Goal: Information Seeking & Learning: Find specific fact

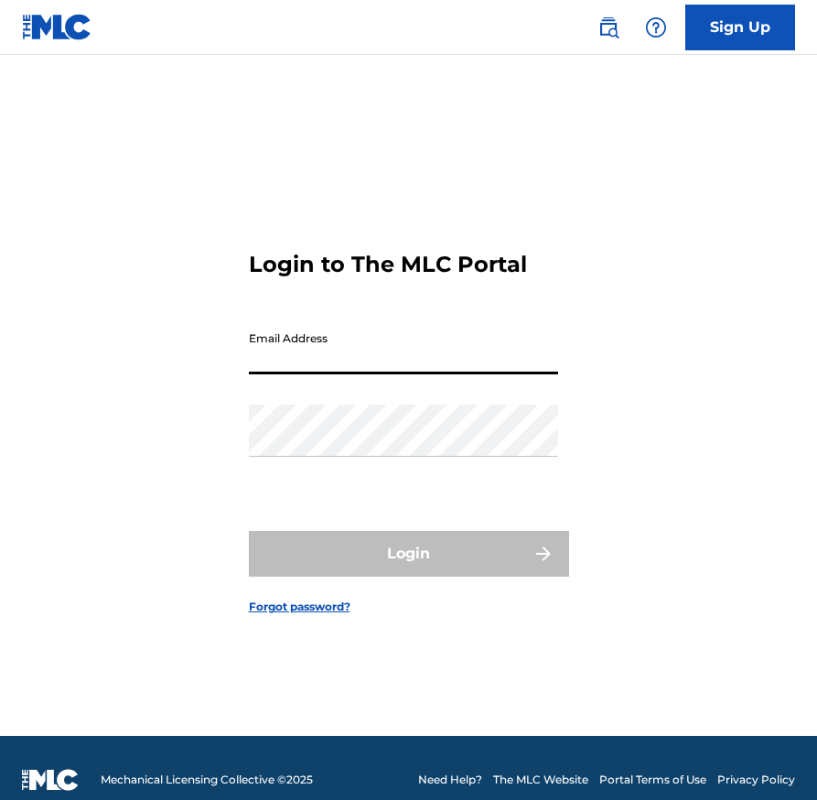
click at [422, 322] on input "Email Address" at bounding box center [403, 348] width 309 height 52
click at [410, 340] on input "Email Address" at bounding box center [403, 348] width 309 height 52
type input "[PERSON_NAME][EMAIL_ADDRESS][PERSON_NAME][DOMAIN_NAME]"
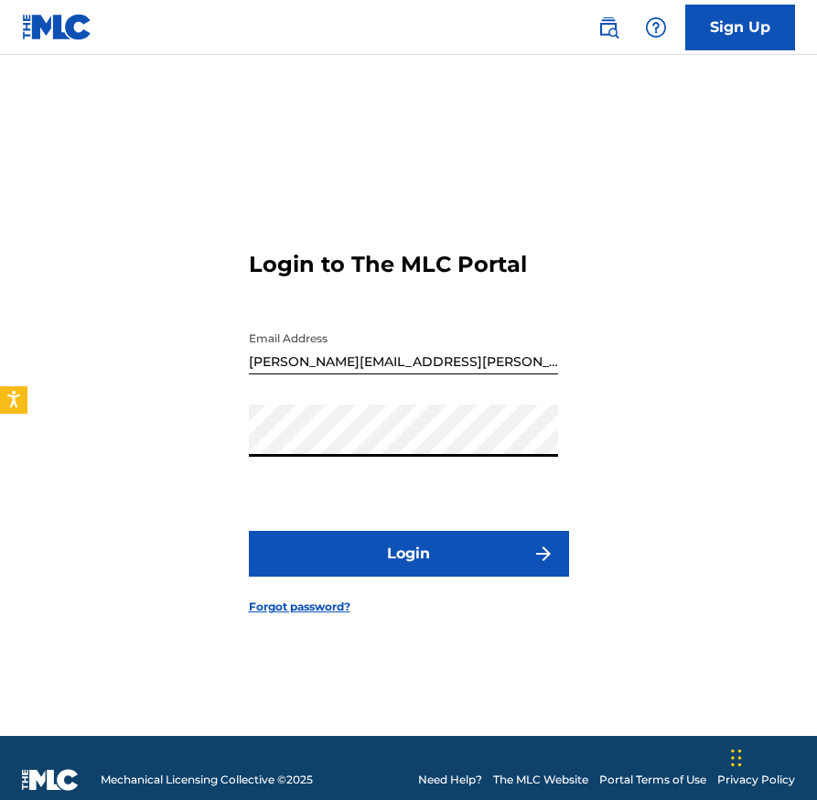
click at [412, 559] on button "Login" at bounding box center [409, 554] width 320 height 46
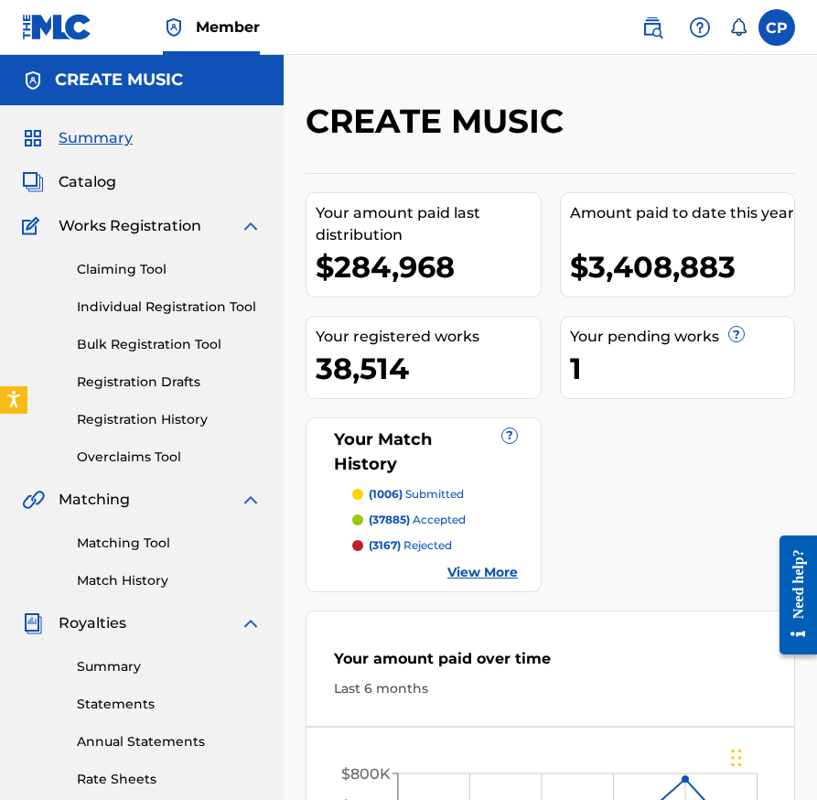
click at [102, 178] on span "Catalog" at bounding box center [88, 182] width 58 height 22
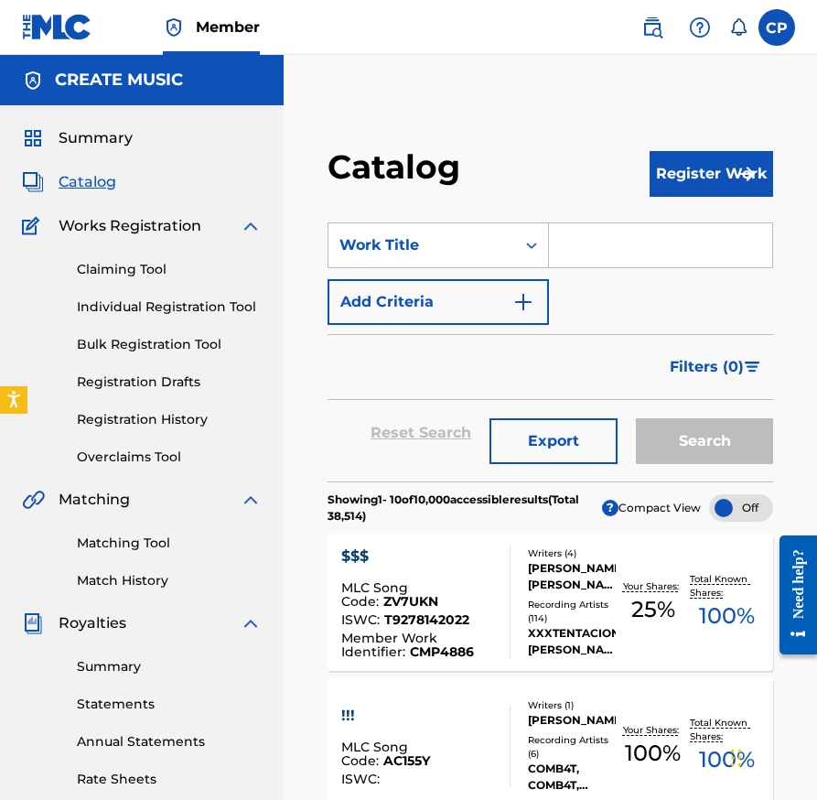
click at [661, 29] on img at bounding box center [652, 27] width 22 height 22
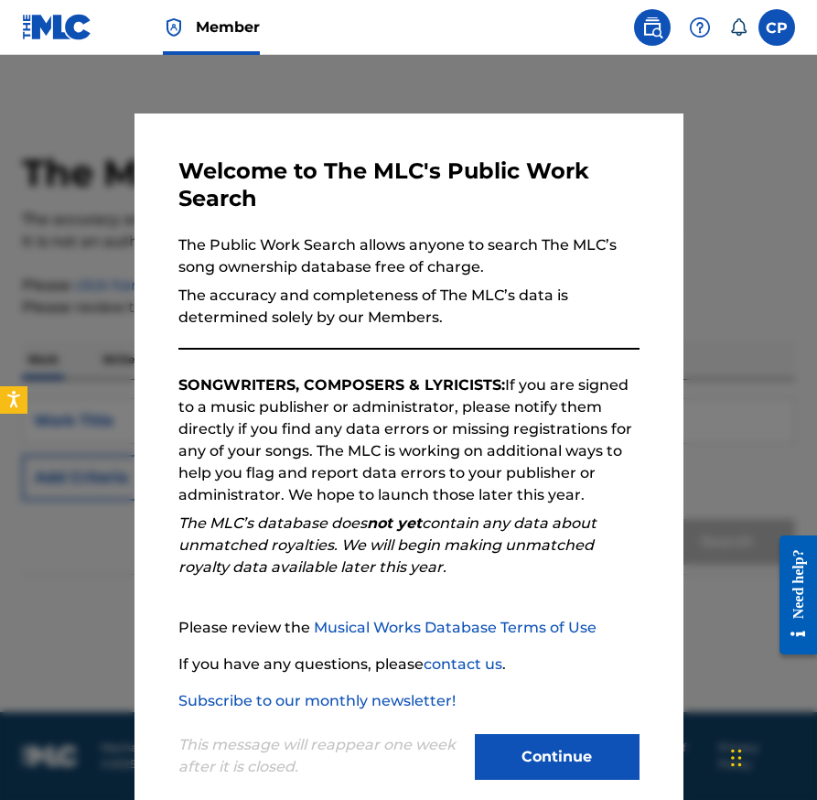
click at [611, 738] on button "Continue" at bounding box center [557, 757] width 165 height 46
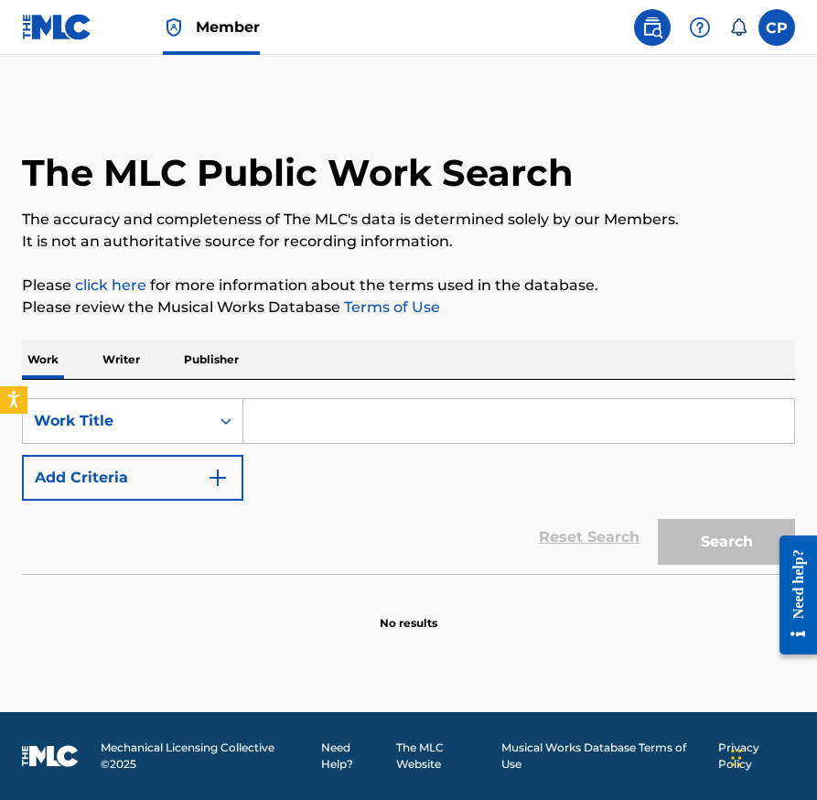
click at [489, 433] on input "Search Form" at bounding box center [518, 421] width 551 height 44
paste input "RICH REGARDLESS"
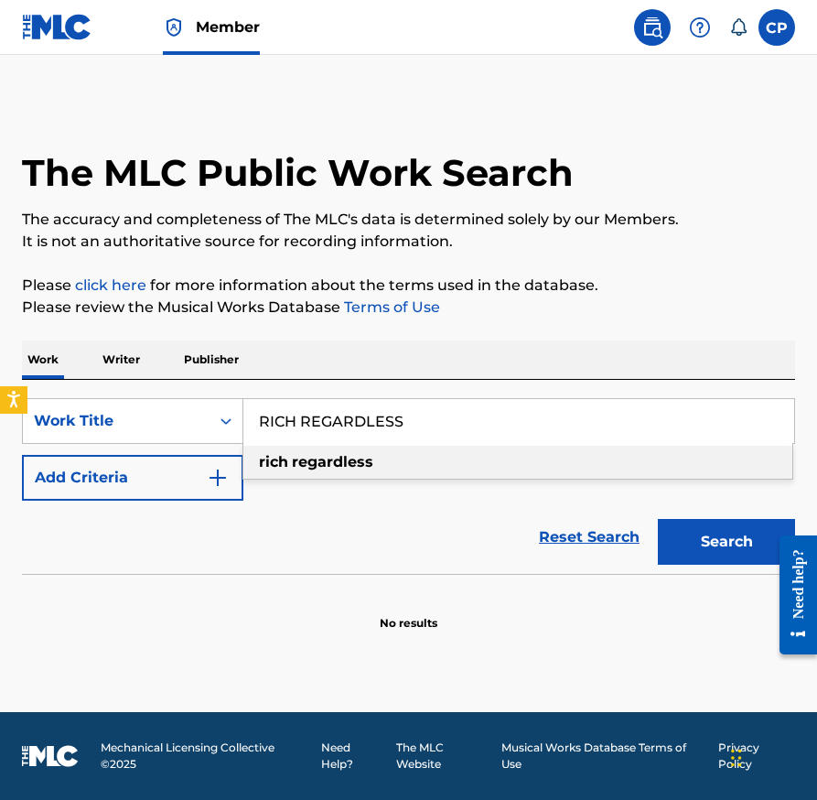
type input "RICH REGARDLESS"
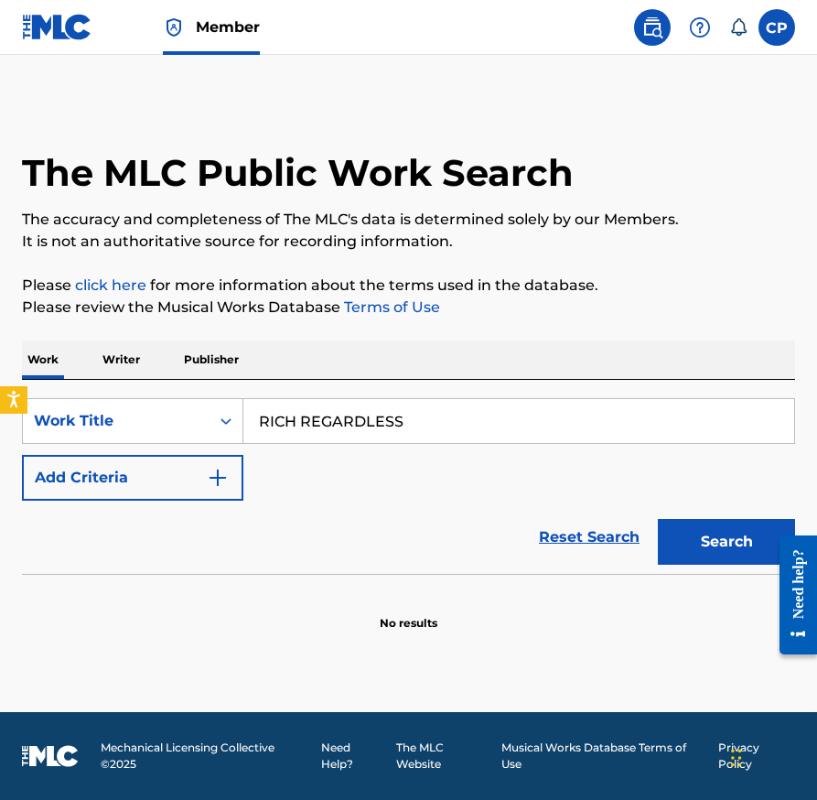
click at [166, 447] on div "SearchWithCriteria86610659-a189-4202-af96-7defadff59af Work Title RICH REGARDLE…" at bounding box center [408, 449] width 773 height 102
click at [174, 468] on button "Add Criteria" at bounding box center [132, 478] width 221 height 46
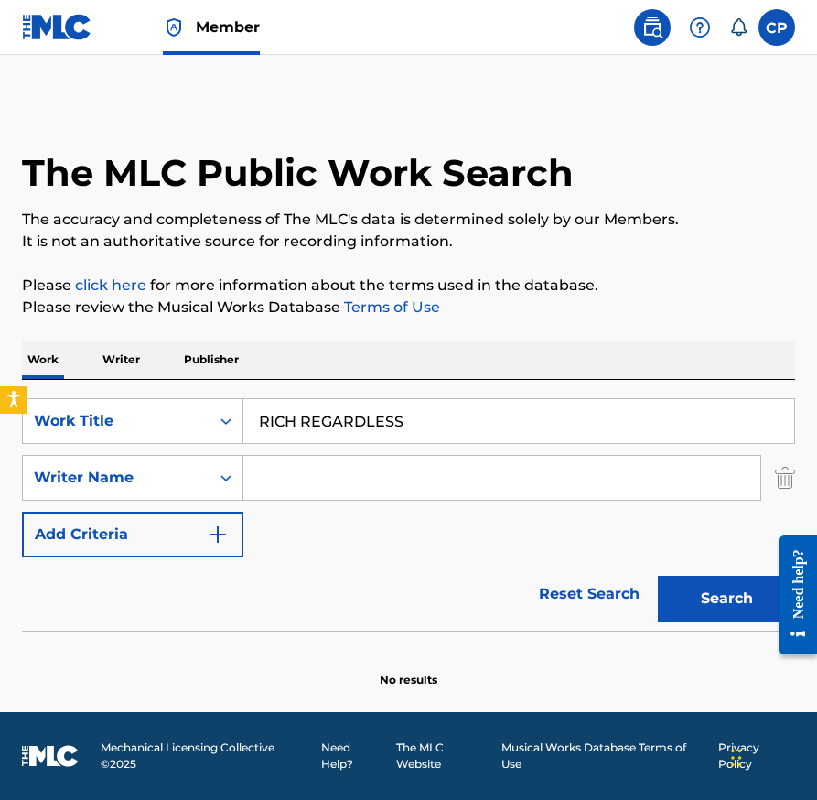
click at [312, 473] on input "Search Form" at bounding box center [501, 478] width 517 height 44
type input "PAUL ORTEGA"
click at [658, 576] on button "Search" at bounding box center [726, 599] width 137 height 46
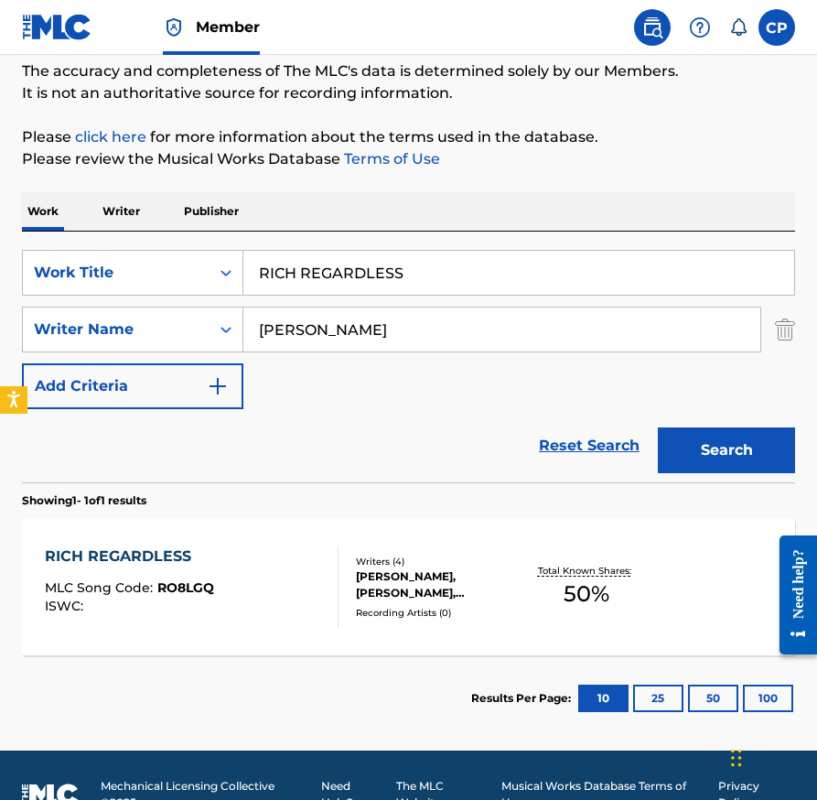
scroll to position [156, 0]
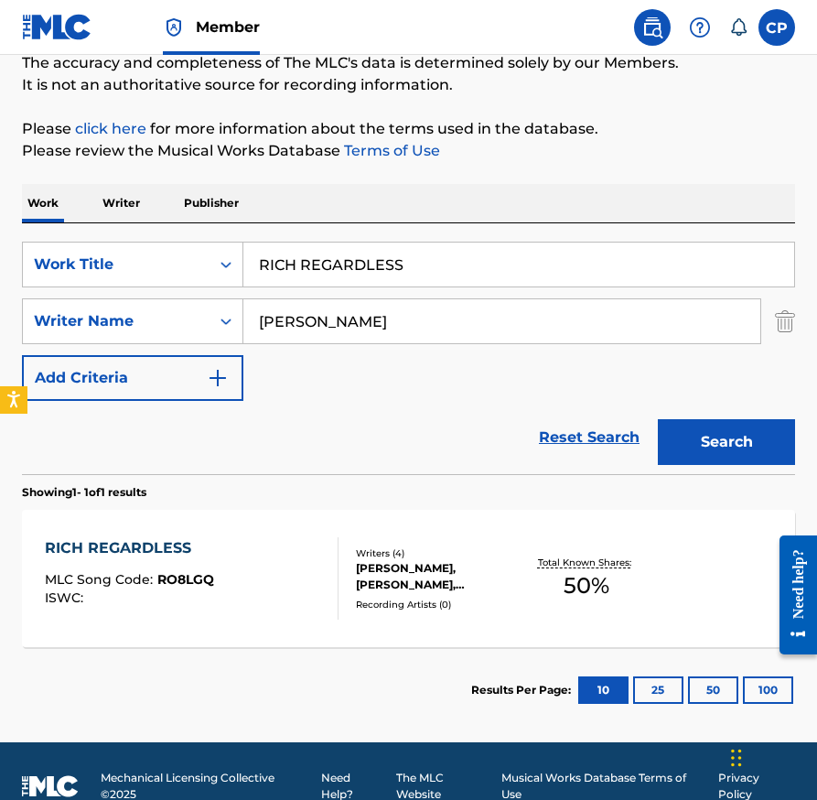
click at [368, 544] on div "RICH REGARDLESS MLC Song Code : RO8LGQ ISWC : Writers ( 4 ) NELVIN DOMINGUEZ, J…" at bounding box center [408, 578] width 773 height 137
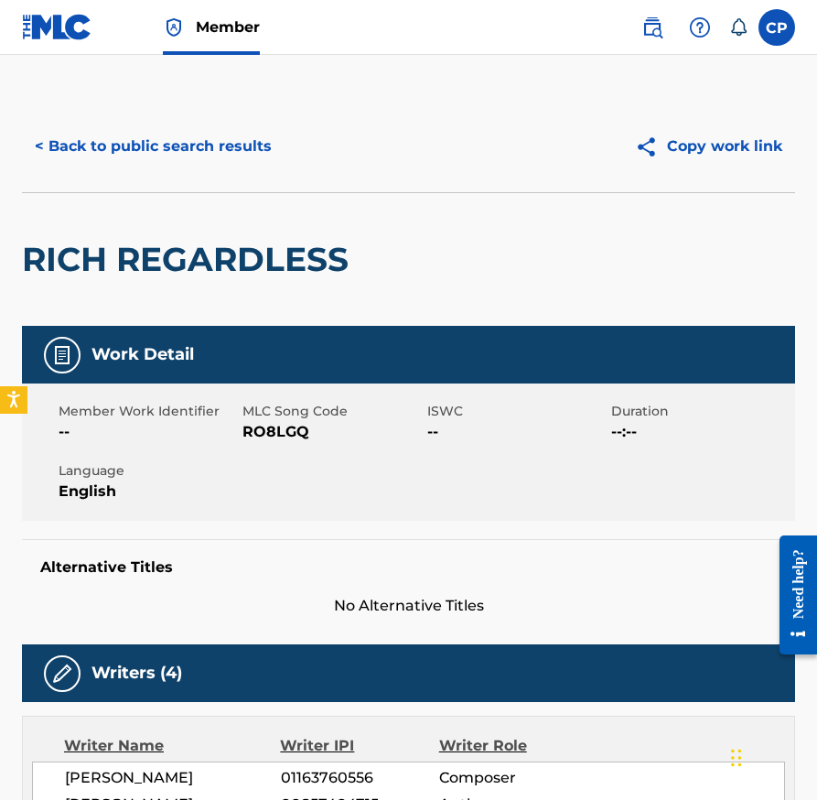
click at [287, 433] on span "RO8LGQ" at bounding box center [331, 432] width 179 height 22
click at [282, 435] on span "RO8LGQ" at bounding box center [331, 432] width 179 height 22
click at [223, 118] on div "< Back to public search results Copy work link" at bounding box center [408, 147] width 773 height 92
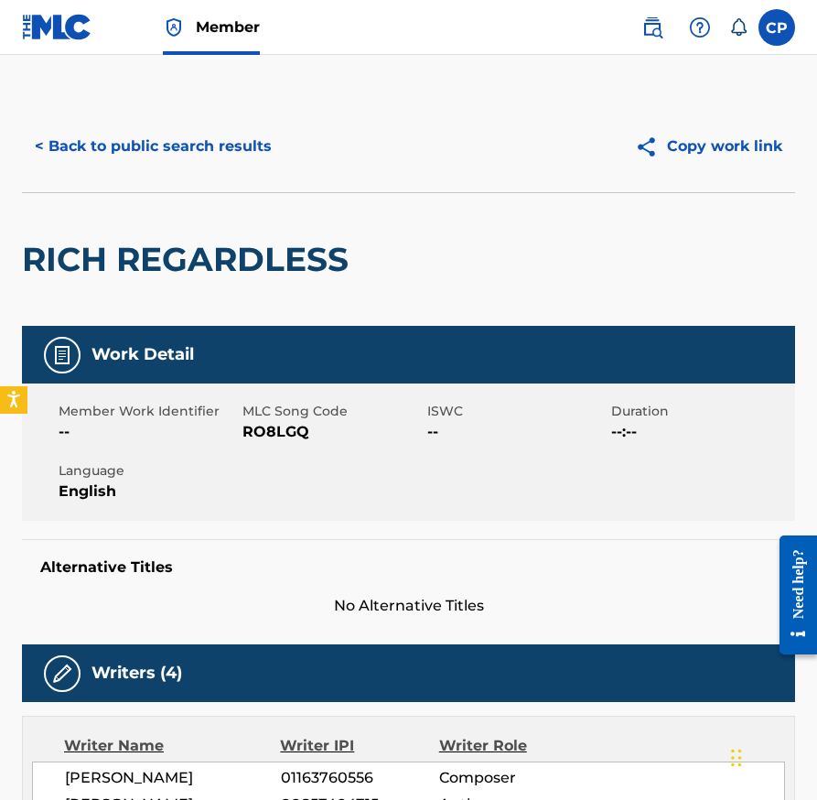
click at [220, 140] on button "< Back to public search results" at bounding box center [153, 147] width 263 height 46
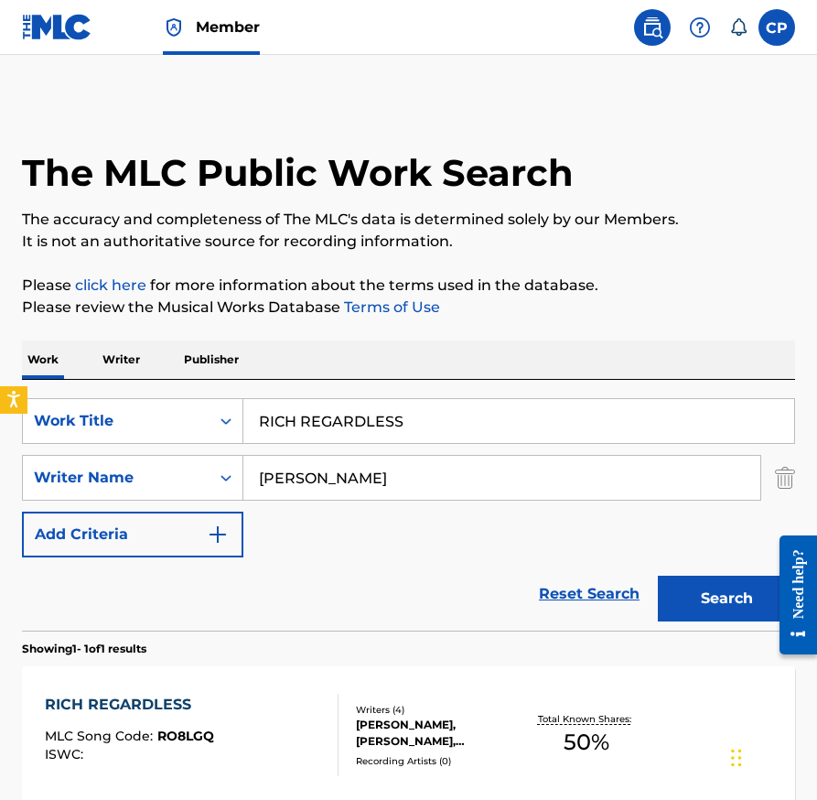
scroll to position [82, 0]
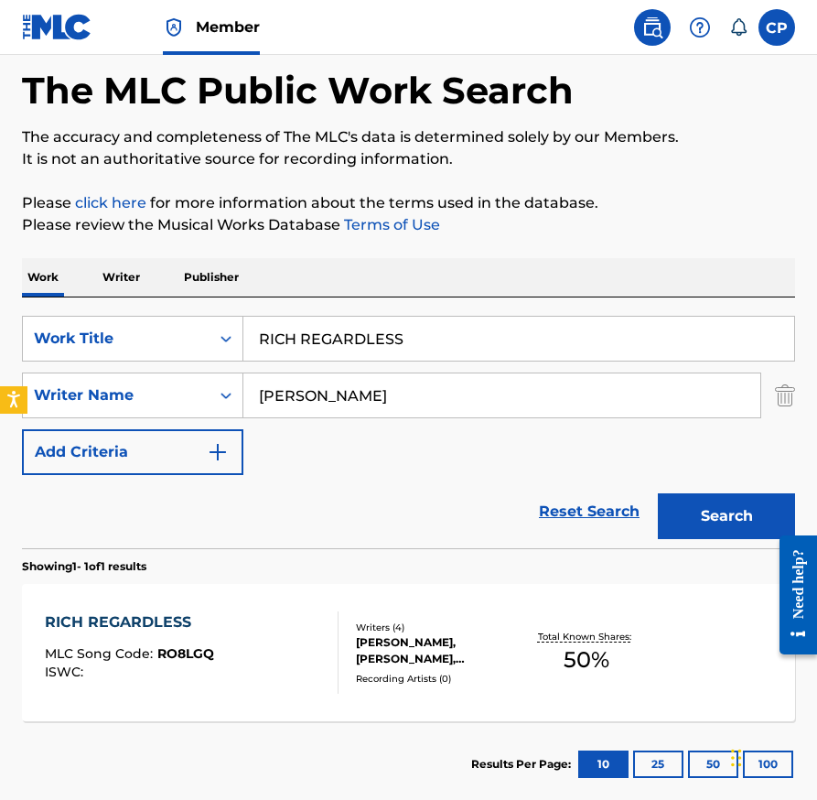
click at [501, 341] on input "RICH REGARDLESS" at bounding box center [518, 339] width 551 height 44
paste input "IG POPPER"
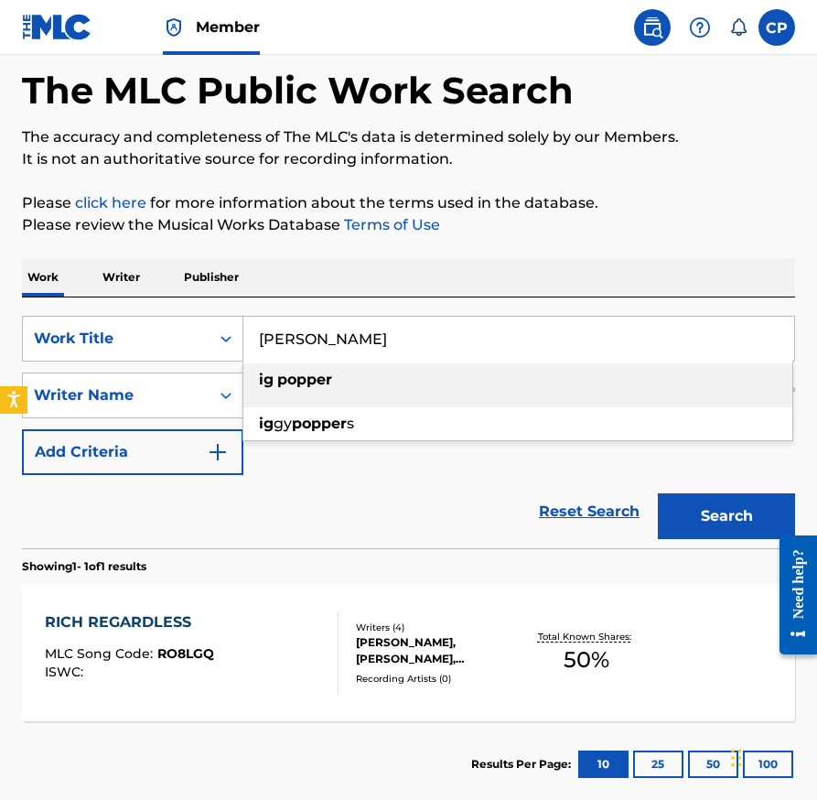
type input "IG POPPER"
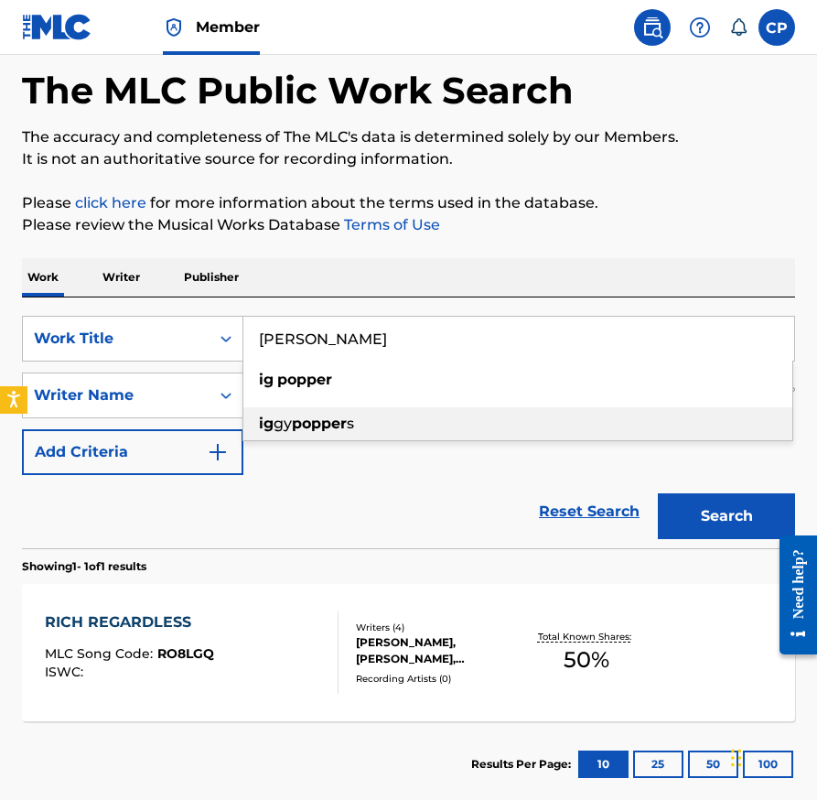
click at [486, 518] on div "Reset Search Search" at bounding box center [408, 511] width 773 height 73
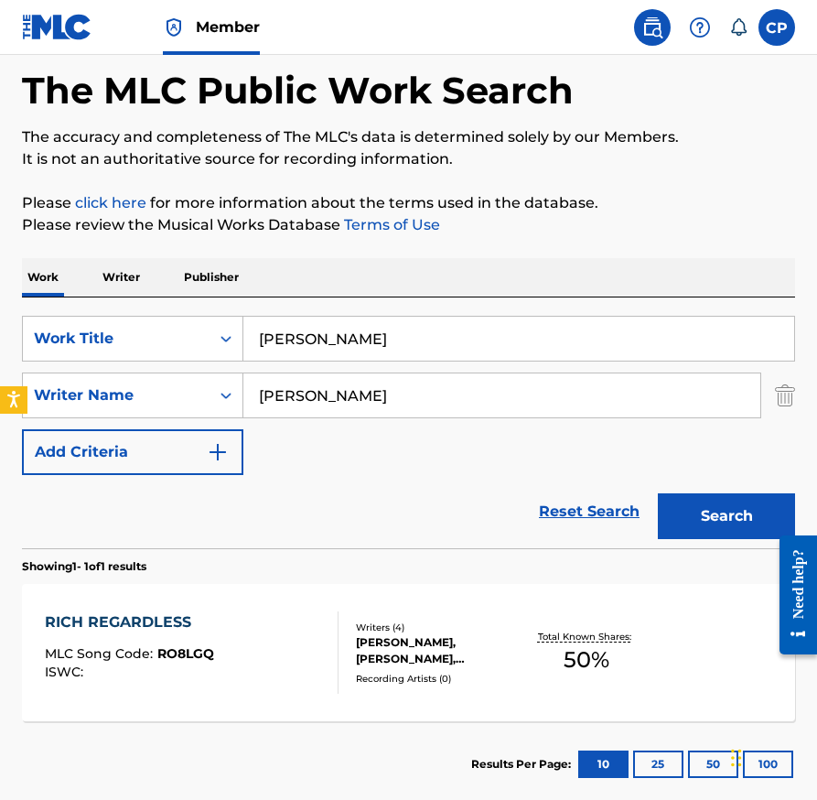
click at [501, 392] on input "PAUL ORTEGA" at bounding box center [501, 395] width 517 height 44
paste input "LASZLO"
paste input "PUSZTAI"
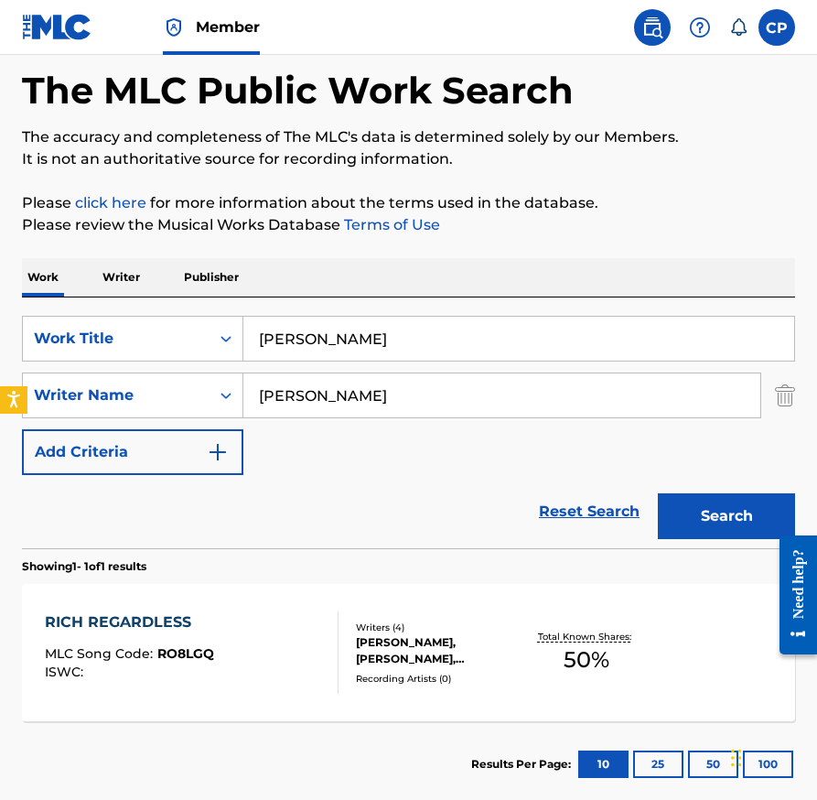
type input "LASZLO PUSZTAI"
click at [658, 493] on button "Search" at bounding box center [726, 516] width 137 height 46
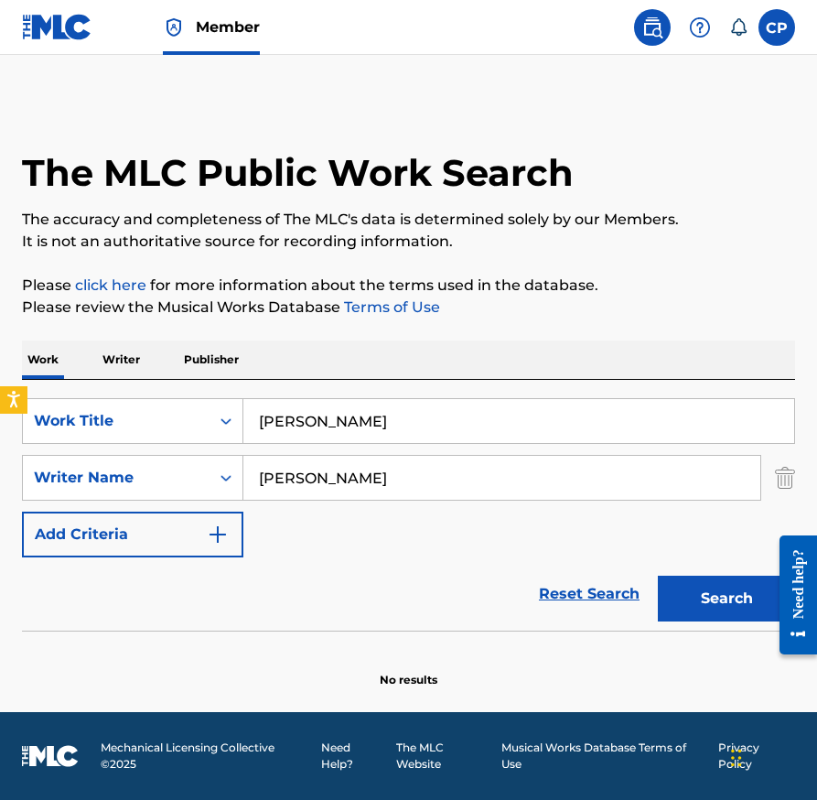
scroll to position [0, 0]
click at [566, 401] on input "IG POPPER" at bounding box center [518, 421] width 551 height 44
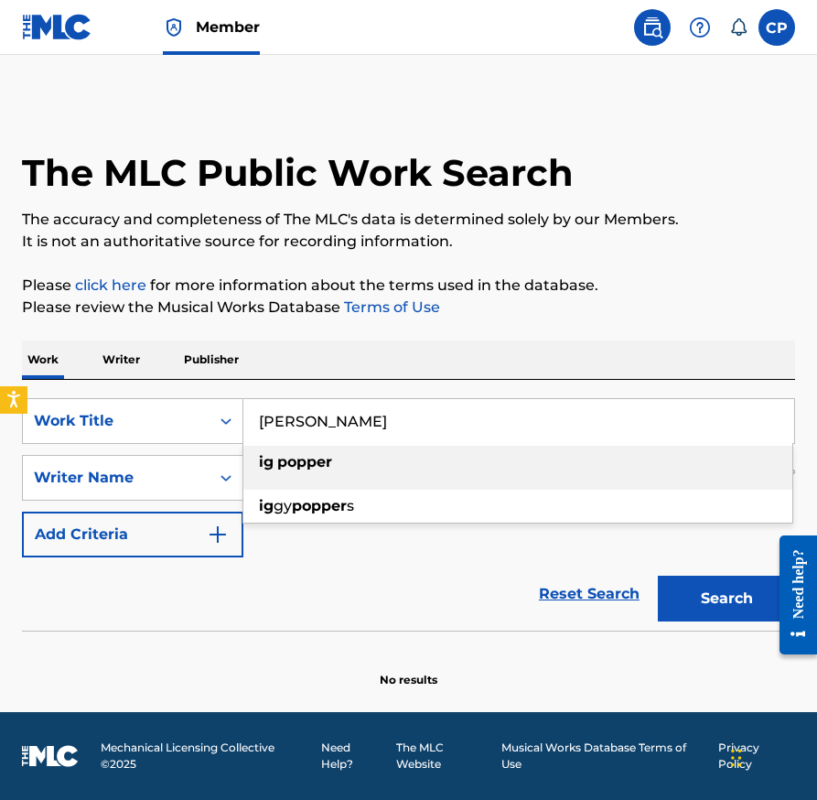
click at [566, 417] on input "IG POPPER" at bounding box center [518, 421] width 551 height 44
paste input "SEEING RED (FEAT. SCREWLY G)"
click at [658, 576] on button "Search" at bounding box center [726, 599] width 137 height 46
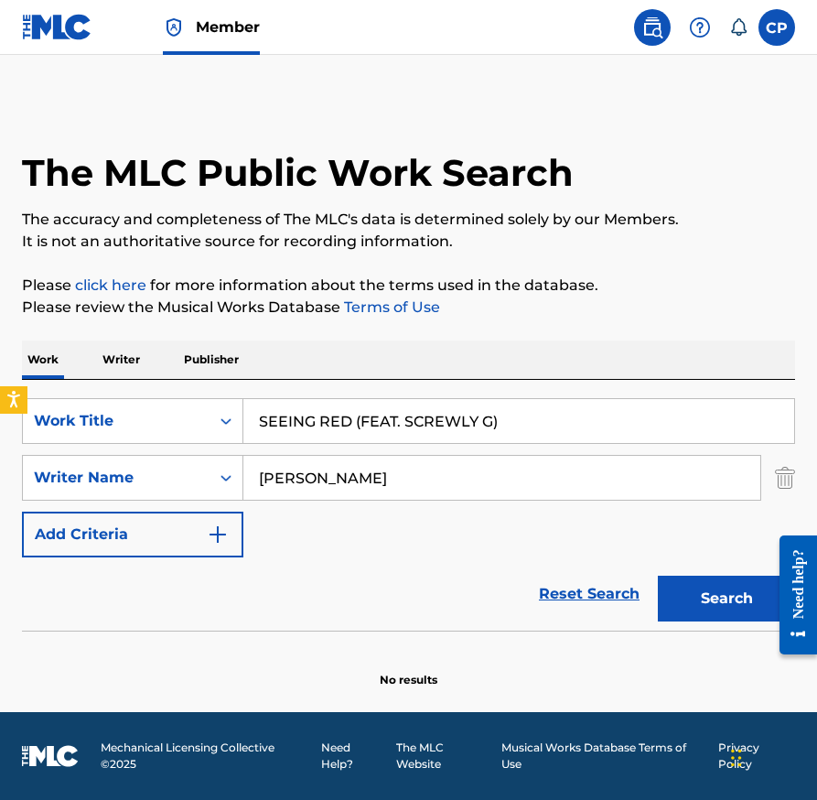
click at [643, 400] on input "SEEING RED (FEAT. SCREWLY G)" at bounding box center [518, 421] width 551 height 44
click at [643, 405] on input "SEEING RED (FEAT. SCREWLY G)" at bounding box center [518, 421] width 551 height 44
paste input "POOF"
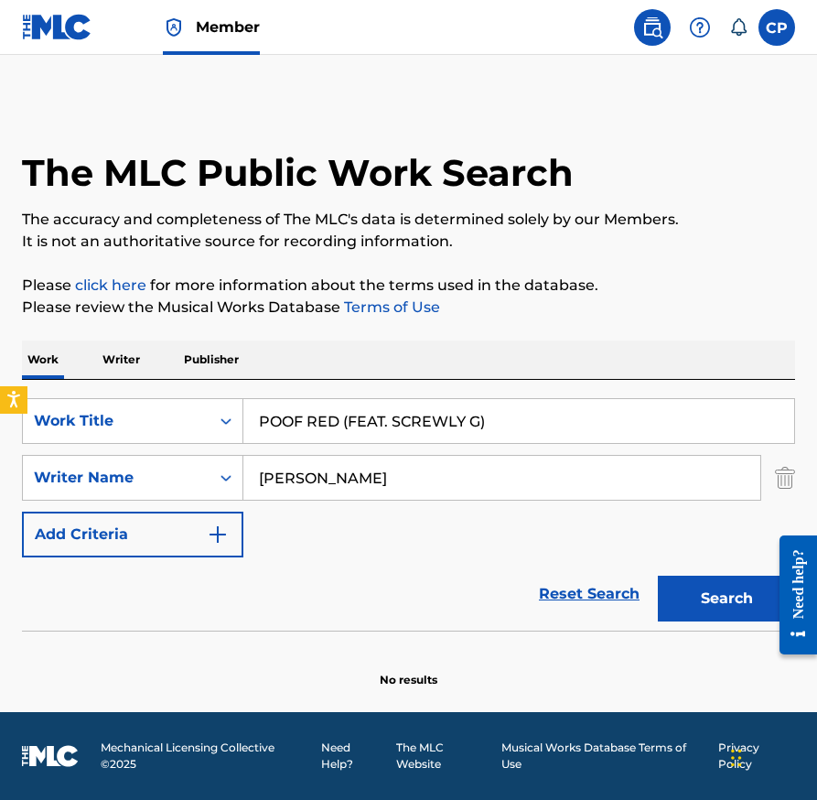
click at [643, 405] on input "POOF RED (FEAT. SCREWLY G)" at bounding box center [518, 421] width 551 height 44
paste input "Search Form"
click at [658, 576] on button "Search" at bounding box center [726, 599] width 137 height 46
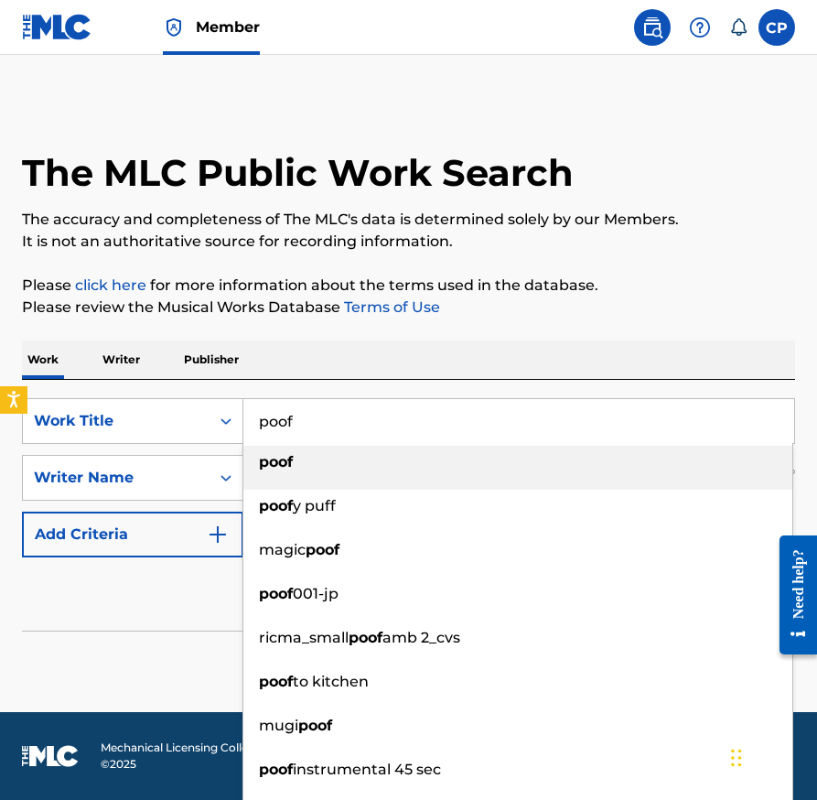
click at [704, 415] on input "poof" at bounding box center [518, 421] width 551 height 44
paste input "BASICALLY SUICIDE"
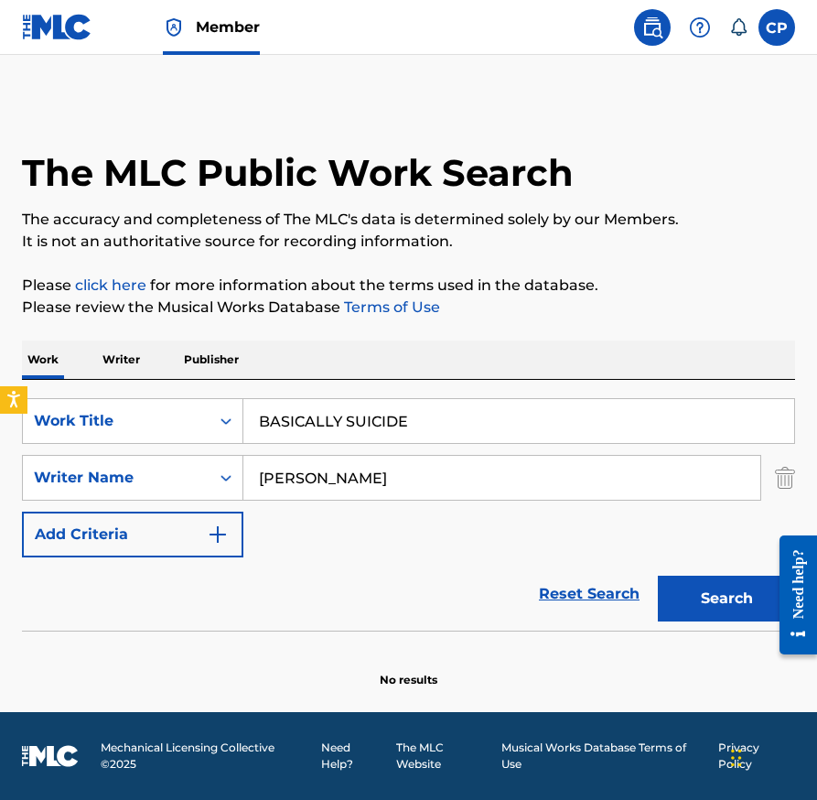
click at [696, 295] on p "Please click here for more information about the terms used in the database." at bounding box center [408, 286] width 773 height 22
click at [704, 579] on button "Search" at bounding box center [726, 599] width 137 height 46
click at [559, 409] on input "BASICALLY SUICIDE" at bounding box center [518, 421] width 551 height 44
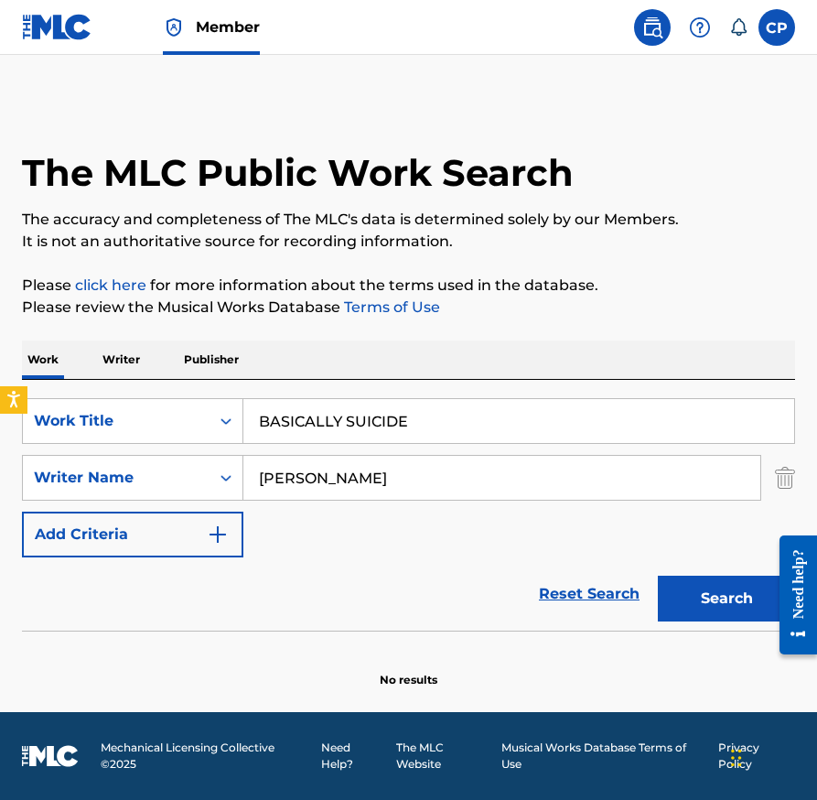
paste input "JOHN CENA"
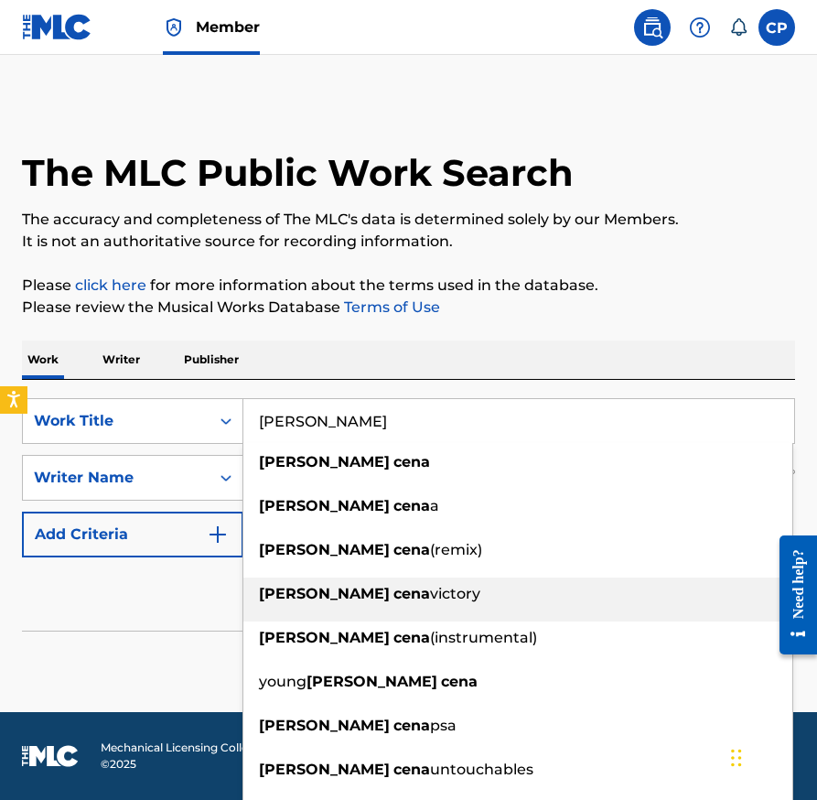
click at [694, 604] on div "john cena victory" at bounding box center [517, 593] width 549 height 33
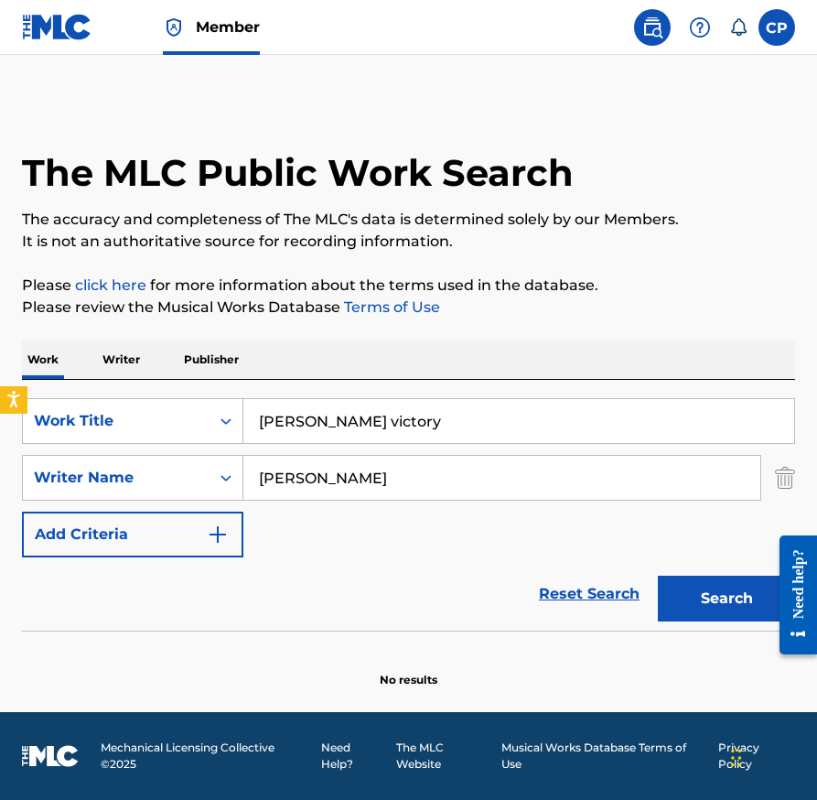
click at [616, 436] on input "john cena victory" at bounding box center [518, 421] width 551 height 44
paste input "JOHN CENA"
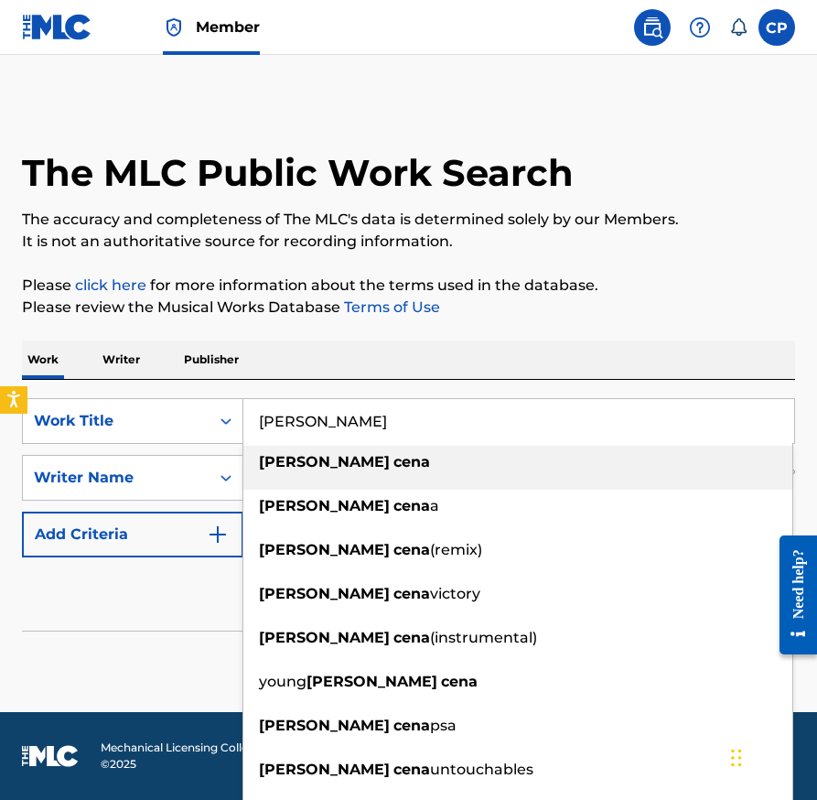
click at [697, 320] on div "The MLC Public Work Search The accuracy and completeness of The MLC's data is d…" at bounding box center [408, 394] width 817 height 587
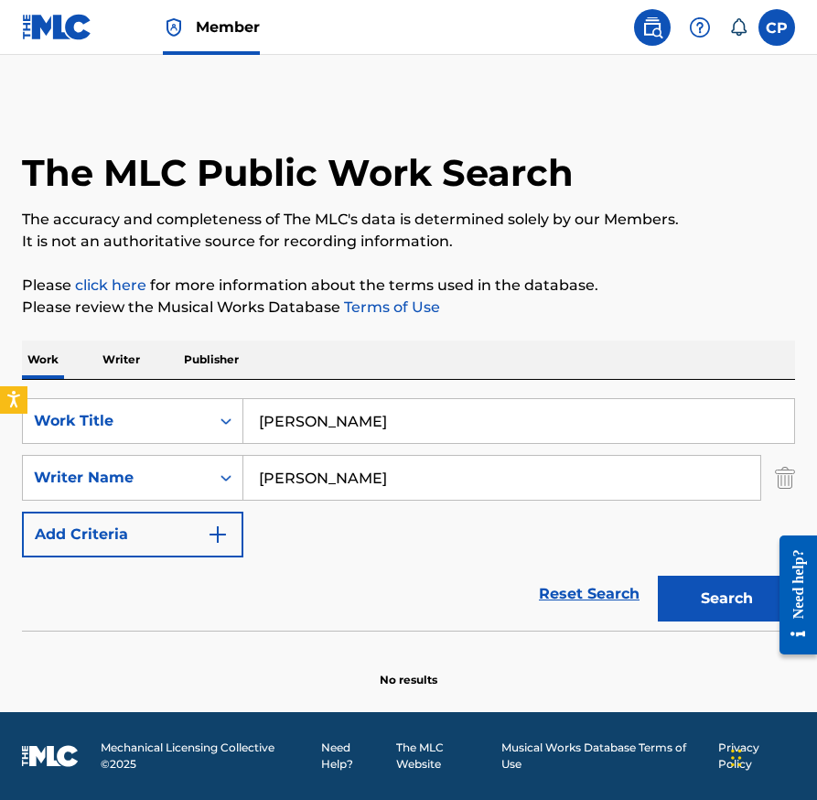
click at [712, 599] on button "Search" at bounding box center [726, 599] width 137 height 46
click at [551, 409] on input "JOHN CENA" at bounding box center [518, 421] width 551 height 44
paste input "GEEKS"
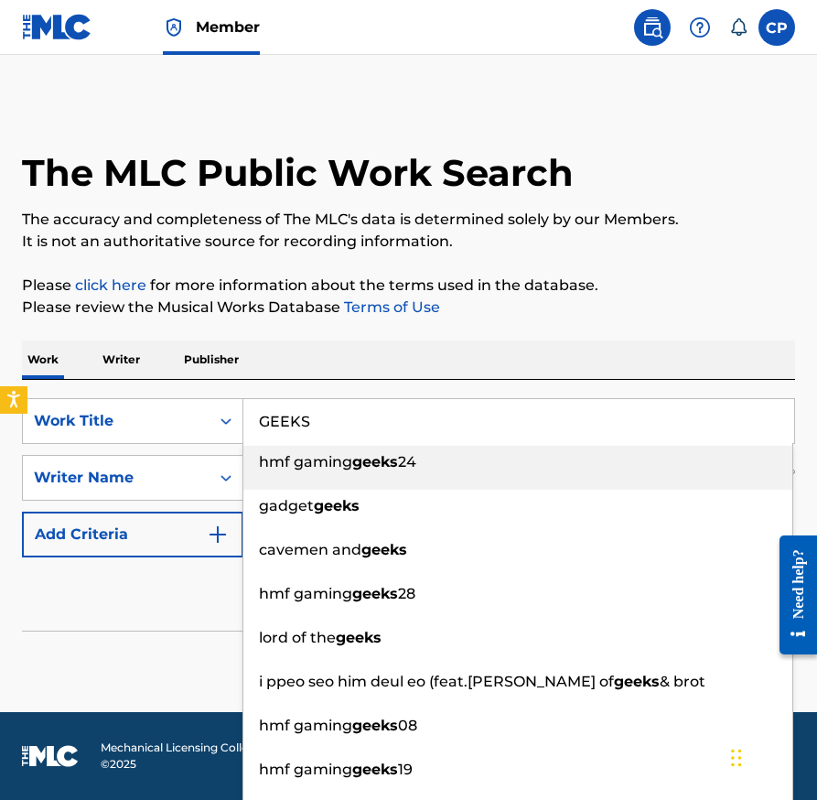
click at [683, 272] on div "The MLC Public Work Search The accuracy and completeness of The MLC's data is d…" at bounding box center [408, 394] width 817 height 587
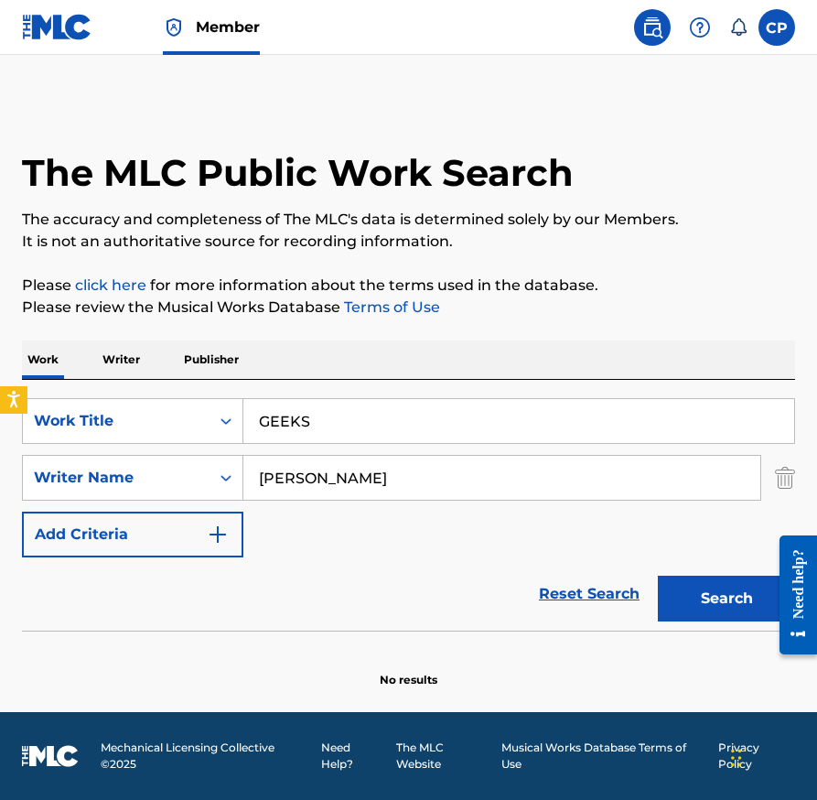
click at [686, 599] on button "Search" at bounding box center [726, 599] width 137 height 46
click at [585, 415] on input "GEEKS" at bounding box center [518, 421] width 551 height 44
paste input "RAPPIN EASY"
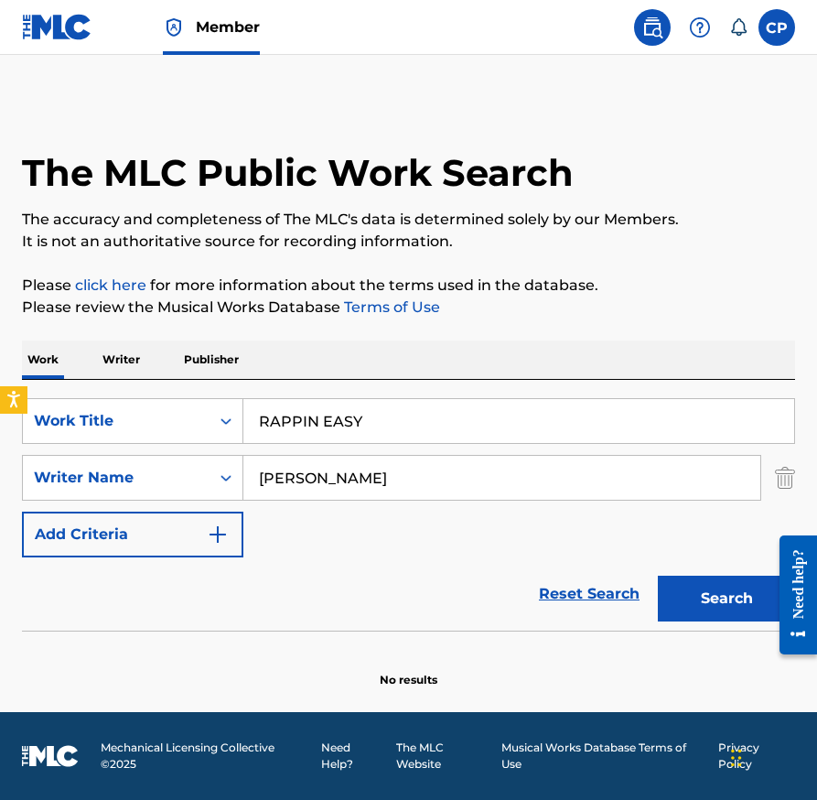
click at [691, 289] on p "Please click here for more information about the terms used in the database." at bounding box center [408, 286] width 773 height 22
click at [697, 586] on button "Search" at bounding box center [726, 599] width 137 height 46
click at [495, 422] on input "RAPPIN EASY" at bounding box center [518, 421] width 551 height 44
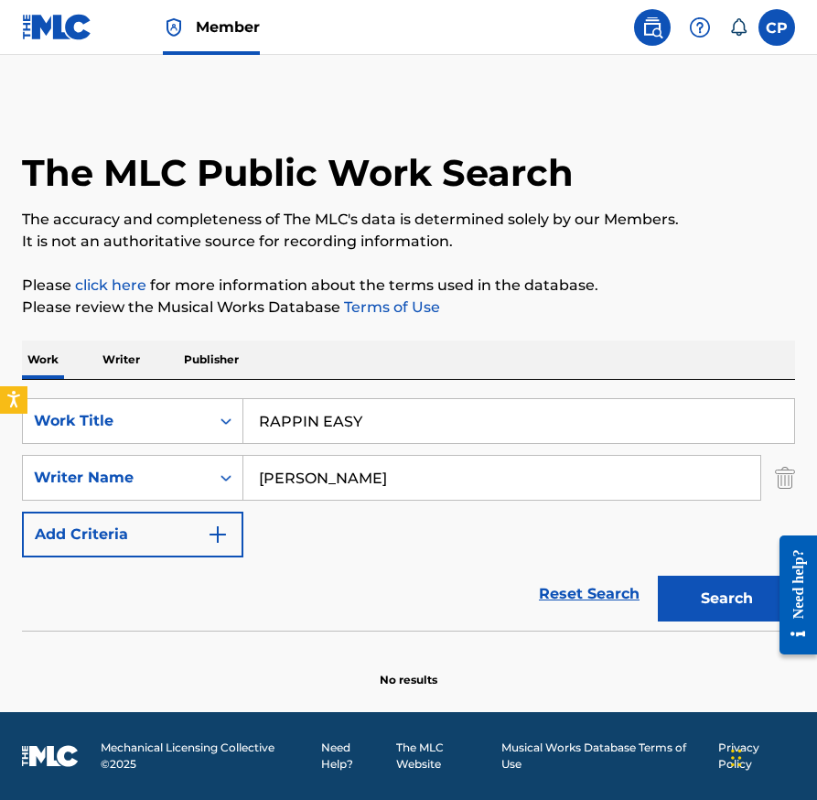
paste input "LIKE IVERSON & JORDAN (FEAT. HOOD TALI)"
click at [673, 293] on p "Please click here for more information about the terms used in the database." at bounding box center [408, 286] width 773 height 22
click at [680, 579] on button "Search" at bounding box center [726, 599] width 137 height 46
click at [650, 596] on div "Search" at bounding box center [722, 593] width 146 height 73
click at [666, 597] on button "Search" at bounding box center [726, 599] width 137 height 46
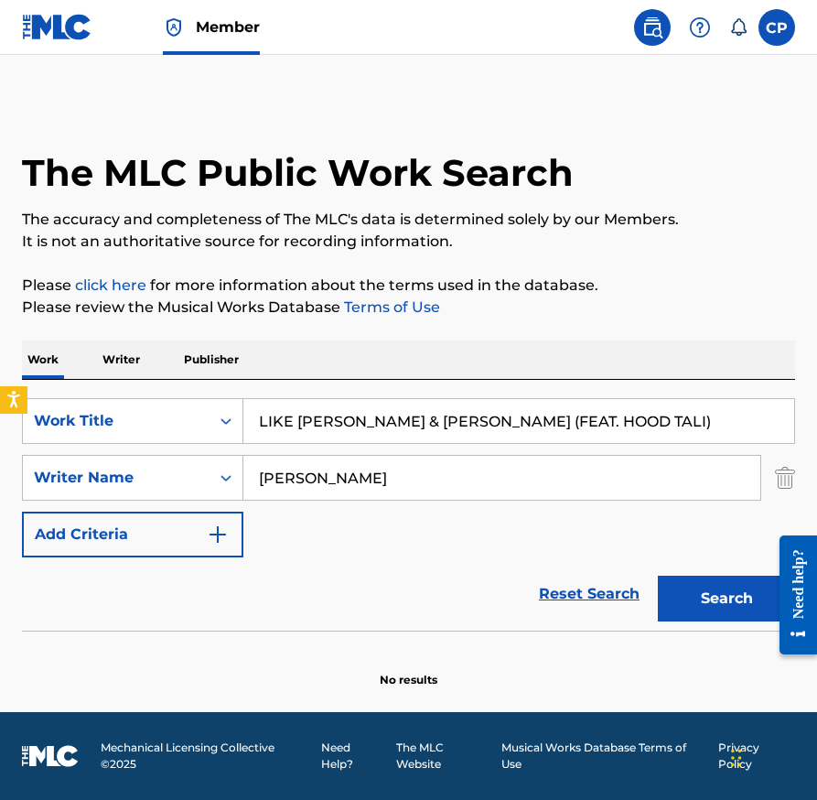
click at [577, 414] on input "LIKE IVERSON & JORDAN (FEAT. HOOD TALI)" at bounding box center [518, 421] width 551 height 44
paste input "IN THAT FIELD (FEAT. TOOTIE RAWW"
type input "IN THAT FIELD (FEAT. TOOTIE RAWW)"
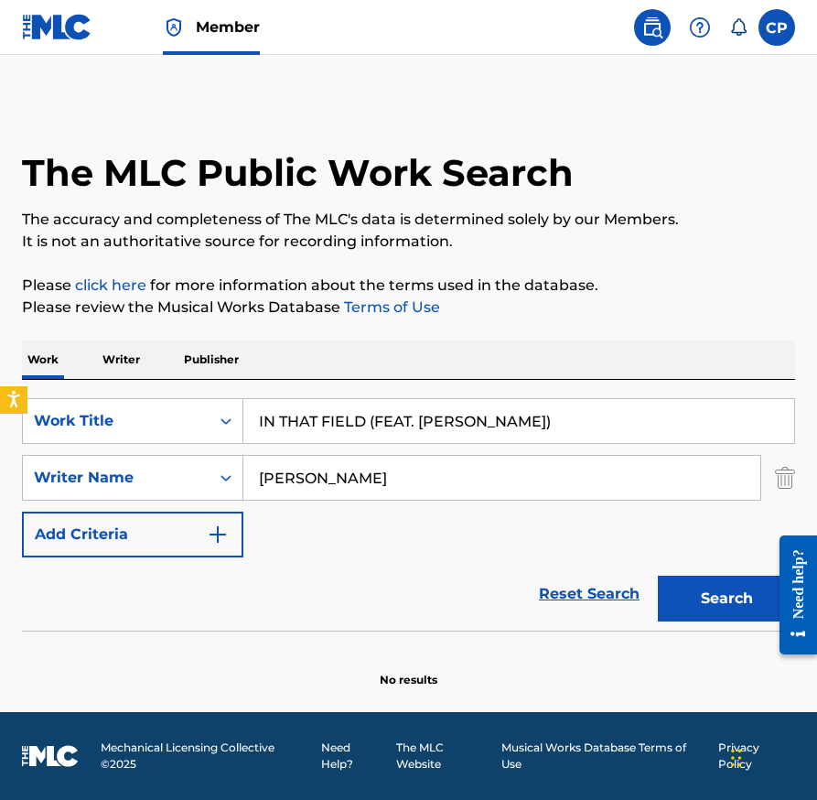
click at [723, 303] on p "Please review the Musical Works Database Terms of Use" at bounding box center [408, 307] width 773 height 22
click at [721, 623] on div "Search" at bounding box center [722, 593] width 146 height 73
click at [716, 615] on button "Search" at bounding box center [726, 599] width 137 height 46
click at [240, 48] on link "Member" at bounding box center [211, 27] width 97 height 54
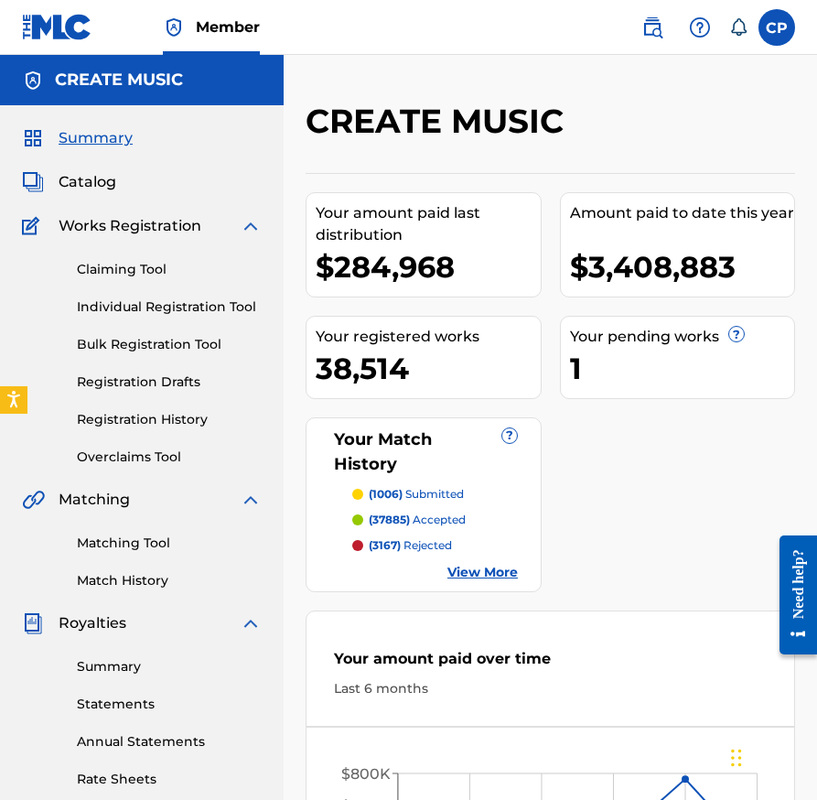
click at [657, 24] on img at bounding box center [652, 27] width 22 height 22
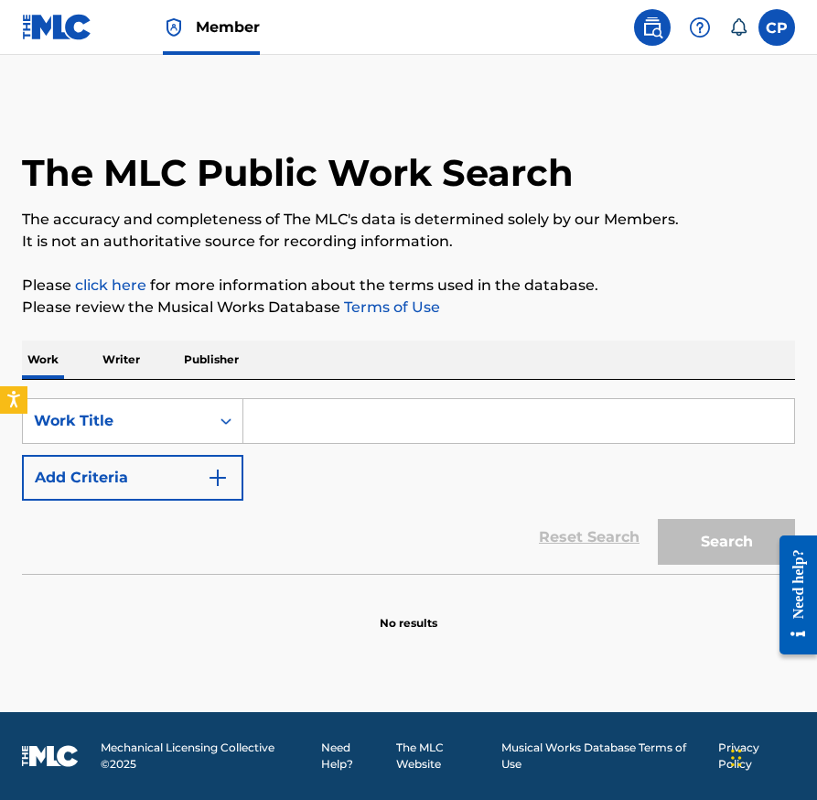
click at [458, 409] on input "Search Form" at bounding box center [518, 421] width 551 height 44
paste input "NO HOOK"
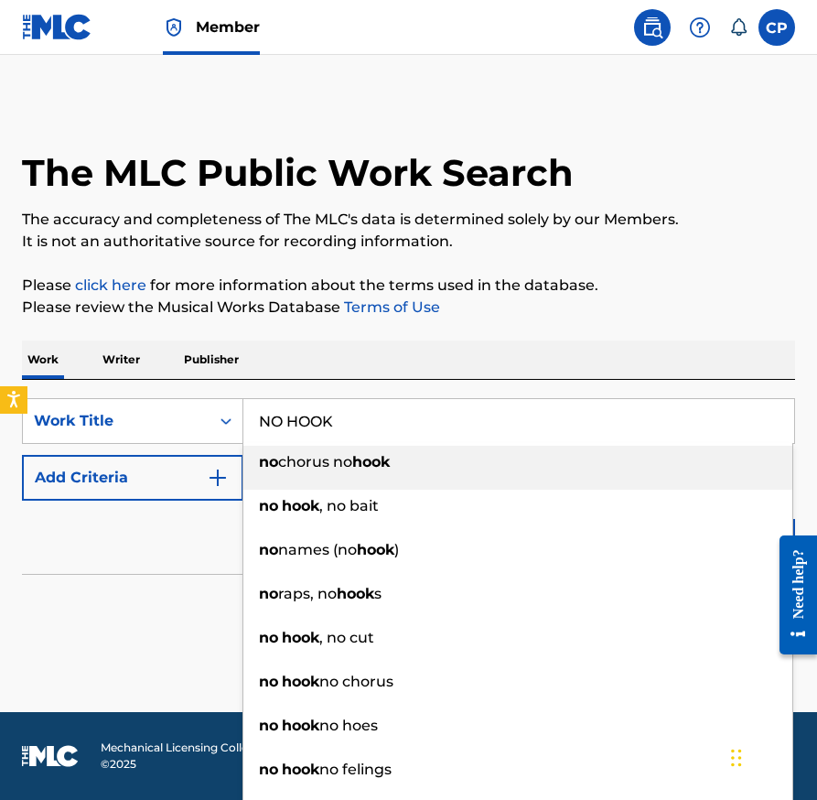
type input "NO HOOK"
click at [154, 493] on button "Add Criteria" at bounding box center [132, 478] width 221 height 46
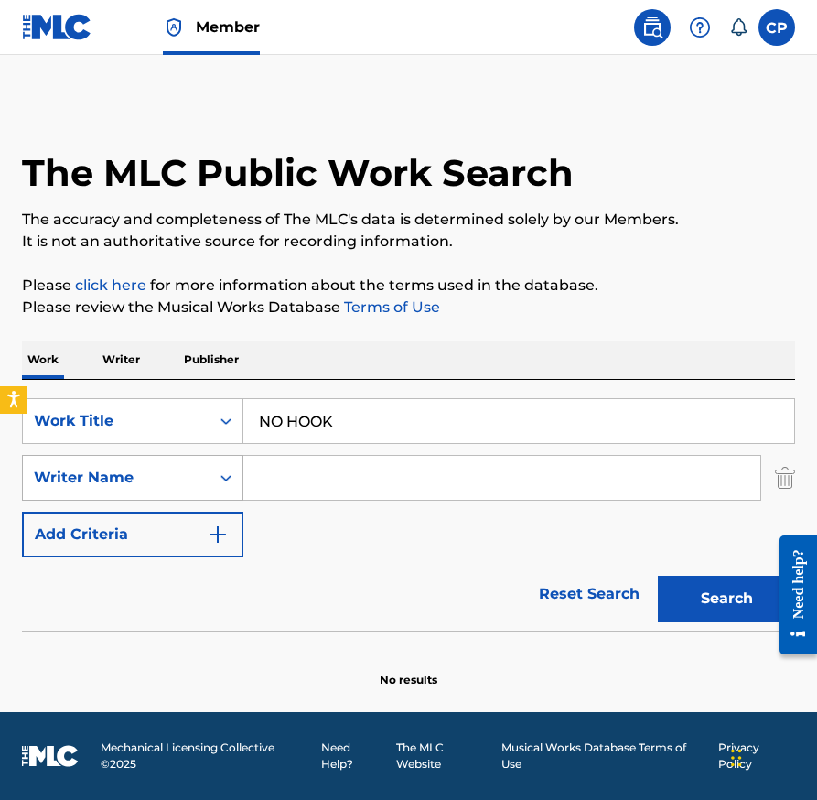
click at [189, 481] on div "Writer Name" at bounding box center [116, 478] width 165 height 22
click at [315, 478] on input "Search Form" at bounding box center [501, 478] width 517 height 44
type input "BARRINGTON HALL JR"
click at [658, 576] on button "Search" at bounding box center [726, 599] width 137 height 46
click at [544, 437] on input "NO HOOK" at bounding box center [518, 421] width 551 height 44
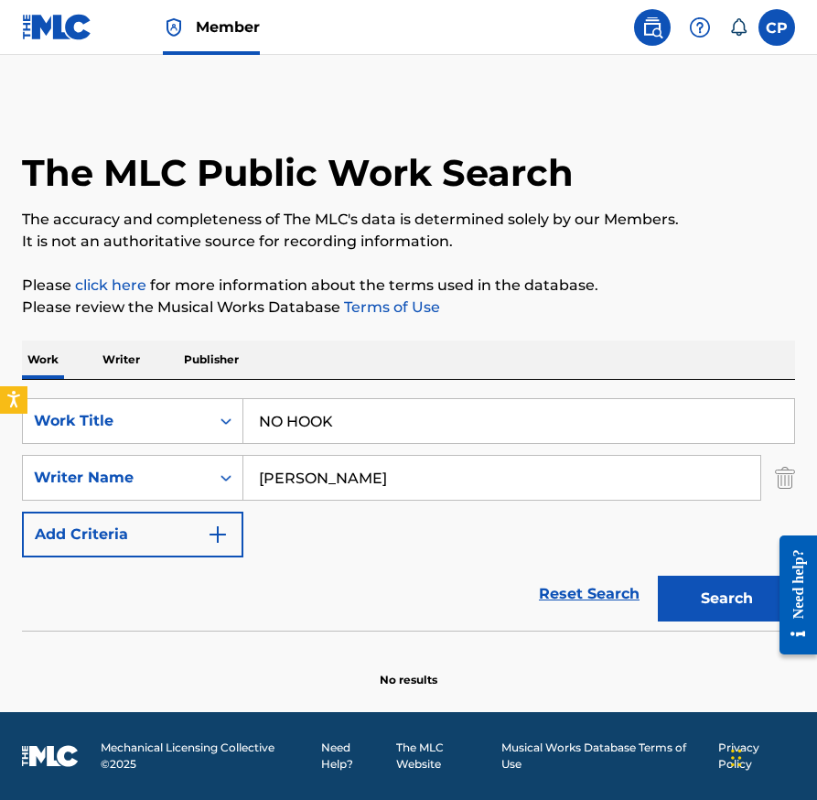
click at [544, 437] on input "NO HOOK" at bounding box center [518, 421] width 551 height 44
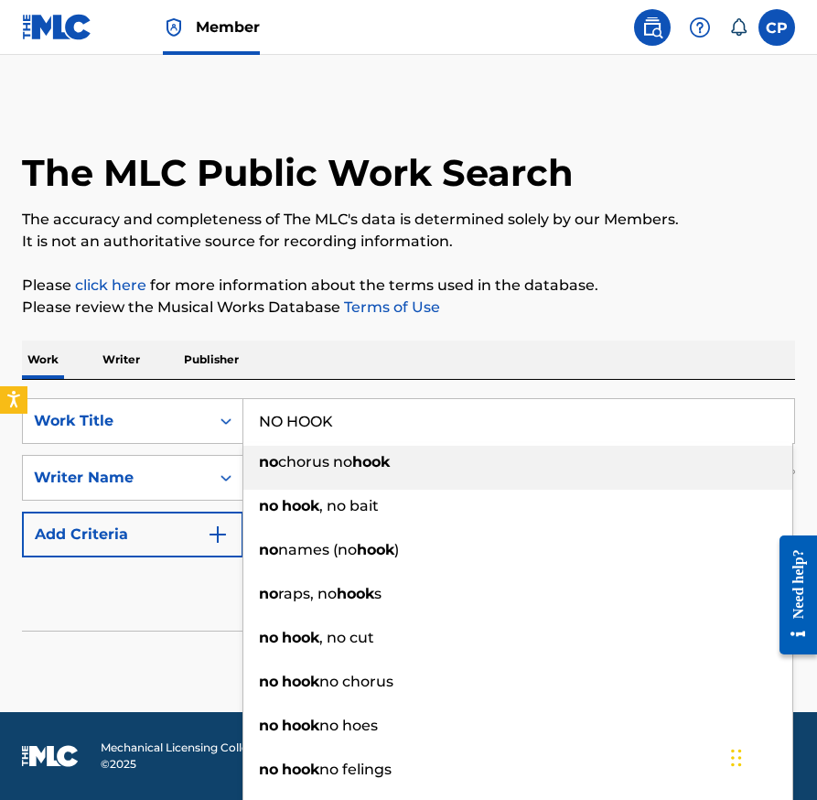
click at [544, 437] on input "NO HOOK" at bounding box center [518, 421] width 551 height 44
paste input "TOO DAMN LIT"
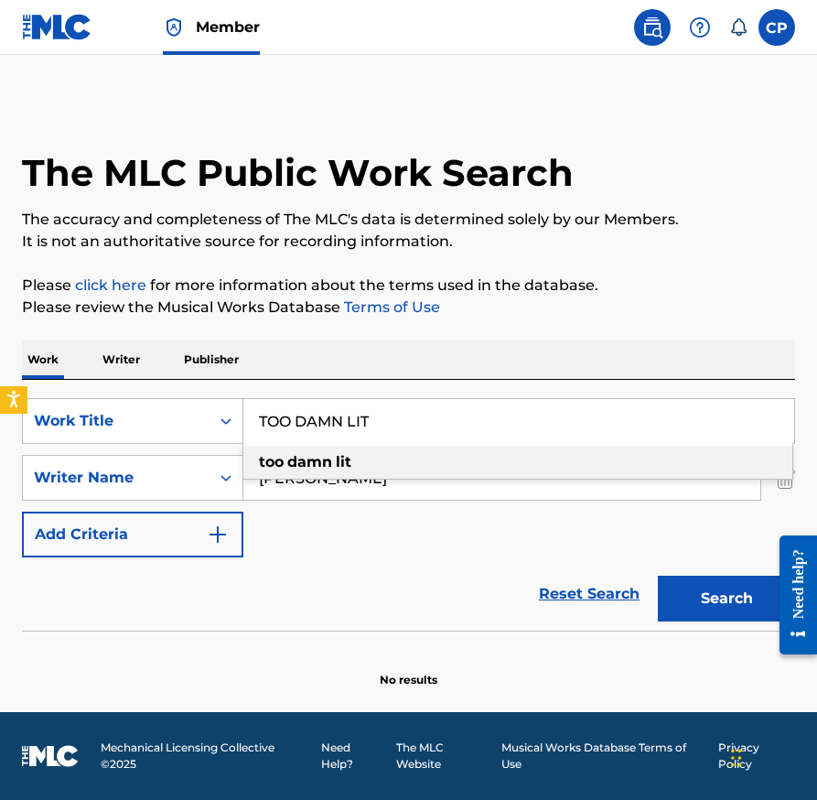
click at [667, 277] on p "Please click here for more information about the terms used in the database." at bounding box center [408, 286] width 773 height 22
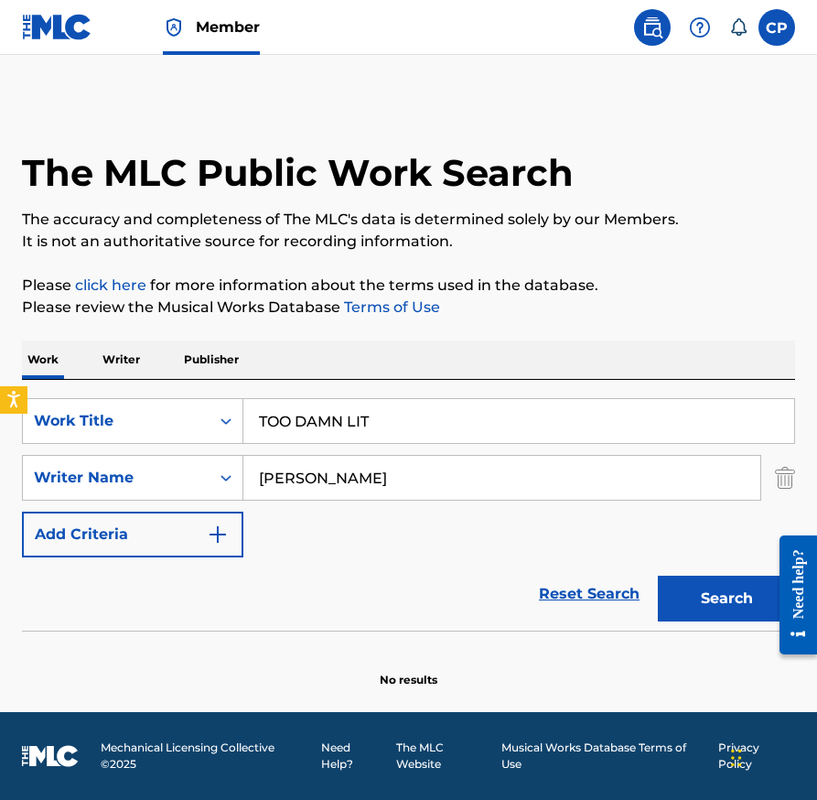
click at [678, 617] on button "Search" at bounding box center [726, 599] width 137 height 46
click at [511, 416] on input "TOO DAMN LIT" at bounding box center [518, 421] width 551 height 44
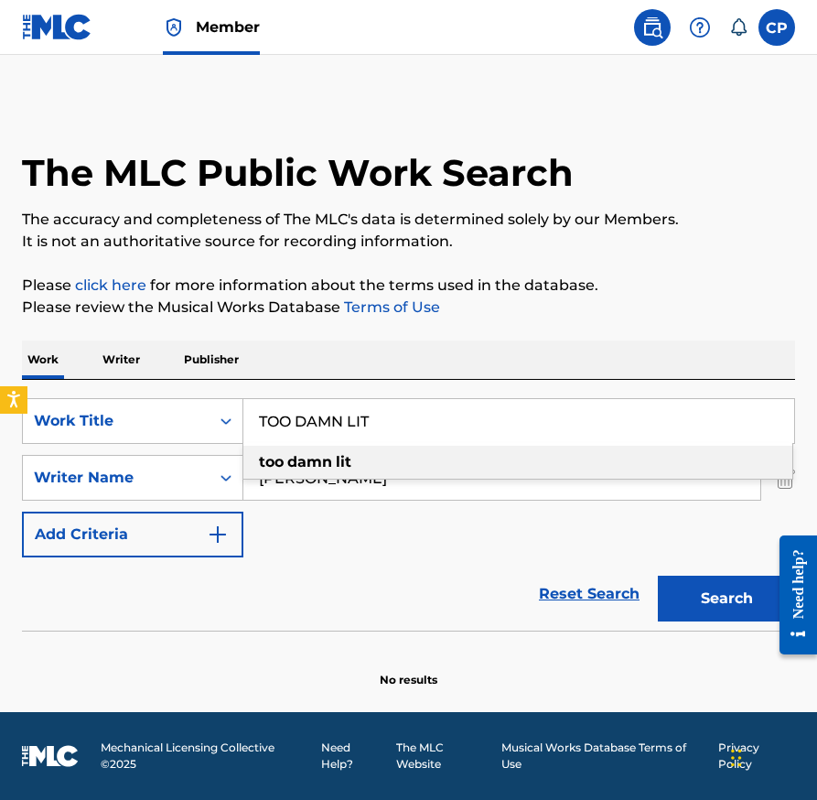
paste input "HREA"
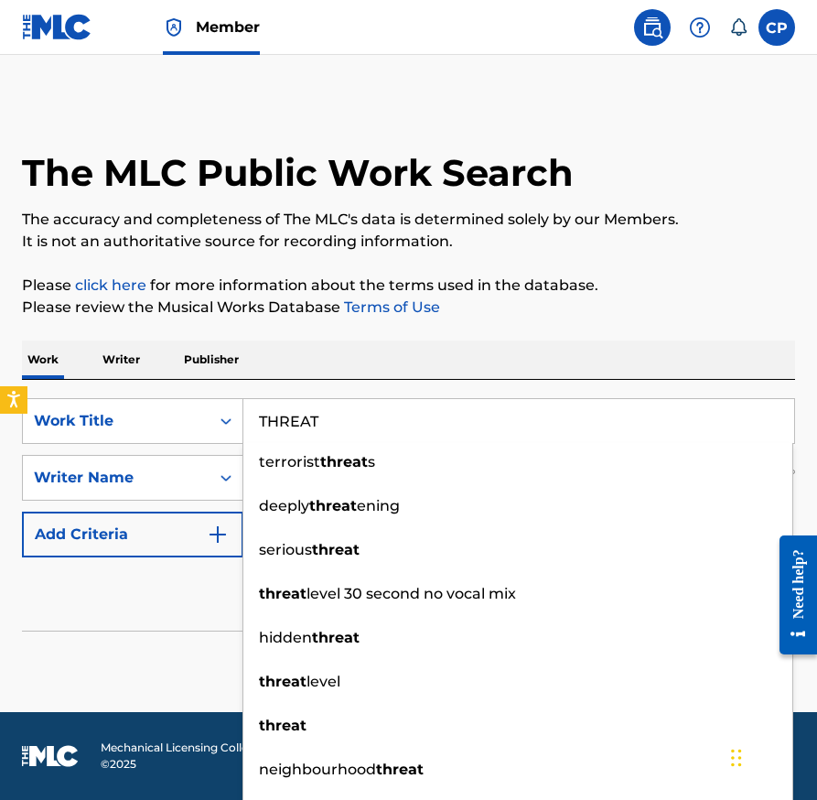
type input "THREAT"
click at [693, 244] on p "It is not an authoritative source for recording information." at bounding box center [408, 242] width 773 height 22
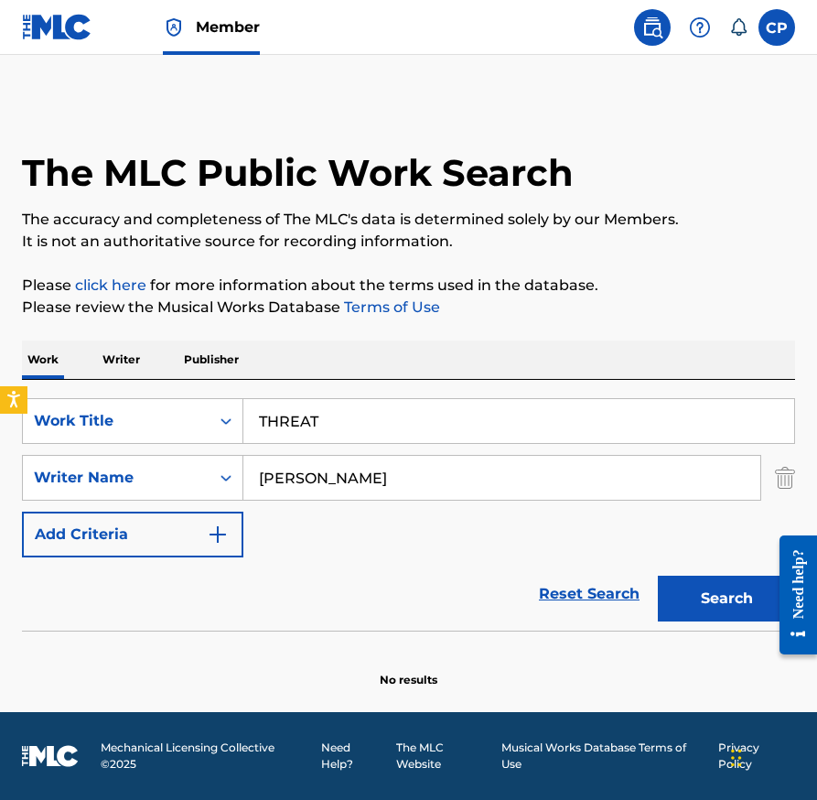
click at [581, 479] on input "BARRINGTON HALL JR" at bounding box center [501, 478] width 517 height 44
type input "DANILA ZANIN"
click at [658, 576] on button "Search" at bounding box center [726, 599] width 137 height 46
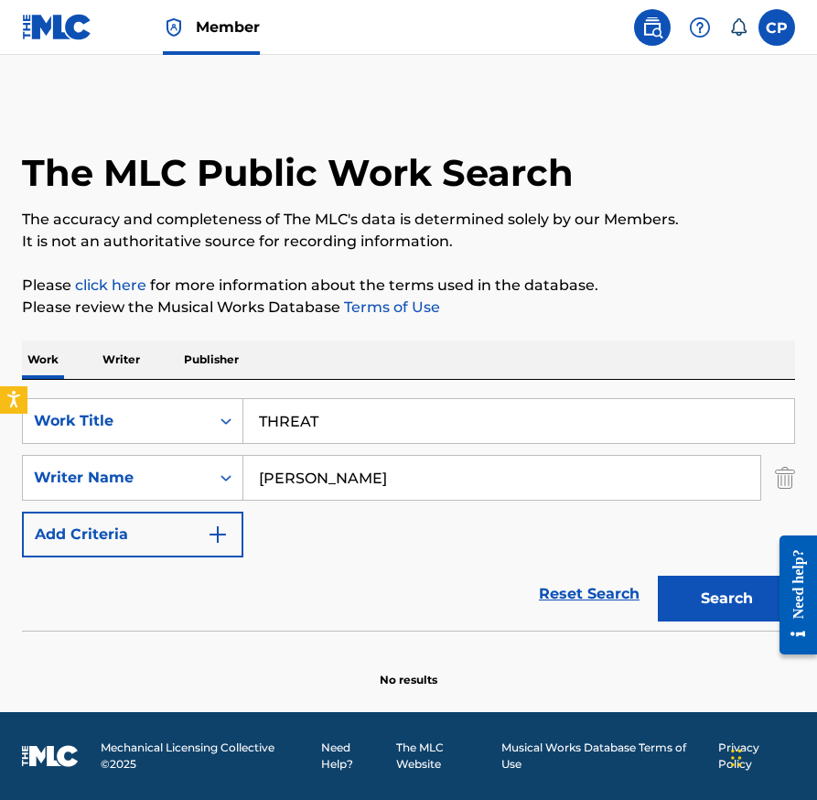
click at [632, 417] on input "THREAT" at bounding box center [518, 421] width 551 height 44
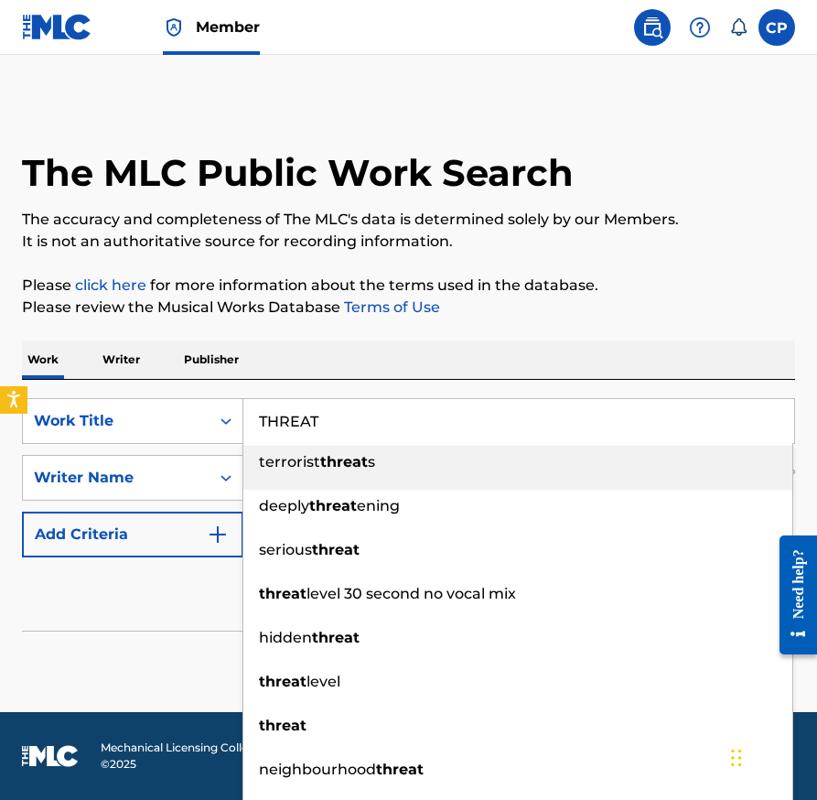
click at [632, 417] on input "THREAT" at bounding box center [518, 421] width 551 height 44
paste input "FLEE"
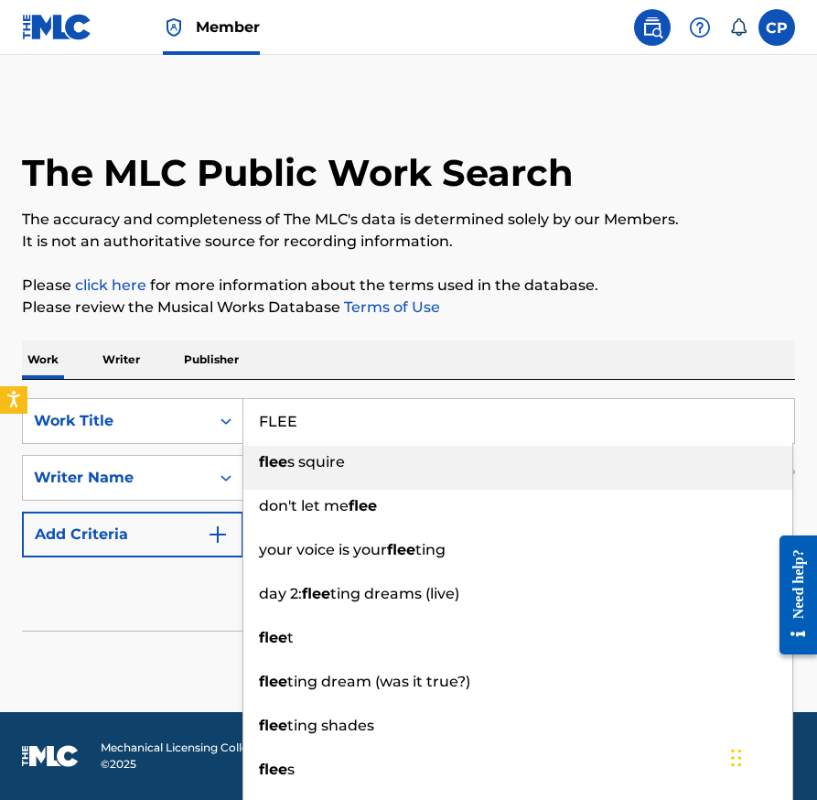
click at [716, 308] on p "Please review the Musical Works Database Terms of Use" at bounding box center [408, 307] width 773 height 22
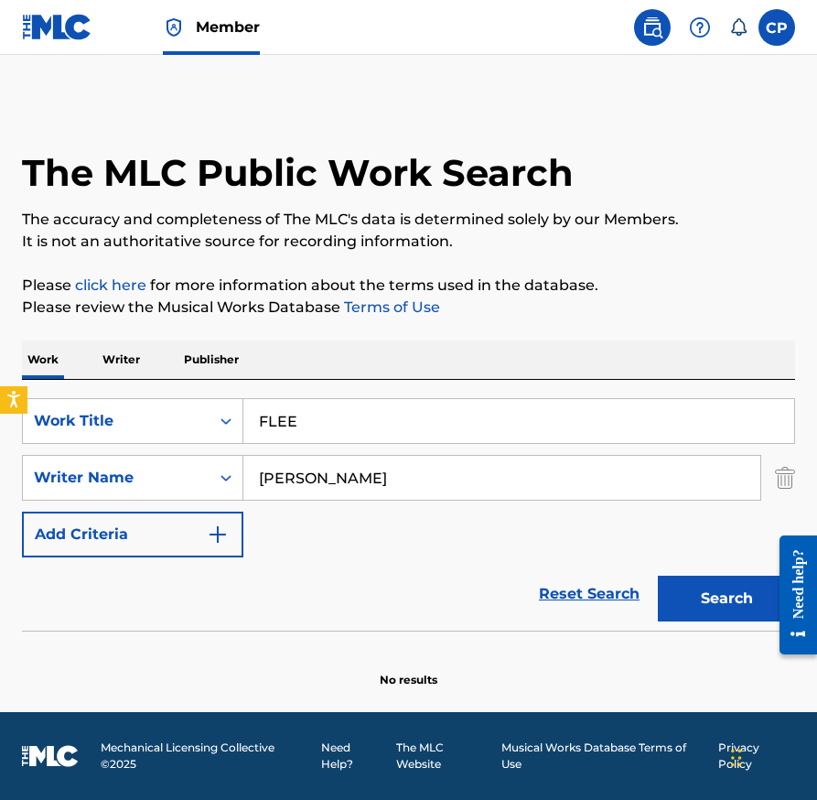
click at [707, 609] on button "Search" at bounding box center [726, 599] width 137 height 46
click at [606, 415] on input "FLEE" at bounding box center [518, 421] width 551 height 44
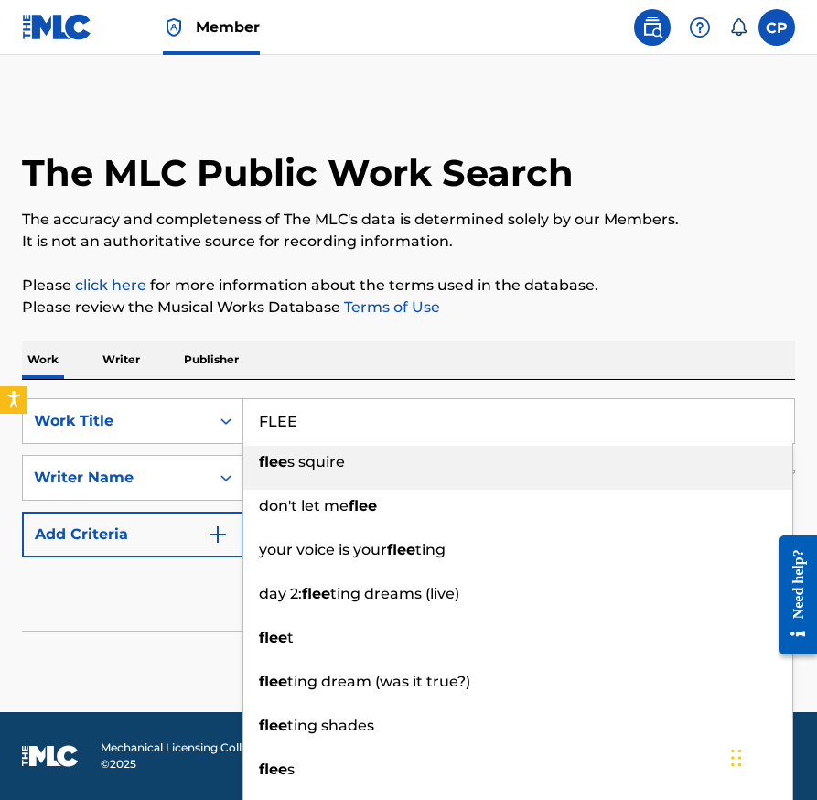
click at [606, 415] on input "FLEE" at bounding box center [518, 421] width 551 height 44
paste input "HIMZA"
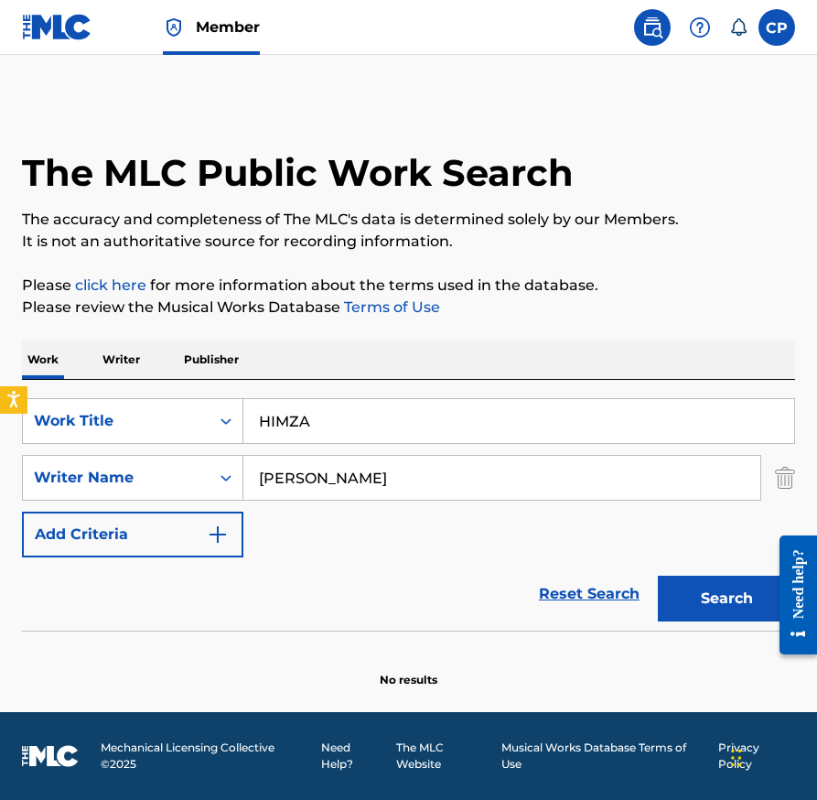
click at [689, 304] on p "Please review the Musical Works Database Terms of Use" at bounding box center [408, 307] width 773 height 22
click at [705, 591] on button "Search" at bounding box center [726, 599] width 137 height 46
click at [515, 418] on input "HIMZA" at bounding box center [518, 421] width 551 height 44
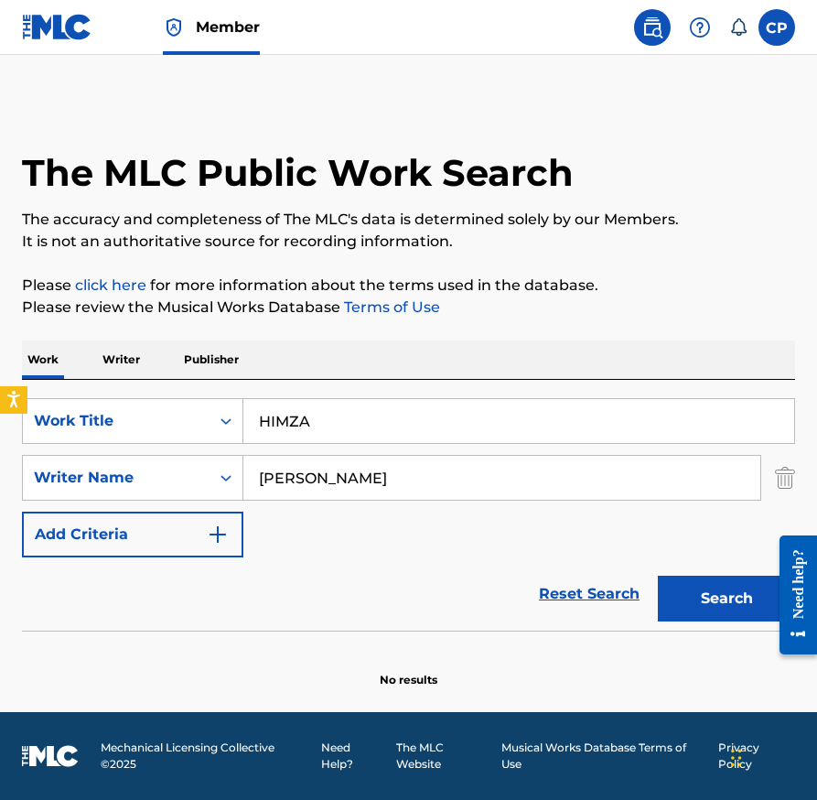
paste input "SHE LIKE"
type input "SHE LIKE"
click at [651, 286] on p "Please click here for more information about the terms used in the database." at bounding box center [408, 286] width 773 height 22
click at [703, 591] on button "Search" at bounding box center [726, 599] width 137 height 46
click at [722, 302] on p "Please review the Musical Works Database Terms of Use" at bounding box center [408, 307] width 773 height 22
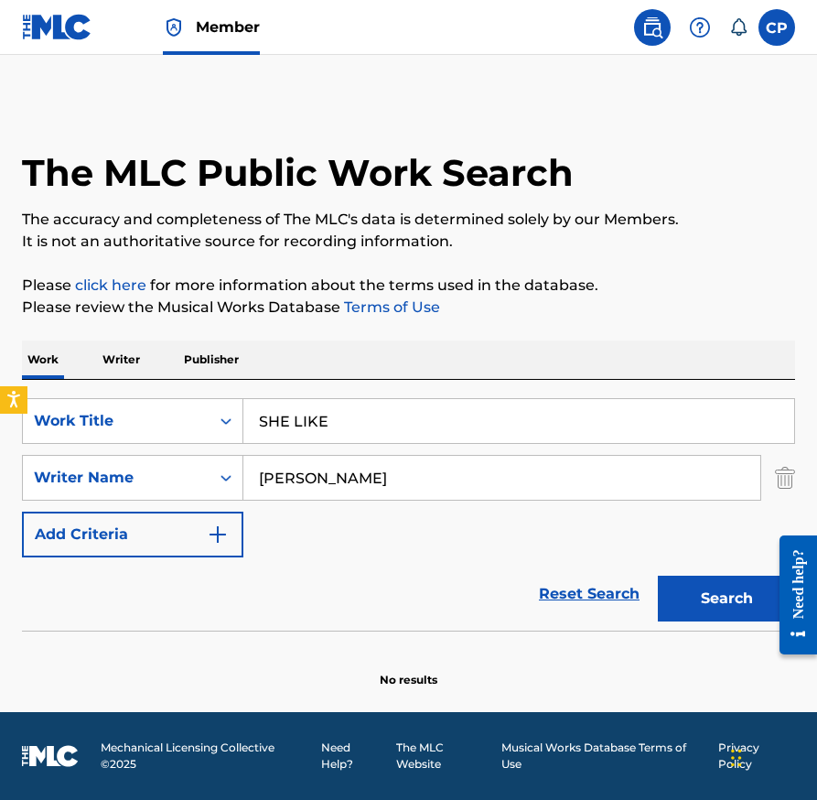
click at [233, 29] on span "Member" at bounding box center [228, 26] width 64 height 21
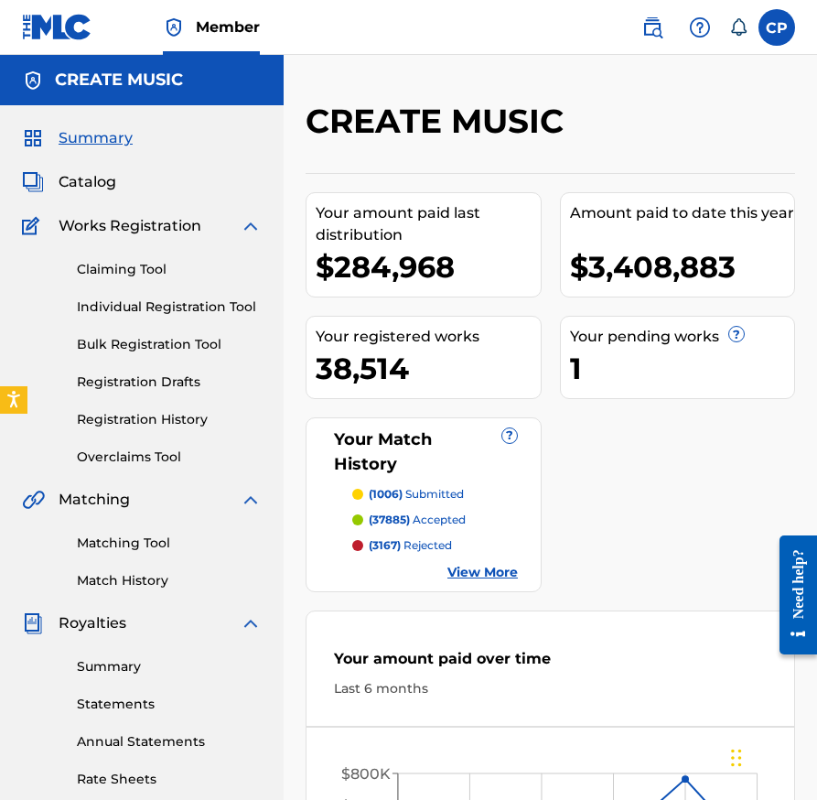
click at [90, 183] on span "Catalog" at bounding box center [88, 182] width 58 height 22
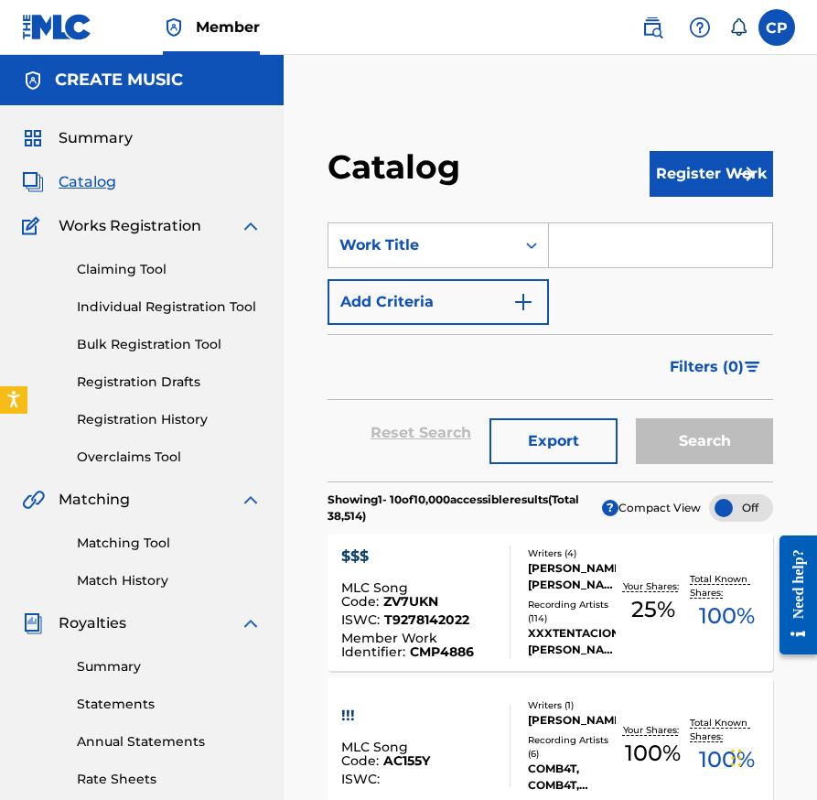
click at [164, 353] on link "Bulk Registration Tool" at bounding box center [169, 344] width 185 height 19
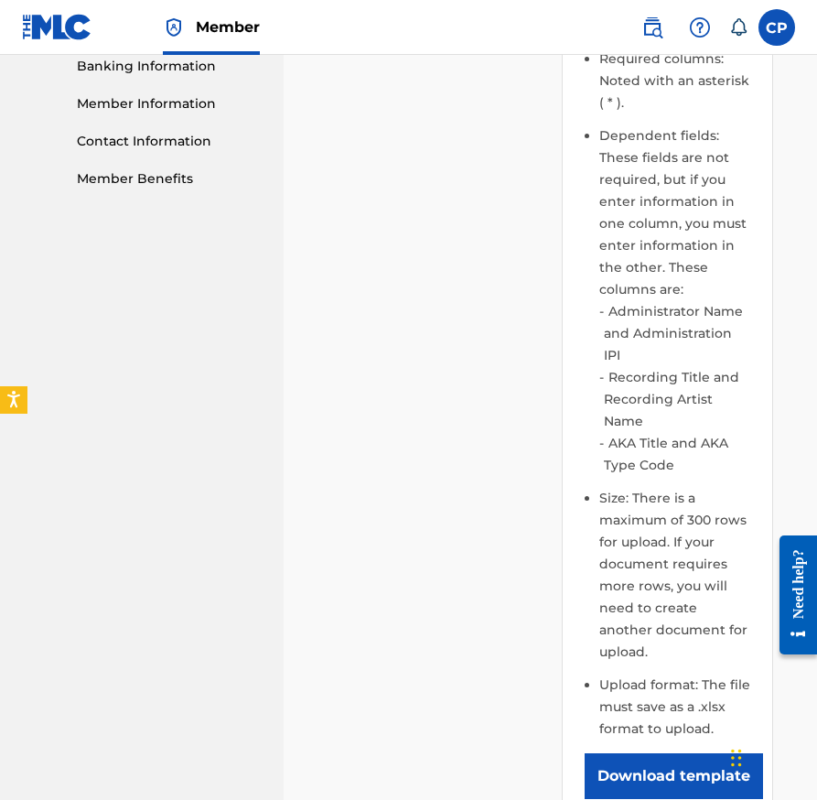
scroll to position [401, 0]
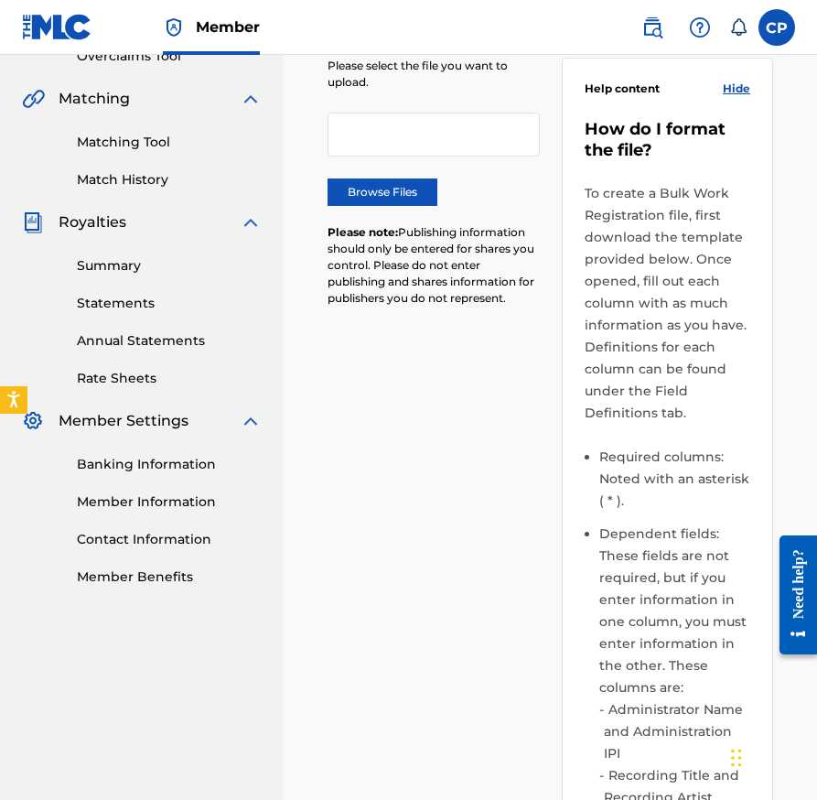
click at [392, 189] on label "Browse Files" at bounding box center [383, 191] width 110 height 27
click at [0, 0] on input "Browse Files" at bounding box center [0, 0] width 0 height 0
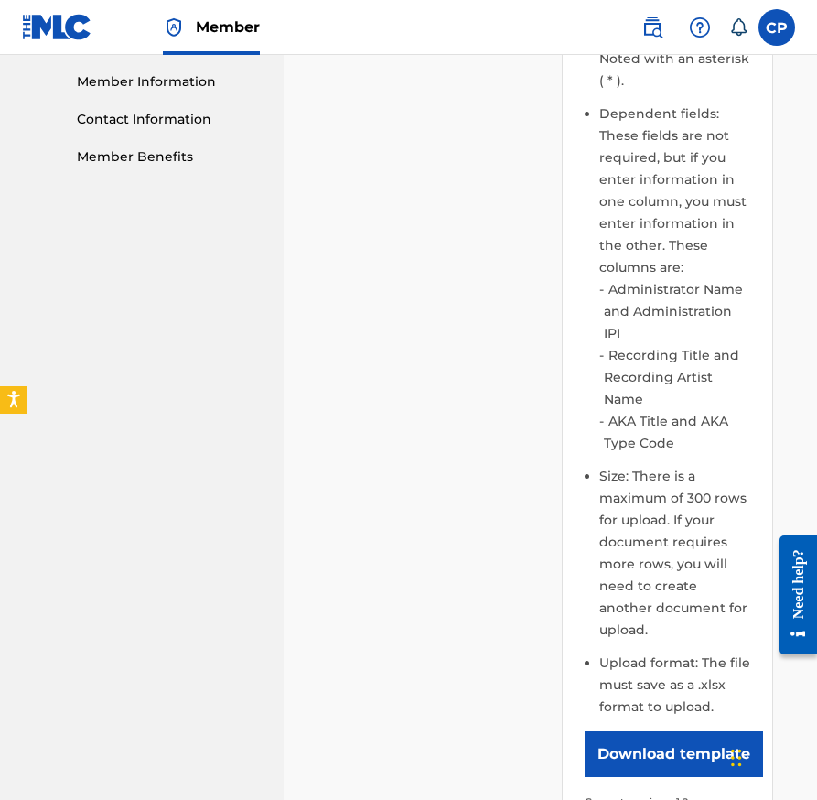
scroll to position [1085, 0]
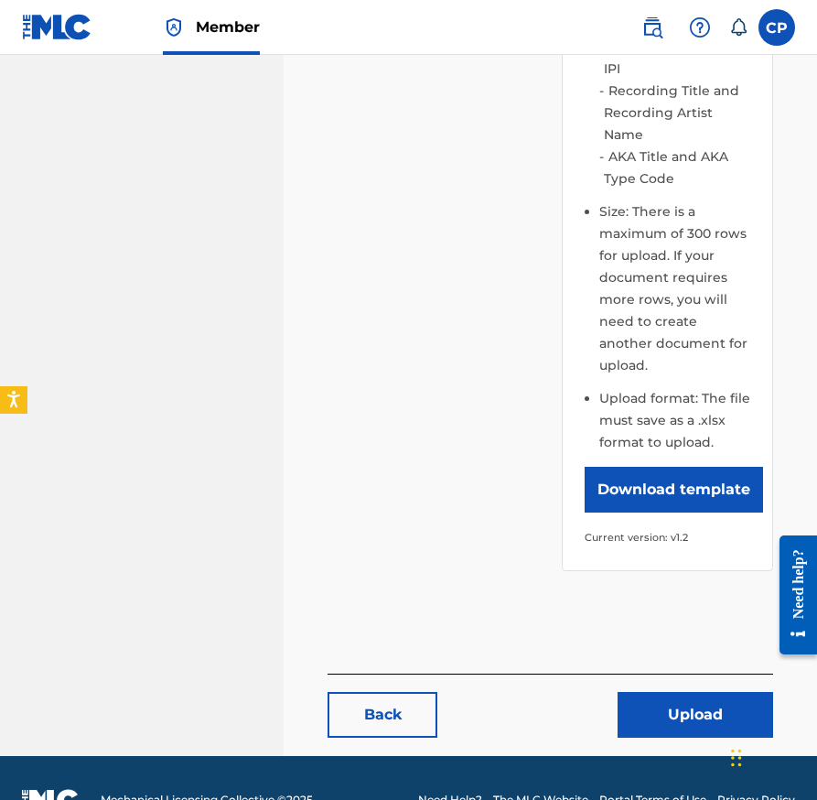
click at [672, 692] on button "Upload" at bounding box center [696, 715] width 156 height 46
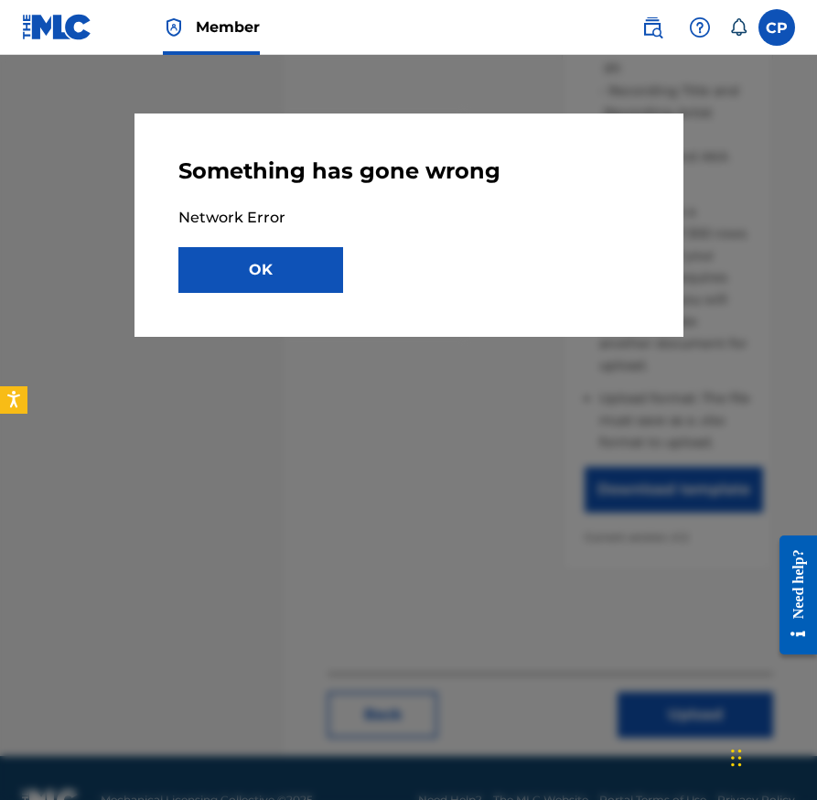
click at [276, 270] on button "OK" at bounding box center [260, 270] width 165 height 46
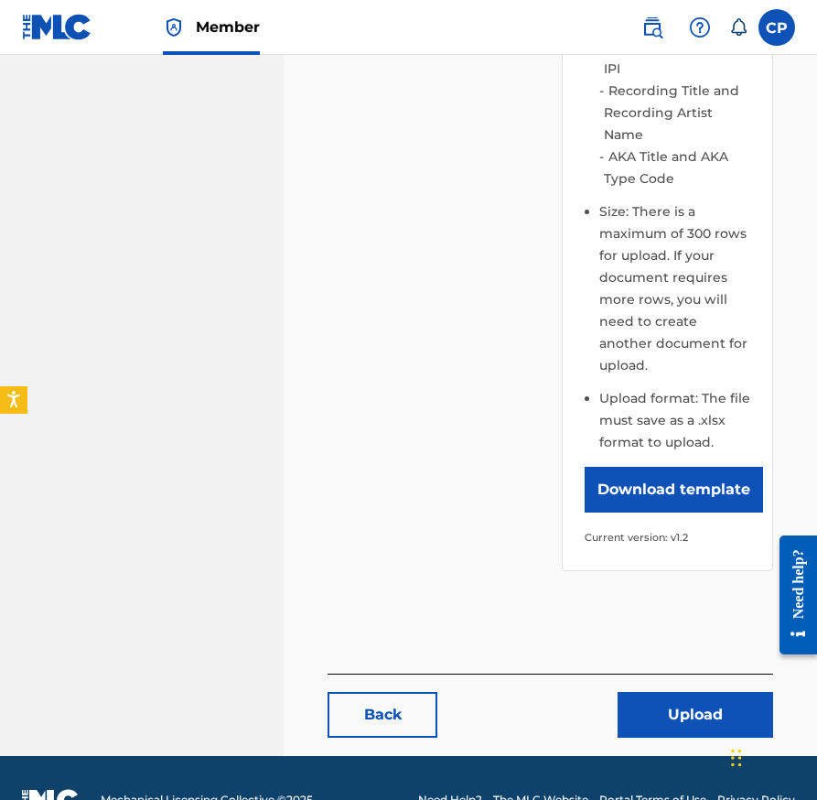
click at [697, 692] on button "Upload" at bounding box center [696, 715] width 156 height 46
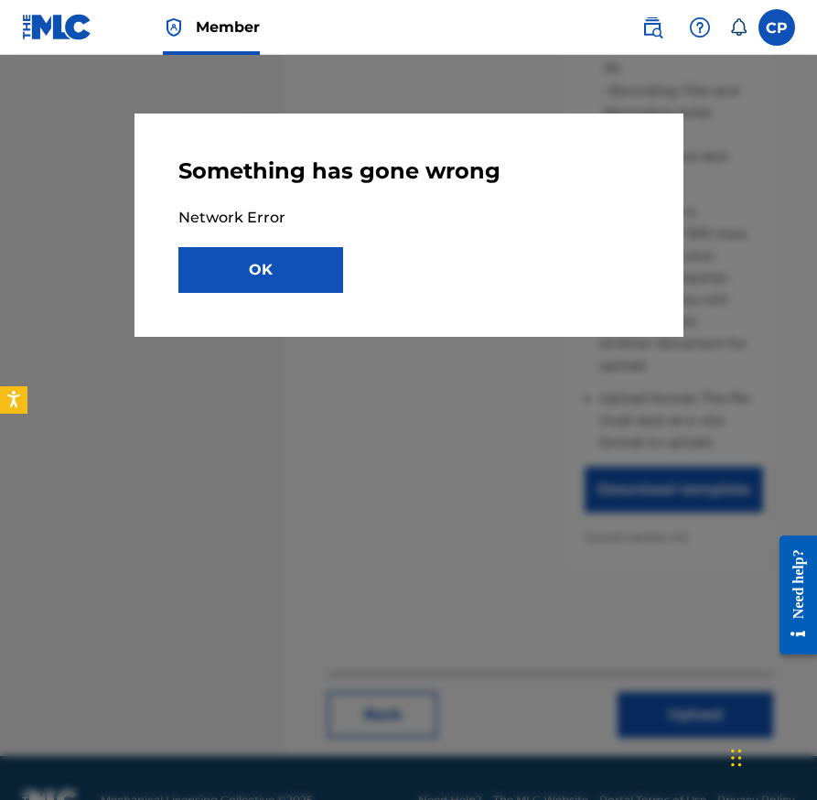
click at [234, 265] on button "OK" at bounding box center [260, 270] width 165 height 46
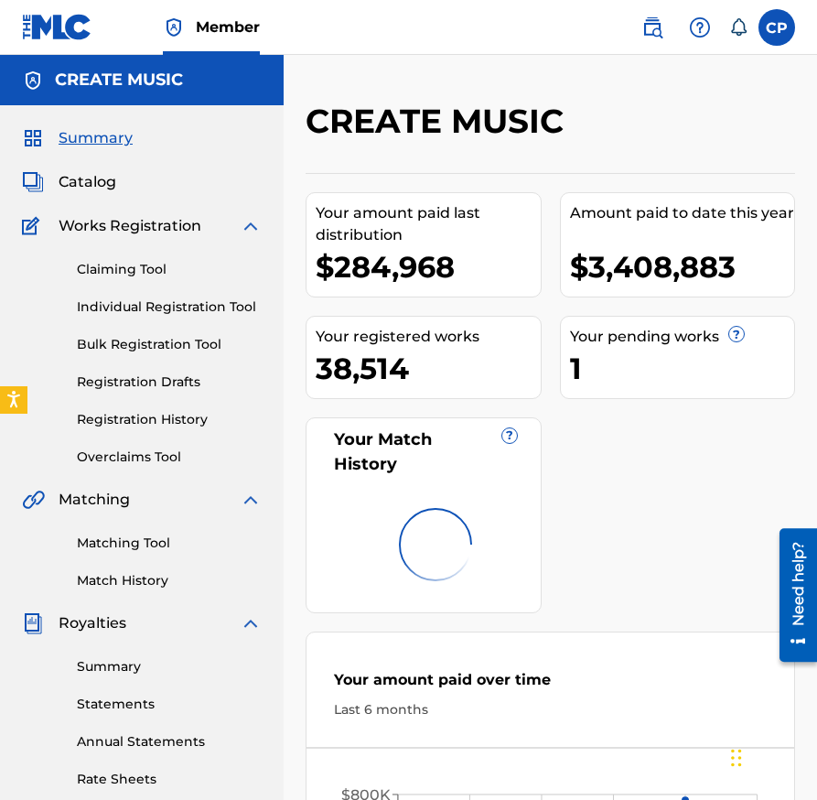
click at [155, 346] on link "Bulk Registration Tool" at bounding box center [169, 344] width 185 height 19
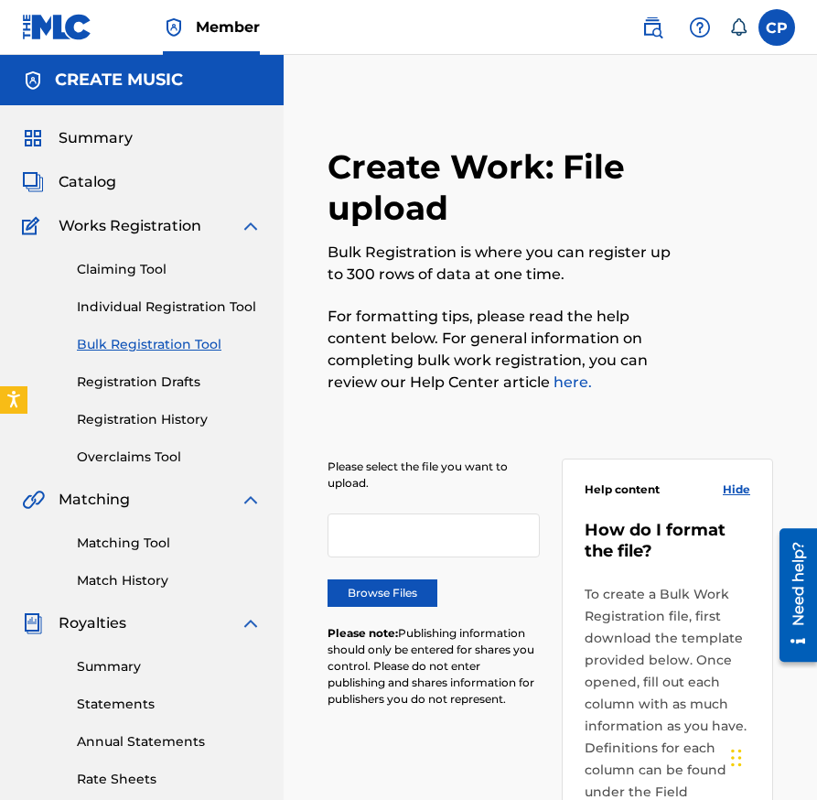
click at [377, 587] on label "Browse Files" at bounding box center [383, 592] width 110 height 27
click at [0, 0] on input "Browse Files" at bounding box center [0, 0] width 0 height 0
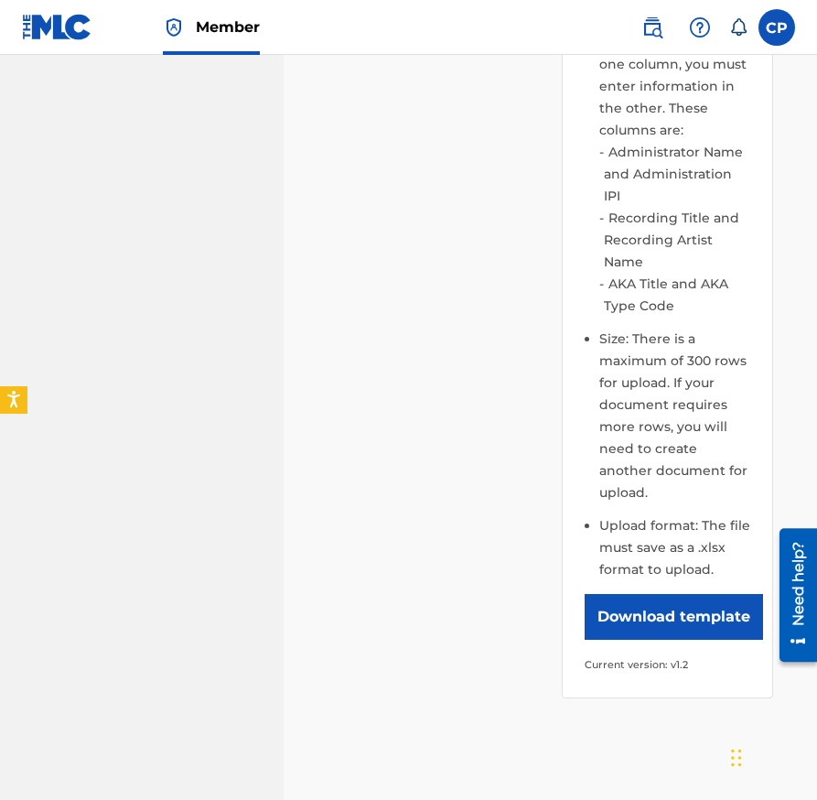
scroll to position [1061, 0]
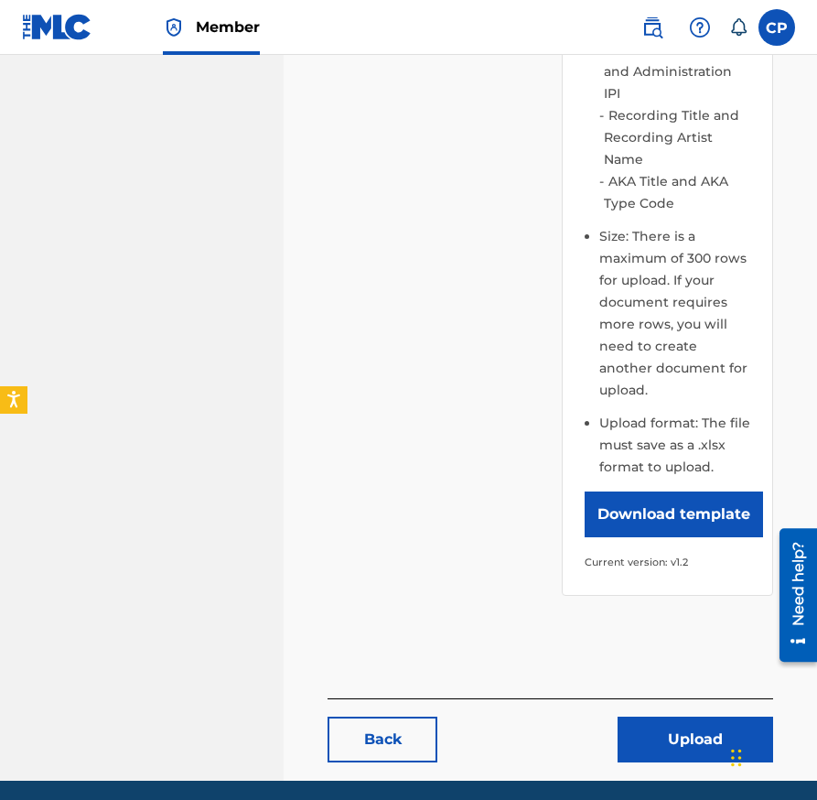
click at [677, 716] on button "Upload" at bounding box center [696, 739] width 156 height 46
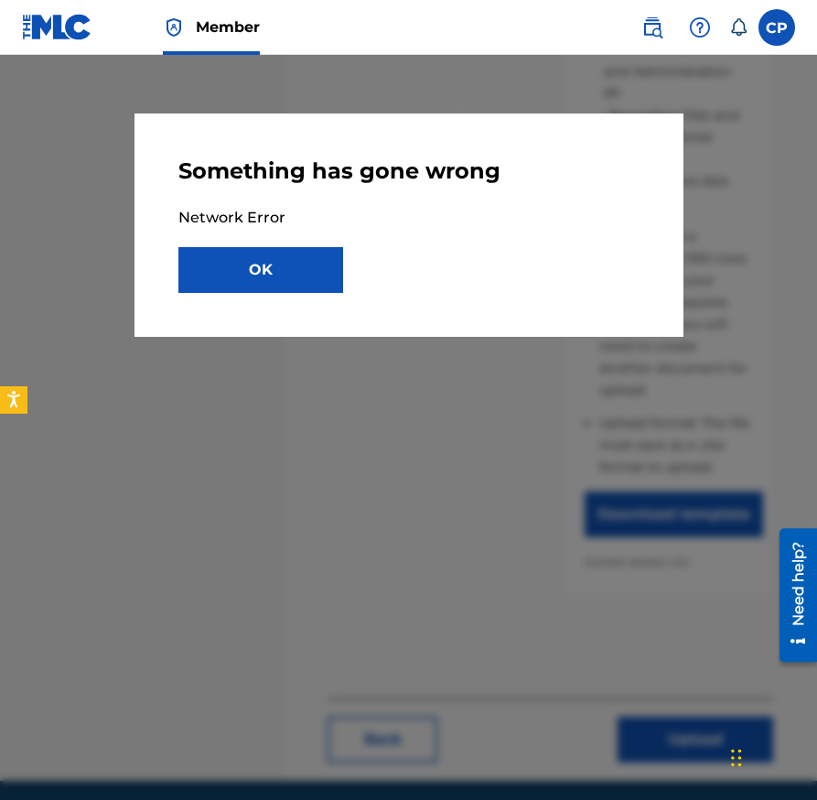
click at [285, 263] on button "OK" at bounding box center [260, 270] width 165 height 46
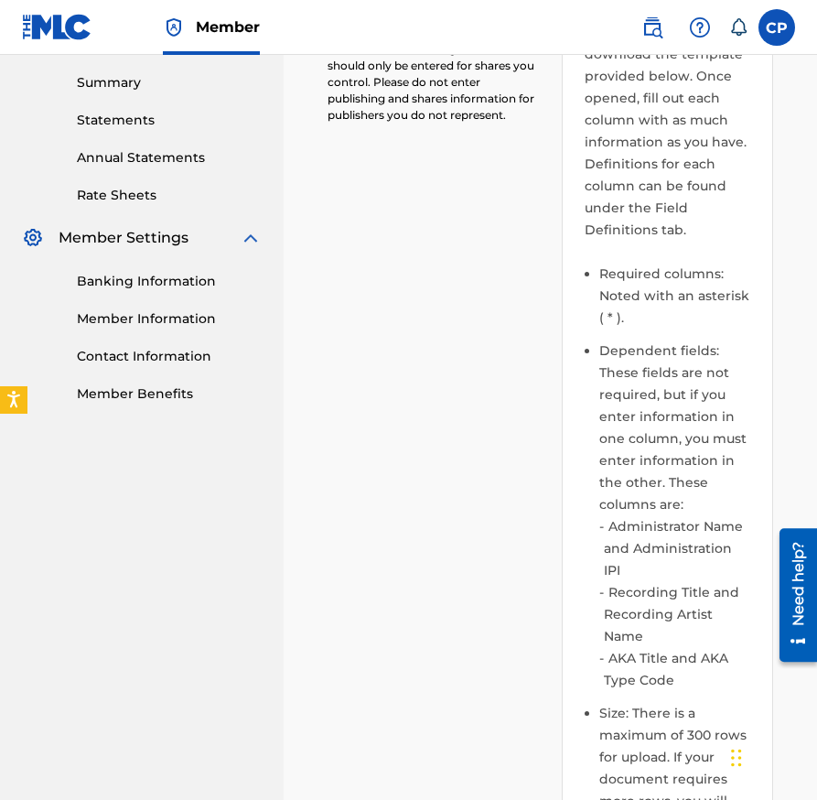
scroll to position [0, 0]
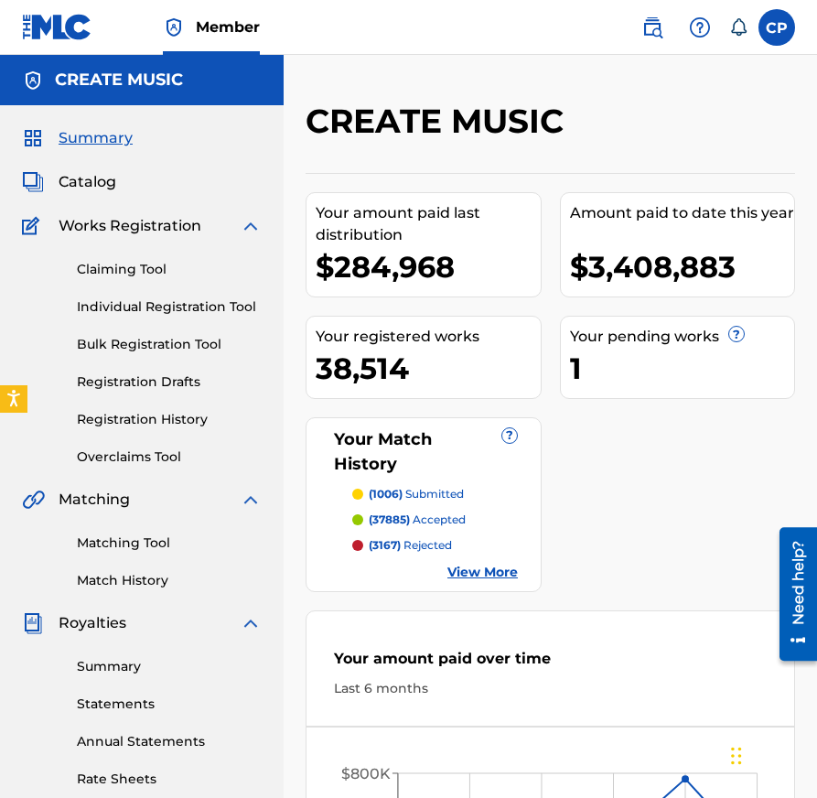
click at [170, 344] on link "Bulk Registration Tool" at bounding box center [169, 344] width 185 height 19
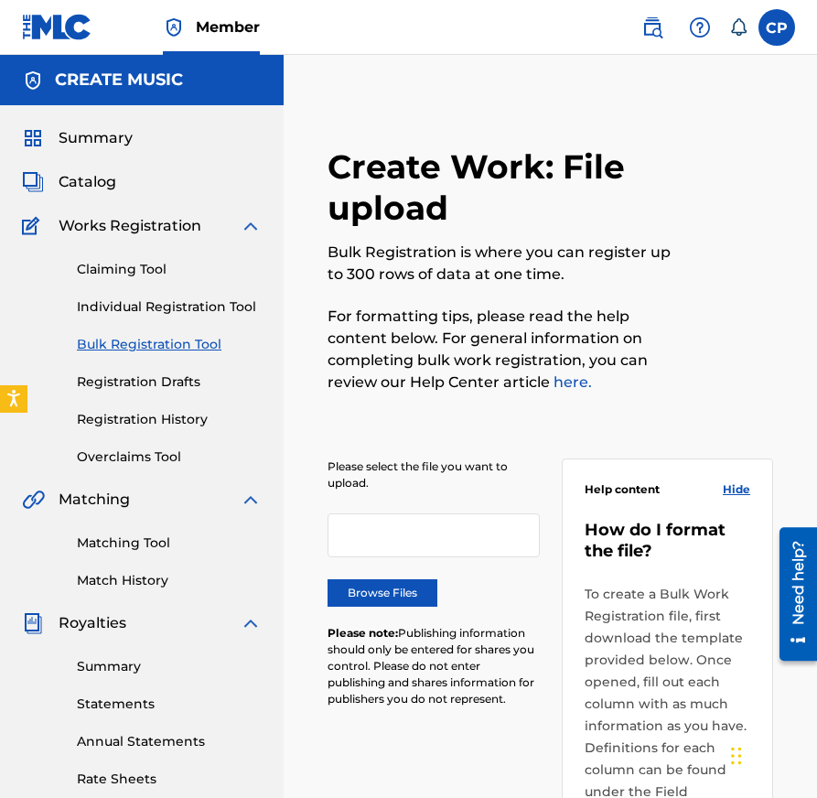
click at [352, 605] on label "Browse Files" at bounding box center [383, 592] width 110 height 27
click at [0, 0] on input "Browse Files" at bounding box center [0, 0] width 0 height 0
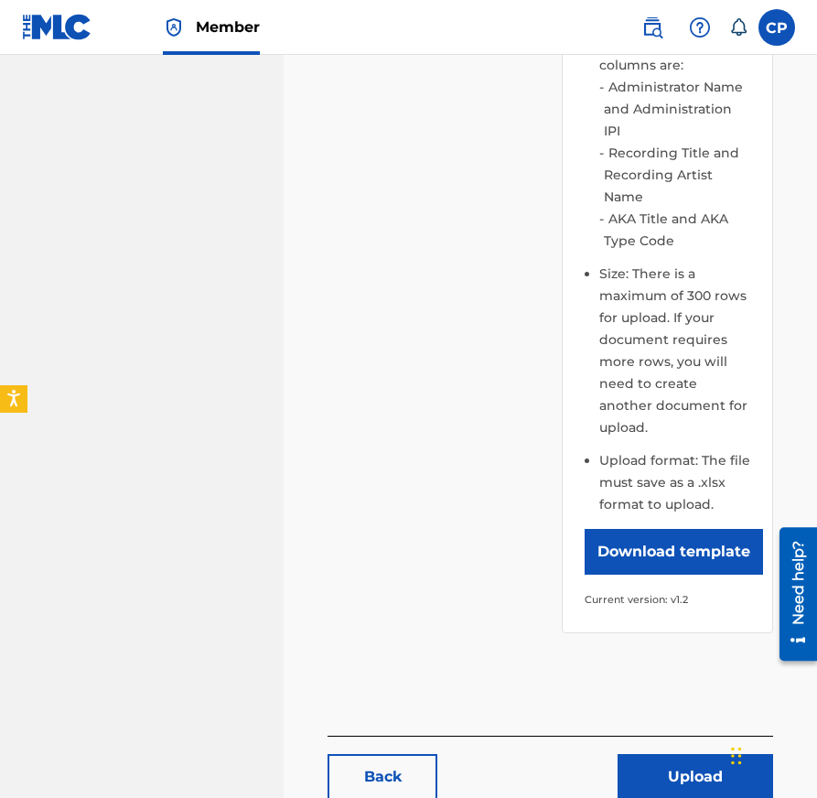
scroll to position [1077, 0]
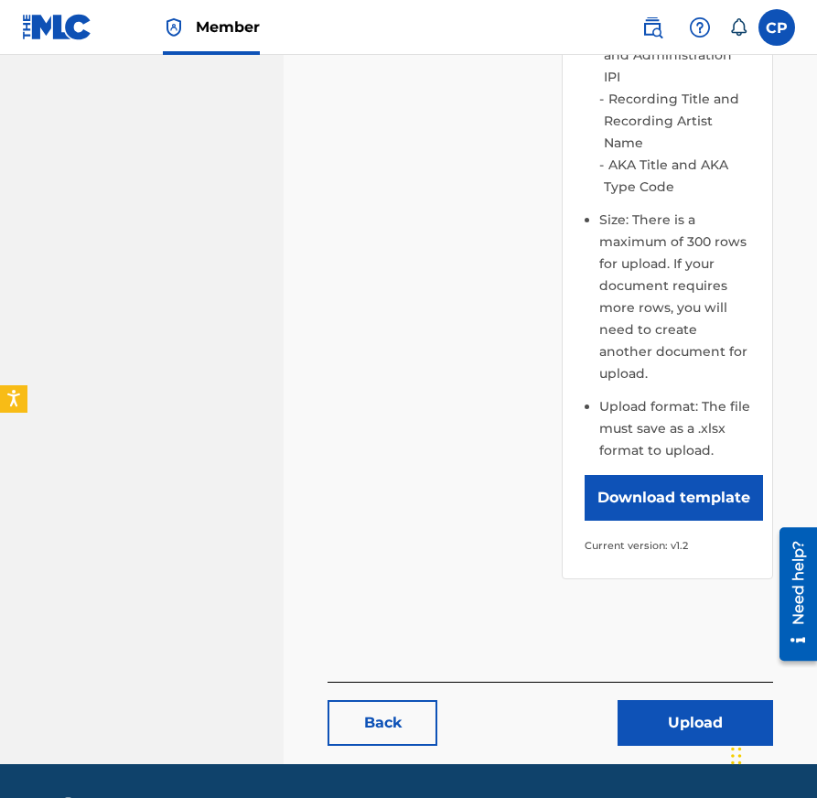
click at [664, 700] on button "Upload" at bounding box center [696, 723] width 156 height 46
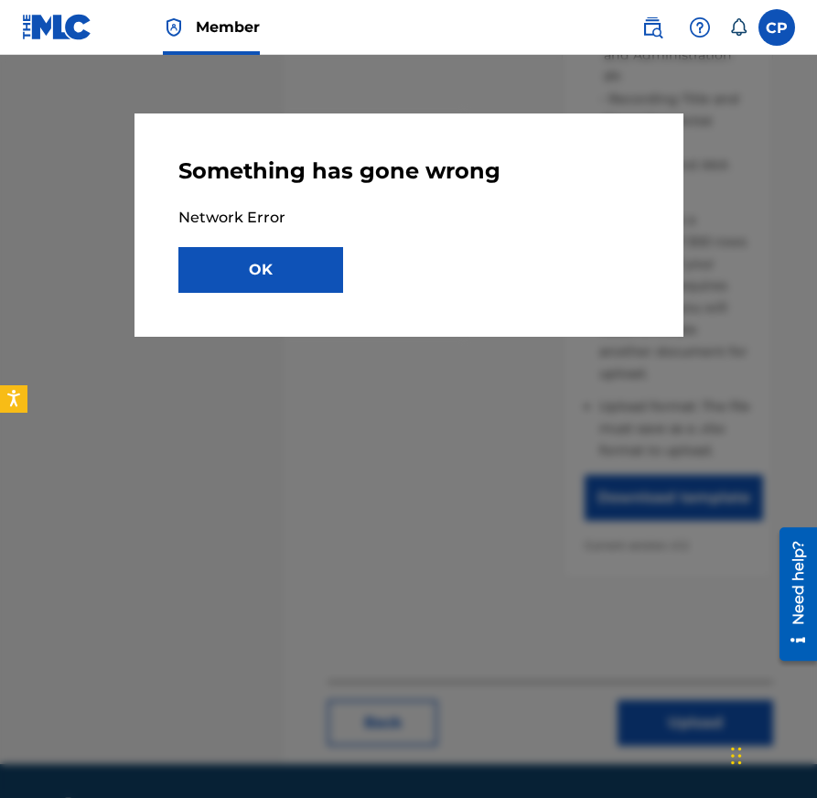
click at [317, 275] on button "OK" at bounding box center [260, 270] width 165 height 46
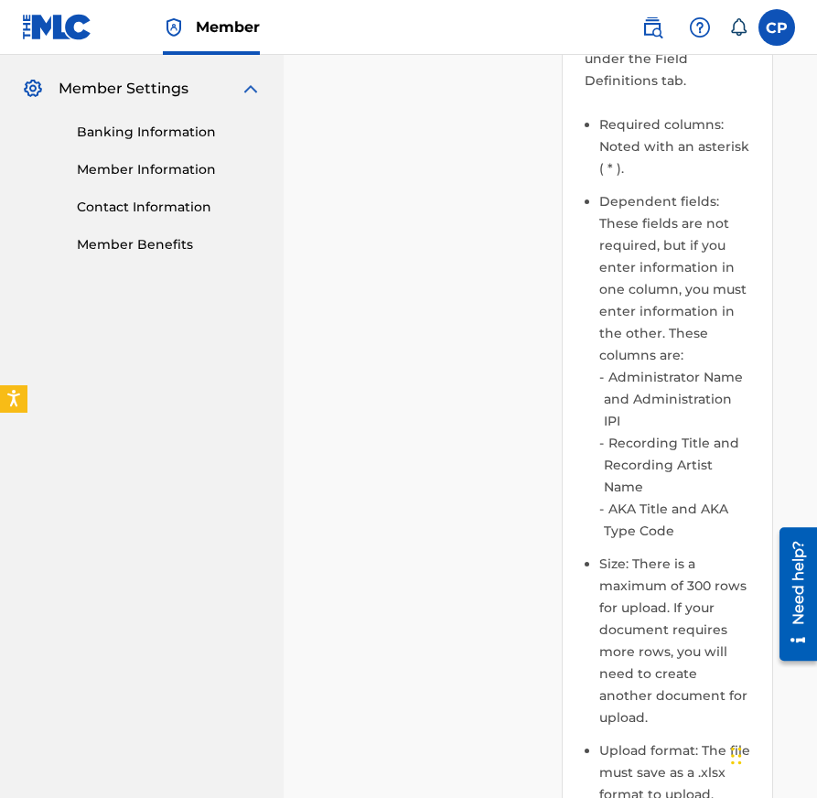
scroll to position [359, 0]
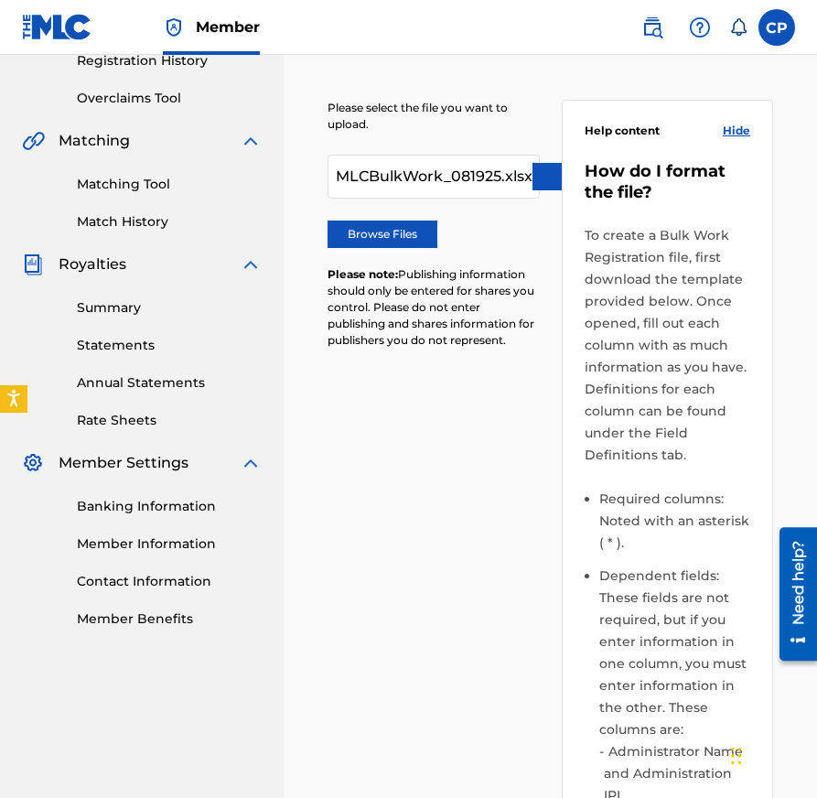
click at [419, 221] on label "Browse Files" at bounding box center [383, 234] width 110 height 27
click at [0, 0] on input "Browse Files" at bounding box center [0, 0] width 0 height 0
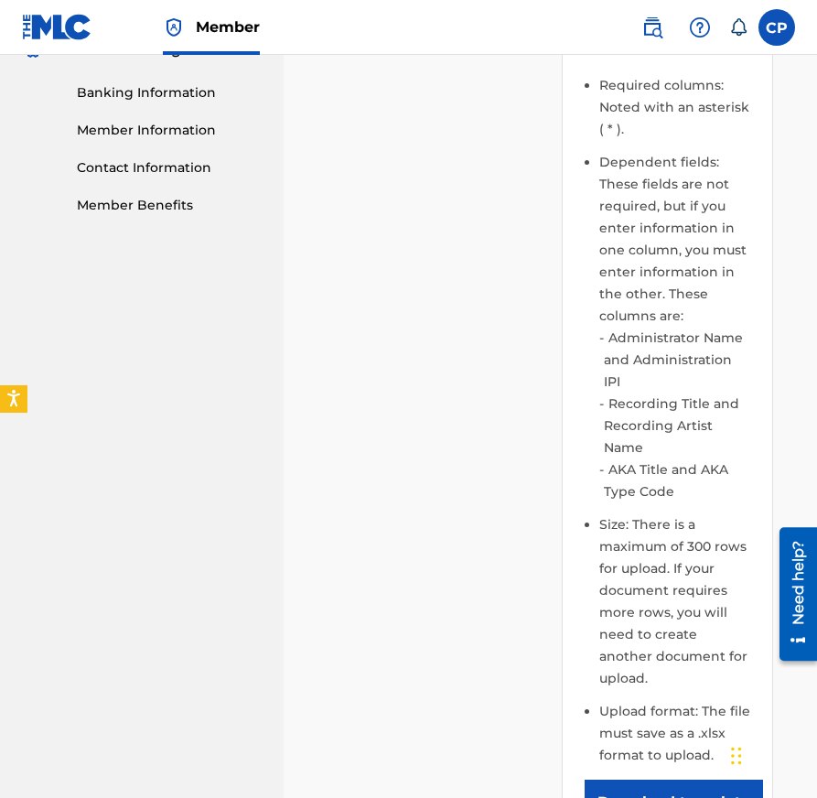
scroll to position [1087, 0]
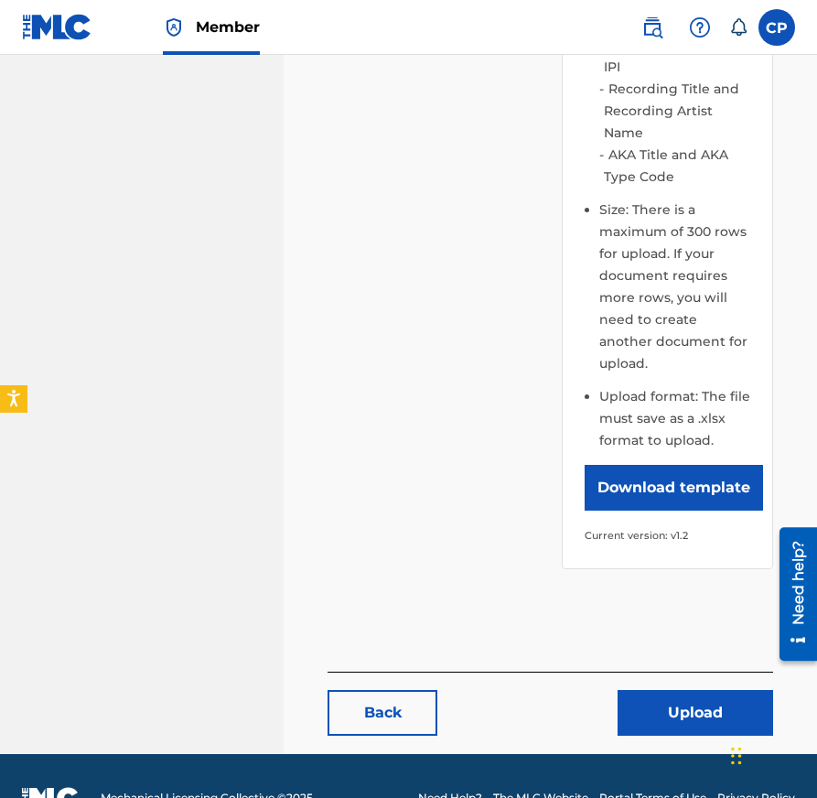
click at [665, 690] on button "Upload" at bounding box center [696, 713] width 156 height 46
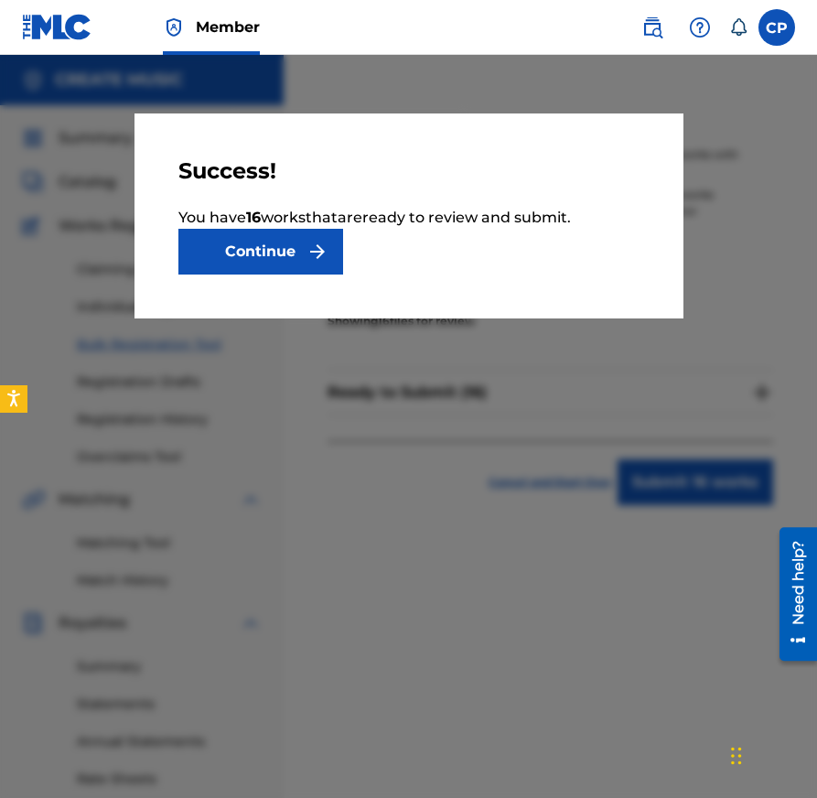
click at [225, 238] on button "Continue" at bounding box center [260, 252] width 165 height 46
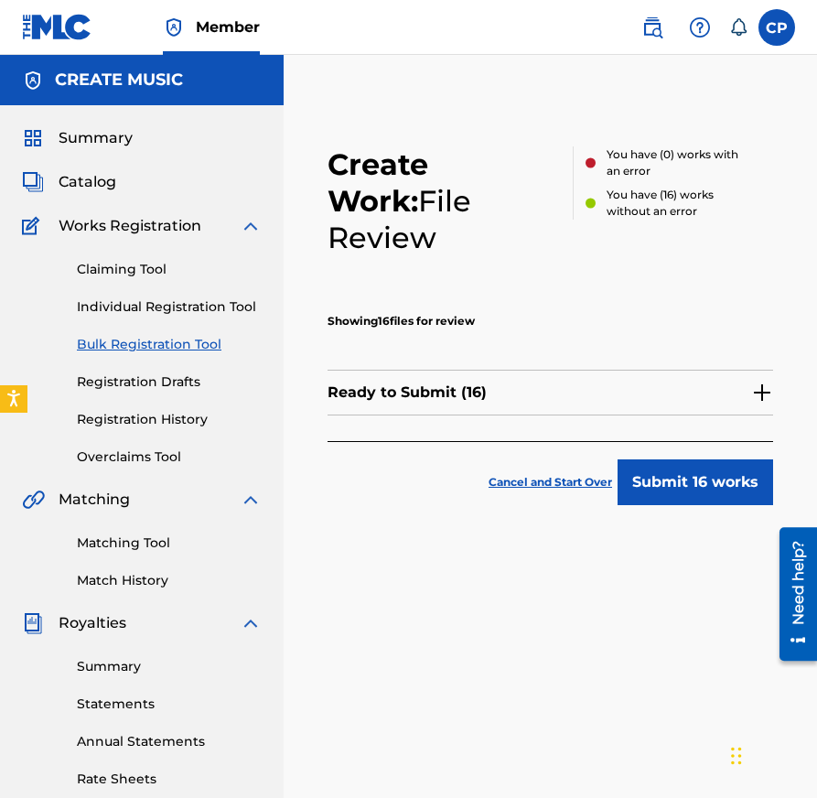
click at [686, 459] on button "Submit 16 works" at bounding box center [696, 482] width 156 height 46
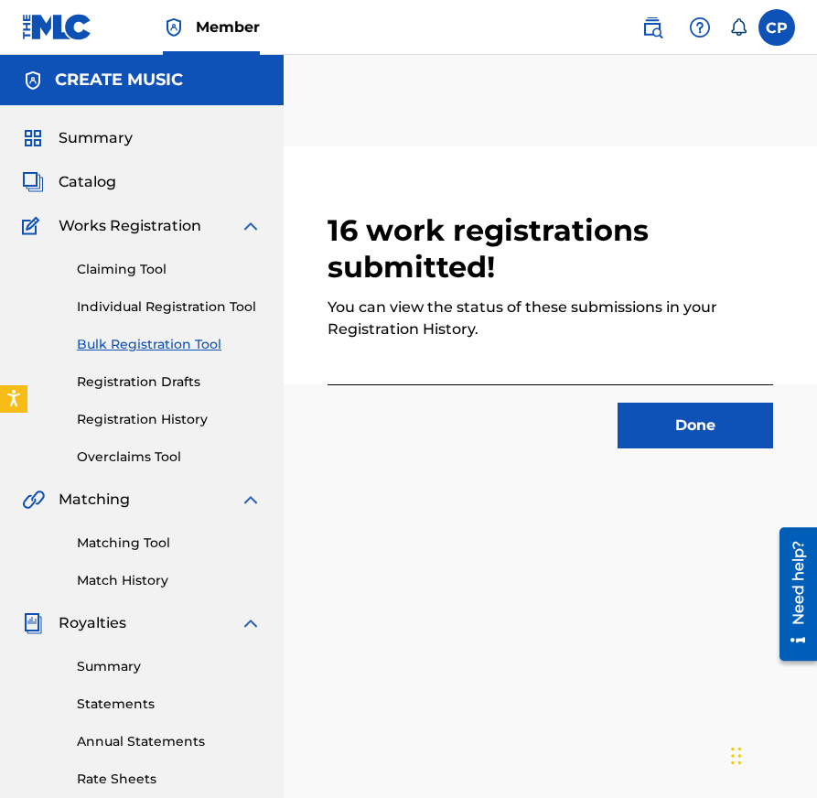
click at [666, 420] on button "Done" at bounding box center [696, 426] width 156 height 46
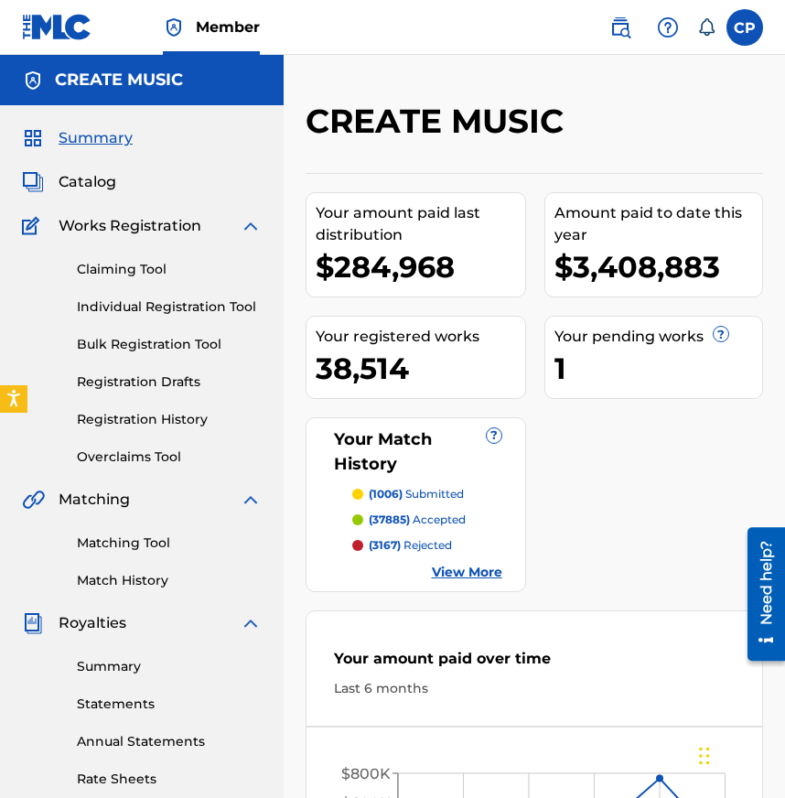
click at [82, 185] on span "Catalog" at bounding box center [88, 182] width 58 height 22
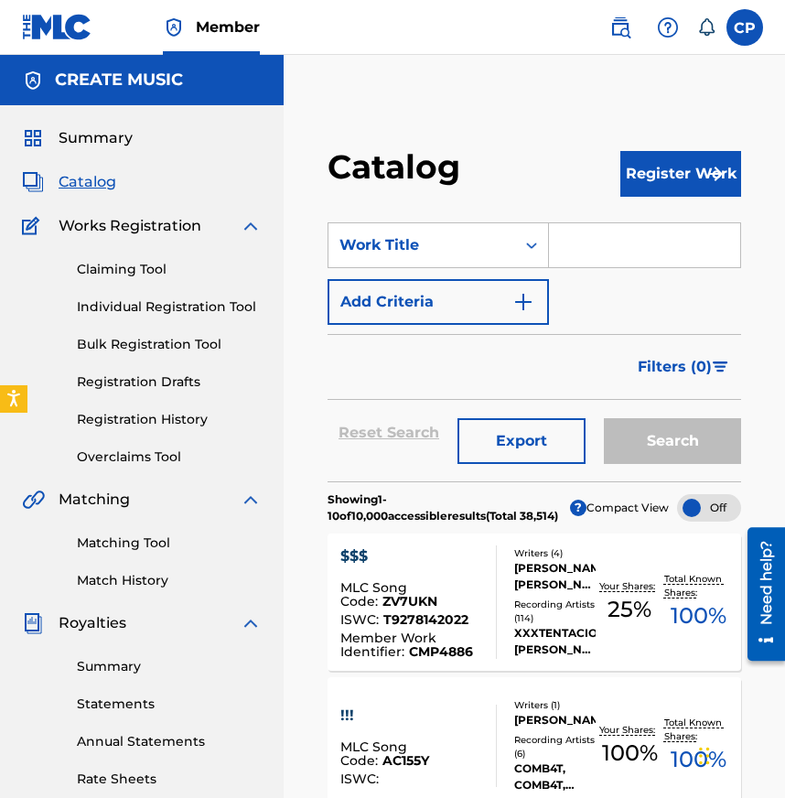
click at [642, 250] on input "Search Form" at bounding box center [644, 245] width 191 height 44
paste input "SEVENTEEN"
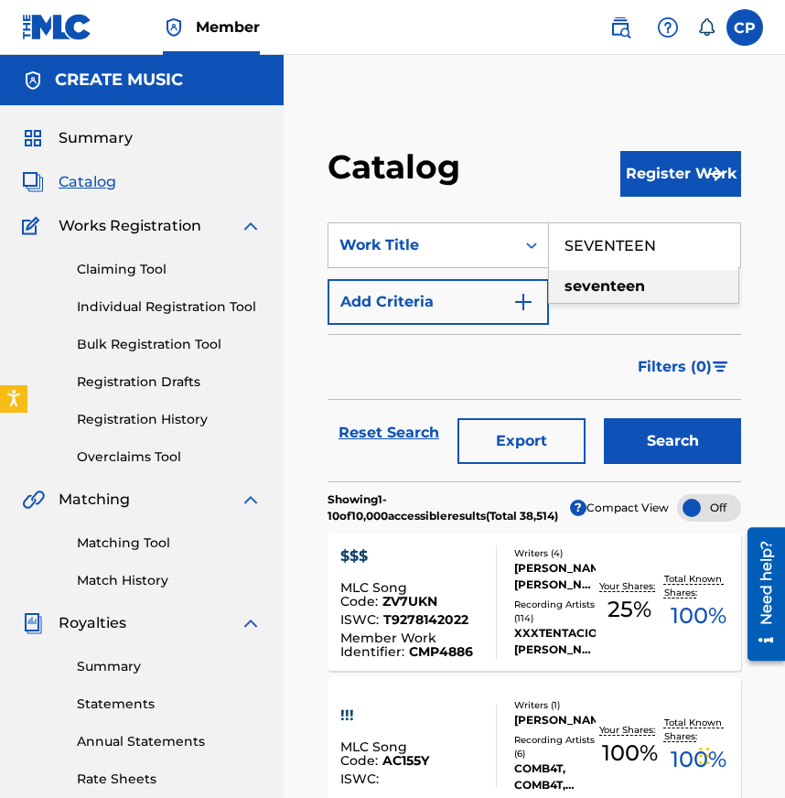
type input "SEVENTEEN"
click at [679, 456] on button "Search" at bounding box center [672, 441] width 137 height 46
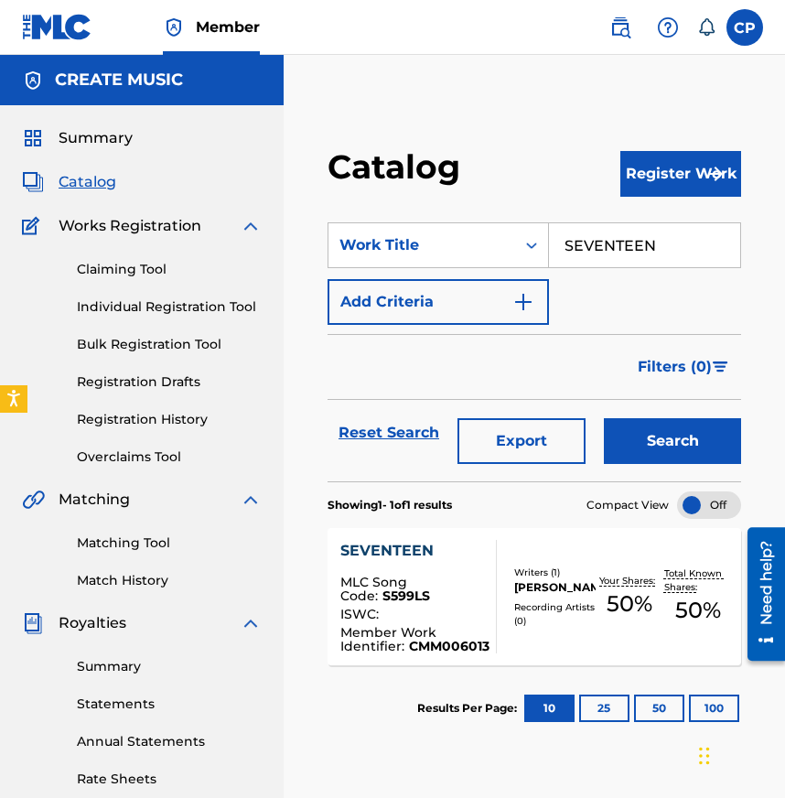
click at [416, 601] on span "S599LS" at bounding box center [406, 595] width 48 height 16
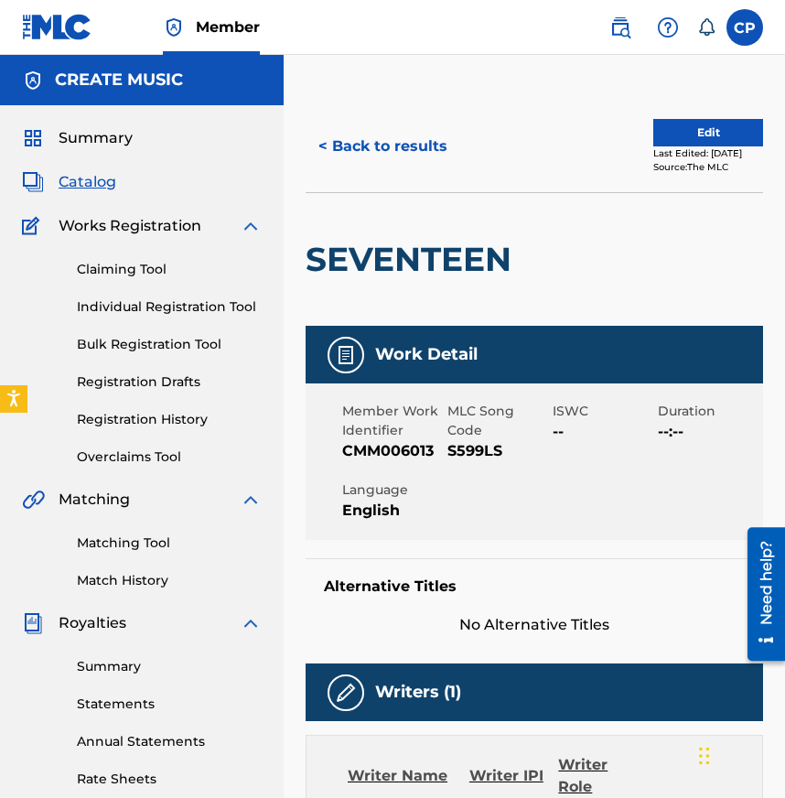
click at [461, 452] on span "S599LS" at bounding box center [497, 451] width 101 height 22
copy span "S599LS"
click at [357, 145] on button "< Back to results" at bounding box center [383, 147] width 155 height 46
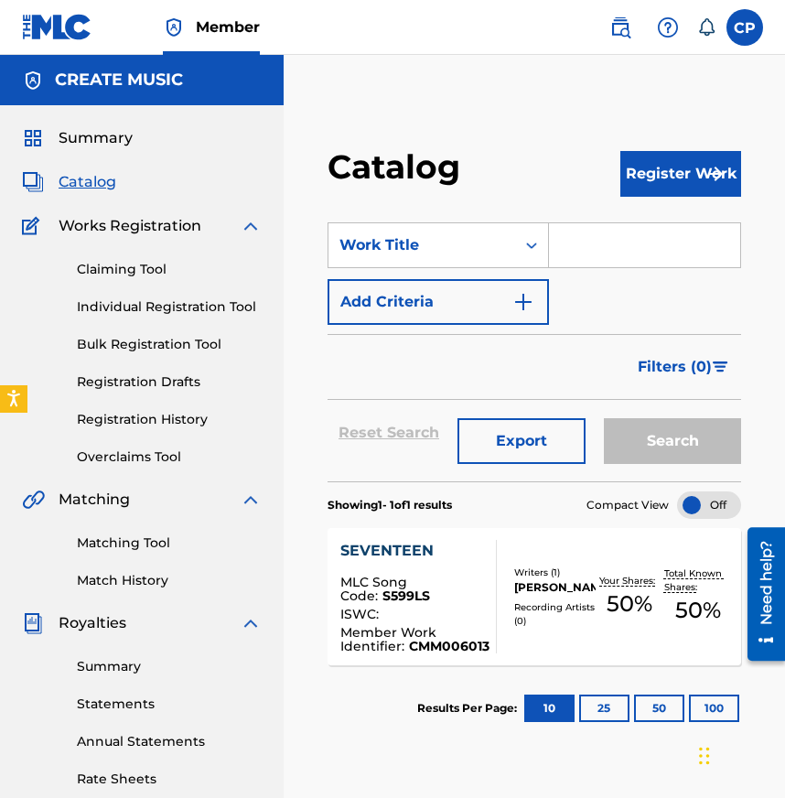
click at [575, 242] on input "Search Form" at bounding box center [644, 245] width 191 height 44
paste input "F**K THE INTERNET"
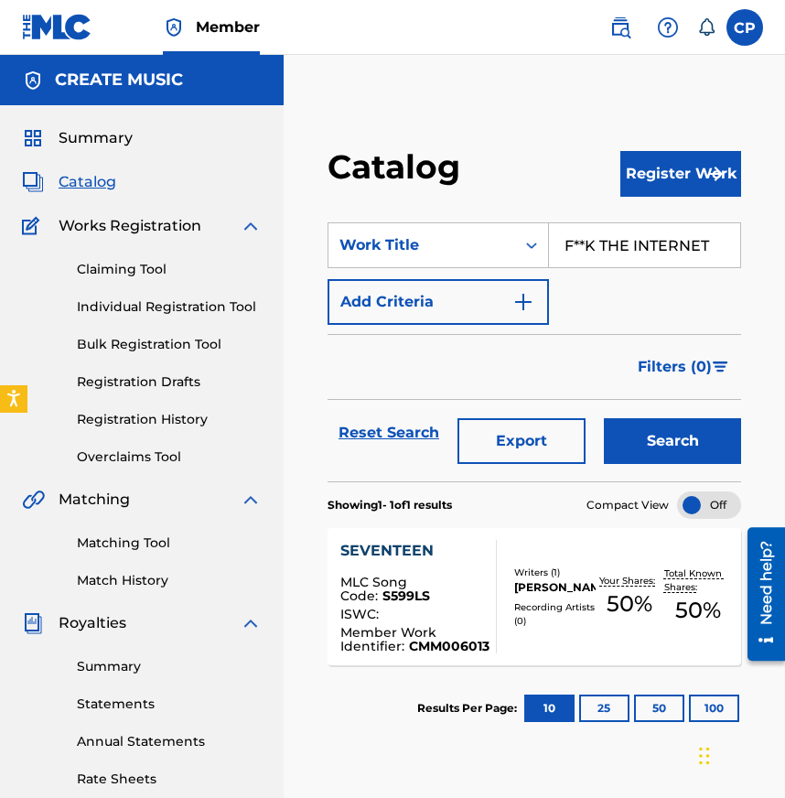
type input "F**K THE INTERNET"
click at [680, 447] on button "Search" at bounding box center [672, 441] width 137 height 46
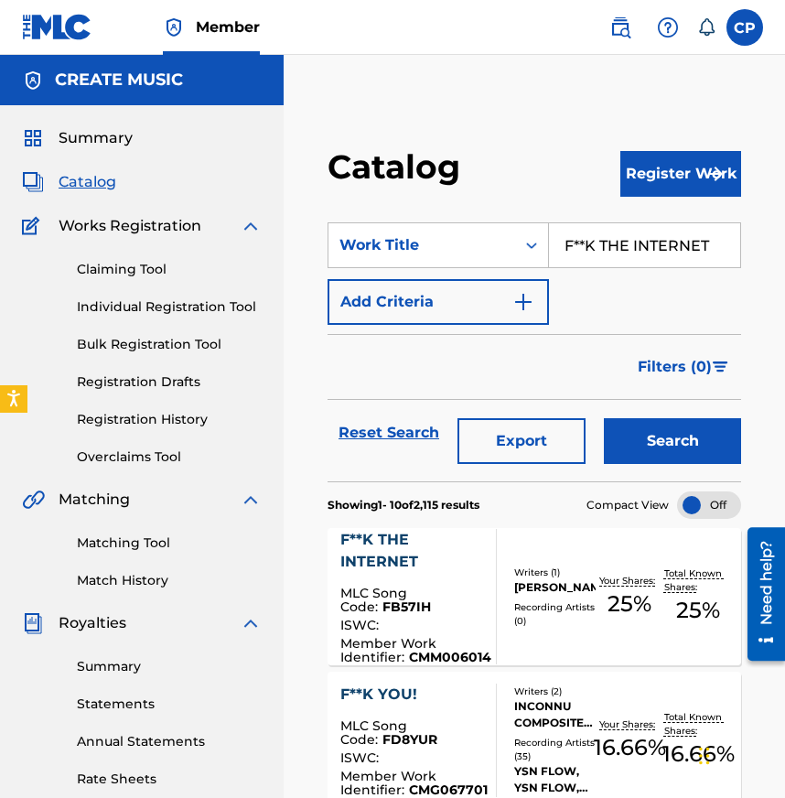
click at [426, 570] on div "F**K THE INTERNET" at bounding box center [415, 551] width 151 height 44
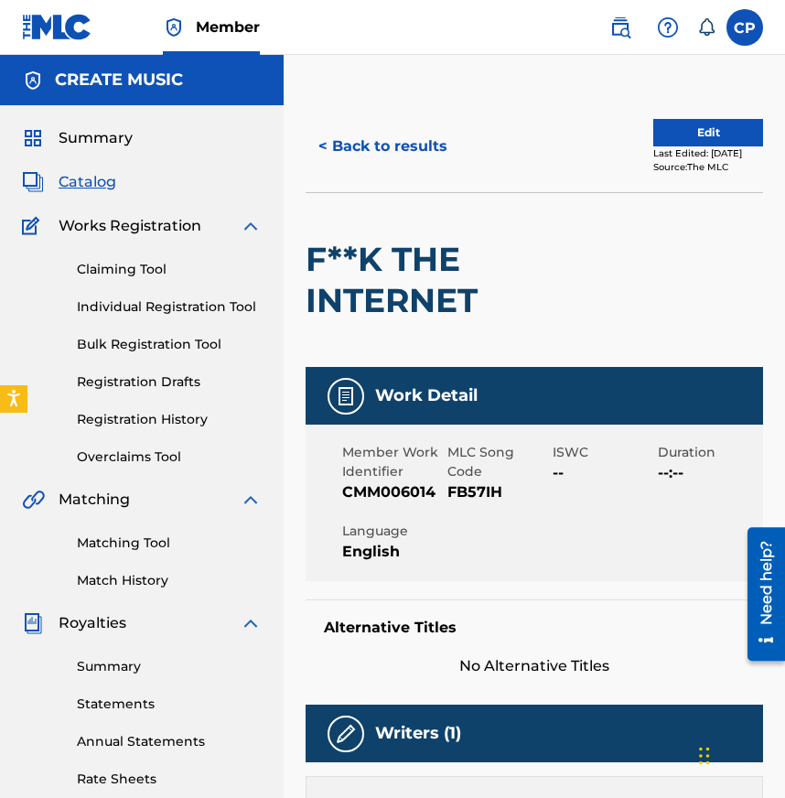
click at [479, 489] on span "FB57IH" at bounding box center [497, 492] width 101 height 22
copy span "FB57IH"
click at [402, 136] on button "< Back to results" at bounding box center [383, 147] width 155 height 46
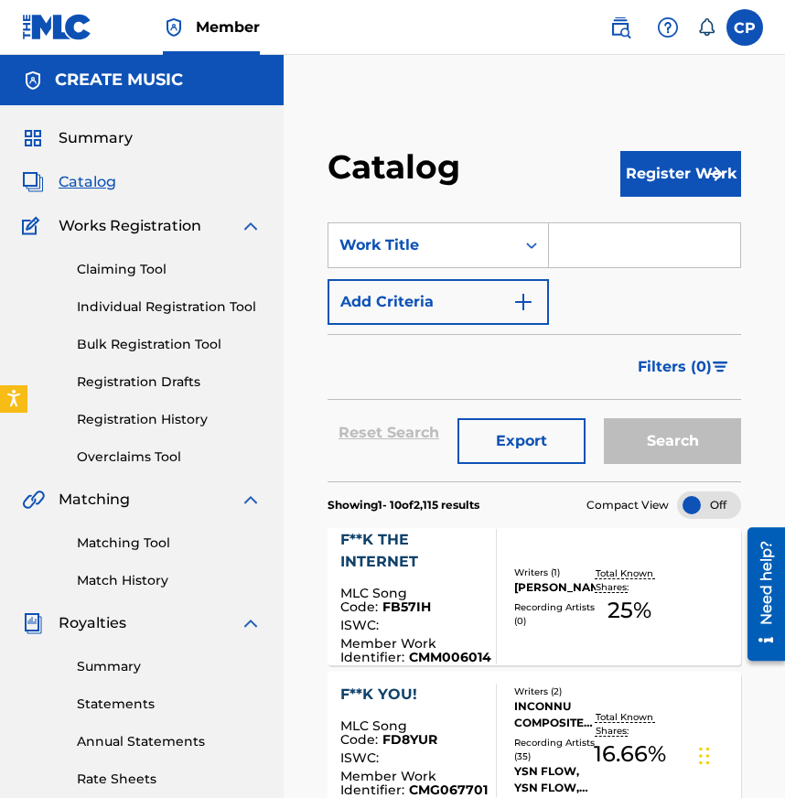
click at [618, 232] on input "Search Form" at bounding box center [644, 245] width 191 height 44
paste input "MAKE ALOTTA MONEY"
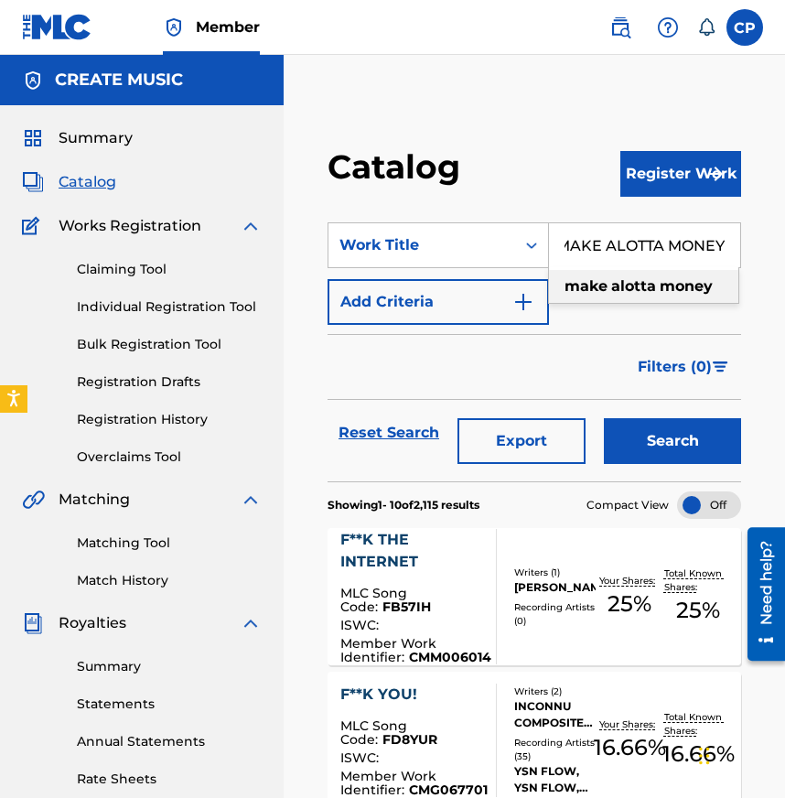
type input "MAKE ALOTTA MONEY"
click at [665, 427] on button "Search" at bounding box center [672, 441] width 137 height 46
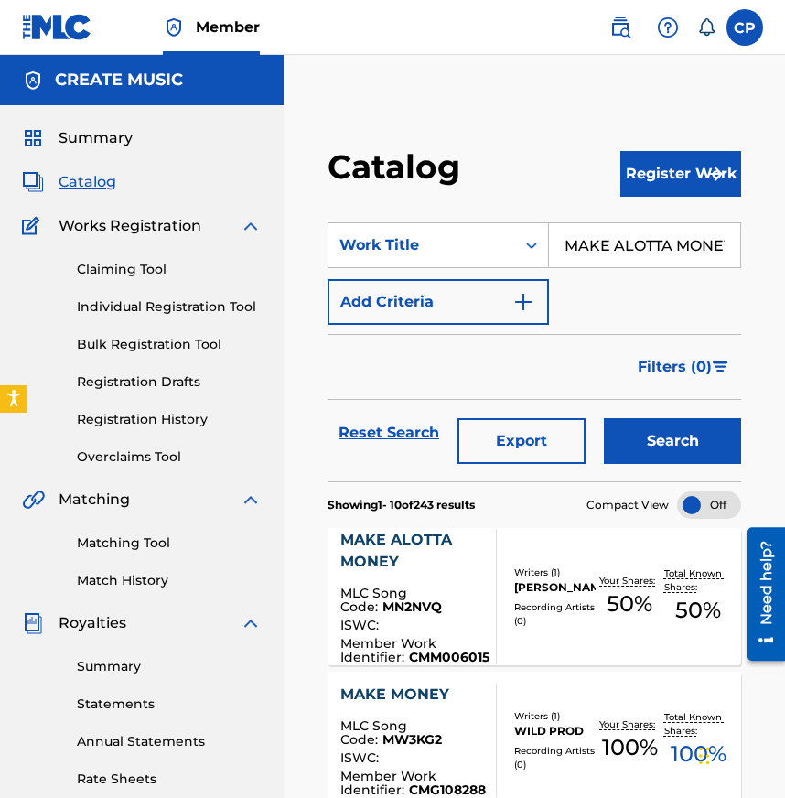
click at [445, 555] on div "MAKE ALOTTA MONEY" at bounding box center [414, 551] width 149 height 44
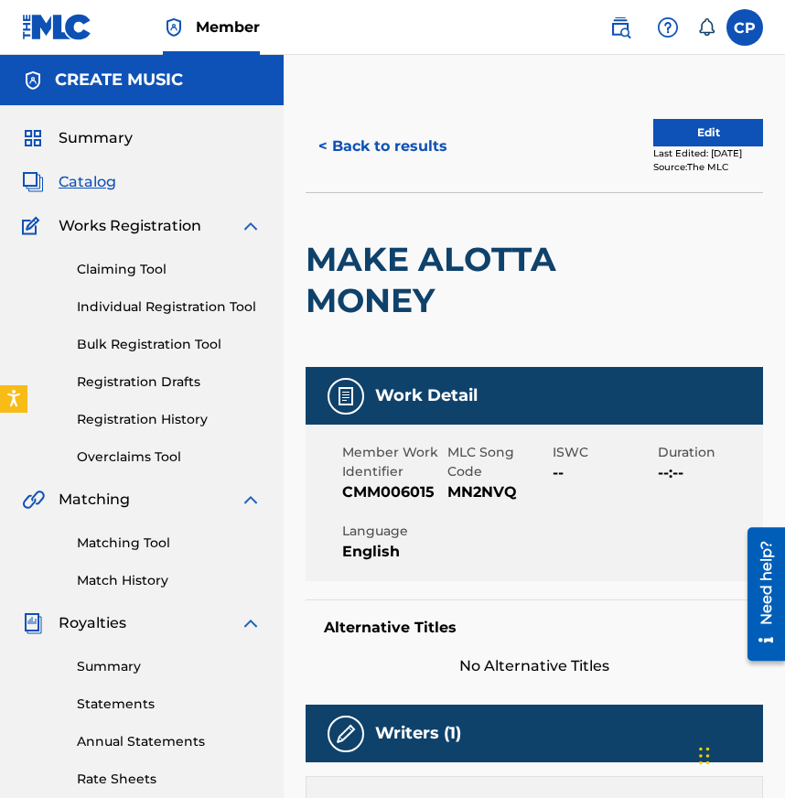
click at [483, 493] on span "MN2NVQ" at bounding box center [497, 492] width 101 height 22
copy span "MN2NVQ"
click at [363, 163] on button "< Back to results" at bounding box center [383, 147] width 155 height 46
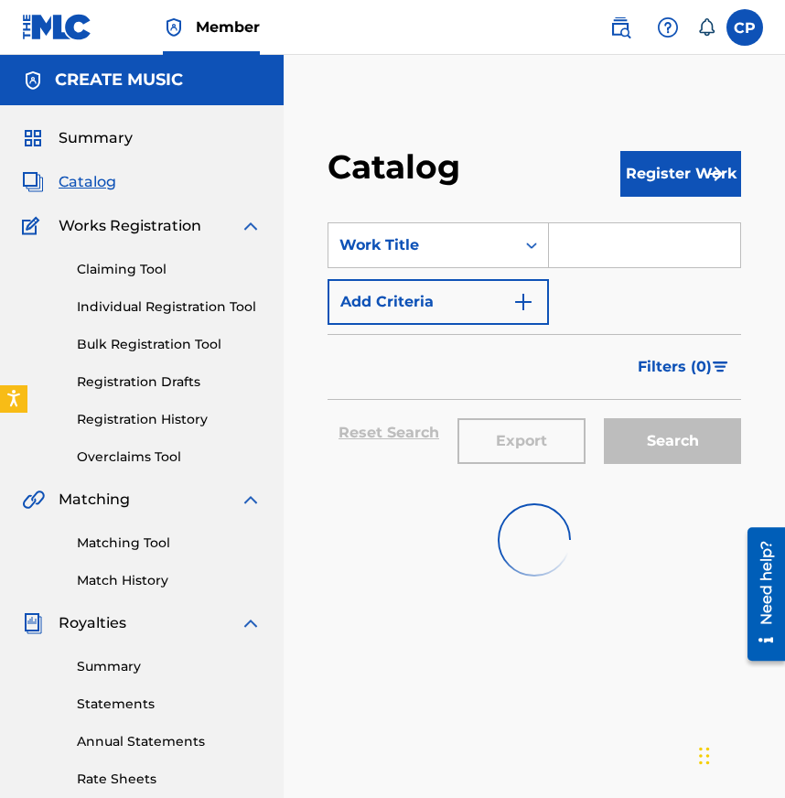
click at [608, 281] on div "SearchWithCriteriadacde079-7c4a-4858-9dda-e5f1d0b1a8e3 Work Title Add Criteria" at bounding box center [535, 273] width 414 height 102
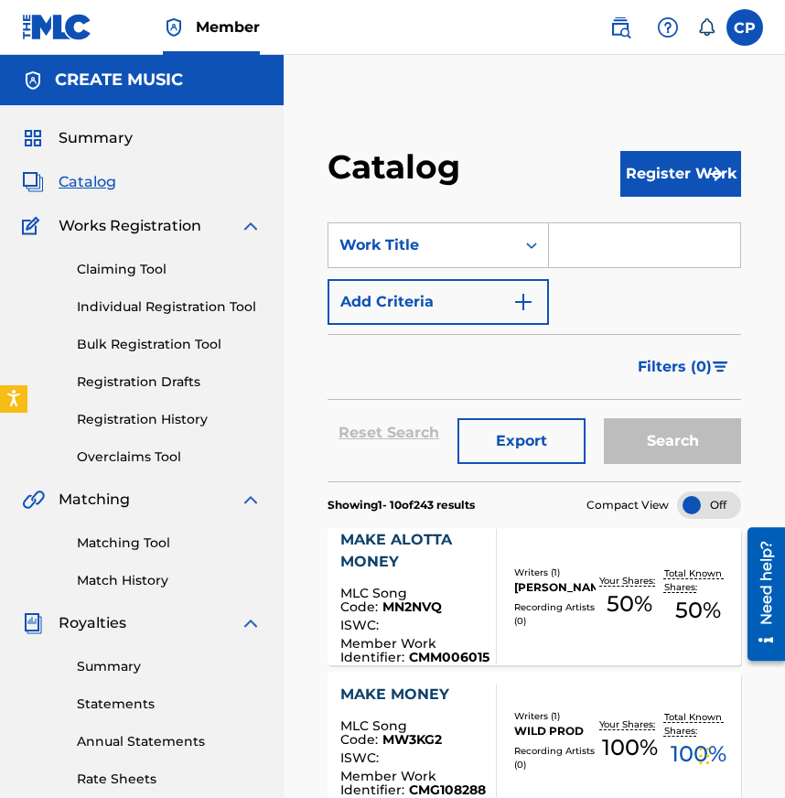
click at [600, 257] on input "Search Form" at bounding box center [644, 245] width 191 height 44
paste input "LIKE ME"
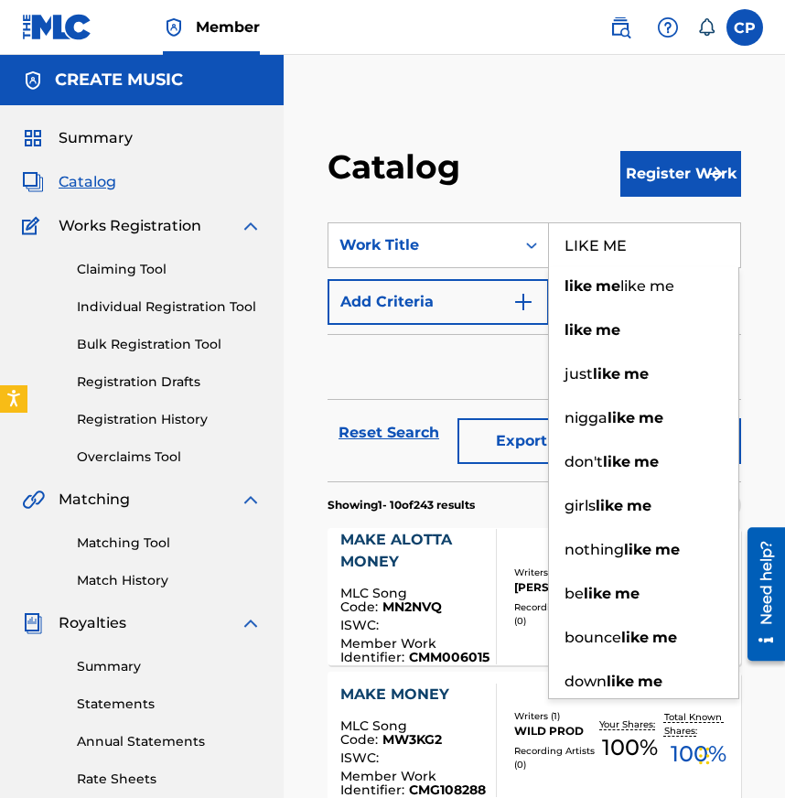
type input "LIKE ME"
click at [406, 381] on div "Filters ( 0 )" at bounding box center [535, 367] width 414 height 66
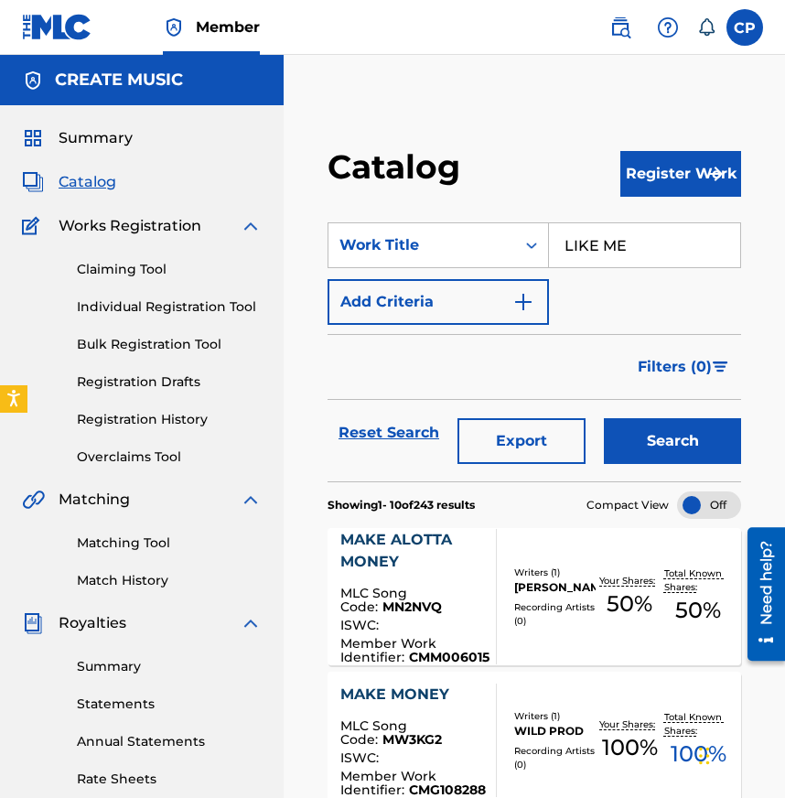
click at [661, 453] on button "Search" at bounding box center [672, 441] width 137 height 46
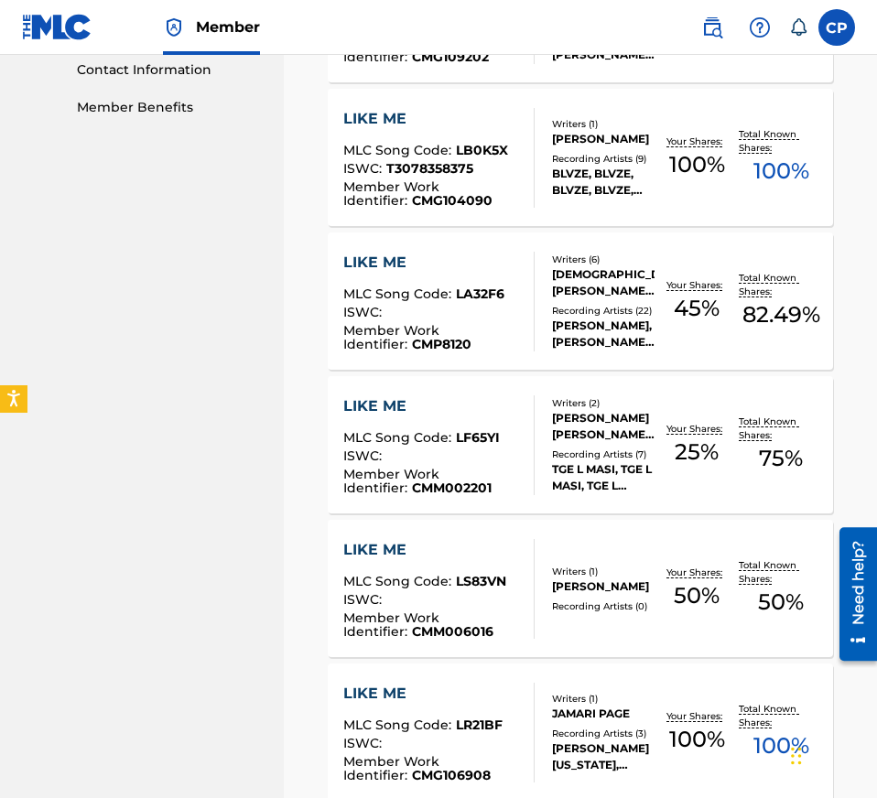
scroll to position [953, 0]
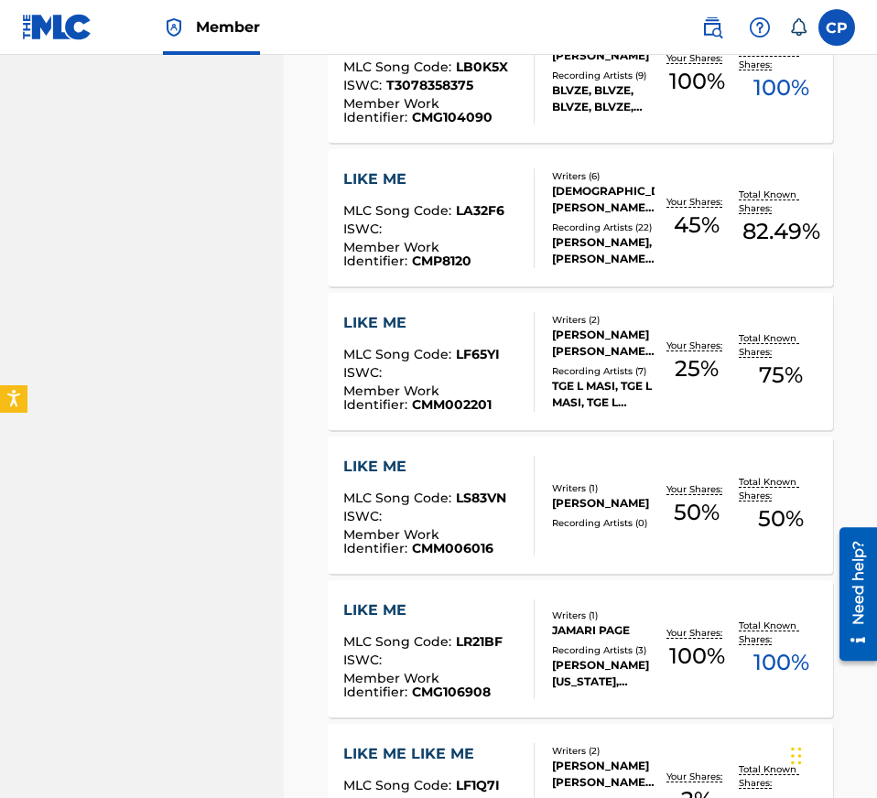
click at [625, 548] on div "LIKE ME MLC Song Code : LS83VN ISWC : Member Work Identifier : CMM006016 Writer…" at bounding box center [580, 504] width 505 height 137
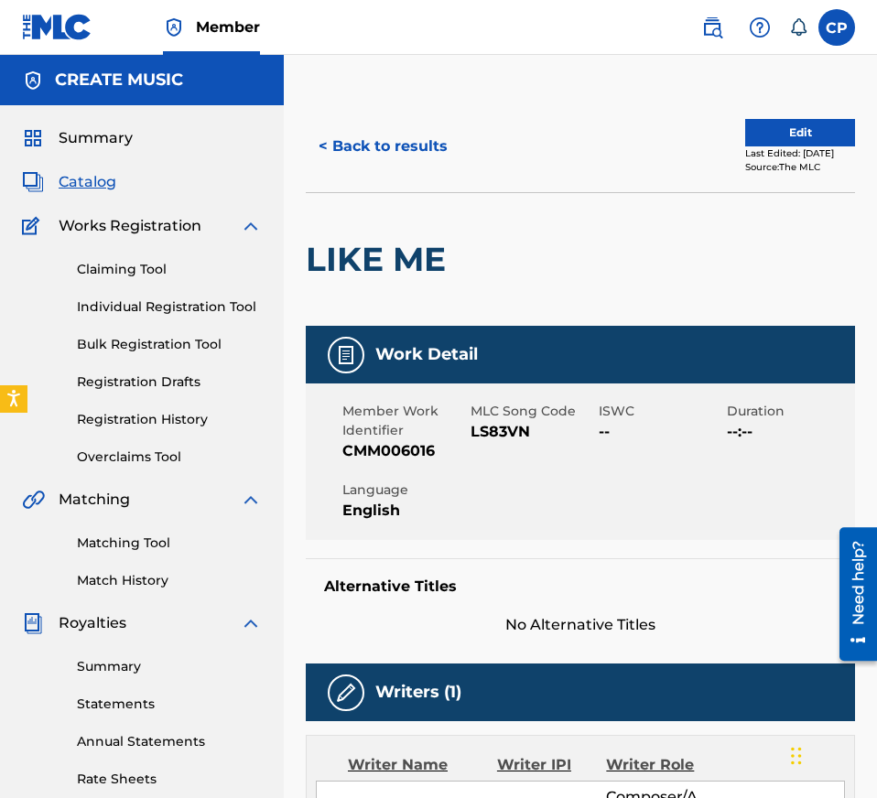
click at [507, 436] on span "LS83VN" at bounding box center [532, 432] width 124 height 22
copy span "LS83VN"
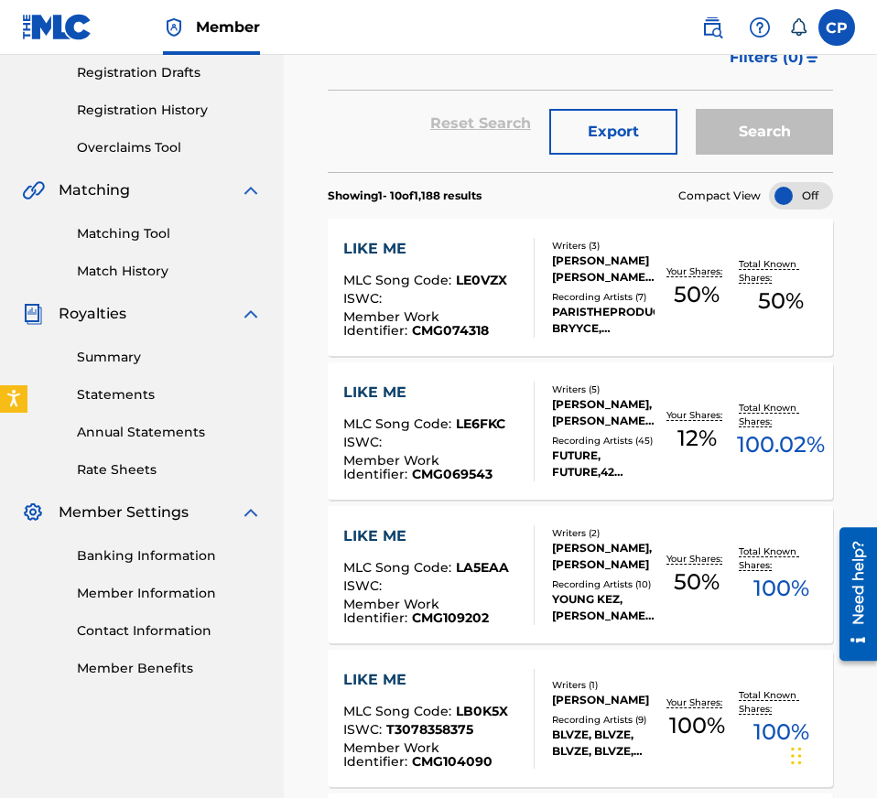
scroll to position [195, 0]
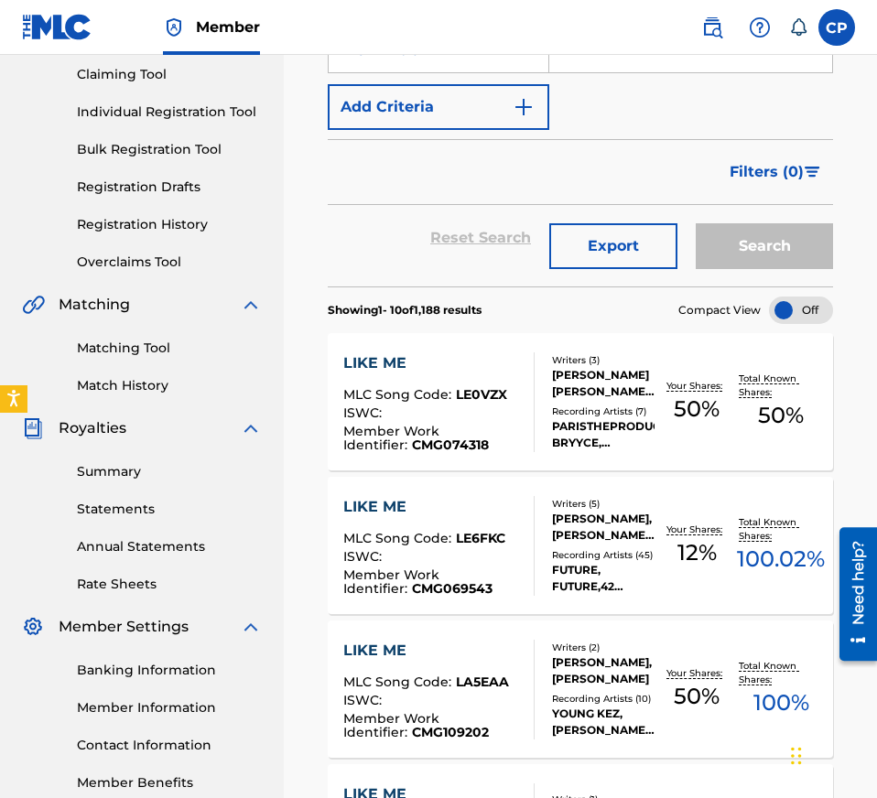
click at [611, 68] on input "Search Form" at bounding box center [690, 50] width 283 height 44
paste input "FIGI COOL"
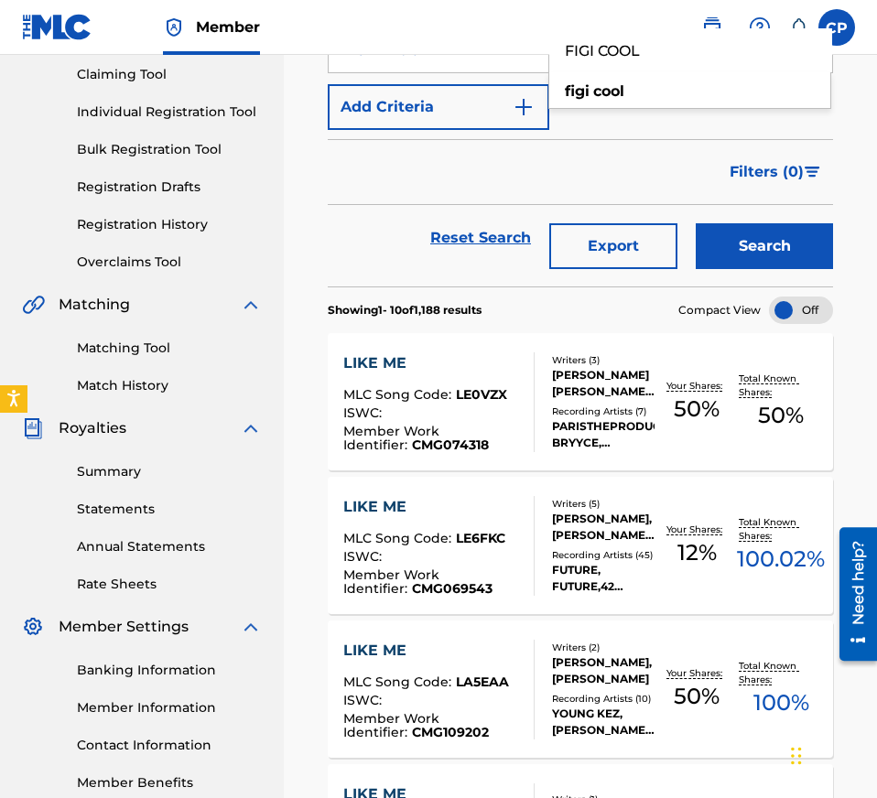
type input "FIGI COOL"
drag, startPoint x: 825, startPoint y: 196, endPoint x: 806, endPoint y: 225, distance: 35.0
click at [784, 196] on div "Filters ( 0 )" at bounding box center [580, 172] width 505 height 66
click at [784, 241] on button "Search" at bounding box center [763, 246] width 137 height 46
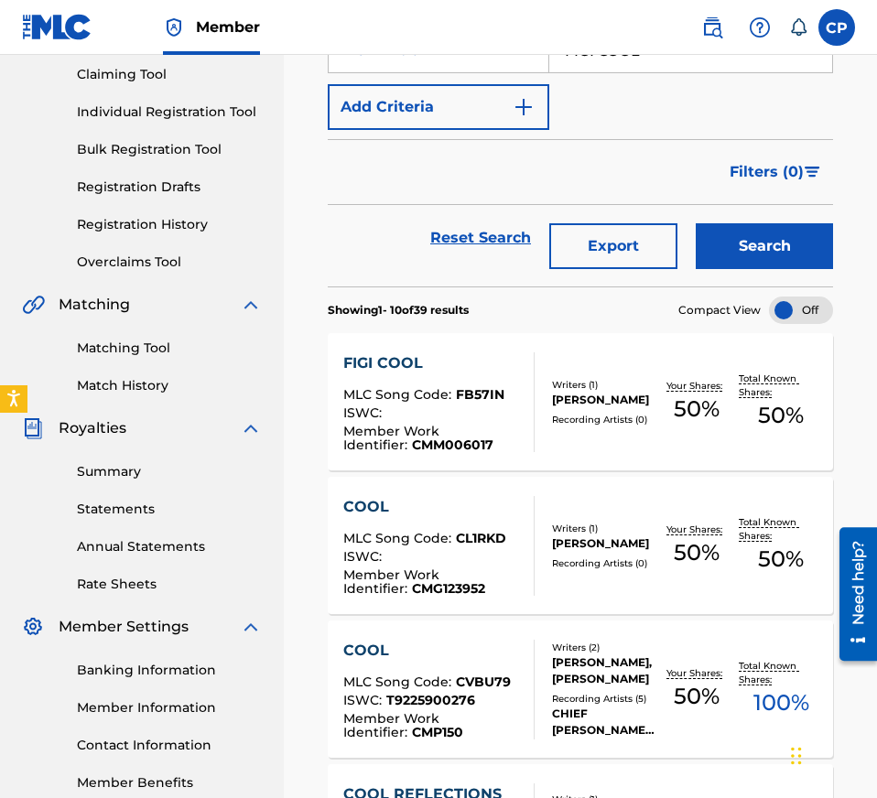
click at [510, 438] on div "Member Work Identifier : CMM006017" at bounding box center [431, 438] width 177 height 27
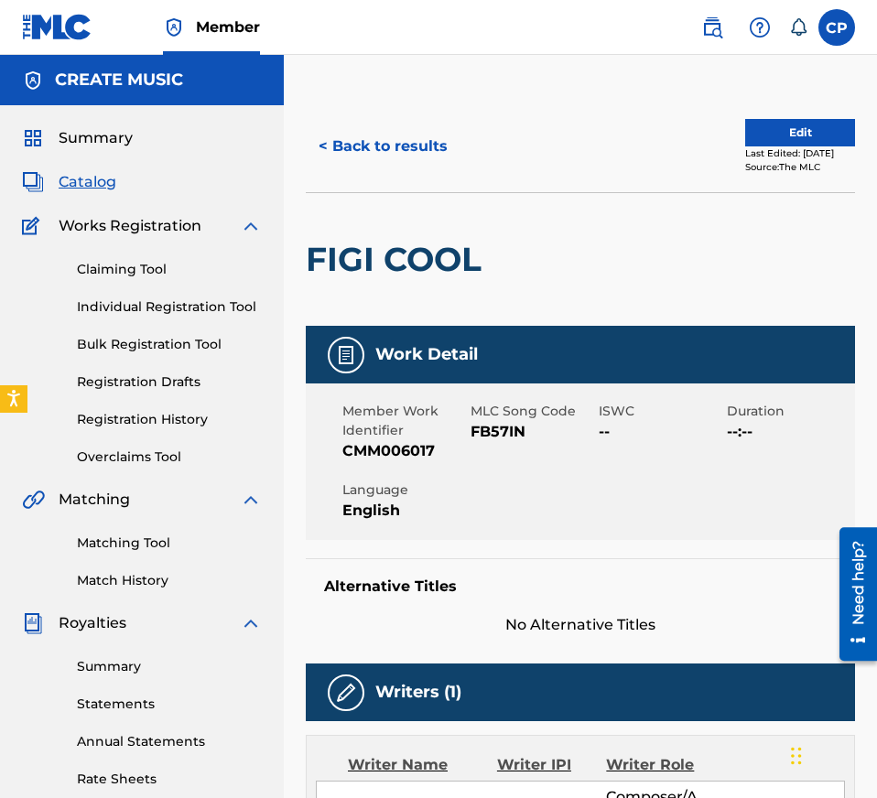
click at [493, 427] on span "FB57IN" at bounding box center [532, 432] width 124 height 22
copy span "FB57IN"
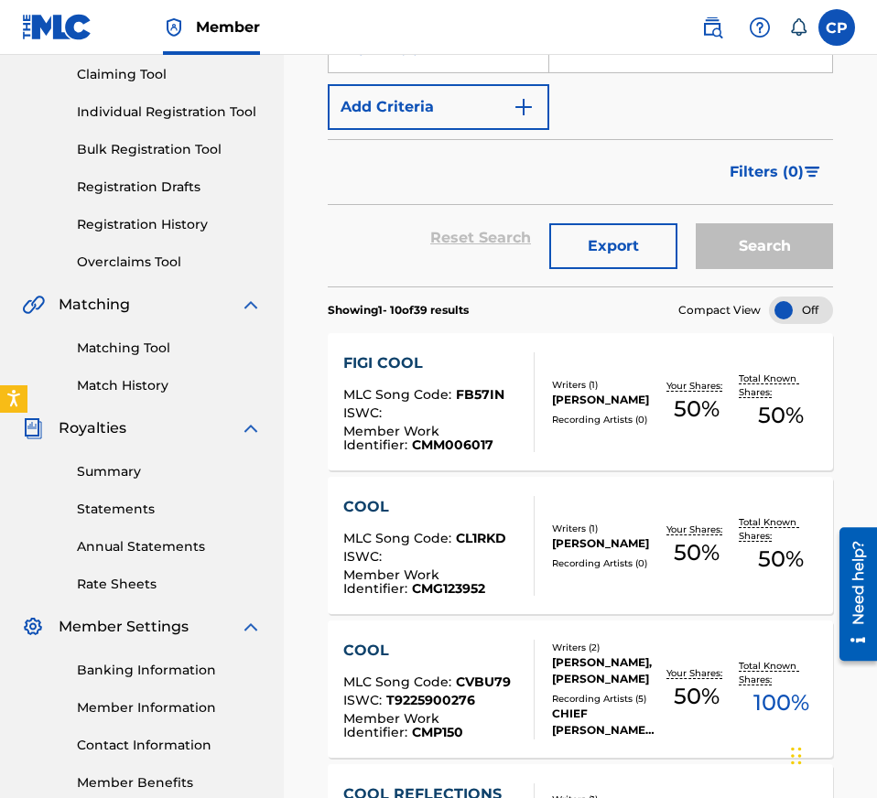
click at [606, 66] on input "Search Form" at bounding box center [690, 50] width 283 height 44
paste input "FLUSH DA EVIDENCE"
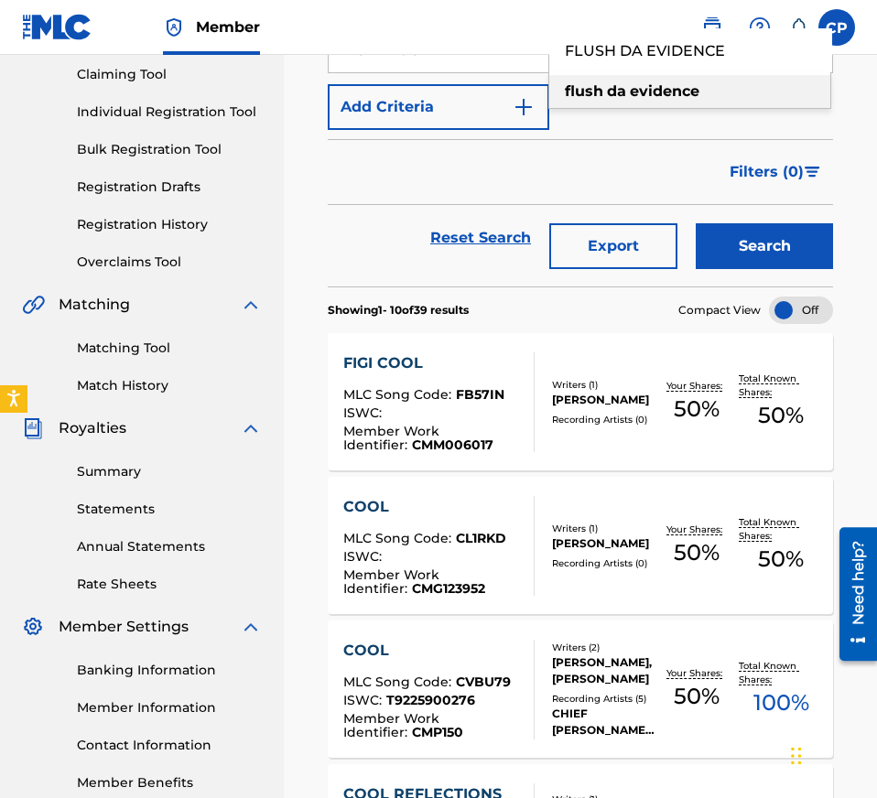
type input "FLUSH DA EVIDENCE"
click at [753, 287] on section "Showing 1 - 10 of 39 results Compact View" at bounding box center [580, 305] width 505 height 38
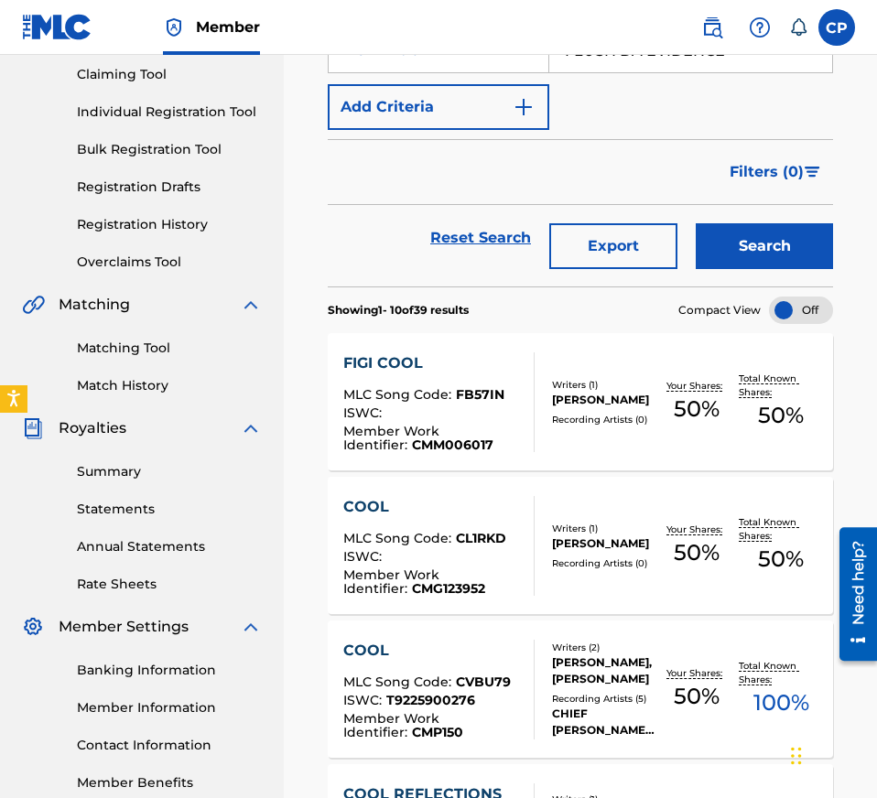
click at [738, 253] on button "Search" at bounding box center [763, 246] width 137 height 46
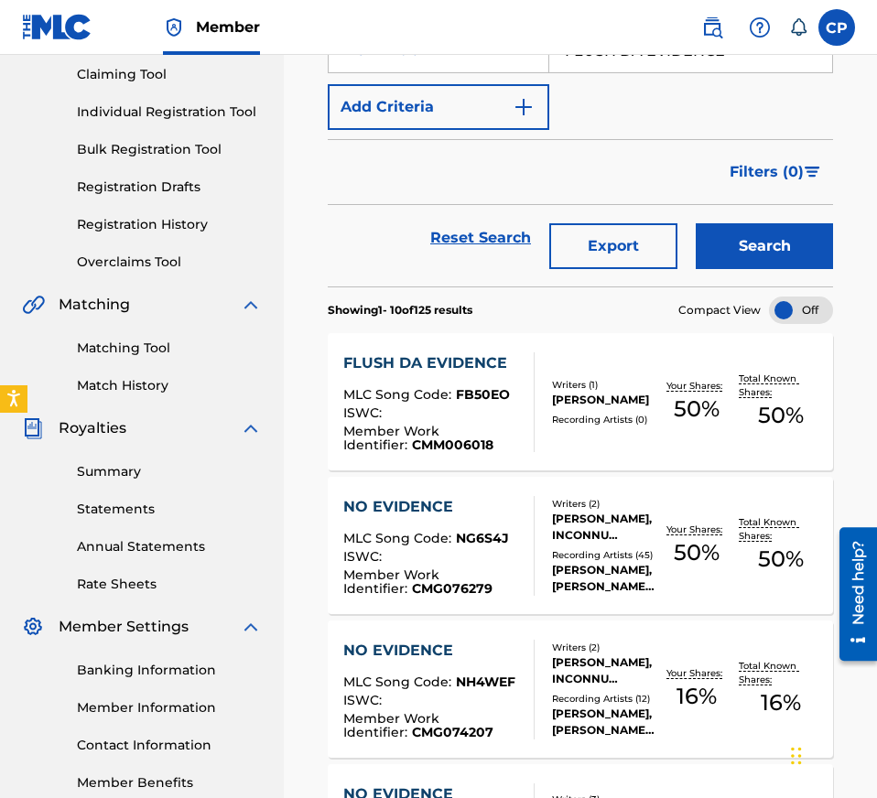
click at [500, 438] on div "Member Work Identifier : CMM006018" at bounding box center [431, 438] width 177 height 27
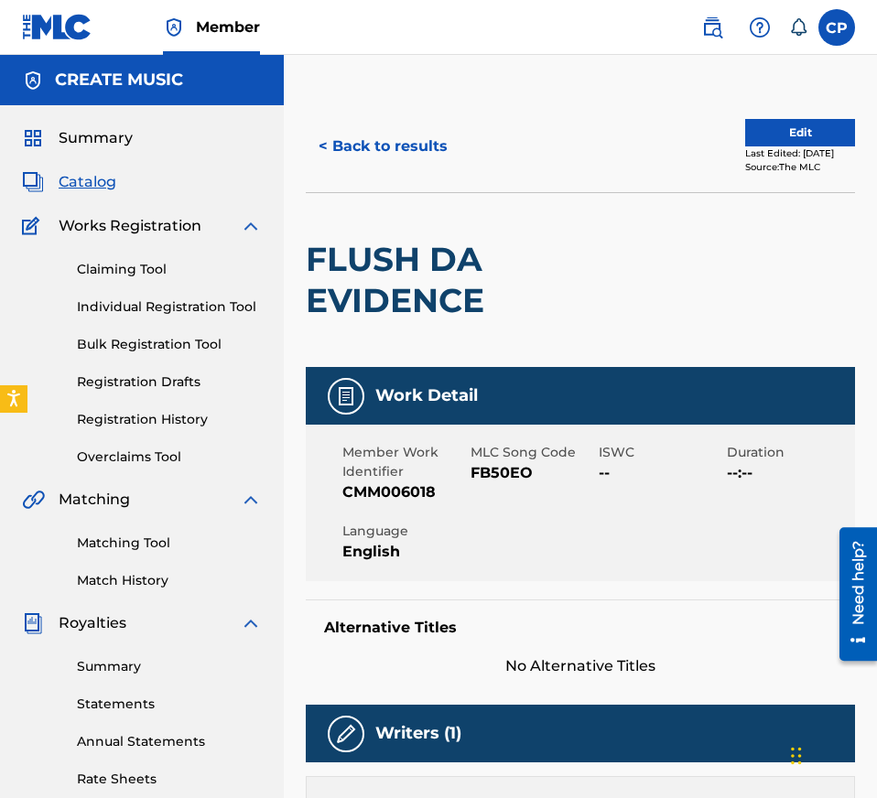
click at [499, 480] on span "FB50EO" at bounding box center [532, 473] width 124 height 22
copy span "FB50EO"
click at [391, 136] on button "< Back to results" at bounding box center [383, 147] width 155 height 46
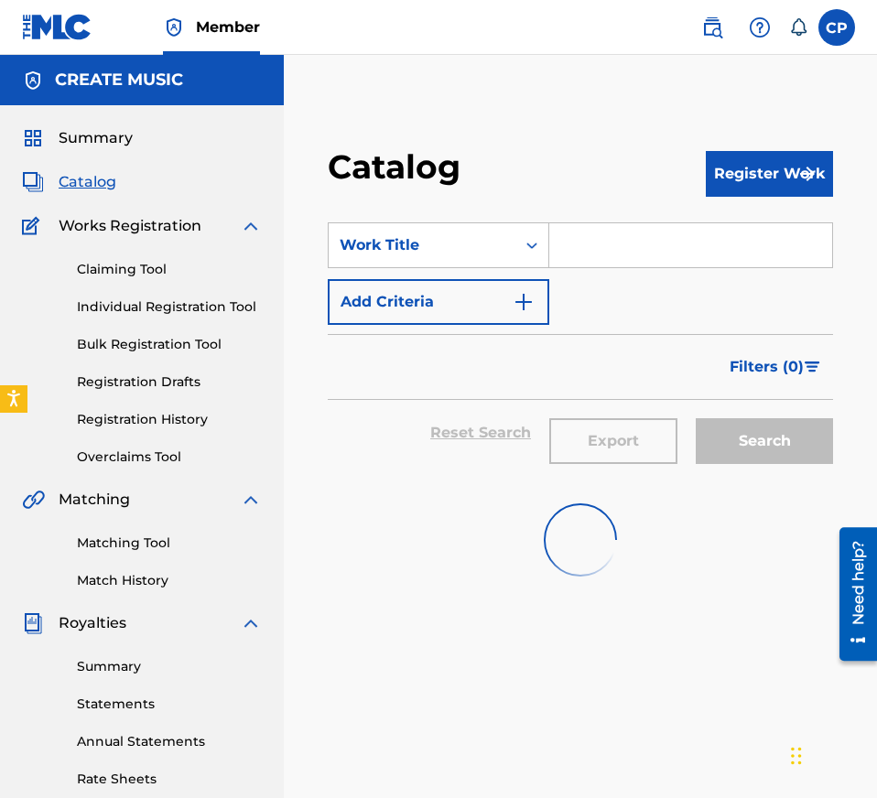
scroll to position [195, 0]
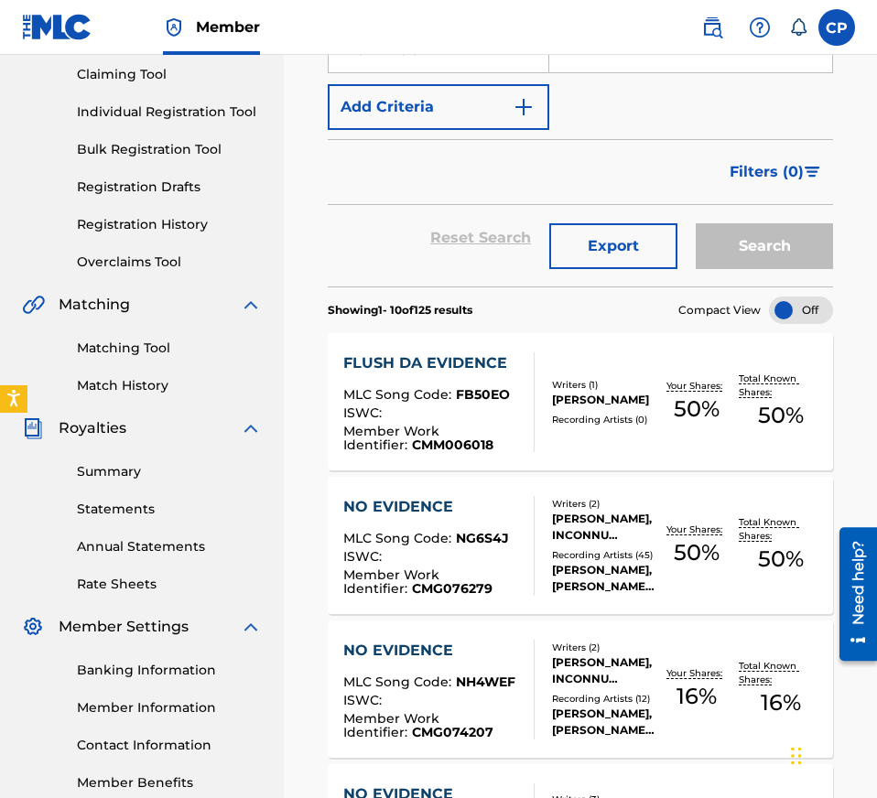
click at [684, 64] on input "Search Form" at bounding box center [690, 50] width 283 height 44
paste input "[PERSON_NAME]"
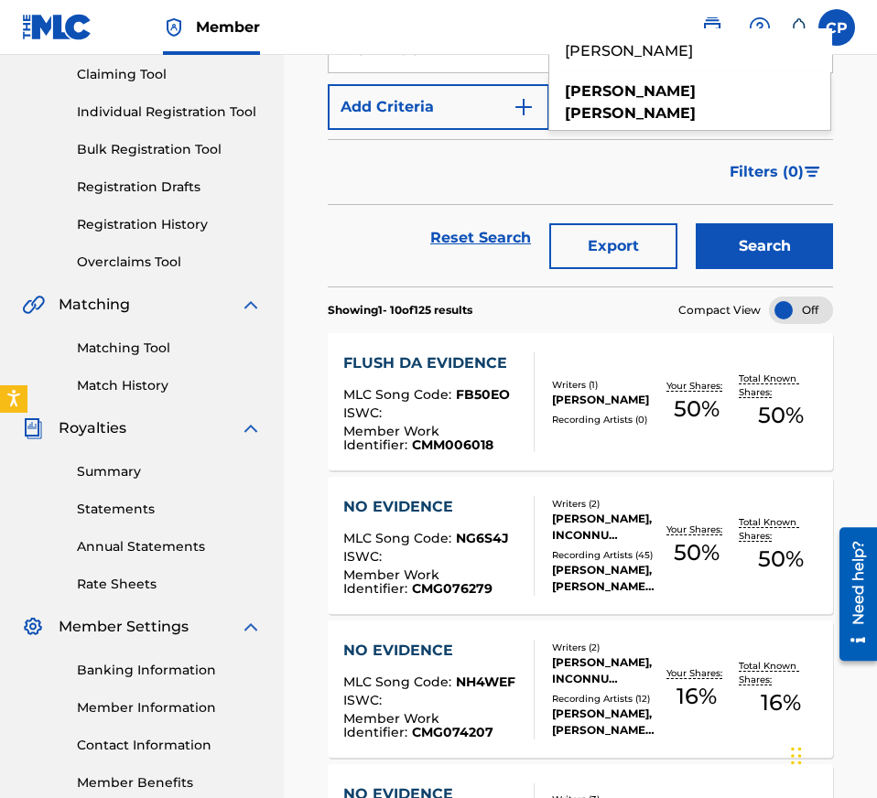
type input "[PERSON_NAME]"
click at [740, 232] on button "Search" at bounding box center [763, 246] width 137 height 46
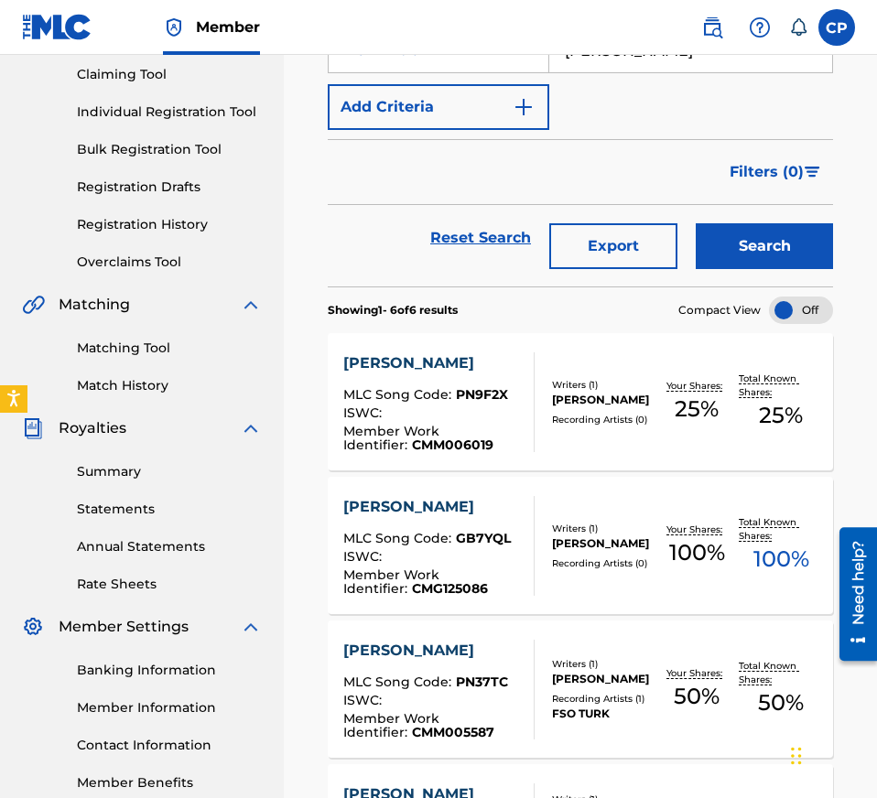
click at [536, 419] on div "Writers ( 1 ) [PERSON_NAME] Recording Artists ( 0 )" at bounding box center [594, 402] width 120 height 48
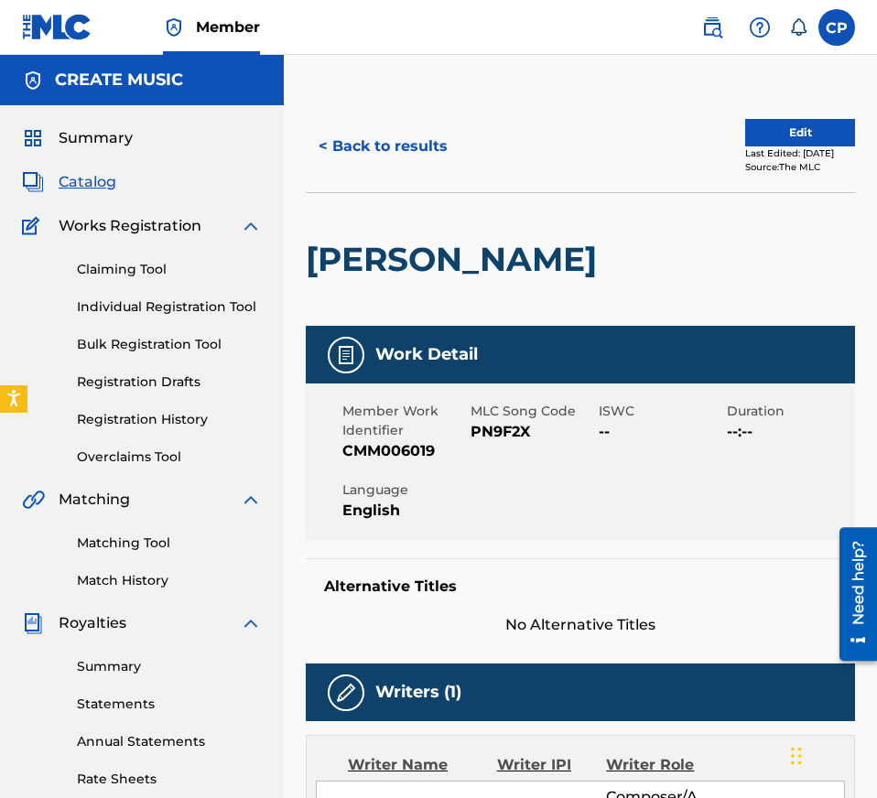
click at [510, 431] on span "PN9F2X" at bounding box center [532, 432] width 124 height 22
copy span "PN9F2X"
click at [400, 152] on button "< Back to results" at bounding box center [383, 147] width 155 height 46
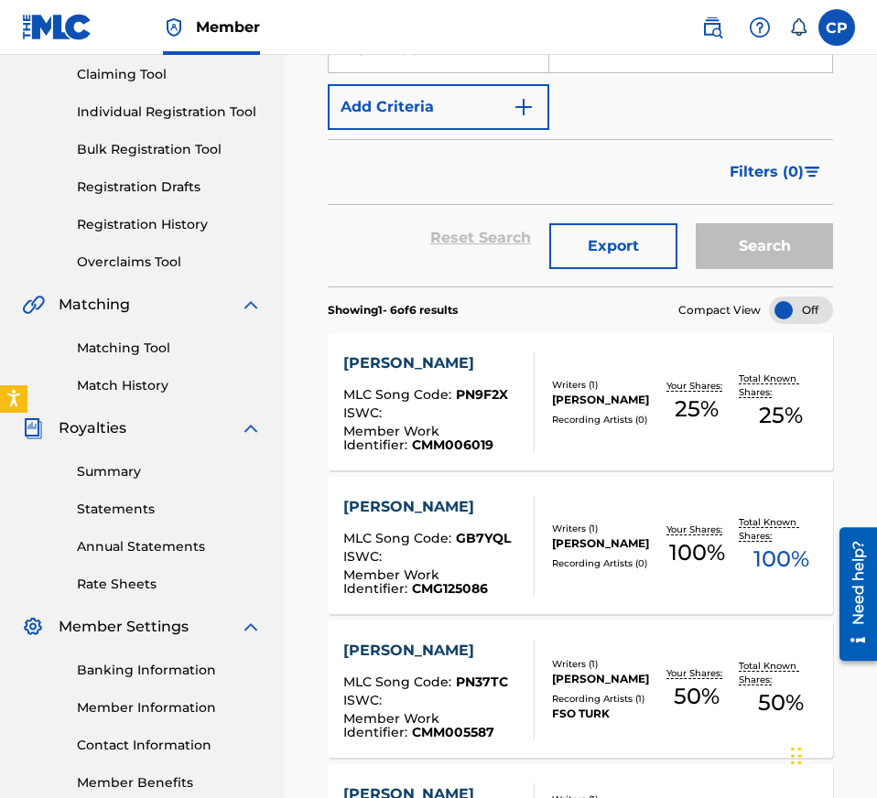
click at [701, 60] on input "Search Form" at bounding box center [690, 50] width 283 height 44
paste input "TRAP NIGGA"
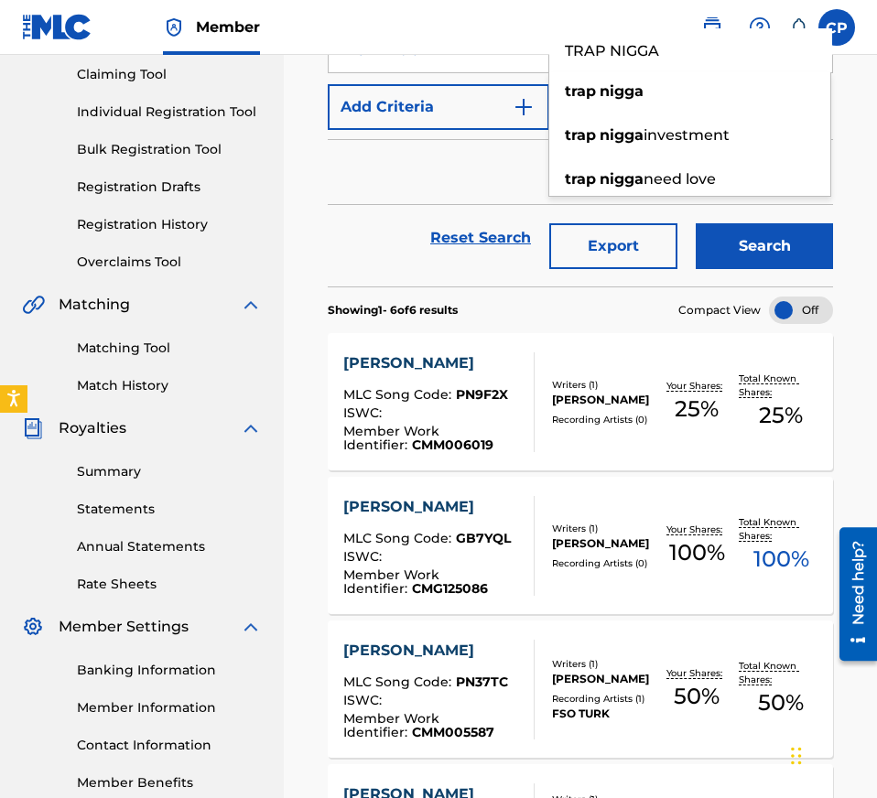
type input "TRAP NIGGA"
click at [719, 252] on button "Search" at bounding box center [763, 246] width 137 height 46
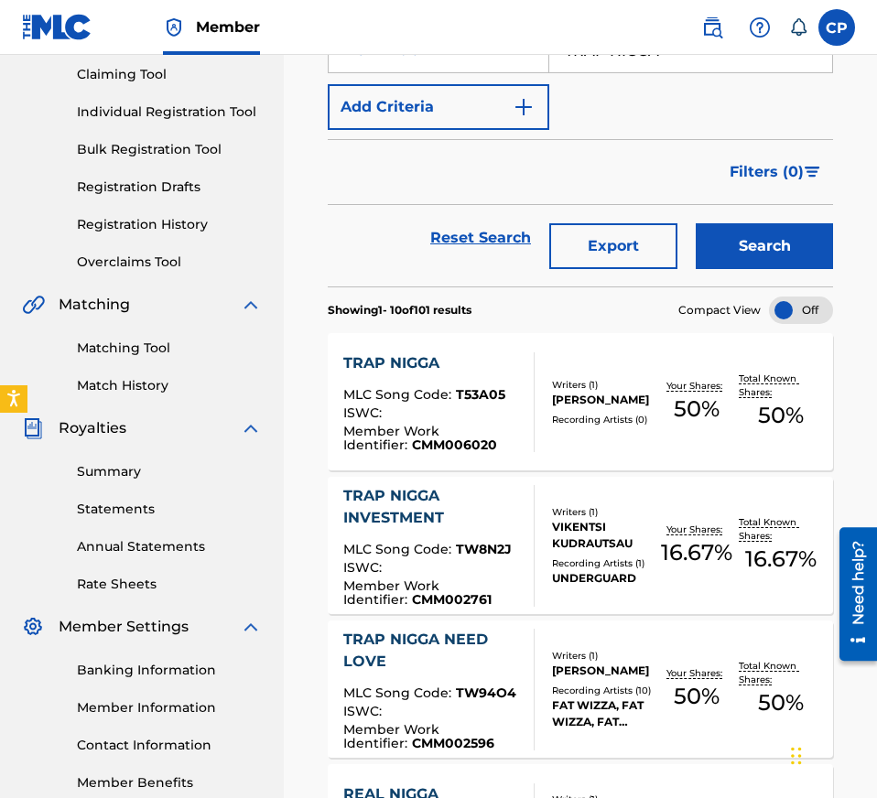
click at [523, 404] on div at bounding box center [526, 402] width 15 height 100
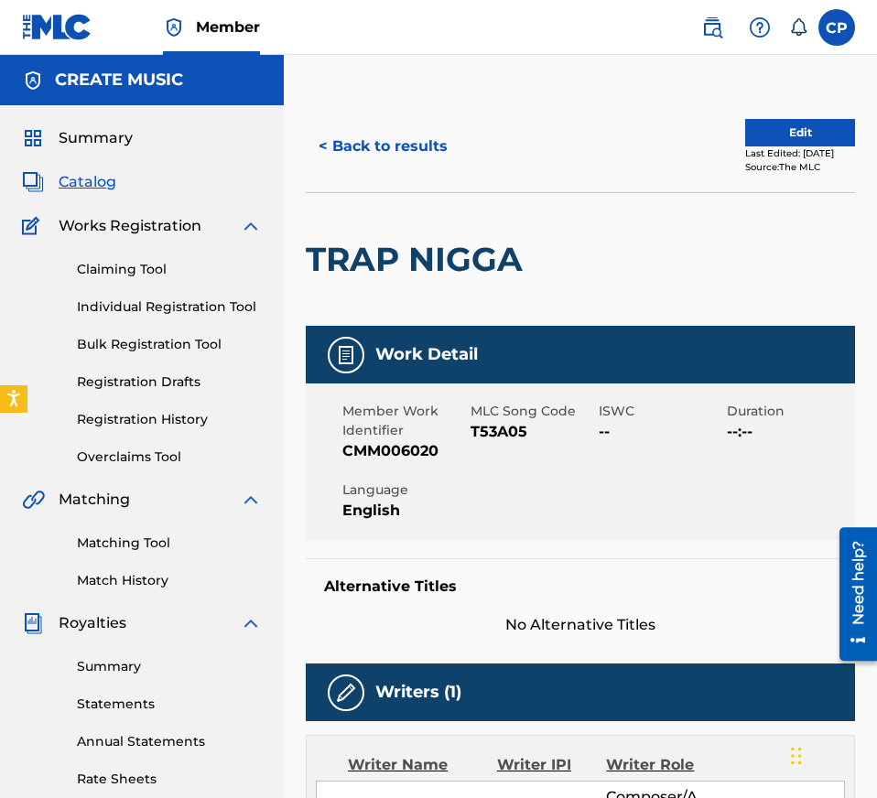
click at [493, 429] on span "T53A05" at bounding box center [532, 432] width 124 height 22
copy span "T53A05"
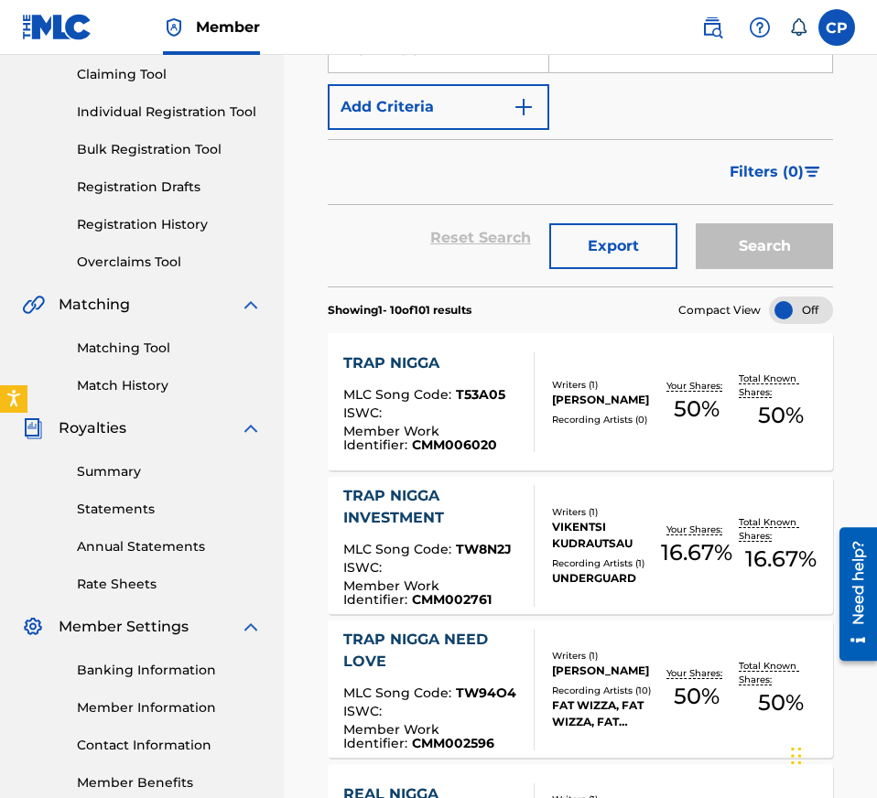
click at [657, 69] on input "Search Form" at bounding box center [690, 50] width 283 height 44
paste input "ROOF BURNING"
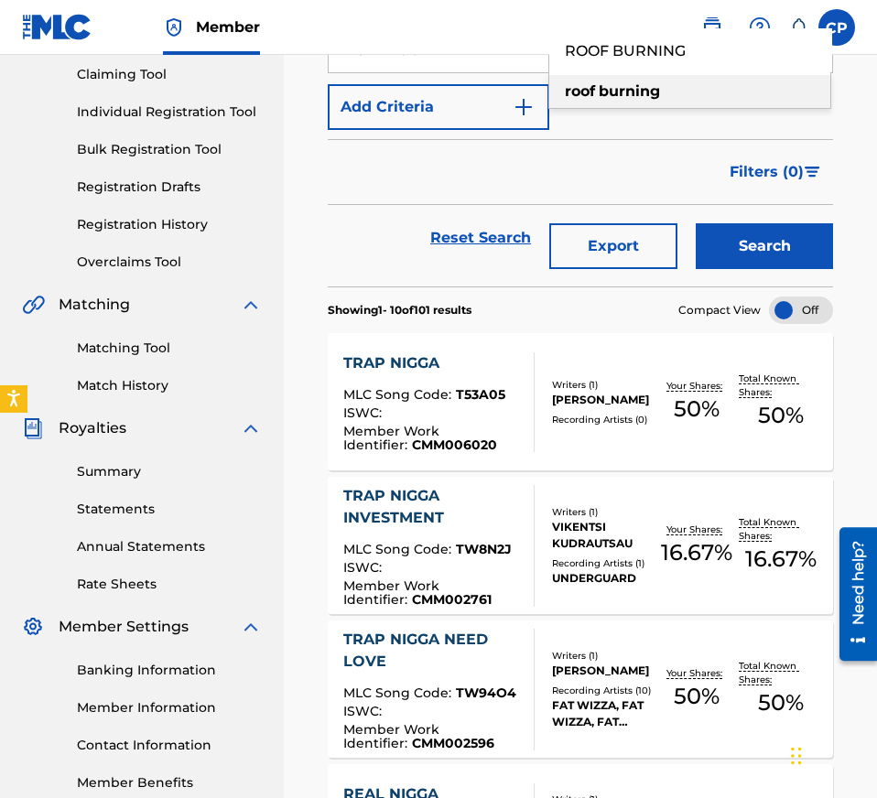
type input "ROOF BURNING"
click at [783, 248] on button "Search" at bounding box center [763, 246] width 137 height 46
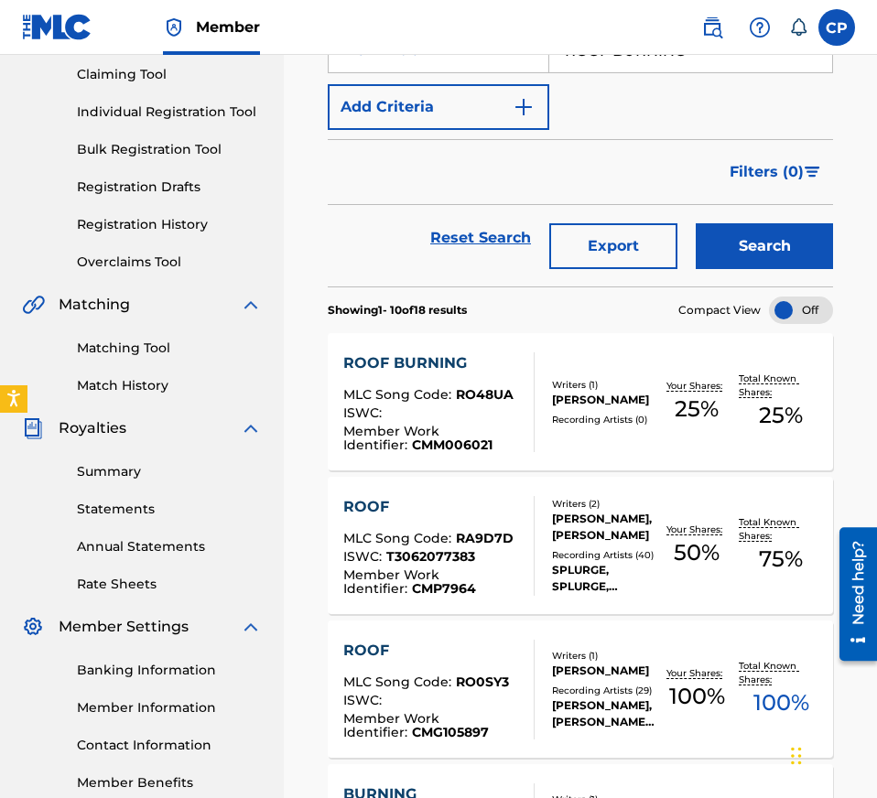
click at [544, 433] on div "ROOF BURNING MLC Song Code : RO48UA ISWC : Member Work Identifier : CMM006021 W…" at bounding box center [580, 401] width 505 height 137
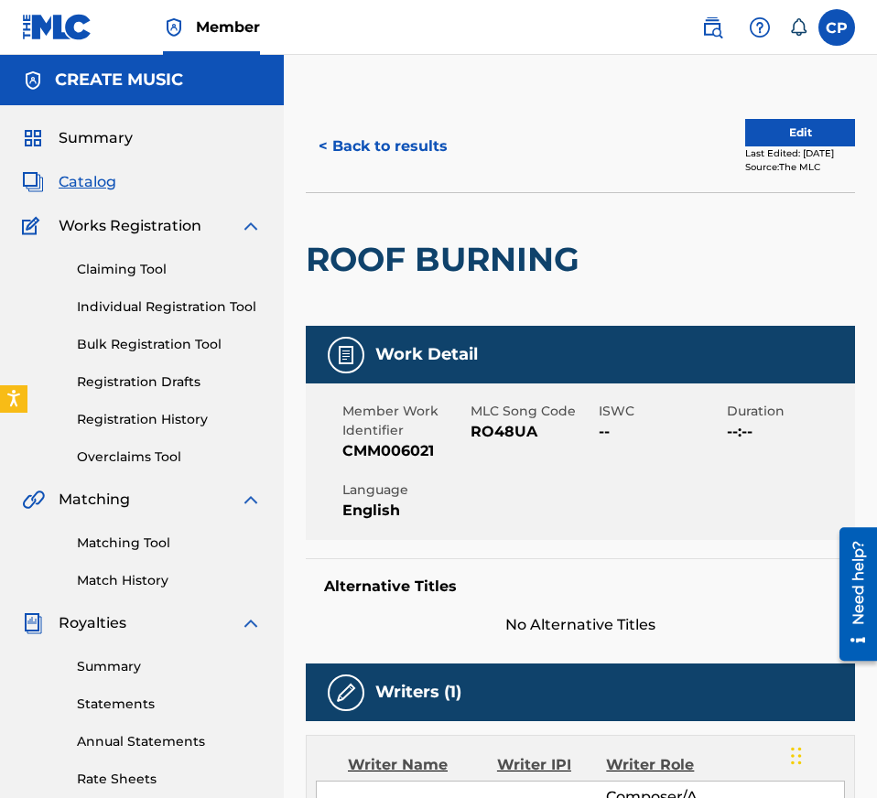
click at [496, 428] on span "RO48UA" at bounding box center [532, 432] width 124 height 22
copy span "RO48UA"
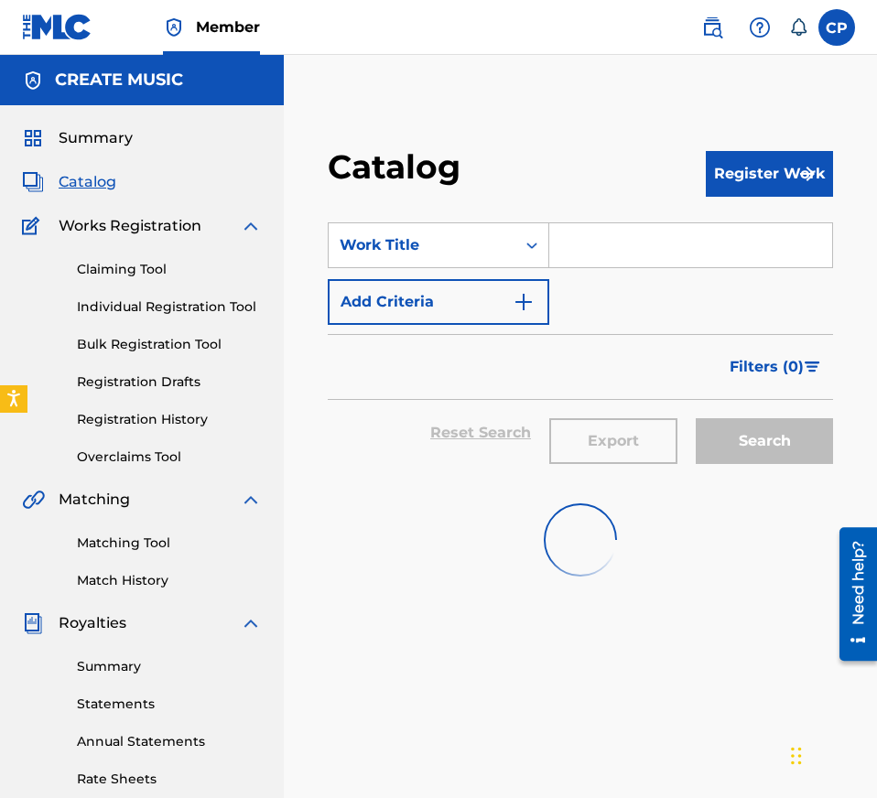
scroll to position [195, 0]
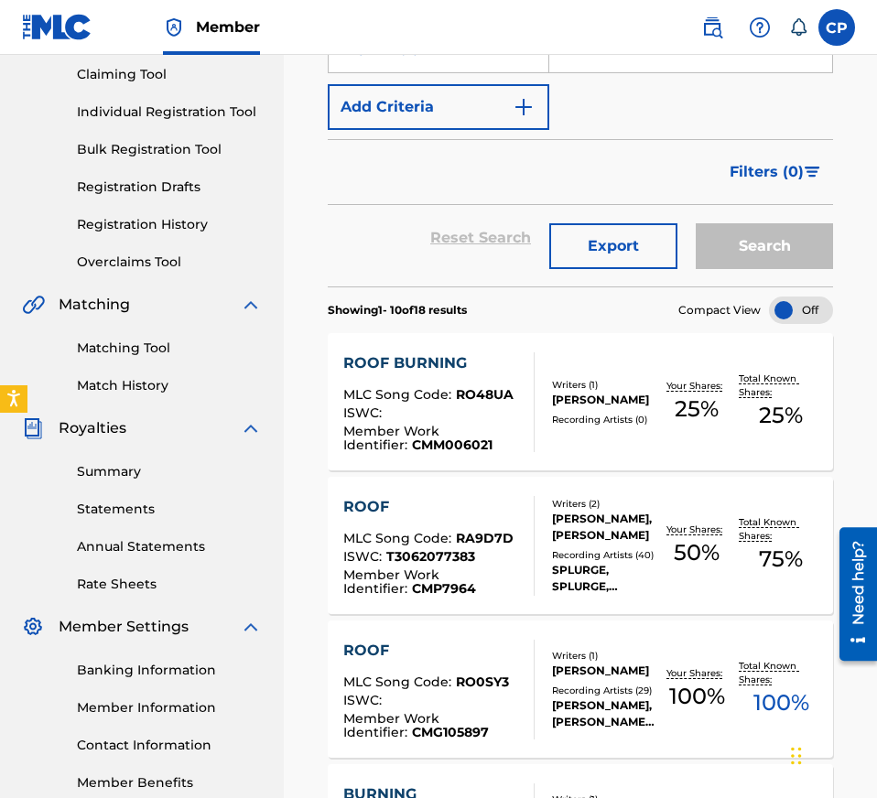
click at [652, 62] on input "Search Form" at bounding box center [690, 50] width 283 height 44
paste input "I START TO KRY"
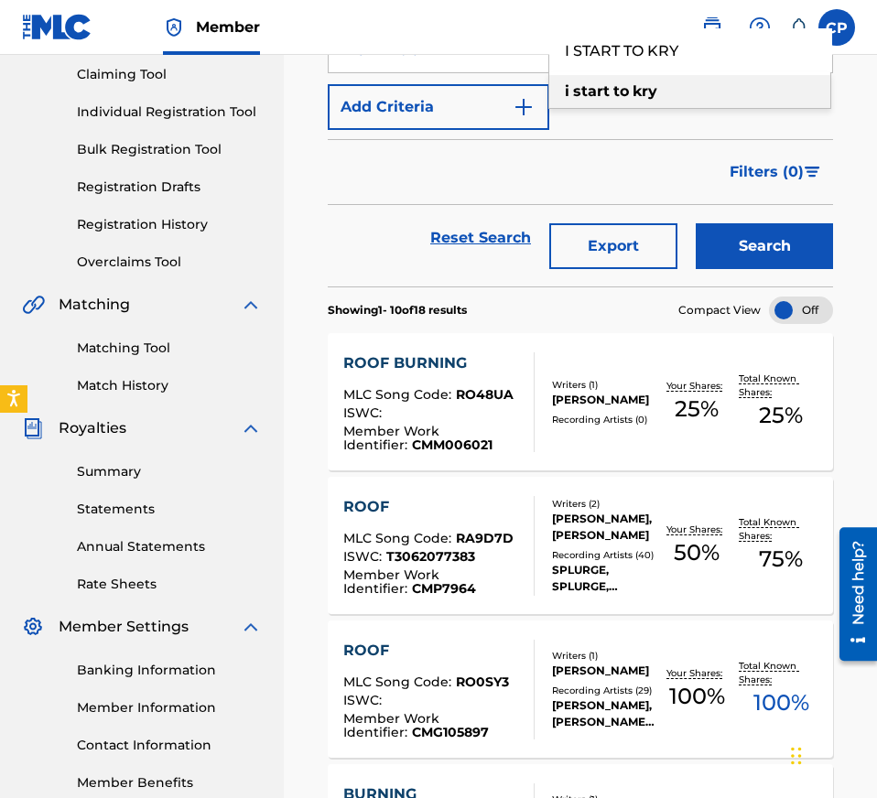
type input "I START TO KRY"
click at [757, 273] on div "Reset Search Export Search" at bounding box center [580, 245] width 505 height 81
click at [749, 249] on button "Search" at bounding box center [763, 246] width 137 height 46
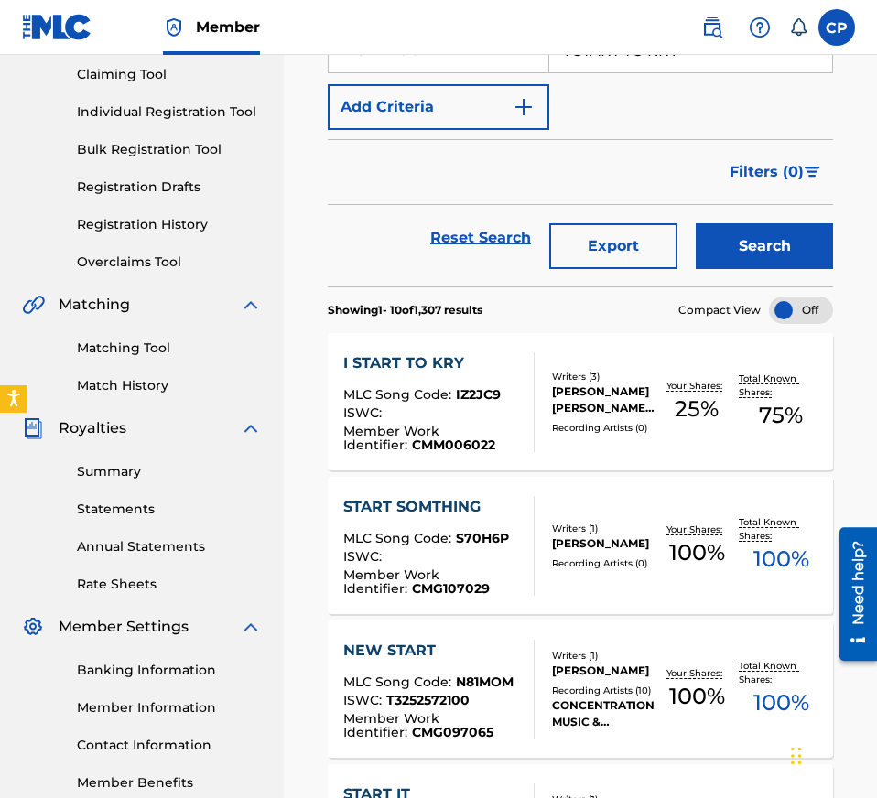
click at [501, 394] on div "MLC Song Code : IZ2JC9" at bounding box center [431, 397] width 177 height 18
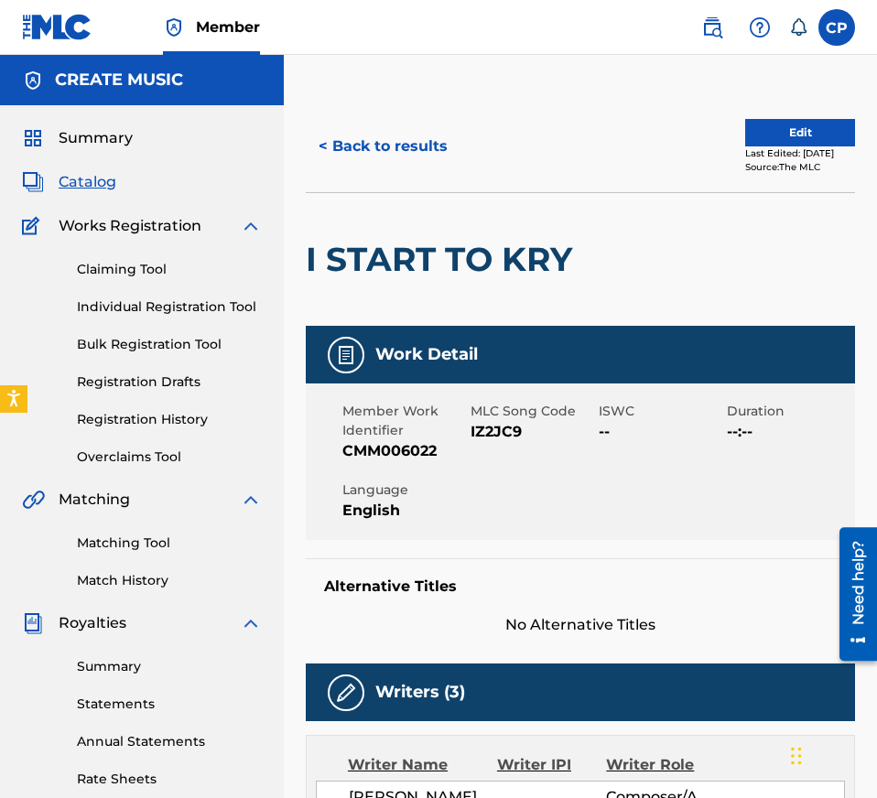
click at [496, 423] on span "IZ2JC9" at bounding box center [532, 432] width 124 height 22
copy span "IZ2JC9"
click at [377, 138] on button "< Back to results" at bounding box center [383, 147] width 155 height 46
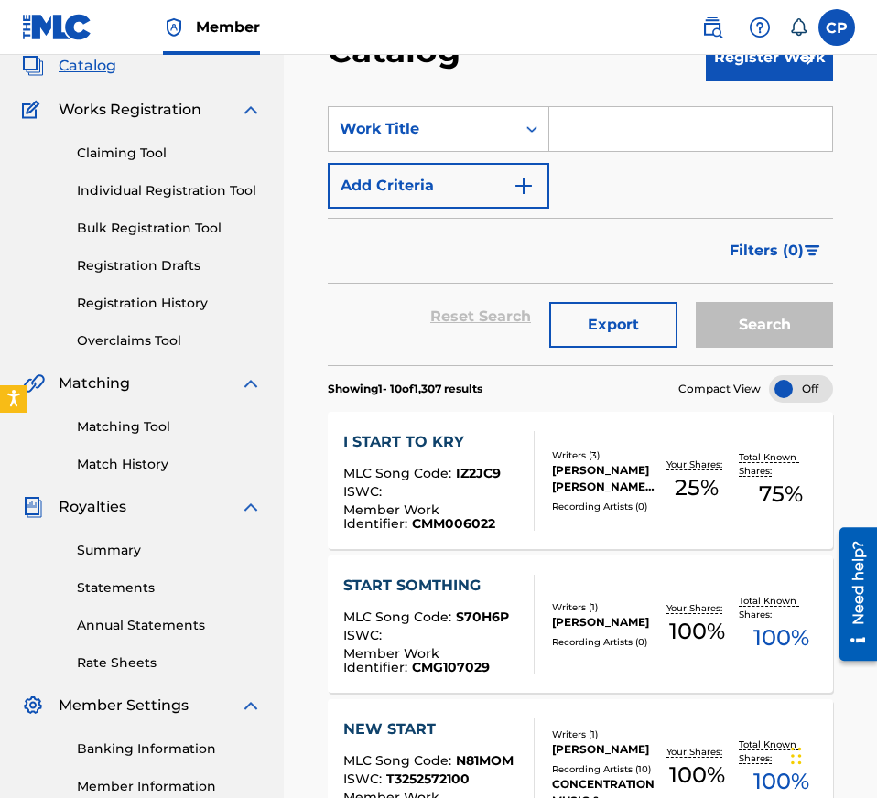
scroll to position [117, 0]
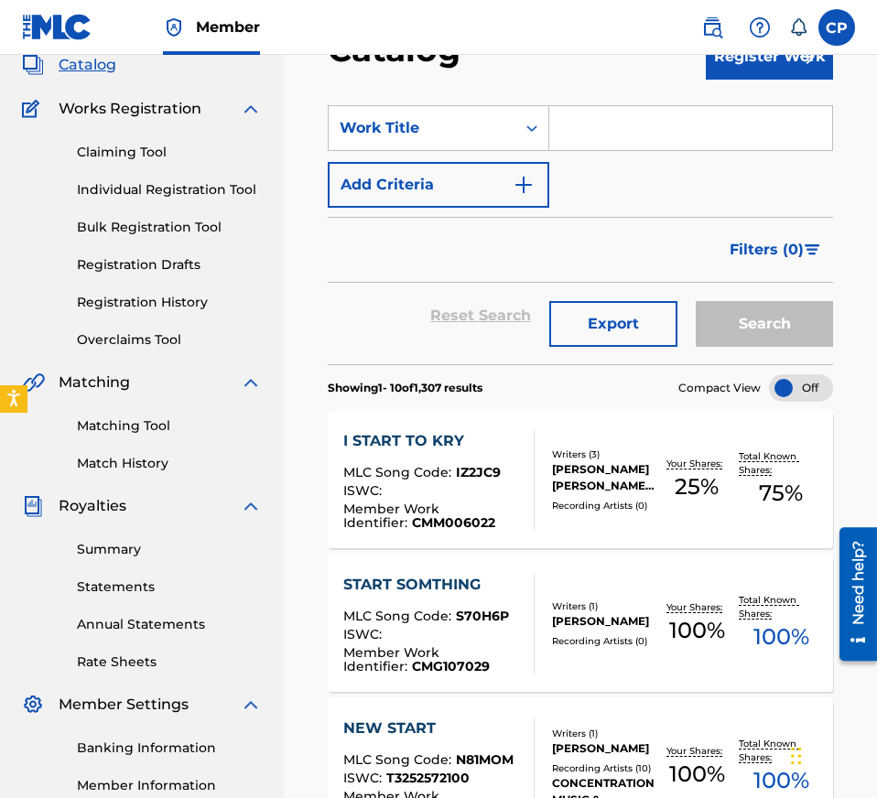
paste input "INNER PROBLEMS"
click at [644, 118] on input "INNER PROBLEMS" at bounding box center [690, 128] width 283 height 44
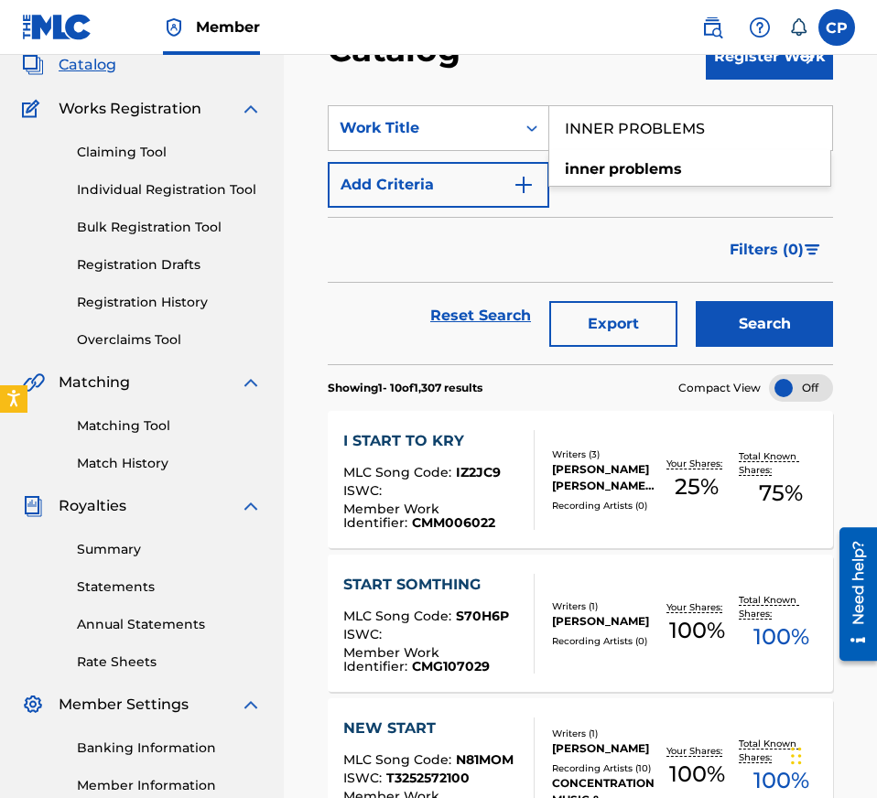
type input "INNER PROBLEMS"
click at [735, 317] on button "Search" at bounding box center [763, 324] width 137 height 46
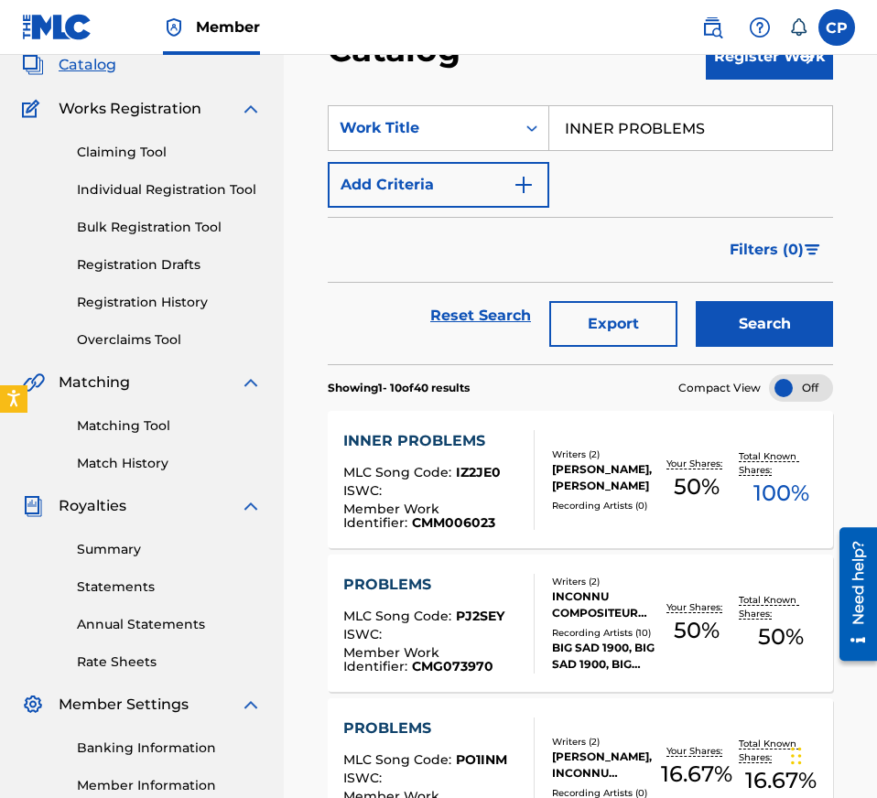
click at [497, 437] on div "INNER PROBLEMS" at bounding box center [431, 441] width 177 height 22
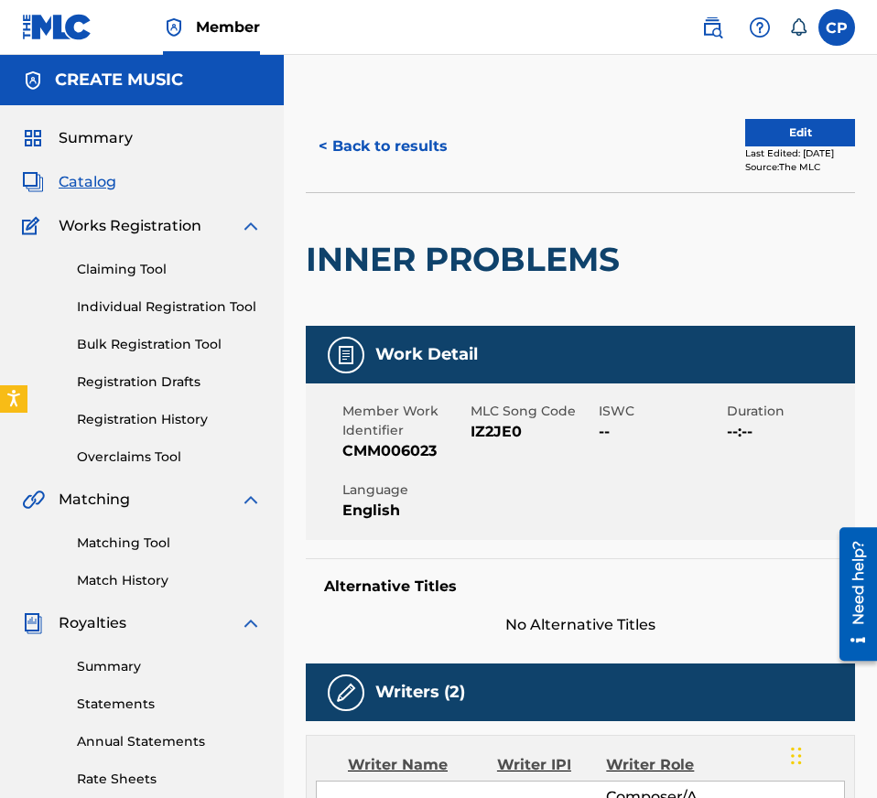
click at [497, 436] on span "IZ2JE0" at bounding box center [532, 432] width 124 height 22
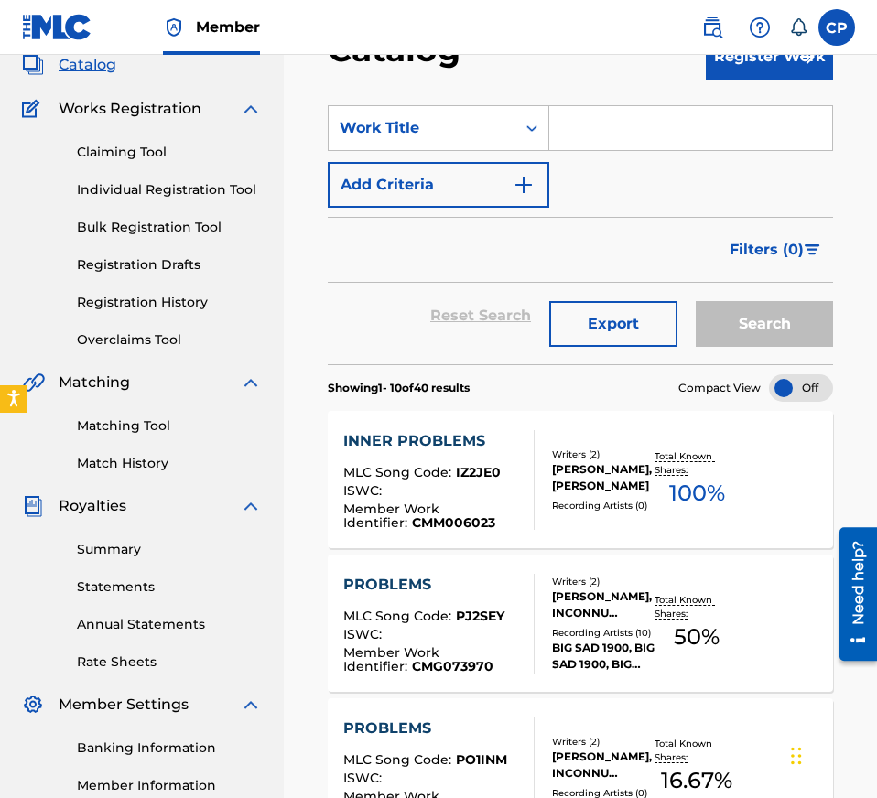
click at [604, 134] on input "Search Form" at bounding box center [690, 128] width 283 height 44
paste input "LIFE"
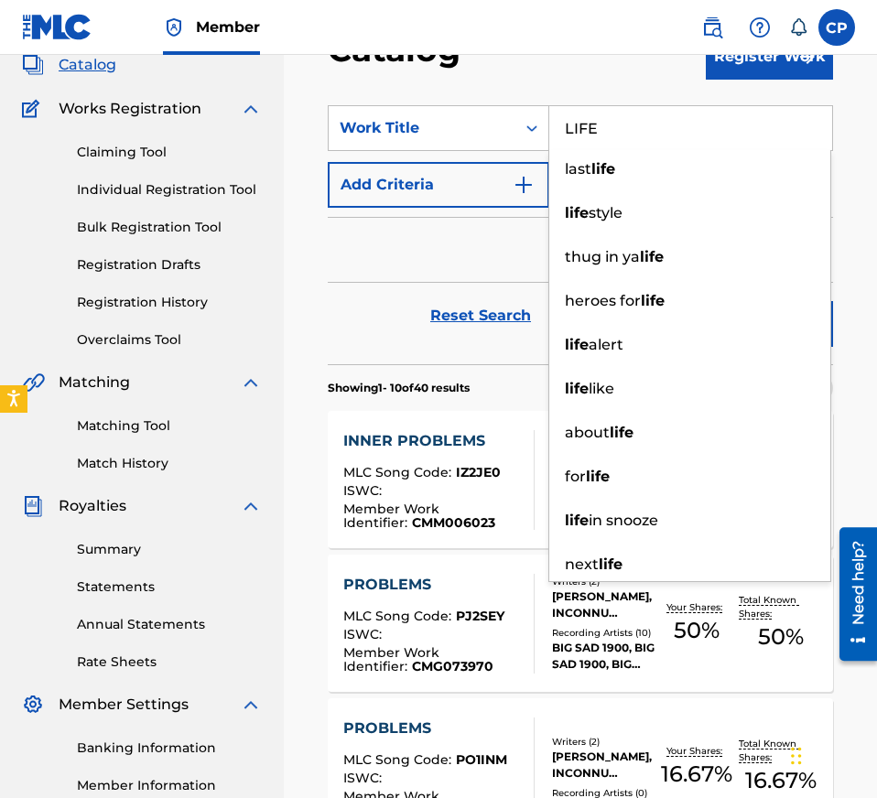
type input "LIFE"
click at [362, 339] on div "Reset Search Export Search" at bounding box center [580, 316] width 505 height 66
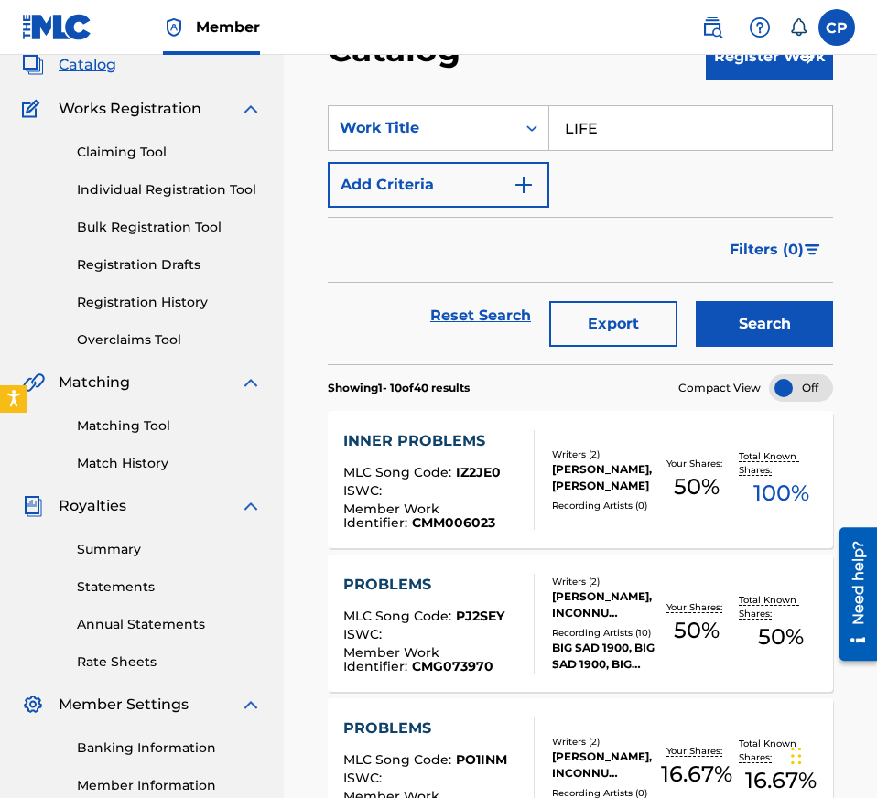
click at [765, 333] on button "Search" at bounding box center [763, 324] width 137 height 46
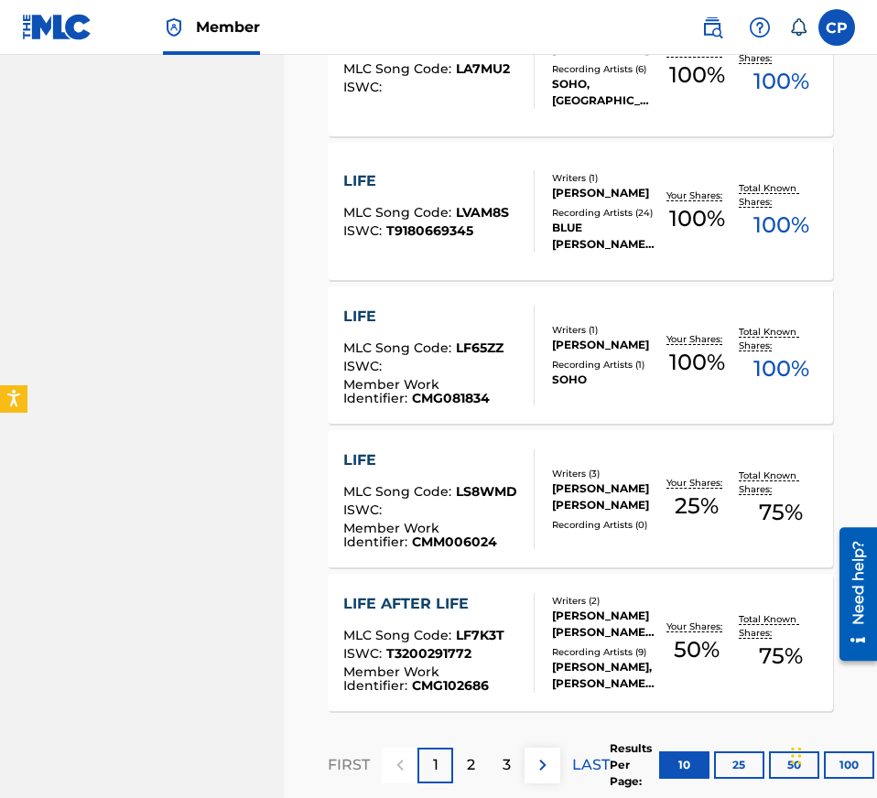
scroll to position [1321, 0]
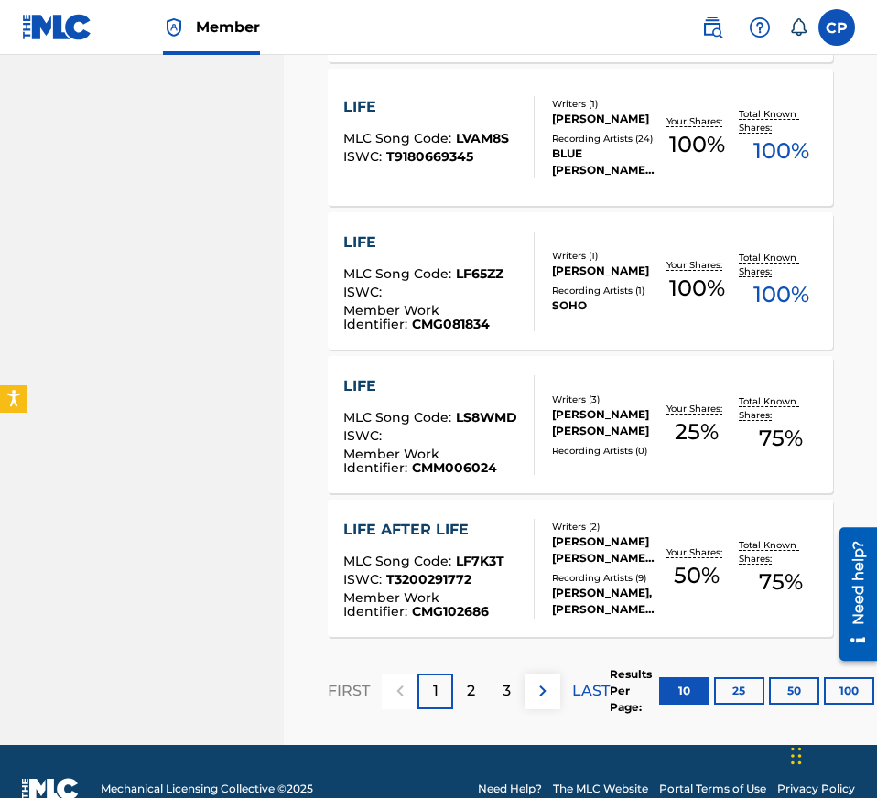
click at [504, 436] on div "ISWC :" at bounding box center [431, 438] width 177 height 18
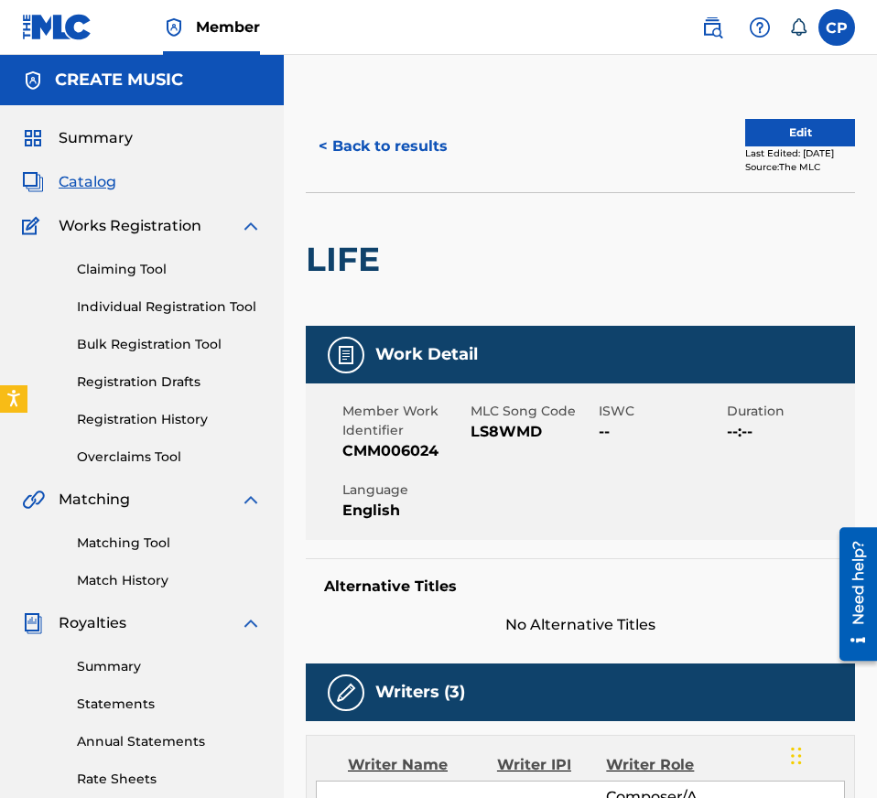
click at [506, 430] on span "LS8WMD" at bounding box center [532, 432] width 124 height 22
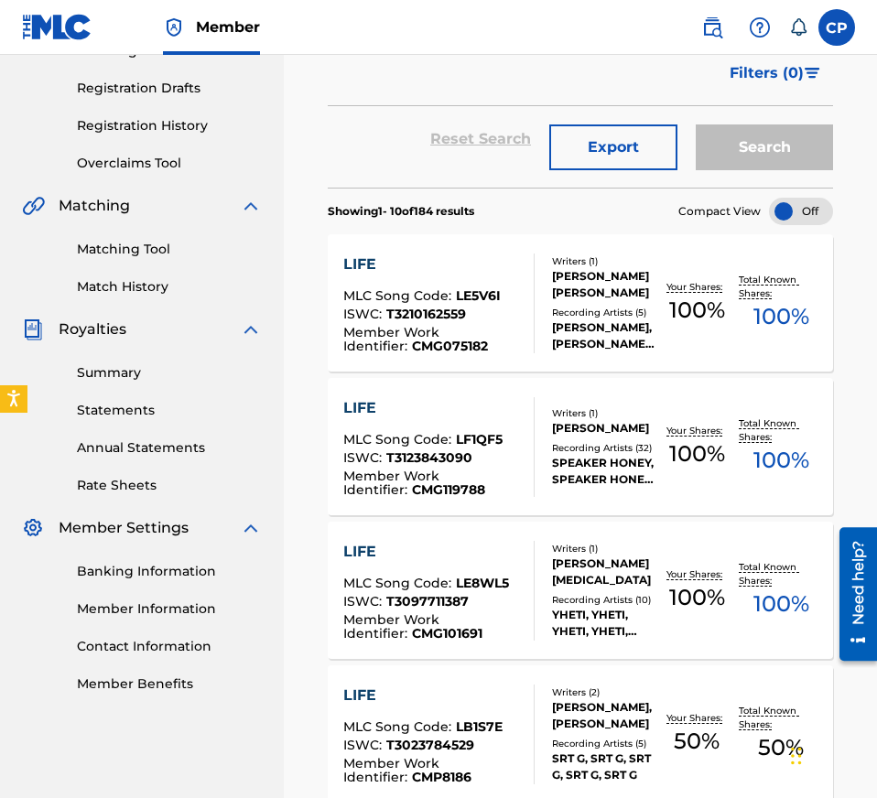
scroll to position [68, 0]
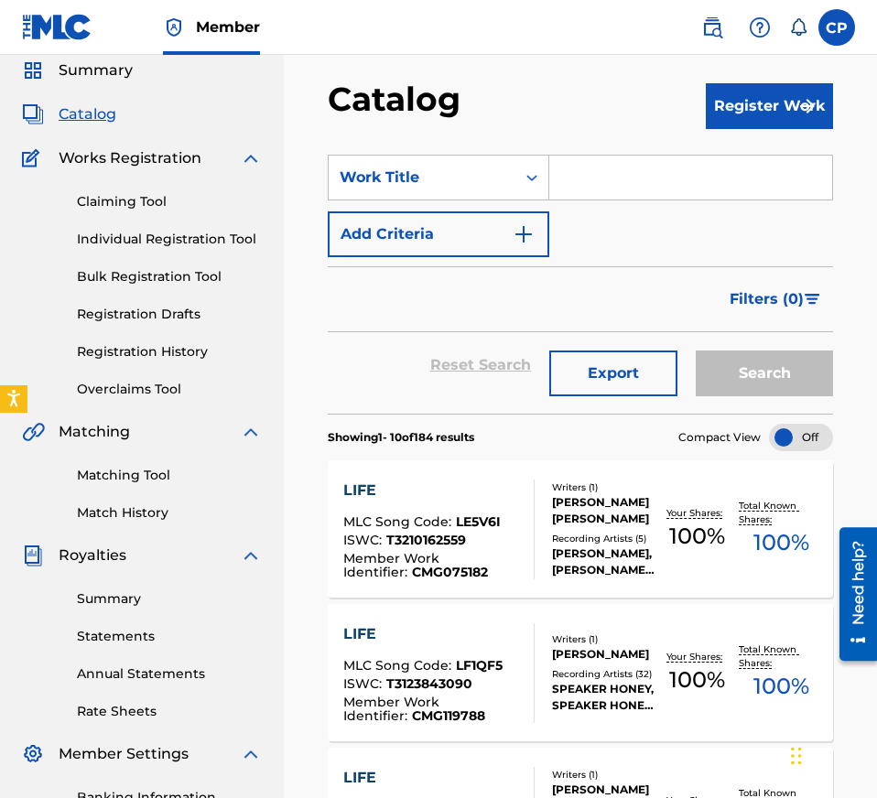
click at [619, 171] on input "Search Form" at bounding box center [690, 178] width 283 height 44
paste input "GET TF OUT MY FACE"
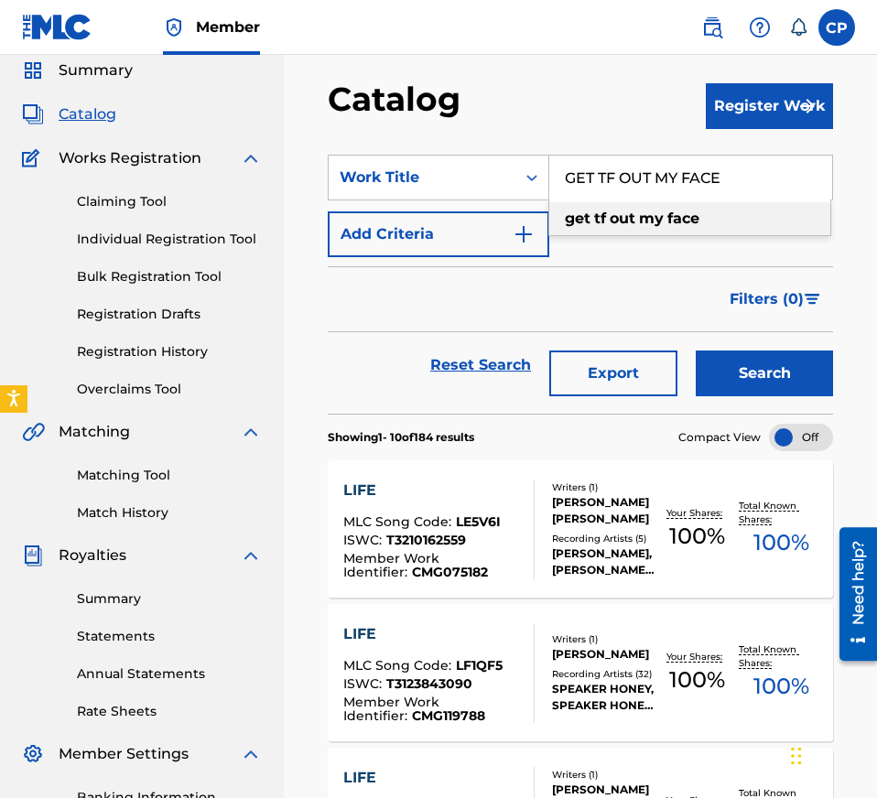
type input "GET TF OUT MY FACE"
click at [741, 363] on button "Search" at bounding box center [763, 373] width 137 height 46
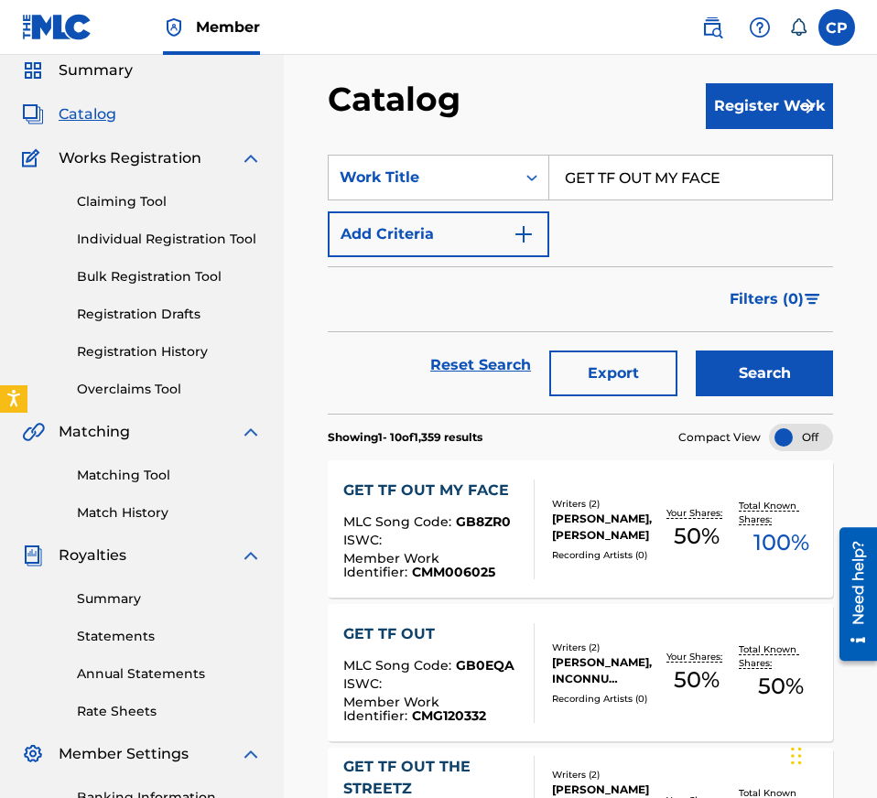
click at [533, 537] on div at bounding box center [526, 529] width 15 height 100
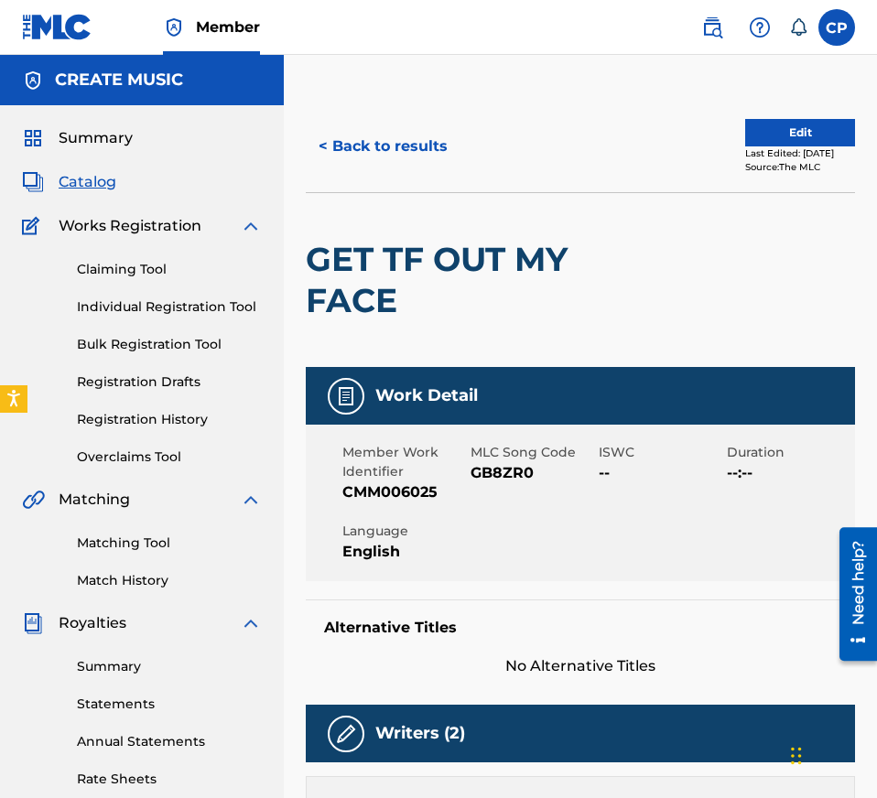
click at [522, 466] on span "GB8ZR0" at bounding box center [532, 473] width 124 height 22
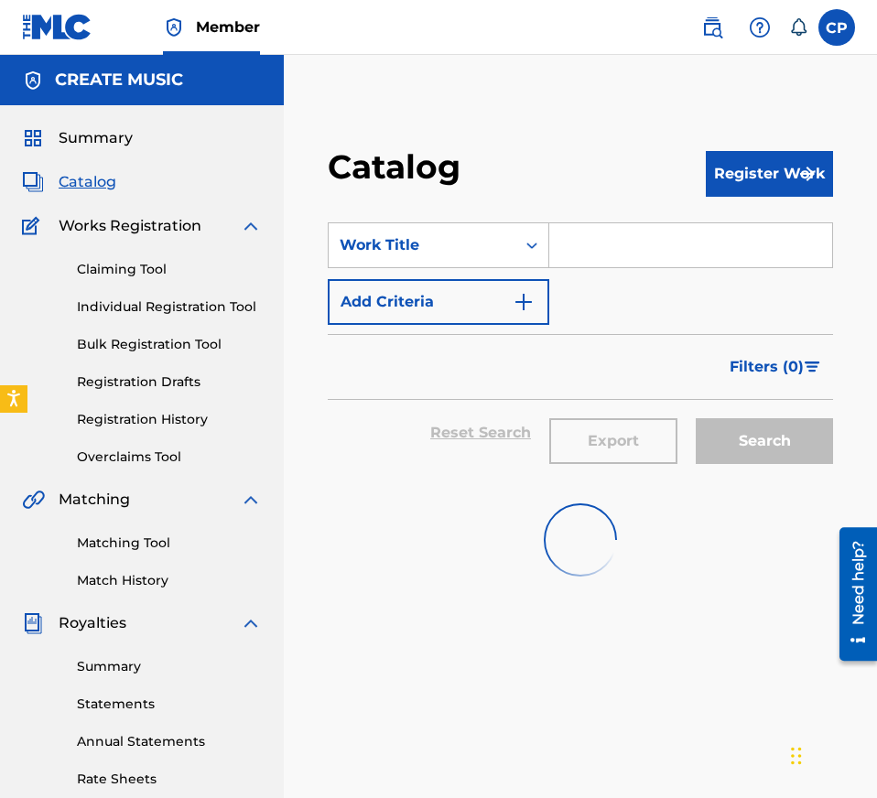
scroll to position [68, 0]
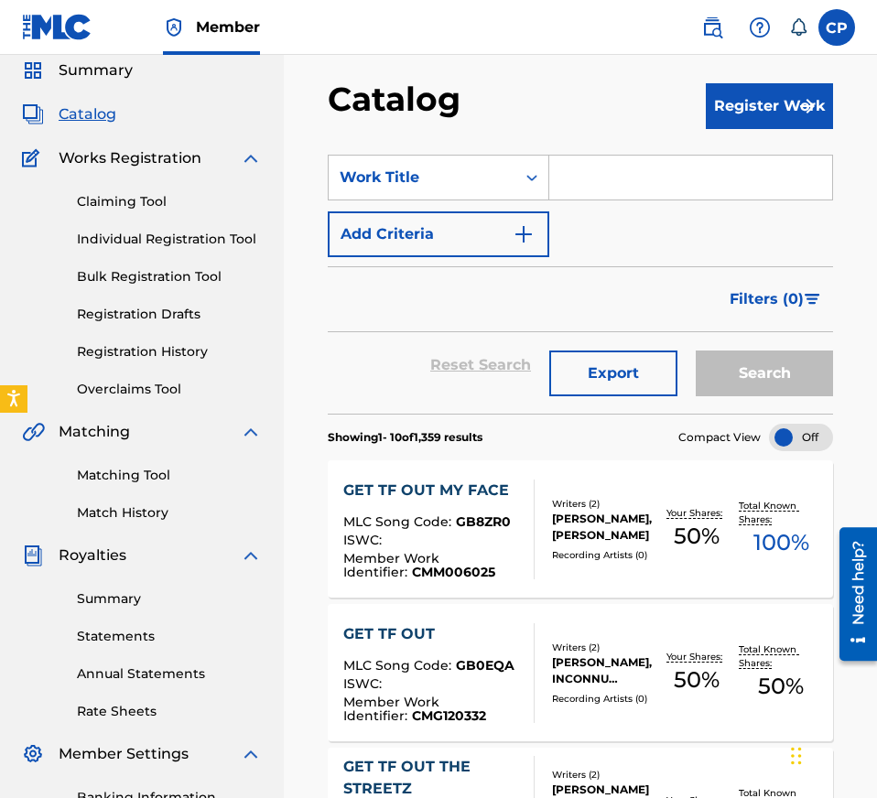
click at [704, 171] on input "Search Form" at bounding box center [690, 178] width 283 height 44
paste input "THOUGHTS"
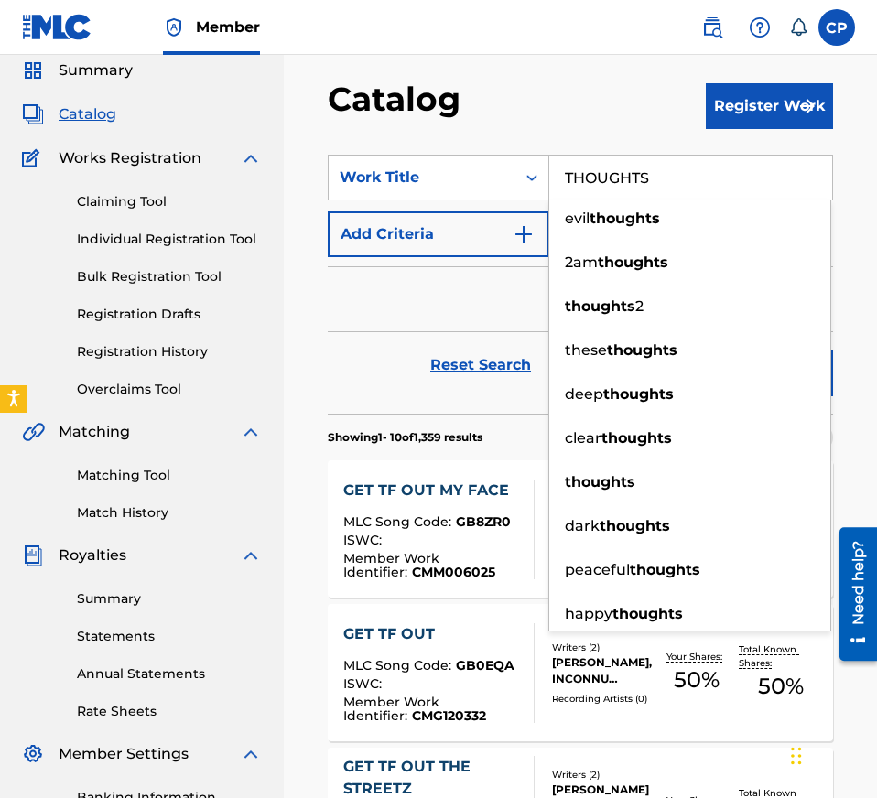
type input "THOUGHTS"
click at [524, 374] on link "Reset Search" at bounding box center [480, 365] width 119 height 40
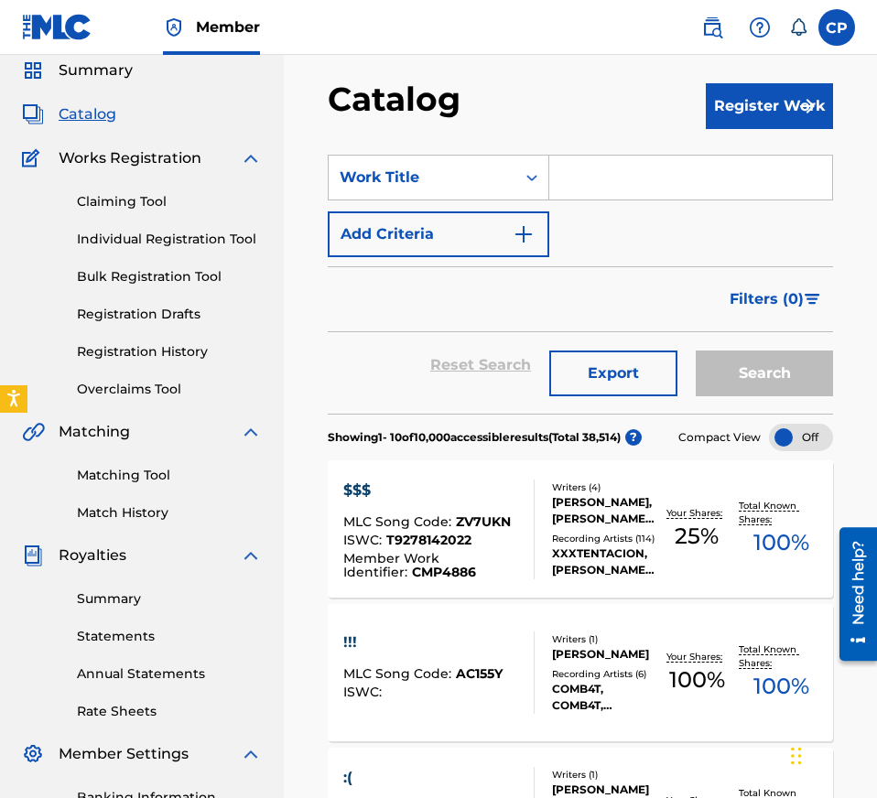
click at [652, 174] on input "Search Form" at bounding box center [690, 178] width 283 height 44
paste input "THOUGHTS"
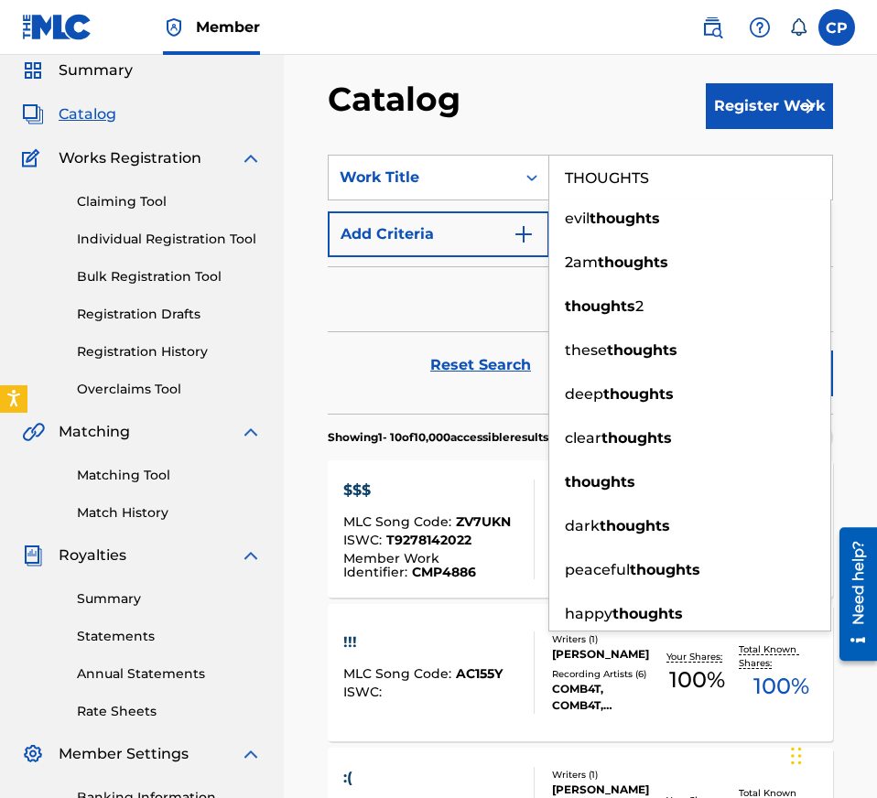
type input "THOUGHTS"
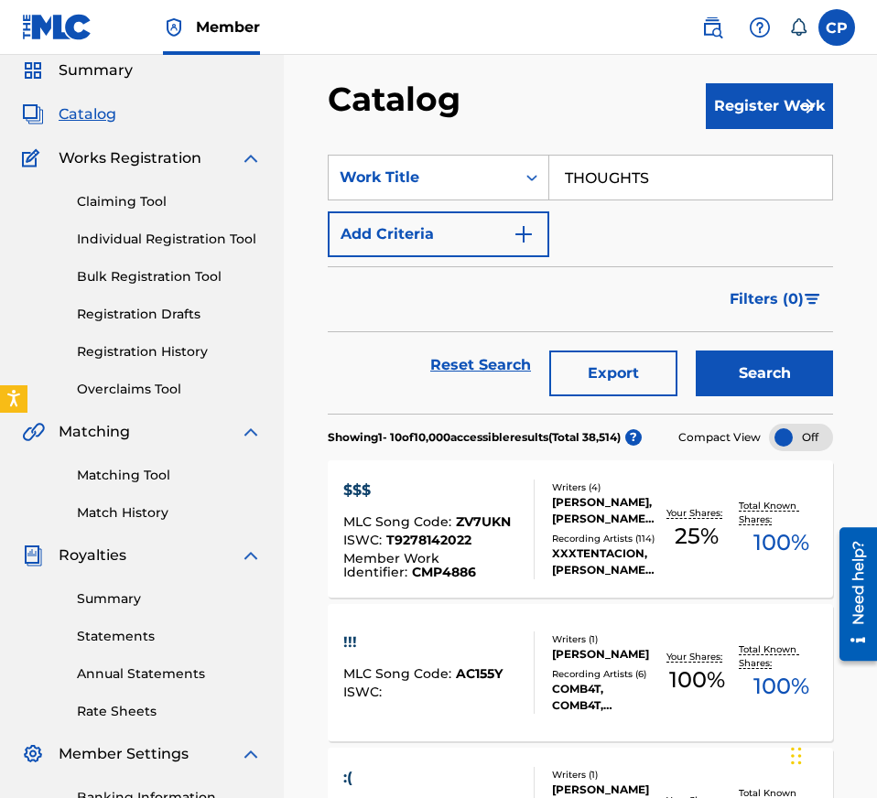
click at [784, 372] on button "Search" at bounding box center [763, 373] width 137 height 46
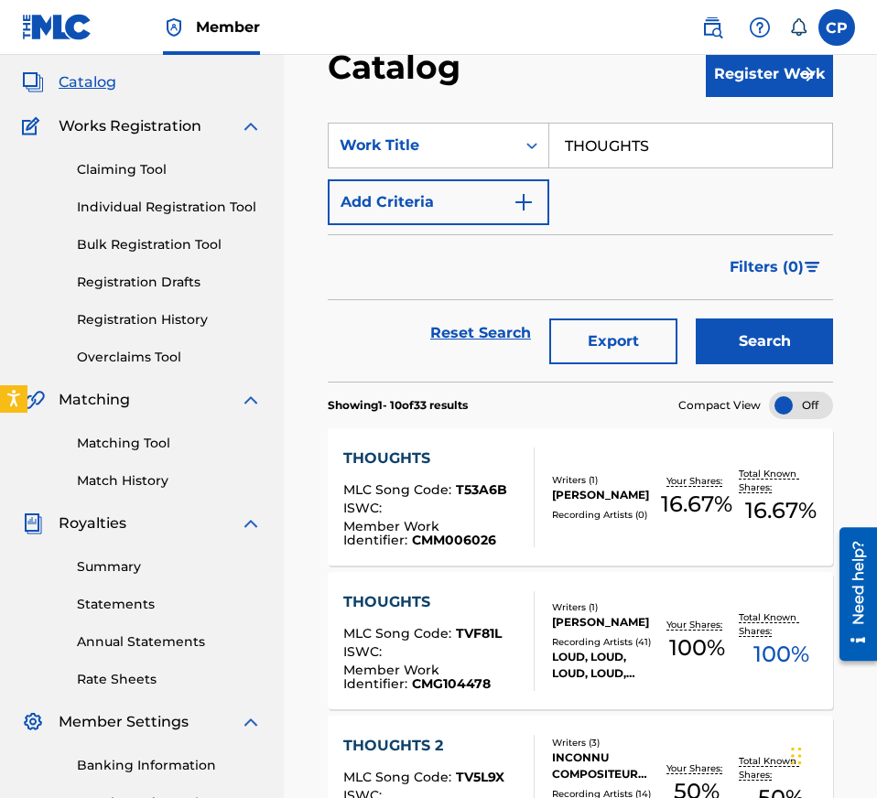
scroll to position [101, 0]
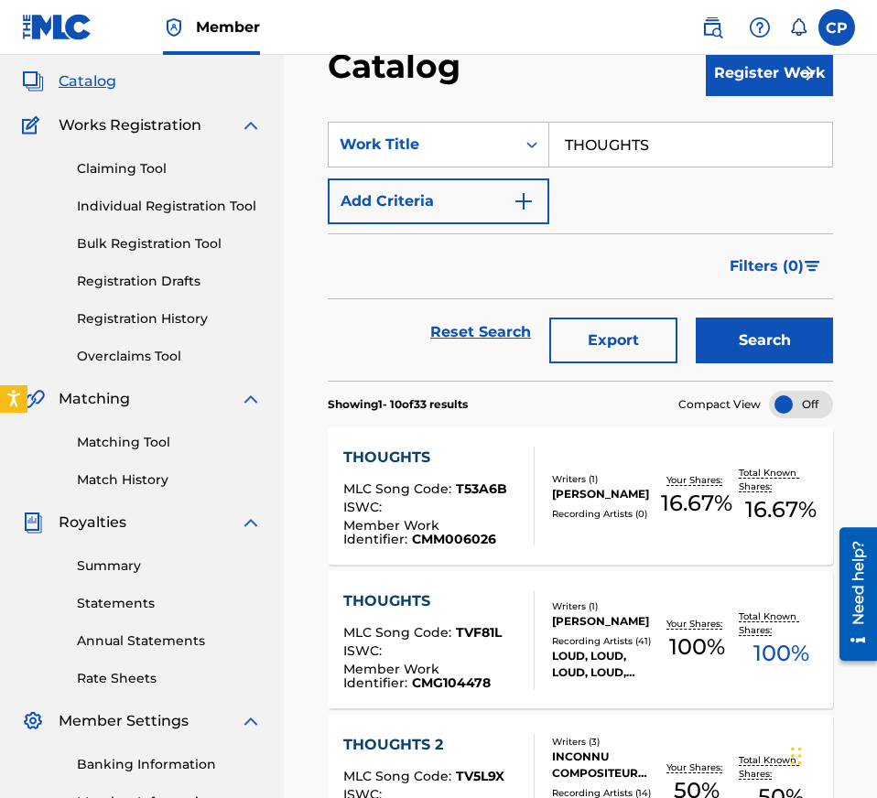
click at [574, 524] on div "THOUGHTS MLC Song Code : T53A6B ISWC : Member Work Identifier : CMM006026 Write…" at bounding box center [580, 495] width 505 height 137
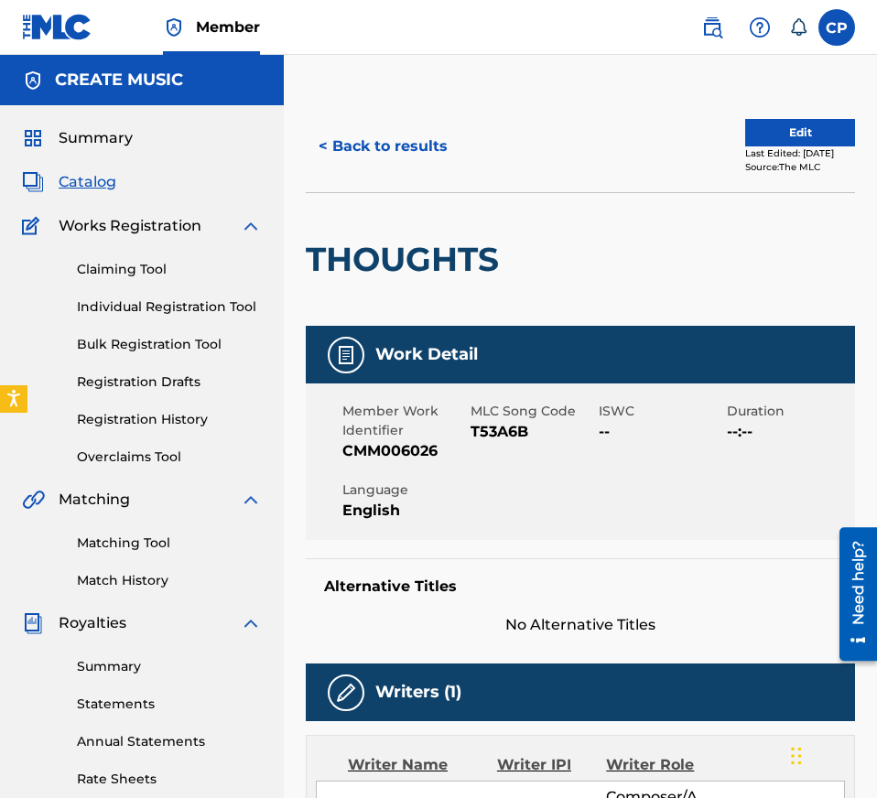
click at [521, 431] on span "T53A6B" at bounding box center [532, 432] width 124 height 22
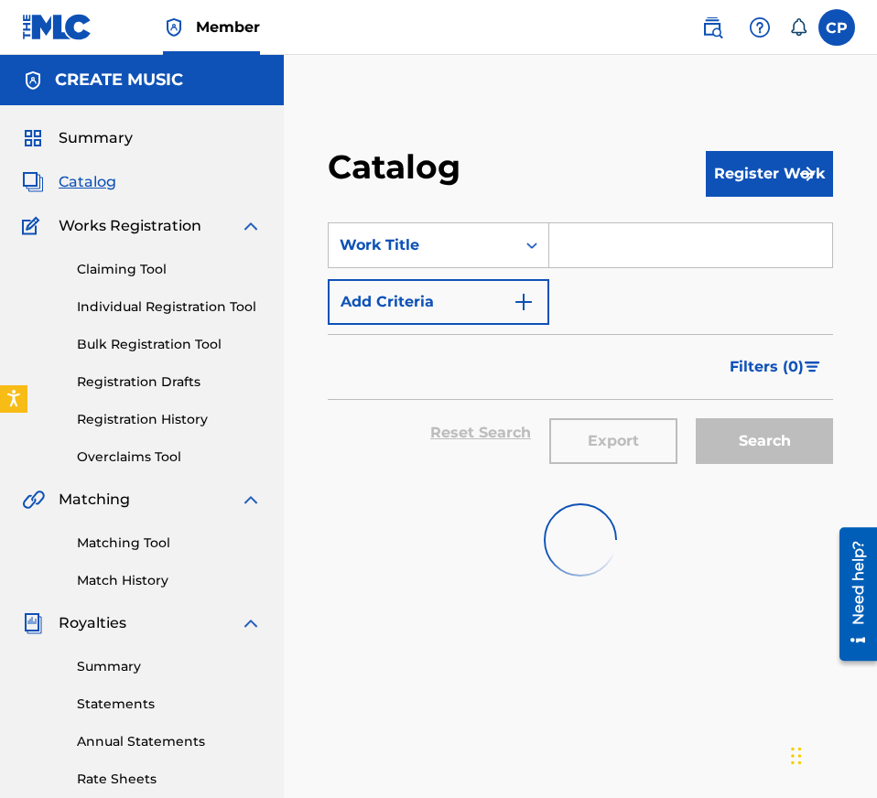
scroll to position [101, 0]
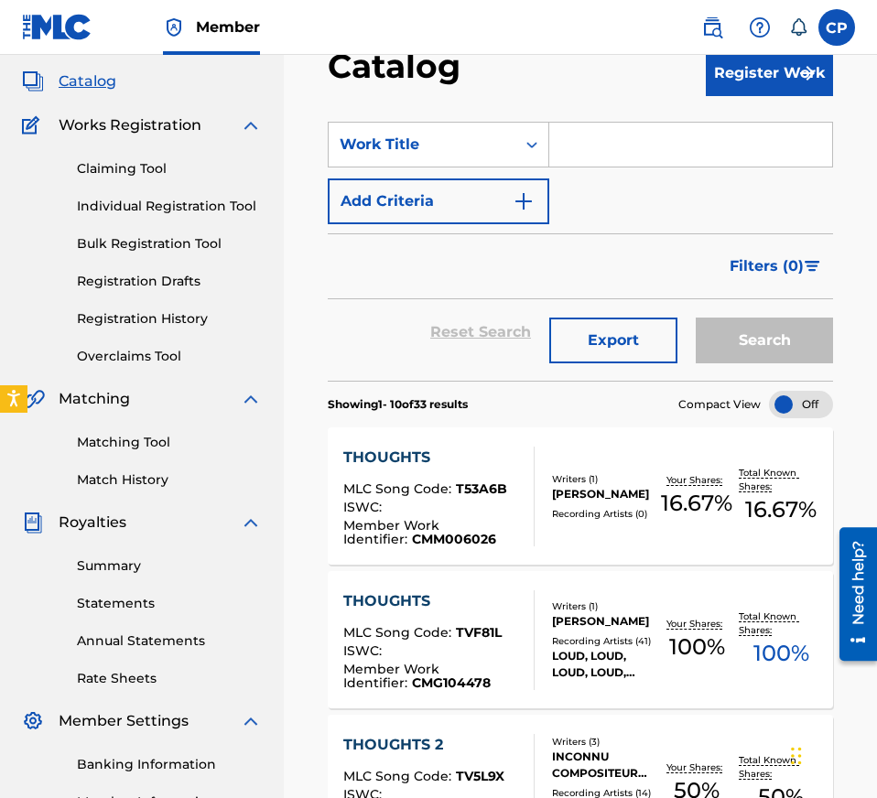
click at [617, 134] on input "Search Form" at bounding box center [690, 145] width 283 height 44
paste input "FRIENDLY FIRE"
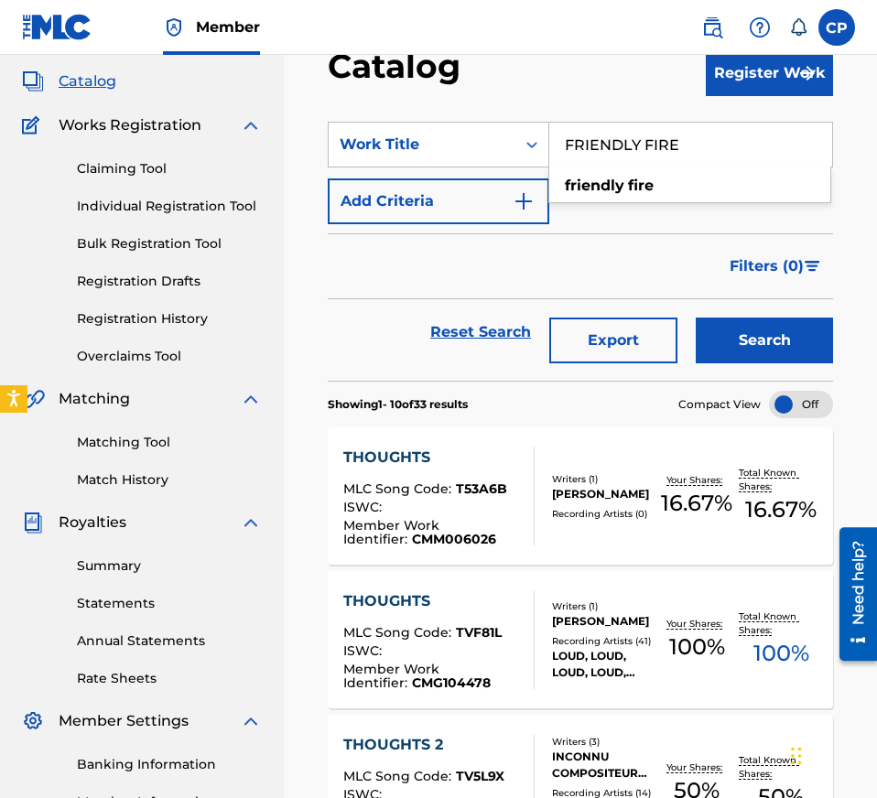
type input "FRIENDLY FIRE"
click at [756, 324] on button "Search" at bounding box center [763, 341] width 137 height 46
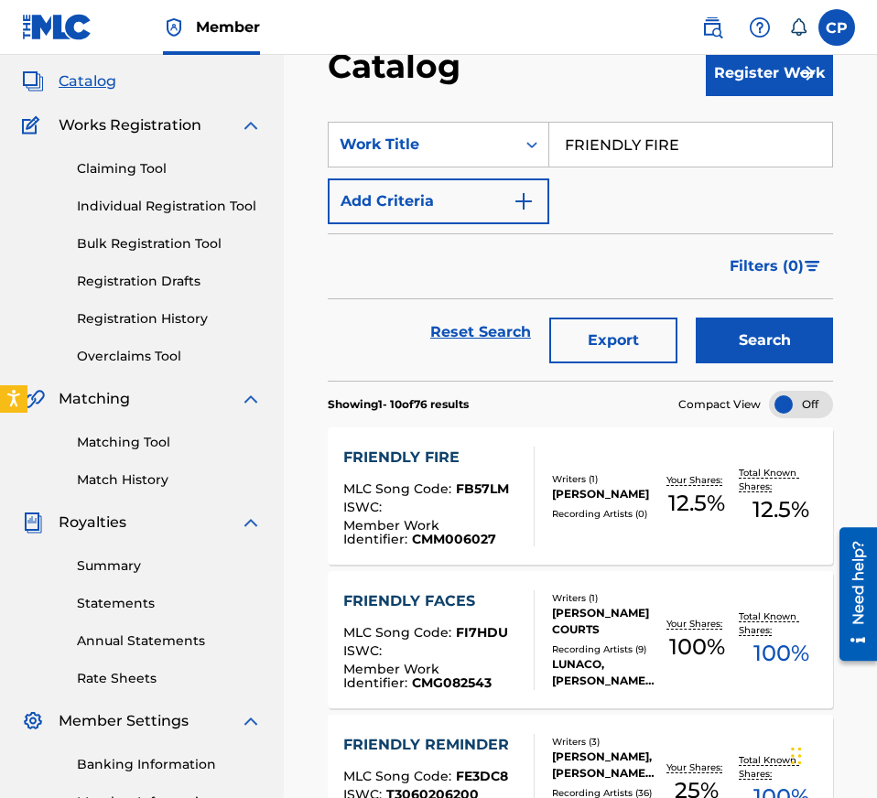
click at [483, 501] on div "ISWC :" at bounding box center [431, 510] width 177 height 18
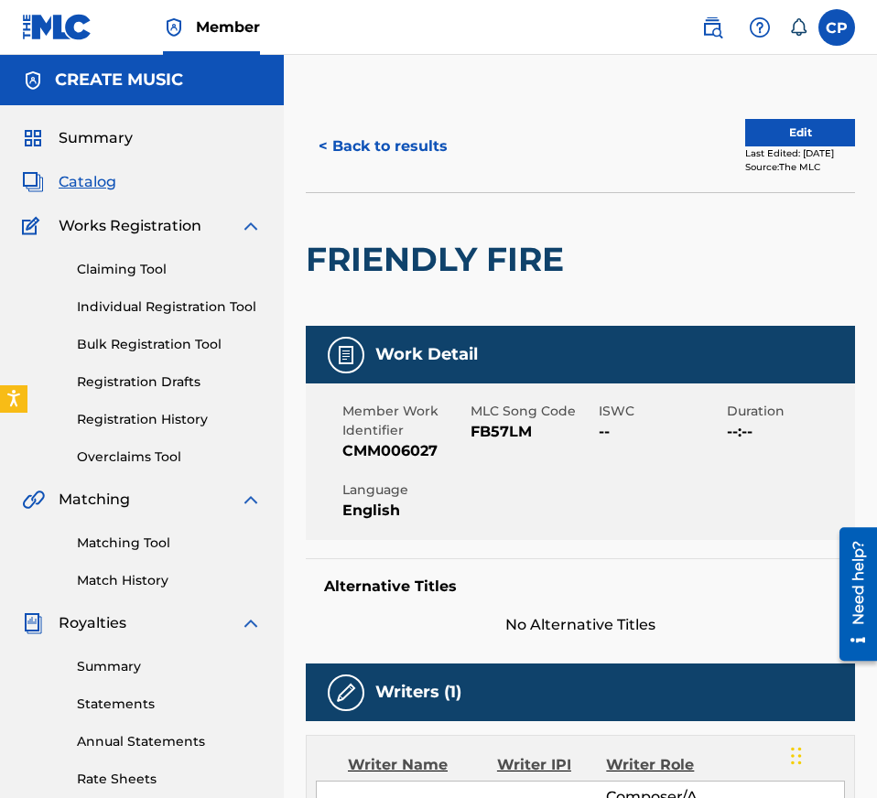
click at [506, 436] on span "FB57LM" at bounding box center [532, 432] width 124 height 22
click at [384, 136] on button "< Back to results" at bounding box center [383, 147] width 155 height 46
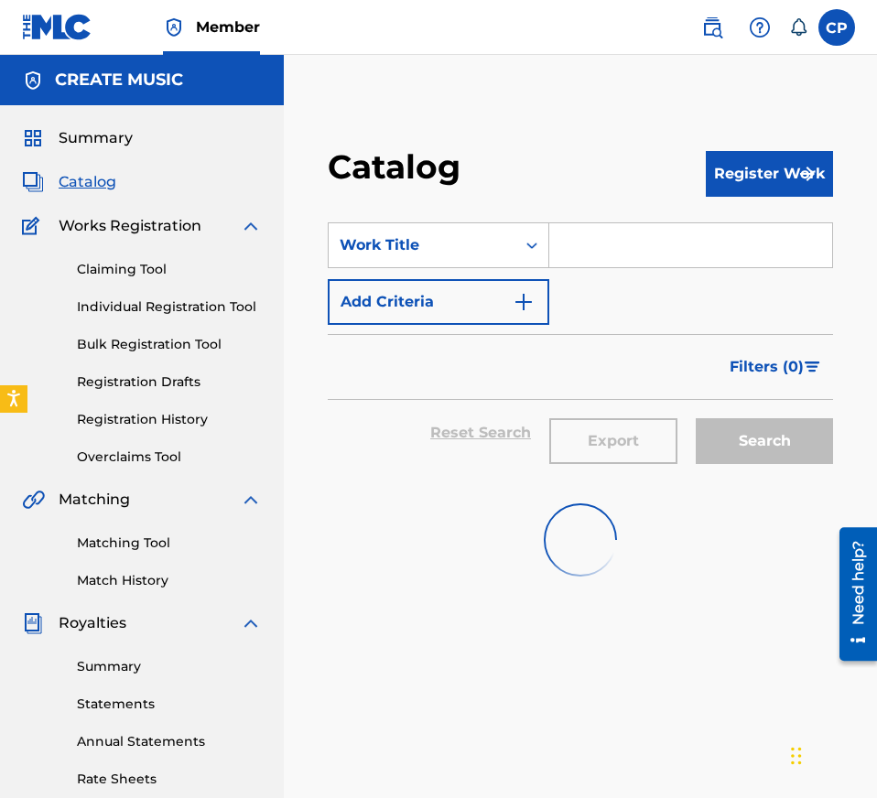
scroll to position [101, 0]
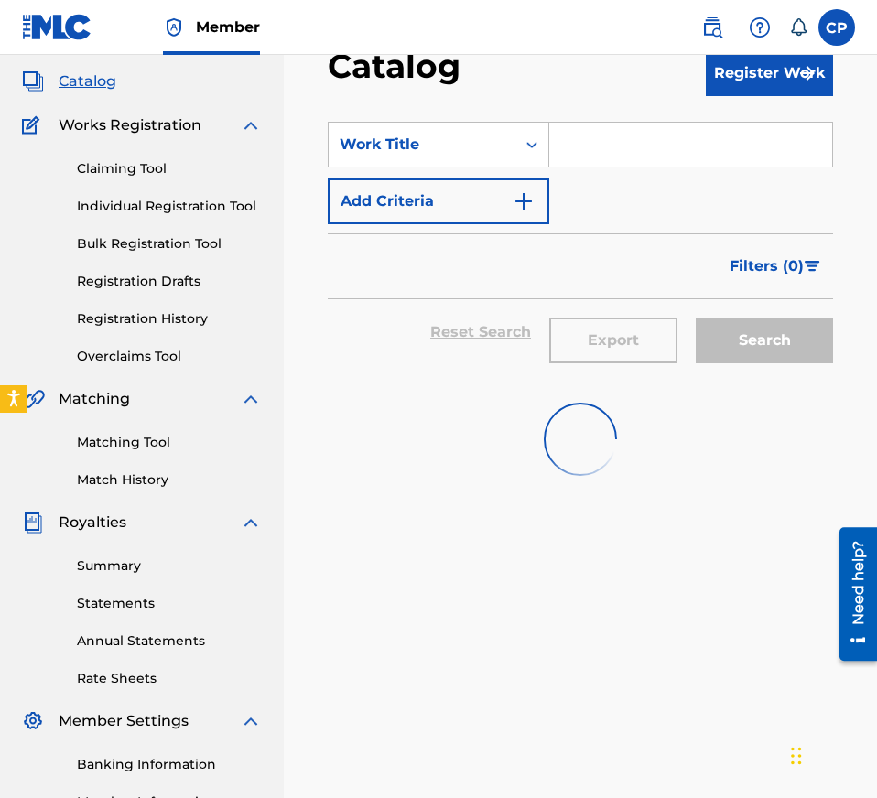
click at [648, 125] on input "Search Form" at bounding box center [690, 145] width 283 height 44
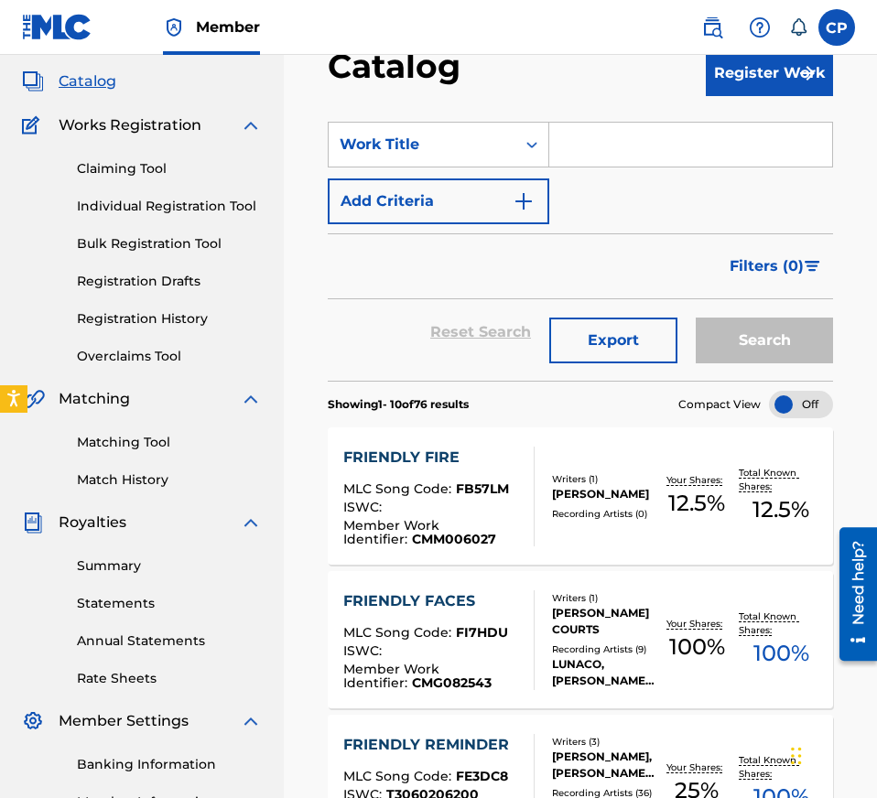
paste input "BENJI BLUE BILLS CYPHER VERSE"
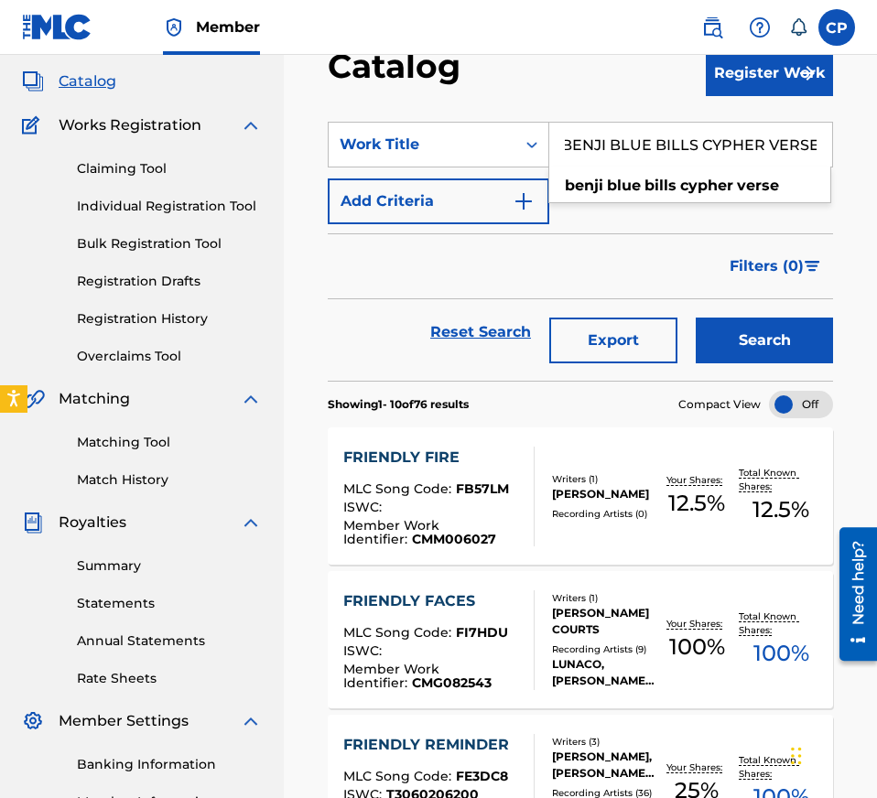
type input "BENJI BLUE BILLS CYPHER VERSE"
click at [765, 331] on button "Search" at bounding box center [763, 341] width 137 height 46
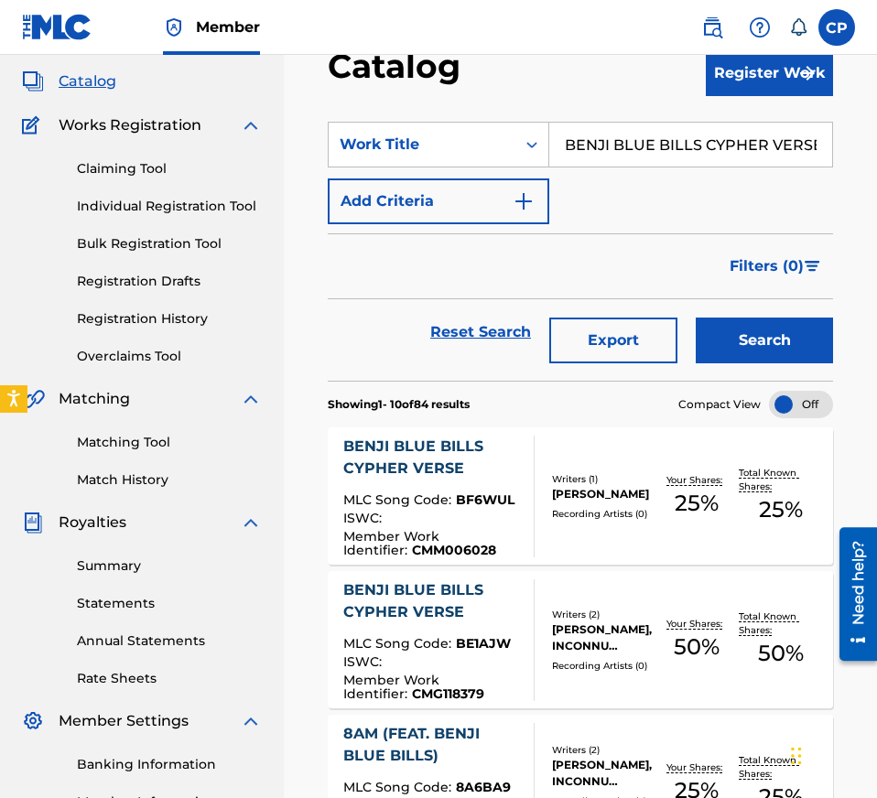
click at [519, 460] on div at bounding box center [526, 497] width 15 height 122
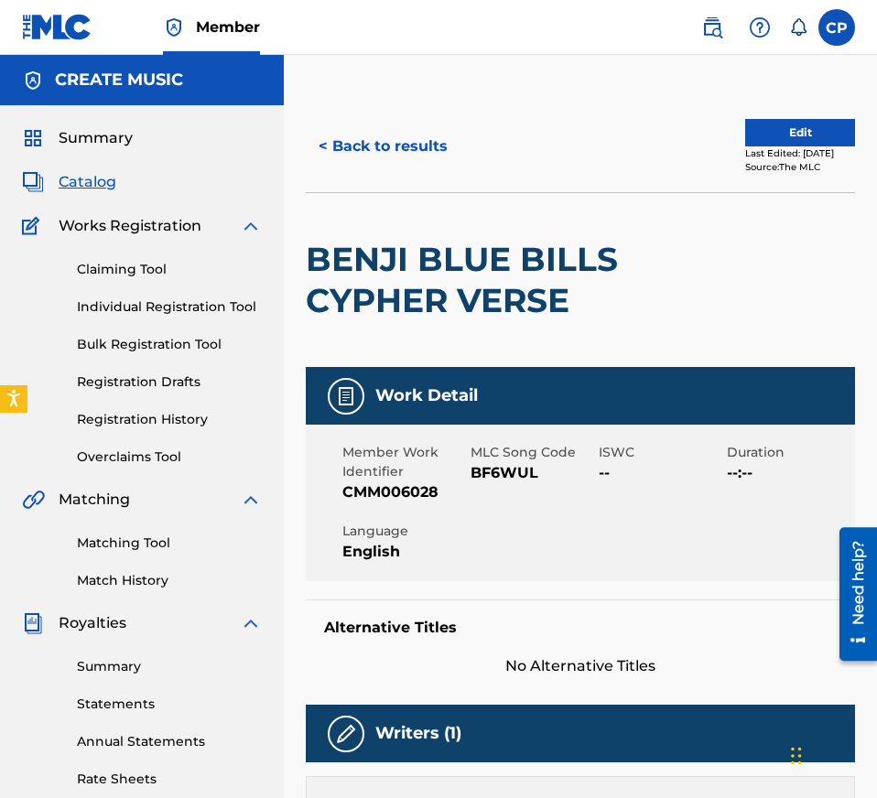
click at [511, 485] on div "MLC Song Code BF6WUL" at bounding box center [534, 473] width 128 height 60
click at [511, 479] on span "BF6WUL" at bounding box center [532, 473] width 124 height 22
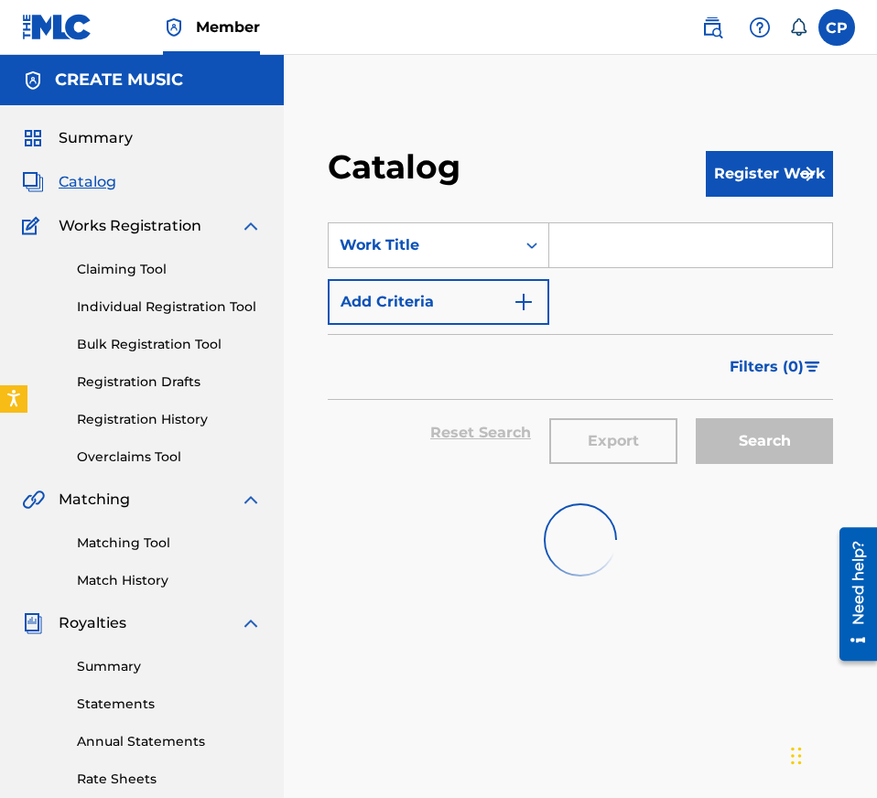
scroll to position [101, 0]
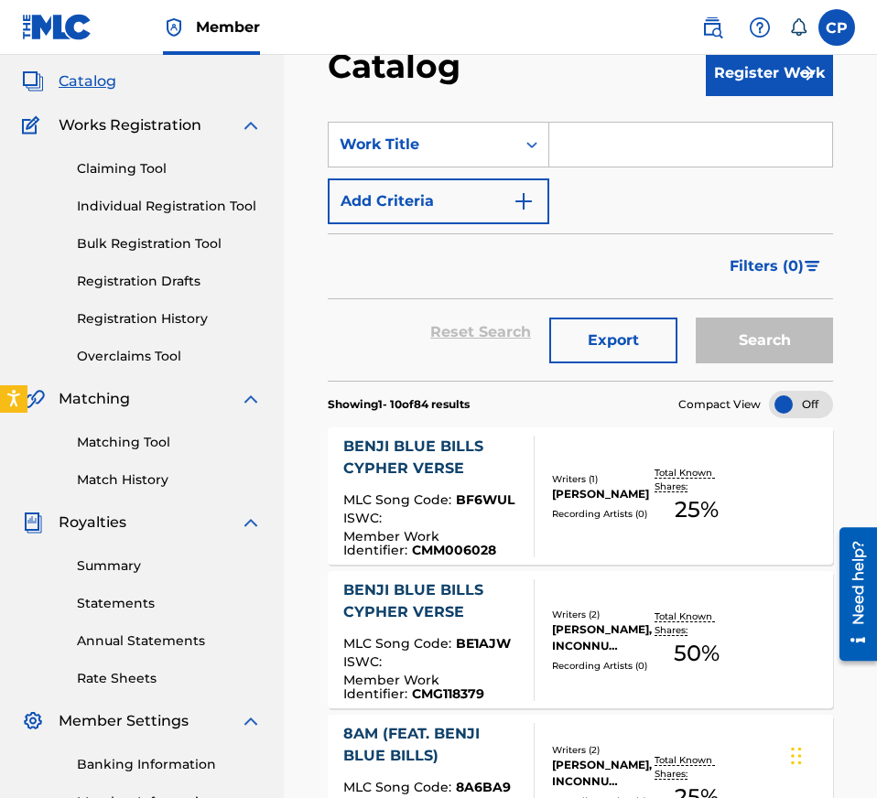
click at [655, 151] on input "Search Form" at bounding box center [690, 145] width 283 height 44
paste input "ALL I KNOW"
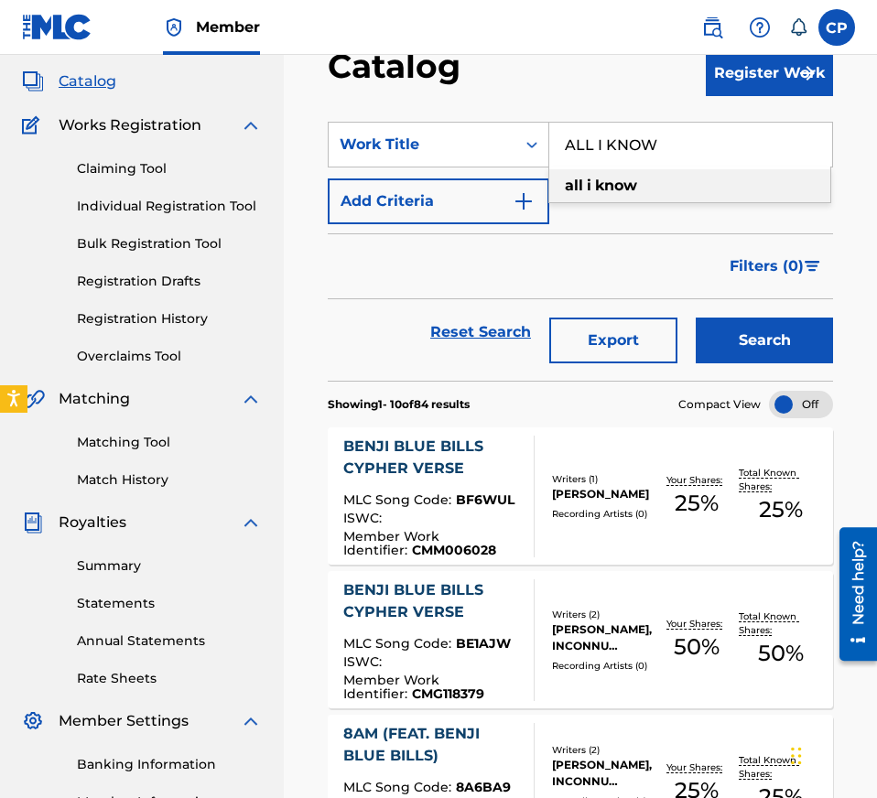
type input "ALL I KNOW"
click at [751, 331] on button "Search" at bounding box center [763, 341] width 137 height 46
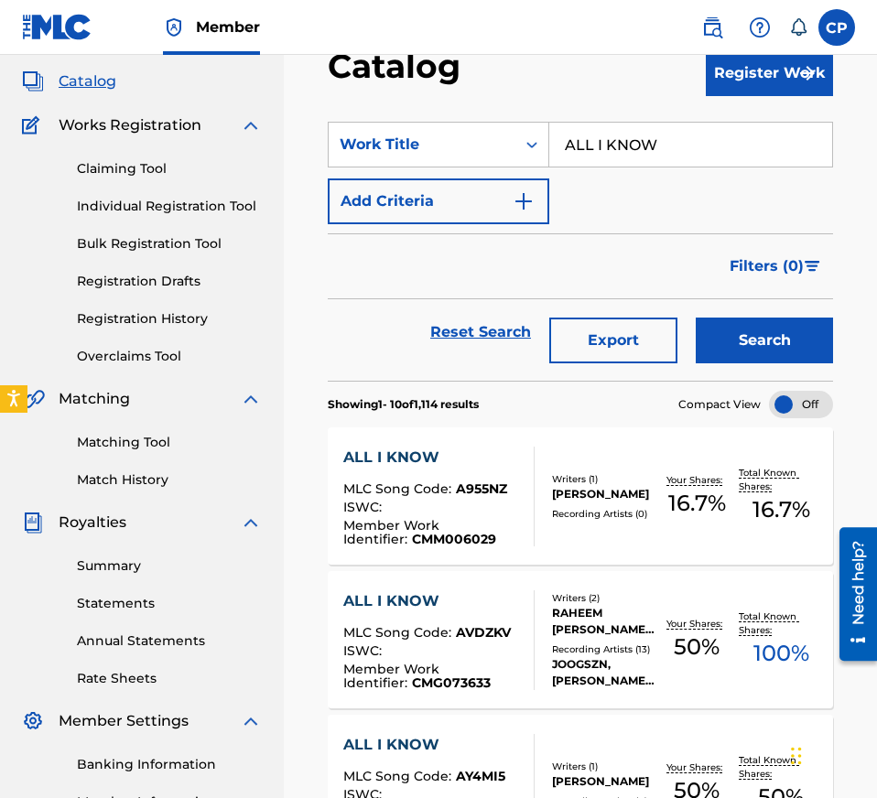
click at [541, 541] on div "ALL I KNOW MLC Song Code : A955NZ ISWC : Member Work Identifier : CMM006029 Wri…" at bounding box center [580, 495] width 505 height 137
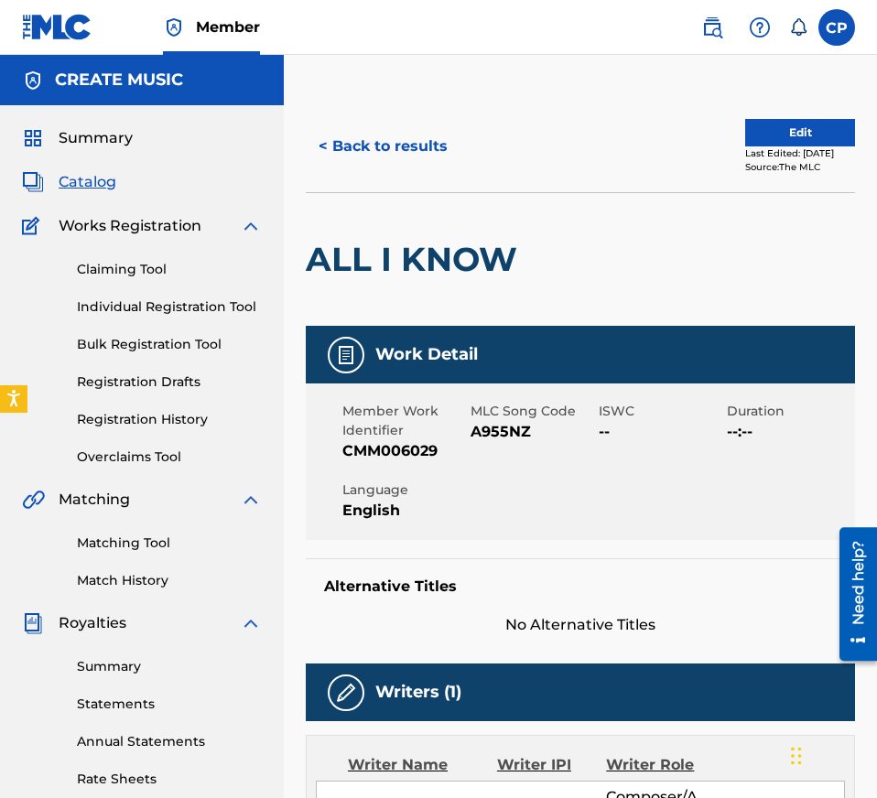
click at [505, 432] on span "A955NZ" at bounding box center [532, 432] width 124 height 22
click at [391, 149] on button "< Back to results" at bounding box center [383, 147] width 155 height 46
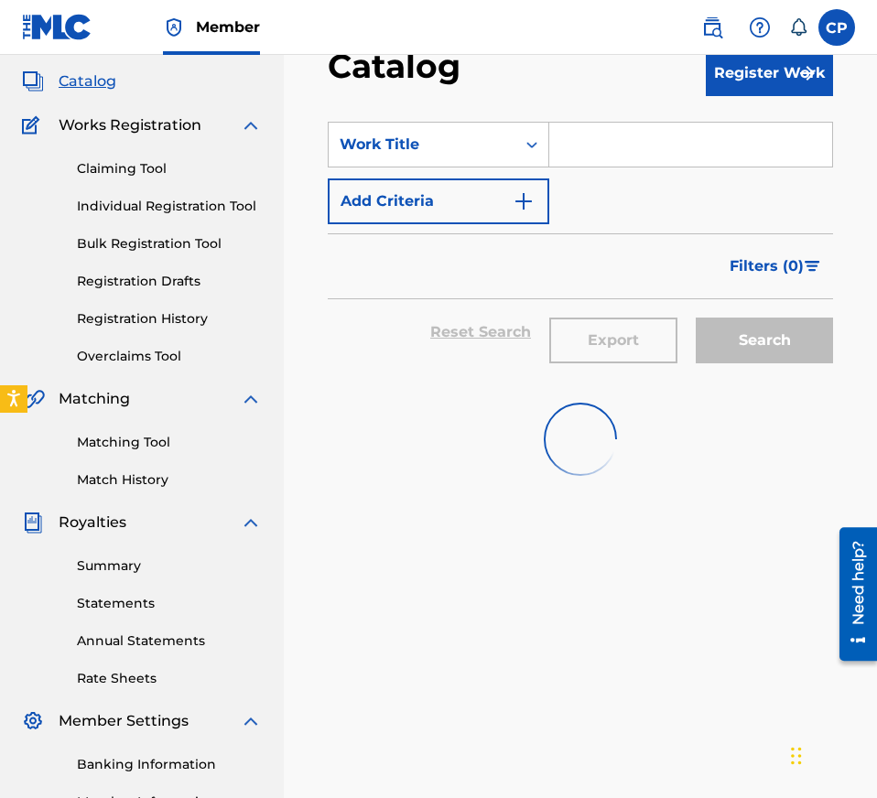
click at [734, 125] on input "Search Form" at bounding box center [690, 145] width 283 height 44
paste input "MY TIME"
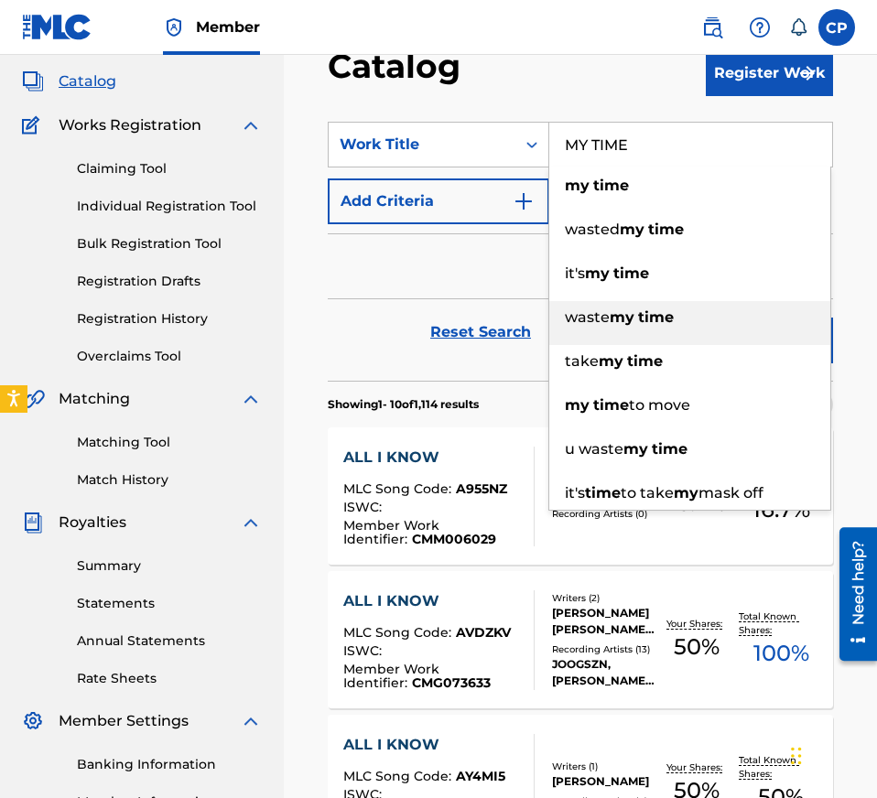
type input "MY TIME"
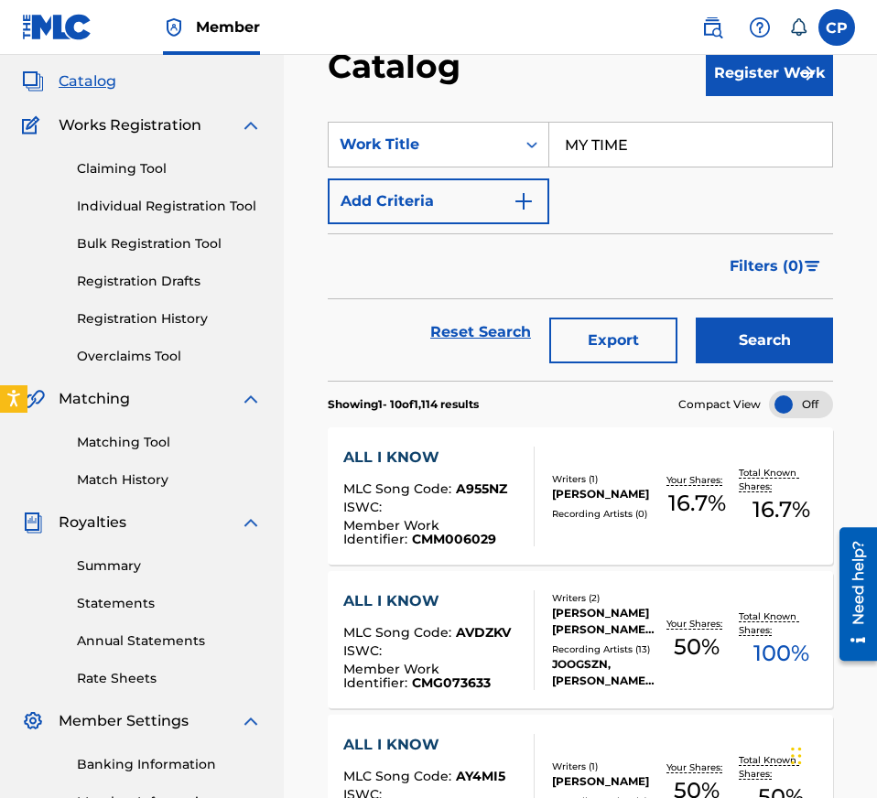
click at [784, 350] on button "Search" at bounding box center [763, 341] width 137 height 46
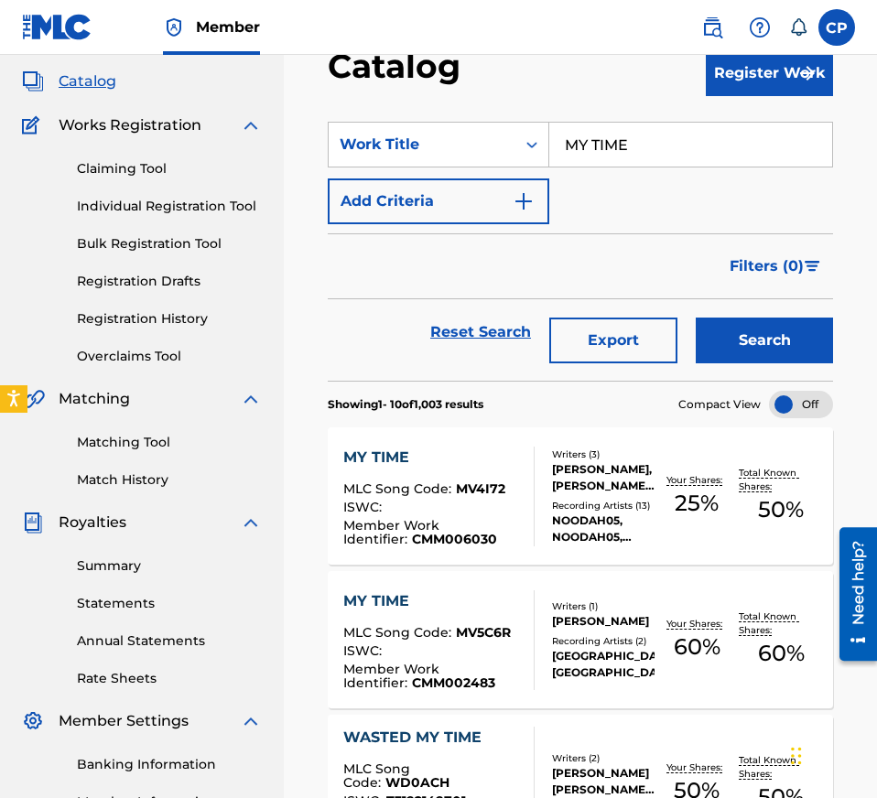
click at [641, 518] on div "NOODAH05, NOODAH05, NOODAH05, NOODAH05, NOODAH05" at bounding box center [603, 528] width 102 height 33
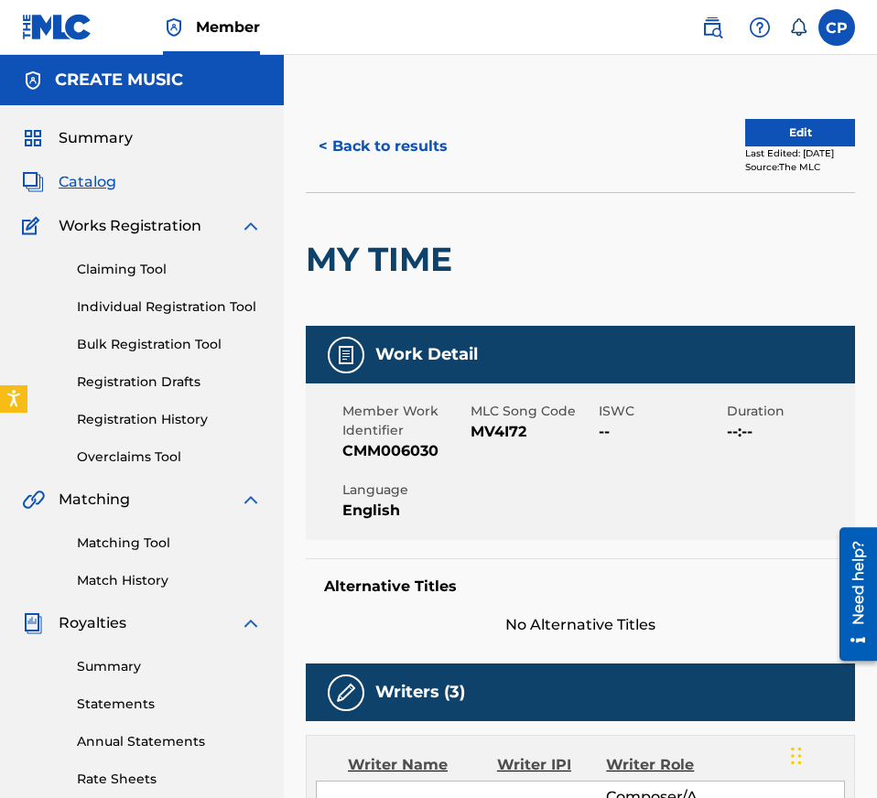
click at [330, 120] on div "< Back to results Edit Last Edited: [DATE] Source: The MLC" at bounding box center [580, 147] width 549 height 92
click at [335, 149] on button "< Back to results" at bounding box center [383, 147] width 155 height 46
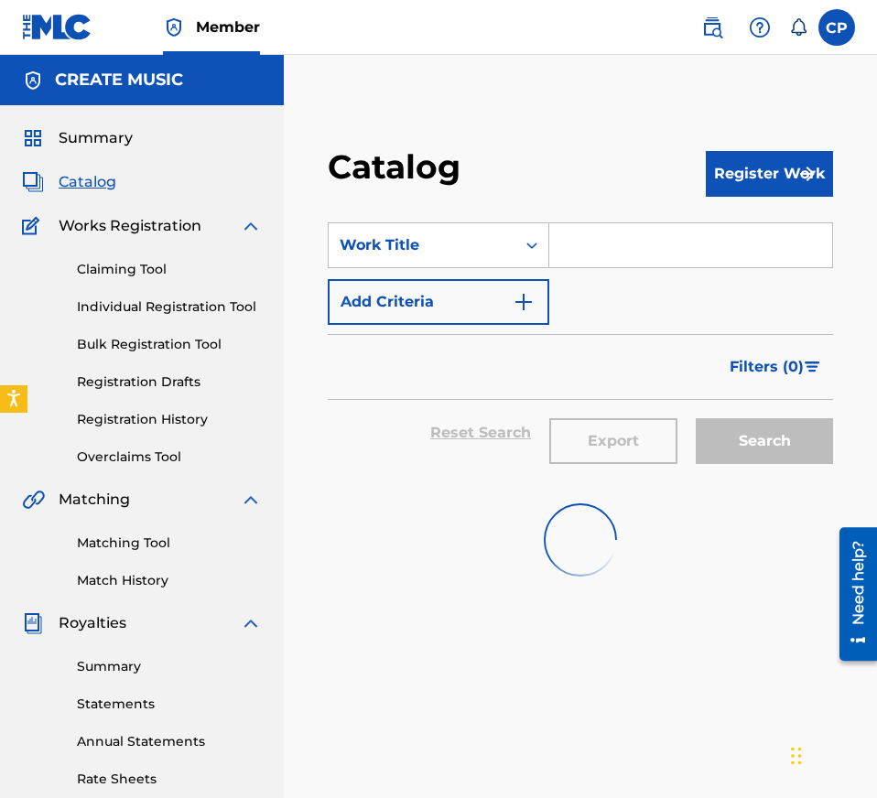
scroll to position [101, 0]
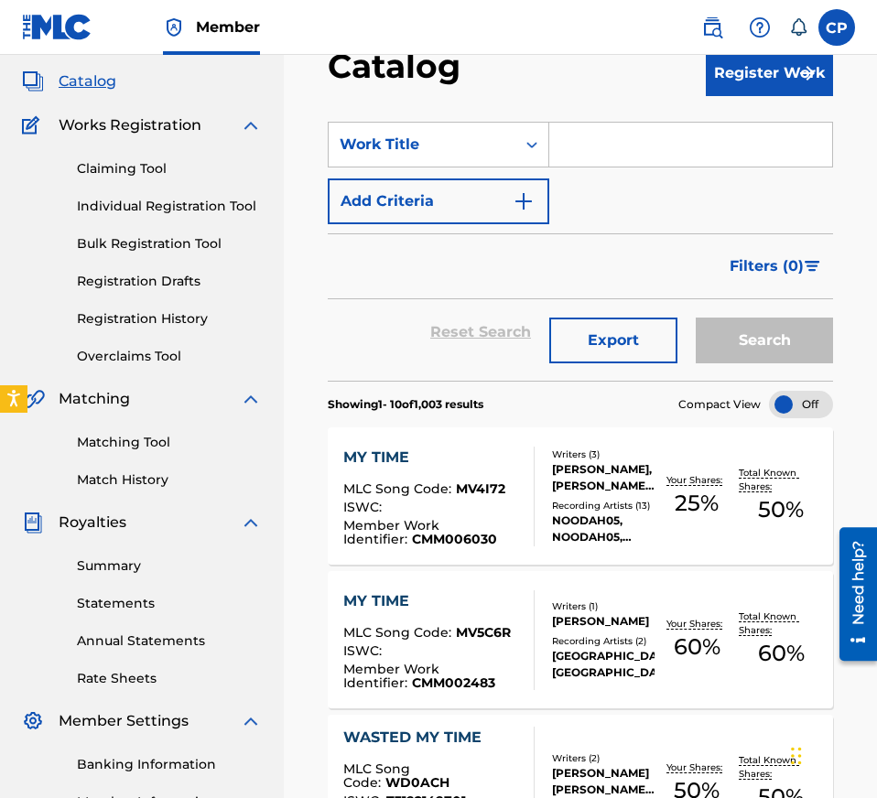
click at [607, 143] on input "Search Form" at bounding box center [690, 145] width 283 height 44
paste input "NO [PERSON_NAME] (FEAT. R4OUR)"
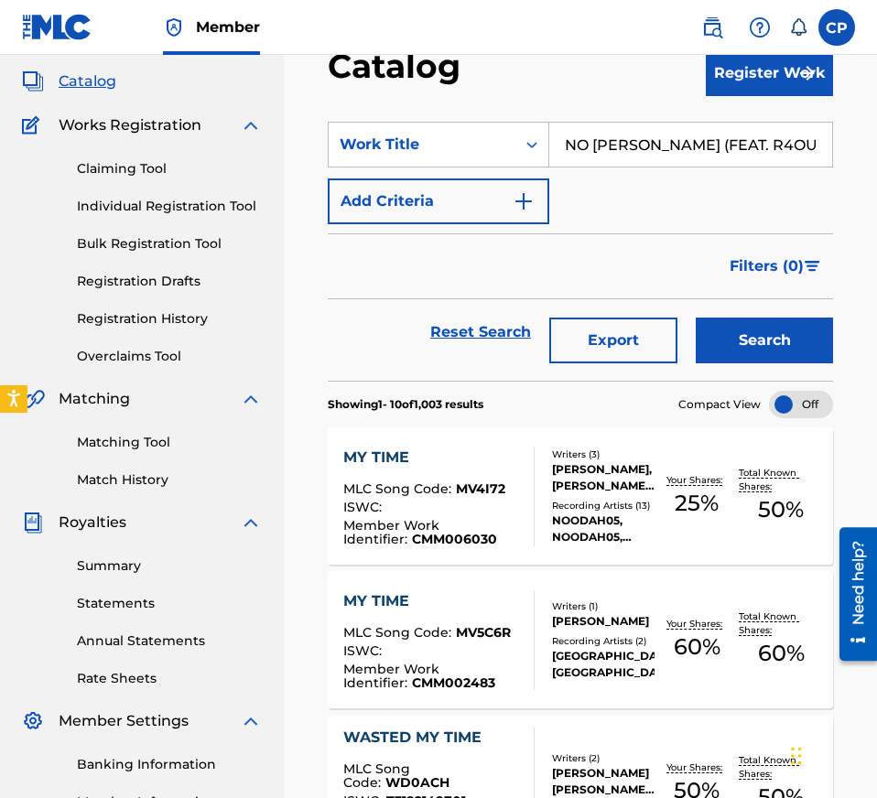
type input "NO [PERSON_NAME] (FEAT. R4OUR)"
click at [744, 344] on button "Search" at bounding box center [763, 341] width 137 height 46
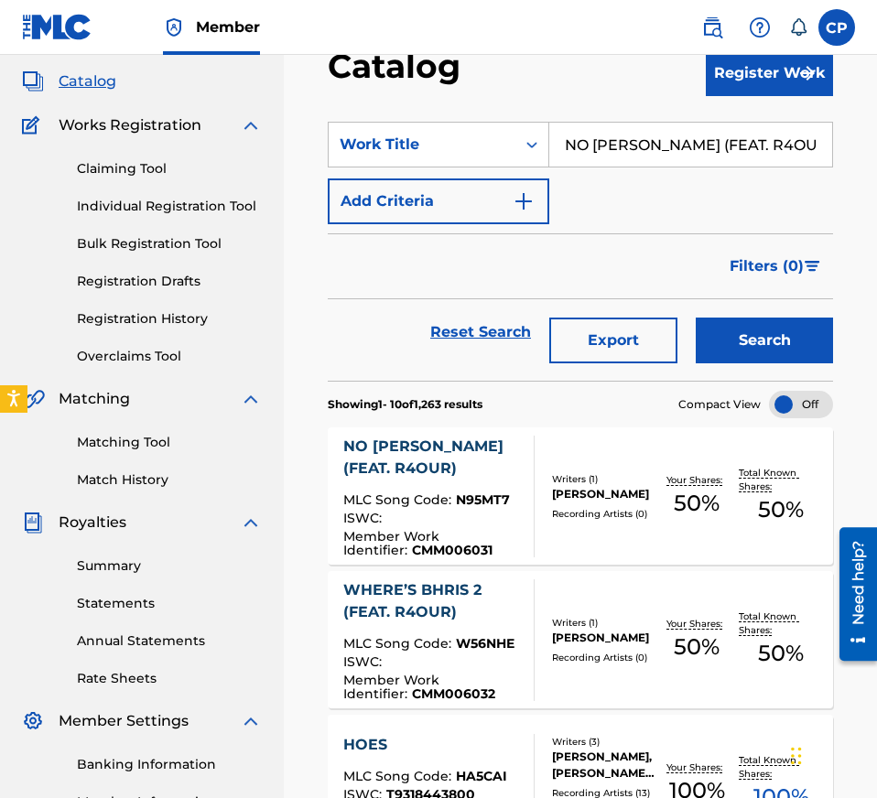
click at [569, 472] on div "Writers ( 1 )" at bounding box center [603, 479] width 102 height 14
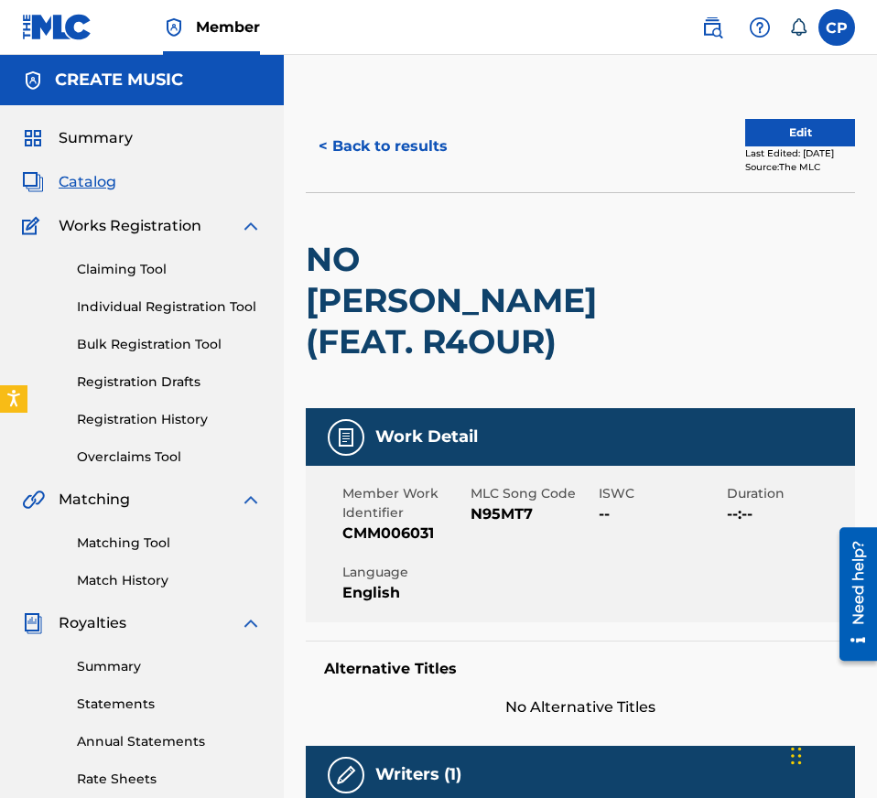
click at [512, 503] on span "N95MT7" at bounding box center [532, 514] width 124 height 22
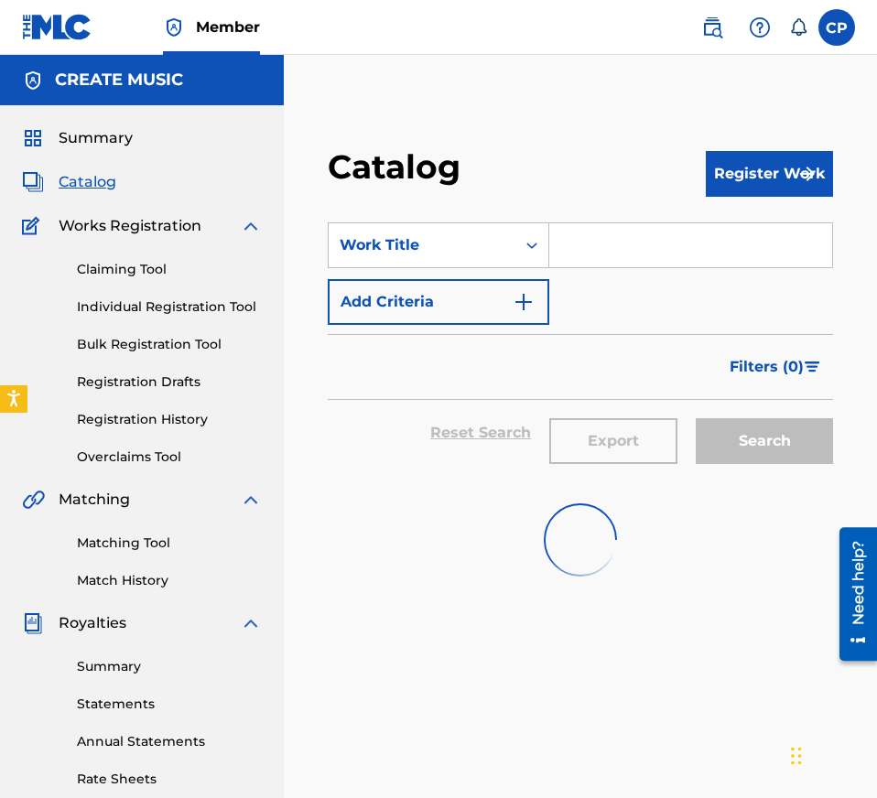
scroll to position [101, 0]
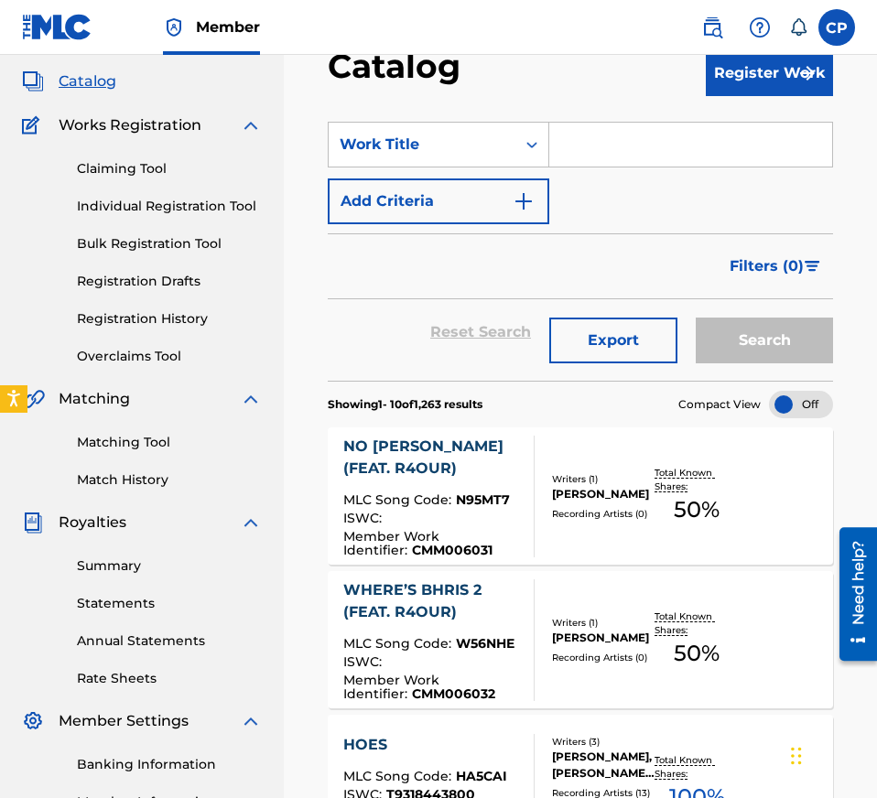
click at [624, 140] on input "Search Form" at bounding box center [690, 145] width 283 height 44
paste input "WHERE’S BHRIS 2 (FEAT. R4OUR)"
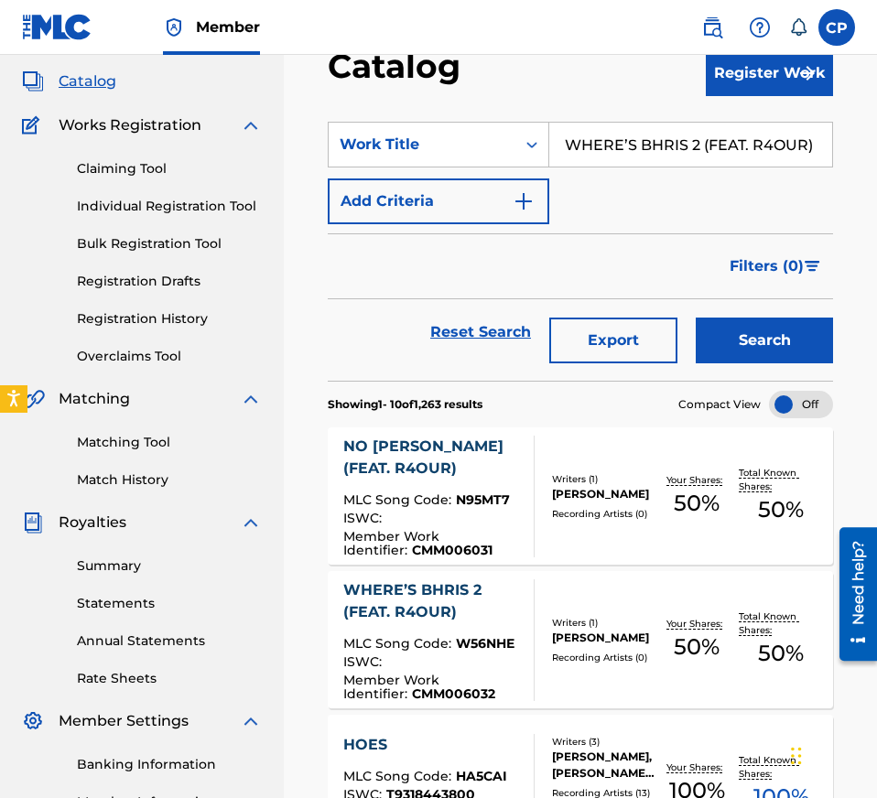
type input "WHERE’S BHRIS 2 (FEAT. R4OUR)"
click at [717, 331] on button "Search" at bounding box center [763, 341] width 137 height 46
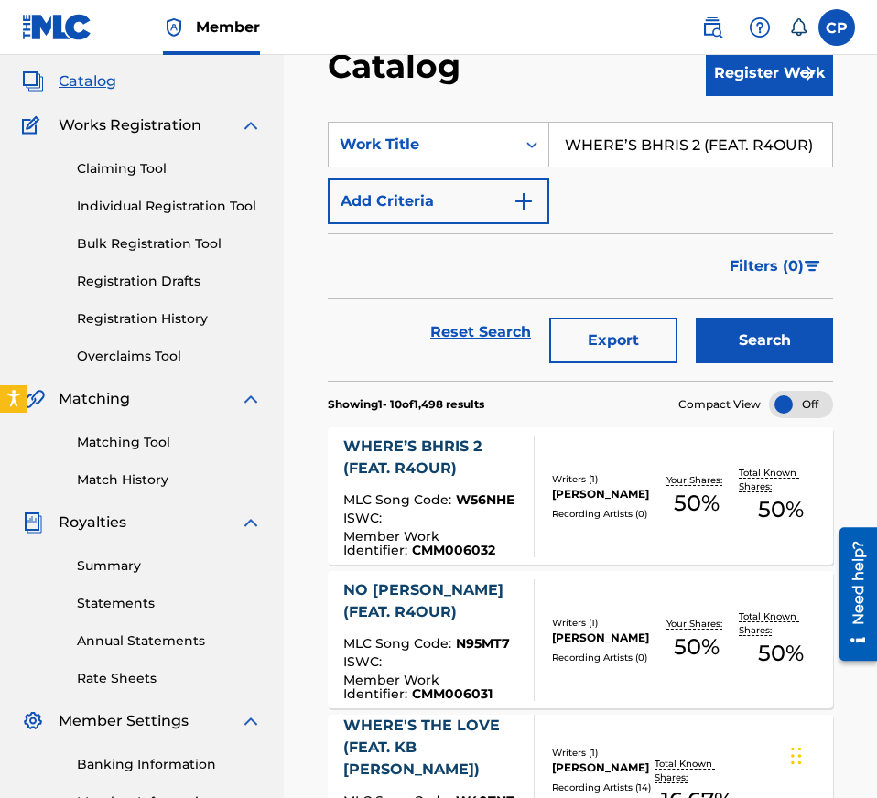
click at [481, 446] on div "WHERE’S BHRIS 2 (FEAT. R4OUR)" at bounding box center [431, 458] width 177 height 44
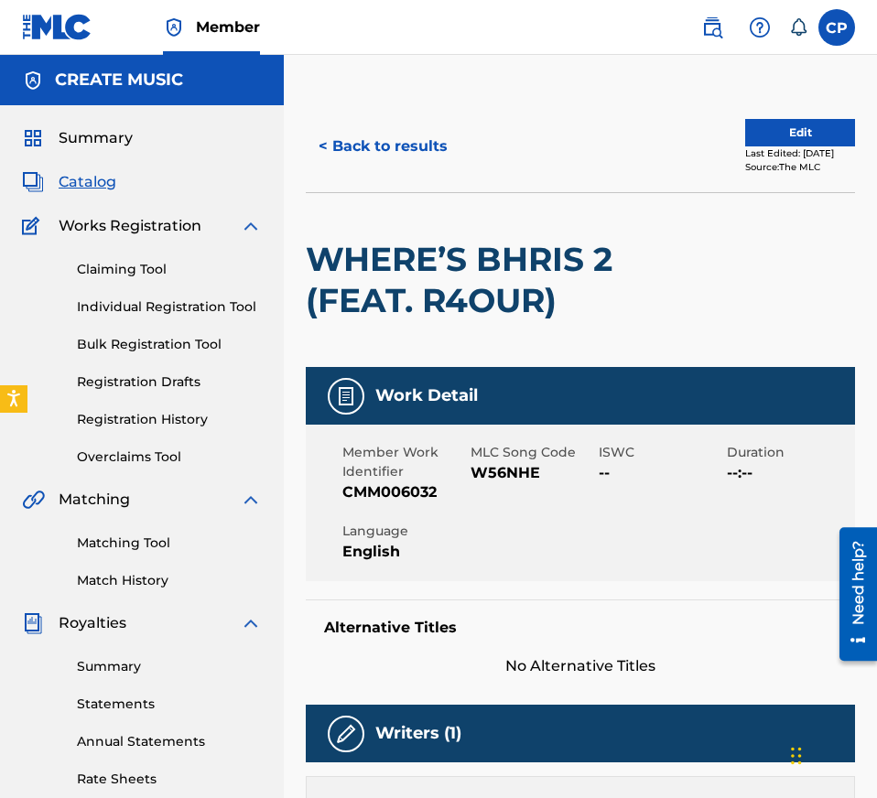
click at [519, 478] on span "W56NHE" at bounding box center [532, 473] width 124 height 22
click at [372, 134] on button "< Back to results" at bounding box center [383, 147] width 155 height 46
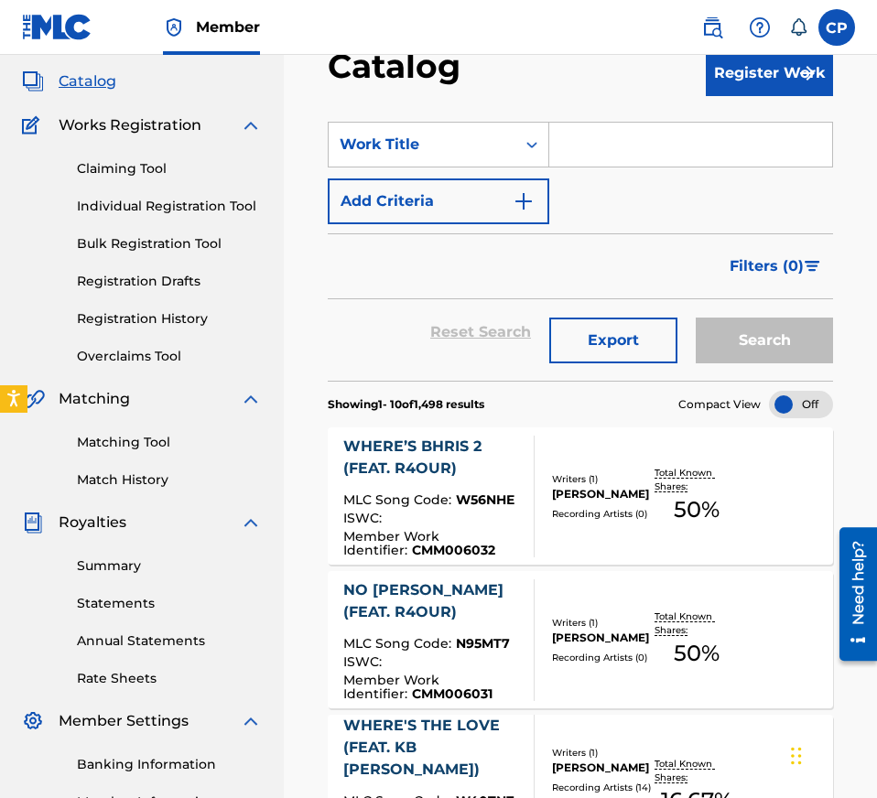
click at [684, 148] on input "Search Form" at bounding box center [690, 145] width 283 height 44
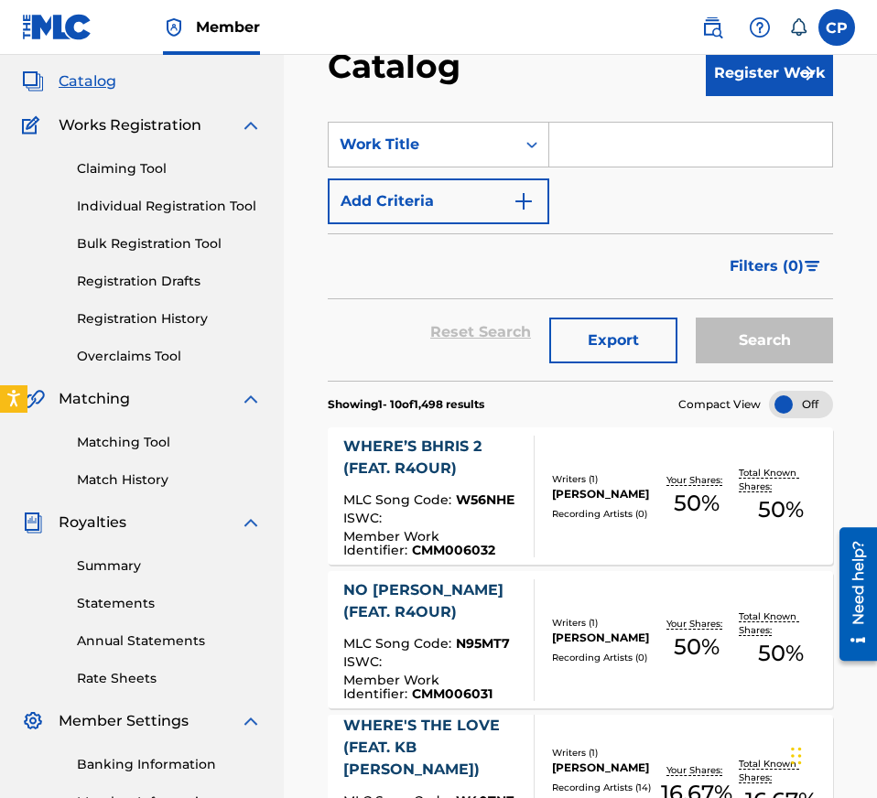
paste input "WHO I AM"
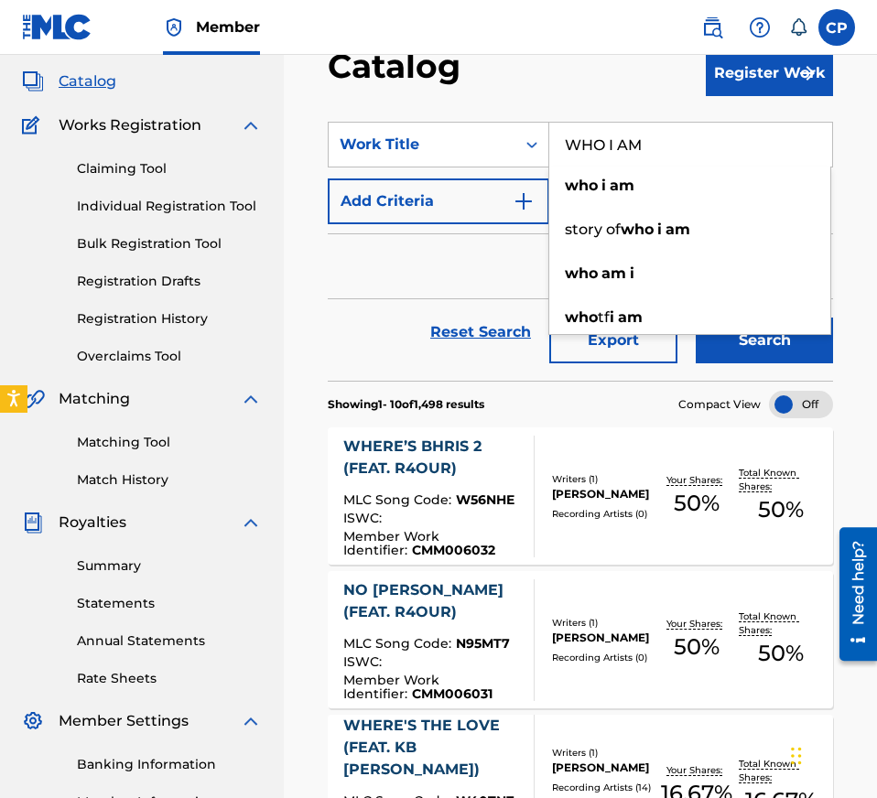
type input "WHO I AM"
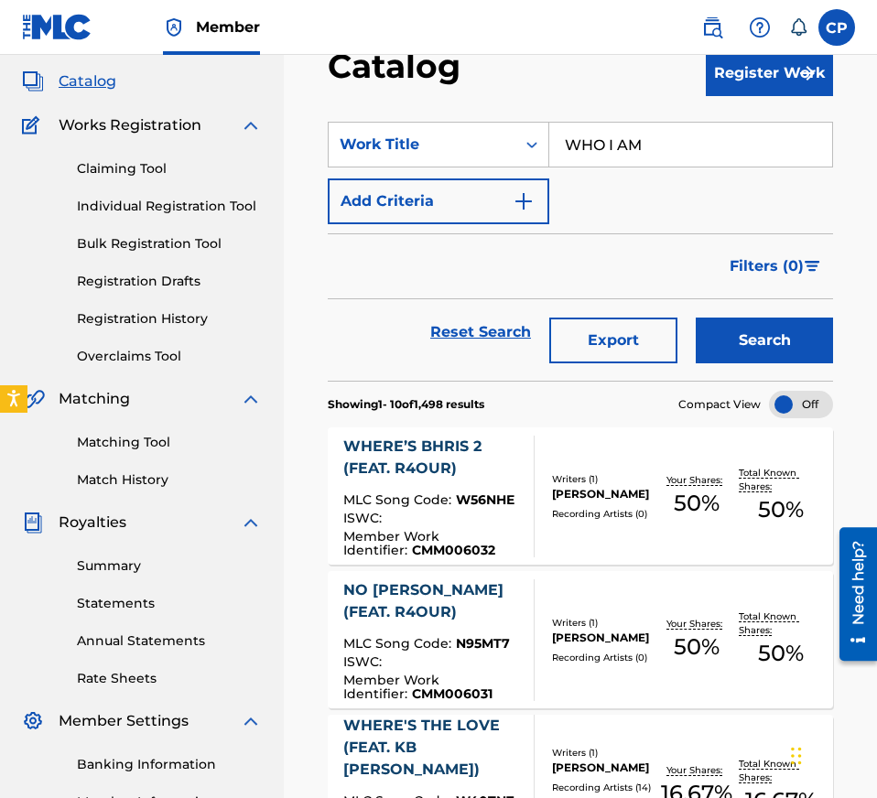
click at [784, 318] on button "Search" at bounding box center [763, 341] width 137 height 46
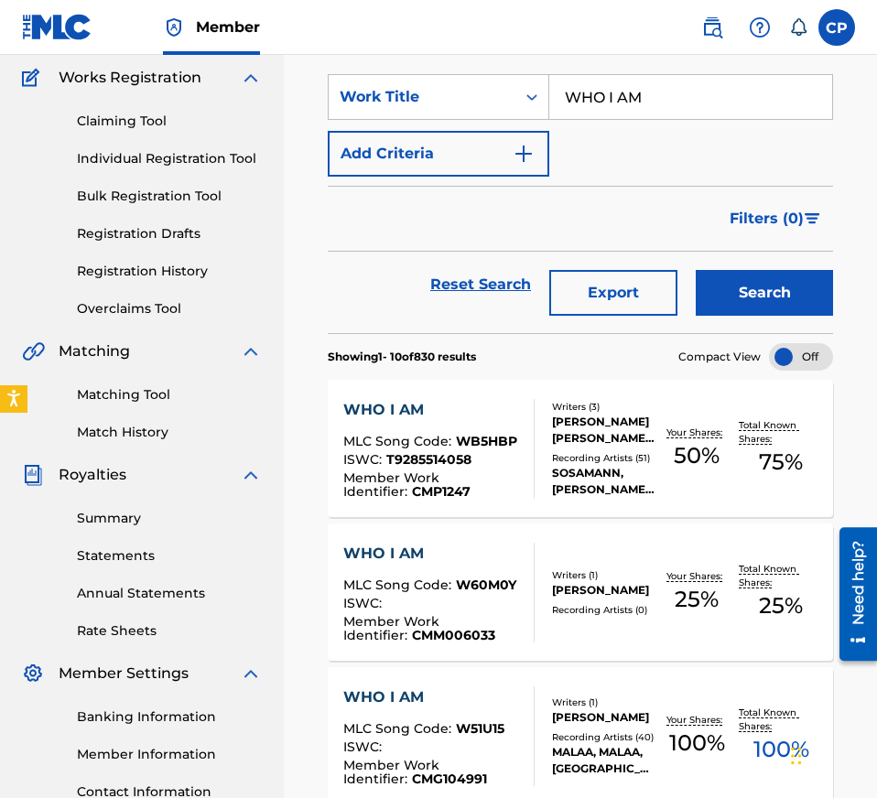
scroll to position [155, 0]
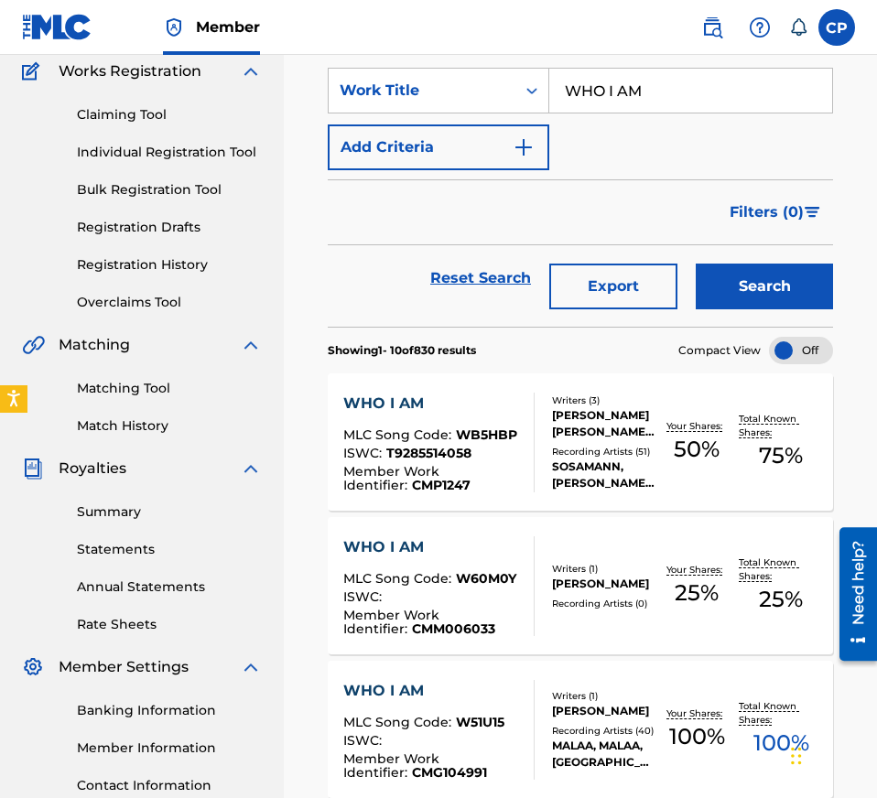
click at [642, 544] on div "WHO I AM MLC Song Code : W60M0Y ISWC : Member Work Identifier : CMM006033 Write…" at bounding box center [580, 585] width 505 height 137
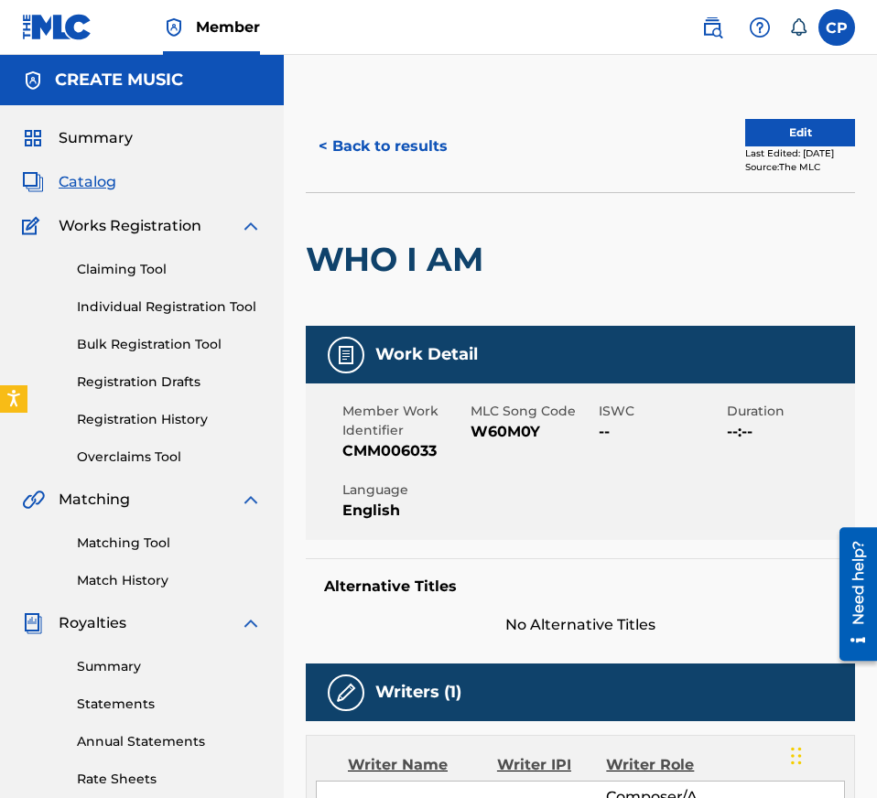
click at [527, 423] on span "W60M0Y" at bounding box center [532, 432] width 124 height 22
click at [716, 30] on img at bounding box center [712, 27] width 22 height 22
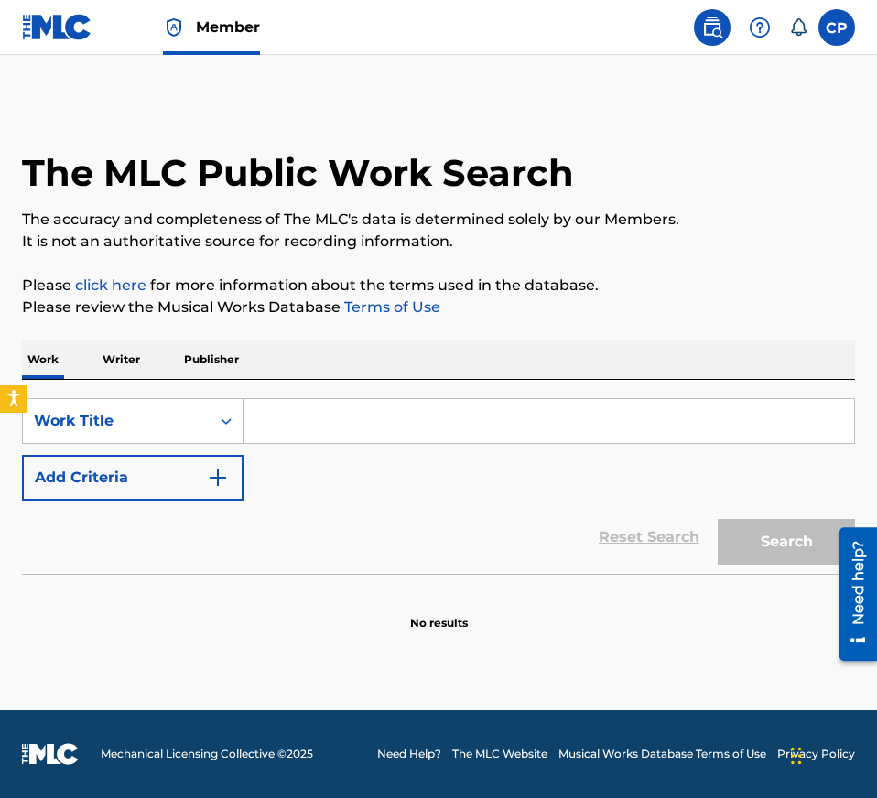
click at [190, 29] on link "Member" at bounding box center [211, 27] width 97 height 54
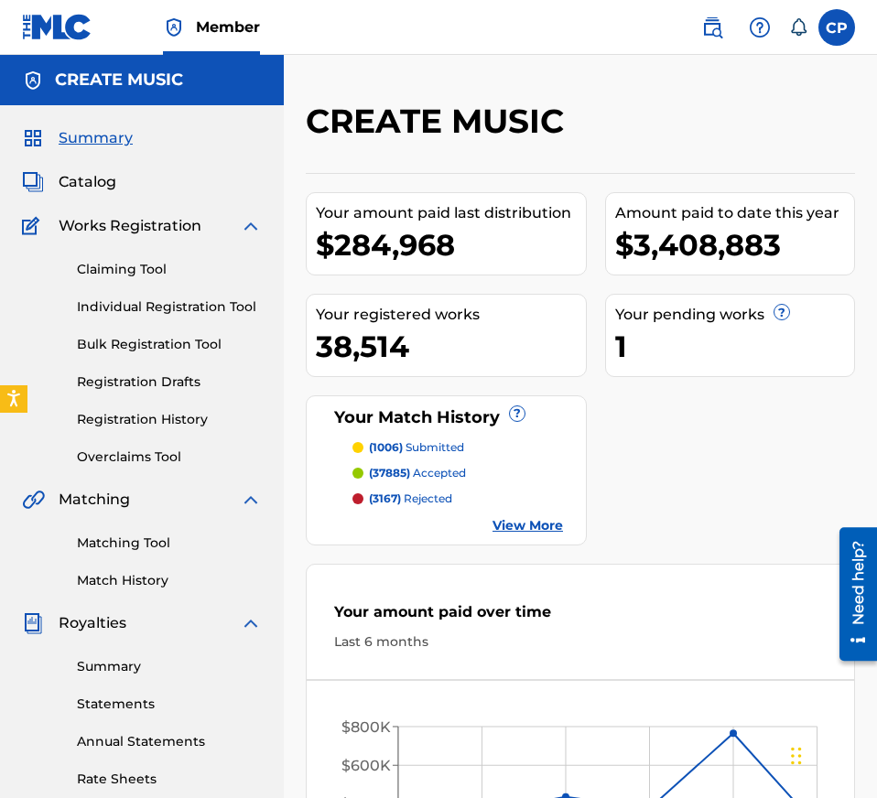
click at [114, 180] on span "Catalog" at bounding box center [88, 182] width 58 height 22
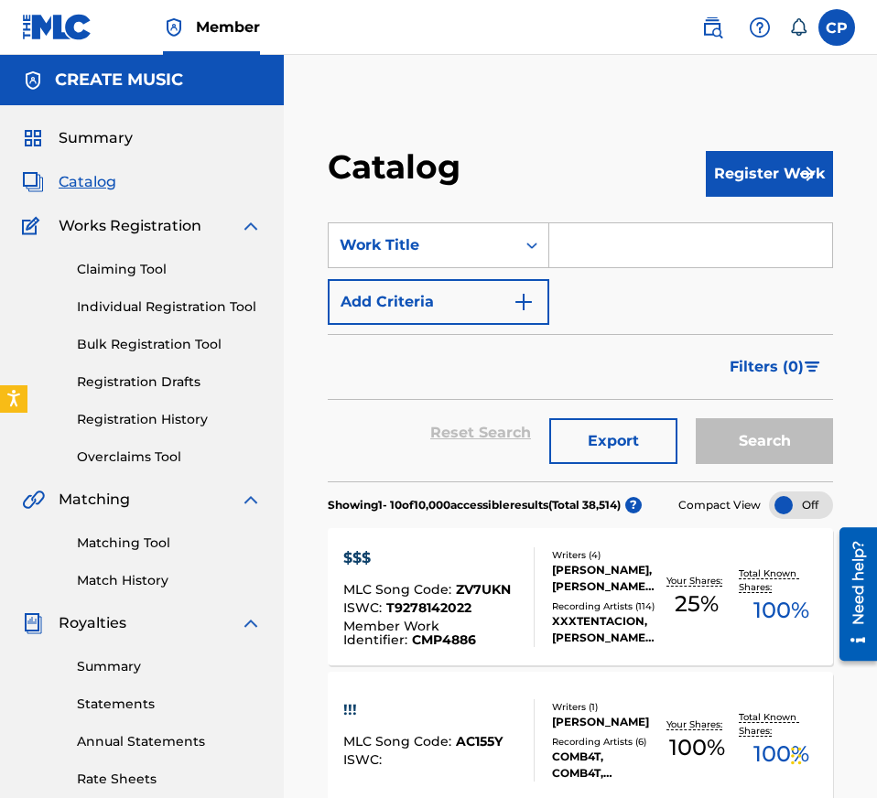
click at [749, 250] on input "Search Form" at bounding box center [690, 245] width 283 height 44
paste input "WHO I AM"
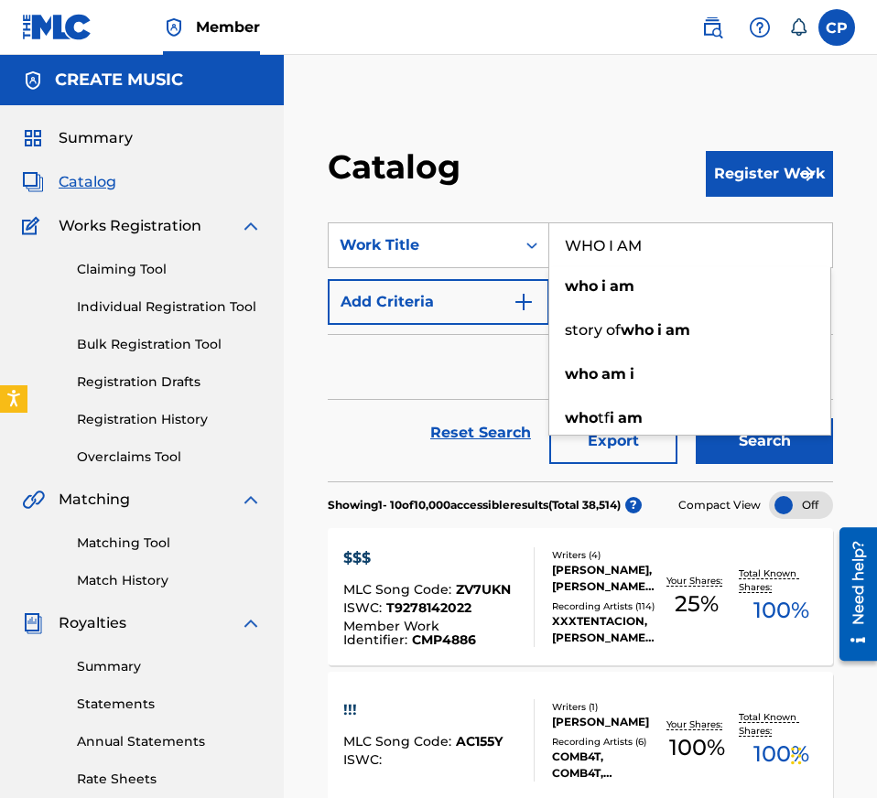
type input "WHO I AM"
click at [748, 438] on button "Search" at bounding box center [763, 441] width 137 height 46
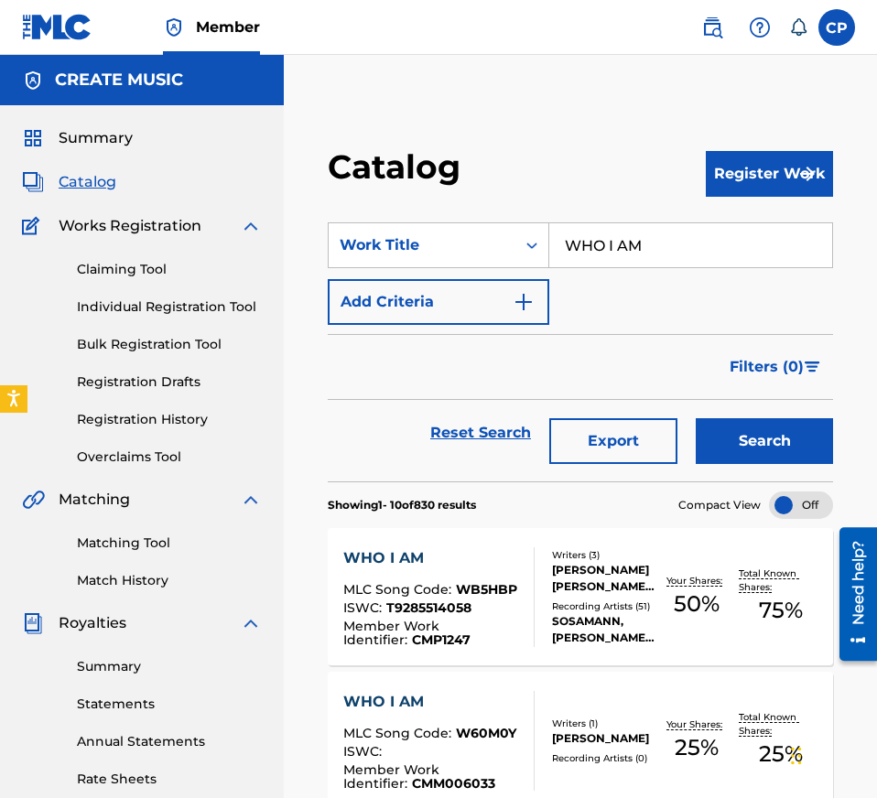
click at [530, 773] on div at bounding box center [526, 741] width 15 height 100
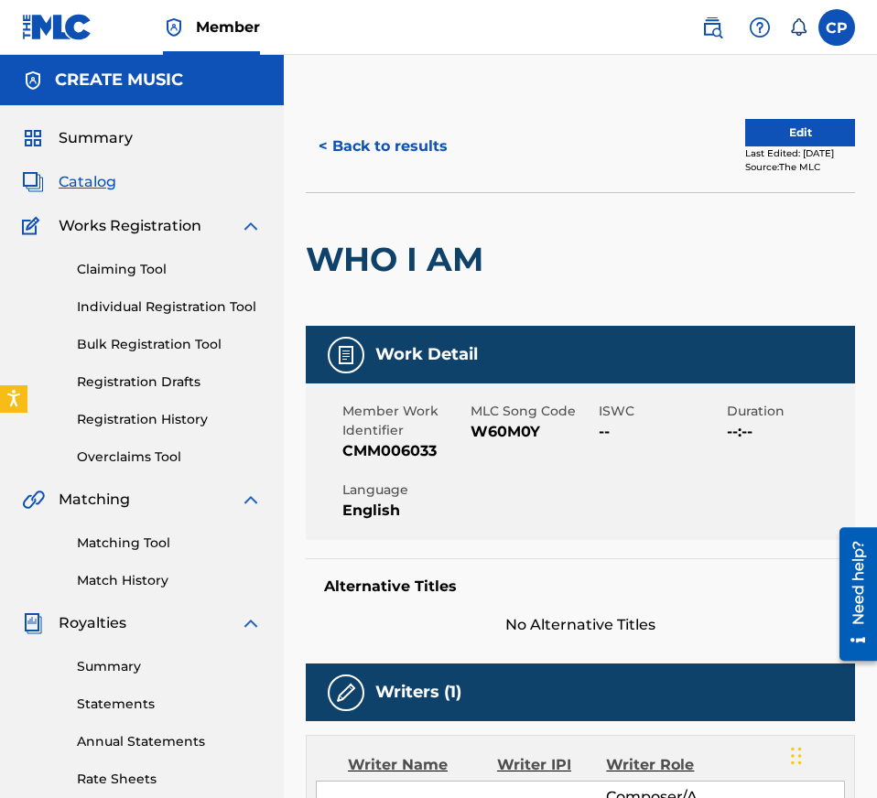
click at [520, 435] on span "W60M0Y" at bounding box center [532, 432] width 124 height 22
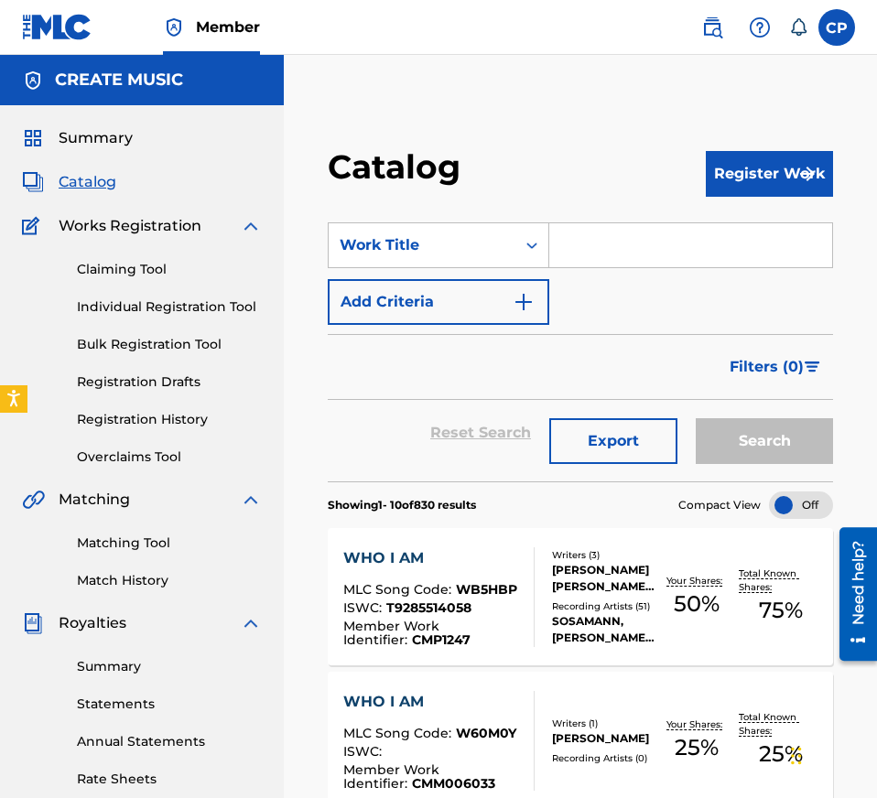
click at [648, 244] on input "Search Form" at bounding box center [690, 245] width 283 height 44
paste input "TRAP BOOMIN"
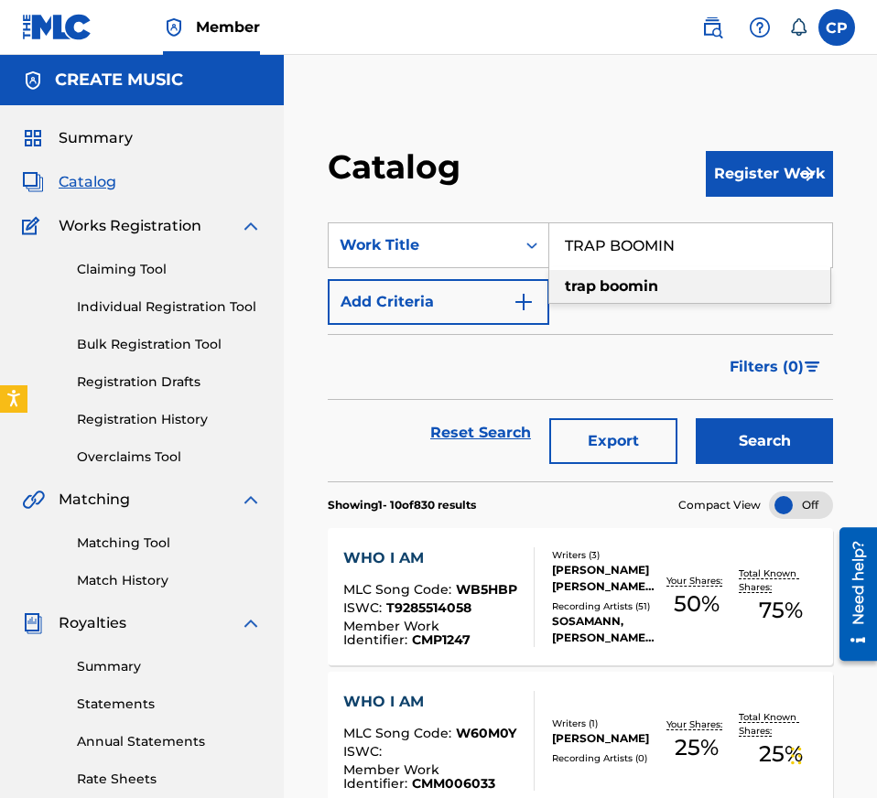
type input "TRAP BOOMIN"
click at [774, 440] on button "Search" at bounding box center [763, 441] width 137 height 46
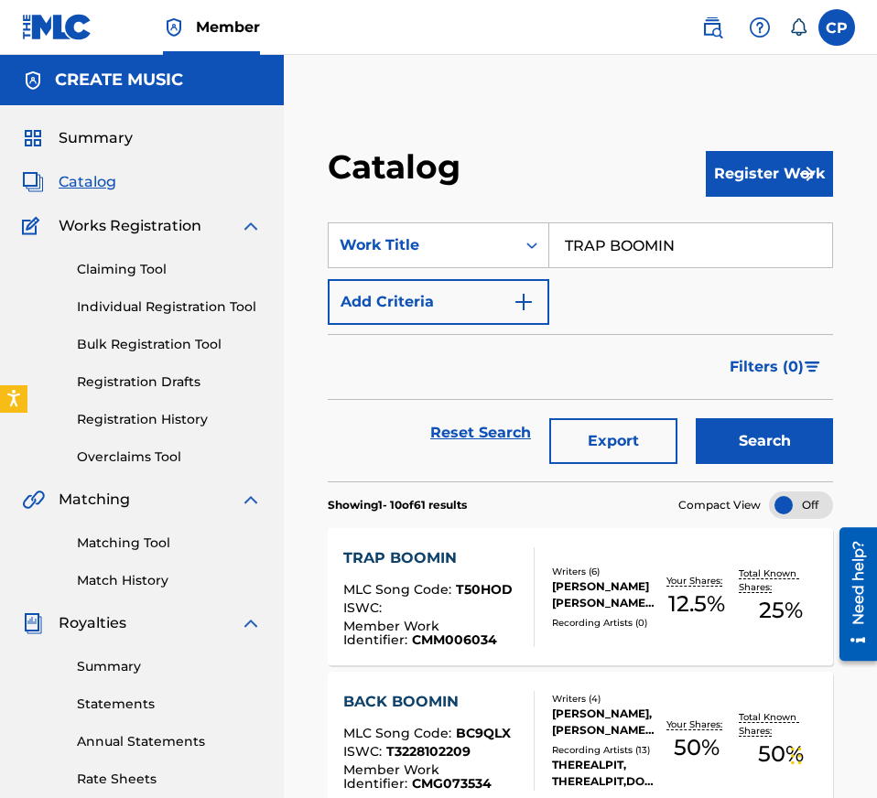
click at [521, 583] on div at bounding box center [526, 597] width 15 height 100
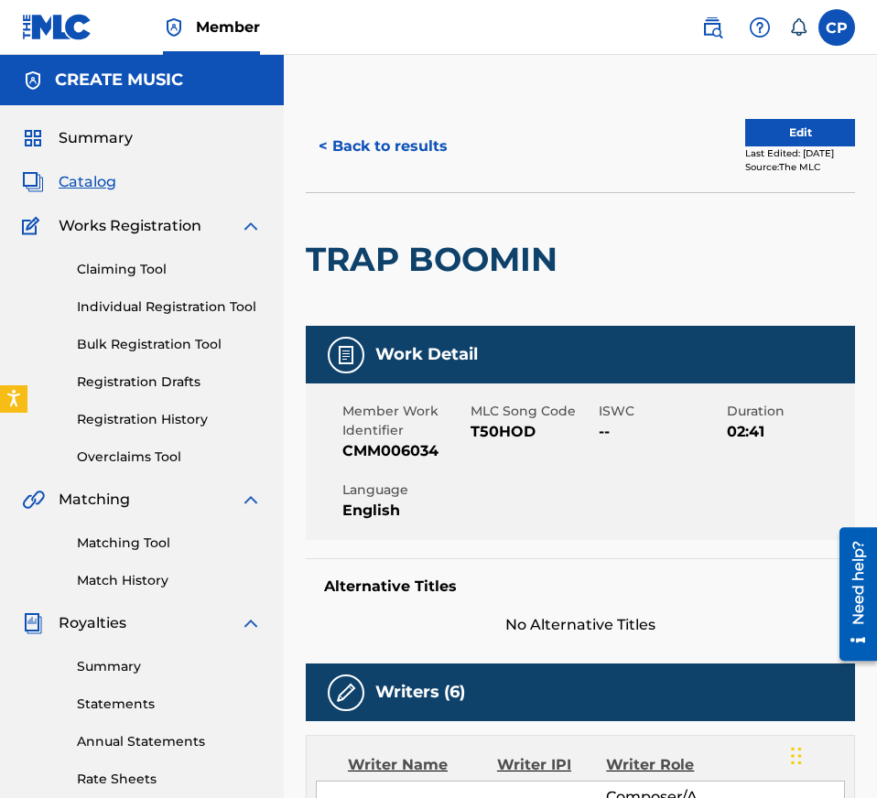
click at [503, 429] on span "T50HOD" at bounding box center [532, 432] width 124 height 22
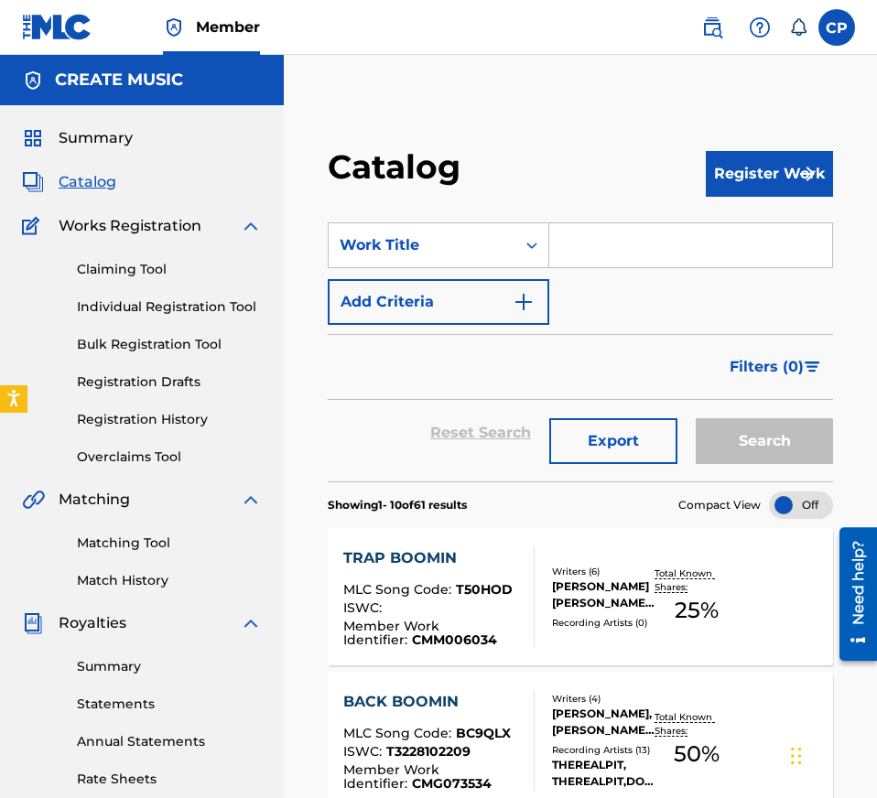
click at [613, 250] on input "Search Form" at bounding box center [690, 245] width 283 height 44
paste input "YMCMB"
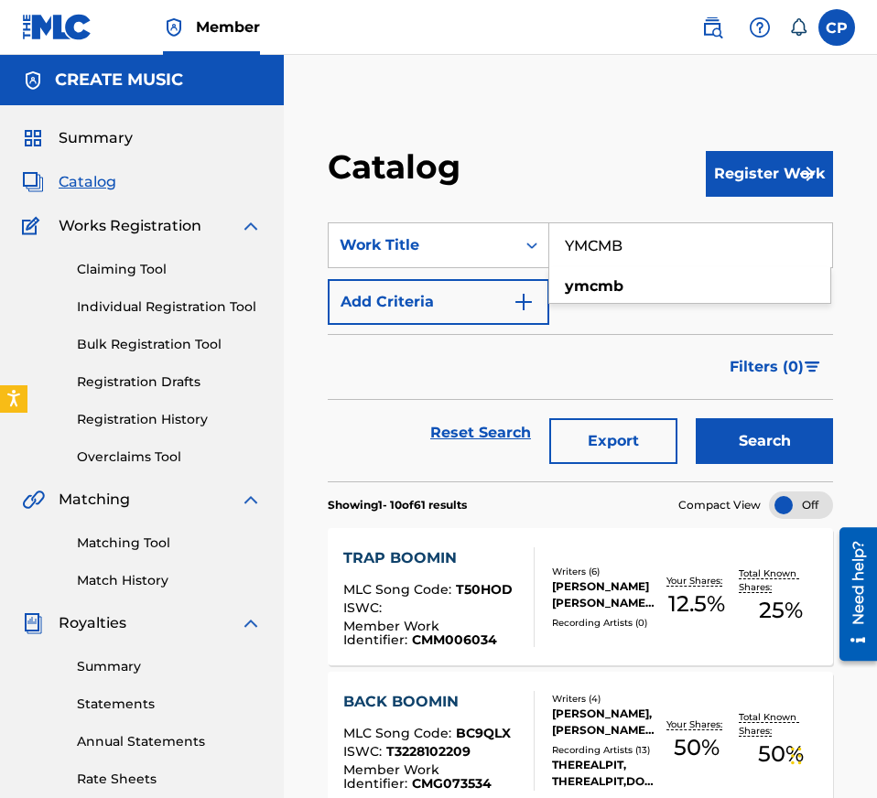
type input "YMCMB"
click at [723, 424] on button "Search" at bounding box center [763, 441] width 137 height 46
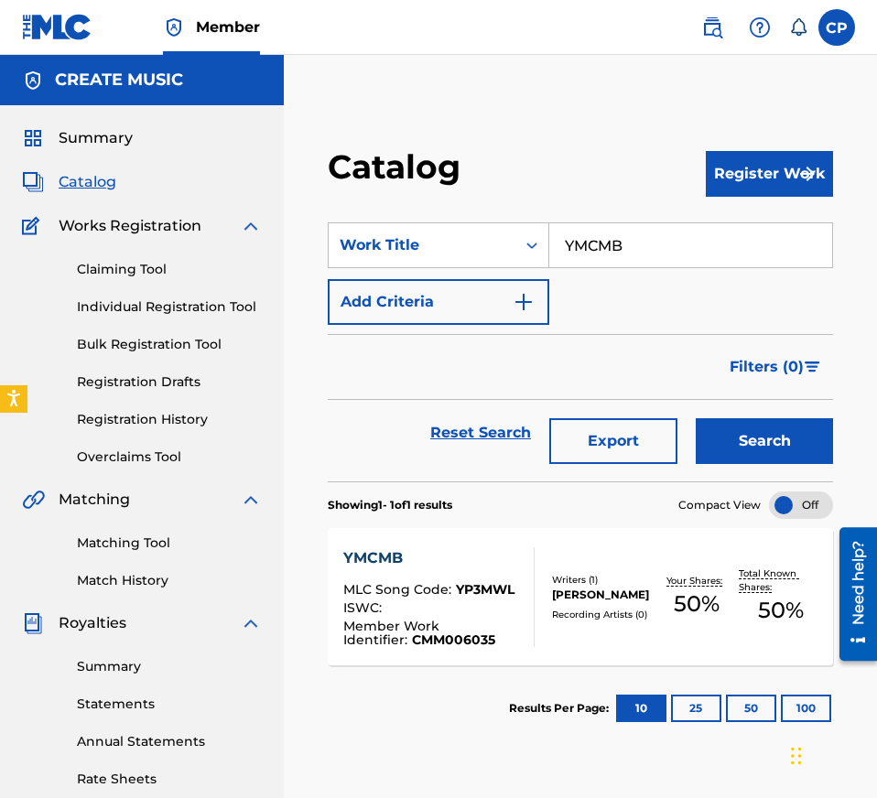
click at [469, 613] on div "ISWC :" at bounding box center [431, 610] width 177 height 18
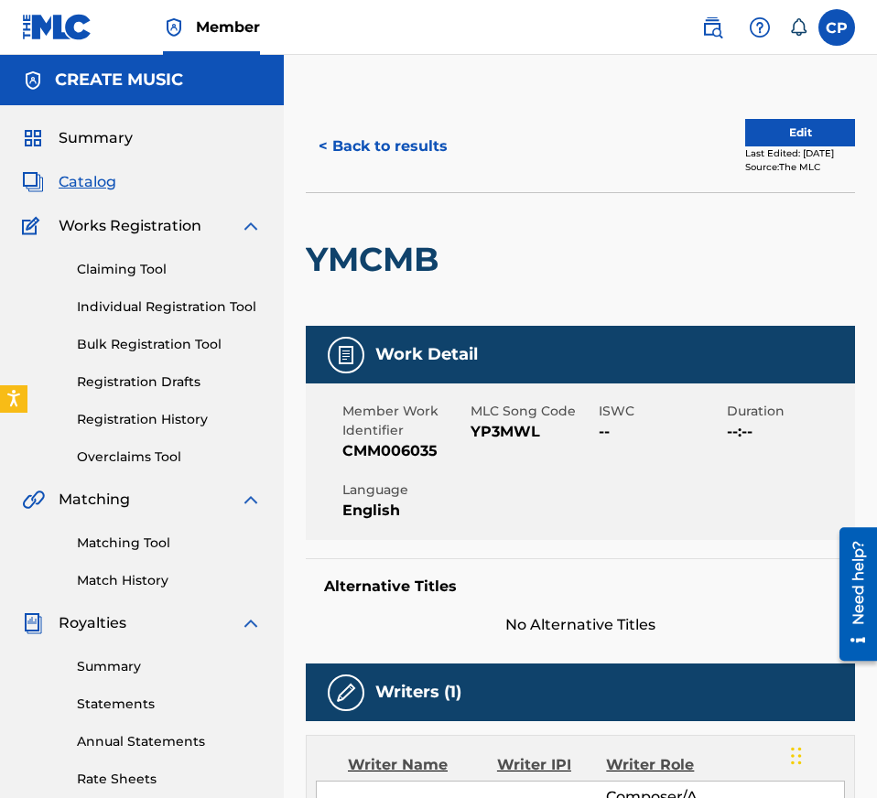
click at [501, 426] on span "YP3MWL" at bounding box center [532, 432] width 124 height 22
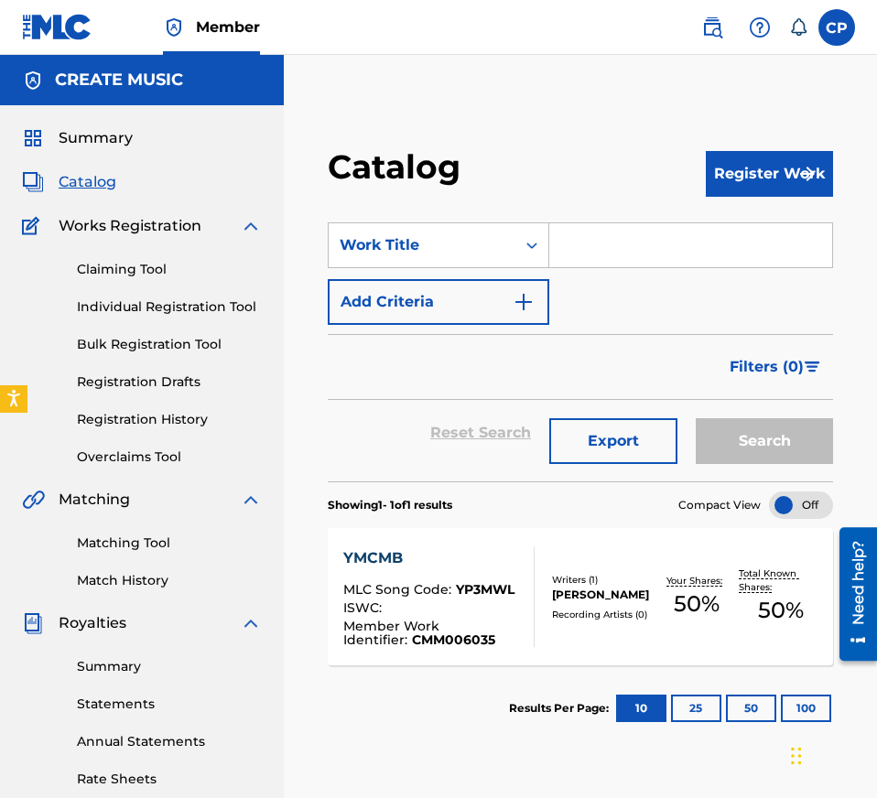
click at [589, 242] on input "Search Form" at bounding box center [690, 245] width 283 height 44
paste input "TWO CANS OF SPAN"
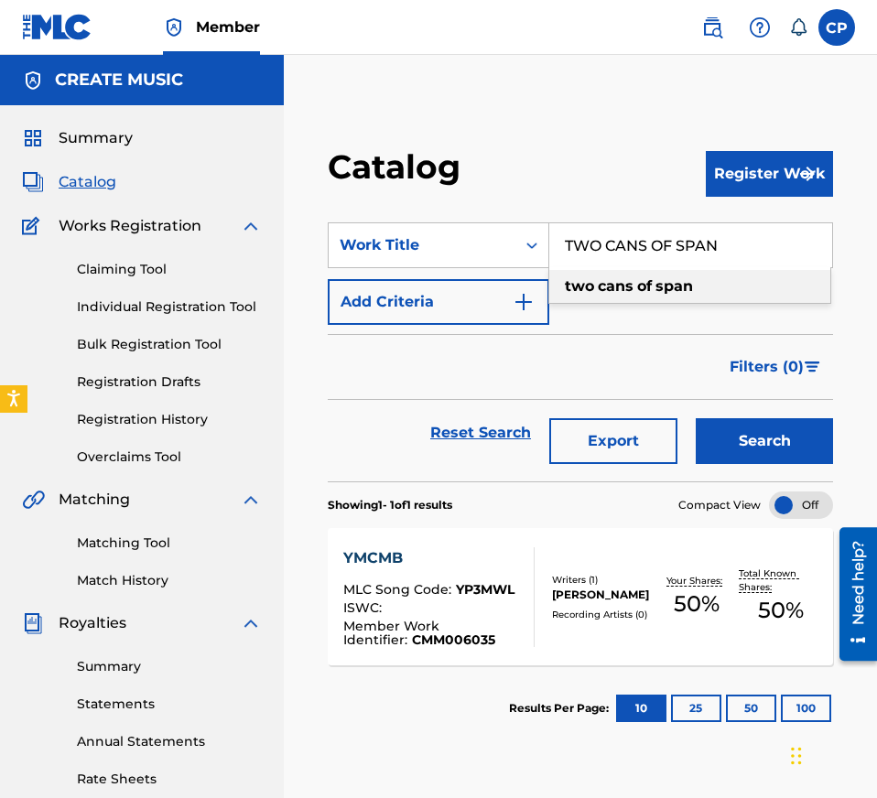
type input "TWO CANS OF SPAN"
click at [754, 474] on div "Reset Search Export Search" at bounding box center [580, 440] width 505 height 81
click at [742, 449] on button "Search" at bounding box center [763, 441] width 137 height 46
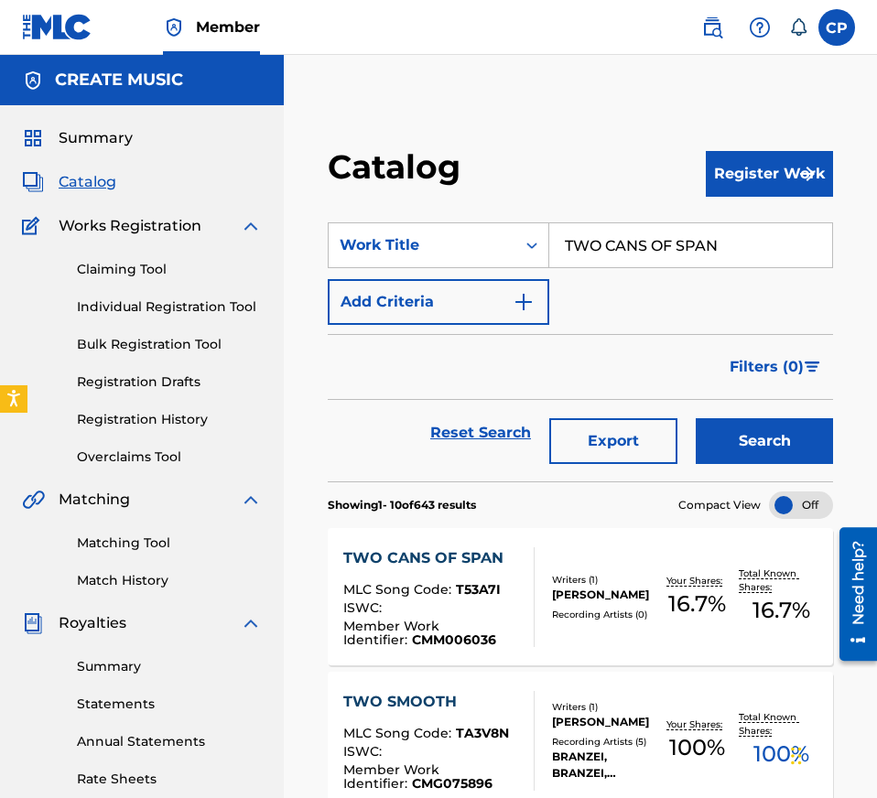
click at [522, 576] on div at bounding box center [526, 597] width 15 height 100
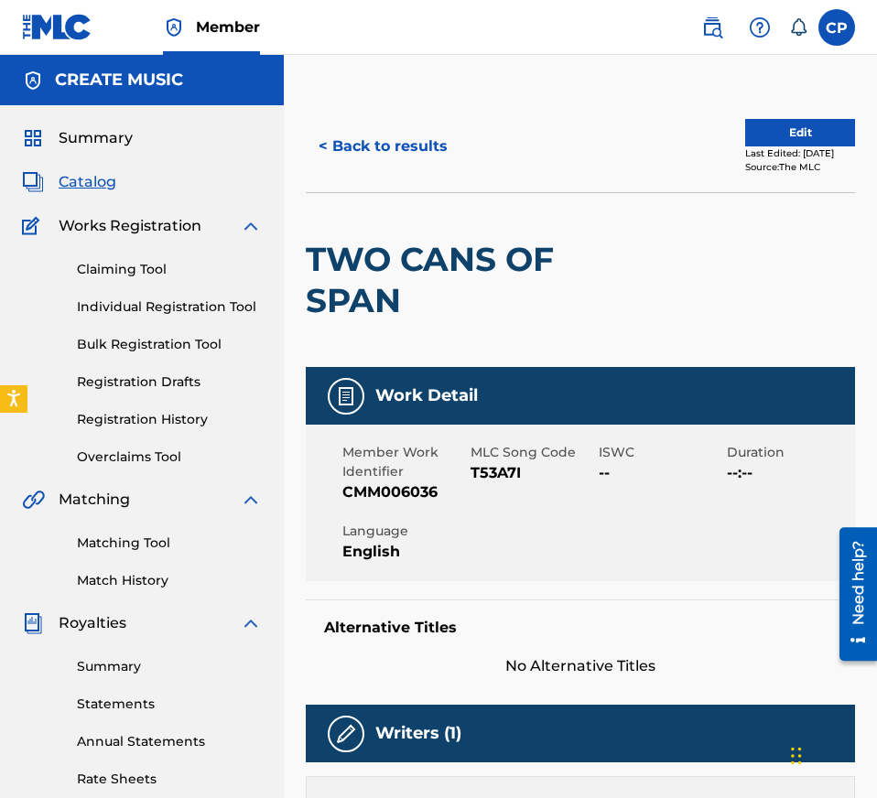
click at [512, 475] on span "T53A7I" at bounding box center [532, 473] width 124 height 22
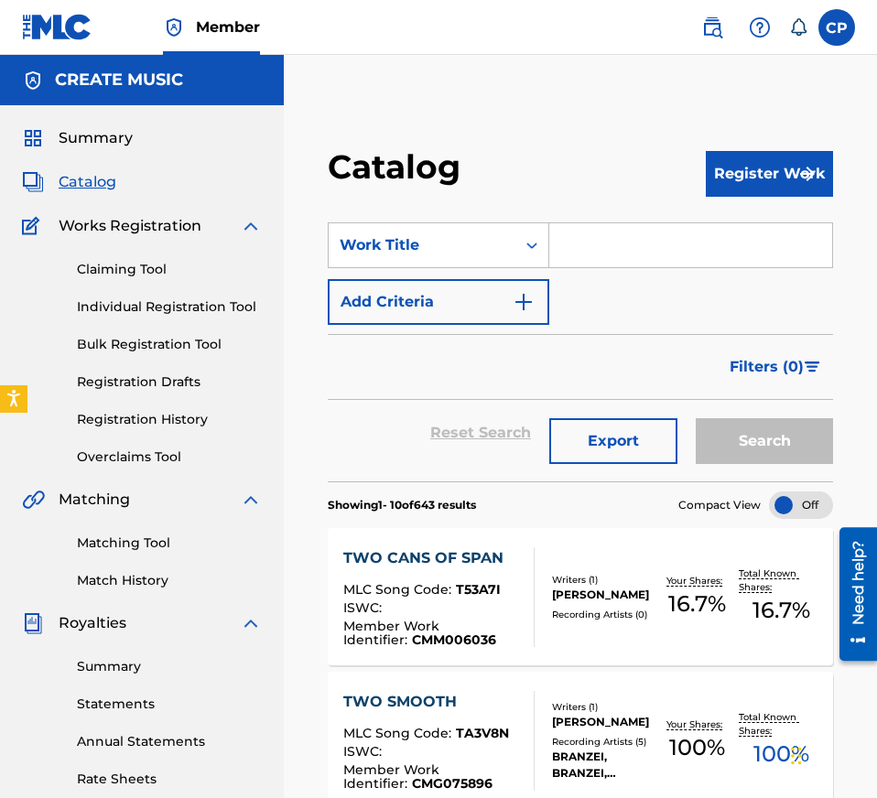
click at [602, 229] on input "Search Form" at bounding box center [690, 245] width 283 height 44
paste input "RUN IT UP"
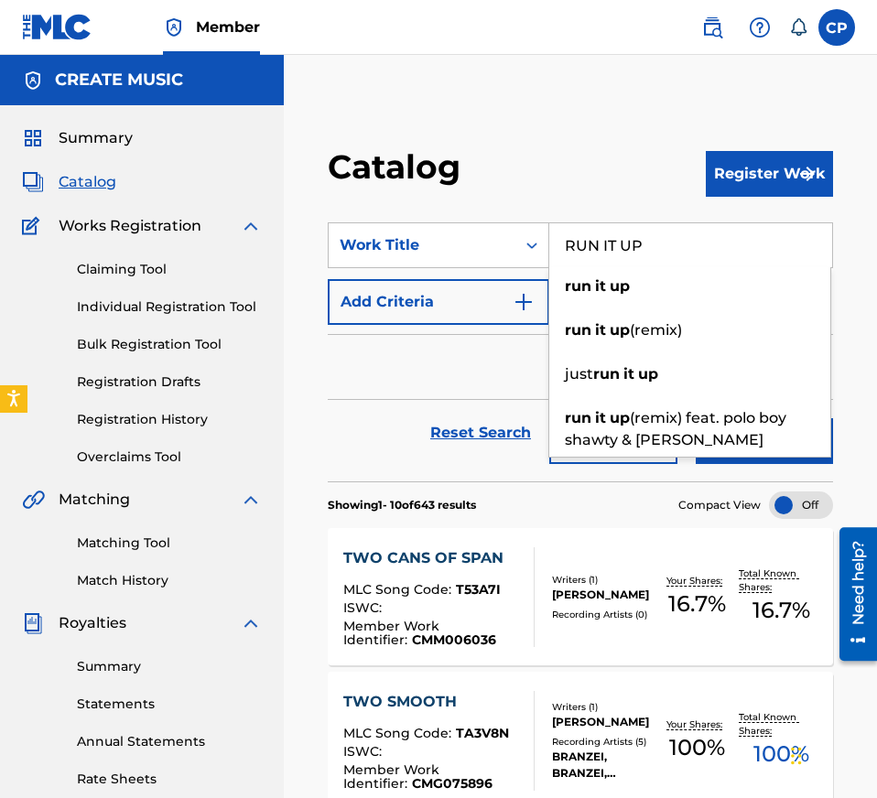
type input "RUN IT UP"
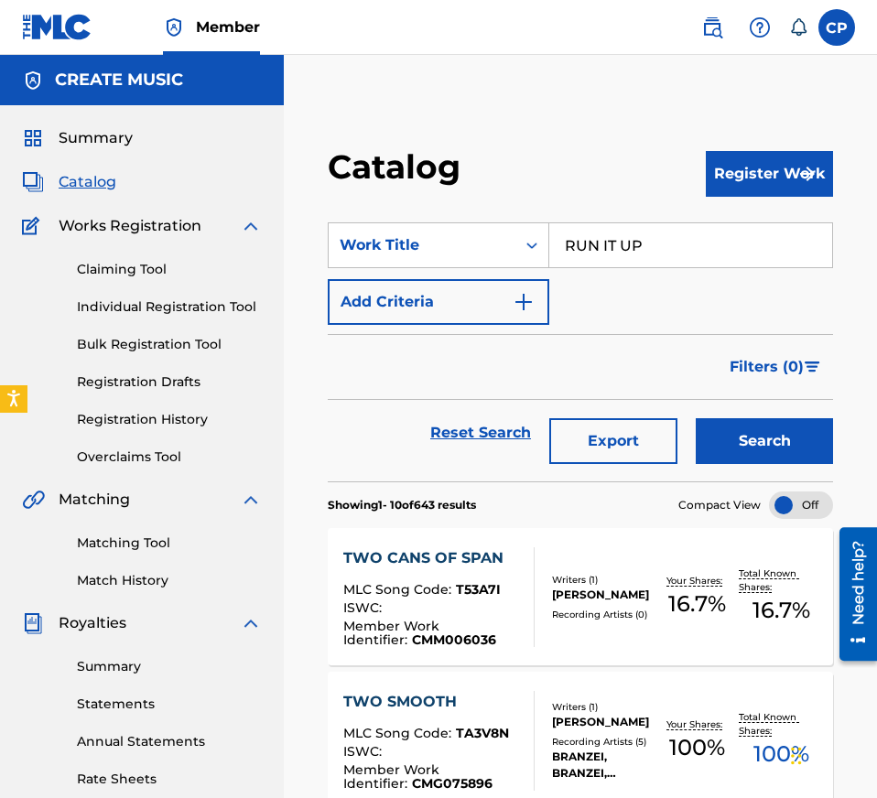
click at [784, 441] on button "Search" at bounding box center [763, 441] width 137 height 46
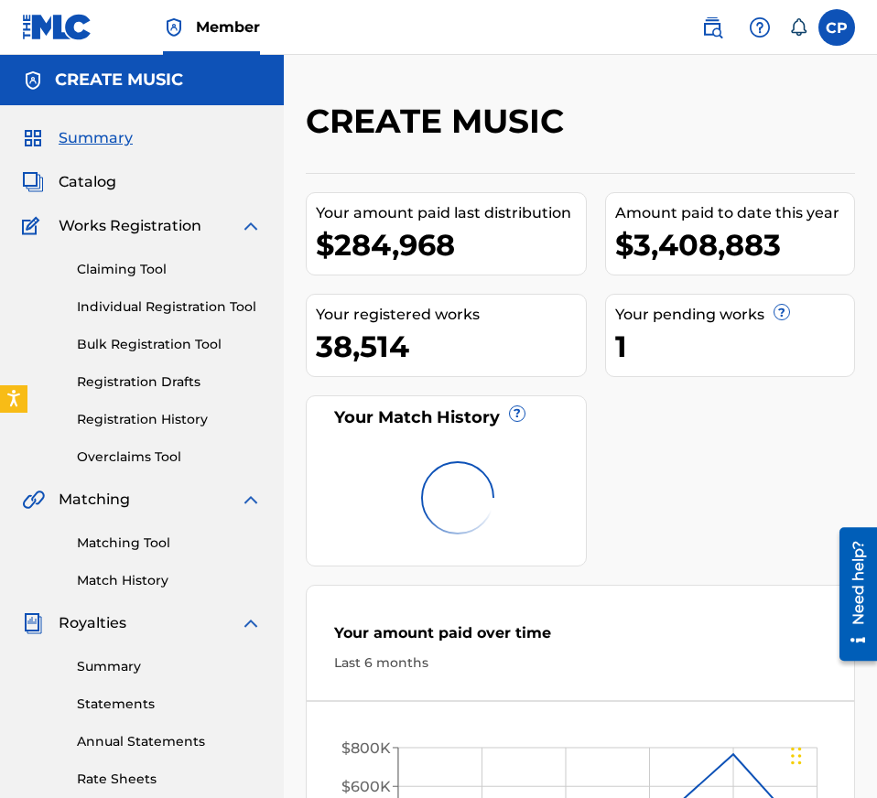
click at [117, 182] on div "Catalog" at bounding box center [142, 182] width 240 height 22
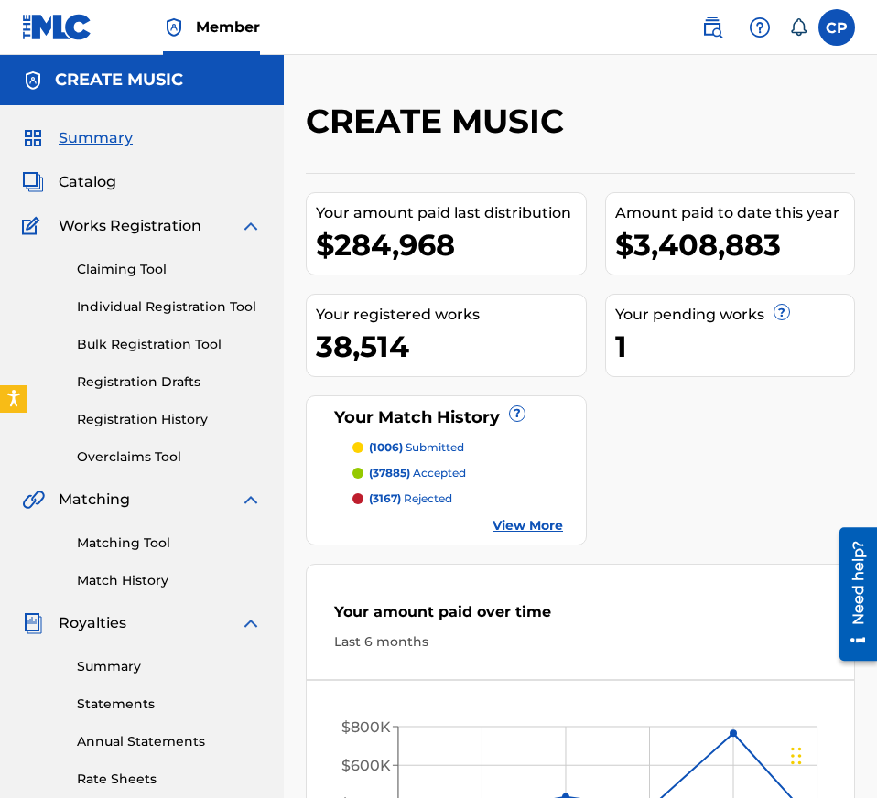
click at [102, 181] on span "Catalog" at bounding box center [88, 182] width 58 height 22
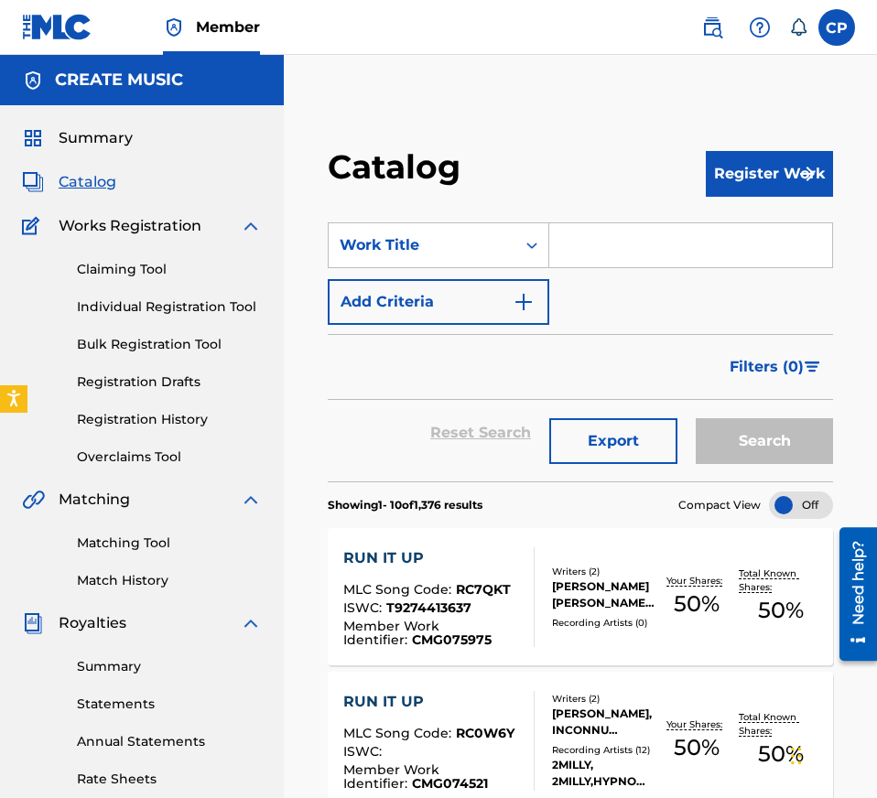
click at [505, 277] on div "SearchWithCriteriadacde079-7c4a-4858-9dda-e5f1d0b1a8e3 Work Title Add Criteria" at bounding box center [580, 273] width 505 height 102
click at [505, 288] on button "Add Criteria" at bounding box center [438, 302] width 221 height 46
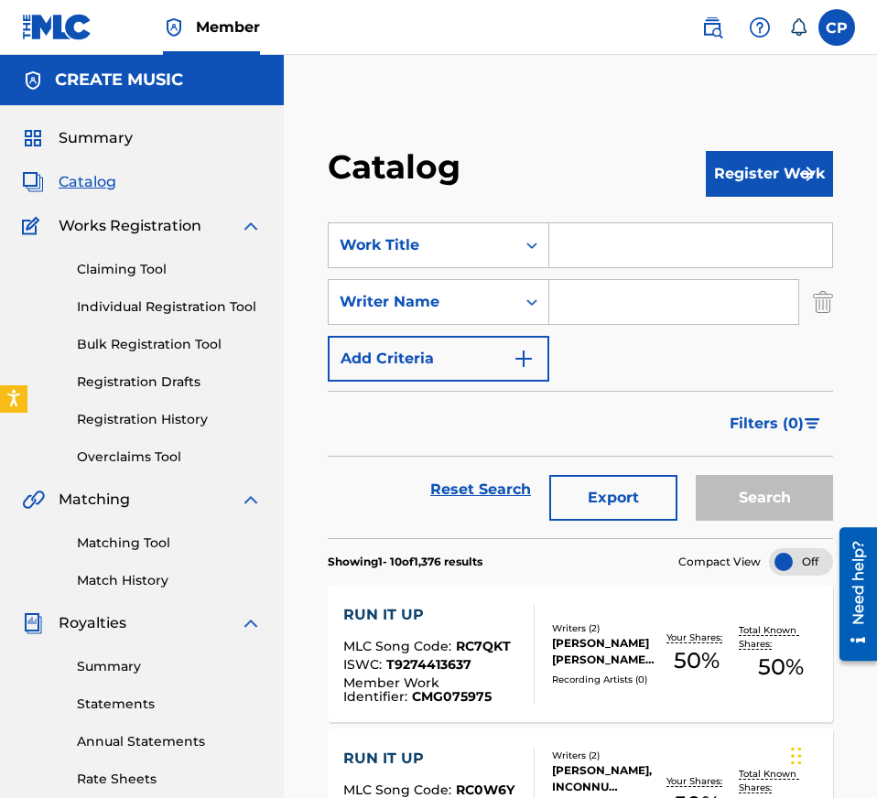
click at [654, 290] on input "Search Form" at bounding box center [673, 302] width 249 height 44
paste input "WM000274 [PERSON_NAME]"
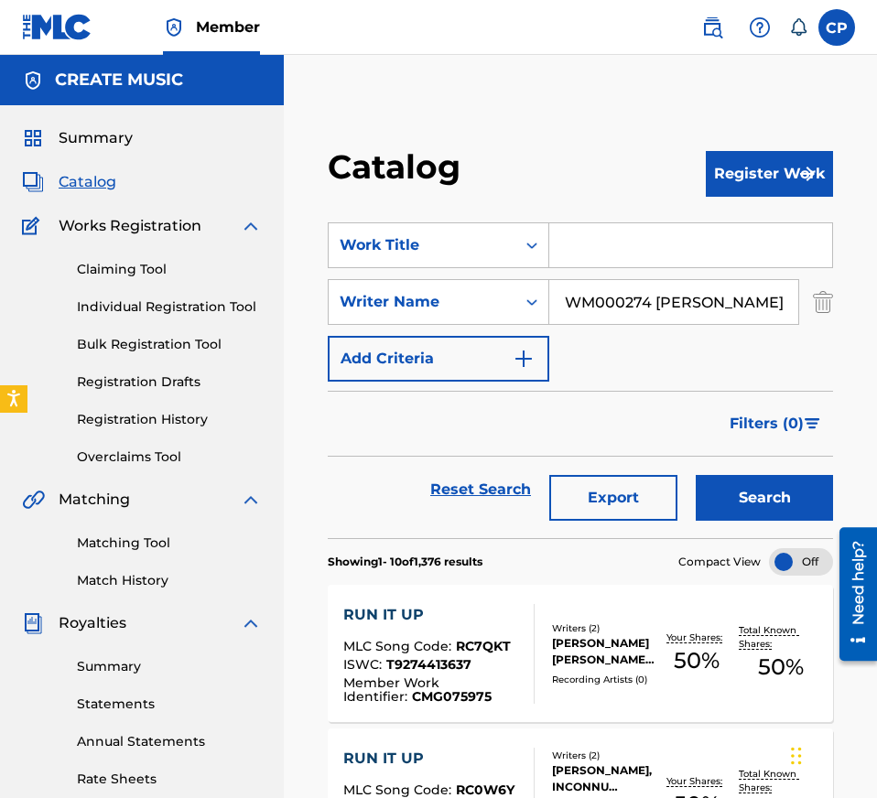
scroll to position [0, 5]
click at [651, 301] on input "WM000274 [PERSON_NAME]" at bounding box center [673, 302] width 249 height 44
type input "[PERSON_NAME]"
click at [769, 246] on input "Search Form" at bounding box center [690, 245] width 283 height 44
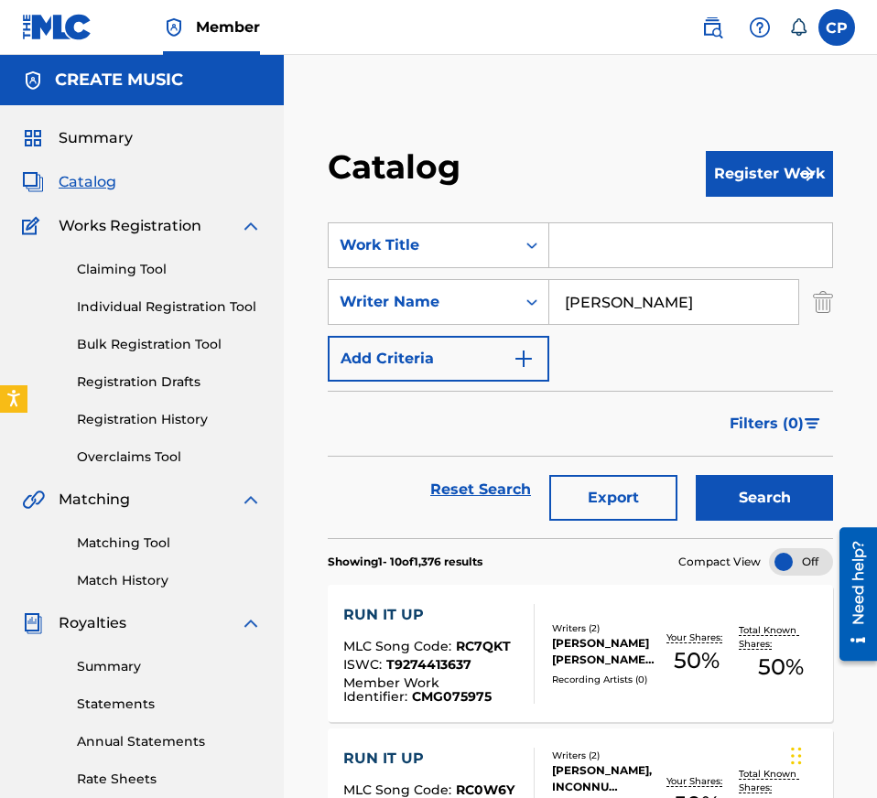
paste input "RUN IT UP"
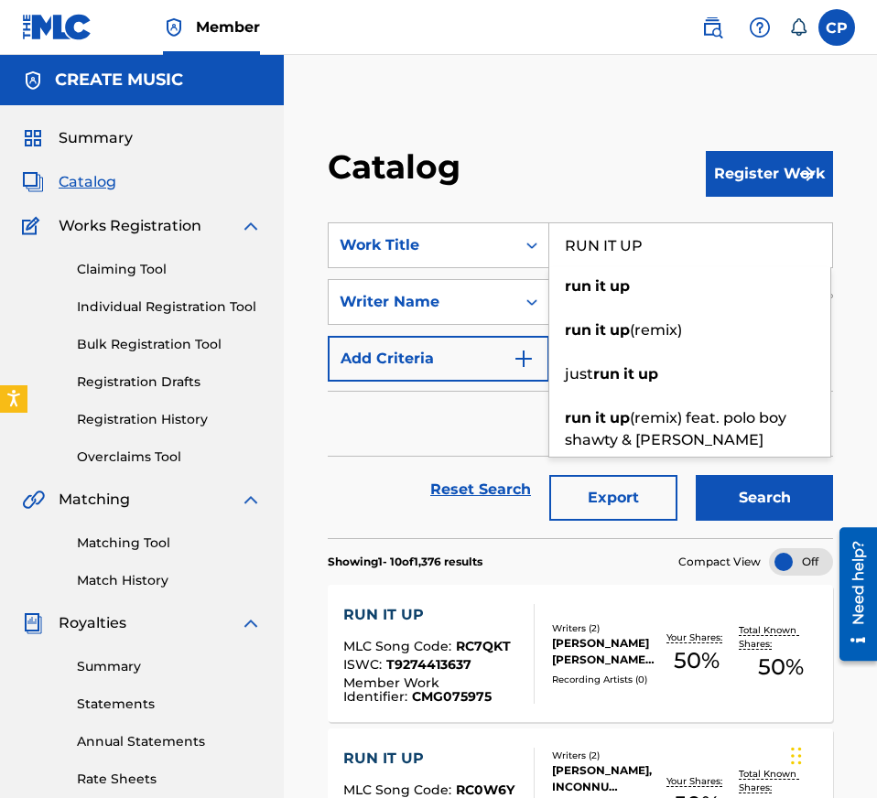
type input "RUN IT UP"
click at [753, 492] on button "Search" at bounding box center [763, 498] width 137 height 46
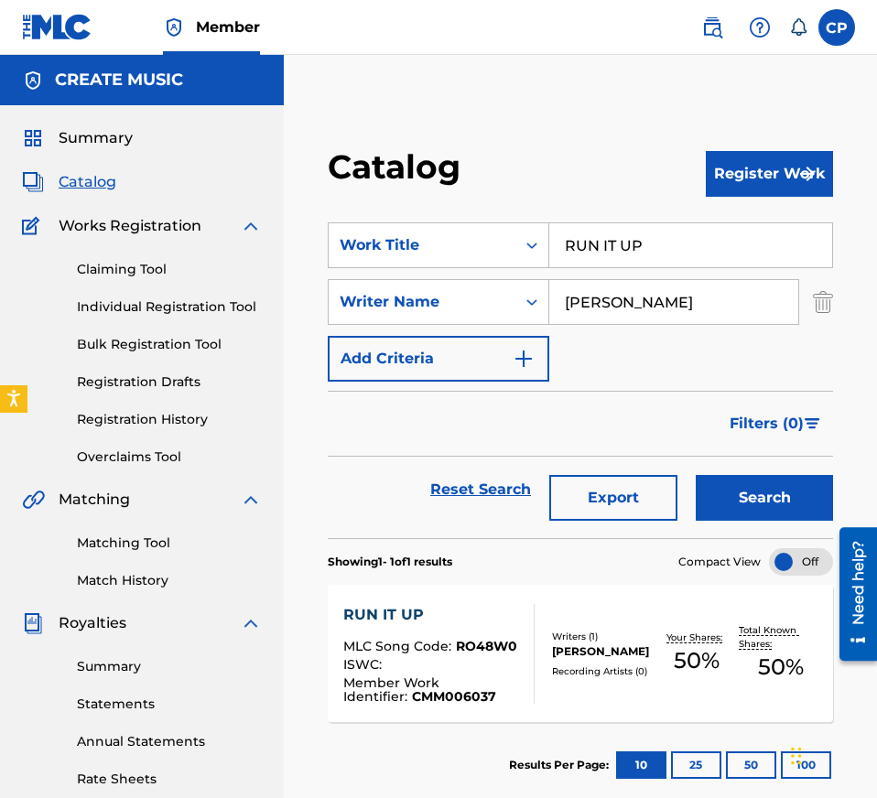
click at [440, 705] on div "RUN IT UP MLC Song Code : RO48W0 ISWC : Member Work Identifier : CMM006037 Writ…" at bounding box center [580, 653] width 505 height 137
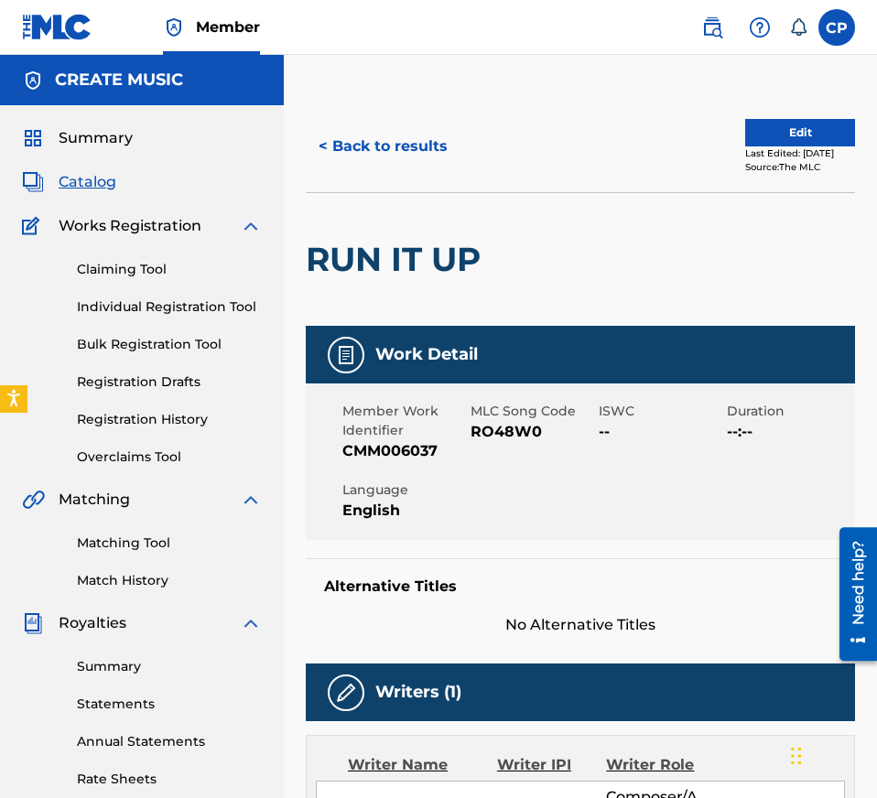
click at [517, 429] on span "RO48W0" at bounding box center [532, 432] width 124 height 22
click at [416, 151] on button "< Back to results" at bounding box center [383, 147] width 155 height 46
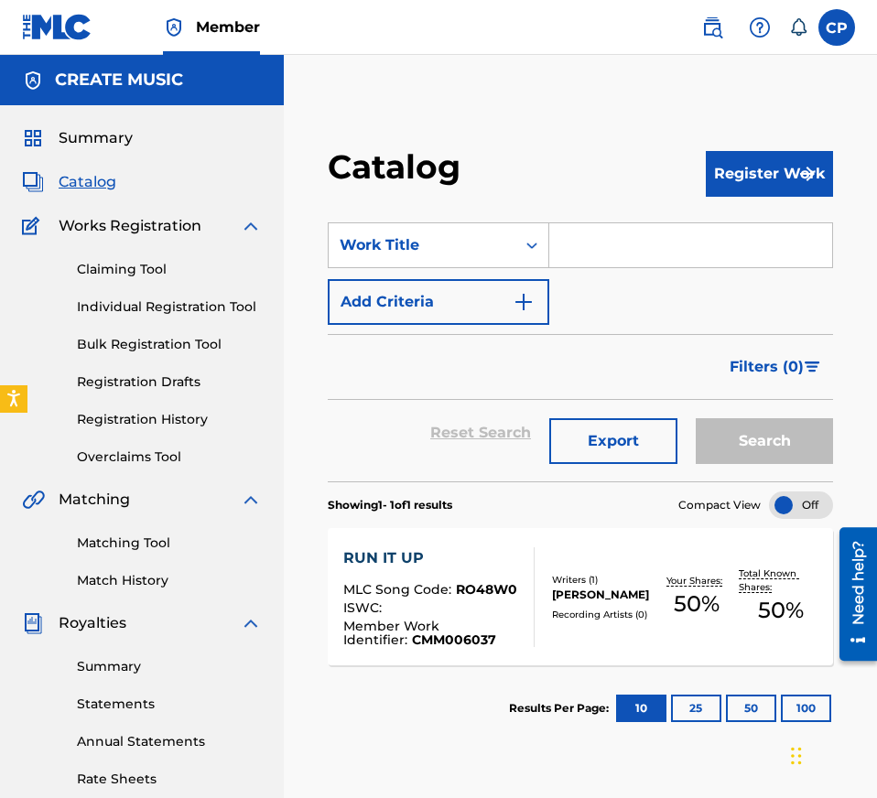
click at [611, 223] on input "Search Form" at bounding box center [690, 245] width 283 height 44
paste input "HBU"
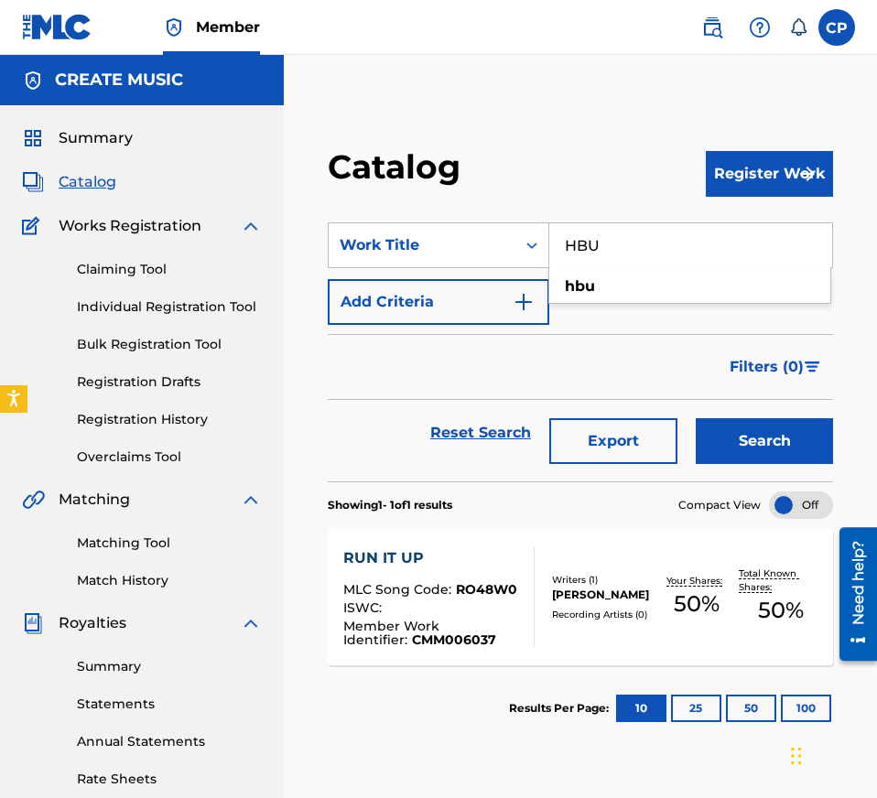
type input "HBU"
click at [745, 435] on button "Search" at bounding box center [763, 441] width 137 height 46
click at [441, 547] on div "HBU" at bounding box center [431, 558] width 177 height 22
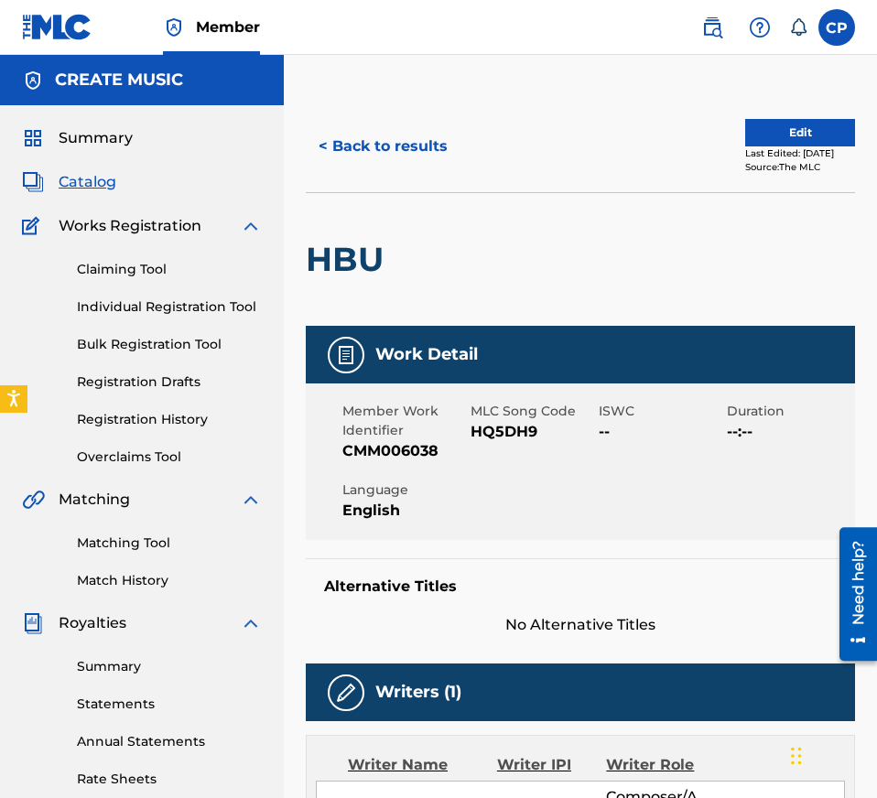
click at [499, 430] on span "HQ5DH9" at bounding box center [532, 432] width 124 height 22
click at [530, 434] on span "HQ5DH9" at bounding box center [532, 432] width 124 height 22
click at [402, 166] on button "< Back to results" at bounding box center [383, 147] width 155 height 46
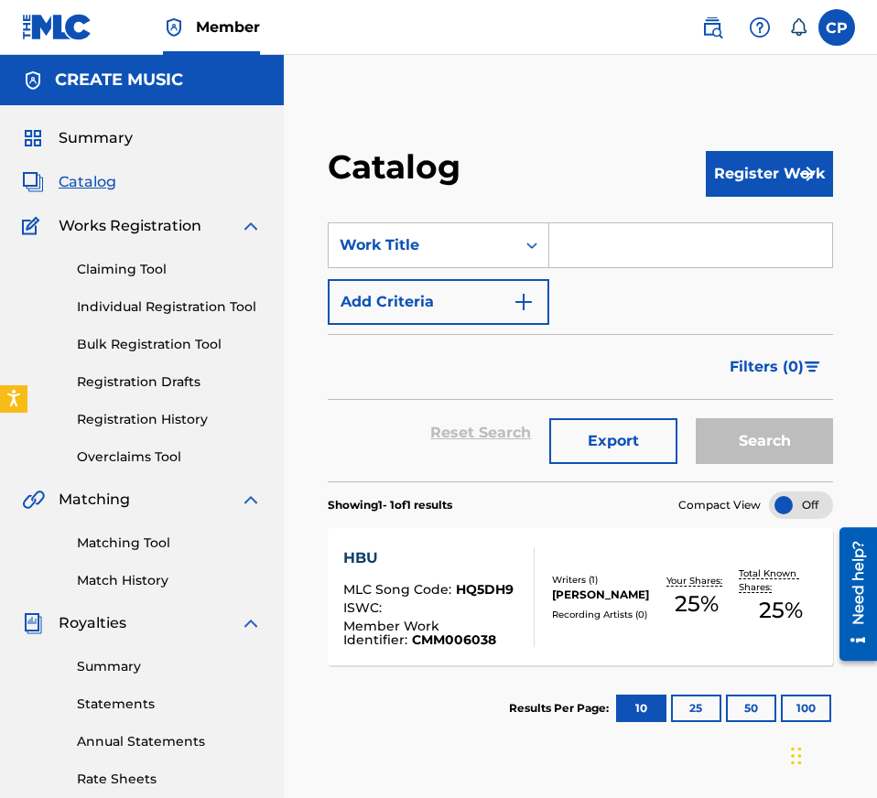
click at [726, 272] on div "SearchWithCriteriadacde079-7c4a-4858-9dda-e5f1d0b1a8e3 Work Title Add Criteria" at bounding box center [580, 273] width 505 height 102
click at [714, 245] on input "Search Form" at bounding box center [690, 245] width 283 height 44
paste input "[GEOGRAPHIC_DATA]"
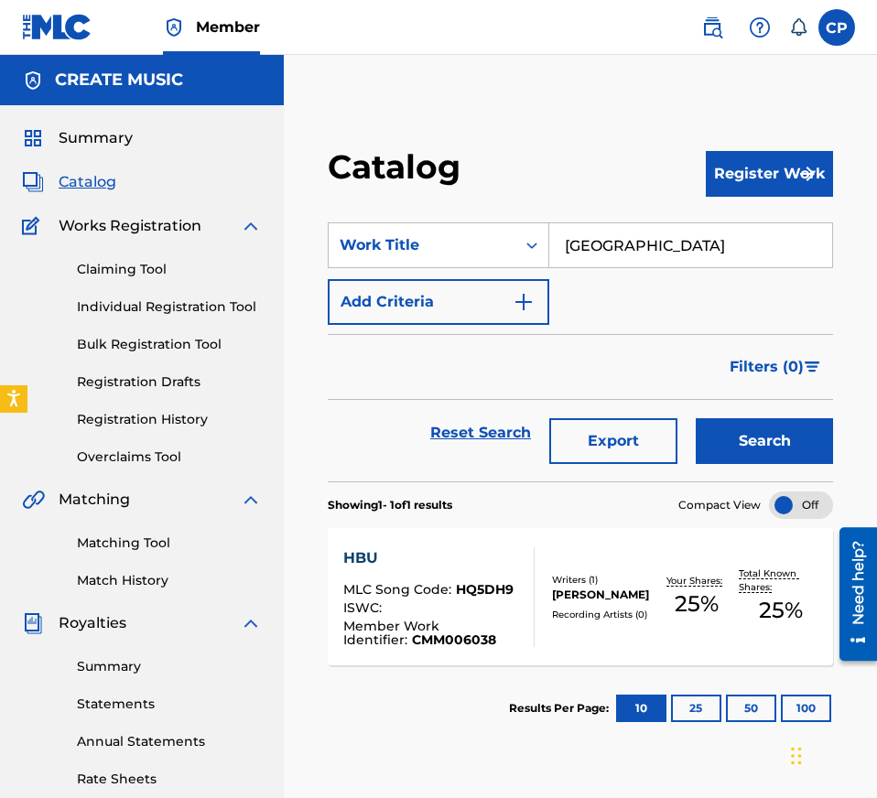
click at [733, 413] on div "Search" at bounding box center [759, 433] width 146 height 66
click at [733, 421] on button "Search" at bounding box center [763, 441] width 137 height 46
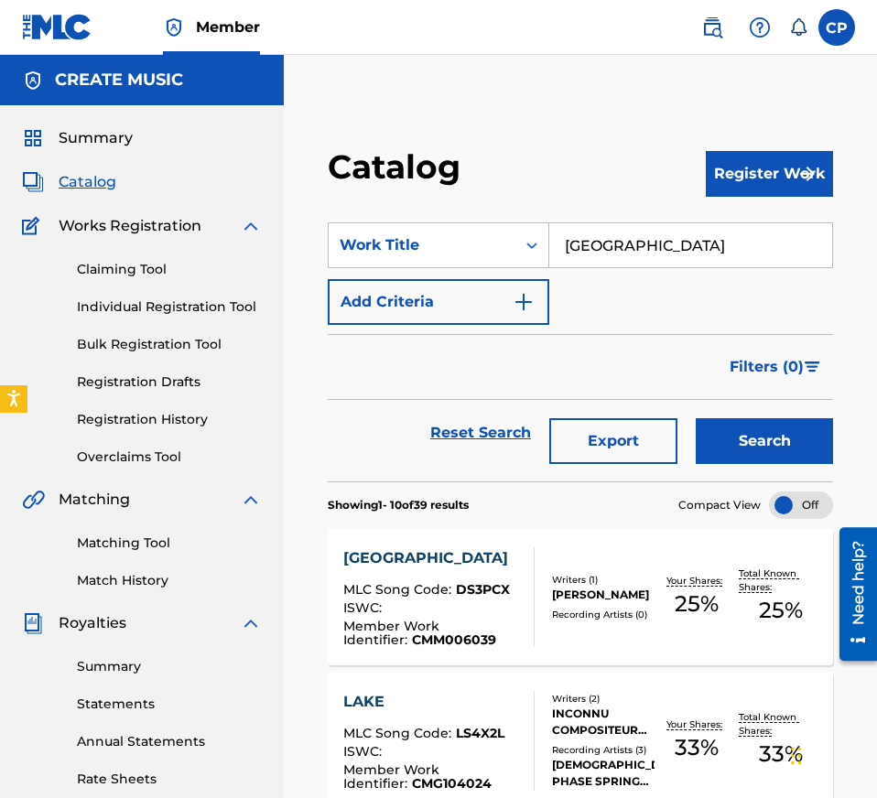
click at [675, 231] on input "[GEOGRAPHIC_DATA]" at bounding box center [690, 245] width 283 height 44
paste input "WHAT U SPEND"
click at [708, 425] on button "Search" at bounding box center [763, 441] width 137 height 46
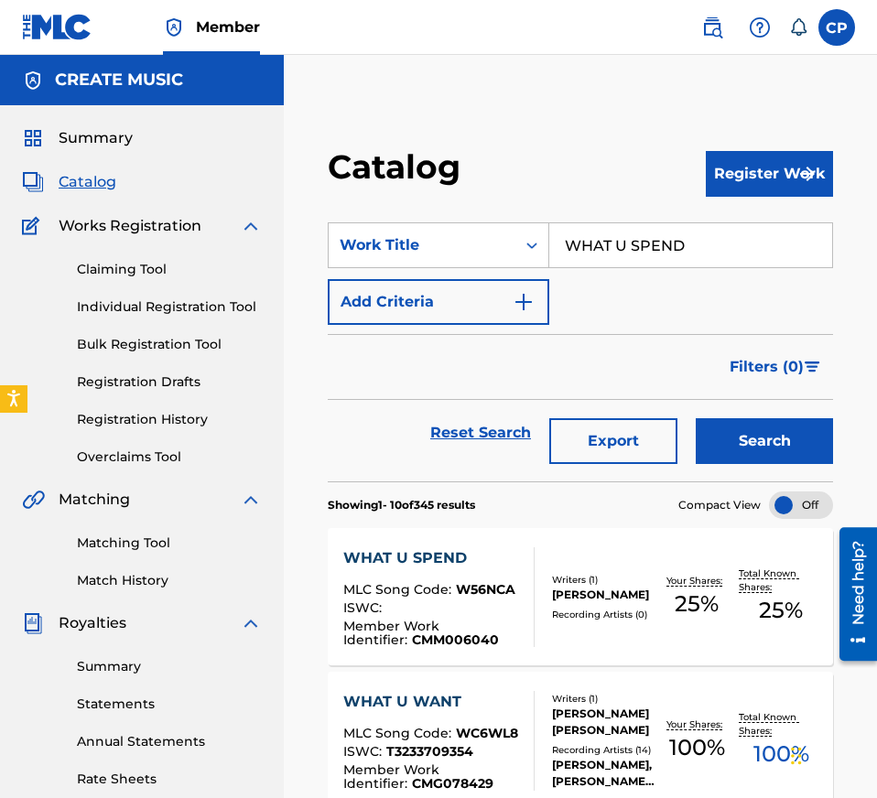
click at [663, 243] on input "WHAT U SPEND" at bounding box center [690, 245] width 283 height 44
paste input "IK"
type input "IK"
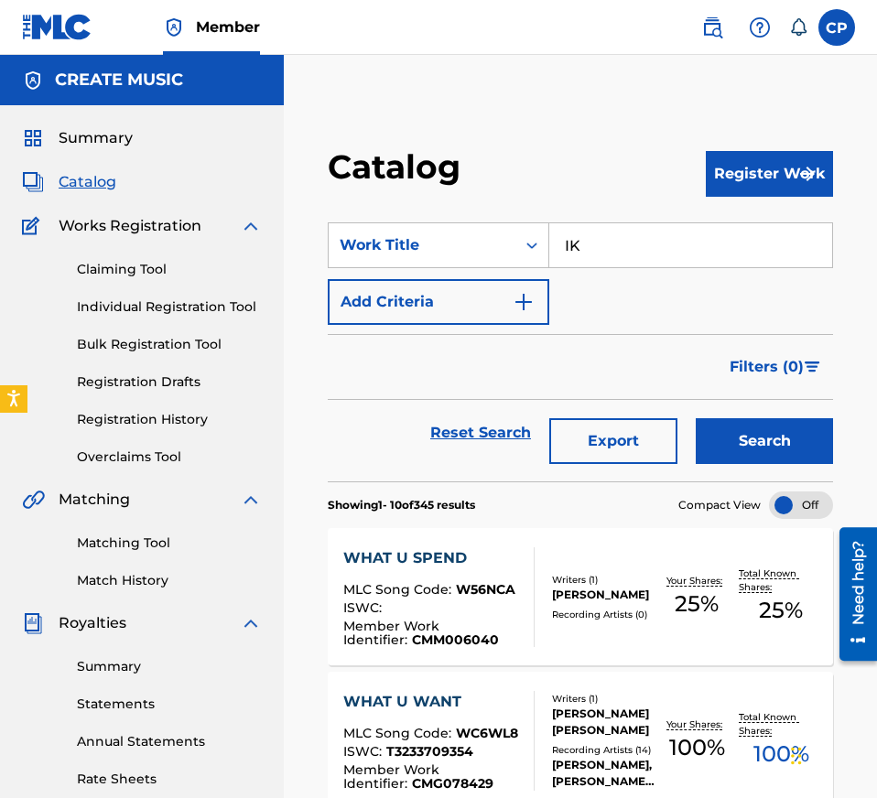
click at [739, 430] on button "Search" at bounding box center [763, 441] width 137 height 46
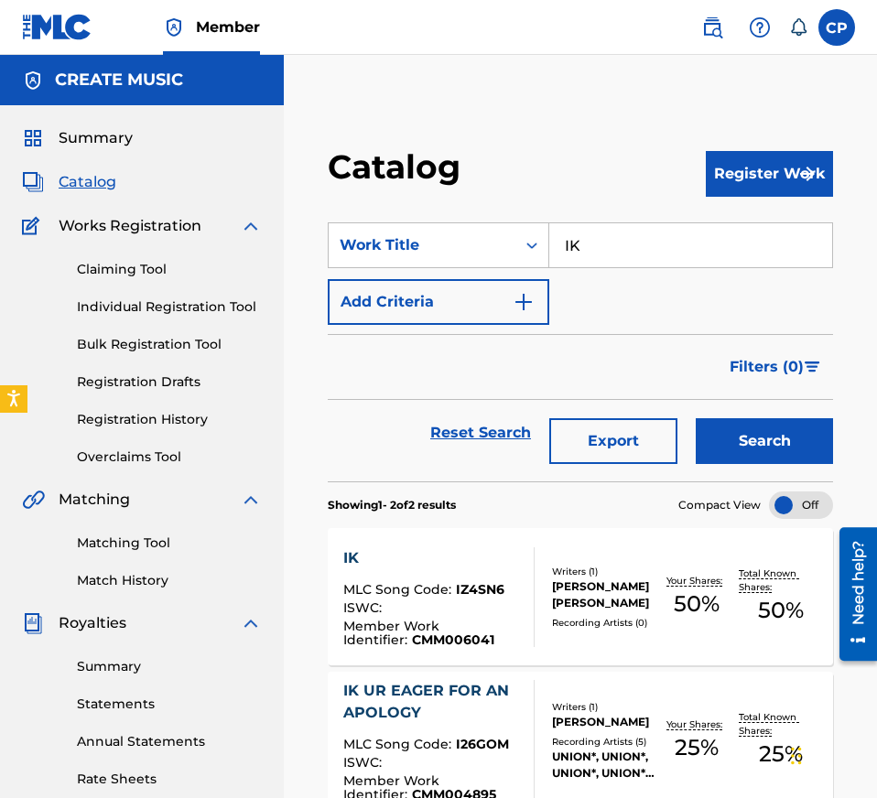
click at [516, 628] on div "Member Work Identifier : CMM006041" at bounding box center [431, 632] width 177 height 27
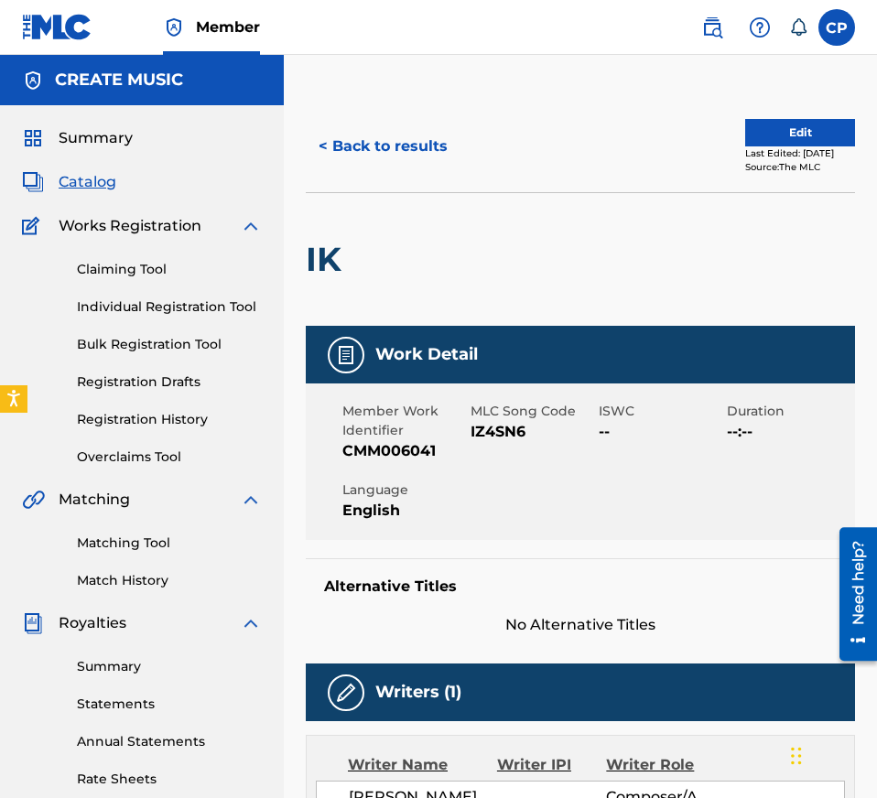
click at [509, 433] on span "IZ4SN6" at bounding box center [532, 432] width 124 height 22
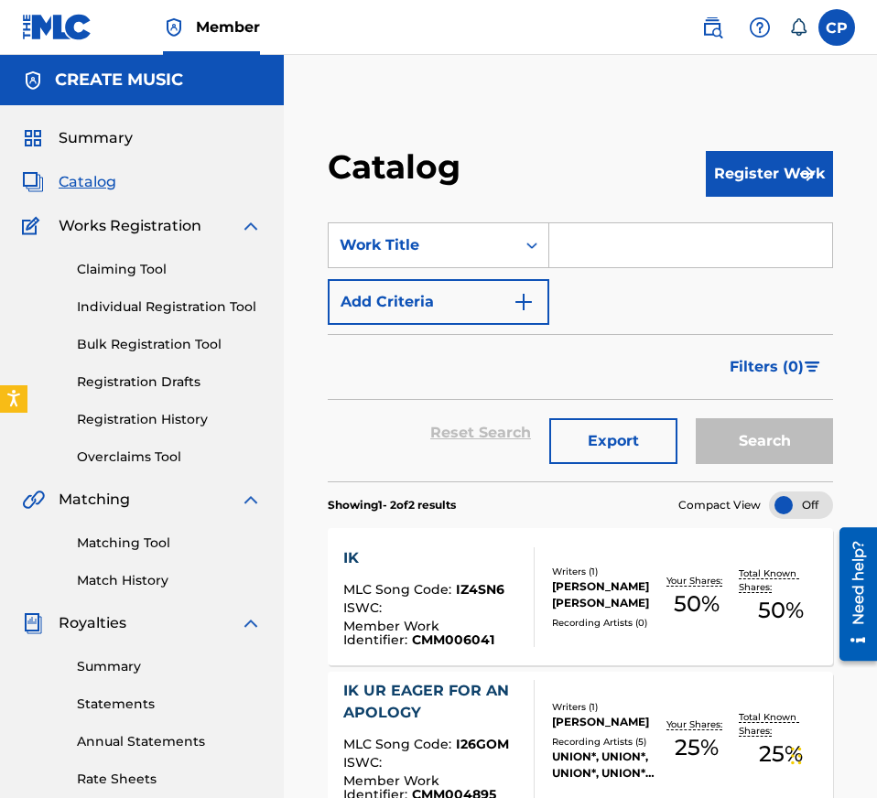
click at [650, 264] on input "Search Form" at bounding box center [690, 245] width 283 height 44
paste input "[PERSON_NAME] PROUD"
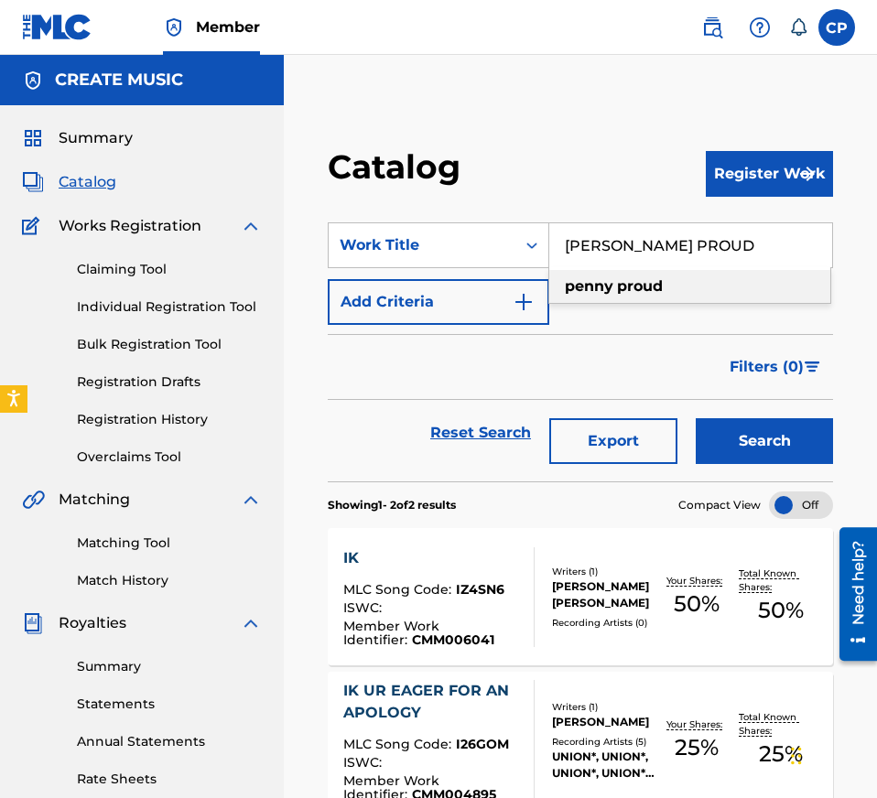
type input "[PERSON_NAME] PROUD"
click at [735, 480] on div "Reset Search Export Search" at bounding box center [580, 440] width 505 height 81
click at [731, 446] on button "Search" at bounding box center [763, 441] width 137 height 46
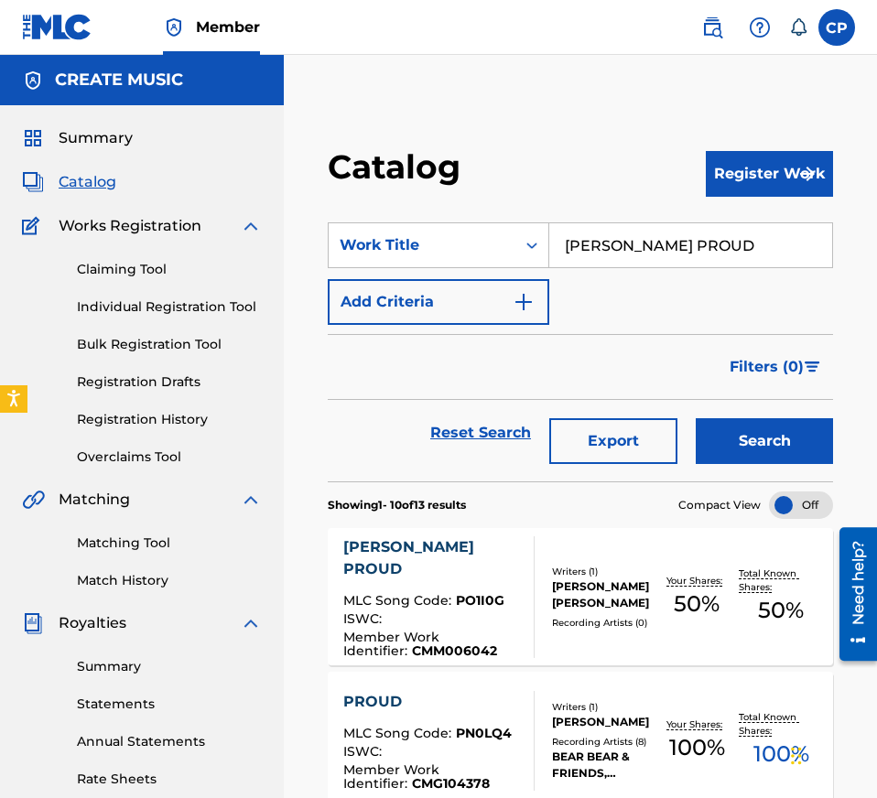
click at [552, 578] on div "Writers ( 1 )" at bounding box center [603, 572] width 102 height 14
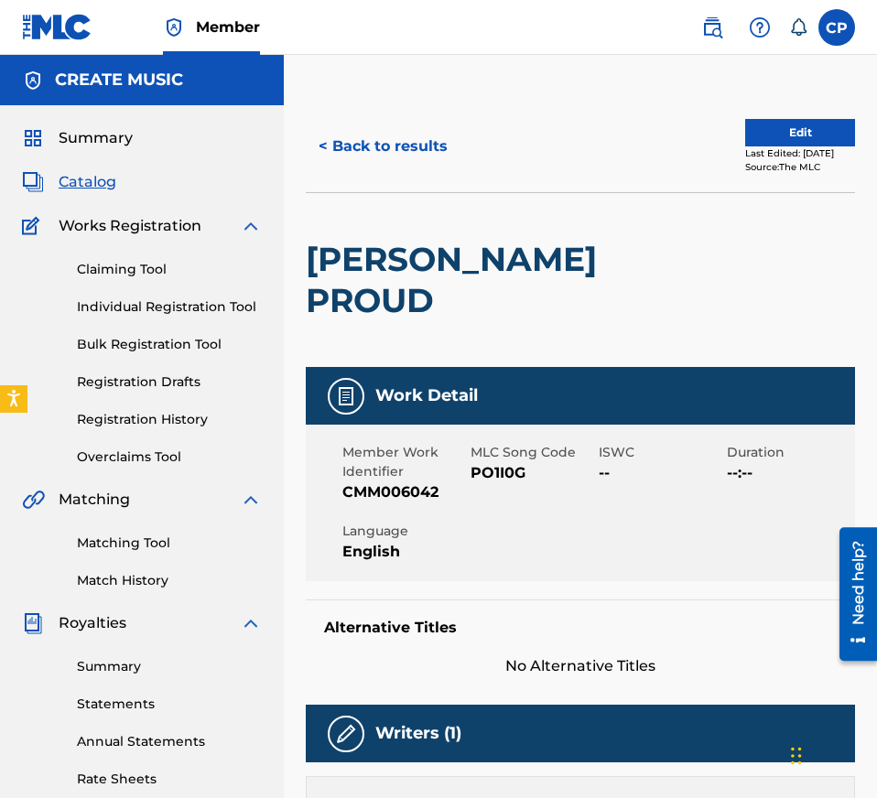
click at [506, 462] on span "PO1I0G" at bounding box center [532, 473] width 124 height 22
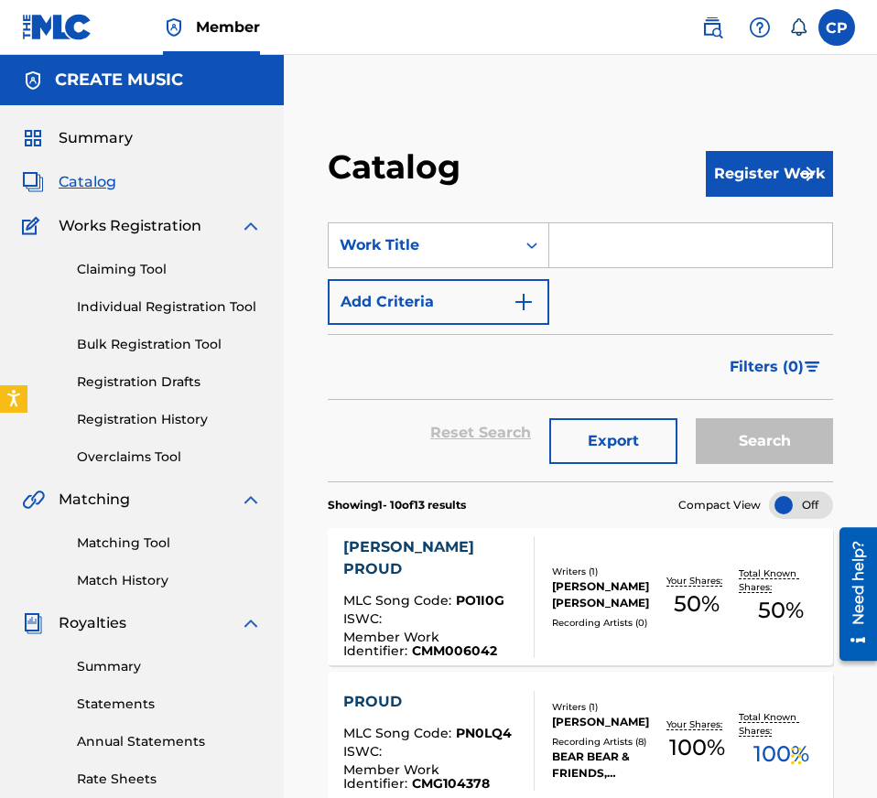
click at [606, 238] on input "Search Form" at bounding box center [690, 245] width 283 height 44
paste input "DON'T GO AGAINST IT"
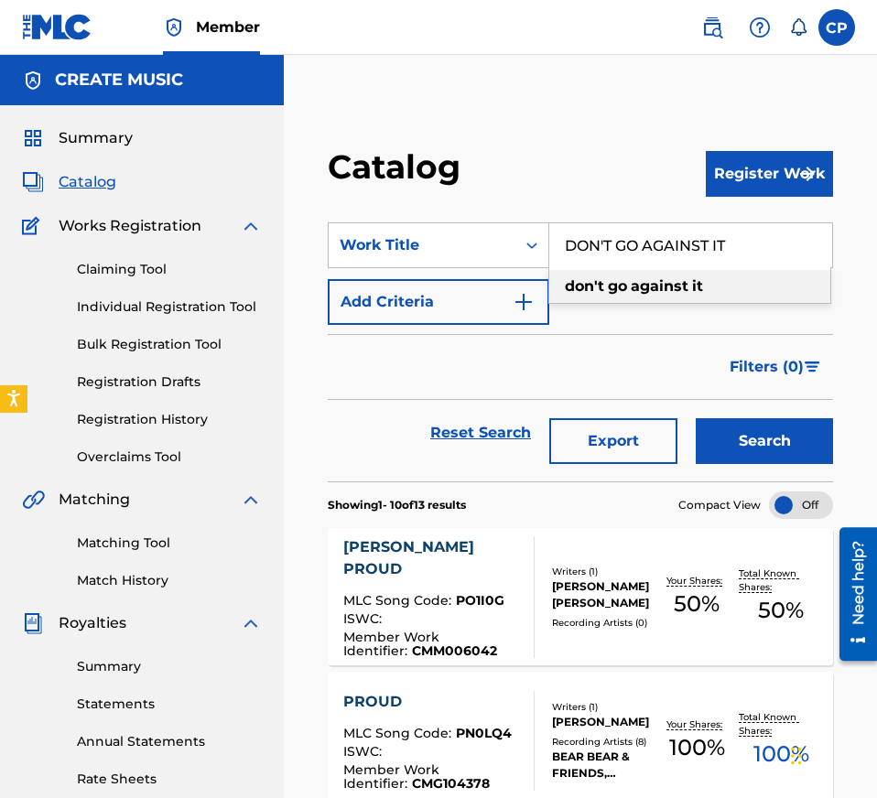
type input "DON'T GO AGAINST IT"
click at [733, 438] on button "Search" at bounding box center [763, 441] width 137 height 46
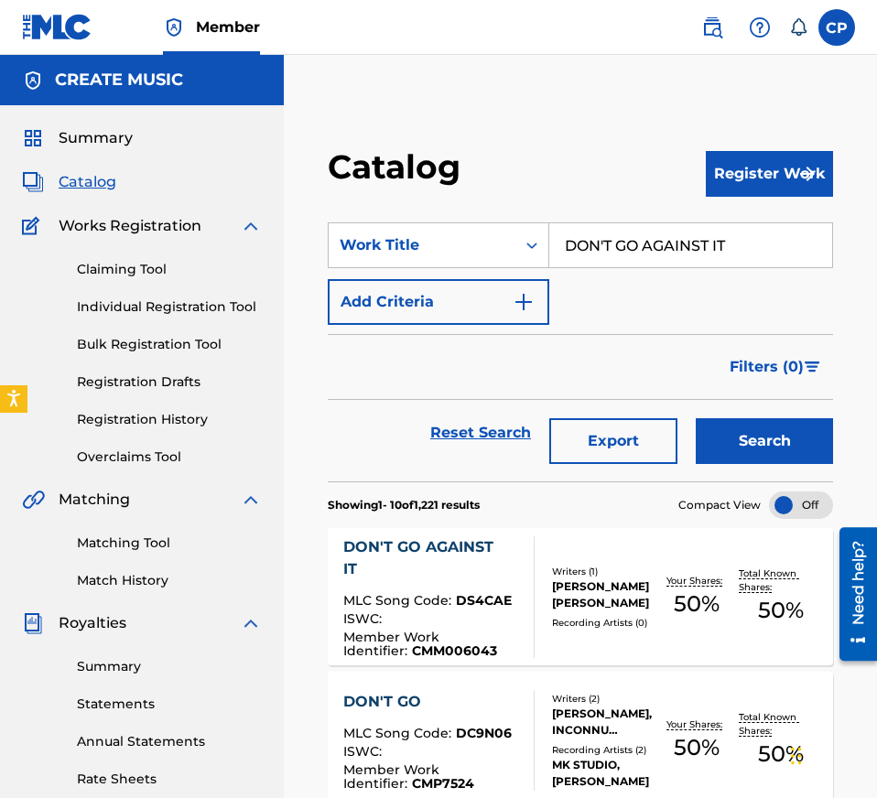
click at [613, 578] on div "Writers ( 1 )" at bounding box center [603, 572] width 102 height 14
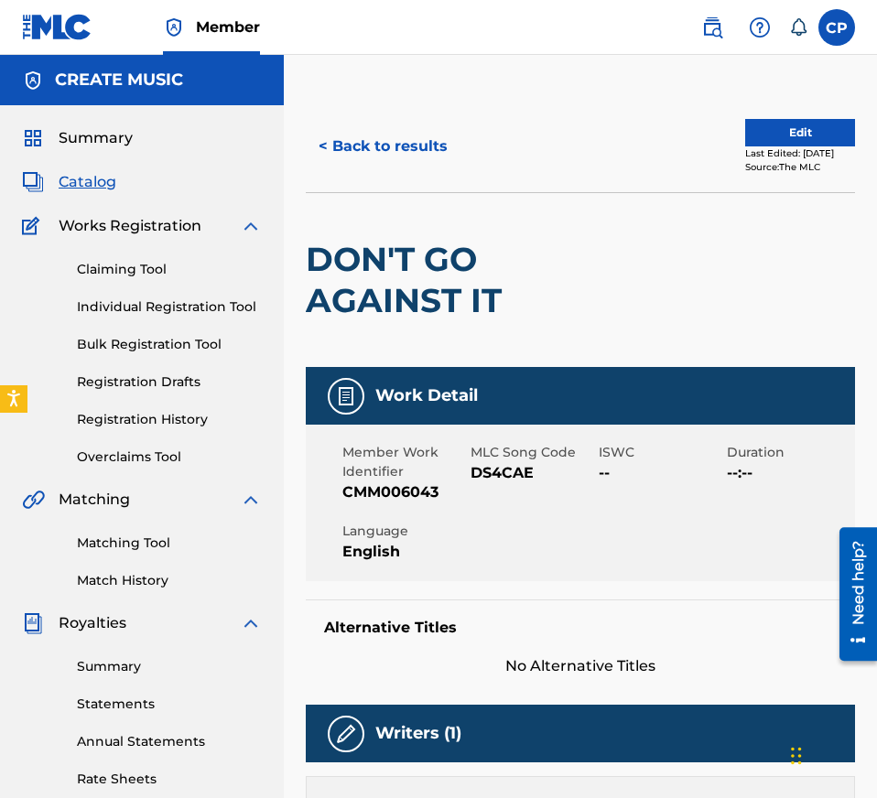
click at [497, 477] on span "DS4CAE" at bounding box center [532, 473] width 124 height 22
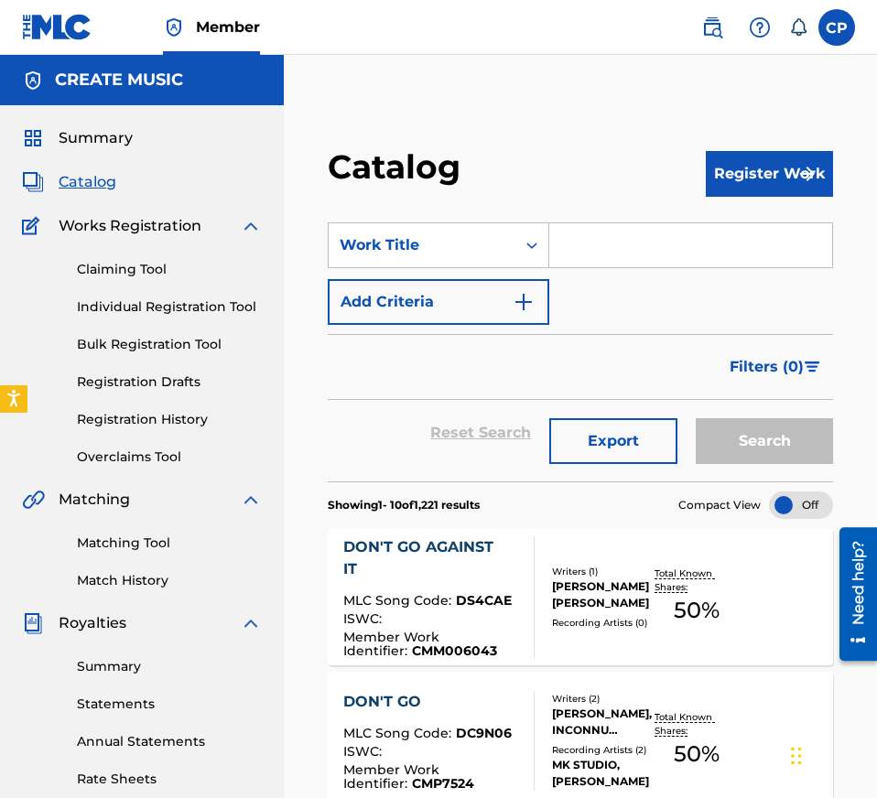
click at [684, 242] on input "Search Form" at bounding box center [690, 245] width 283 height 44
paste input "SLEEP WALKING"
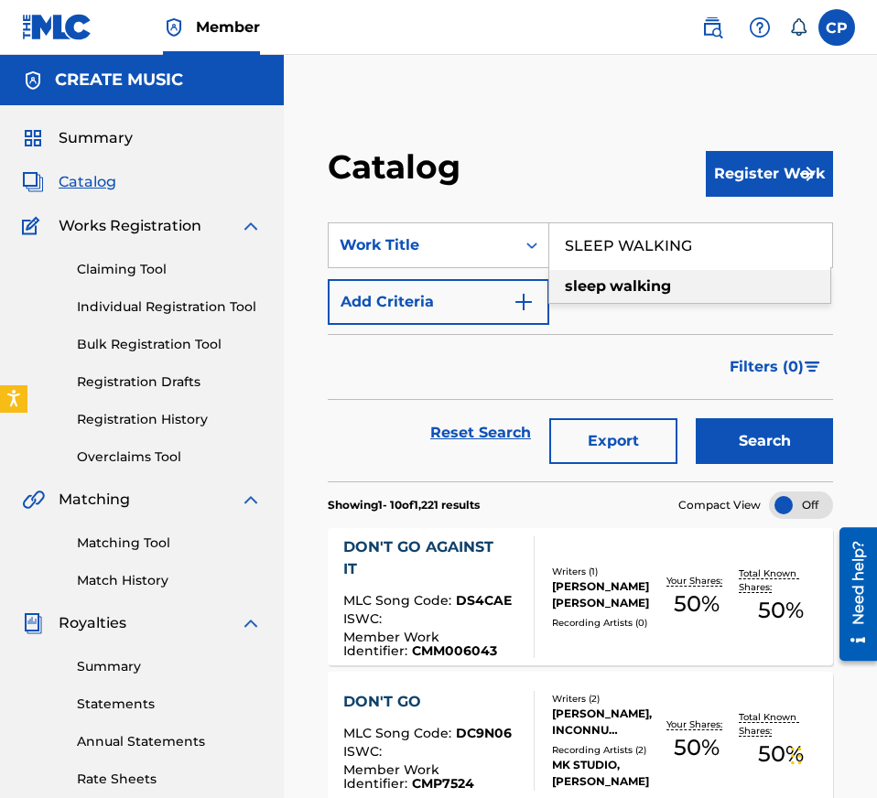
type input "SLEEP WALKING"
click at [730, 415] on div "Search" at bounding box center [759, 433] width 146 height 66
click at [730, 425] on button "Search" at bounding box center [763, 441] width 137 height 46
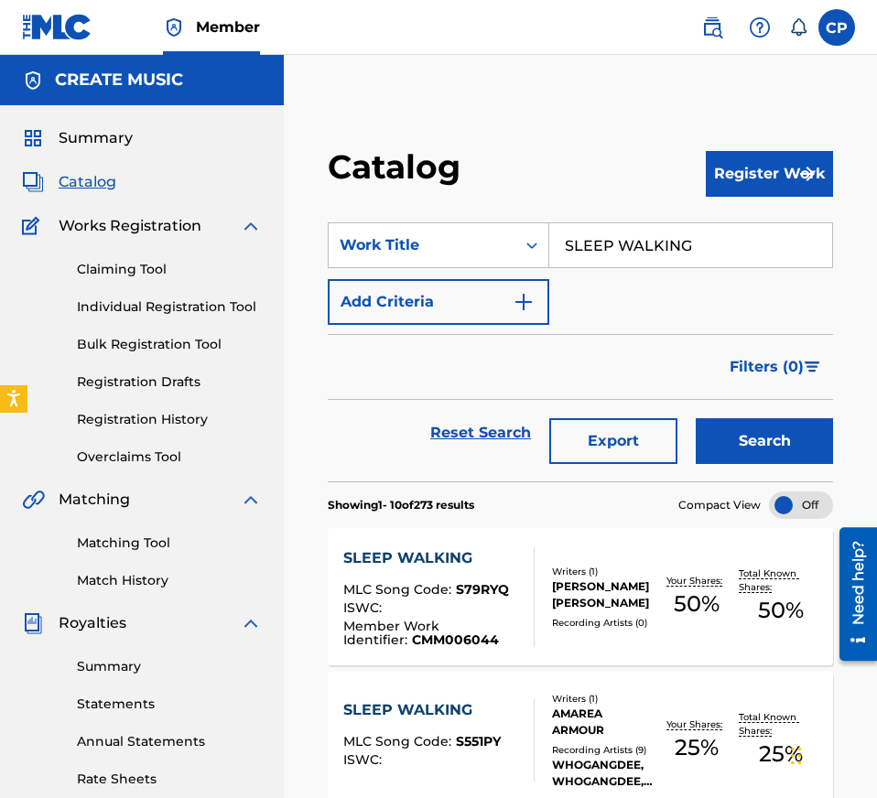
click at [520, 584] on div at bounding box center [526, 597] width 15 height 100
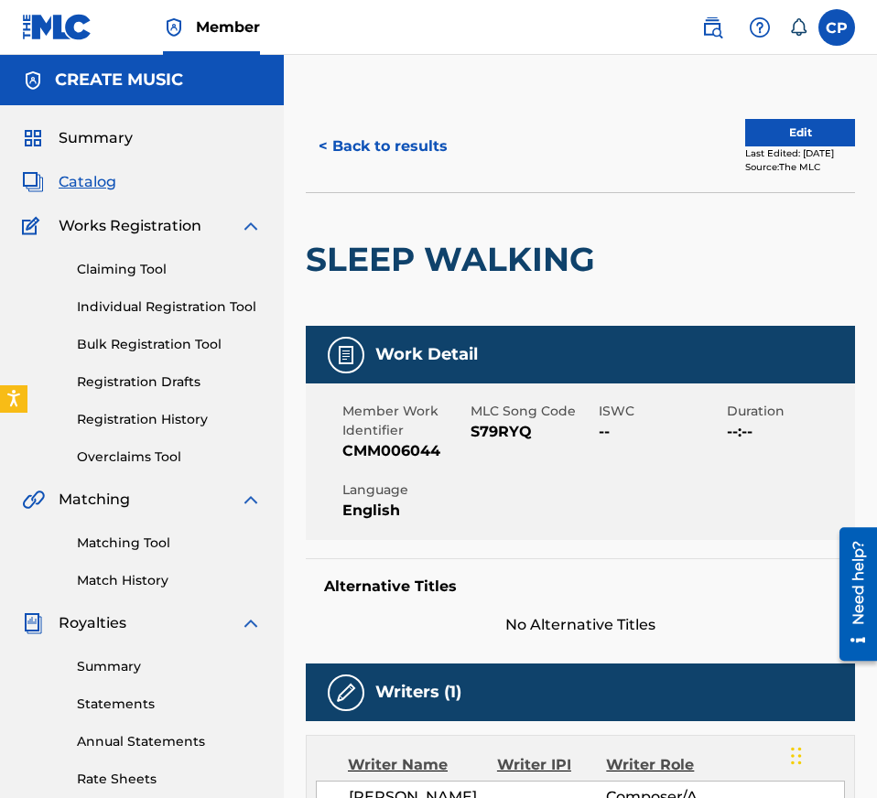
click at [510, 423] on span "S79RYQ" at bounding box center [532, 432] width 124 height 22
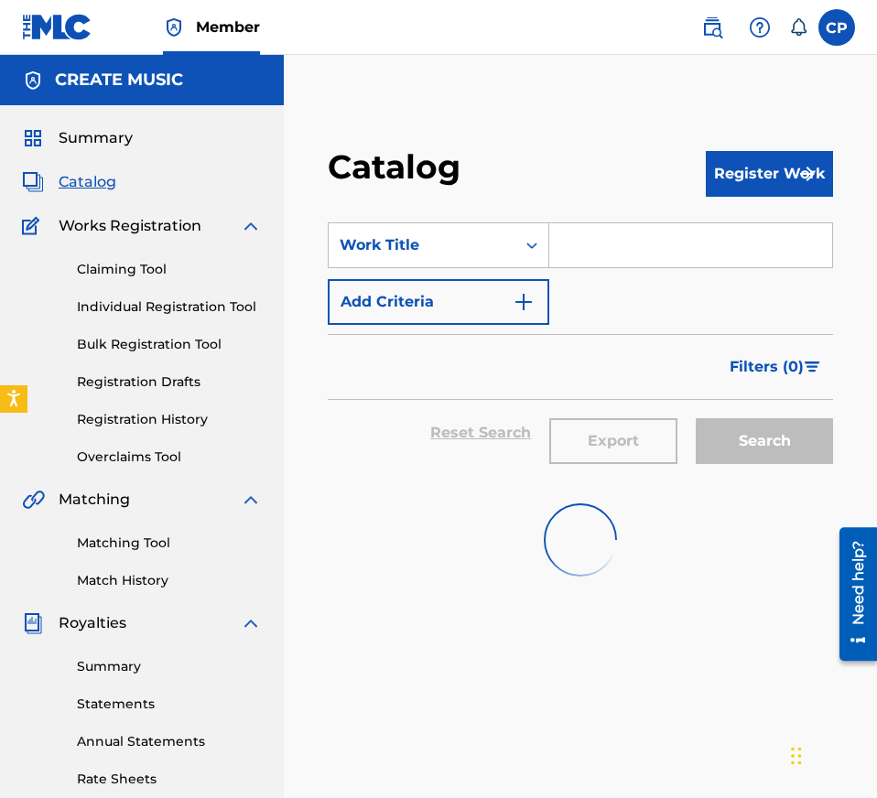
click at [605, 239] on input "Search Form" at bounding box center [690, 245] width 283 height 44
paste input "SHOULD OF SAW IT"
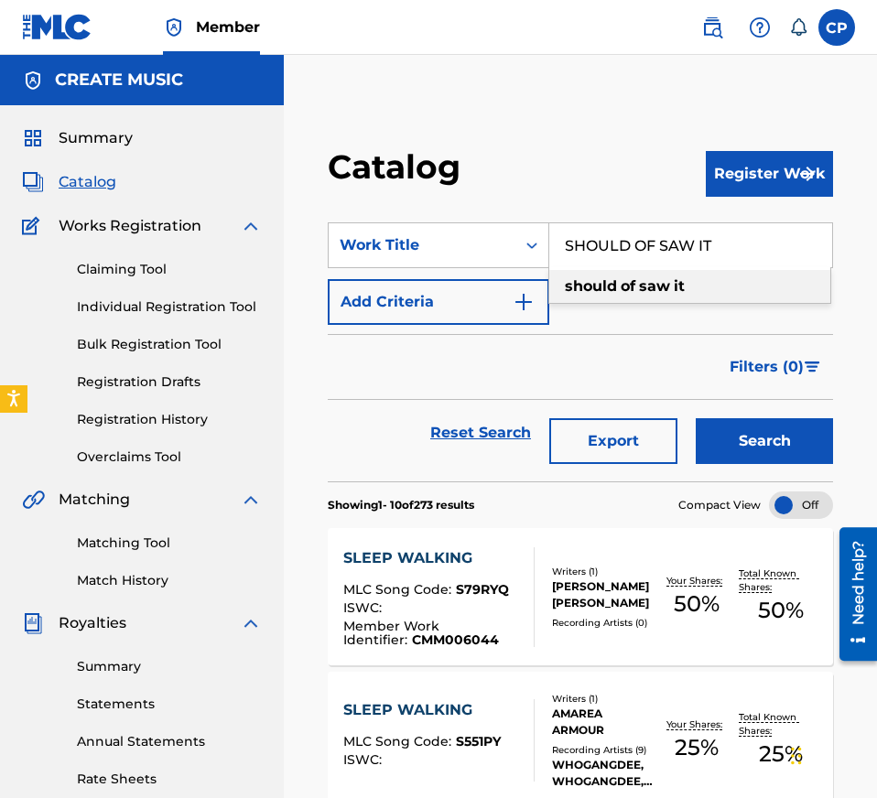
type input "SHOULD OF SAW IT"
click at [754, 451] on button "Search" at bounding box center [763, 441] width 137 height 46
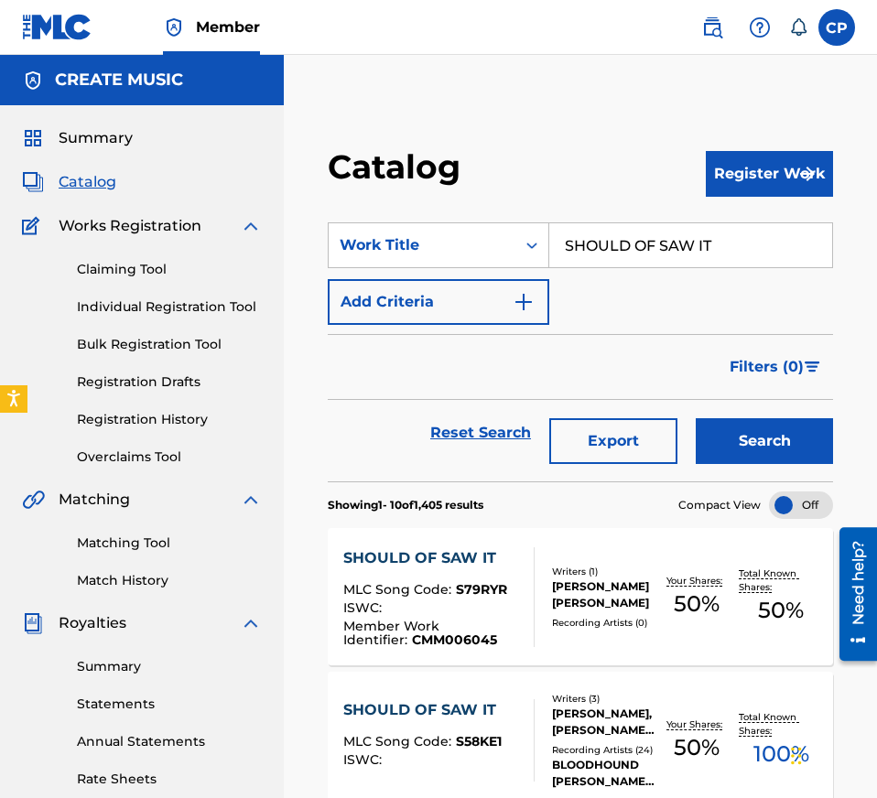
click at [520, 563] on div at bounding box center [526, 597] width 15 height 100
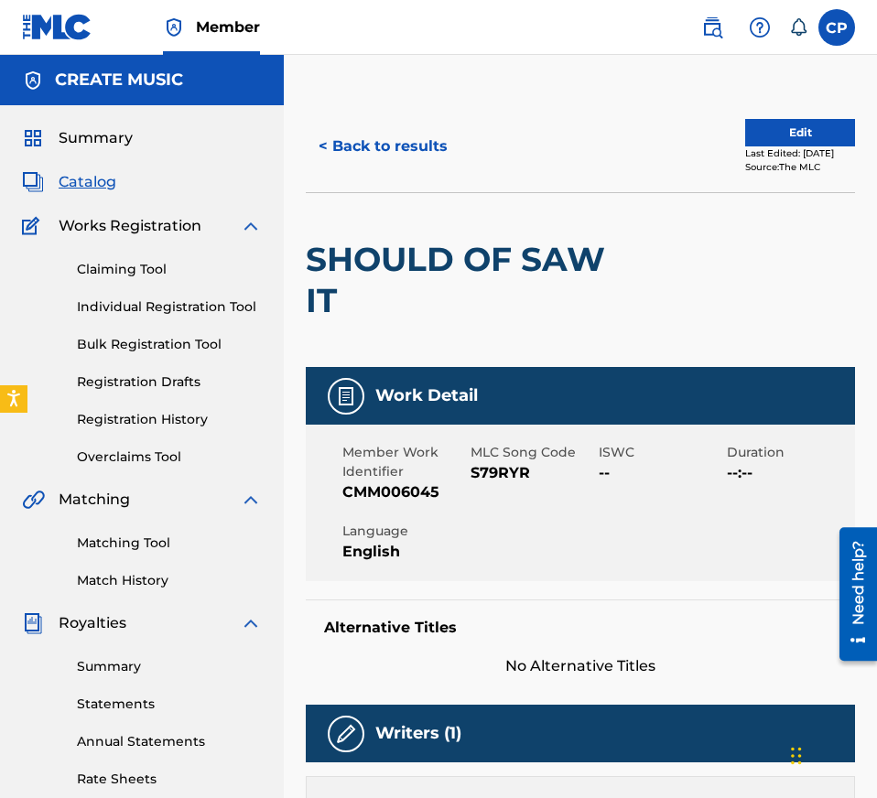
click at [486, 477] on span "S79RYR" at bounding box center [532, 473] width 124 height 22
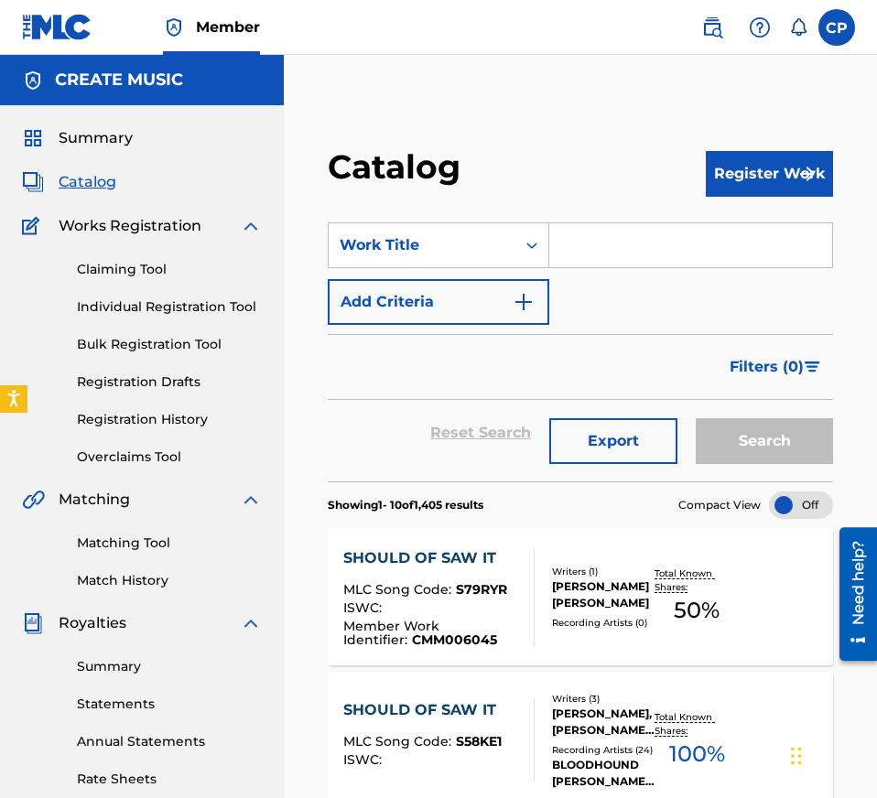
click at [598, 238] on input "Search Form" at bounding box center [690, 245] width 283 height 44
paste input "UP FOR GRABS"
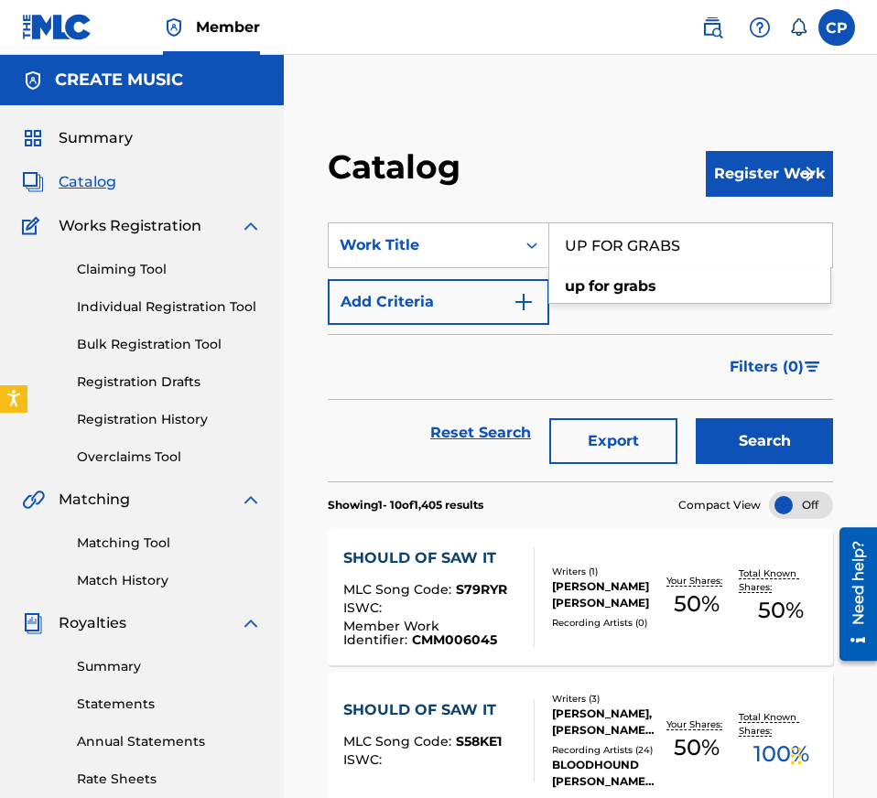
type input "UP FOR GRABS"
click at [745, 443] on button "Search" at bounding box center [763, 441] width 137 height 46
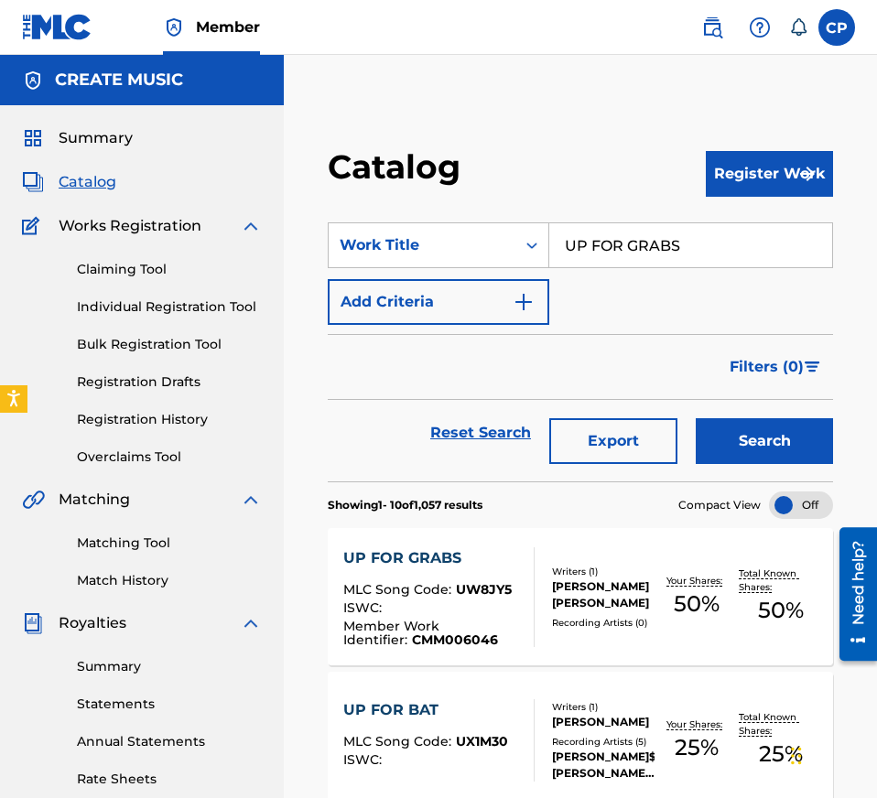
click at [508, 544] on div "UP FOR GRABS MLC Song Code : UW8JY5 ISWC : Member Work Identifier : CMM006046 W…" at bounding box center [580, 596] width 505 height 137
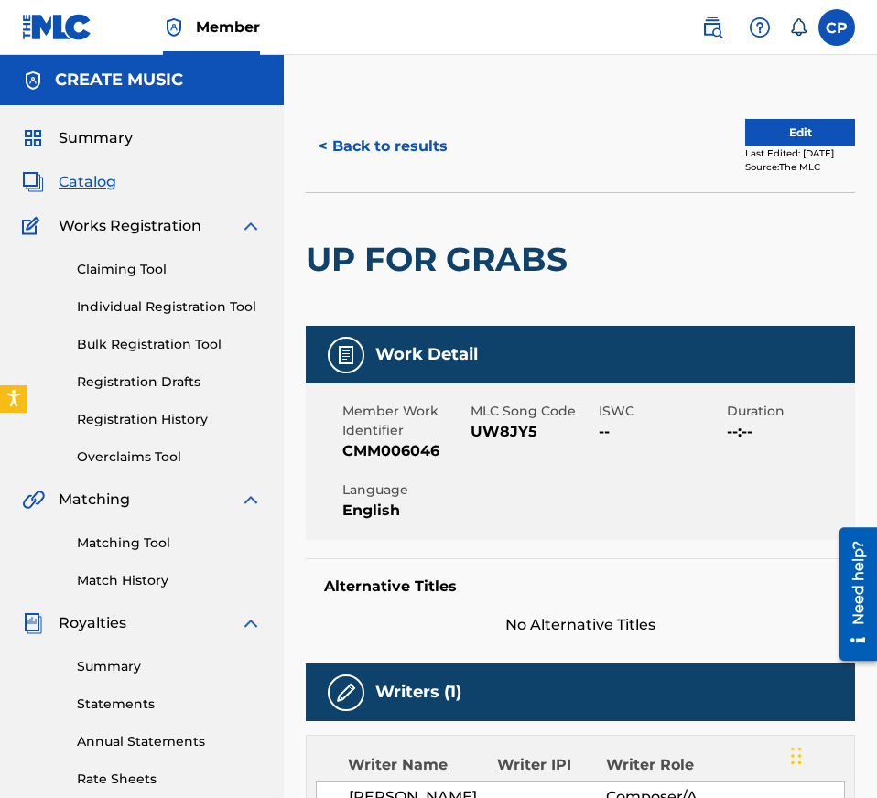
click at [492, 430] on span "UW8JY5" at bounding box center [532, 432] width 124 height 22
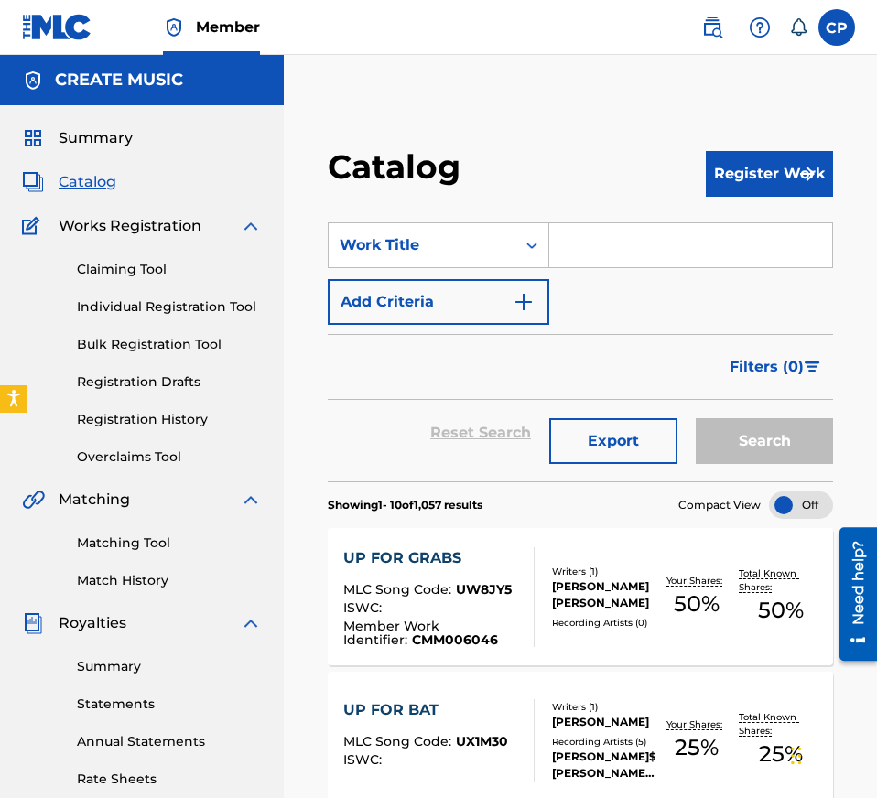
click at [587, 214] on section "SearchWithCriteriadacde079-7c4a-4858-9dda-e5f1d0b1a8e3 Work Title Add Criteria …" at bounding box center [580, 340] width 505 height 281
click at [587, 245] on input "Search Form" at bounding box center [690, 245] width 283 height 44
paste input "THERAPY"
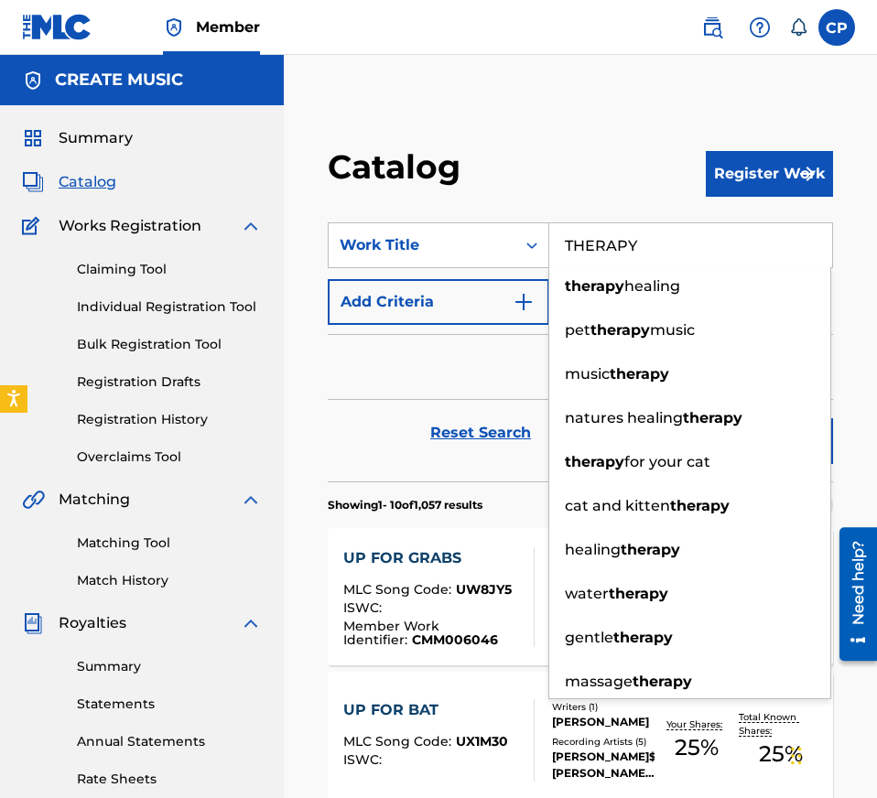
type input "THERAPY"
click at [423, 409] on div "Reset Search Export Search" at bounding box center [580, 433] width 505 height 66
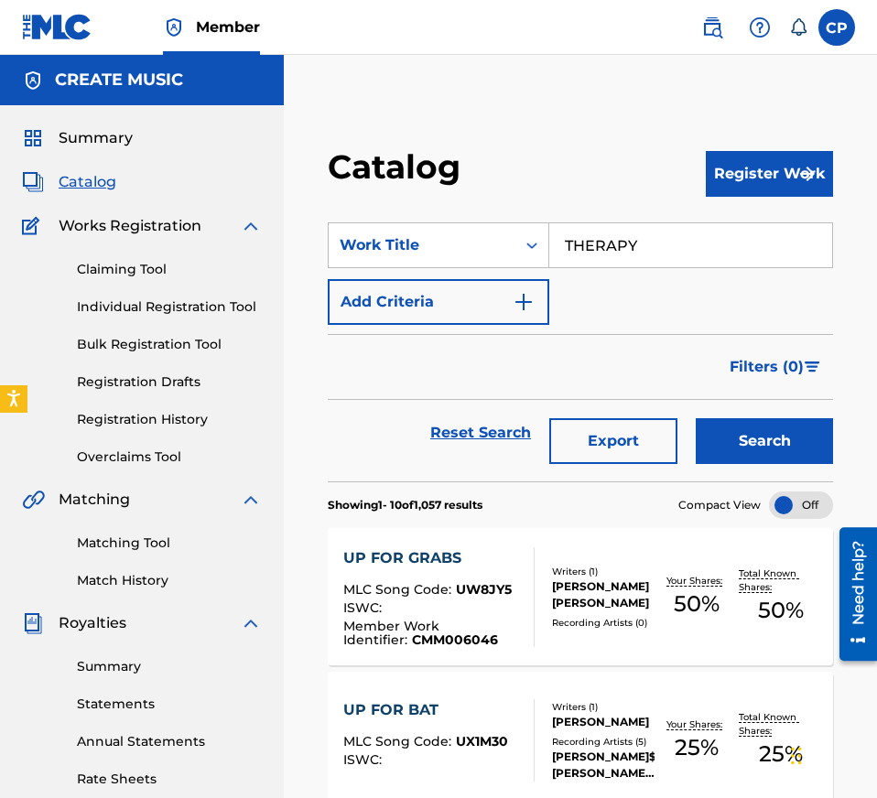
click at [771, 425] on button "Search" at bounding box center [763, 441] width 137 height 46
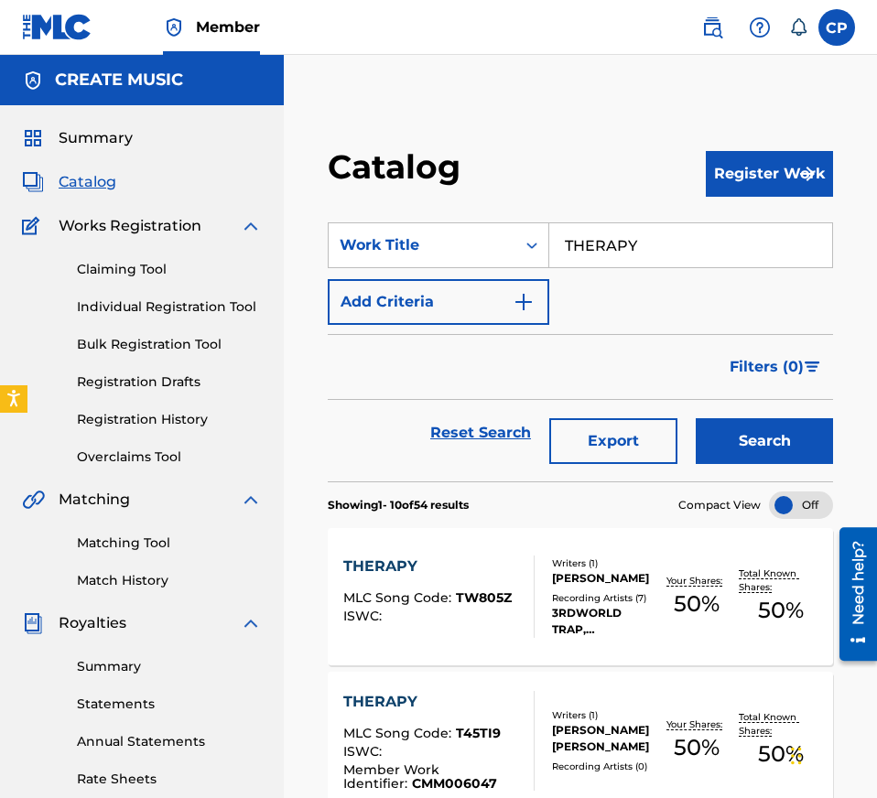
click at [492, 737] on span "T45TI9" at bounding box center [478, 733] width 45 height 16
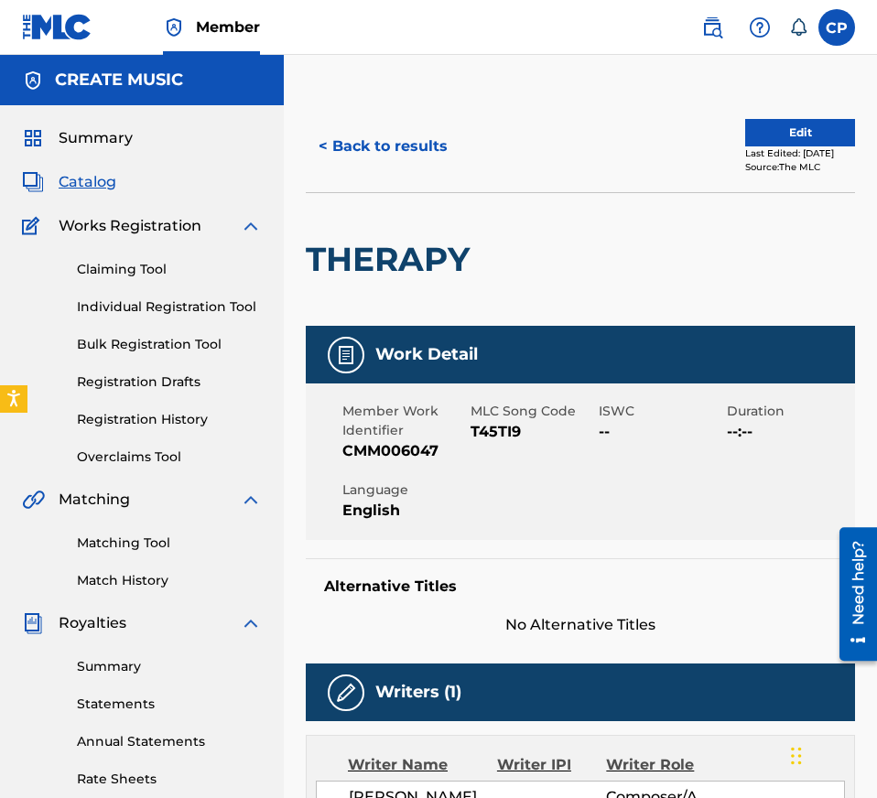
click at [502, 432] on span "T45TI9" at bounding box center [532, 432] width 124 height 22
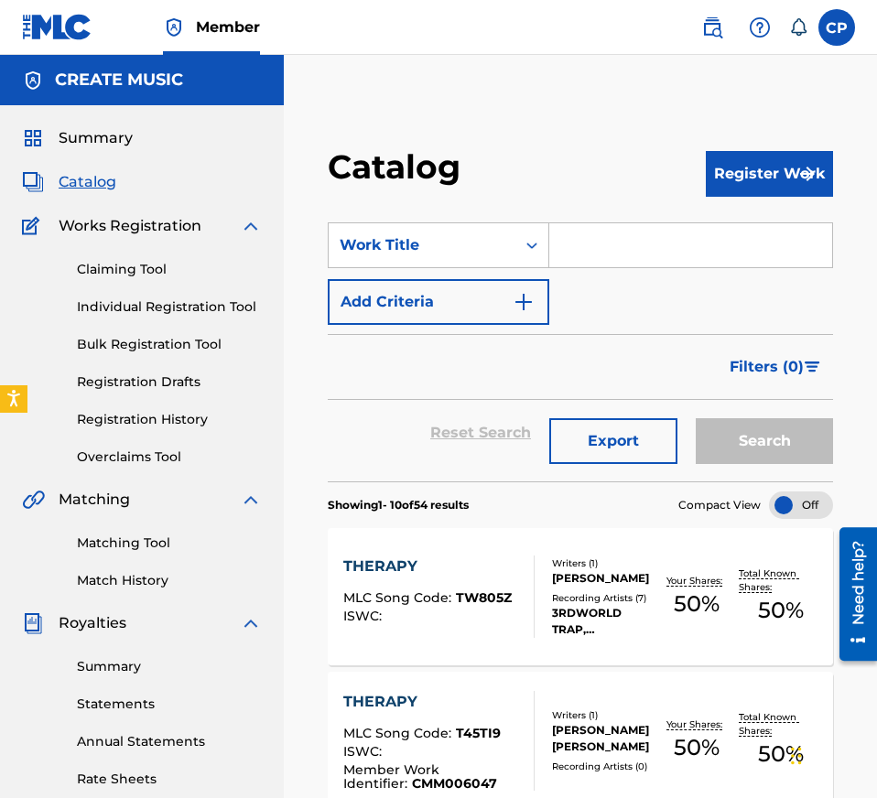
click at [684, 238] on input "Search Form" at bounding box center [690, 245] width 283 height 44
paste input "SACRIFICE"
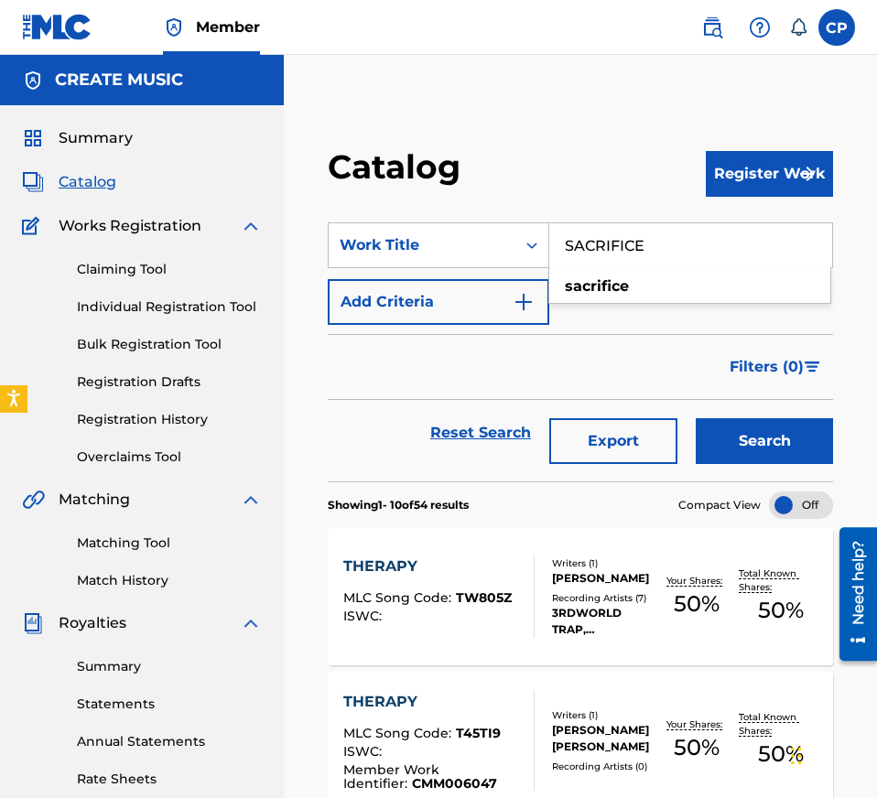
type input "SACRIFICE"
click at [736, 447] on button "Search" at bounding box center [763, 441] width 137 height 46
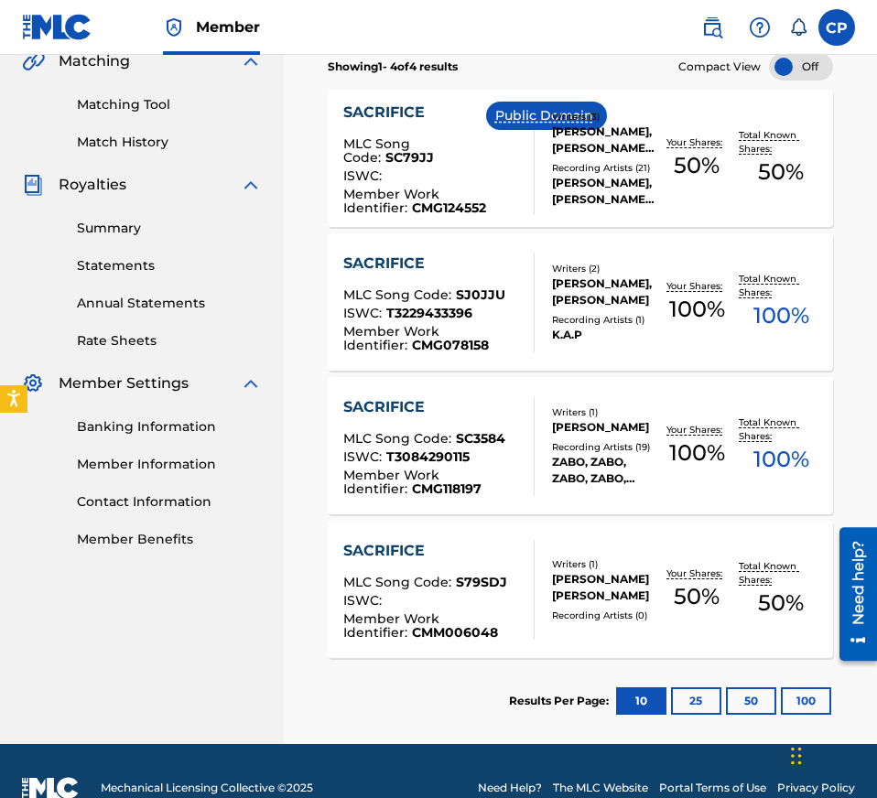
scroll to position [472, 0]
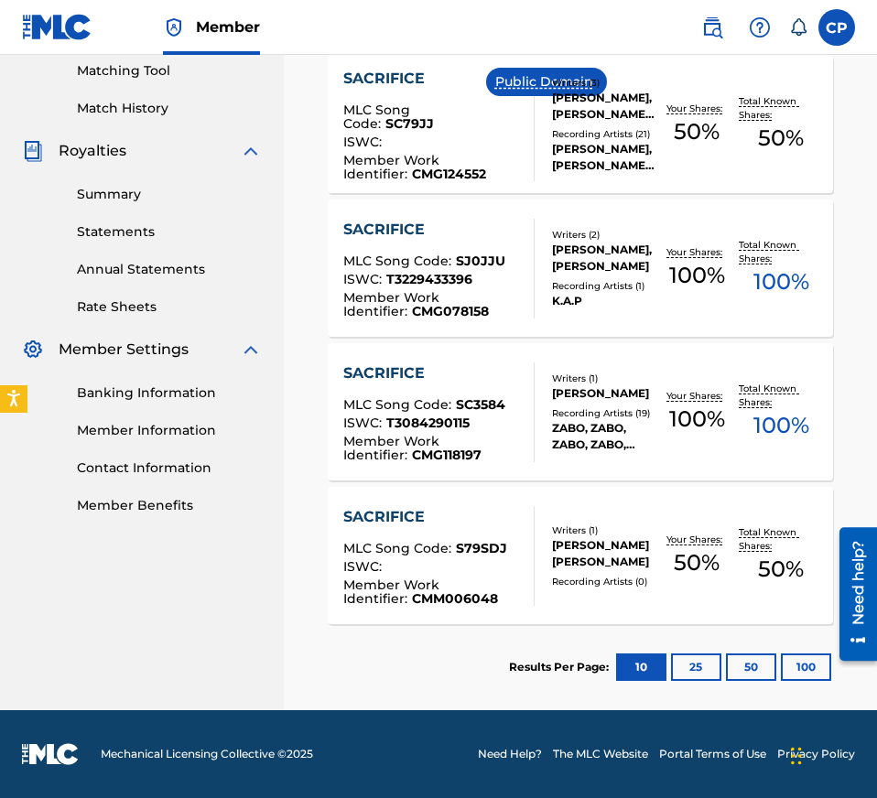
click at [529, 608] on div "SACRIFICE MLC Song Code : S79SDJ ISWC : Member Work Identifier : CMM006048 Writ…" at bounding box center [580, 555] width 505 height 137
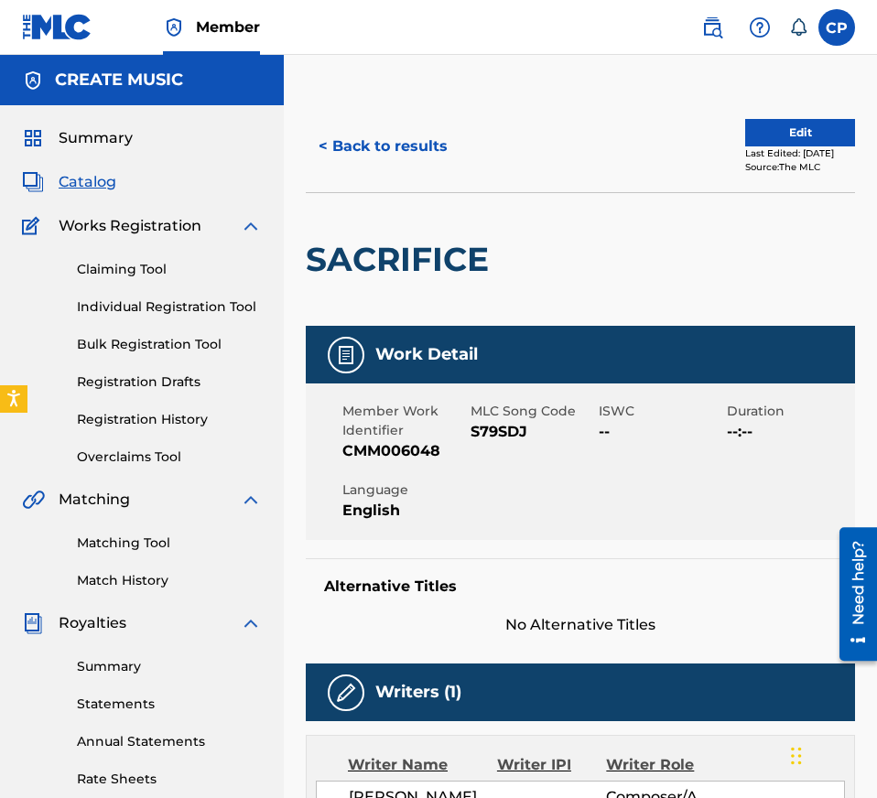
click at [507, 427] on span "S79SDJ" at bounding box center [532, 432] width 124 height 22
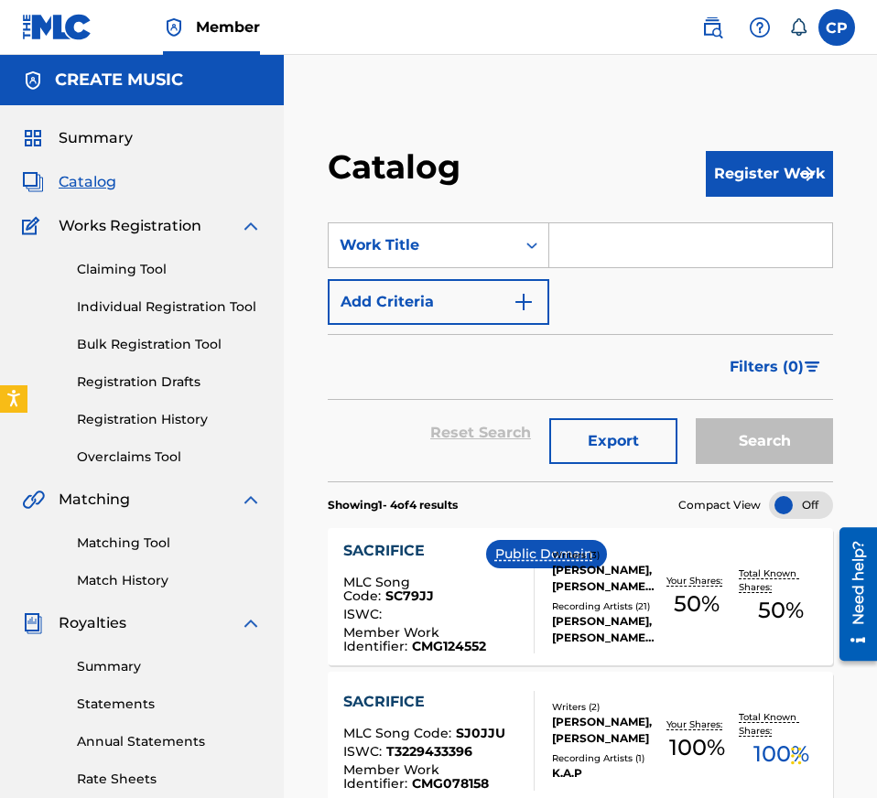
click at [621, 249] on input "Search Form" at bounding box center [690, 245] width 283 height 44
paste input "LABELS CALLIN"
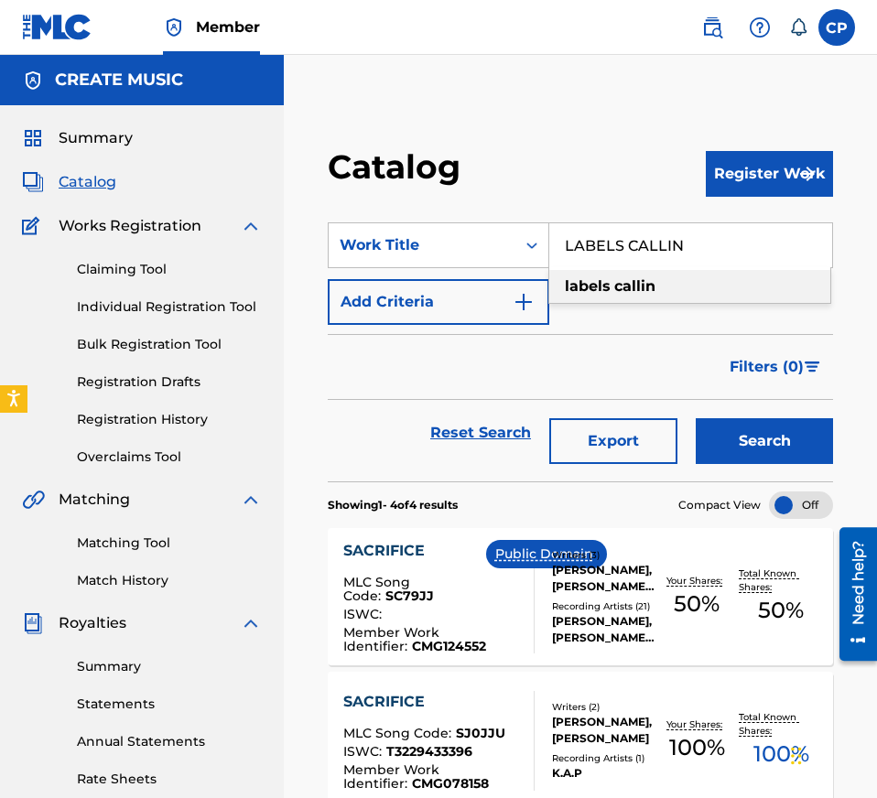
type input "LABELS CALLIN"
click at [733, 424] on button "Search" at bounding box center [763, 441] width 137 height 46
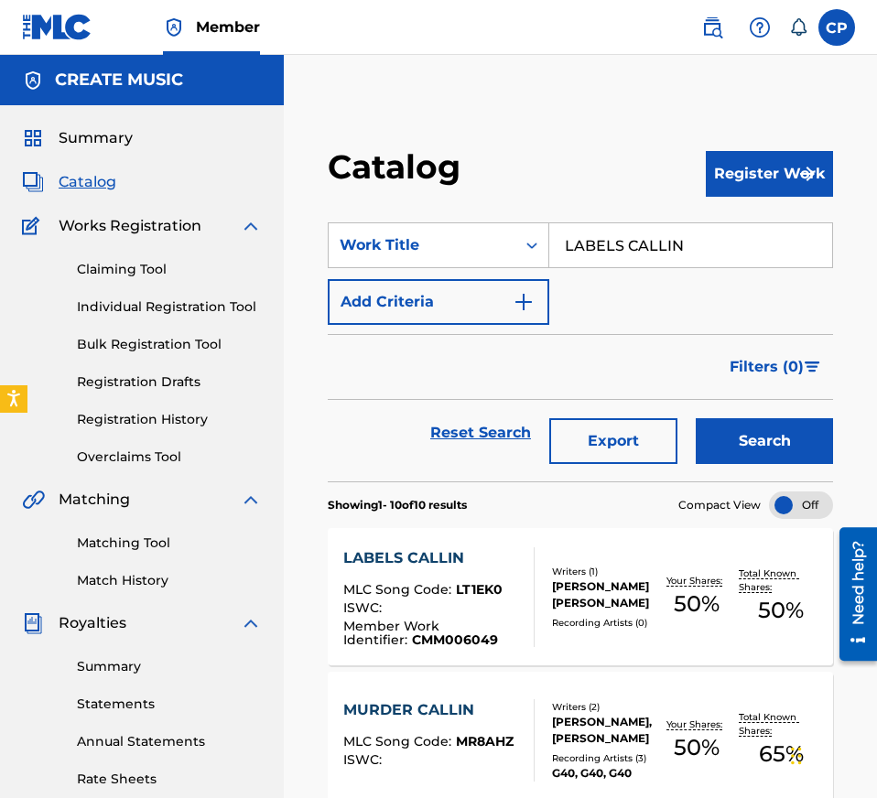
click at [501, 576] on div "LABELS CALLIN MLC Song Code : LT1EK0 ISWC : Member Work Identifier : CMM006049" at bounding box center [431, 597] width 177 height 100
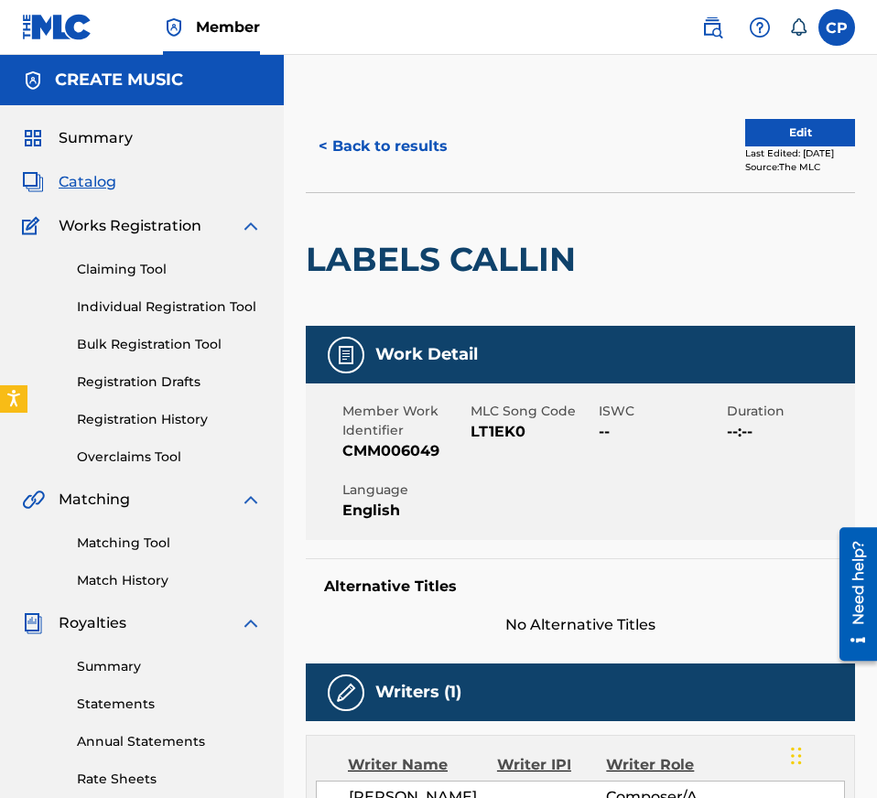
click at [499, 428] on span "LT1EK0" at bounding box center [532, 432] width 124 height 22
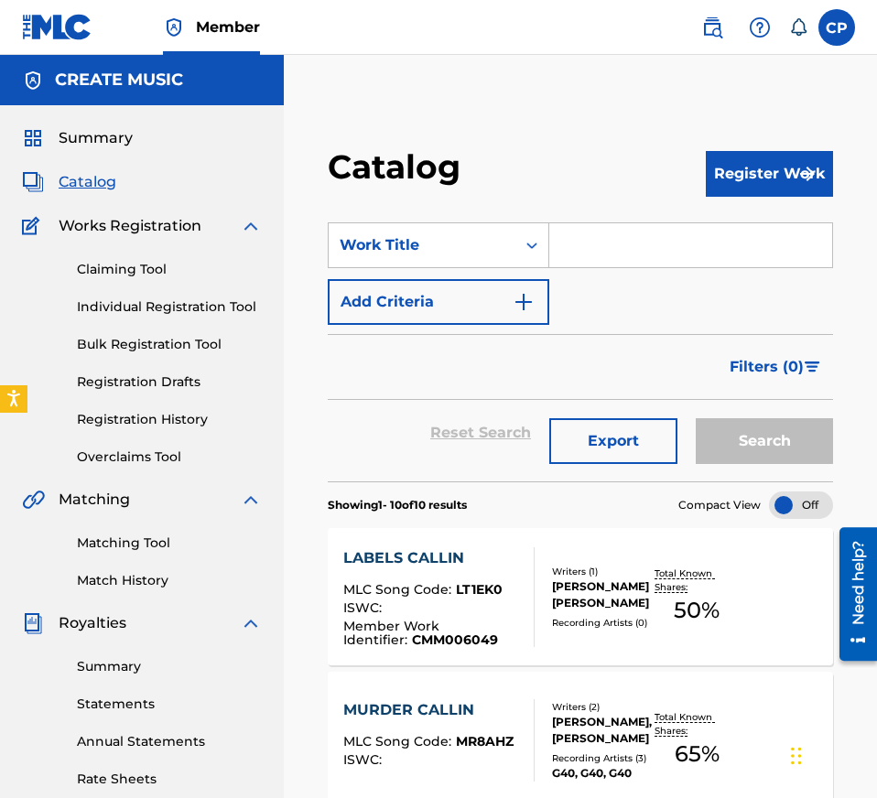
click at [643, 262] on input "Search Form" at bounding box center [690, 245] width 283 height 44
paste input "STUCK IN THE MIDDLE"
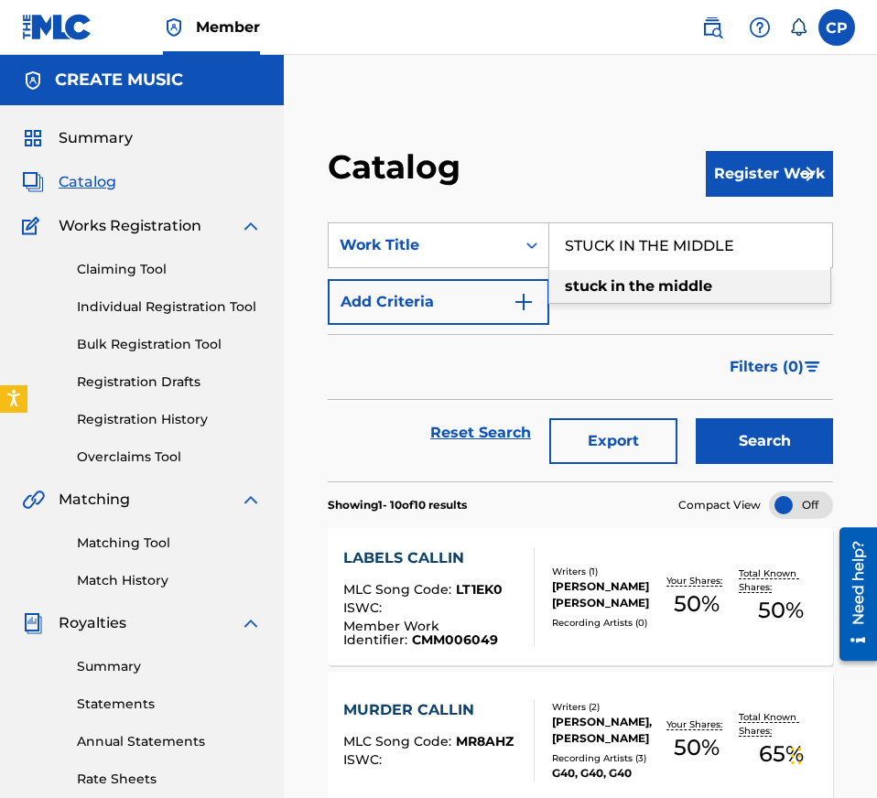
type input "STUCK IN THE MIDDLE"
click at [757, 447] on button "Search" at bounding box center [763, 441] width 137 height 46
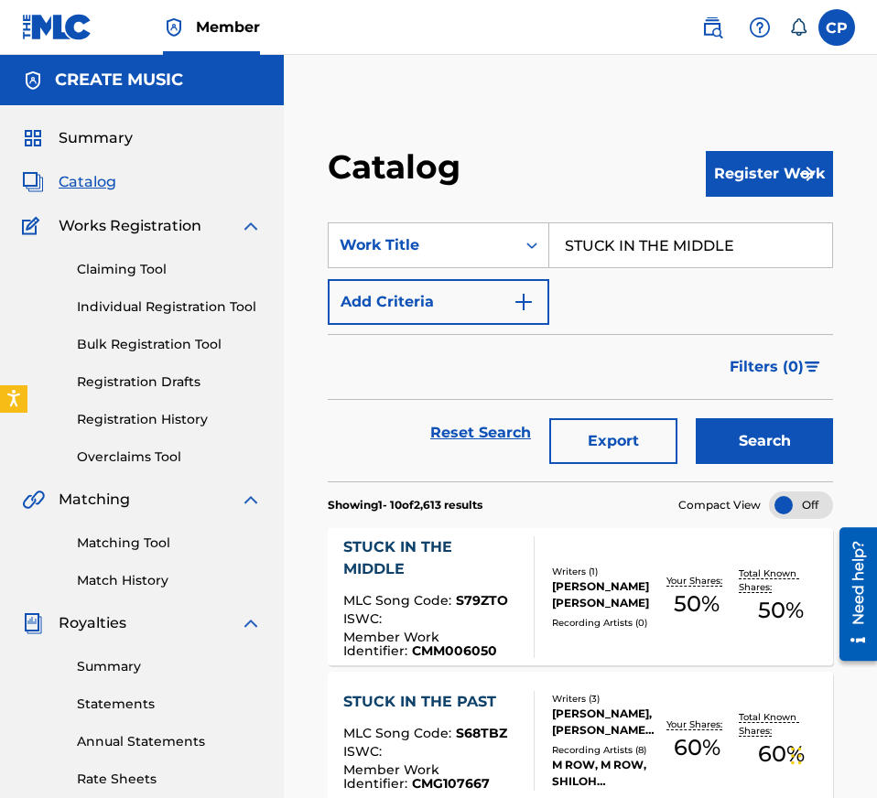
click at [619, 563] on div "STUCK IN THE MIDDLE MLC Song Code : S79ZTO ISWC : Member Work Identifier : CMM0…" at bounding box center [580, 596] width 505 height 137
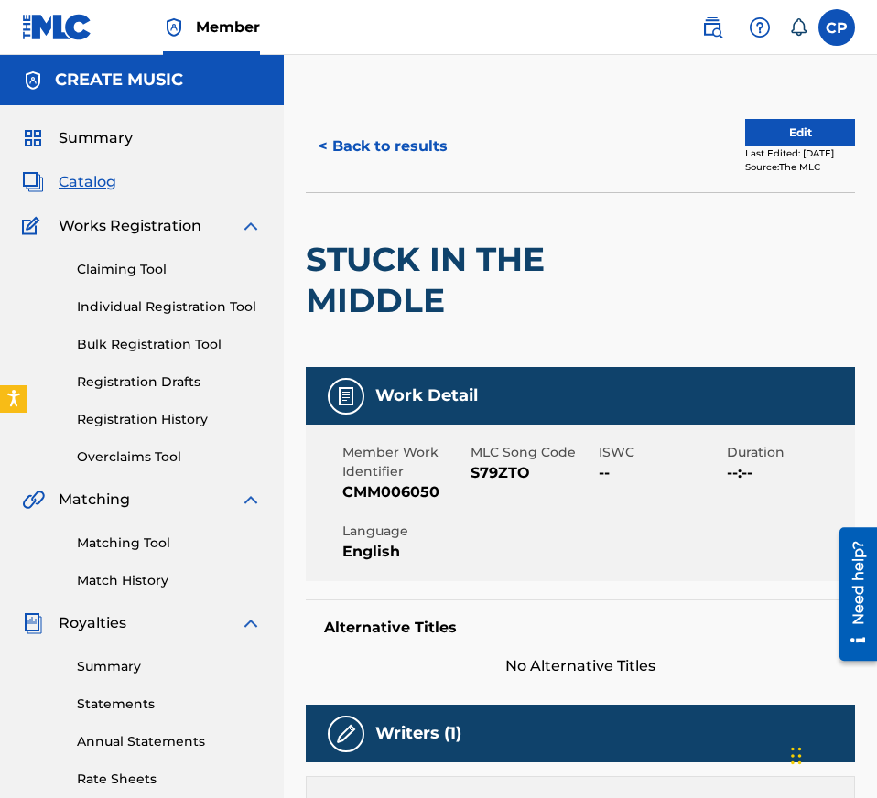
click at [518, 473] on span "S79ZTO" at bounding box center [532, 473] width 124 height 22
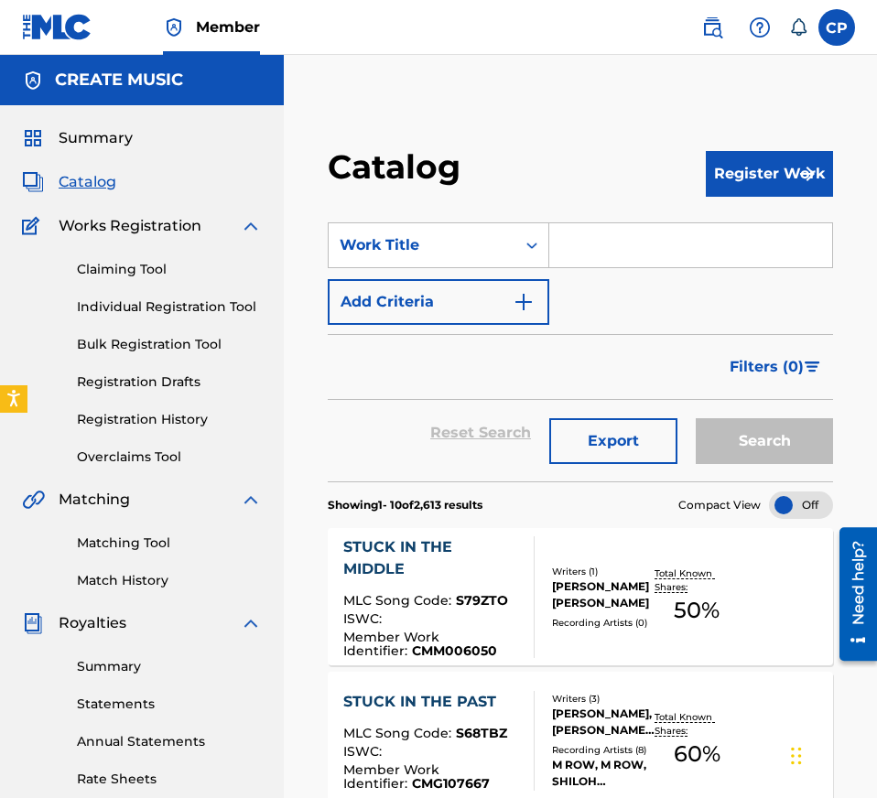
click at [622, 249] on input "Search Form" at bounding box center [690, 245] width 283 height 44
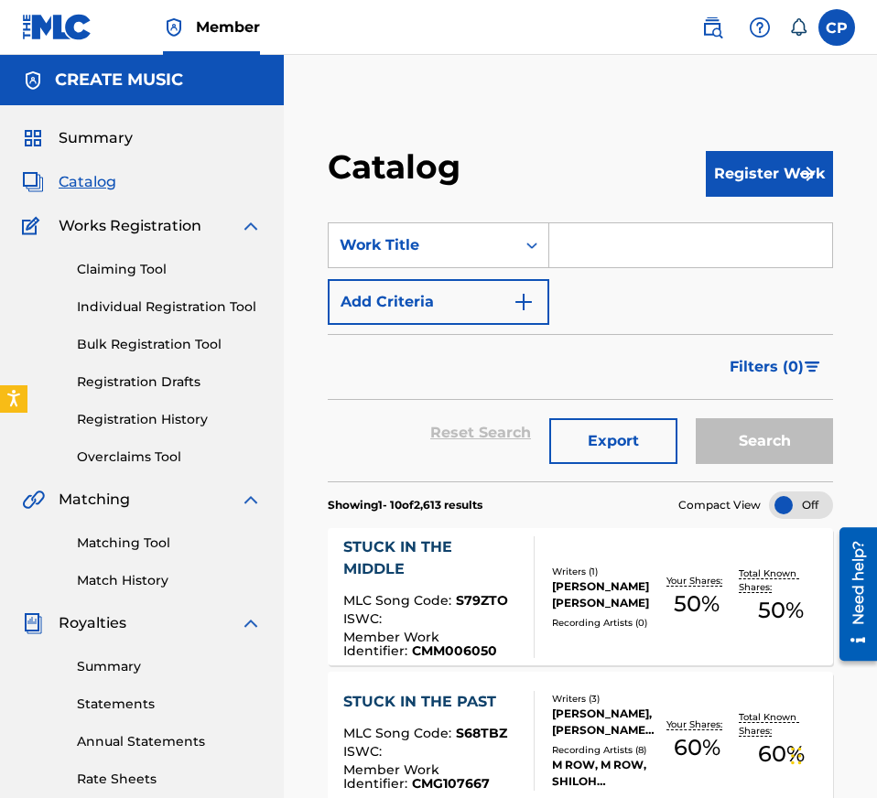
paste input "TRAP GO DUMB"
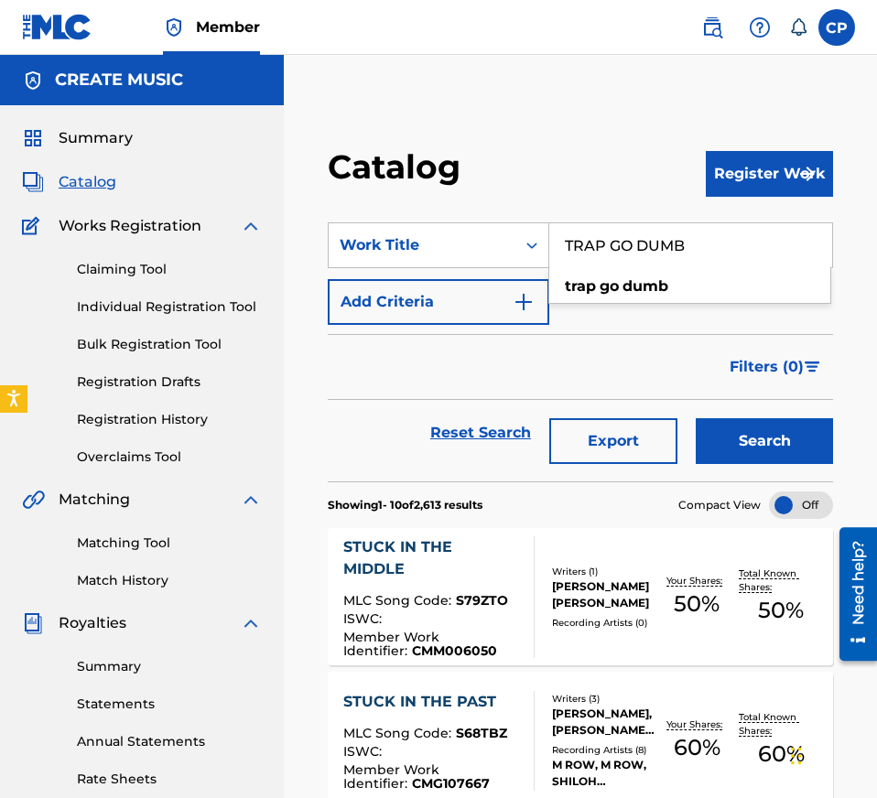
type input "TRAP GO DUMB"
click at [738, 463] on button "Search" at bounding box center [763, 441] width 137 height 46
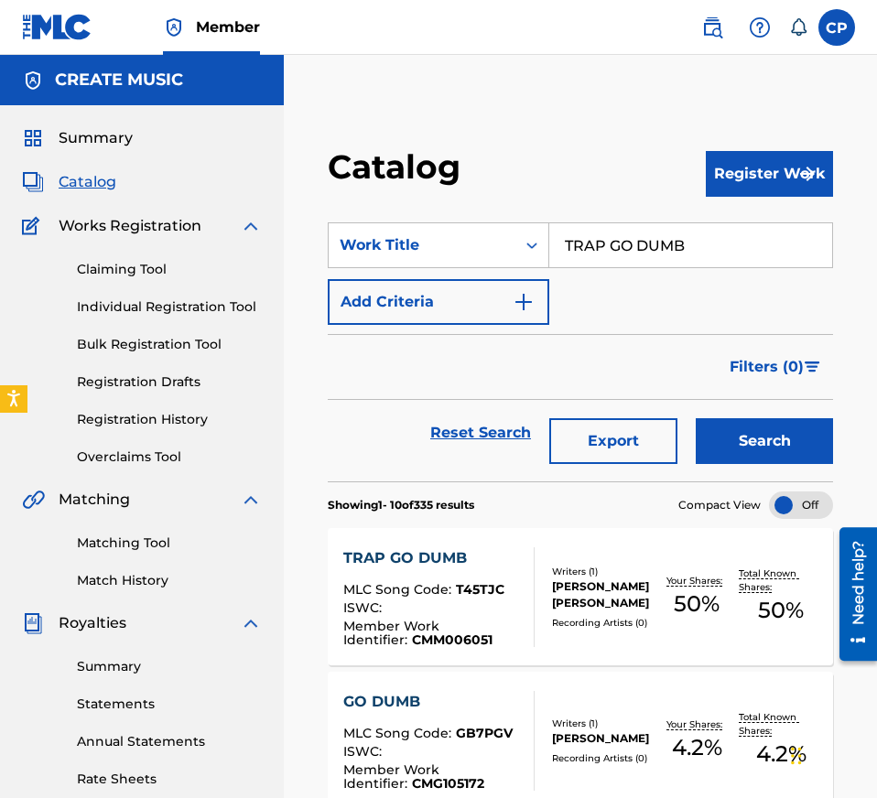
click at [491, 587] on span "T45TJC" at bounding box center [480, 589] width 48 height 16
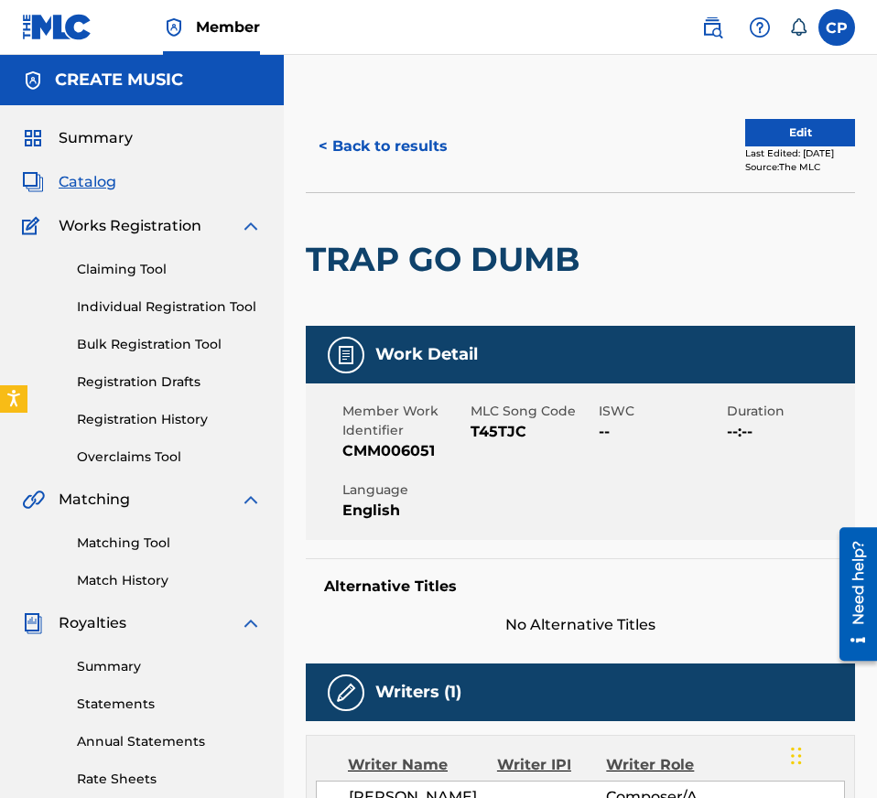
click at [486, 430] on span "T45TJC" at bounding box center [532, 432] width 124 height 22
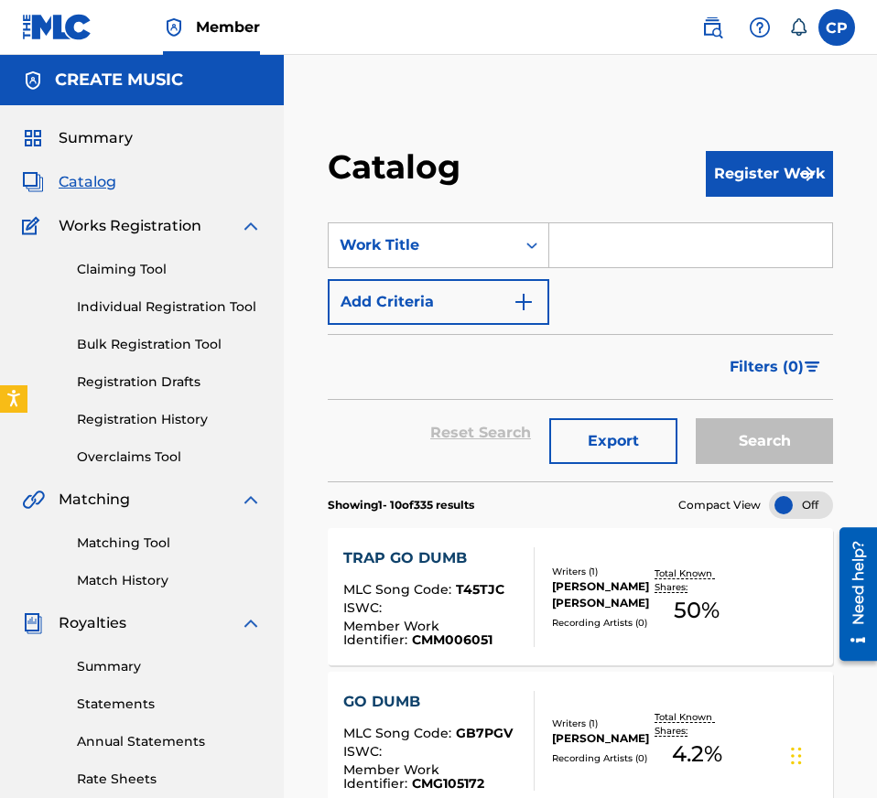
click at [627, 259] on input "Search Form" at bounding box center [690, 245] width 283 height 44
paste input "CROSS EM OUT"
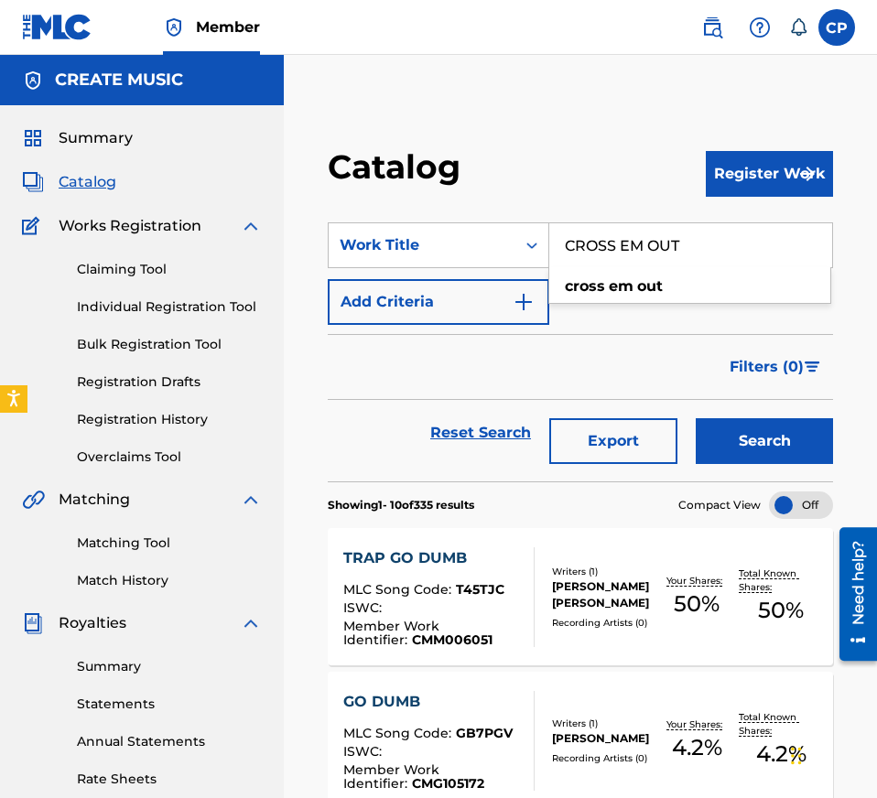
type input "CROSS EM OUT"
click at [737, 429] on button "Search" at bounding box center [763, 441] width 137 height 46
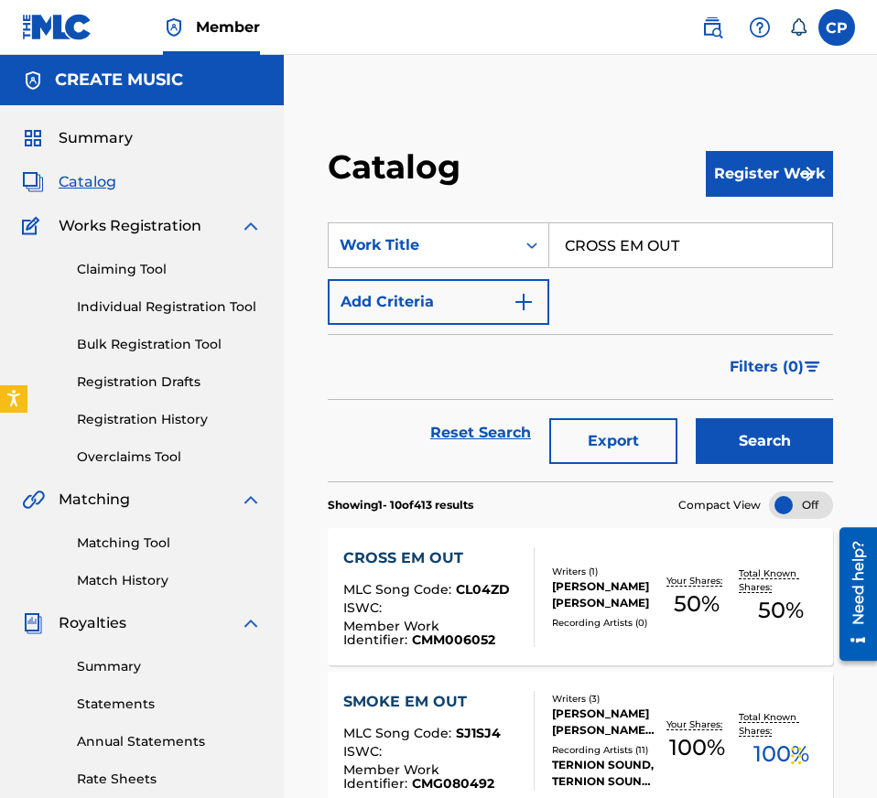
click at [457, 565] on div "CROSS EM OUT" at bounding box center [431, 558] width 177 height 22
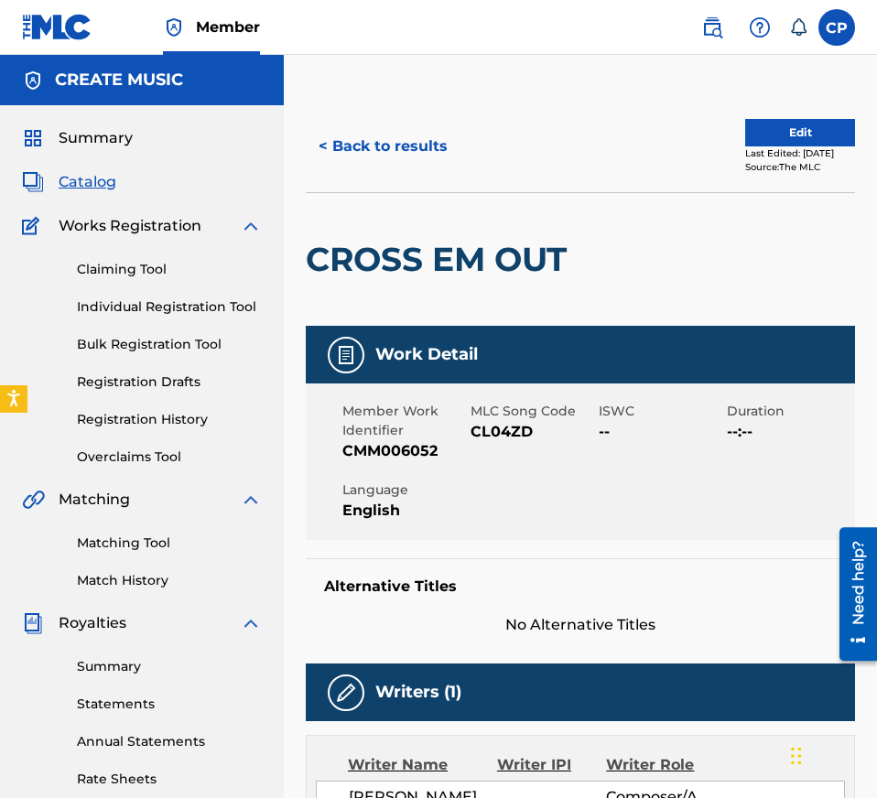
click at [492, 429] on span "CL04ZD" at bounding box center [532, 432] width 124 height 22
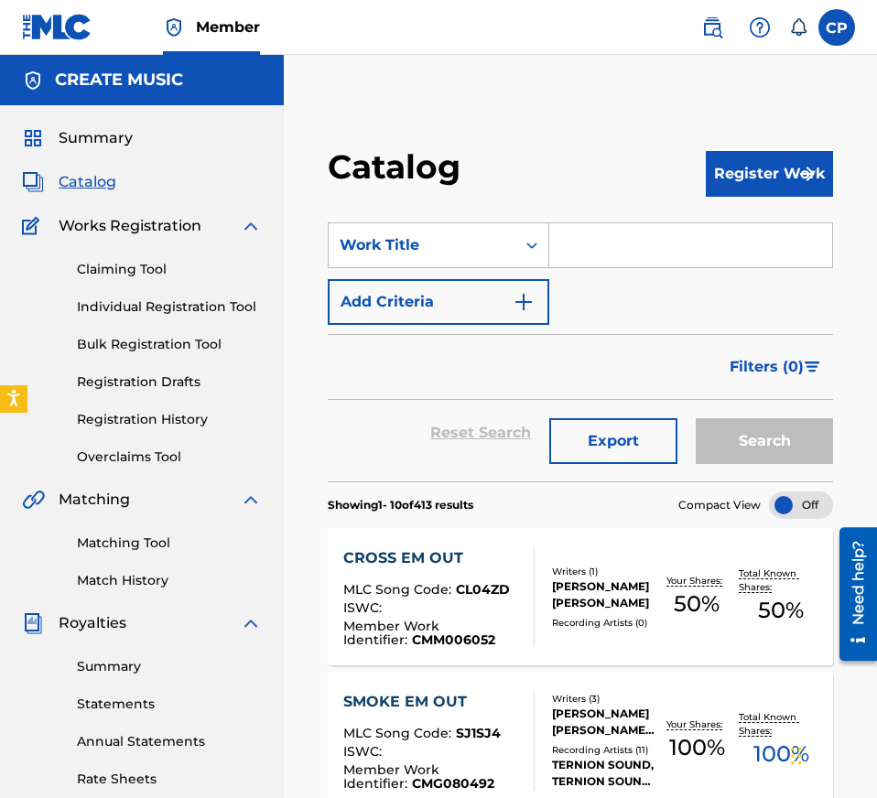
click at [580, 246] on input "Search Form" at bounding box center [690, 245] width 283 height 44
paste input "BLACK TRUCK"
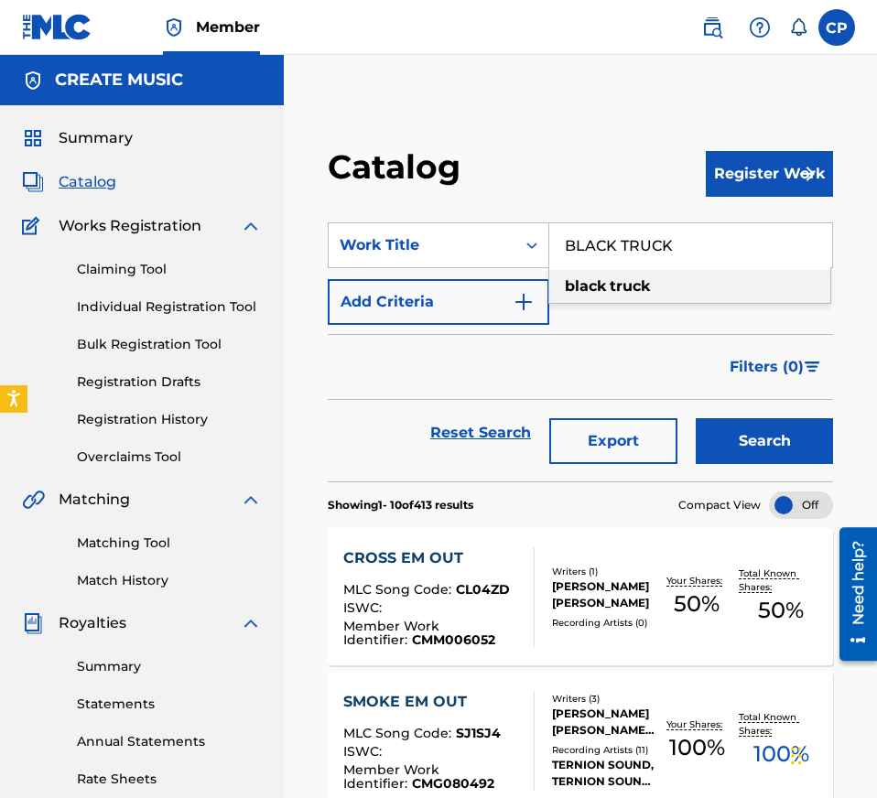
type input "BLACK TRUCK"
click at [741, 469] on div "Reset Search Export Search" at bounding box center [580, 440] width 505 height 81
click at [732, 439] on button "Search" at bounding box center [763, 441] width 137 height 46
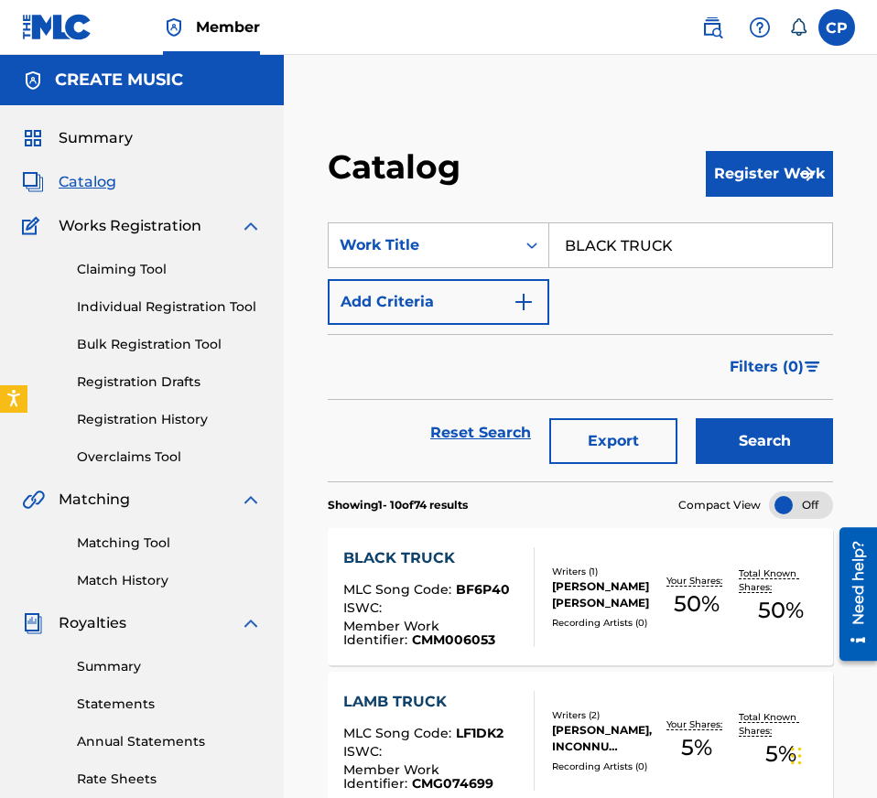
click at [628, 560] on div "BLACK TRUCK MLC Song Code : BF6P40 ISWC : Member Work Identifier : CMM006053 Wr…" at bounding box center [580, 596] width 505 height 137
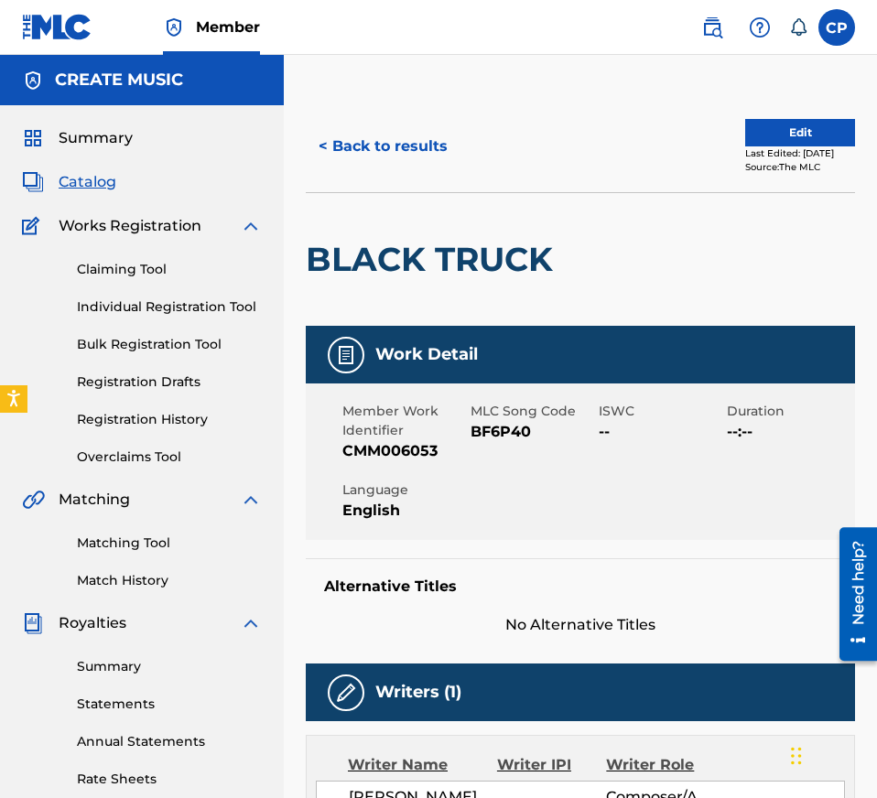
click at [500, 433] on span "BF6P40" at bounding box center [532, 432] width 124 height 22
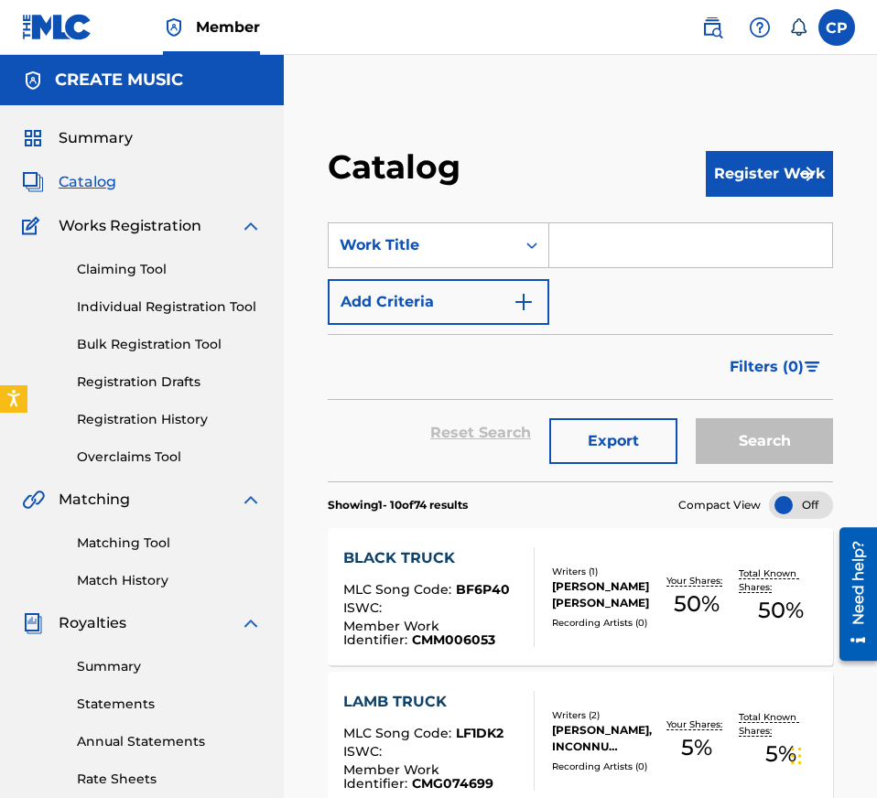
click at [621, 249] on input "Search Form" at bounding box center [690, 245] width 283 height 44
paste input "TRYNA SPEND"
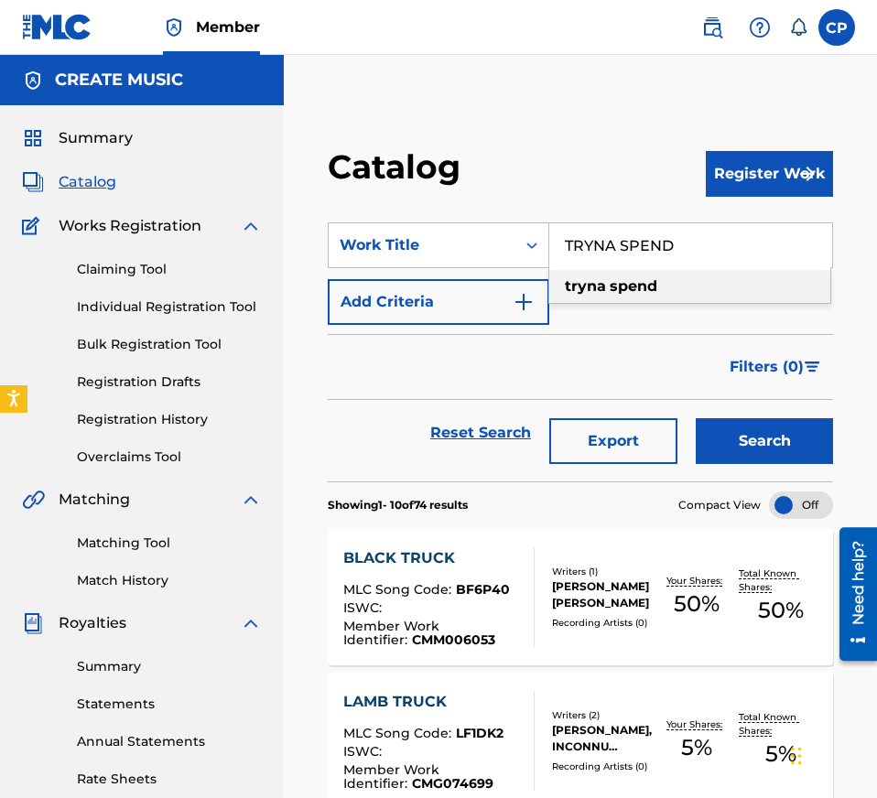
type input "TRYNA SPEND"
click at [736, 452] on button "Search" at bounding box center [763, 441] width 137 height 46
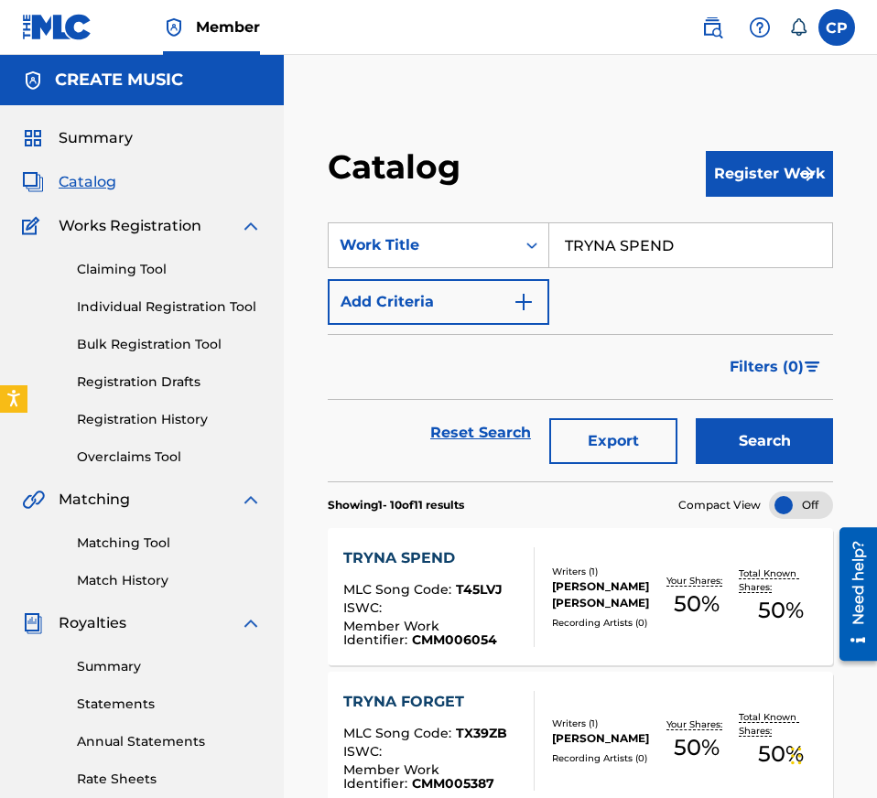
click at [555, 537] on div "TRYNA SPEND MLC Song Code : T45LVJ ISWC : Member Work Identifier : CMM006054 Wr…" at bounding box center [580, 596] width 505 height 137
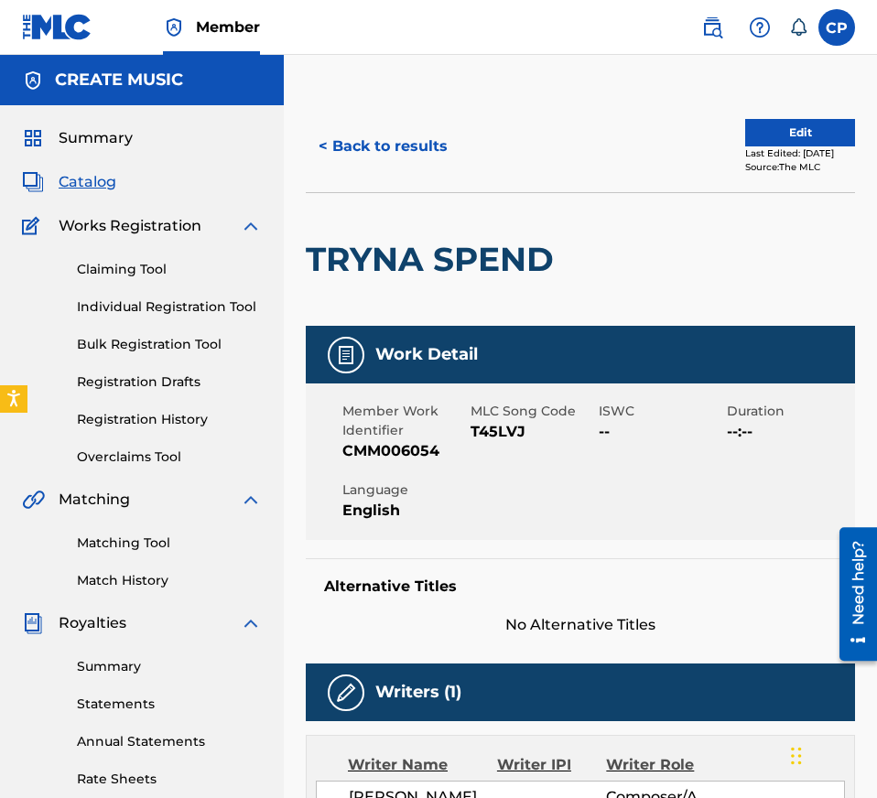
click at [514, 430] on span "T45LVJ" at bounding box center [532, 432] width 124 height 22
click at [405, 170] on div "< Back to results Edit Last Edited: [DATE] Source: The MLC" at bounding box center [580, 147] width 549 height 92
click at [405, 156] on button "< Back to results" at bounding box center [383, 147] width 155 height 46
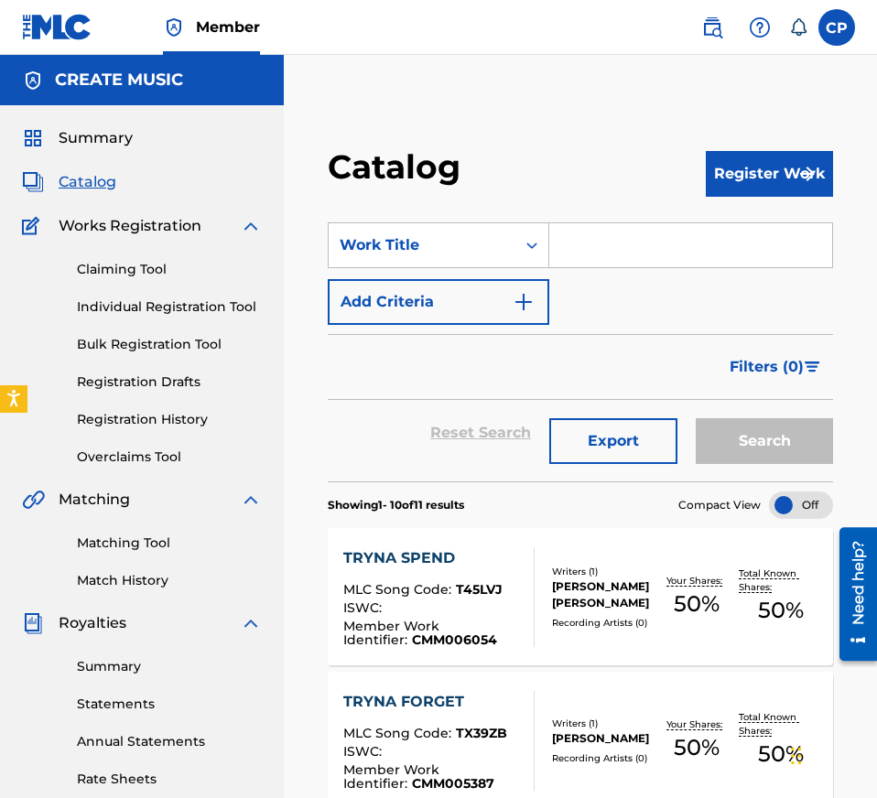
click at [632, 230] on input "Search Form" at bounding box center [690, 245] width 283 height 44
paste input "RAVENS"
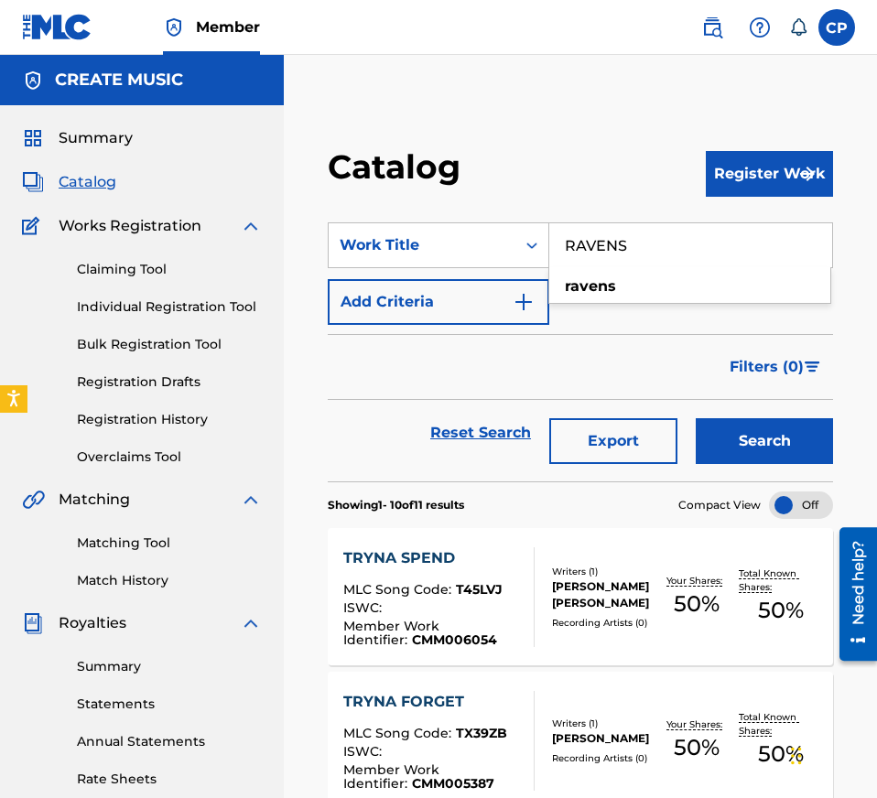
type input "RAVENS"
click at [784, 469] on div "Reset Search Export Search" at bounding box center [580, 440] width 505 height 81
click at [777, 442] on button "Search" at bounding box center [763, 441] width 137 height 46
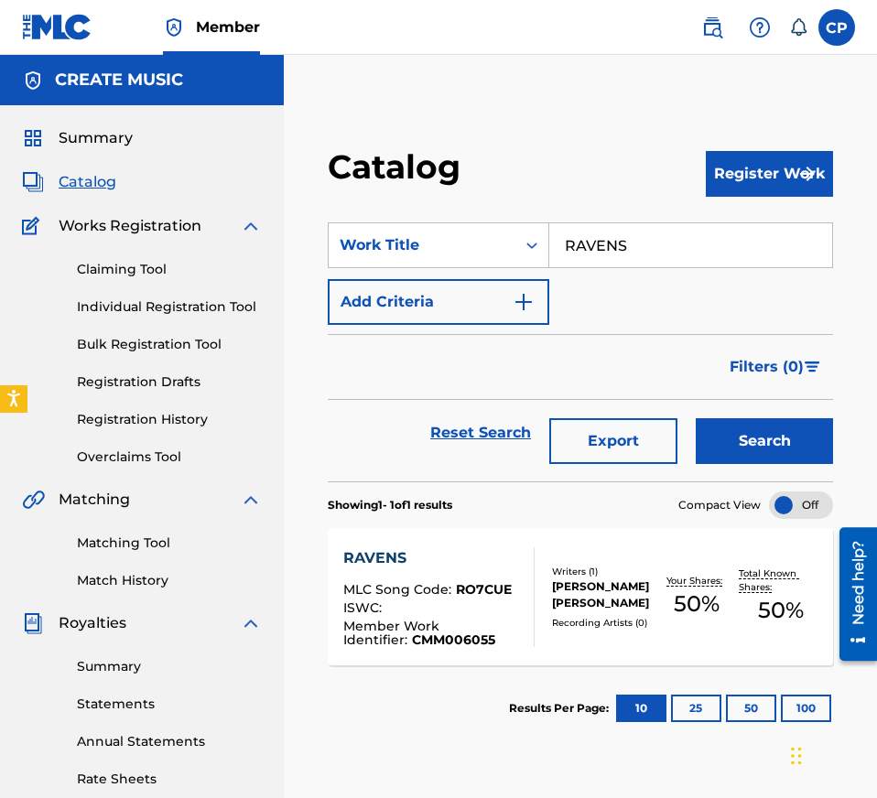
click at [480, 576] on div "RAVENS MLC Song Code : RO7CUE ISWC : Member Work Identifier : CMM006055" at bounding box center [431, 597] width 177 height 100
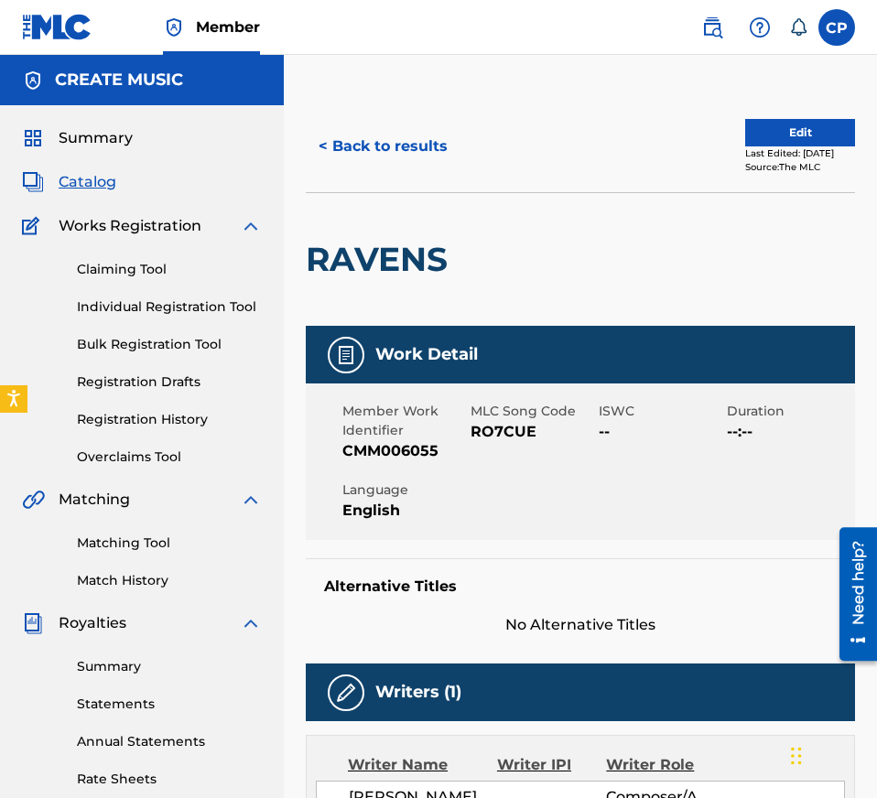
click at [512, 430] on span "RO7CUE" at bounding box center [532, 432] width 124 height 22
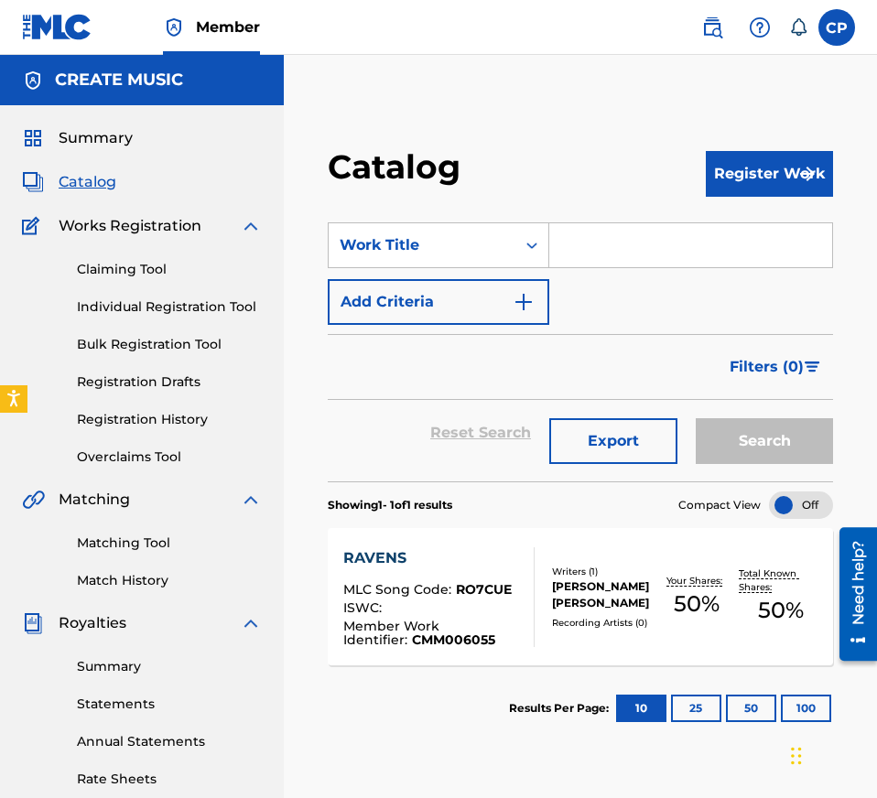
click at [647, 239] on input "Search Form" at bounding box center [690, 245] width 283 height 44
paste input "WAKANDA"
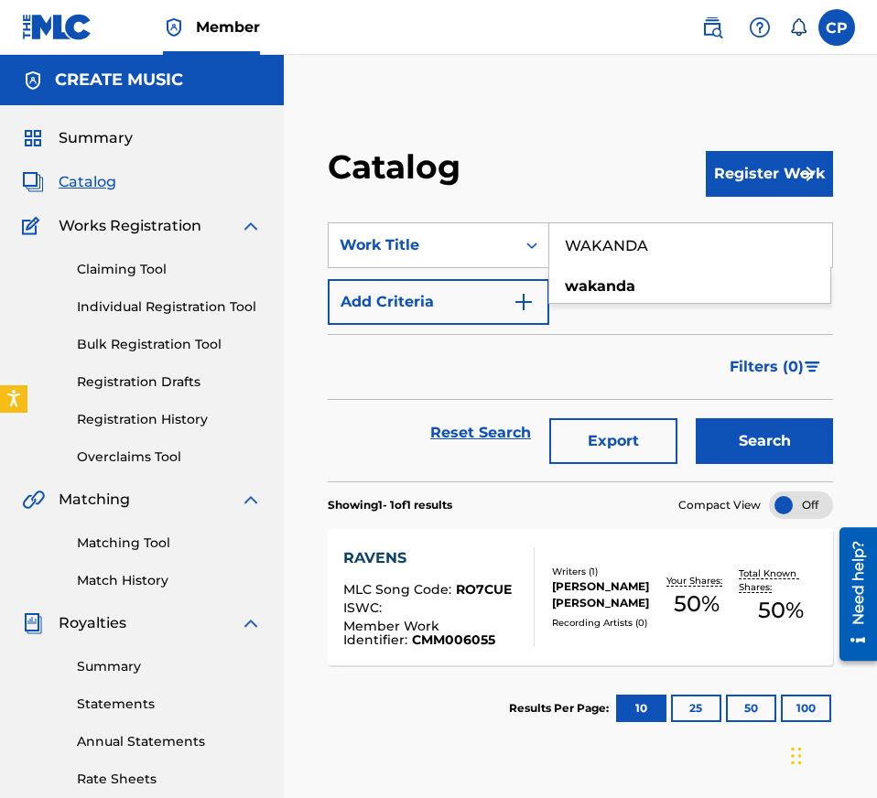
type input "WAKANDA"
click at [743, 429] on button "Search" at bounding box center [763, 441] width 137 height 46
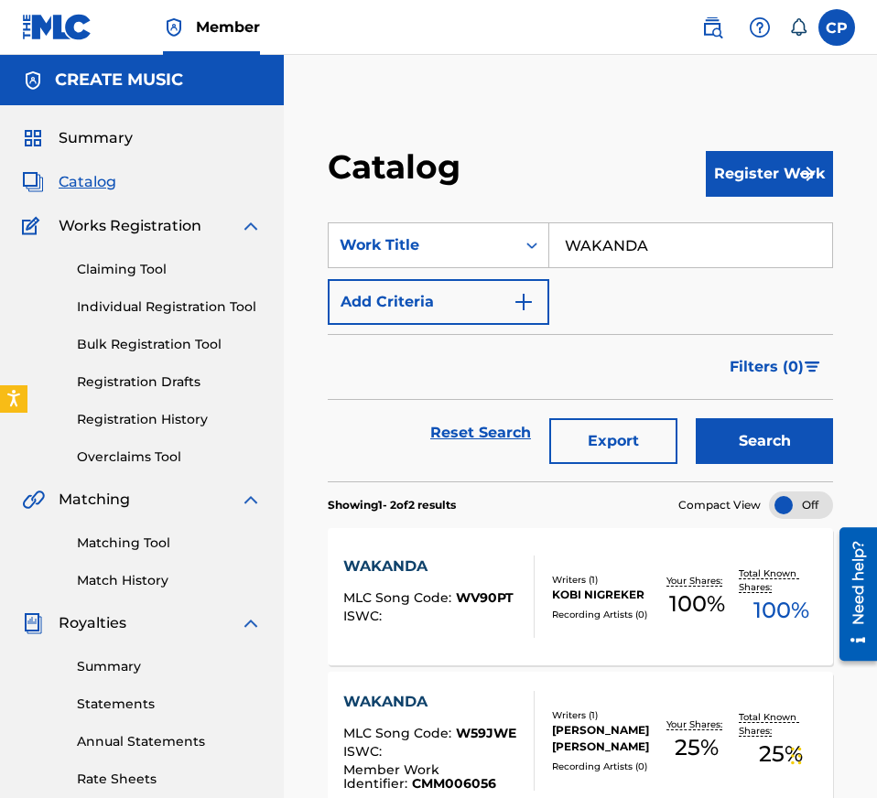
click at [496, 581] on div "WAKANDA MLC Song Code : WV90PT ISWC :" at bounding box center [428, 596] width 170 height 82
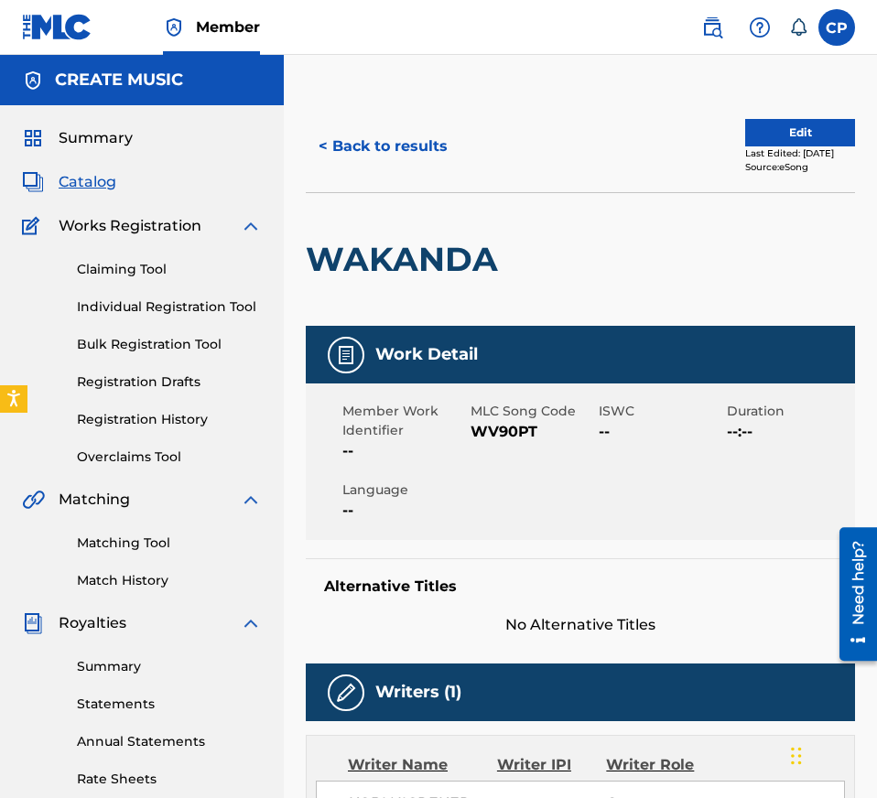
click at [512, 426] on span "WV90PT" at bounding box center [532, 432] width 124 height 22
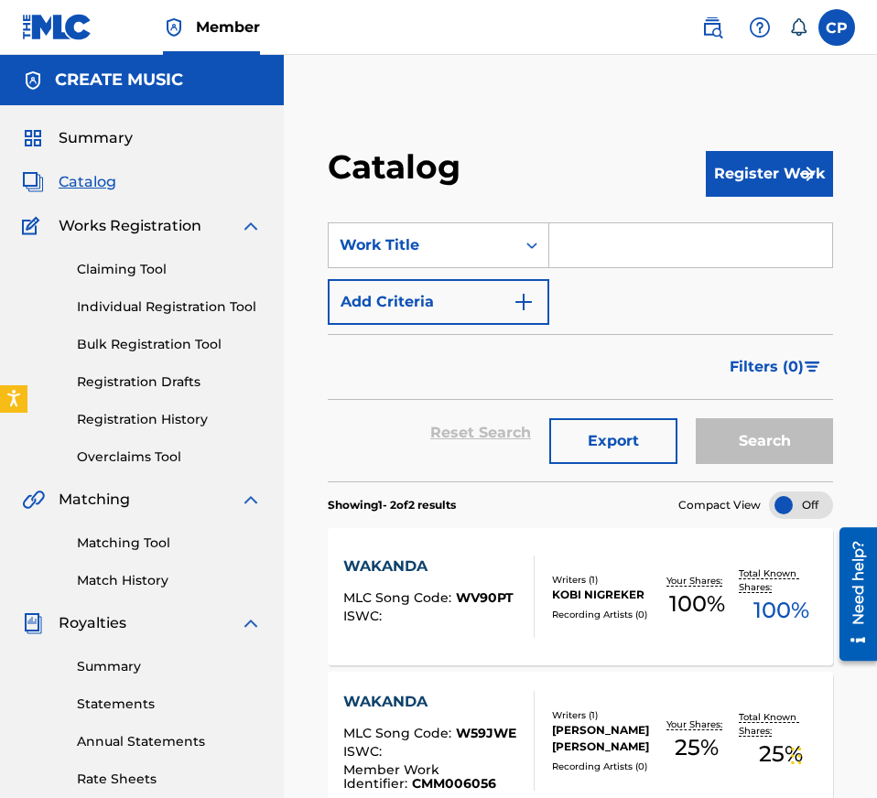
paste input "RESTITUTION"
click at [676, 250] on input "Search Form" at bounding box center [690, 245] width 283 height 44
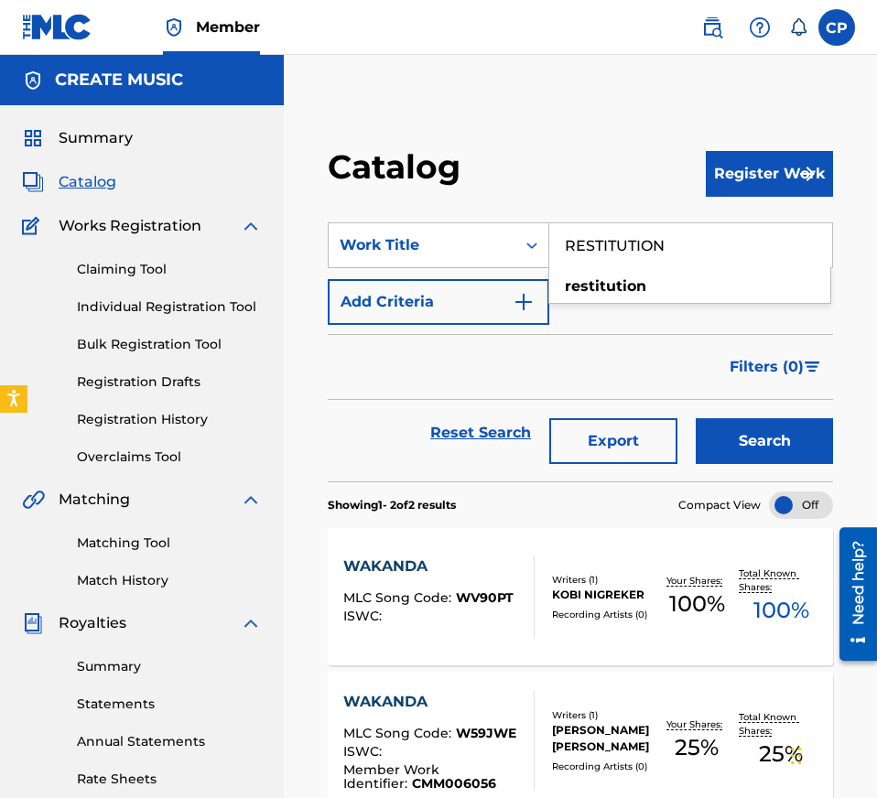
type input "RESTITUTION"
click at [735, 436] on button "Search" at bounding box center [763, 441] width 137 height 46
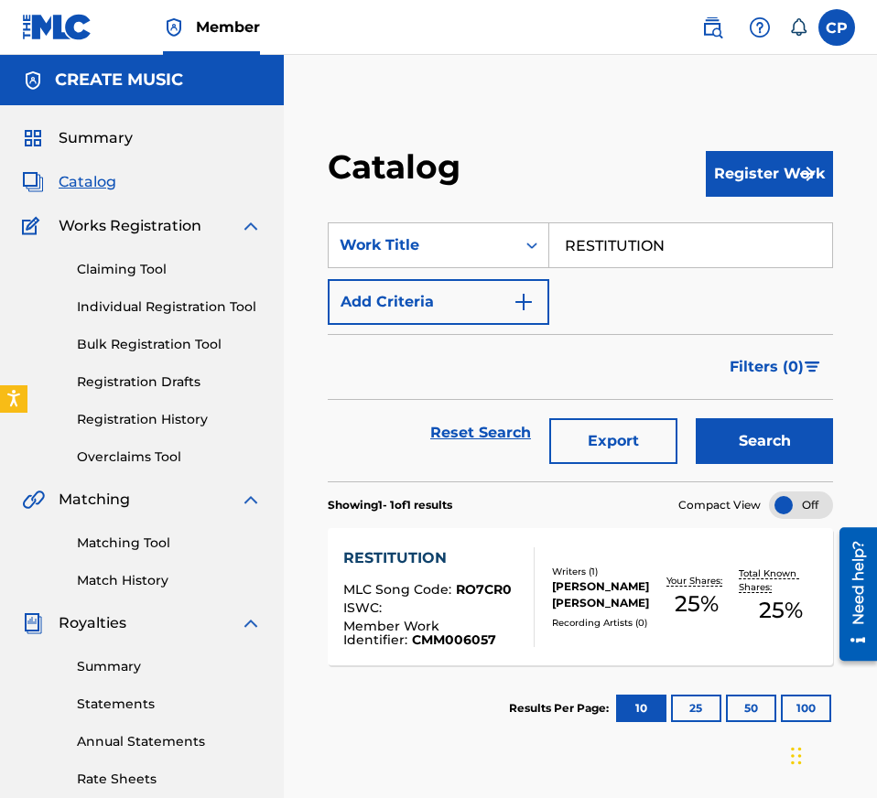
click at [499, 556] on div "RESTITUTION" at bounding box center [431, 558] width 177 height 22
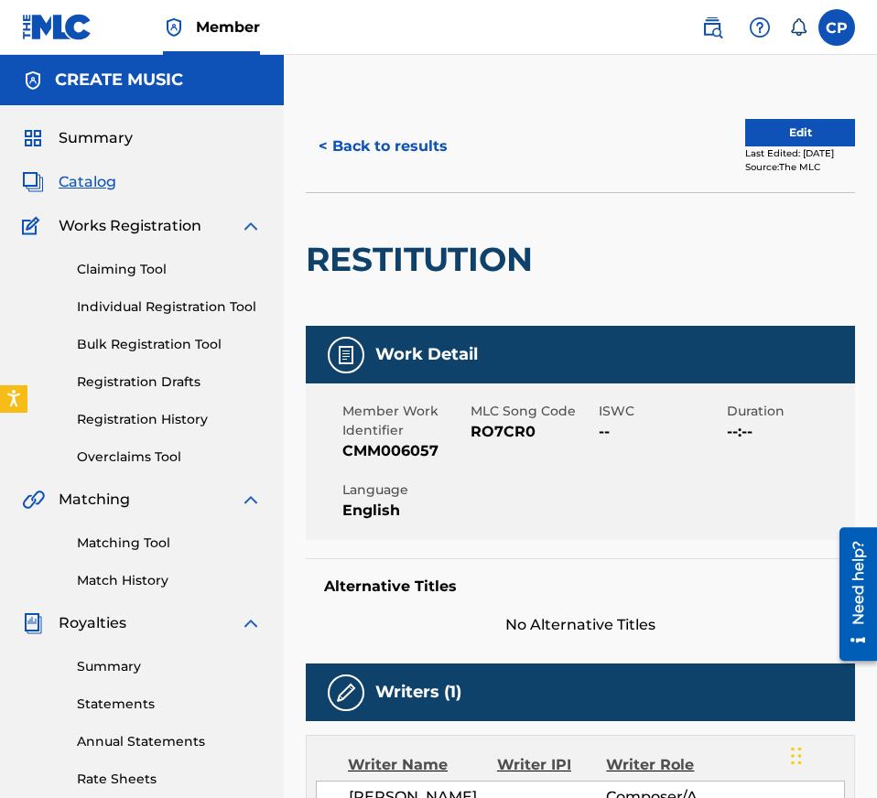
click at [529, 425] on span "RO7CR0" at bounding box center [532, 432] width 124 height 22
click at [518, 427] on span "RO7CR0" at bounding box center [532, 432] width 124 height 22
click at [407, 168] on button "< Back to results" at bounding box center [383, 147] width 155 height 46
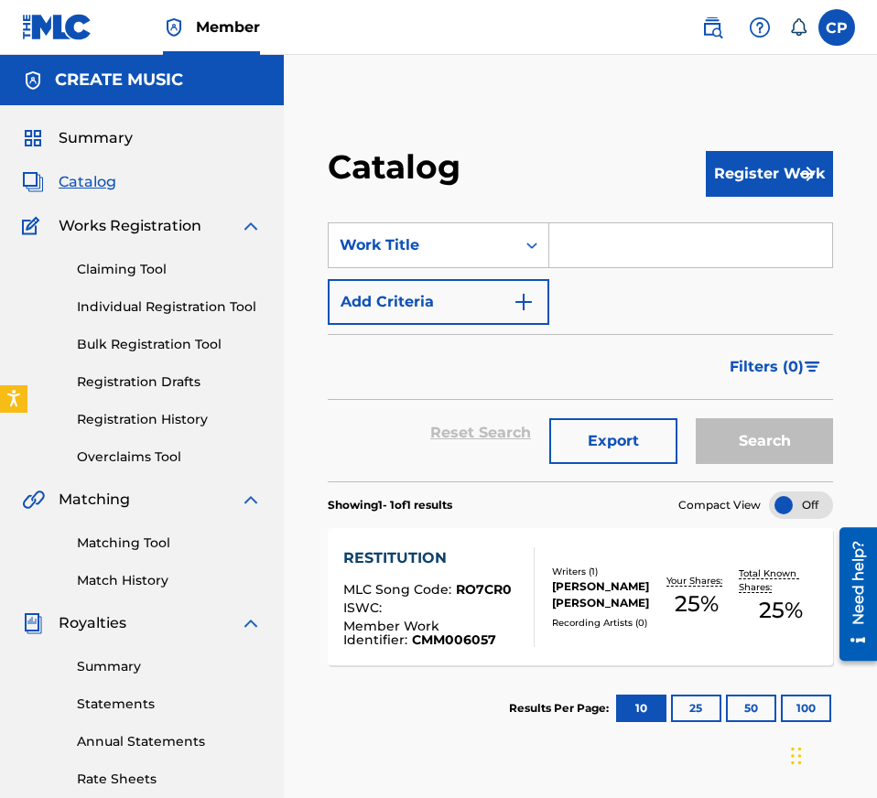
click at [648, 253] on input "Search Form" at bounding box center [690, 245] width 283 height 44
paste input "WAKANDA"
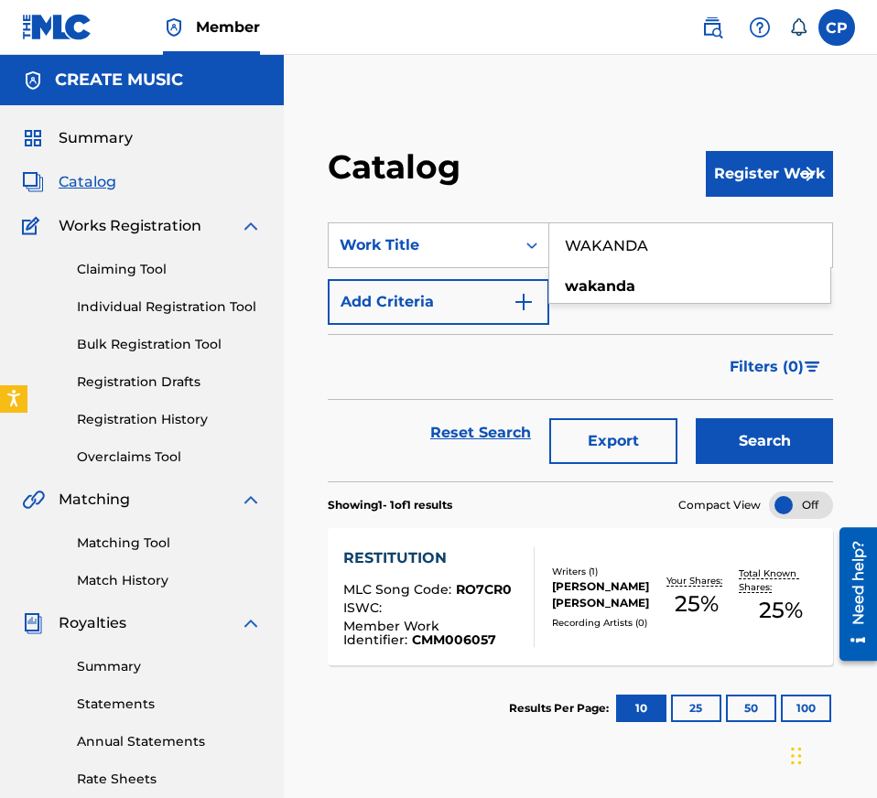
type input "WAKANDA"
click at [716, 404] on div "Search" at bounding box center [759, 433] width 146 height 66
click at [716, 422] on button "Search" at bounding box center [763, 441] width 137 height 46
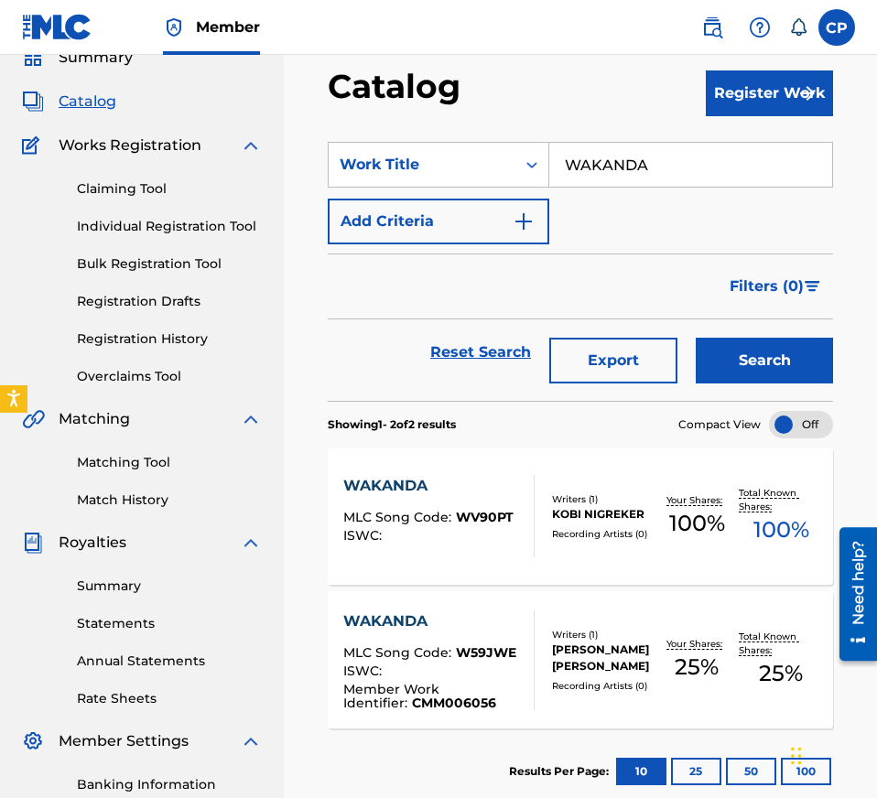
scroll to position [81, 0]
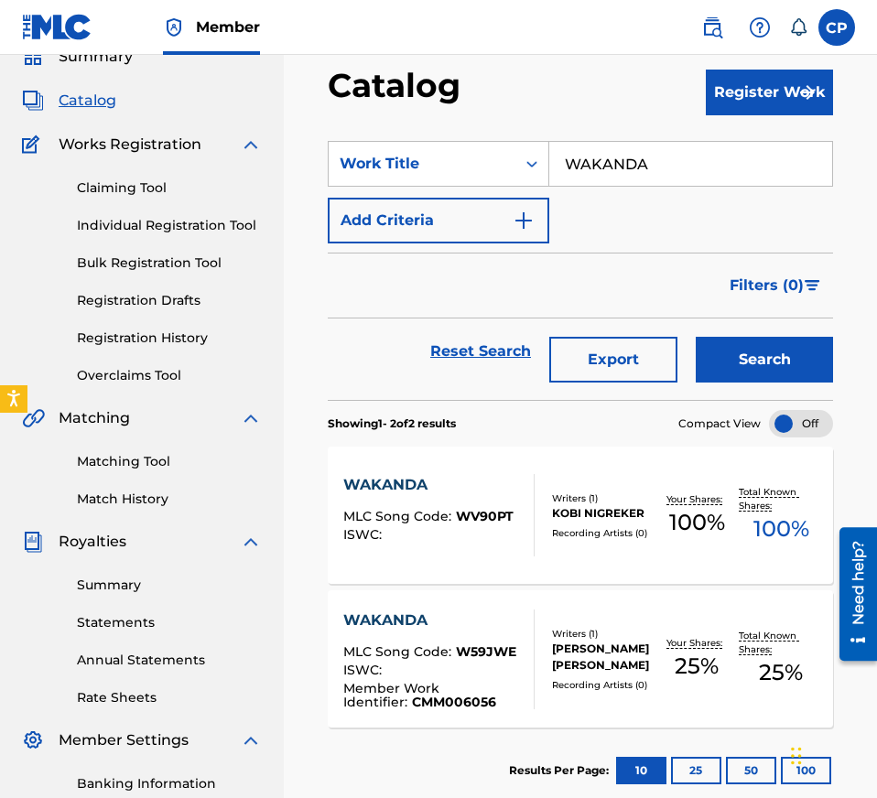
click at [518, 655] on div "MLC Song Code : W59JWE" at bounding box center [431, 654] width 177 height 18
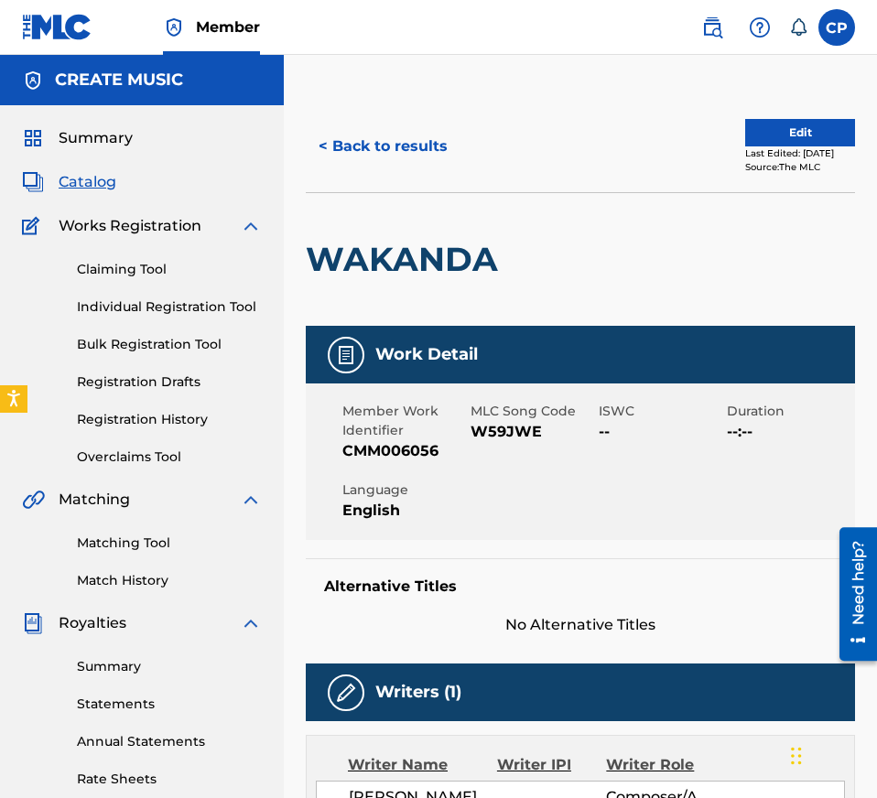
click at [522, 427] on span "W59JWE" at bounding box center [532, 432] width 124 height 22
click at [420, 129] on button "< Back to results" at bounding box center [383, 147] width 155 height 46
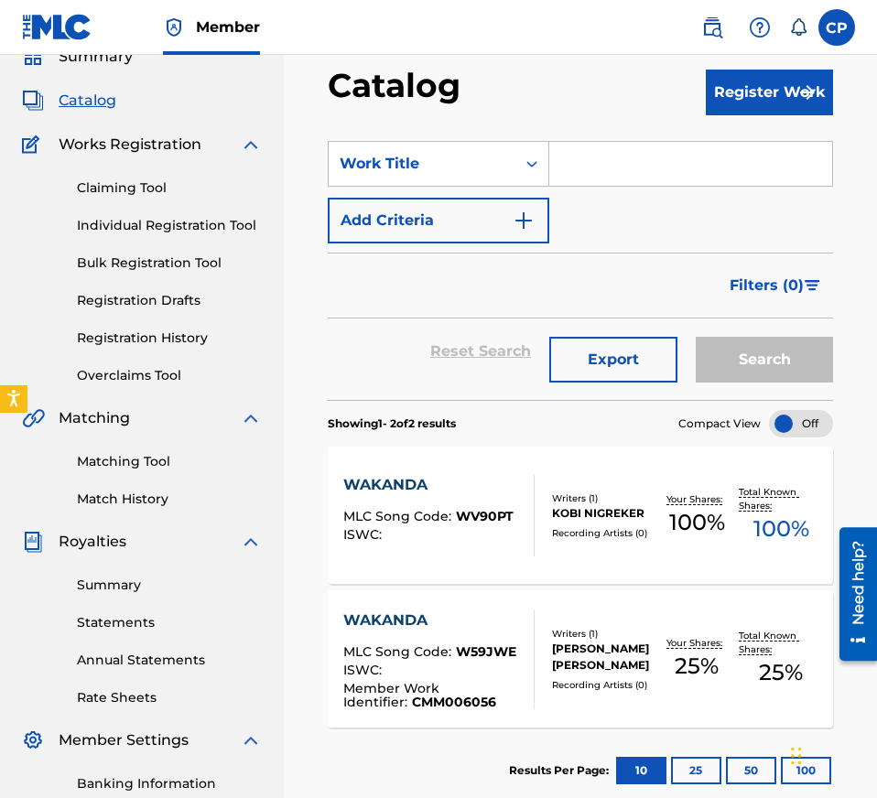
click at [713, 30] on img at bounding box center [712, 27] width 22 height 22
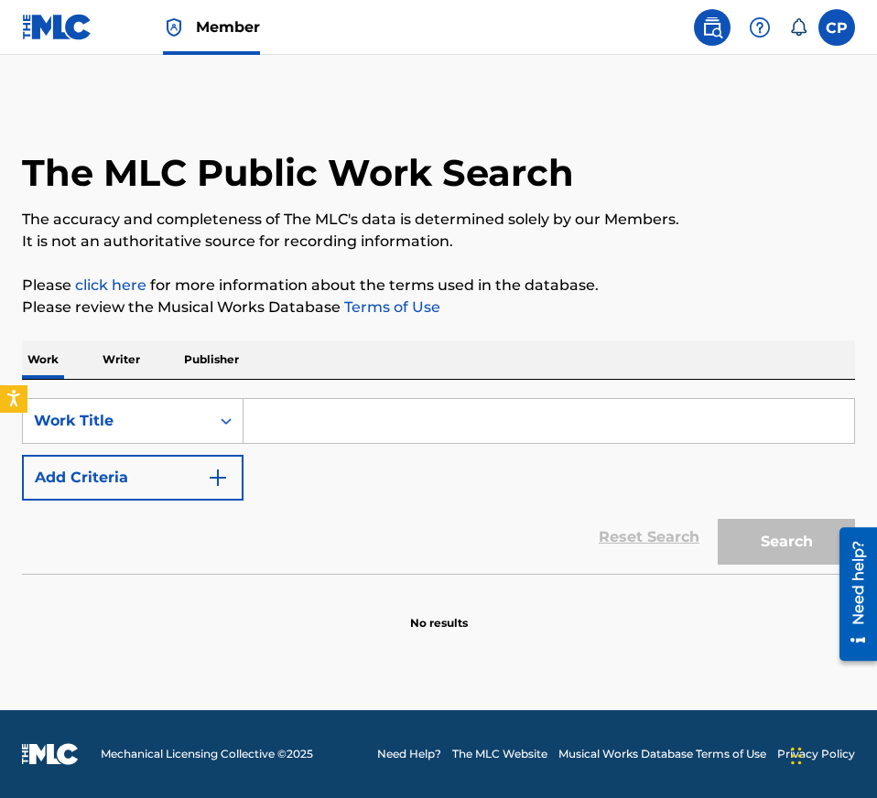
click at [335, 426] on input "Search Form" at bounding box center [548, 421] width 610 height 44
paste input "WHO I AM"
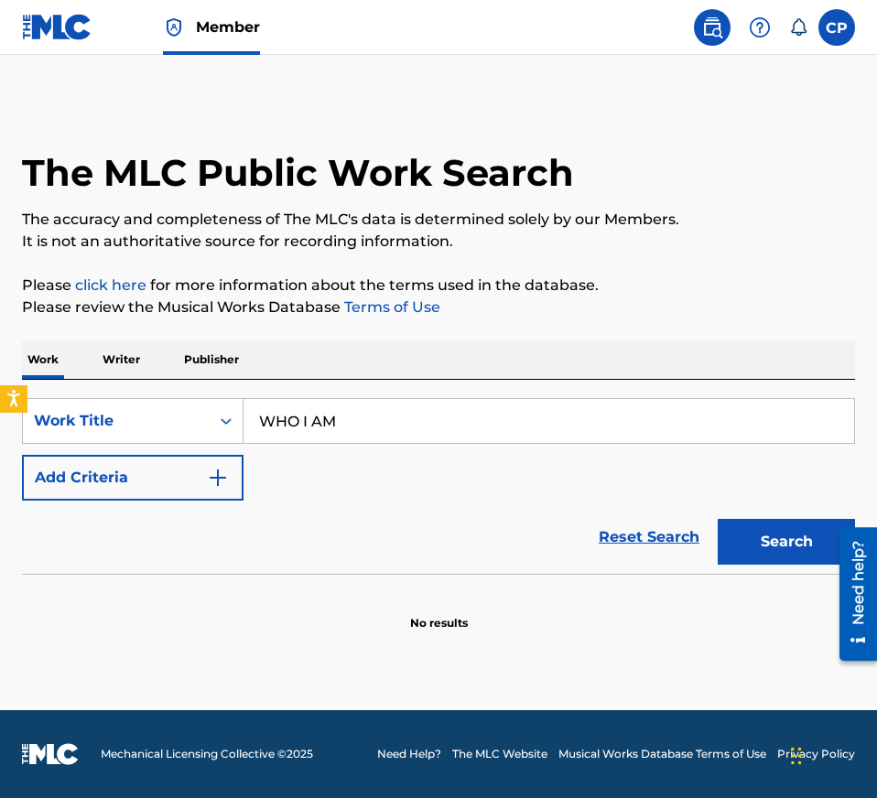
type input "WHO I AM"
click at [182, 477] on button "Add Criteria" at bounding box center [132, 478] width 221 height 46
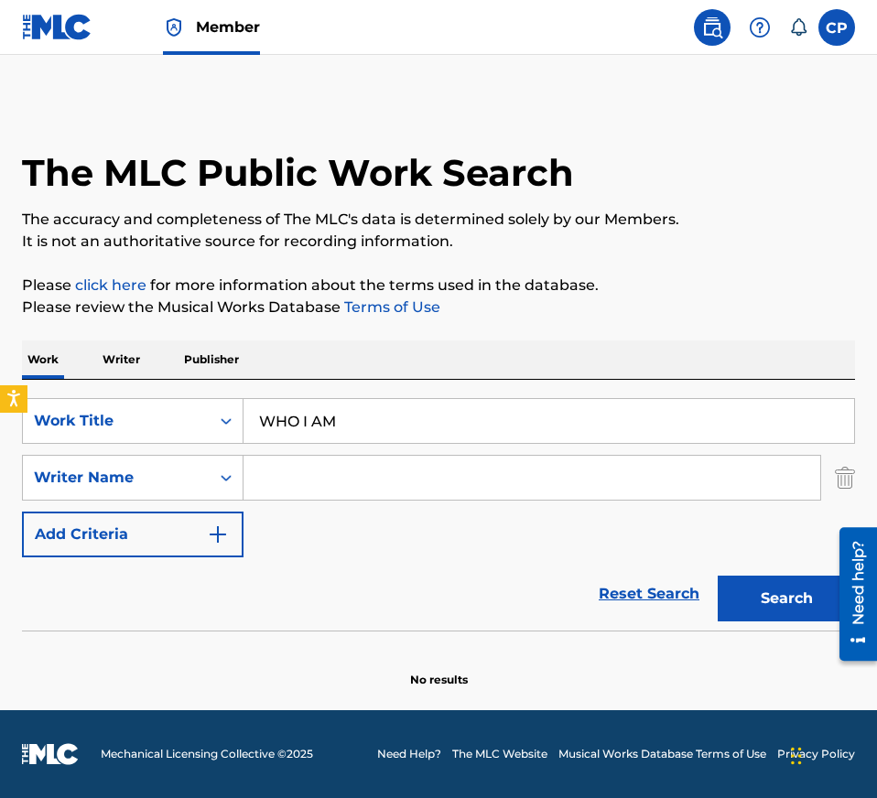
click at [319, 469] on input "Search Form" at bounding box center [531, 478] width 576 height 44
type input "[PERSON_NAME]"
click at [717, 576] on button "Search" at bounding box center [785, 599] width 137 height 46
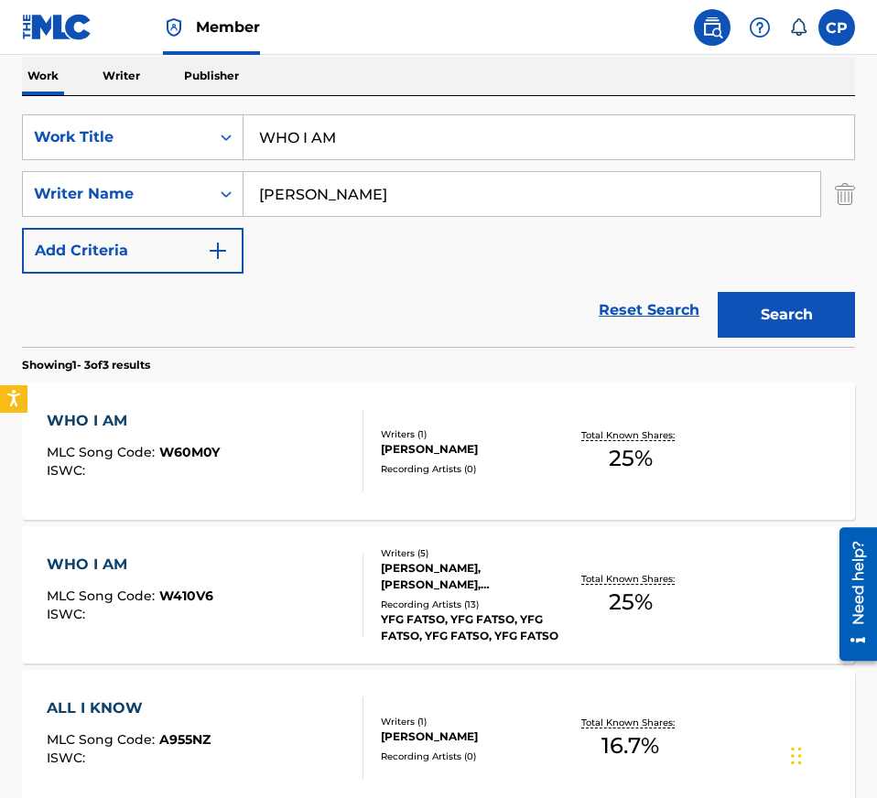
scroll to position [285, 0]
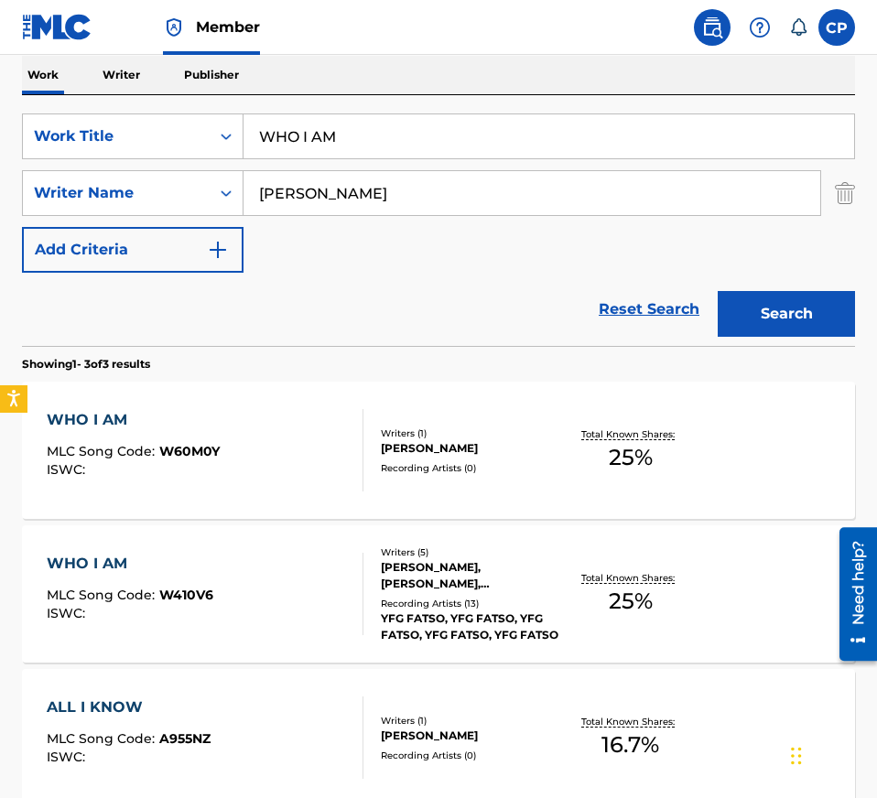
click at [533, 564] on div "[PERSON_NAME], [PERSON_NAME], [PERSON_NAME], [PERSON_NAME], [PERSON_NAME]" at bounding box center [471, 575] width 180 height 33
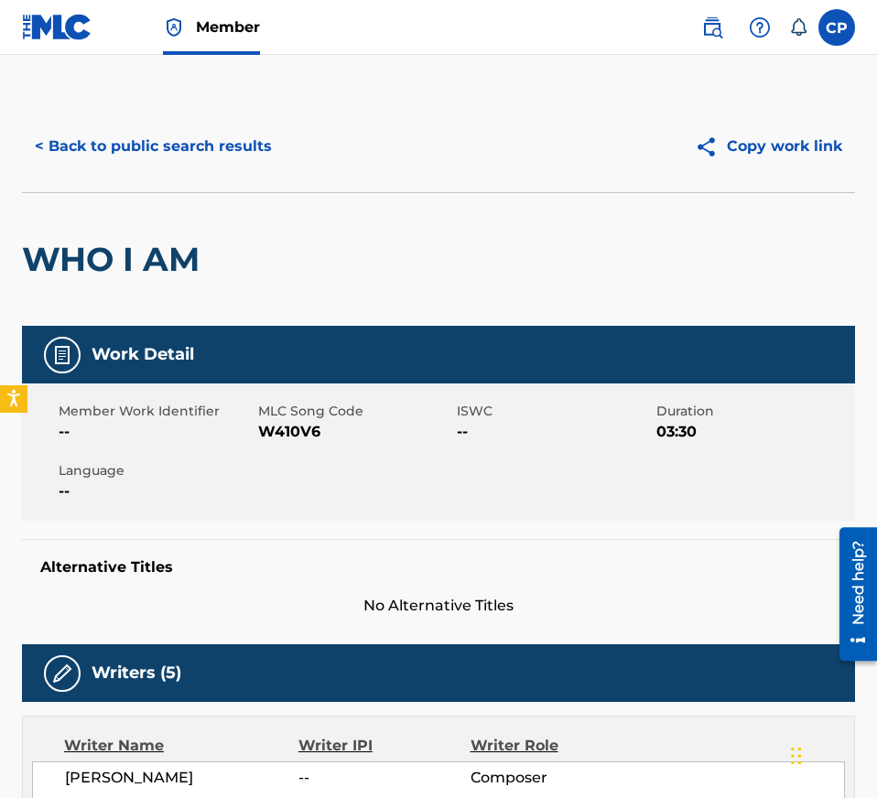
click at [215, 132] on button "< Back to public search results" at bounding box center [153, 147] width 263 height 46
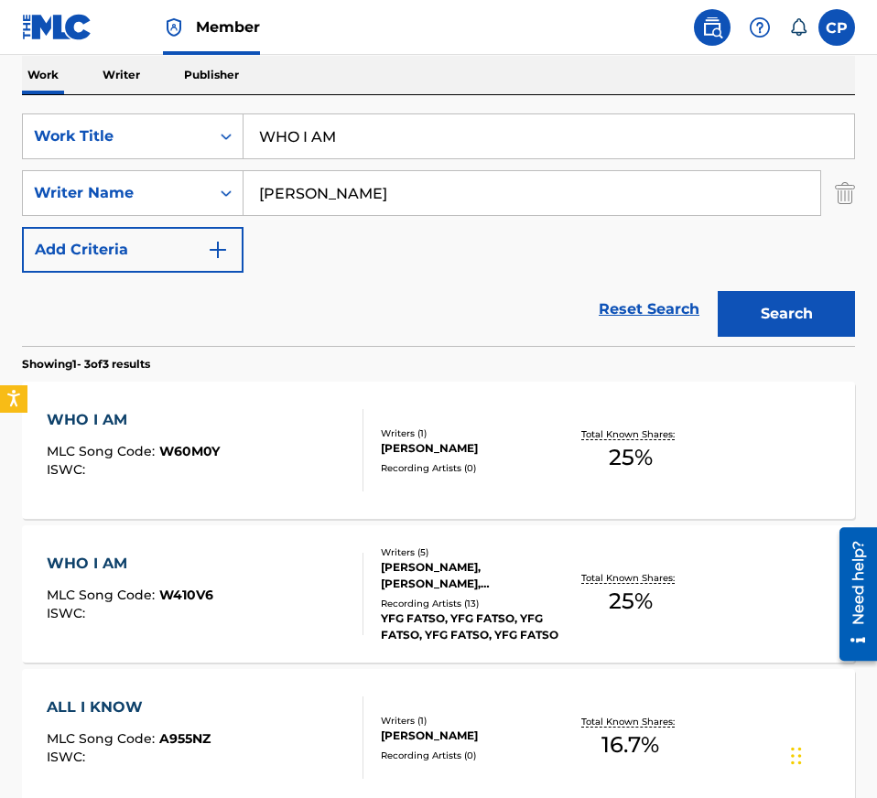
scroll to position [38, 0]
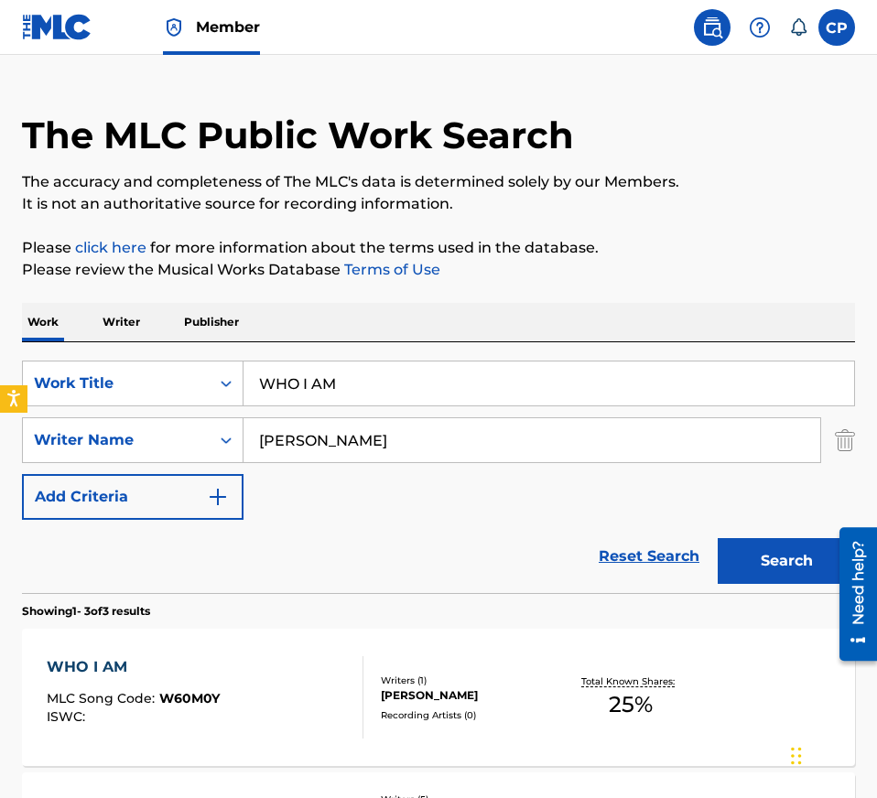
click at [211, 31] on span "Member" at bounding box center [228, 26] width 64 height 21
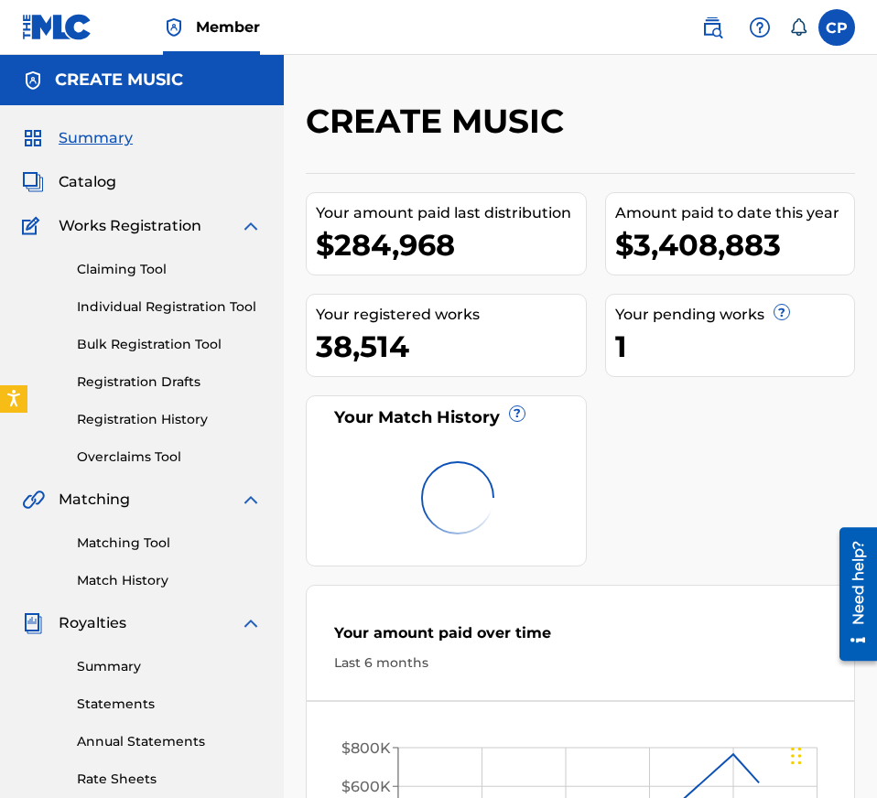
click at [96, 186] on span "Catalog" at bounding box center [88, 182] width 58 height 22
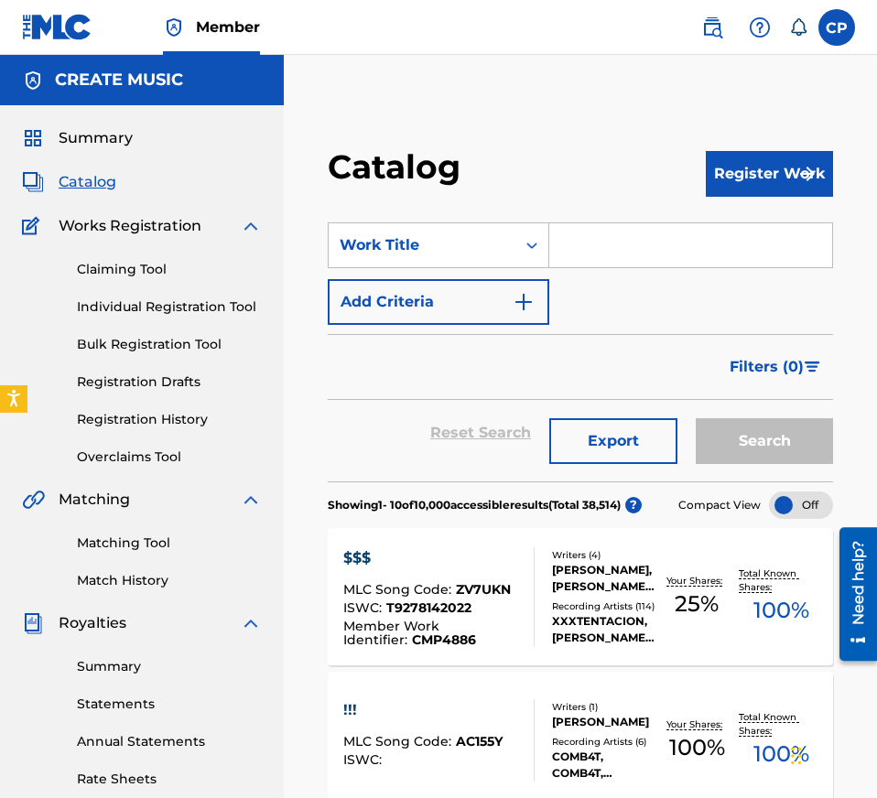
click at [623, 243] on input "Search Form" at bounding box center [690, 245] width 283 height 44
paste input "WORLD IS OURZ"
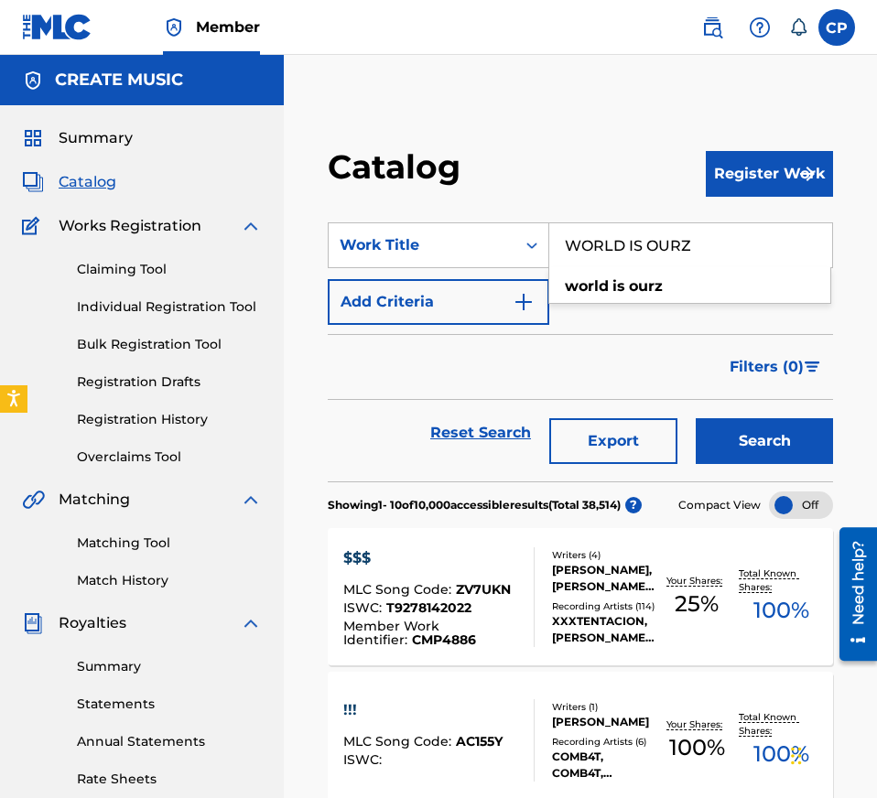
type input "WORLD IS OURZ"
click at [782, 458] on button "Search" at bounding box center [763, 441] width 137 height 46
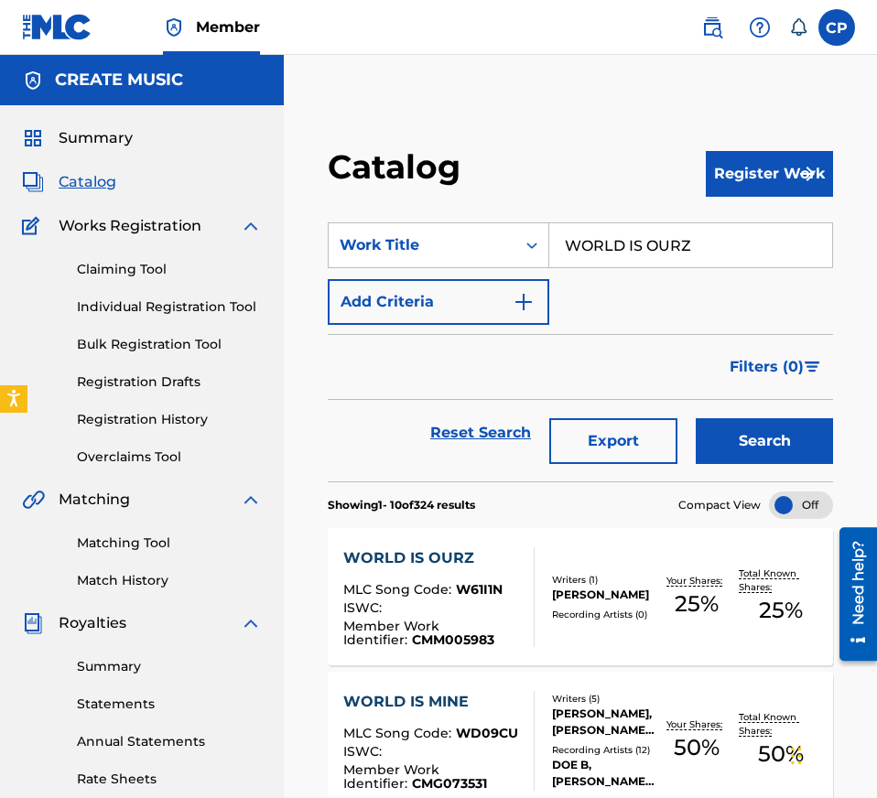
click at [670, 618] on div "Your Shares: 25 %" at bounding box center [696, 597] width 84 height 56
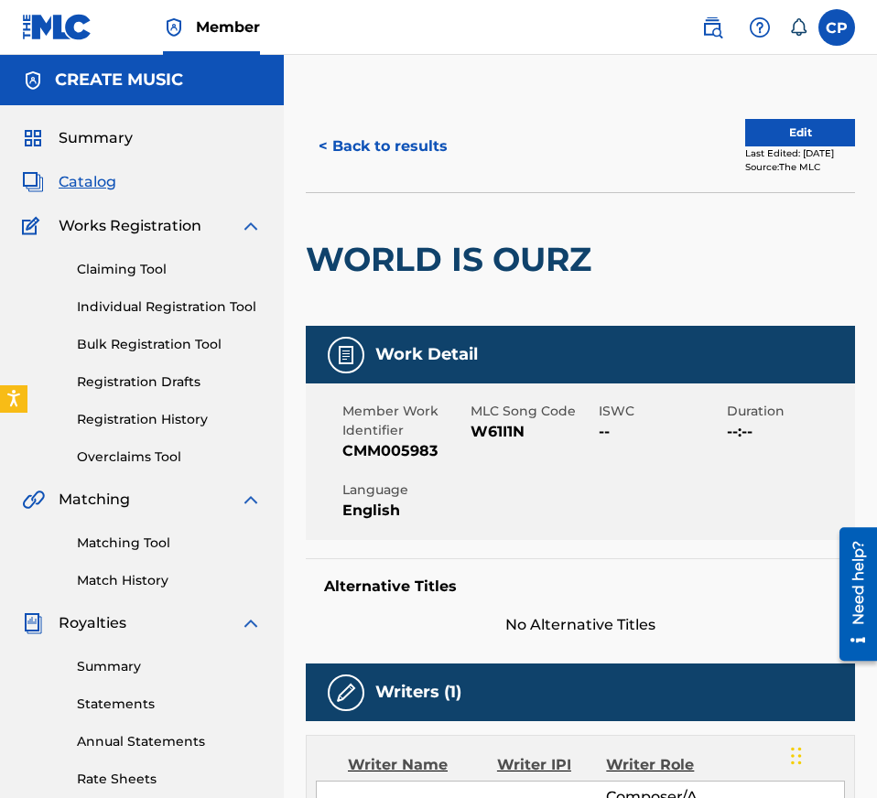
click at [501, 433] on span "W61I1N" at bounding box center [532, 432] width 124 height 22
click at [396, 133] on button "< Back to results" at bounding box center [383, 147] width 155 height 46
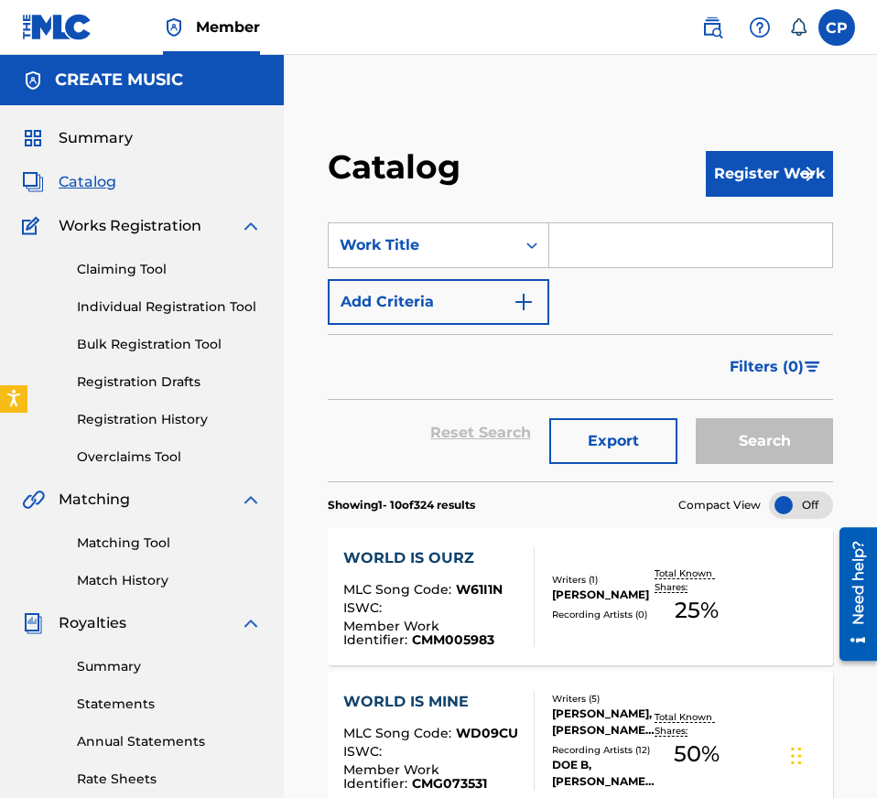
click at [706, 242] on input "Search Form" at bounding box center [690, 245] width 283 height 44
paste input "TENDER MAN"
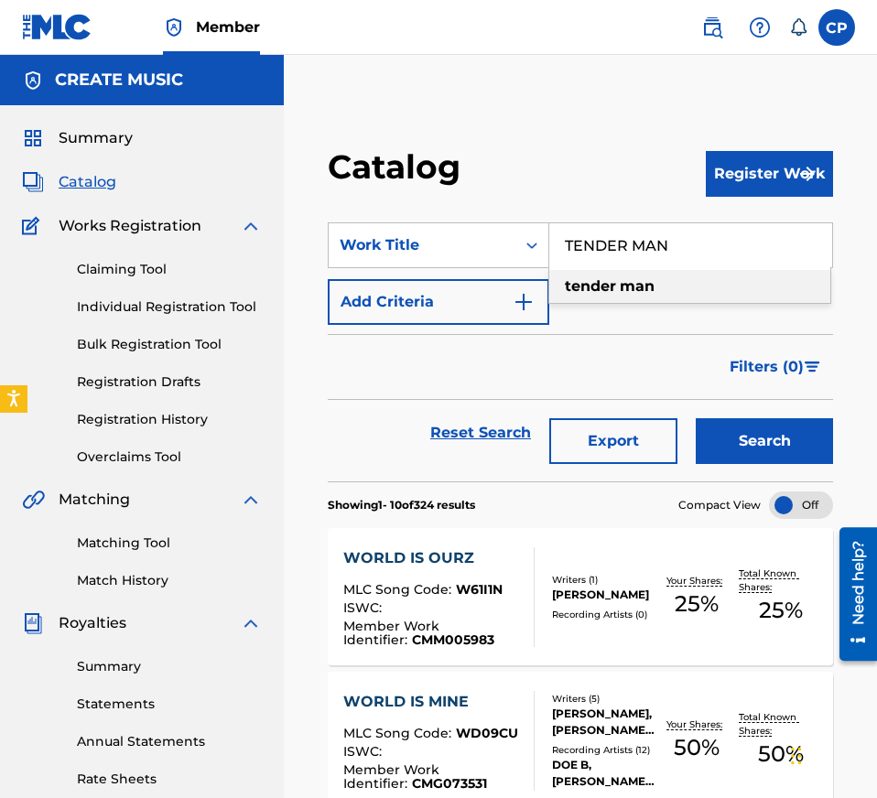
type input "TENDER MAN"
click at [748, 437] on button "Search" at bounding box center [763, 441] width 137 height 46
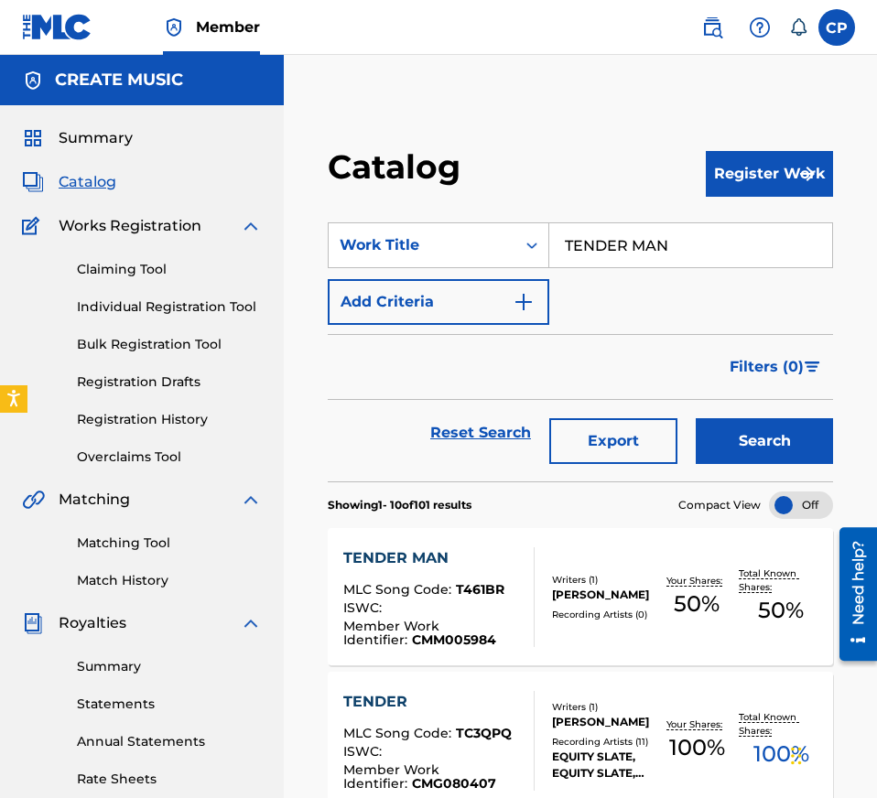
click at [482, 544] on div "TENDER MAN MLC Song Code : T461BR ISWC : Member Work Identifier : CMM005984 Wri…" at bounding box center [580, 596] width 505 height 137
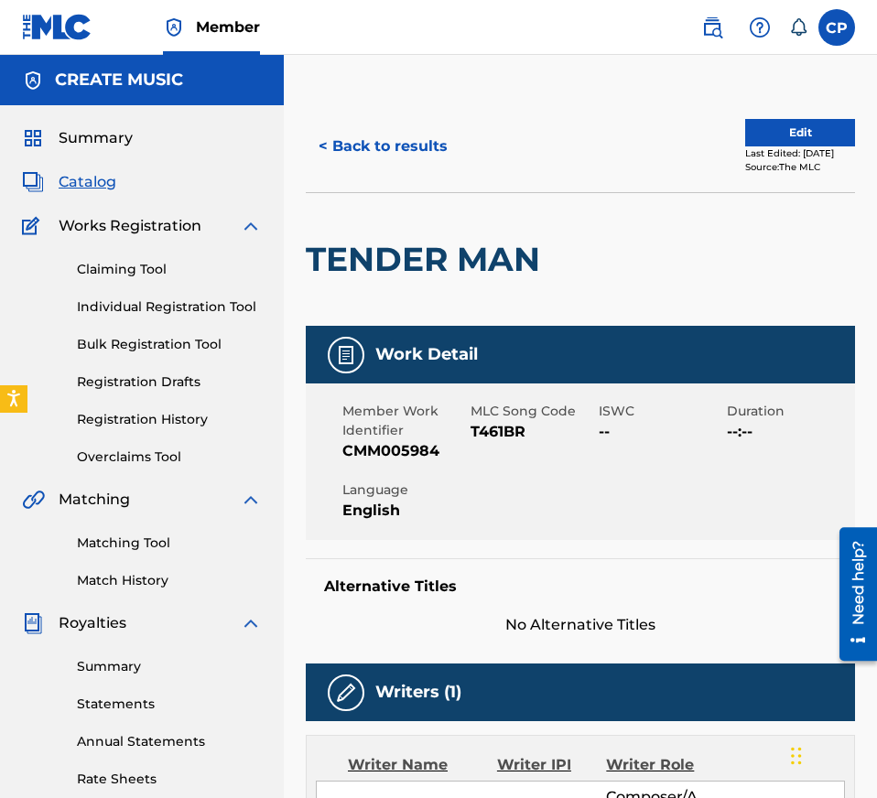
click at [514, 432] on span "T461BR" at bounding box center [532, 432] width 124 height 22
click at [443, 142] on button "< Back to results" at bounding box center [383, 147] width 155 height 46
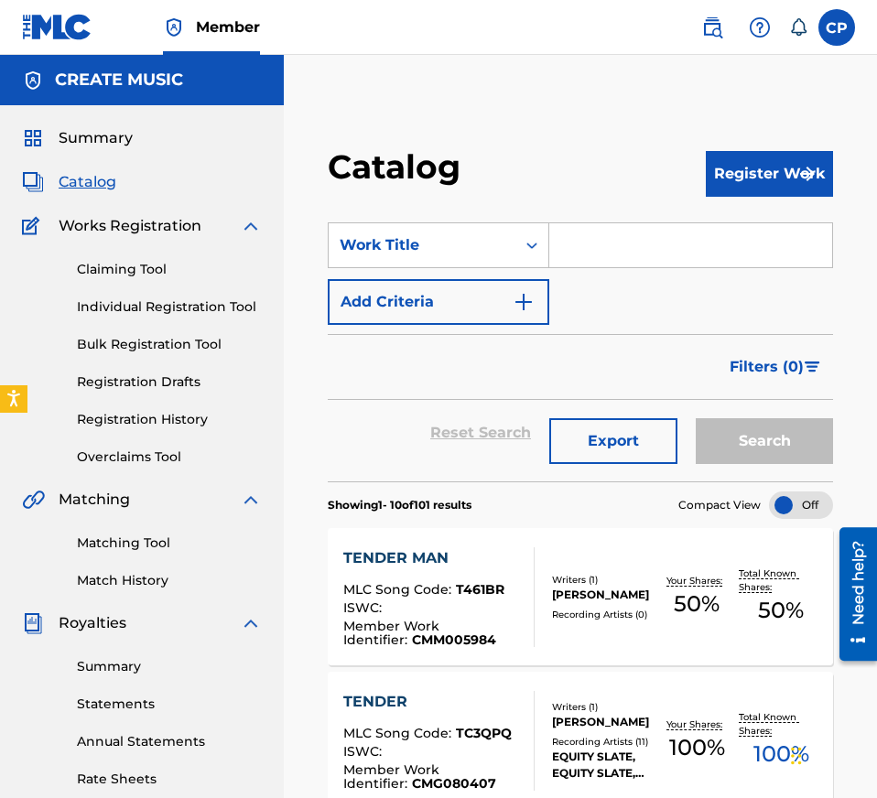
click at [627, 253] on input "Search Form" at bounding box center [690, 245] width 283 height 44
paste input "GOOD LOOKIN MY BOY"
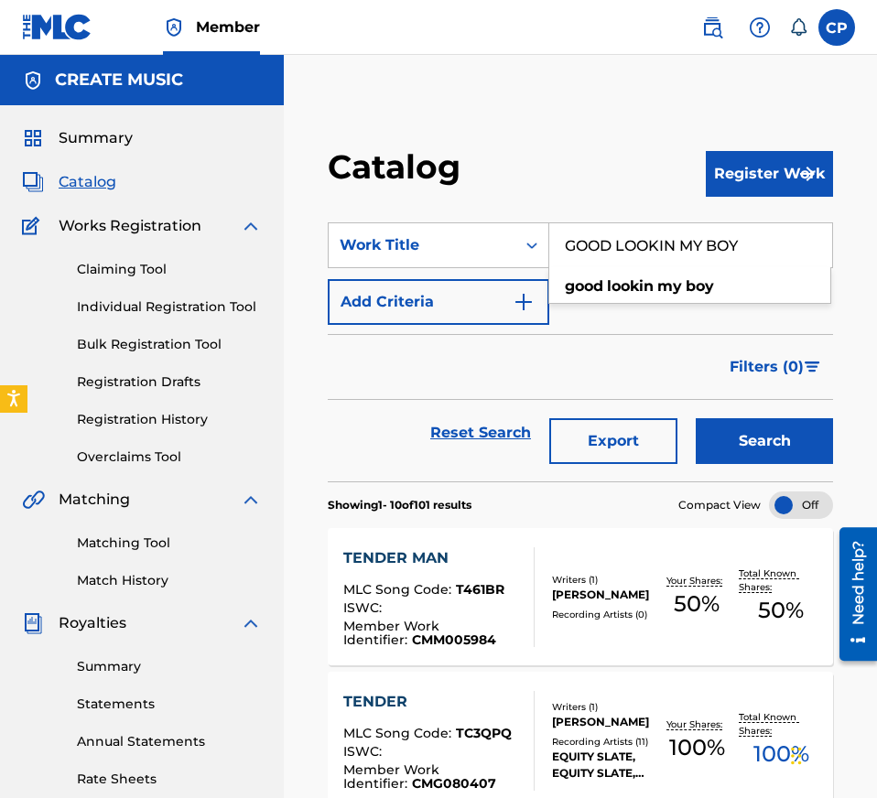
type input "GOOD LOOKIN MY BOY"
click at [761, 430] on button "Search" at bounding box center [763, 441] width 137 height 46
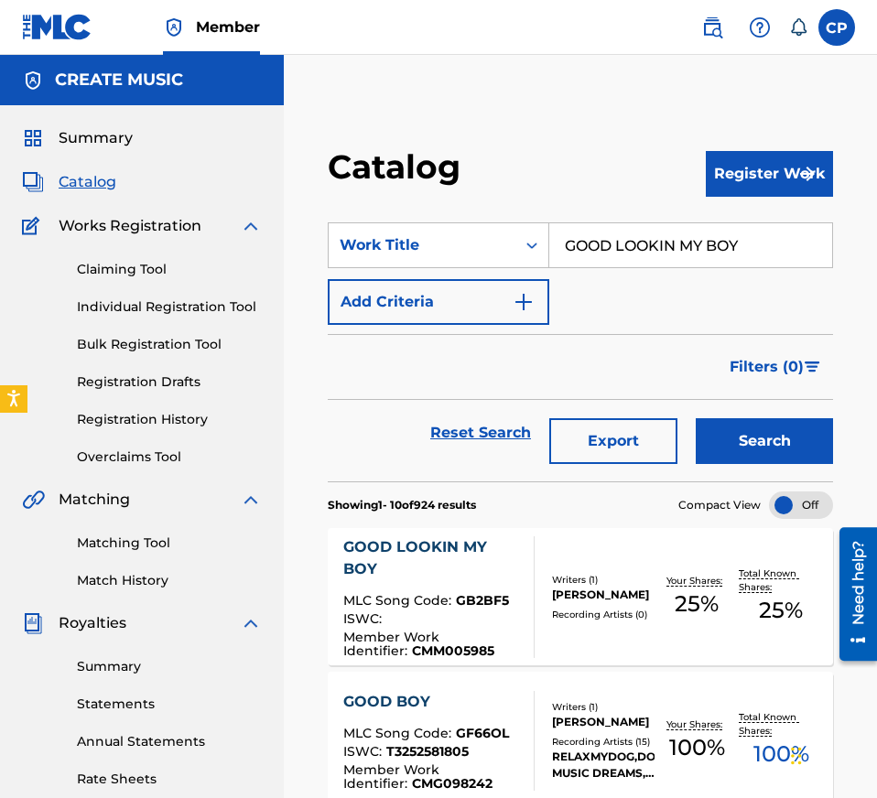
click at [522, 559] on div at bounding box center [526, 597] width 15 height 122
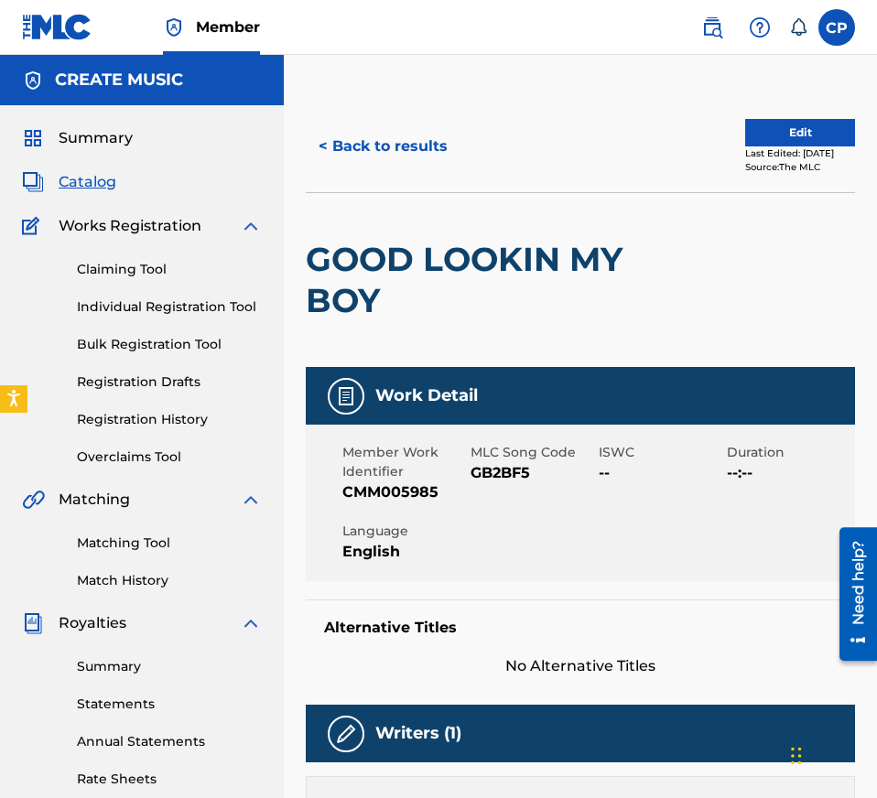
click at [512, 473] on span "GB2BF5" at bounding box center [532, 473] width 124 height 22
click at [421, 139] on button "< Back to results" at bounding box center [383, 147] width 155 height 46
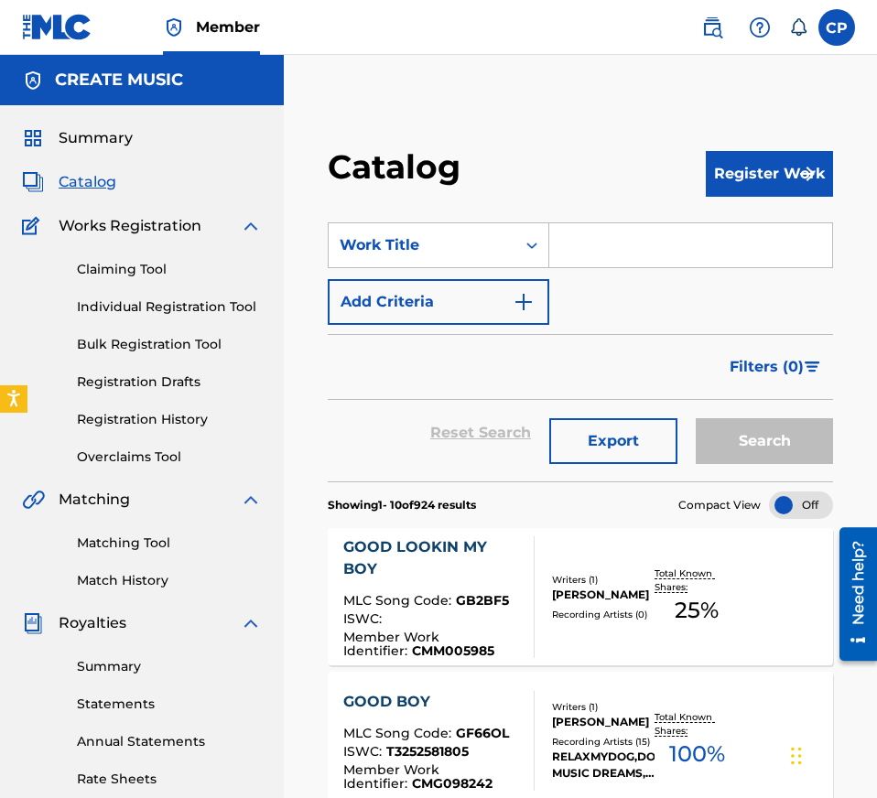
click at [652, 253] on input "Search Form" at bounding box center [690, 245] width 283 height 44
paste input "WE GONE SEE"
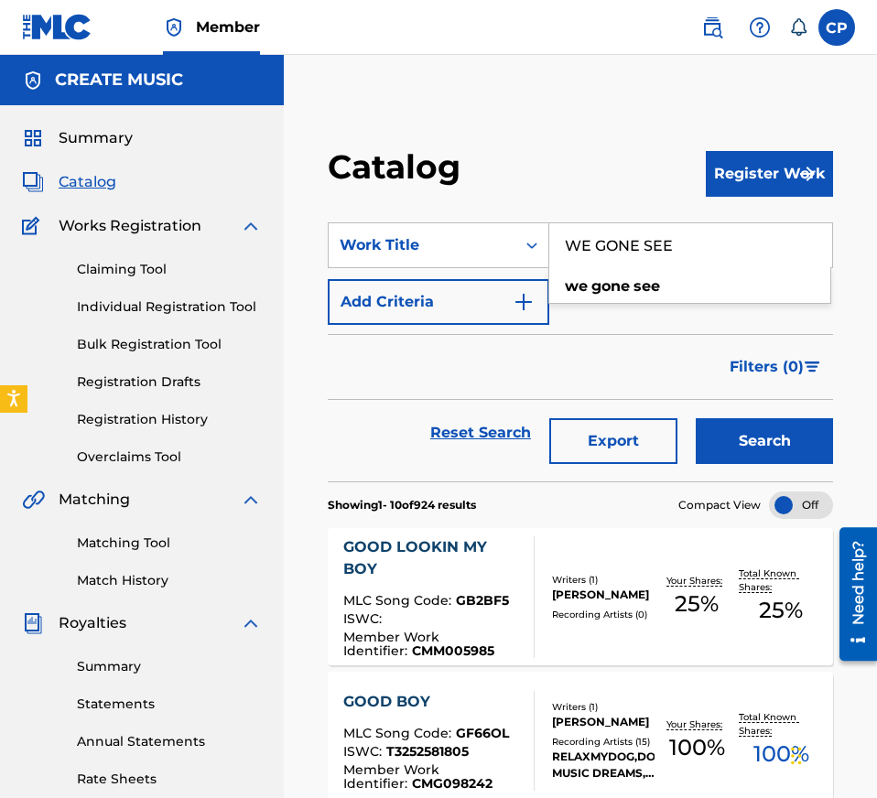
type input "WE GONE SEE"
click at [747, 421] on button "Search" at bounding box center [763, 441] width 137 height 46
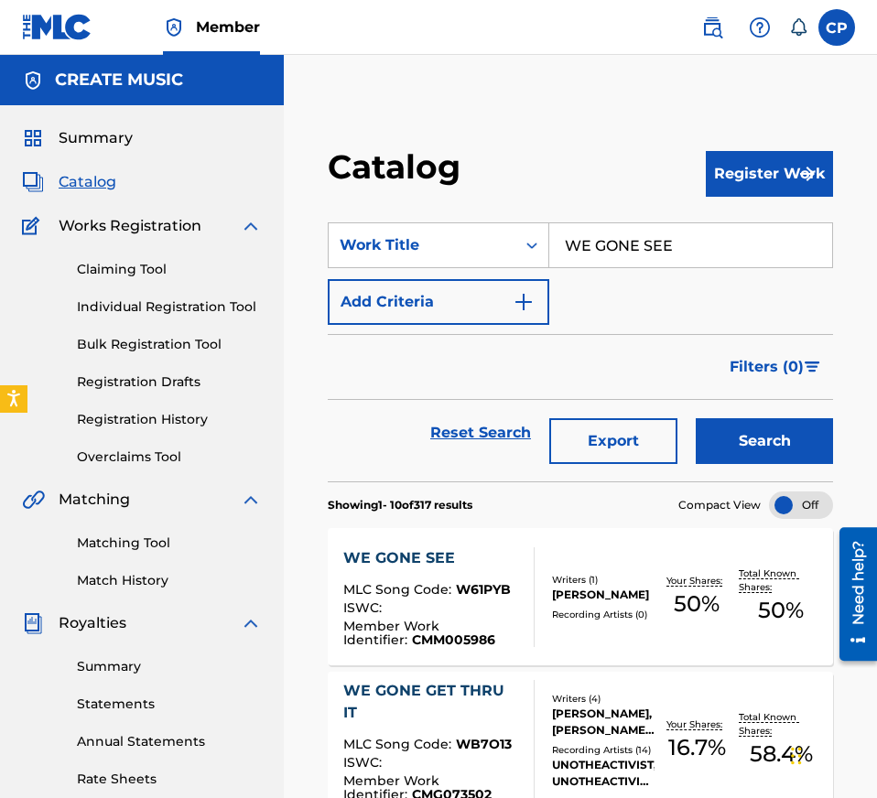
click at [505, 561] on div "WE GONE SEE" at bounding box center [431, 558] width 177 height 22
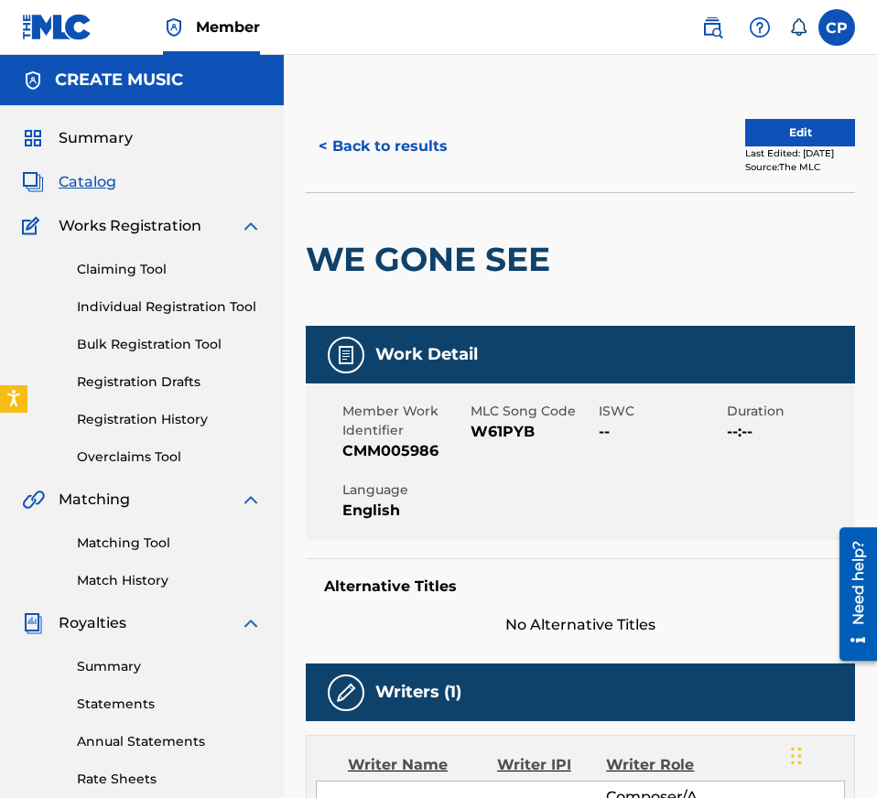
click at [498, 436] on span "W61PYB" at bounding box center [532, 432] width 124 height 22
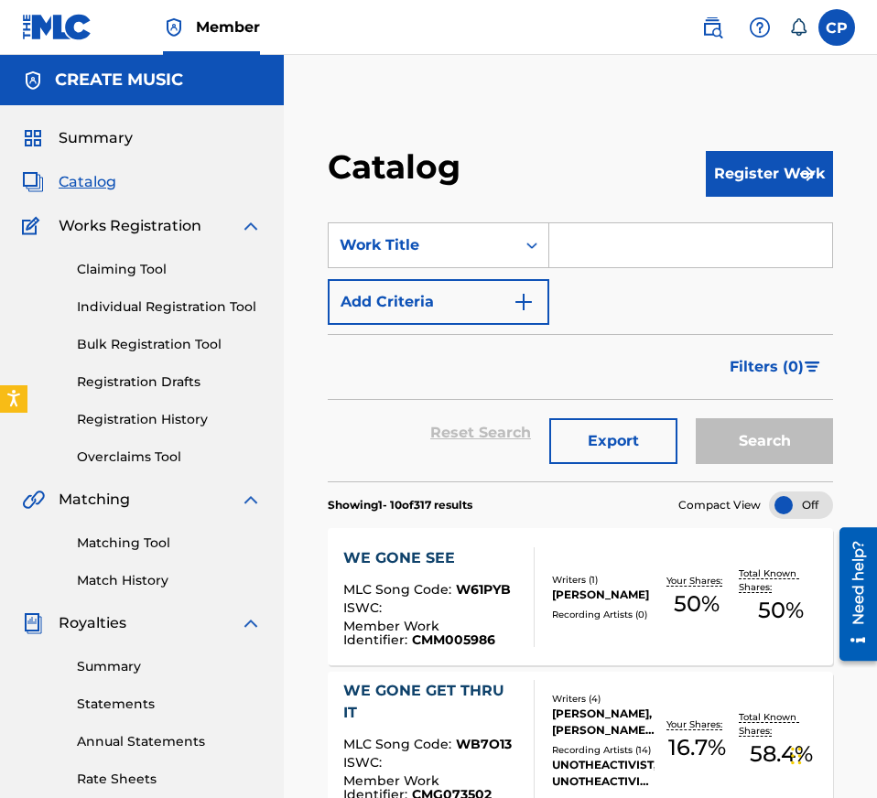
click at [626, 231] on input "Search Form" at bounding box center [690, 245] width 283 height 44
paste input "WHOLE THANGS"
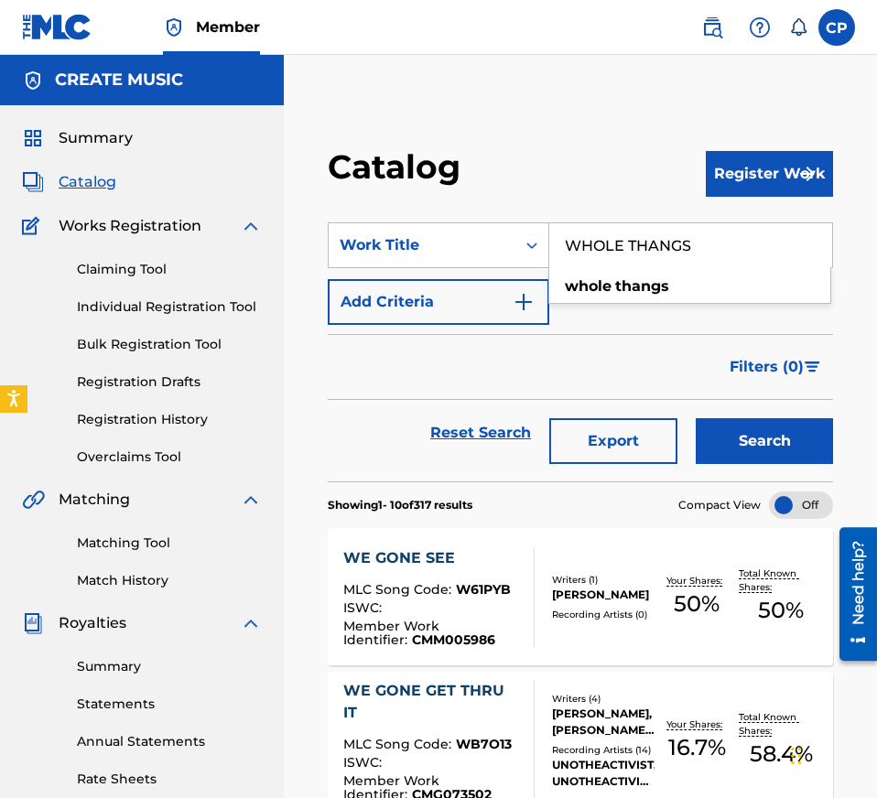
type input "WHOLE THANGS"
click at [728, 441] on button "Search" at bounding box center [763, 441] width 137 height 46
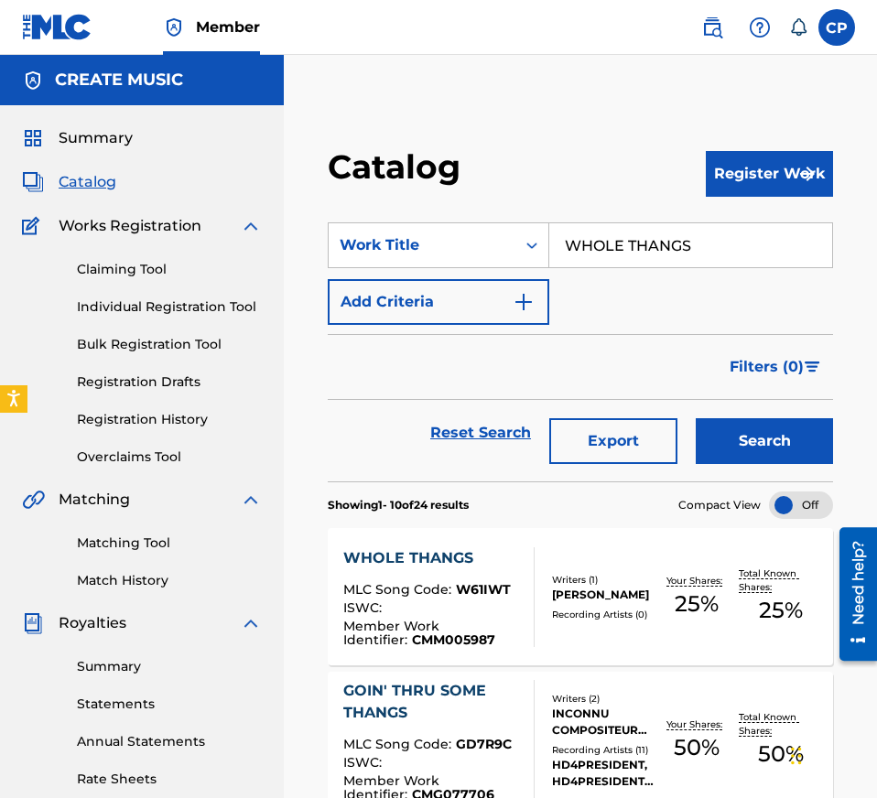
click at [503, 614] on div "ISWC :" at bounding box center [431, 610] width 177 height 18
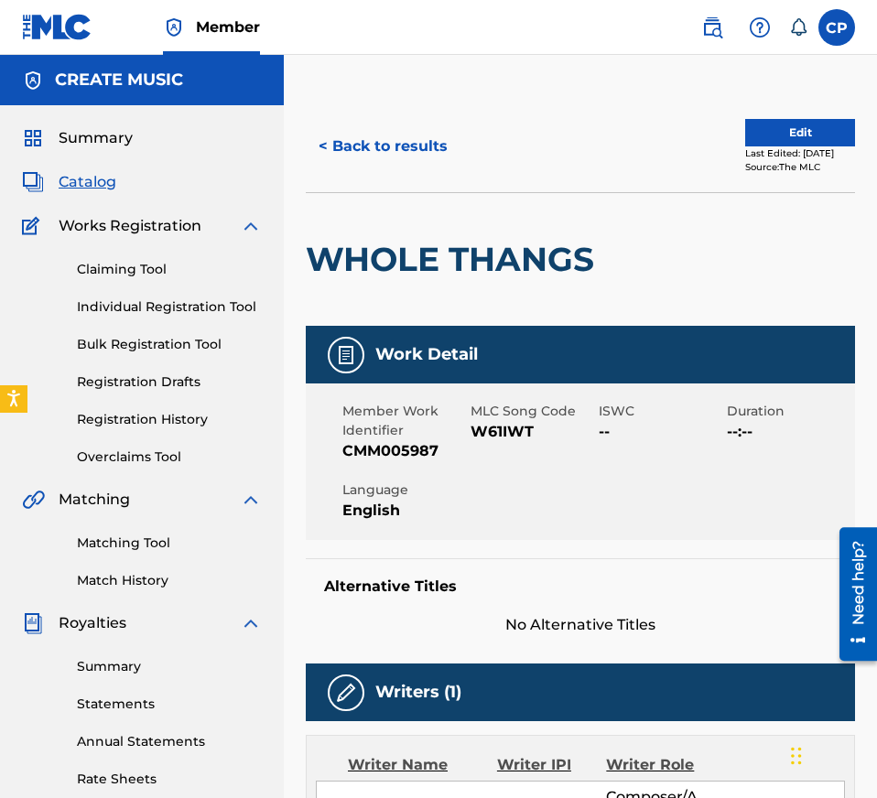
click at [504, 434] on span "W61IWT" at bounding box center [532, 432] width 124 height 22
click at [397, 145] on button "< Back to results" at bounding box center [383, 147] width 155 height 46
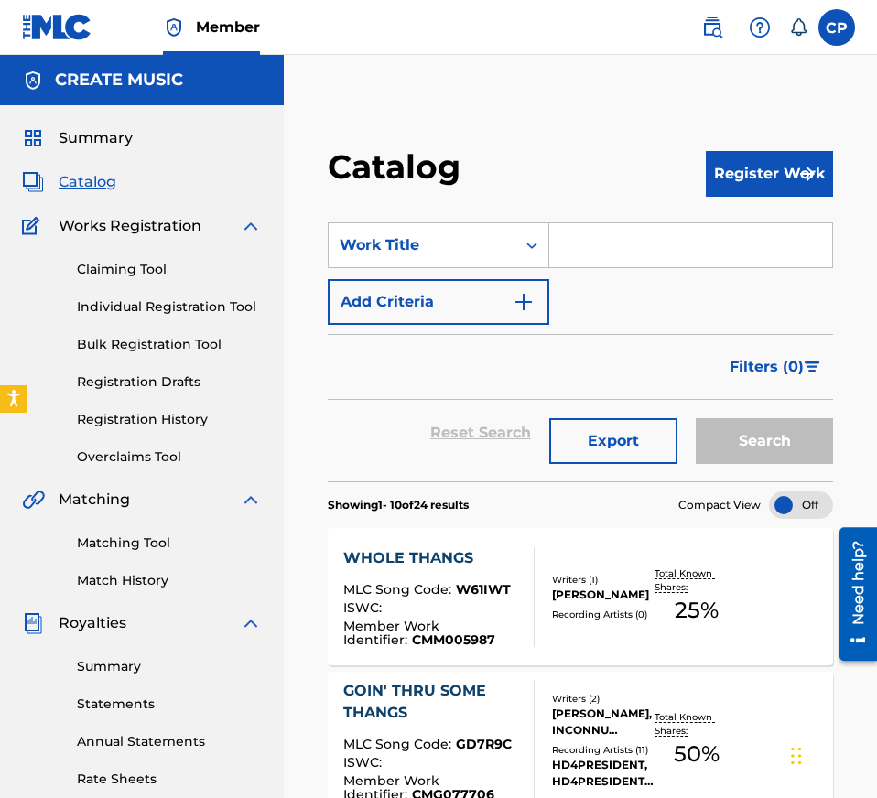
click at [674, 262] on input "Search Form" at bounding box center [690, 245] width 283 height 44
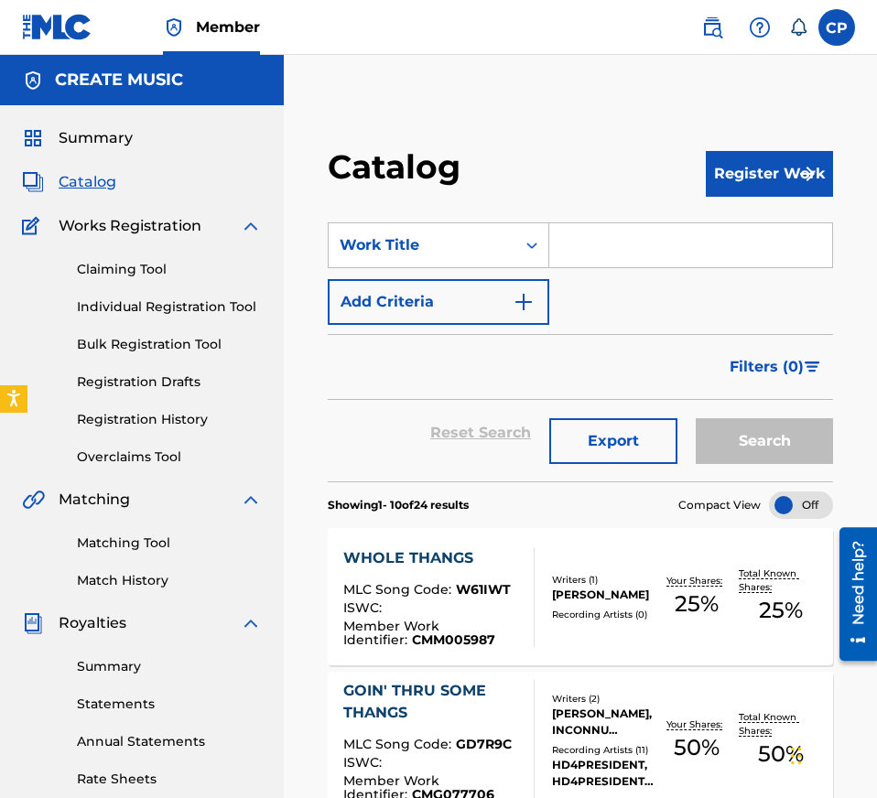
paste input "TELL THE TRUTH"
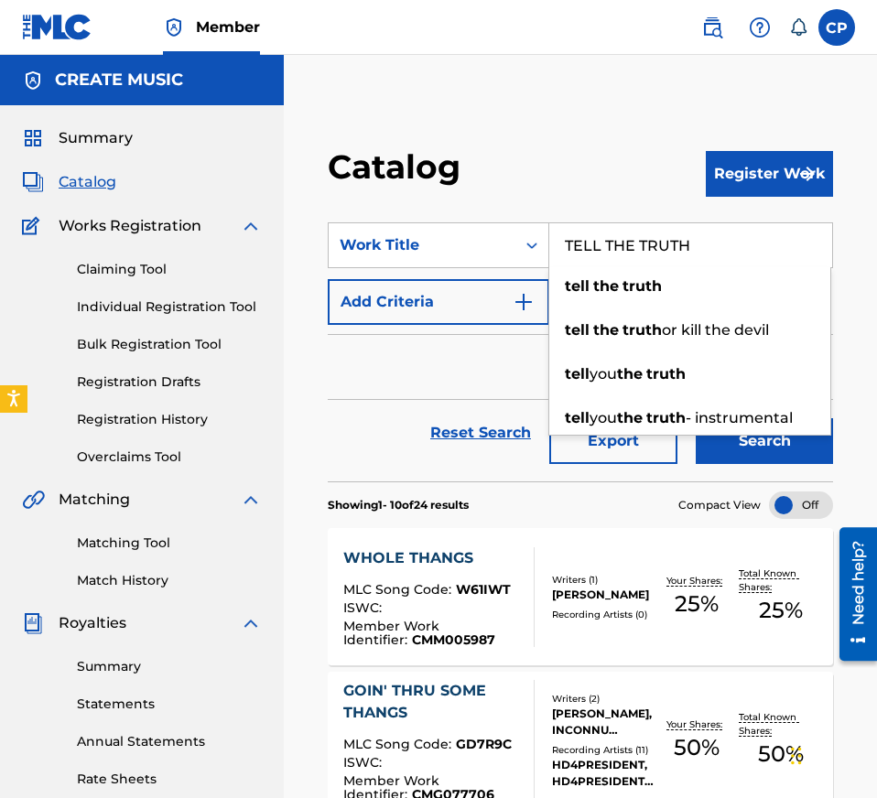
type input "TELL THE TRUTH"
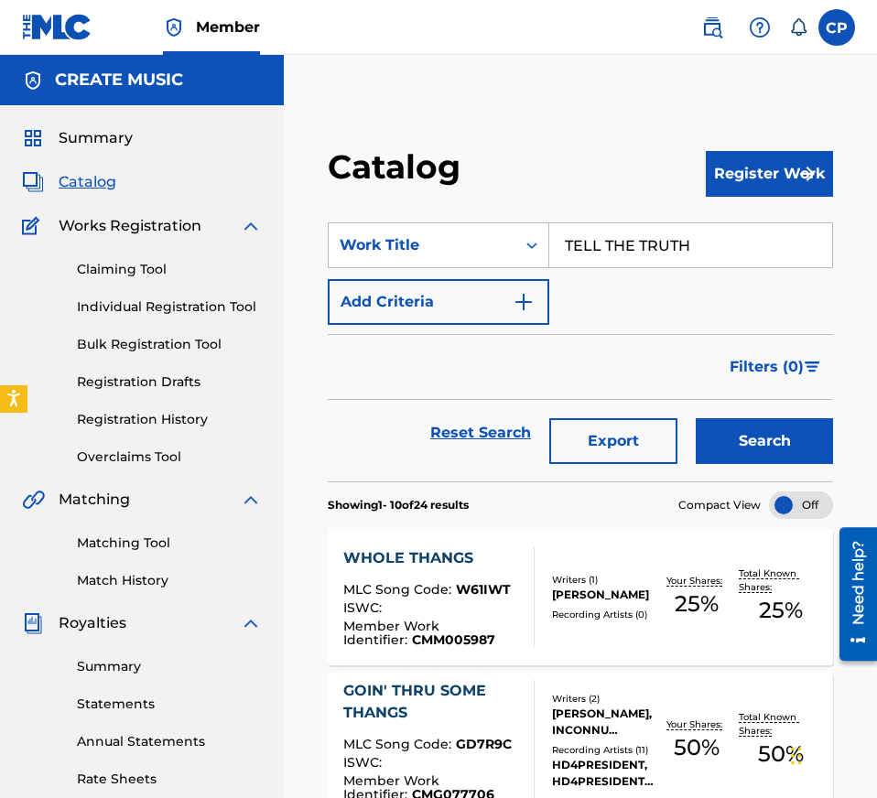
click at [753, 459] on button "Search" at bounding box center [763, 441] width 137 height 46
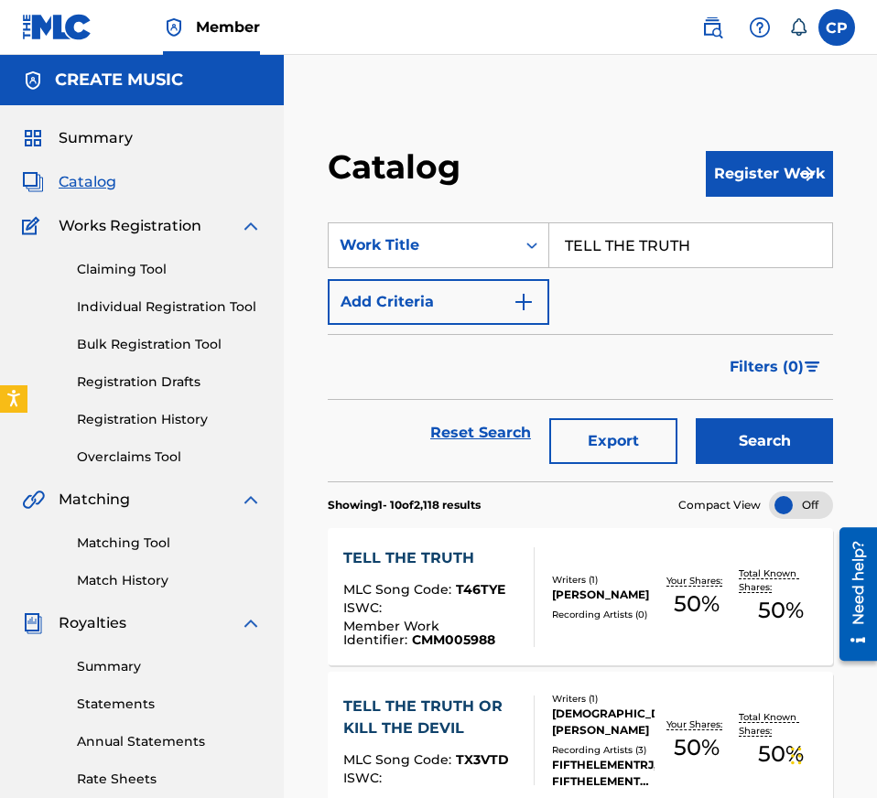
click at [509, 595] on div "MLC Song Code : T46TYE" at bounding box center [431, 592] width 177 height 18
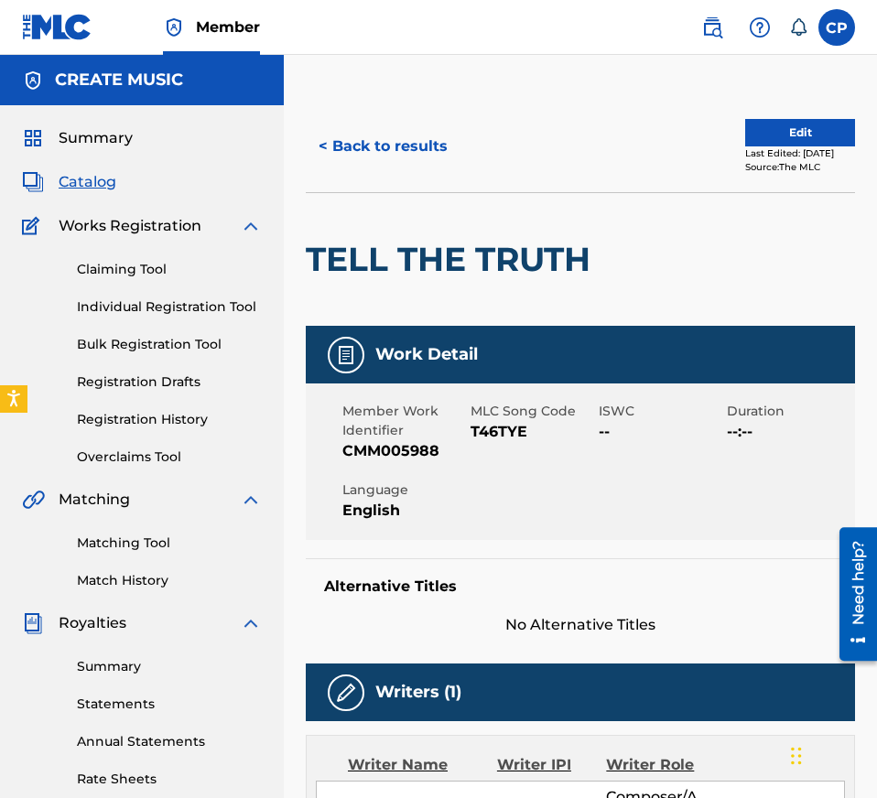
click at [493, 431] on span "T46TYE" at bounding box center [532, 432] width 124 height 22
click at [427, 144] on button "< Back to results" at bounding box center [383, 147] width 155 height 46
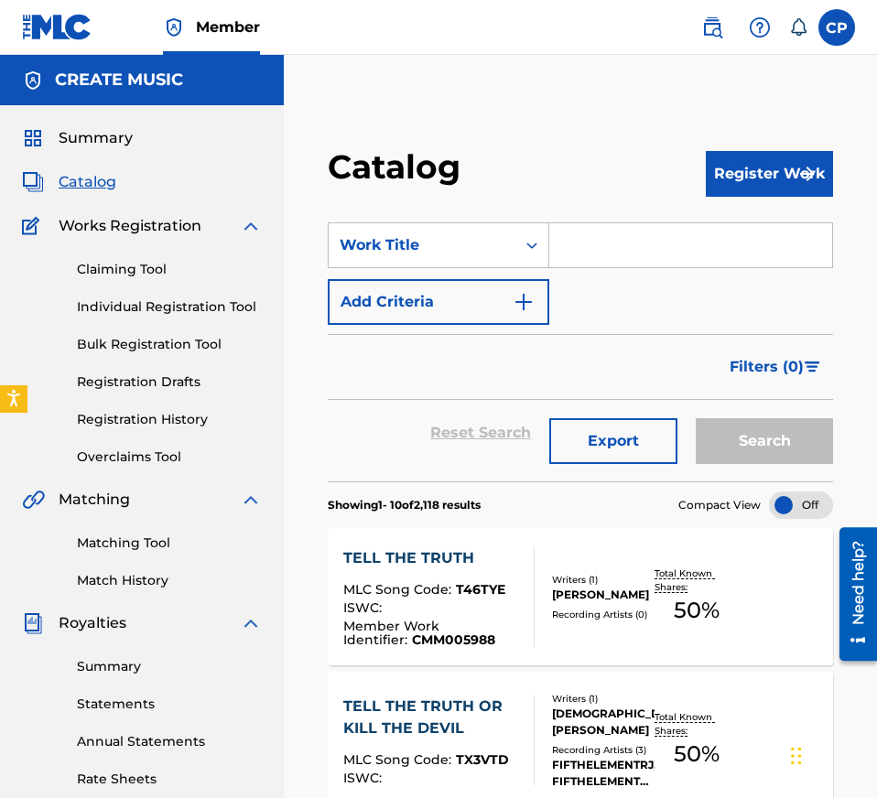
click at [630, 244] on input "Search Form" at bounding box center [690, 245] width 283 height 44
paste input "DENTIST"
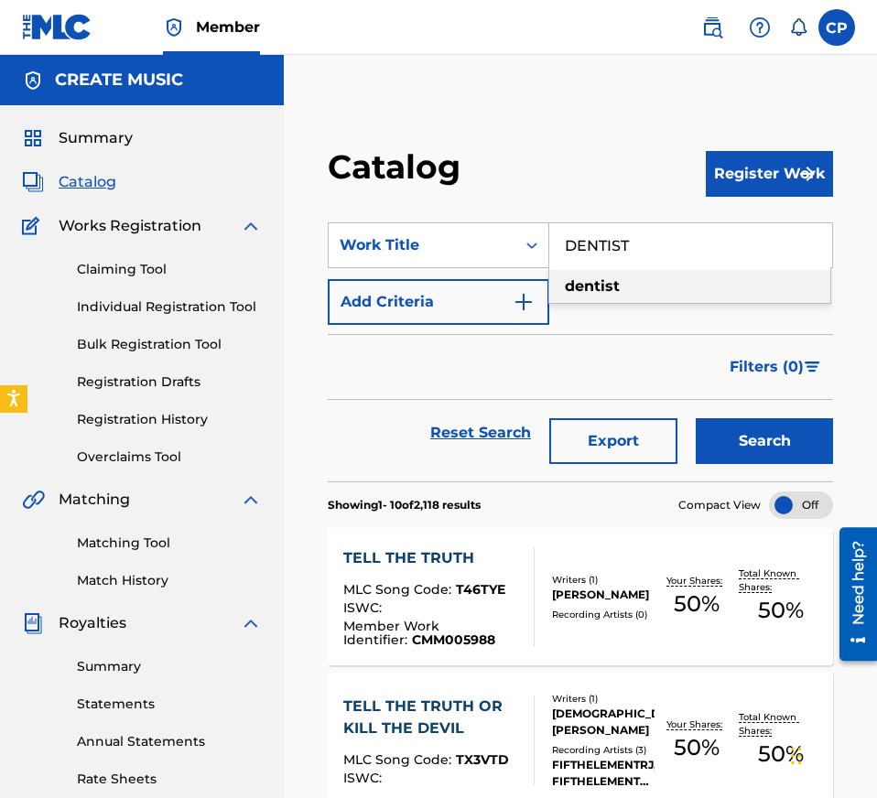
type input "DENTIST"
click at [742, 443] on button "Search" at bounding box center [763, 441] width 137 height 46
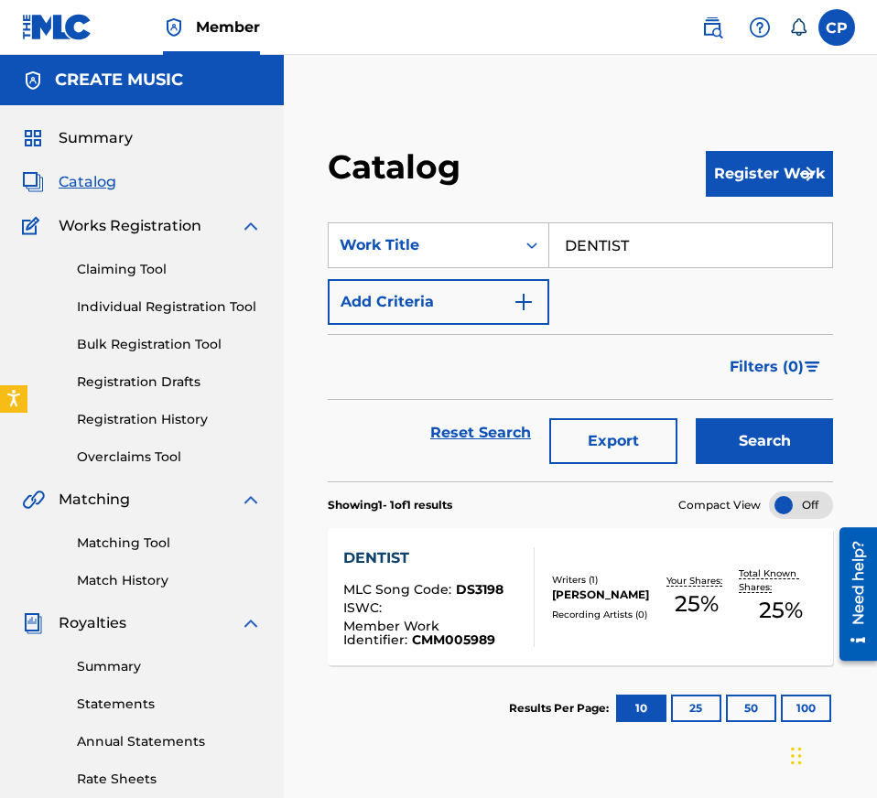
click at [499, 578] on div "DENTIST MLC Song Code : DS3198 ISWC : Member Work Identifier : CMM005989" at bounding box center [431, 597] width 177 height 100
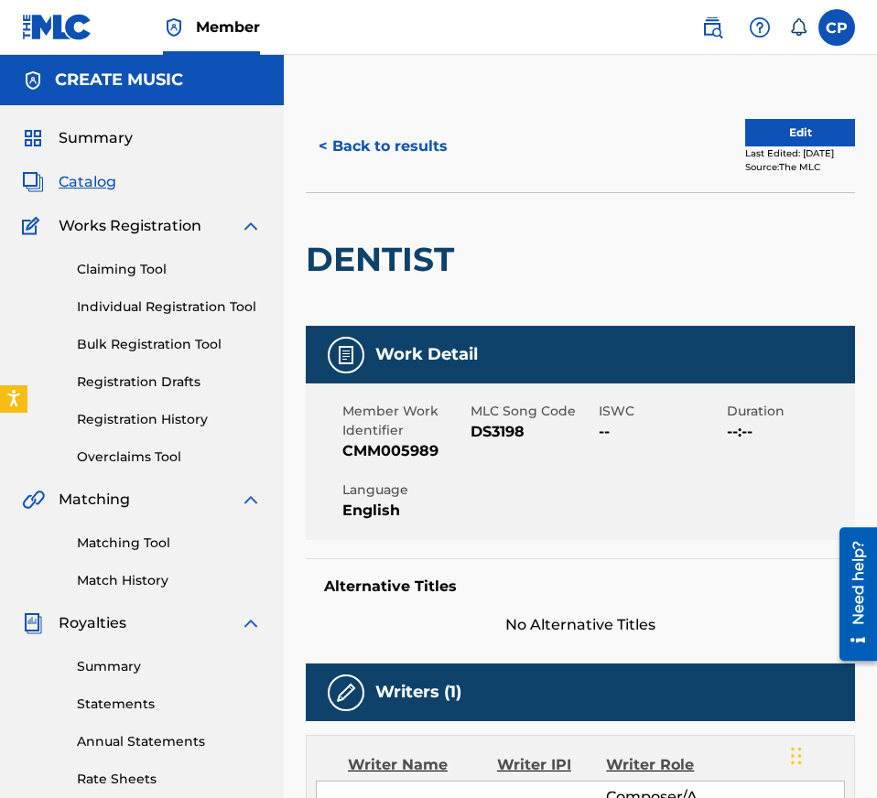
click at [486, 430] on span "DS3198" at bounding box center [532, 432] width 124 height 22
click at [430, 152] on button "< Back to results" at bounding box center [383, 147] width 155 height 46
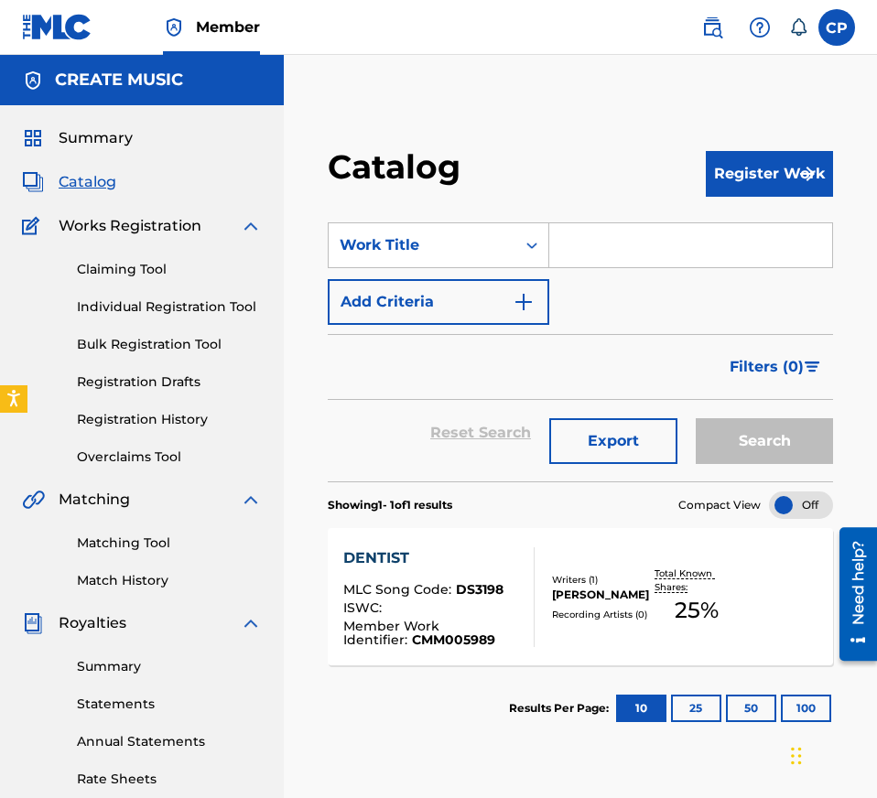
paste input "WORLD IS OURZ"
click at [651, 244] on input "WORLD IS OURZ" at bounding box center [690, 245] width 283 height 44
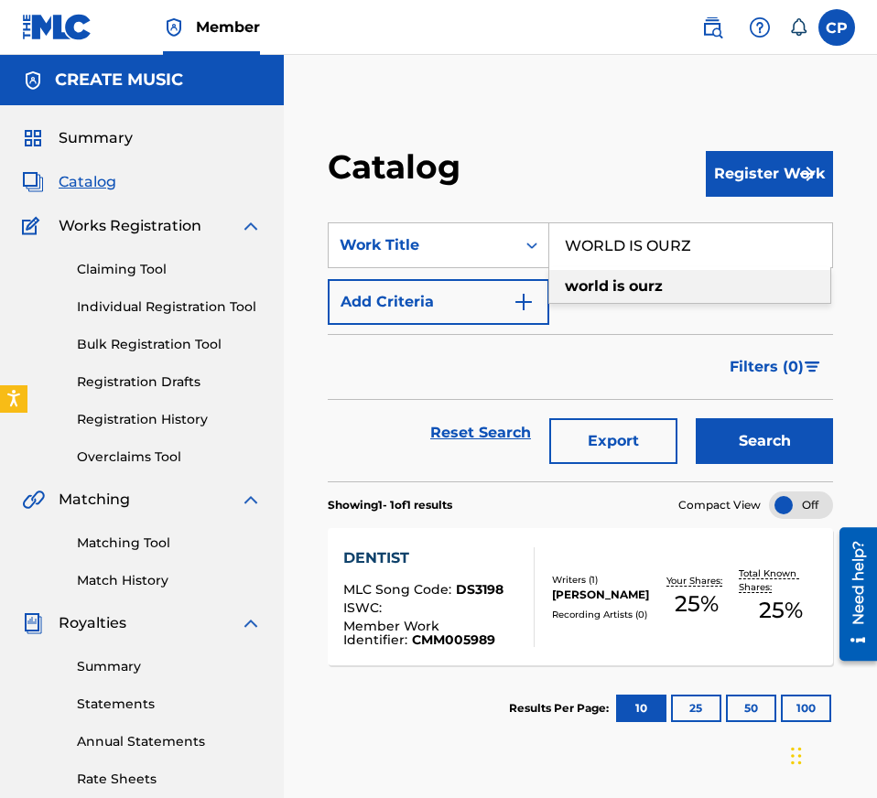
click at [718, 436] on button "Search" at bounding box center [763, 441] width 137 height 46
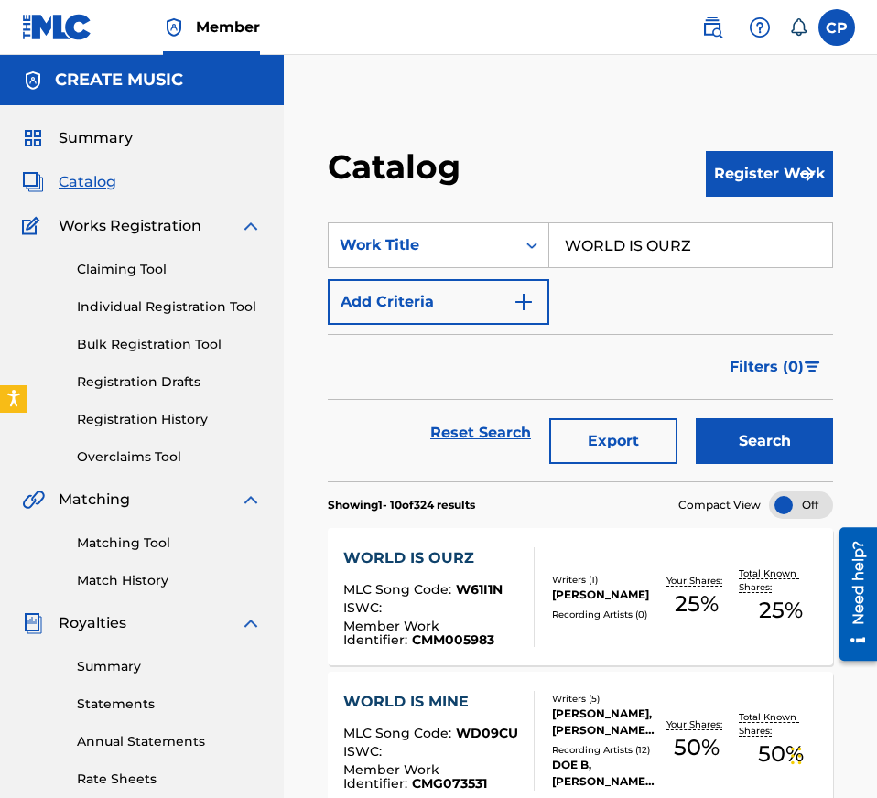
click at [690, 226] on input "WORLD IS OURZ" at bounding box center [690, 245] width 283 height 44
paste input "TENDER MAN"
click at [753, 436] on button "Search" at bounding box center [763, 441] width 137 height 46
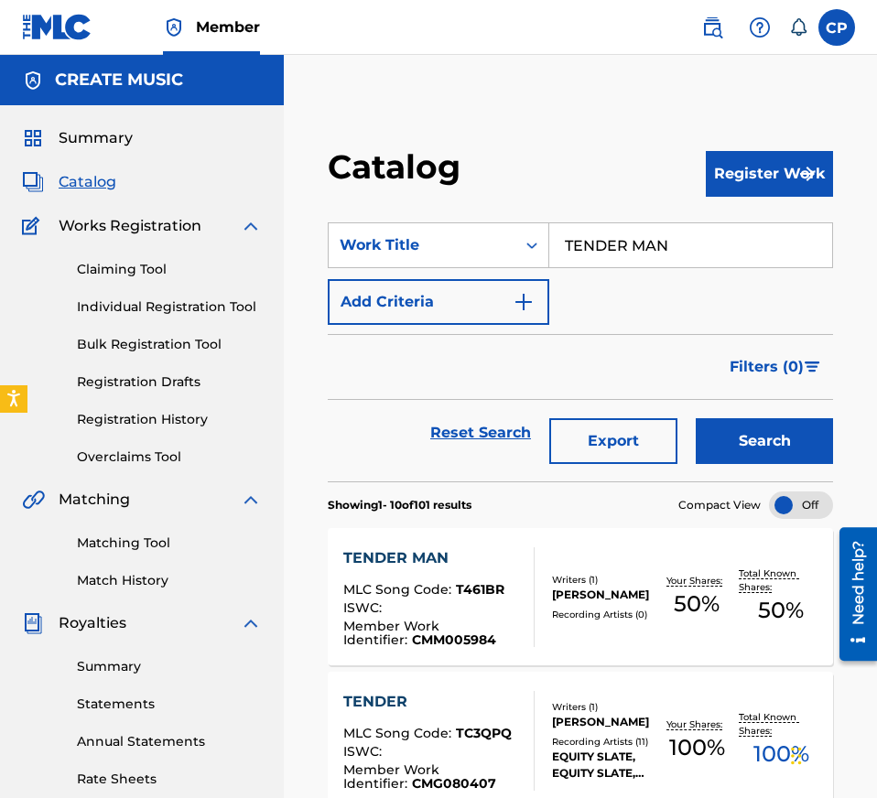
click at [641, 251] on input "TENDER MAN" at bounding box center [690, 245] width 283 height 44
paste input "GOOD LOOKIN MY BOY"
click at [729, 443] on button "Search" at bounding box center [763, 441] width 137 height 46
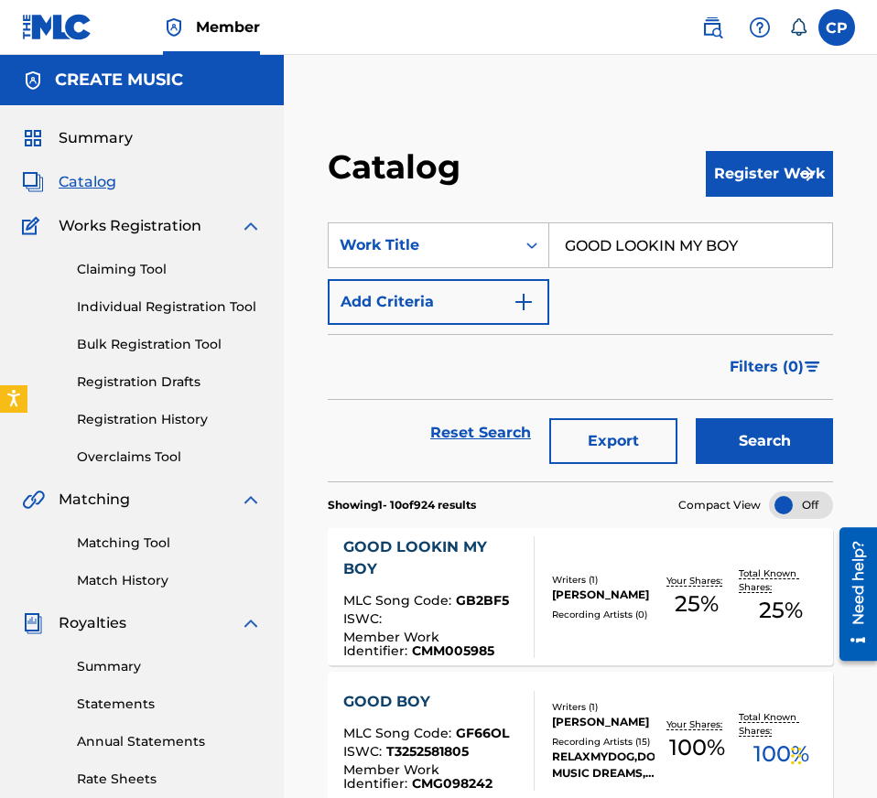
click at [630, 254] on input "GOOD LOOKIN MY BOY" at bounding box center [690, 245] width 283 height 44
paste input "WE GONE SEE"
click at [736, 426] on button "Search" at bounding box center [763, 441] width 137 height 46
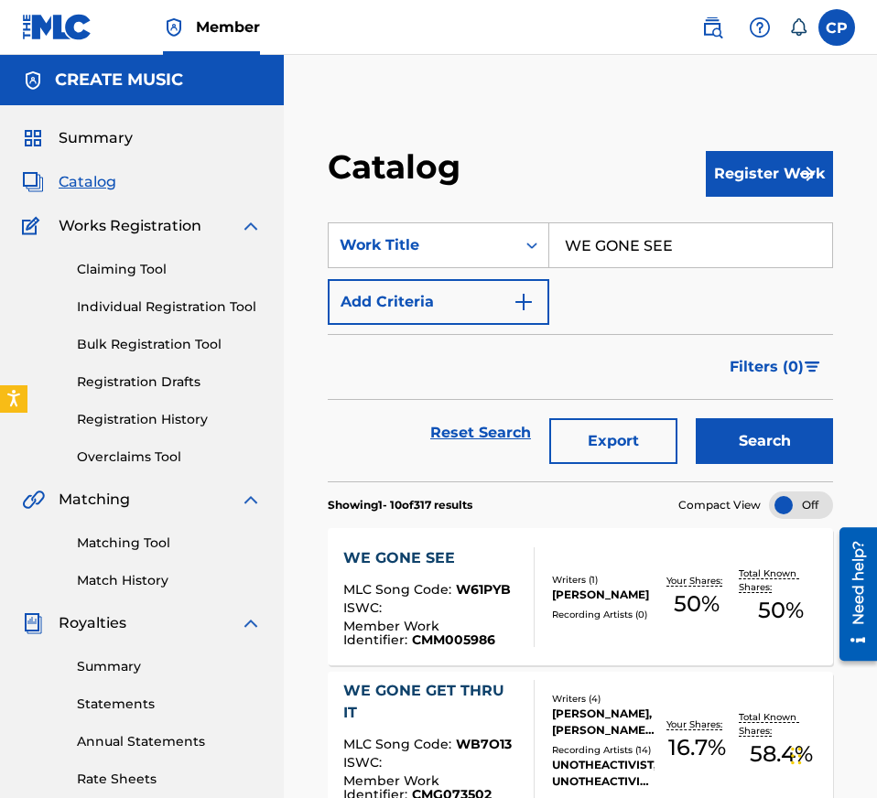
click at [740, 253] on input "WE GONE SEE" at bounding box center [690, 245] width 283 height 44
paste input "HOLE THANGS"
click at [734, 441] on button "Search" at bounding box center [763, 441] width 137 height 46
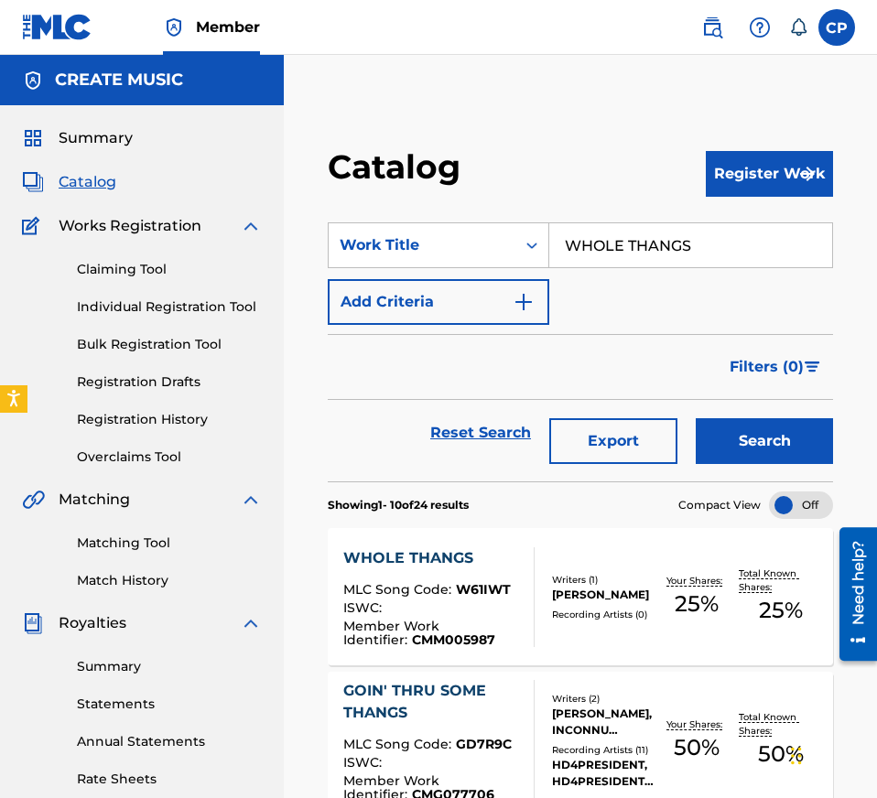
click at [677, 247] on input "WHOLE THANGS" at bounding box center [690, 245] width 283 height 44
paste input "TELL THE TRUTH"
click at [757, 466] on div "Reset Search Export Search" at bounding box center [580, 440] width 505 height 81
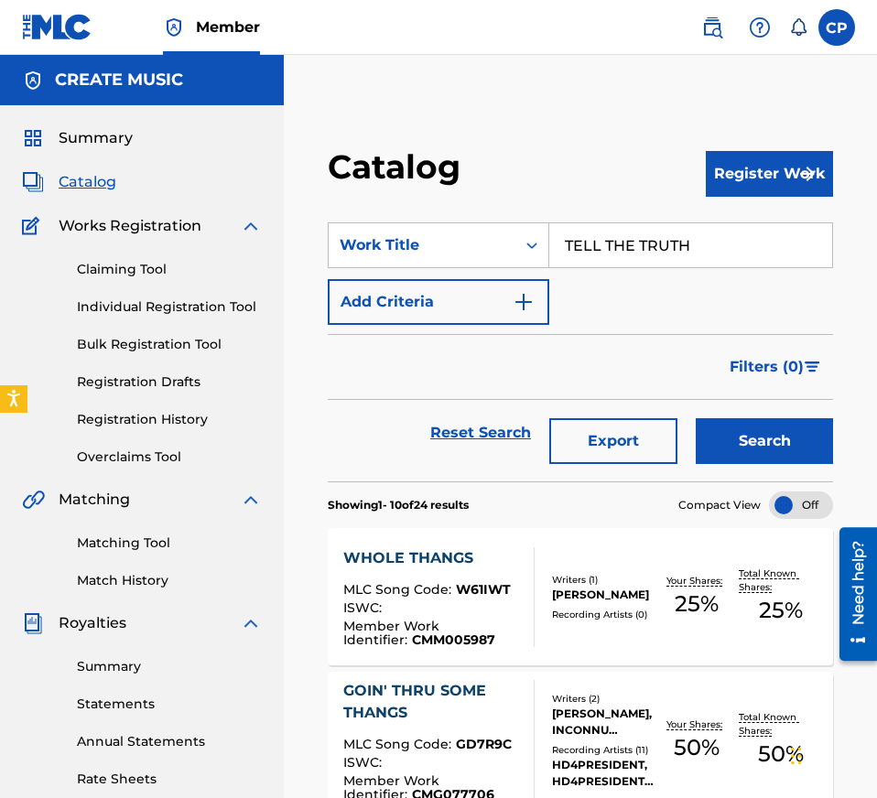
click at [744, 447] on button "Search" at bounding box center [763, 441] width 137 height 46
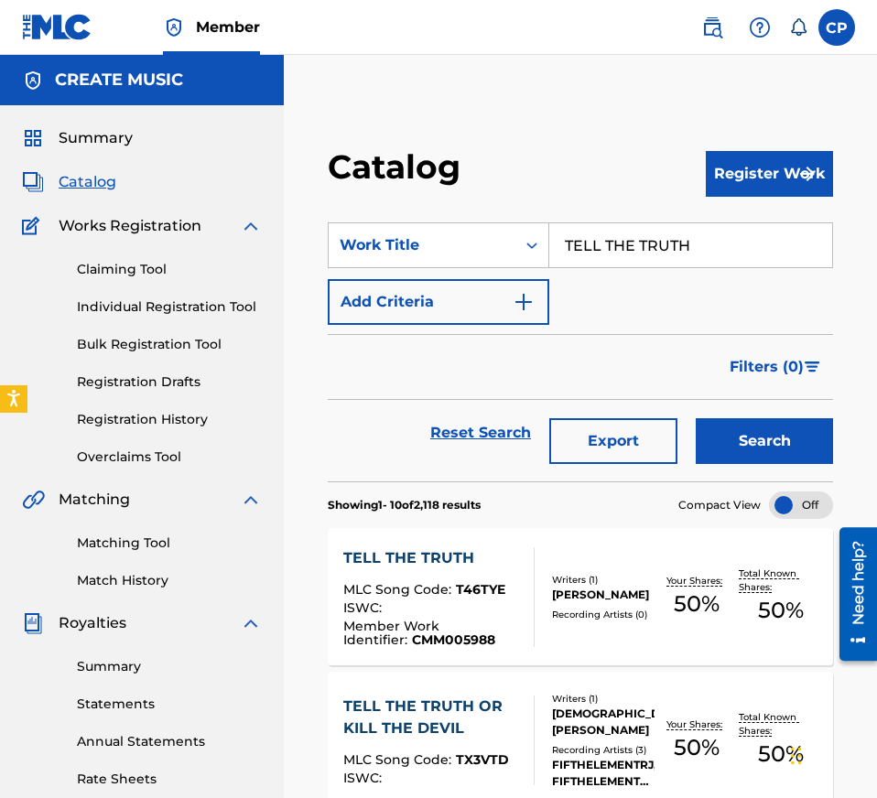
click at [723, 254] on input "TELL THE TRUTH" at bounding box center [690, 245] width 283 height 44
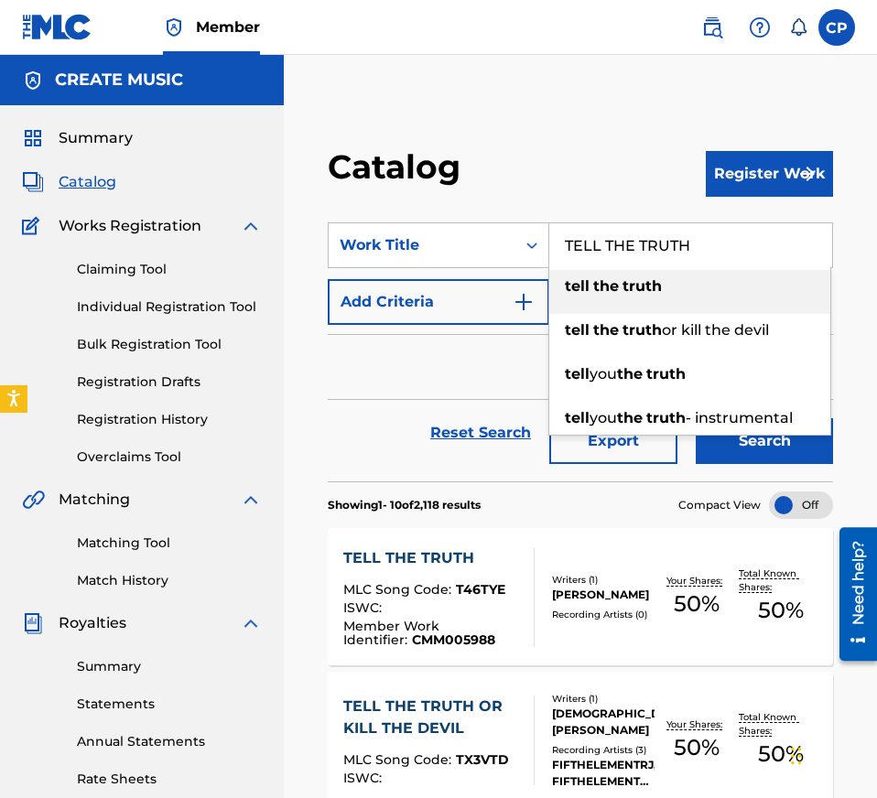
paste input "CHICKEN"
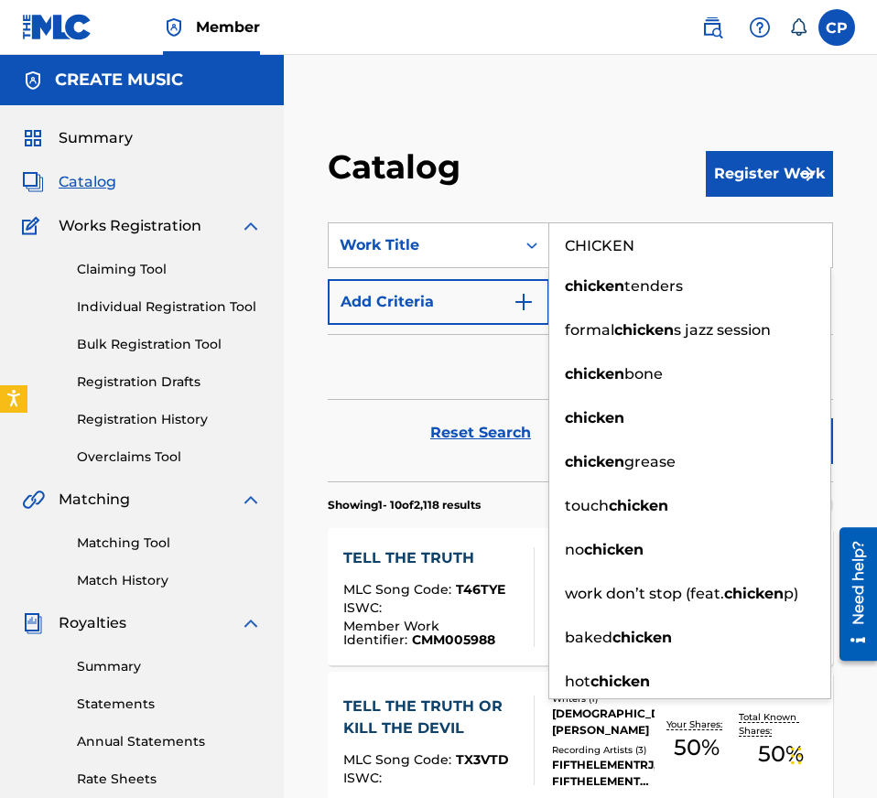
type input "CHICKEN"
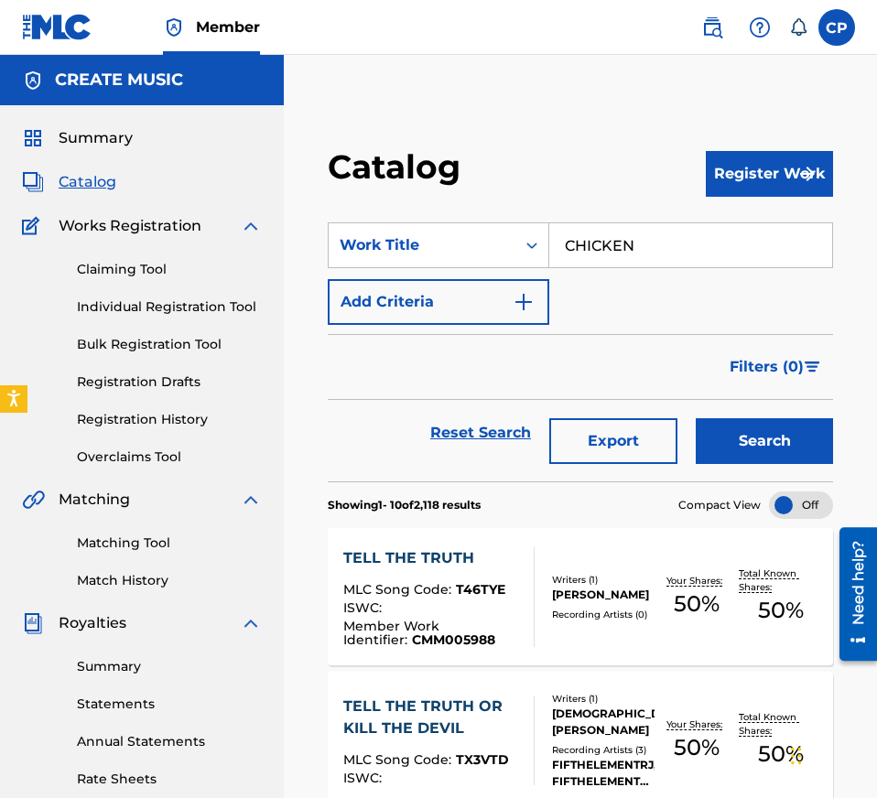
click at [784, 417] on div "Search" at bounding box center [759, 433] width 146 height 66
click at [784, 435] on button "Search" at bounding box center [763, 441] width 137 height 46
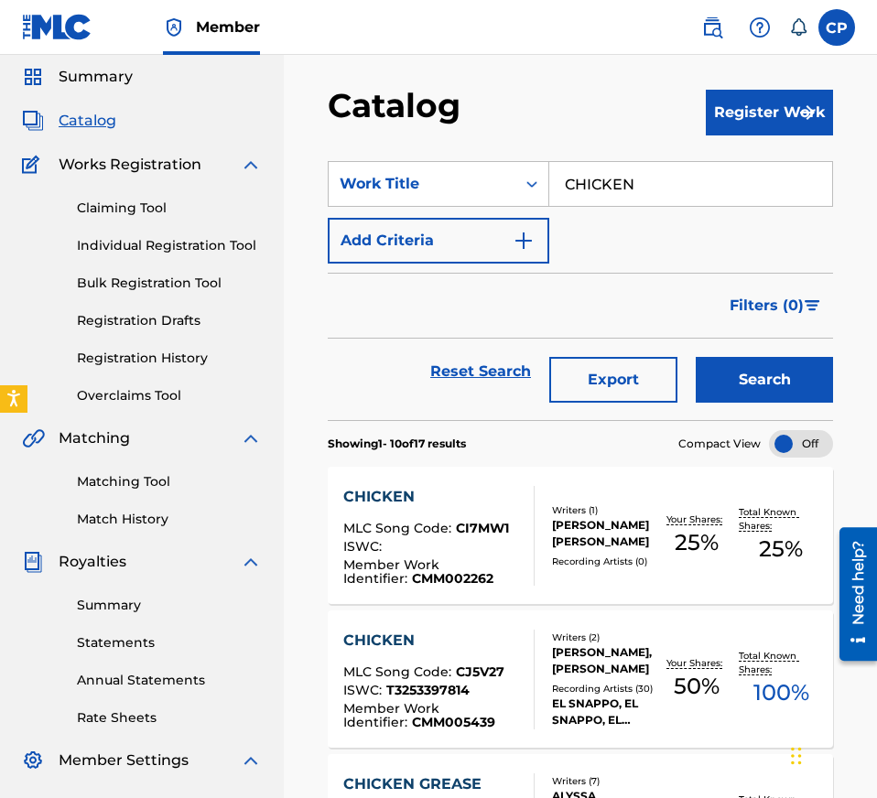
scroll to position [62, 0]
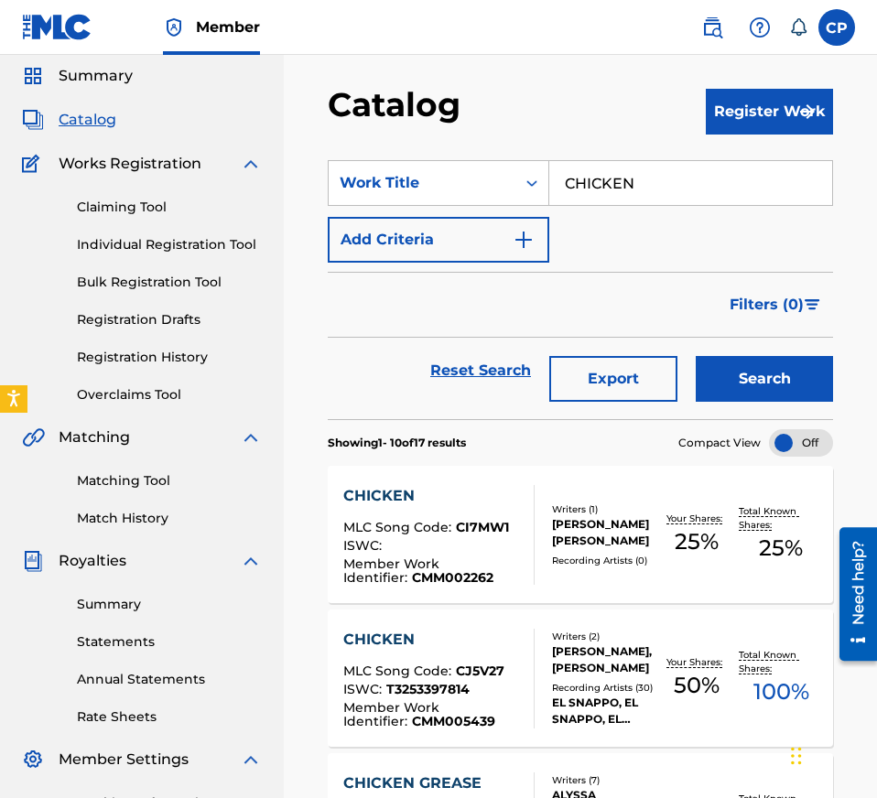
click at [648, 646] on div "[PERSON_NAME], [PERSON_NAME]" at bounding box center [603, 659] width 102 height 33
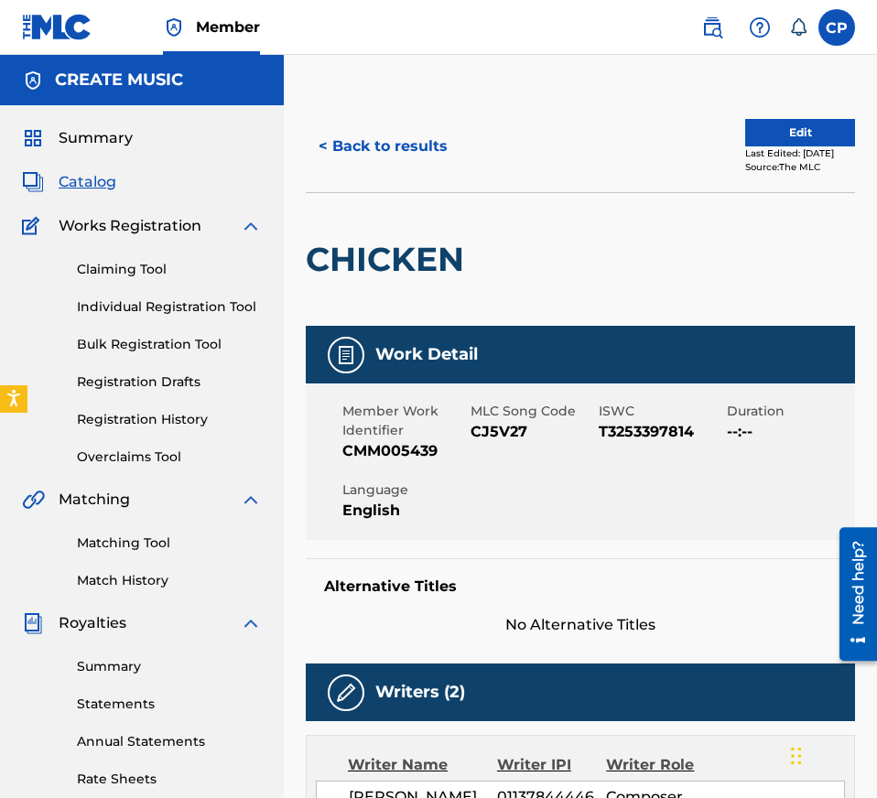
click at [392, 174] on div "< Back to results Edit Last Edited: [DATE] Source: The MLC" at bounding box center [580, 147] width 549 height 92
click at [392, 138] on button "< Back to results" at bounding box center [383, 147] width 155 height 46
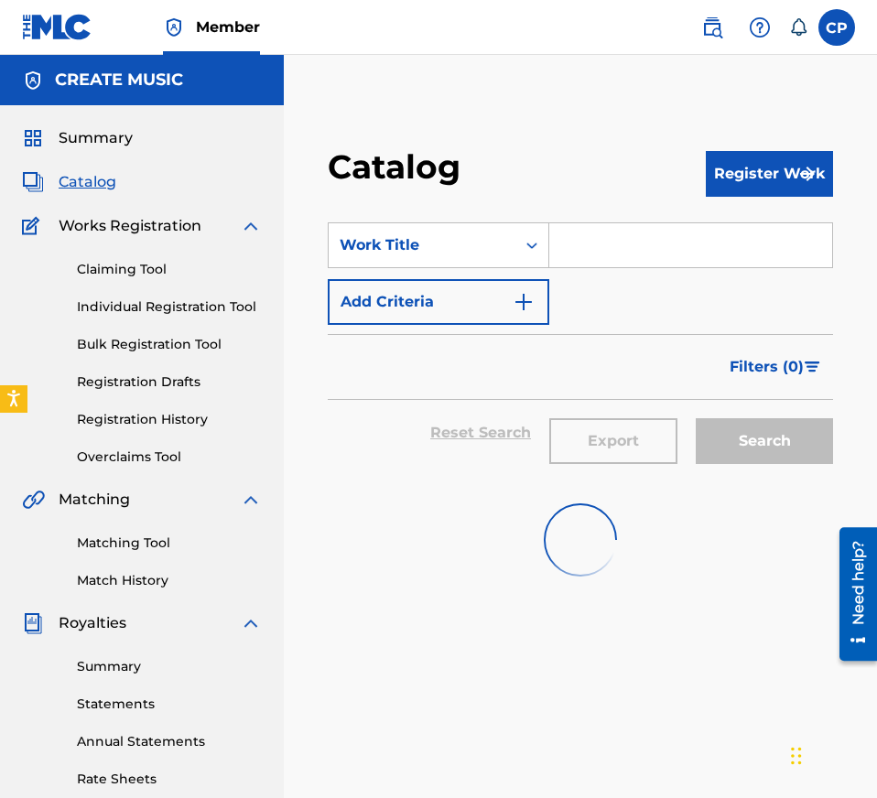
scroll to position [62, 0]
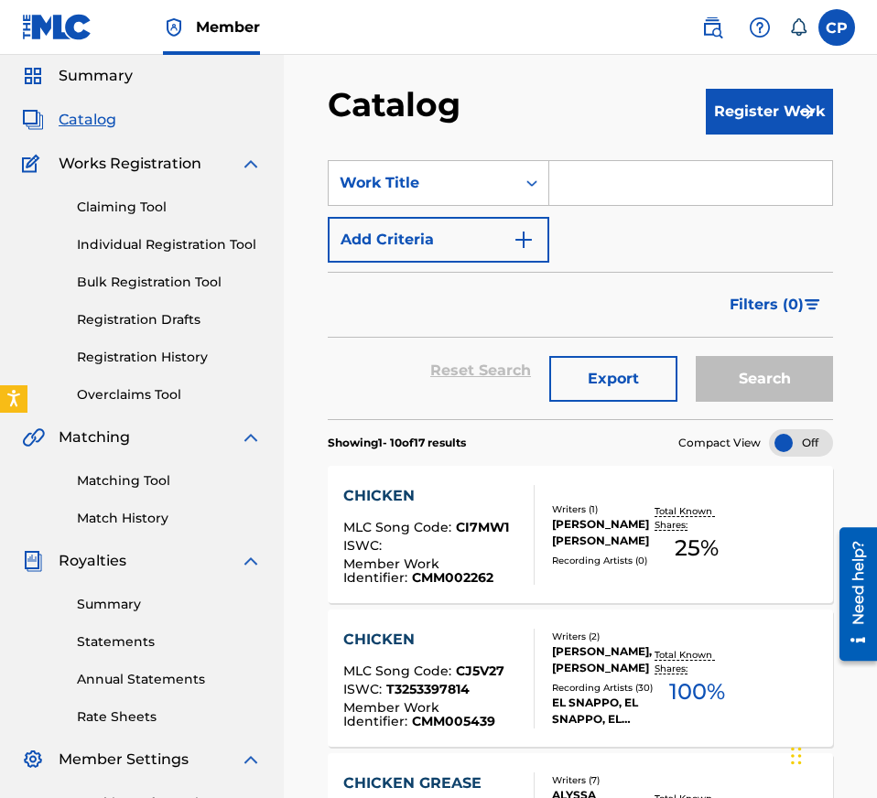
click at [695, 183] on input "Search Form" at bounding box center [690, 183] width 283 height 44
paste input "SEEIN IS BELIEVIN"
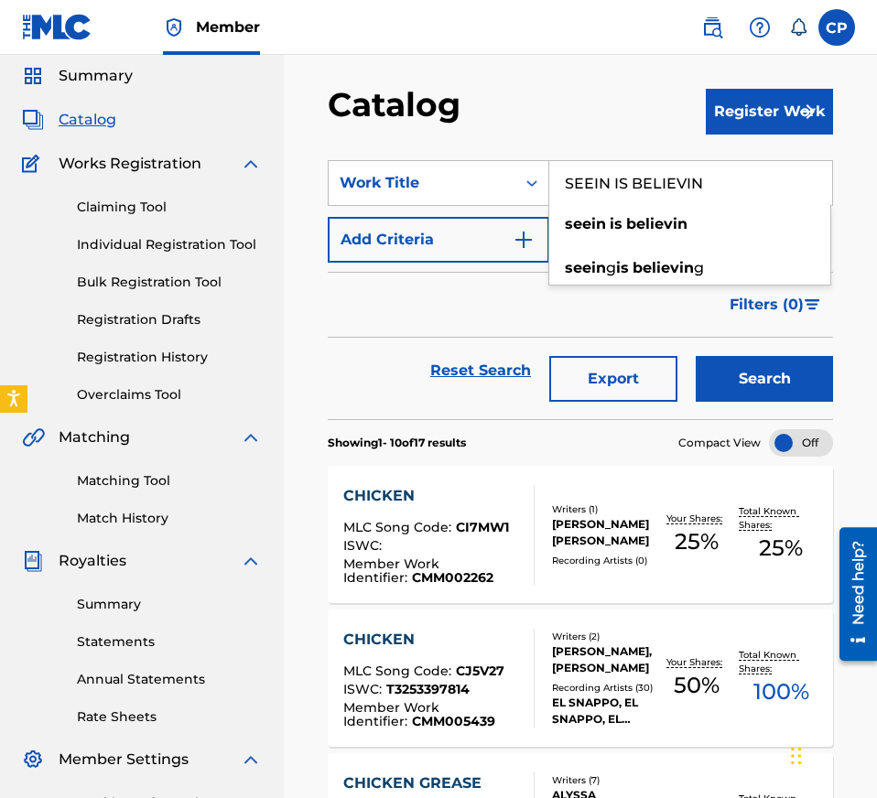
type input "SEEIN IS BELIEVIN"
click at [771, 383] on button "Search" at bounding box center [763, 379] width 137 height 46
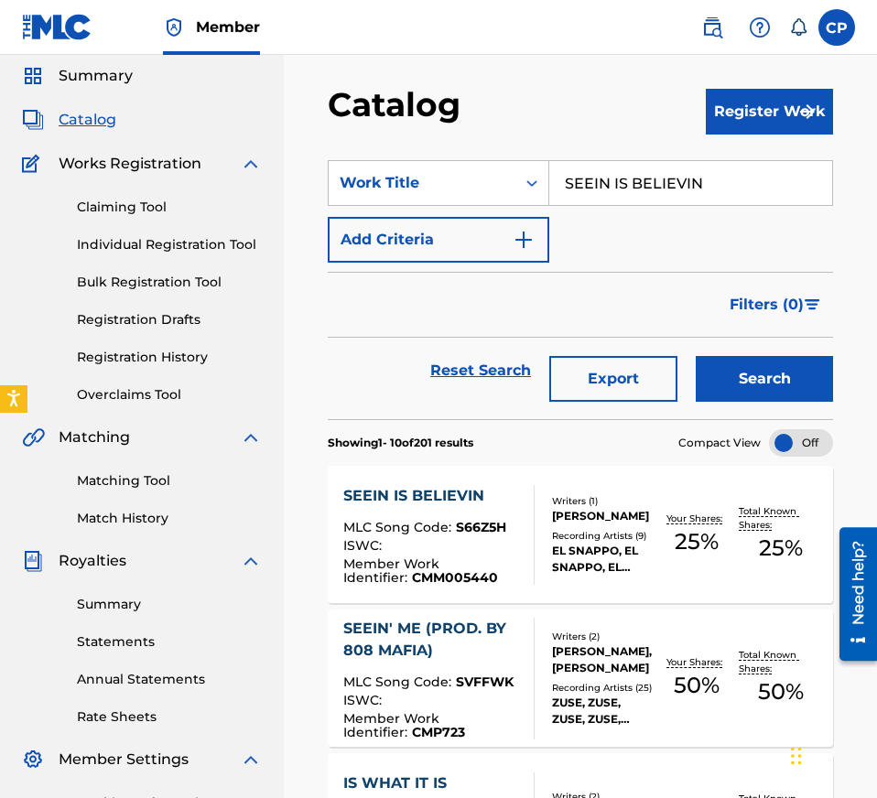
click at [678, 500] on div "SEEIN IS BELIEVIN MLC Song Code : S66Z5H ISWC : Member Work Identifier : CMM005…" at bounding box center [580, 534] width 505 height 137
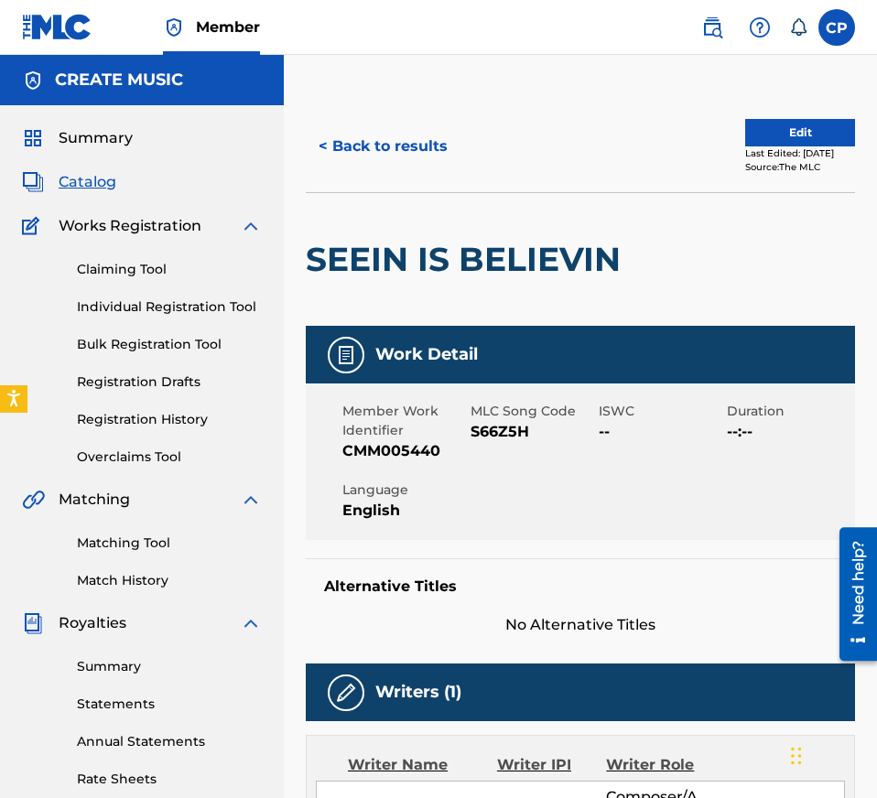
click at [486, 441] on span "S66Z5H" at bounding box center [532, 432] width 124 height 22
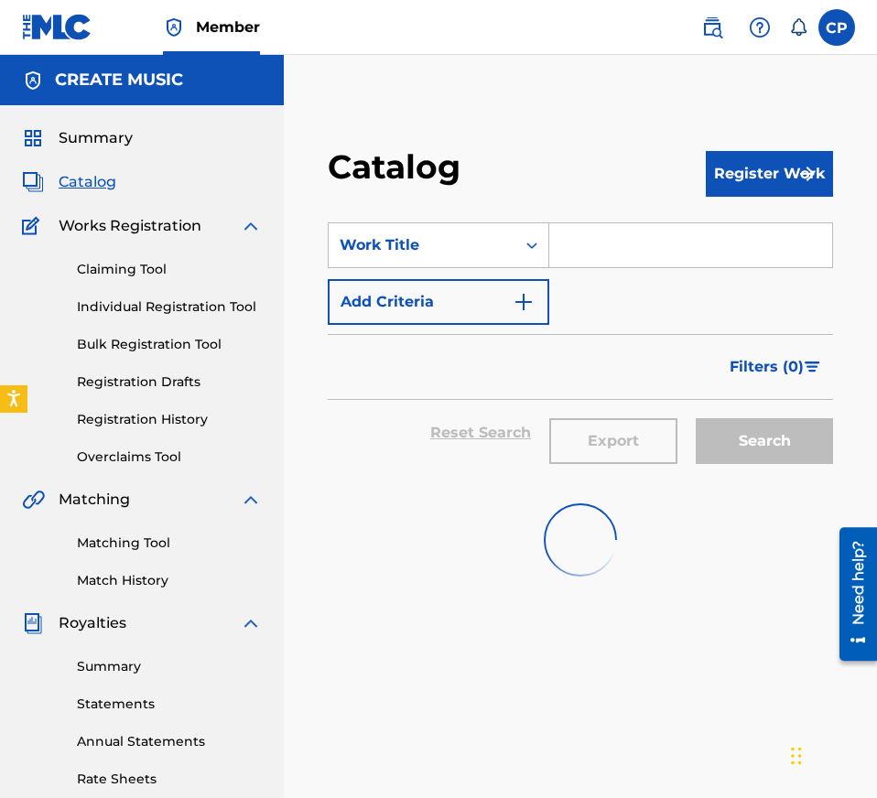
scroll to position [62, 0]
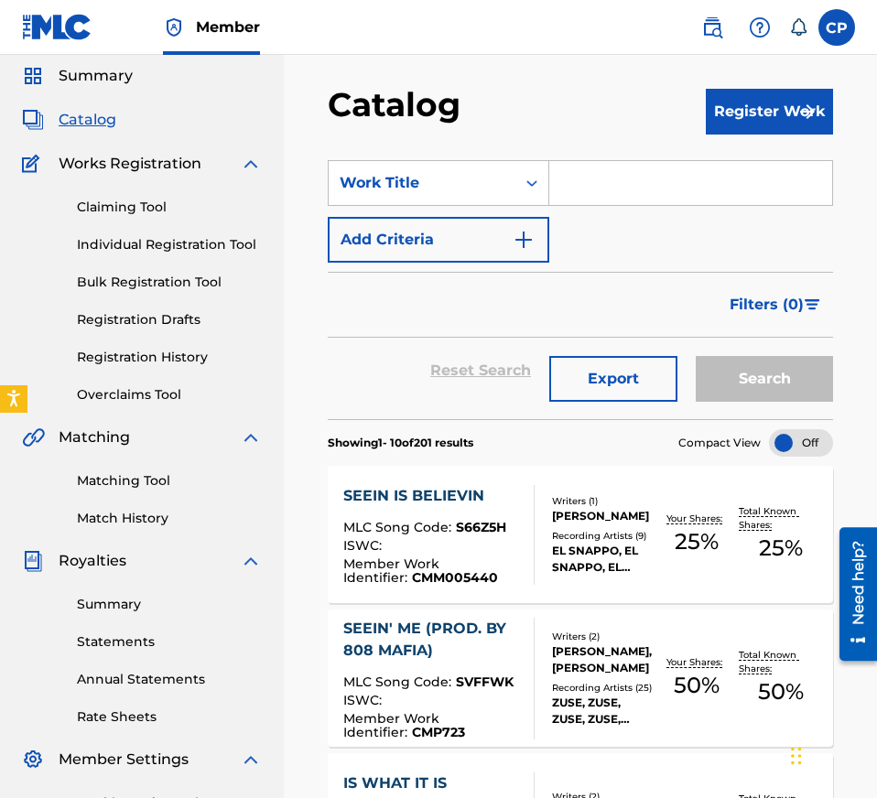
click at [575, 169] on input "Search Form" at bounding box center [690, 183] width 283 height 44
paste input "LOST IN LOVE"
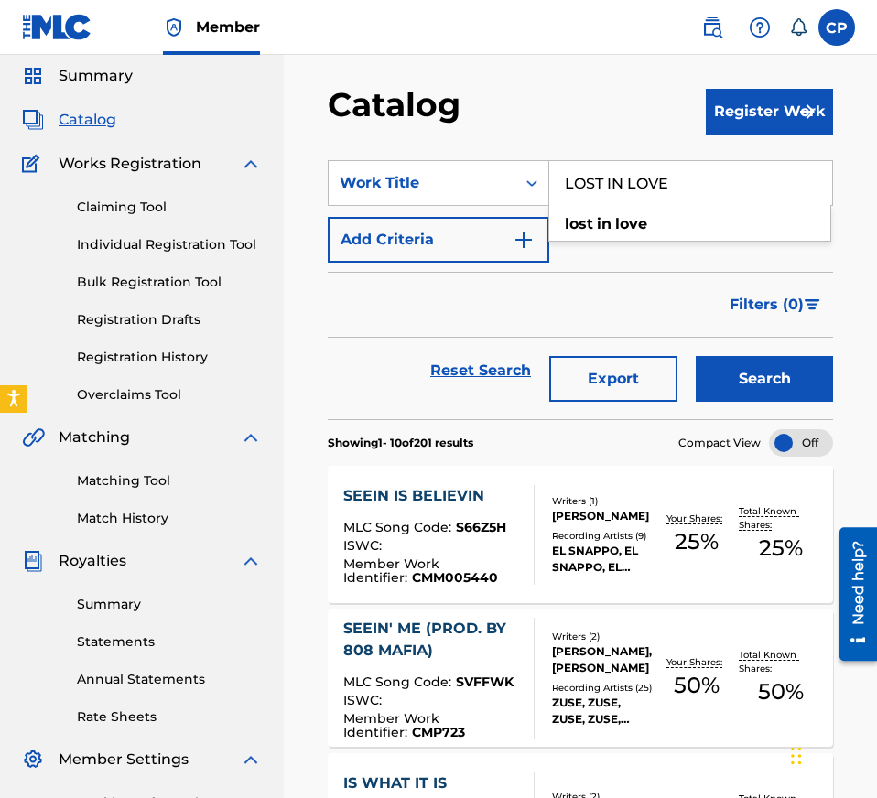
type input "LOST IN LOVE"
click at [753, 382] on button "Search" at bounding box center [763, 379] width 137 height 46
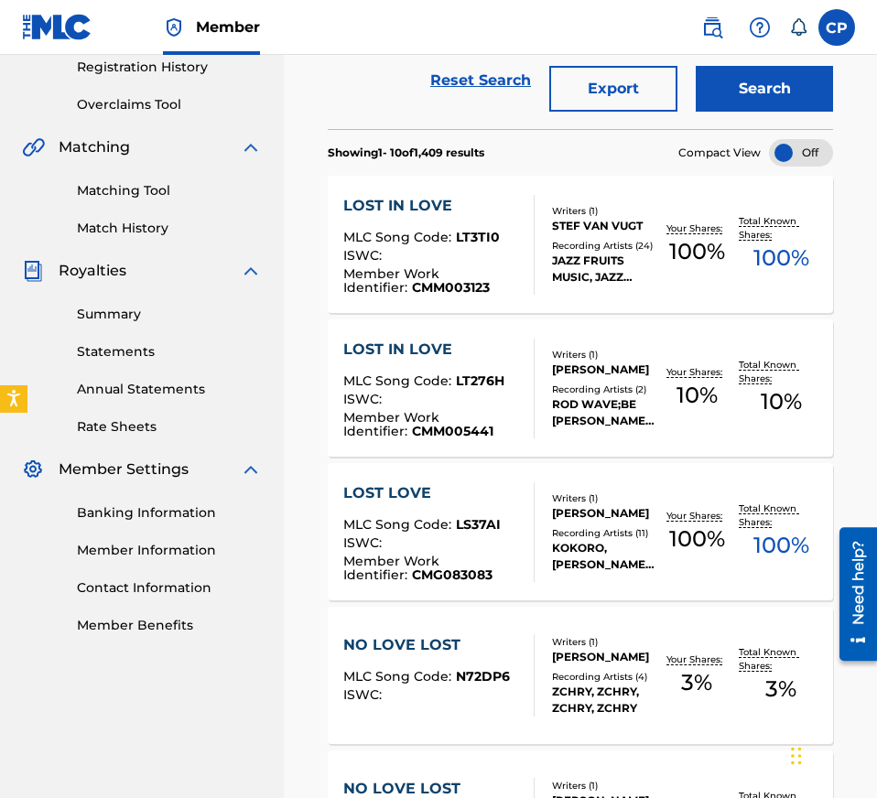
scroll to position [357, 0]
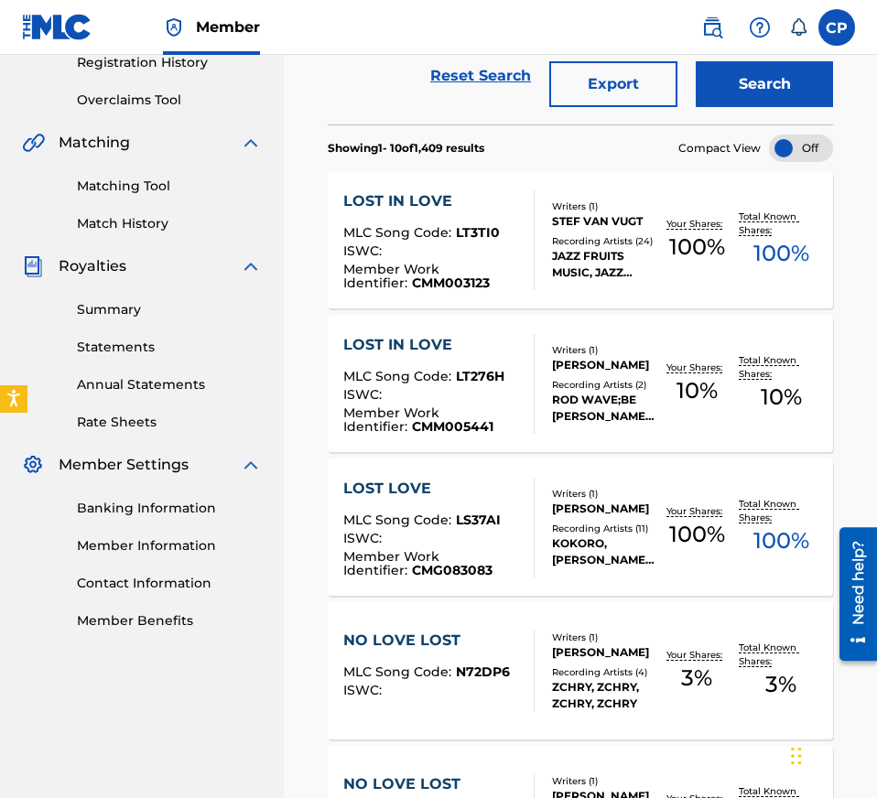
click at [550, 332] on div "LOST IN LOVE MLC Song Code : LT276H ISWC : Member Work Identifier : CMM005441 W…" at bounding box center [580, 383] width 505 height 137
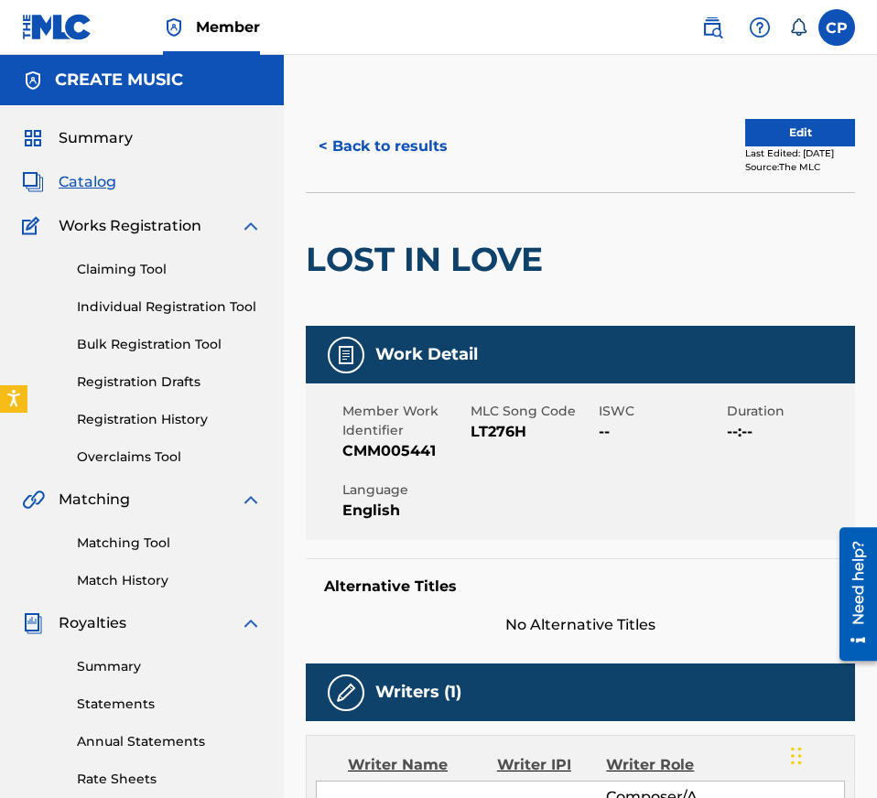
click at [483, 441] on span "LT276H" at bounding box center [532, 432] width 124 height 22
click at [483, 434] on span "LT276H" at bounding box center [532, 432] width 124 height 22
click at [411, 138] on button "< Back to results" at bounding box center [383, 147] width 155 height 46
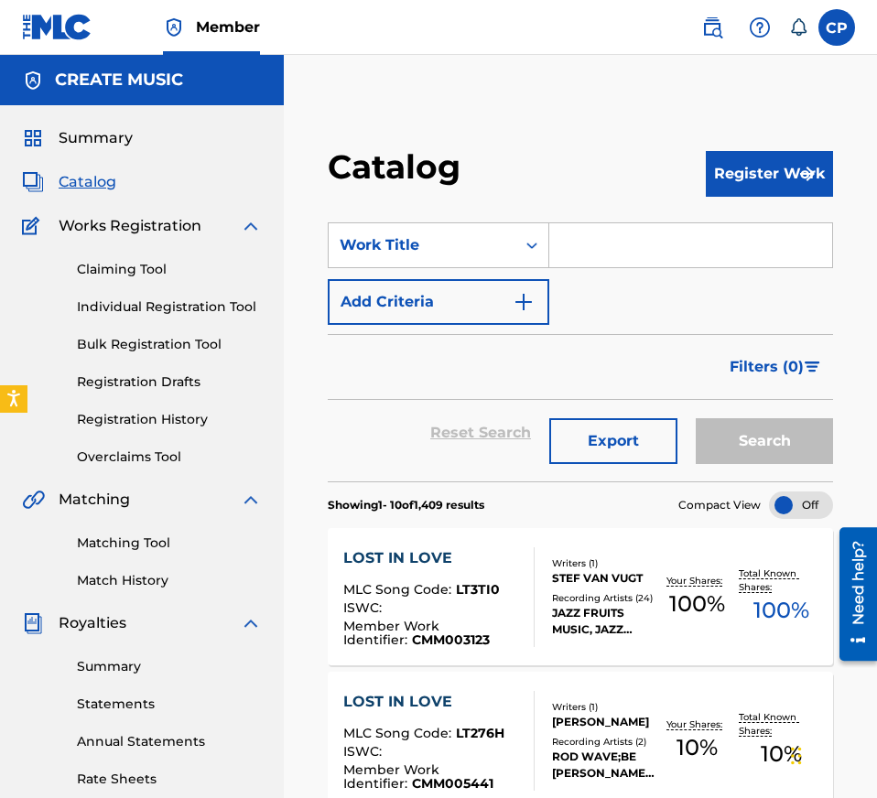
paste input "SAY CHEESE"
click at [630, 242] on input "Search Form" at bounding box center [690, 245] width 283 height 44
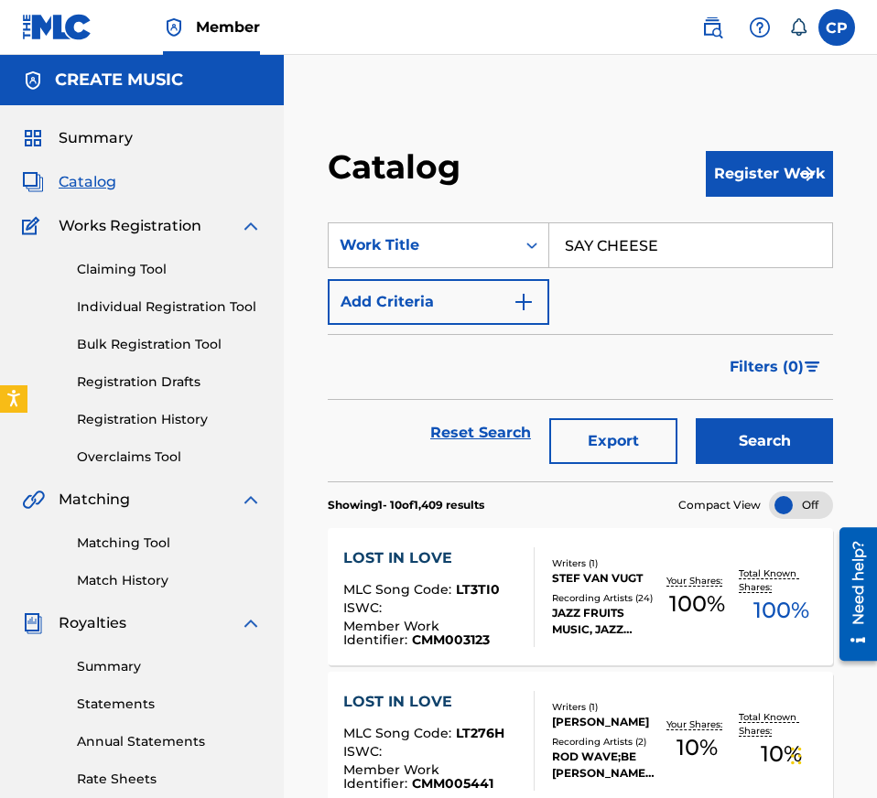
type input "SAY CHEESE"
click at [747, 448] on button "Search" at bounding box center [763, 441] width 137 height 46
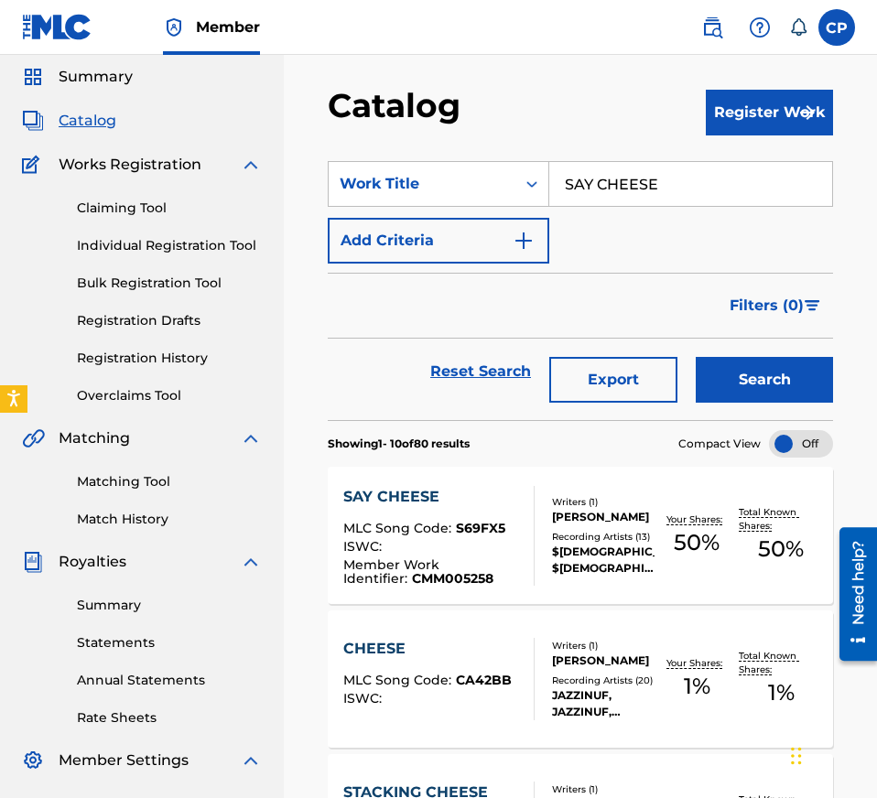
scroll to position [66, 0]
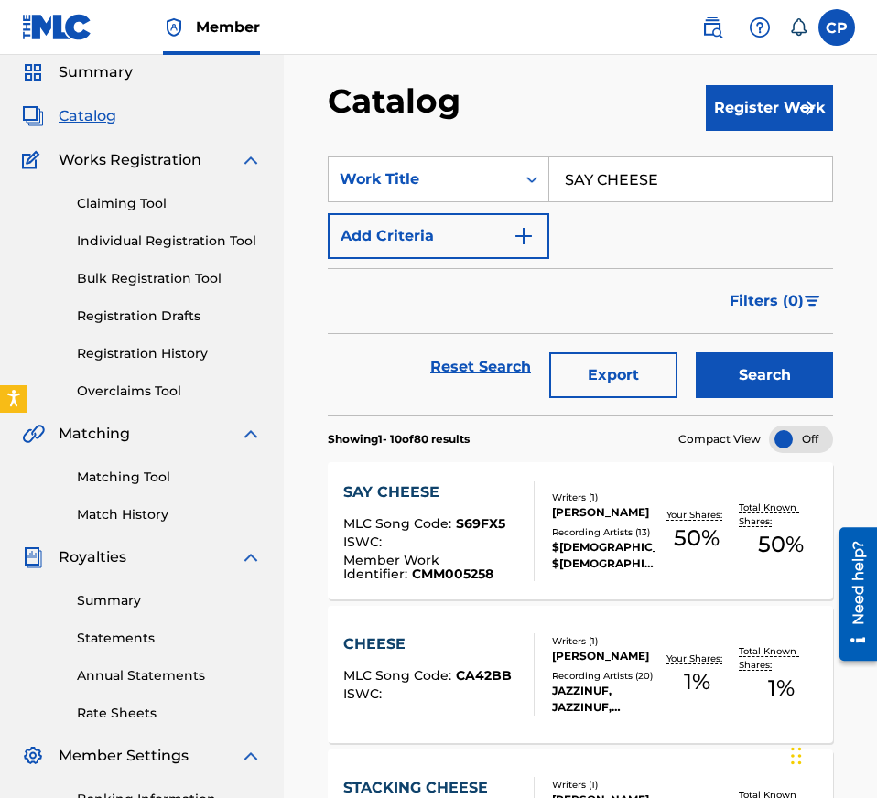
click at [724, 548] on div "Your Shares: 50 %" at bounding box center [696, 531] width 84 height 56
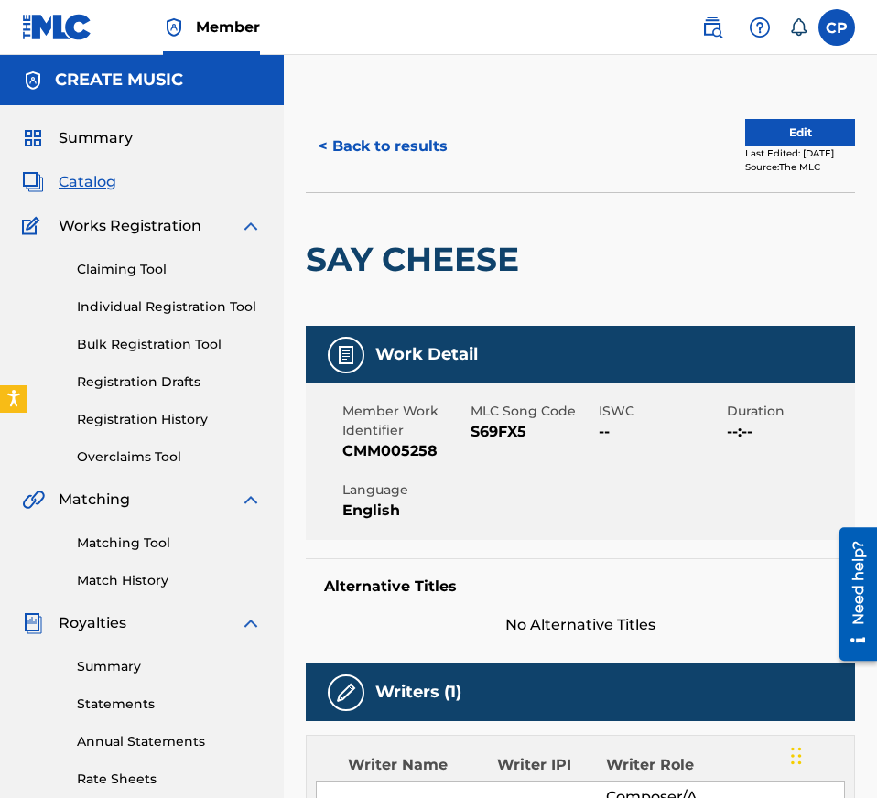
click at [520, 428] on span "S69FX5" at bounding box center [532, 432] width 124 height 22
click at [389, 144] on button "< Back to results" at bounding box center [383, 147] width 155 height 46
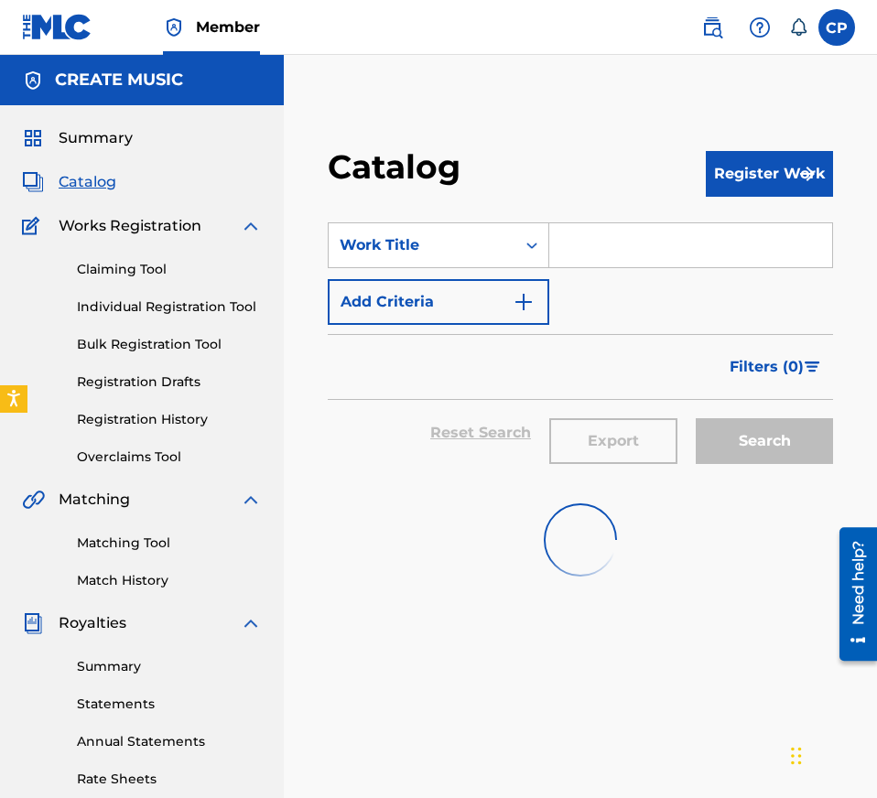
scroll to position [66, 0]
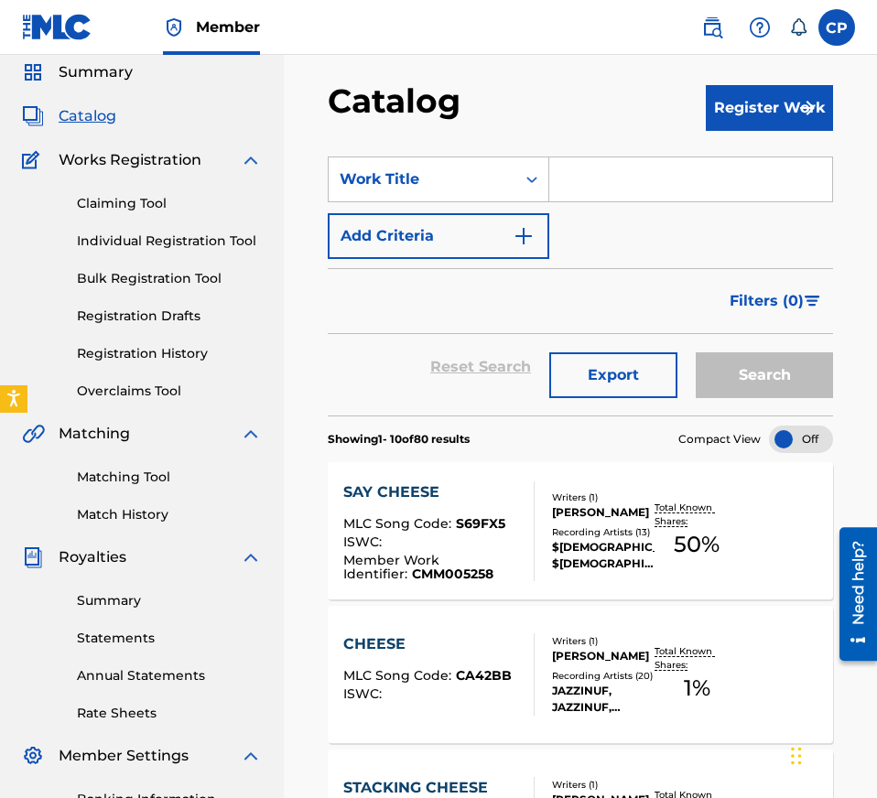
click at [673, 188] on input "Search Form" at bounding box center [690, 179] width 283 height 44
paste input "BEAT DOWN A OPP"
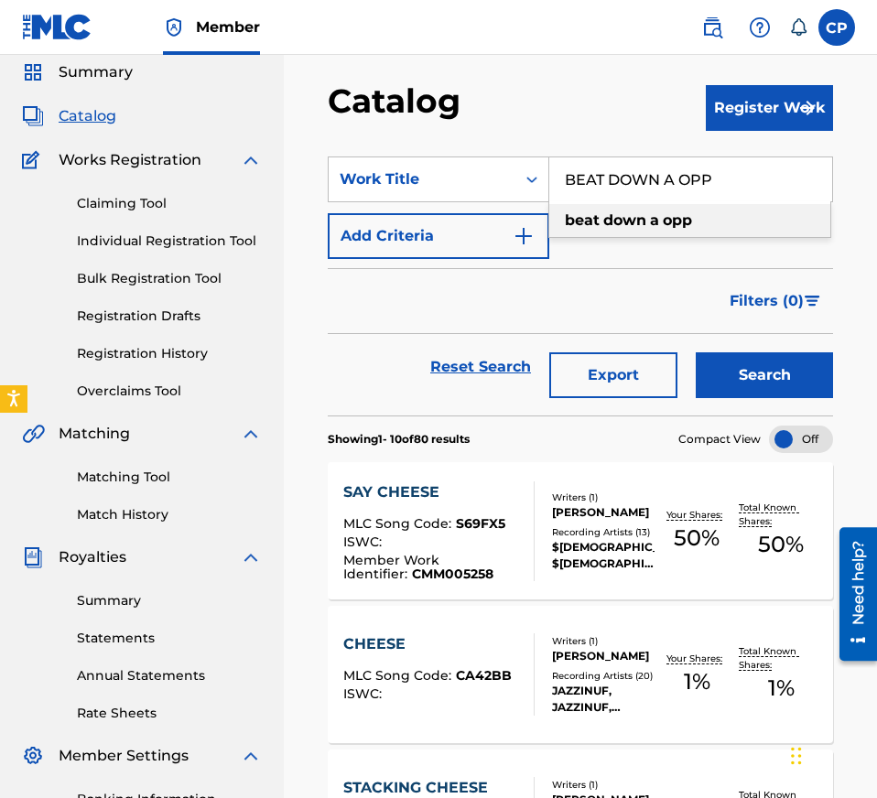
type input "BEAT DOWN A OPP"
click at [762, 375] on button "Search" at bounding box center [763, 375] width 137 height 46
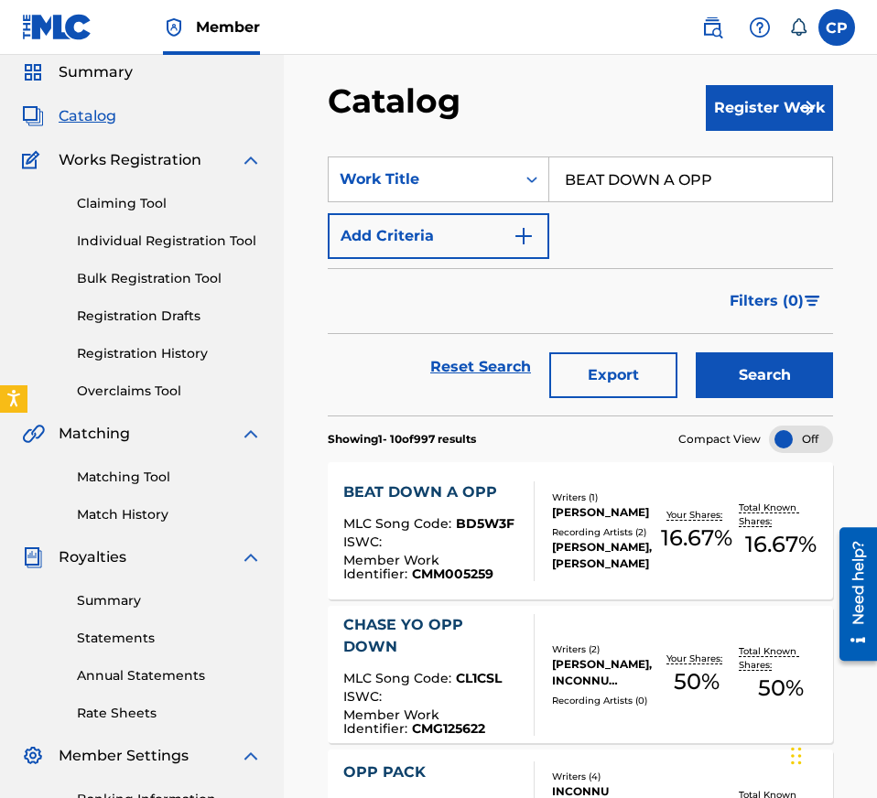
click at [539, 557] on div "Writers ( 1 ) [PERSON_NAME] Recording Artists ( 2 ) [PERSON_NAME], [PERSON_NAME]" at bounding box center [594, 530] width 120 height 81
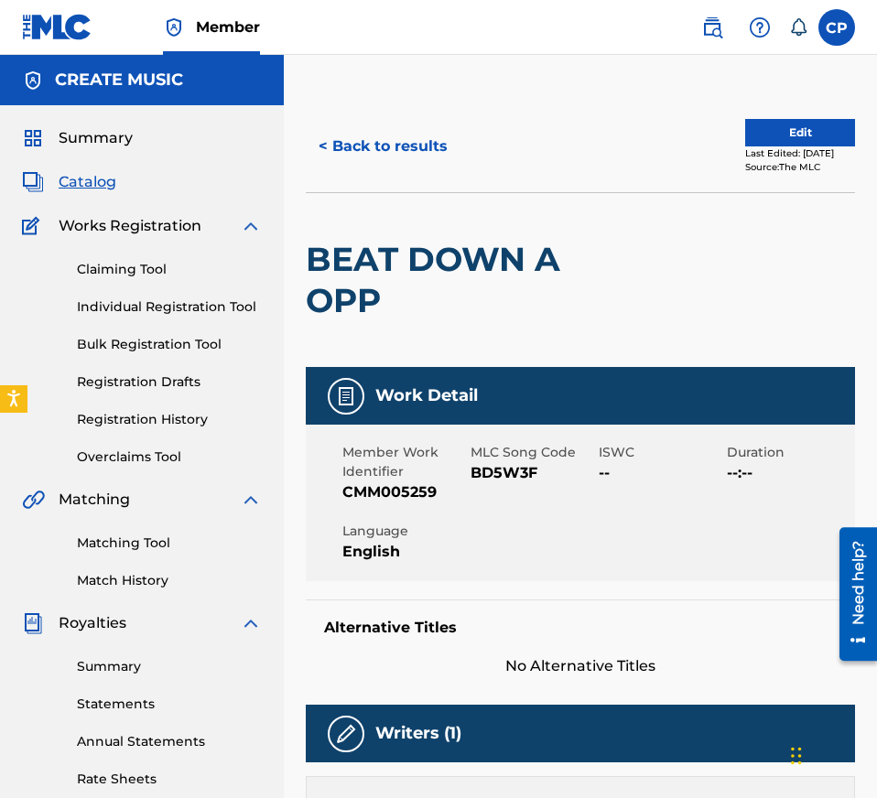
click at [521, 470] on span "BD5W3F" at bounding box center [532, 473] width 124 height 22
click at [385, 141] on button "< Back to results" at bounding box center [383, 147] width 155 height 46
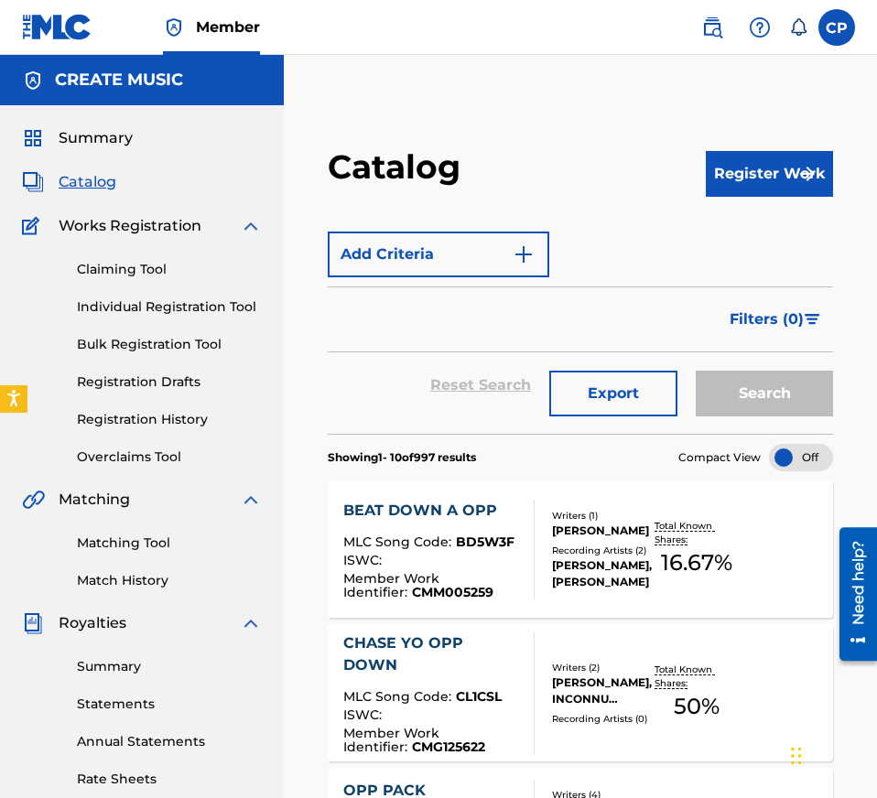
scroll to position [66, 0]
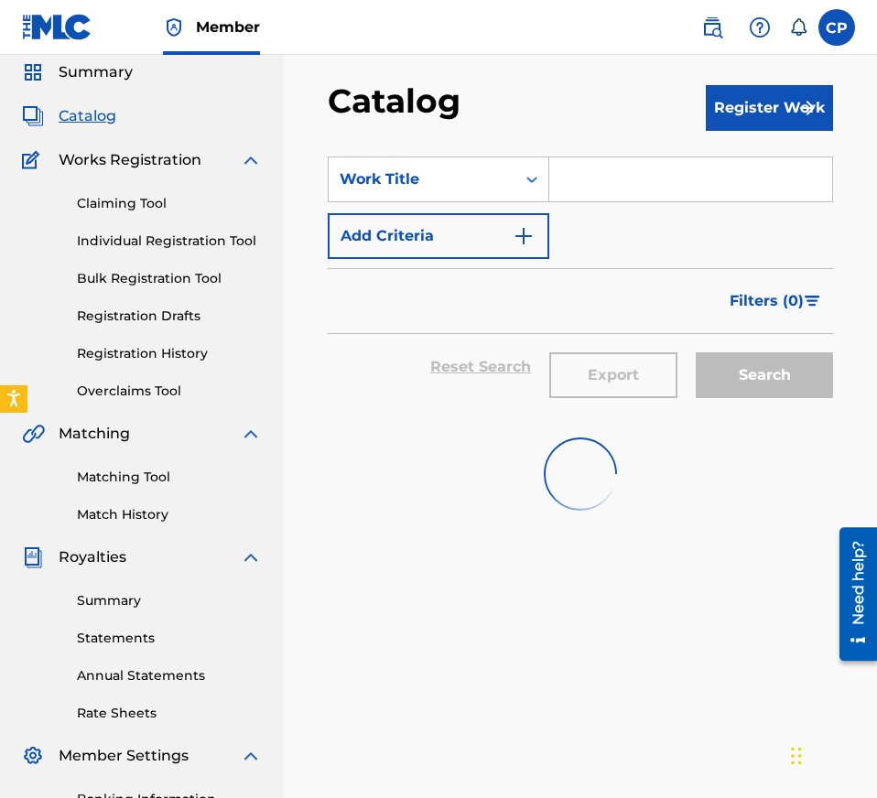
click at [674, 184] on input "Search Form" at bounding box center [690, 179] width 283 height 44
paste input "A THOUSAND HALOS"
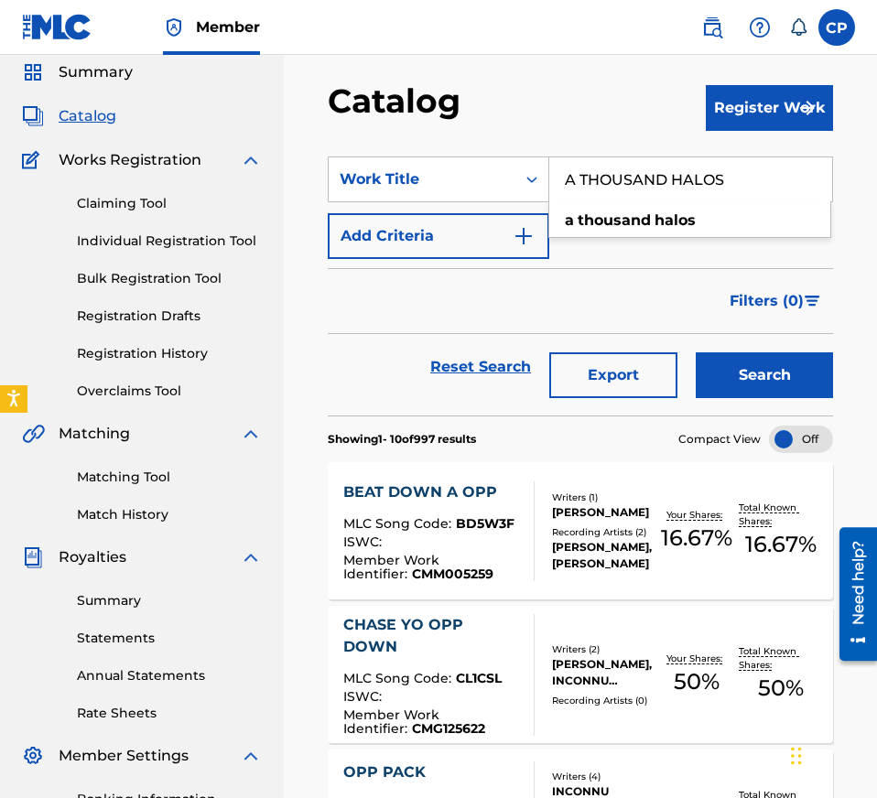
type input "A THOUSAND HALOS"
click at [771, 381] on button "Search" at bounding box center [763, 375] width 137 height 46
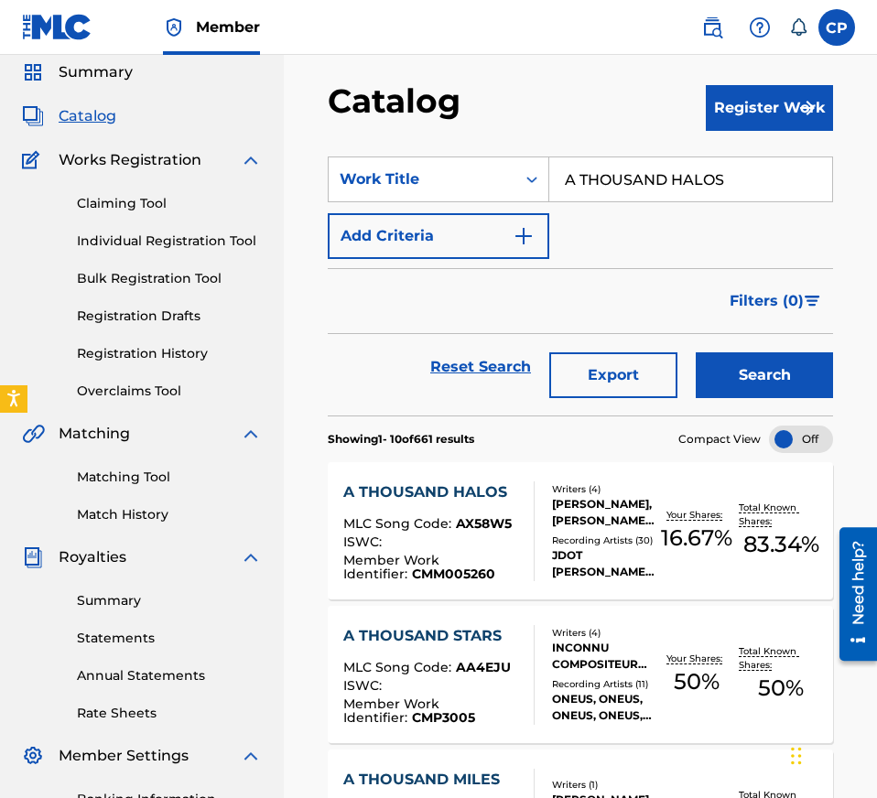
click at [669, 495] on div "A THOUSAND HALOS MLC Song Code : AX58W5 ISWC : Member Work Identifier : CMM0052…" at bounding box center [580, 530] width 505 height 137
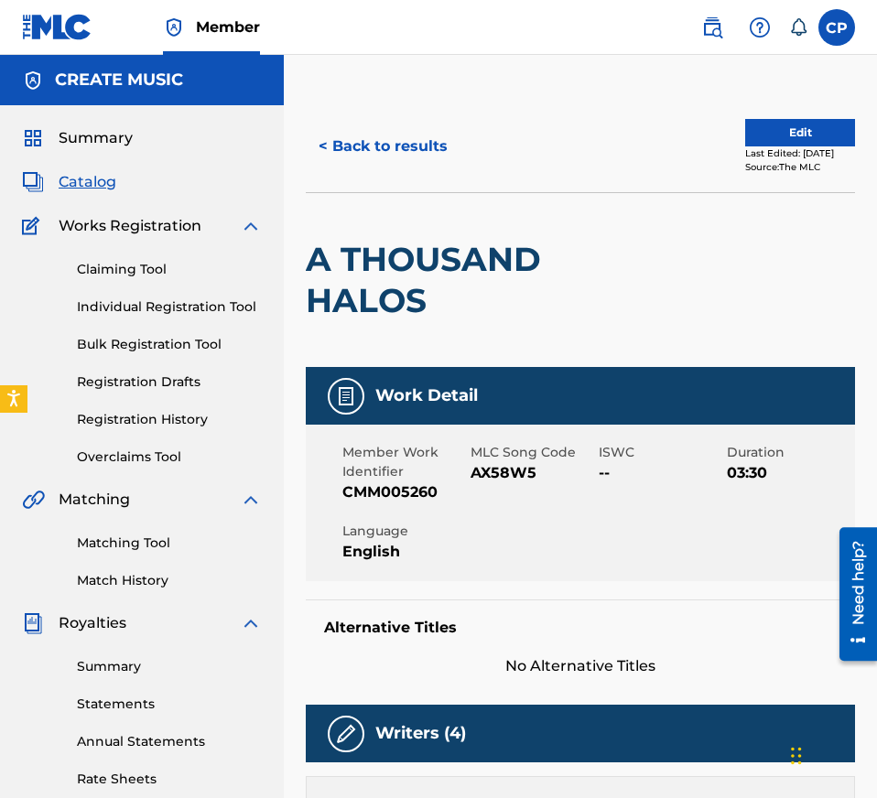
click at [352, 132] on button "< Back to results" at bounding box center [383, 147] width 155 height 46
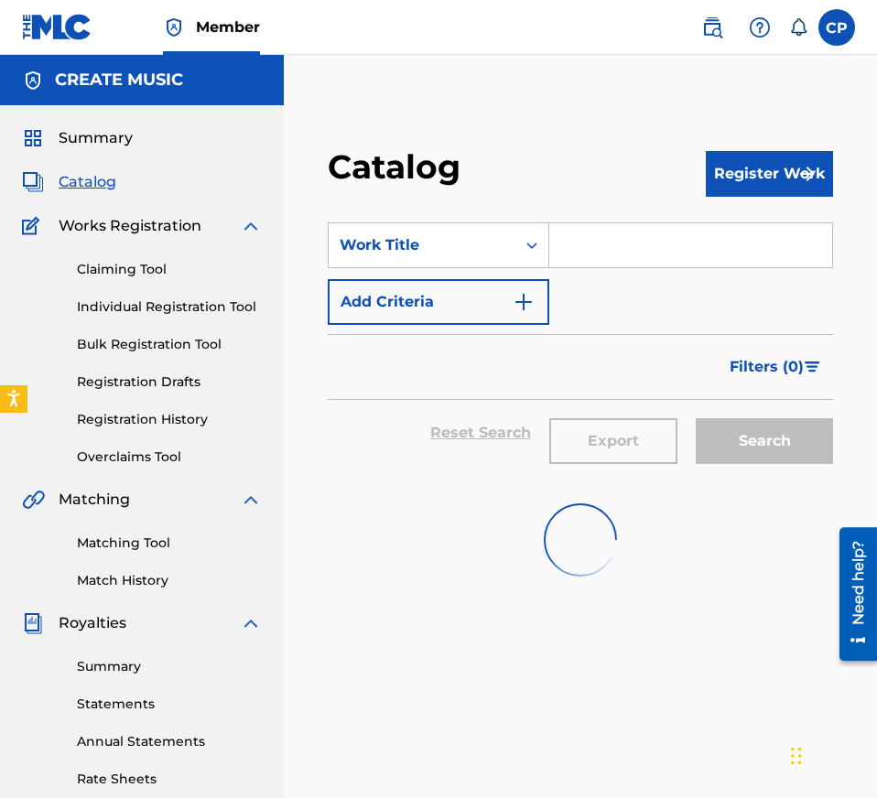
scroll to position [66, 0]
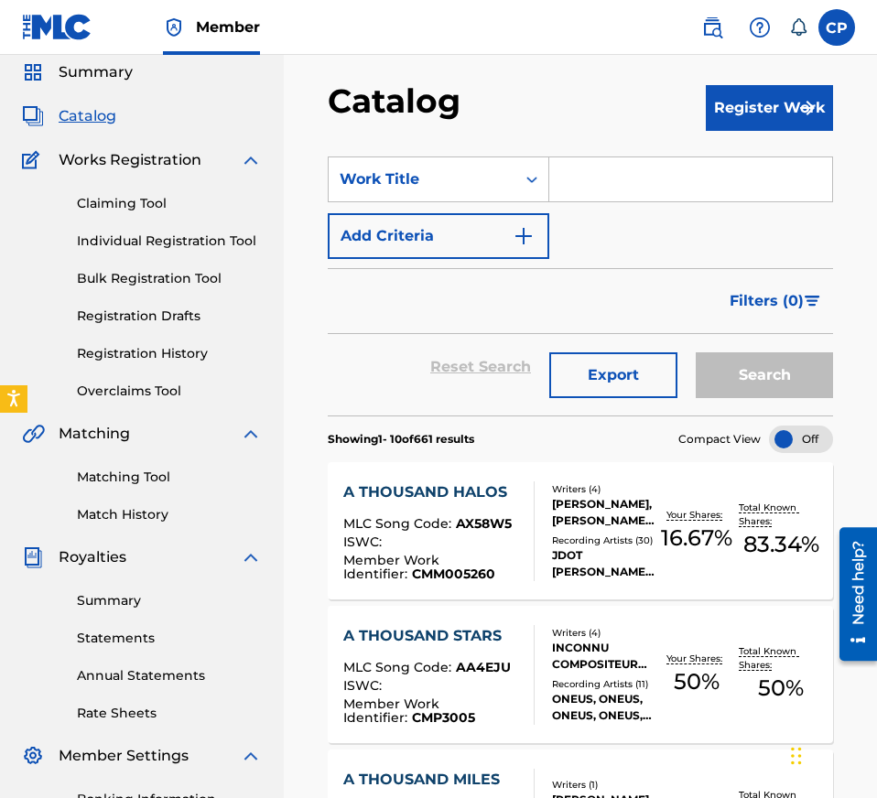
paste input "PTPOM"
click at [630, 189] on input "Search Form" at bounding box center [690, 179] width 283 height 44
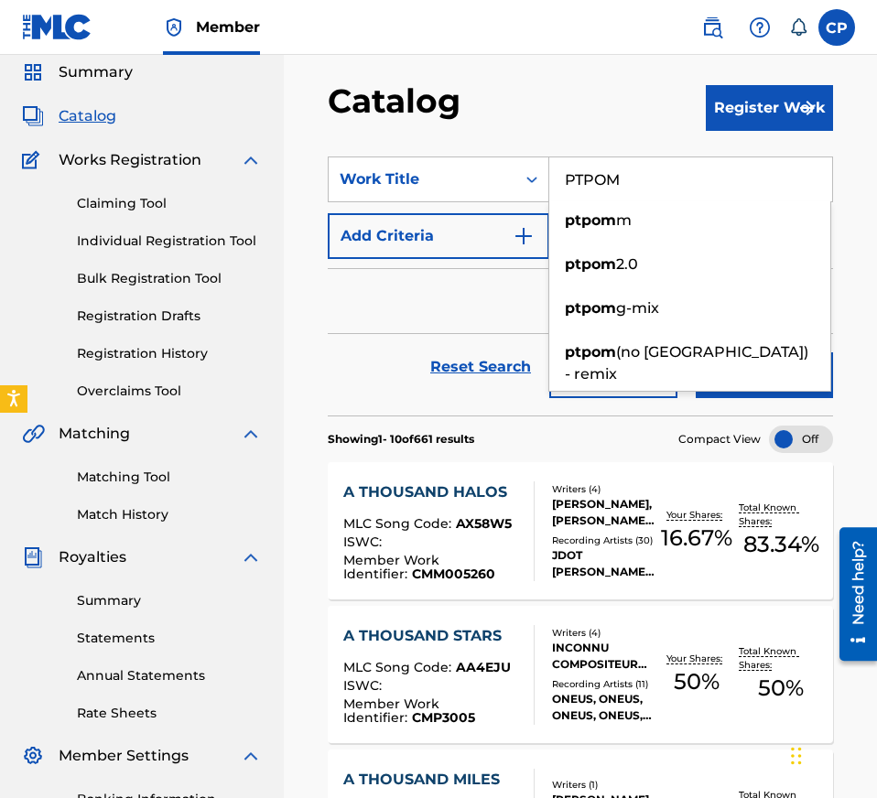
click at [738, 390] on button "Search" at bounding box center [763, 375] width 137 height 46
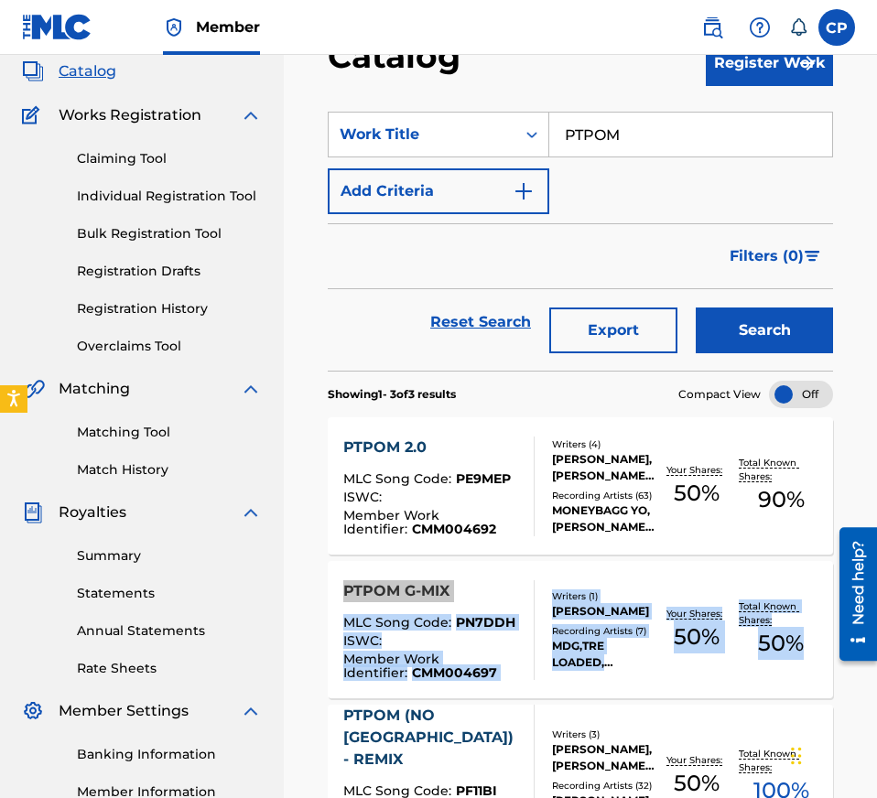
scroll to position [0, 0]
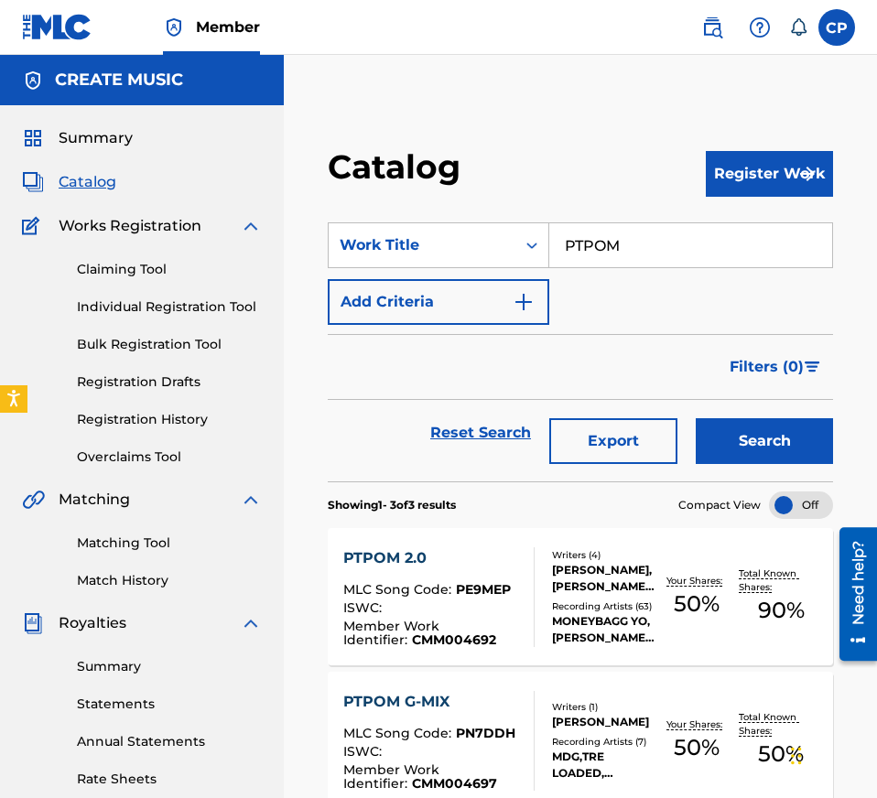
click at [622, 241] on input "PTPOM" at bounding box center [690, 245] width 283 height 44
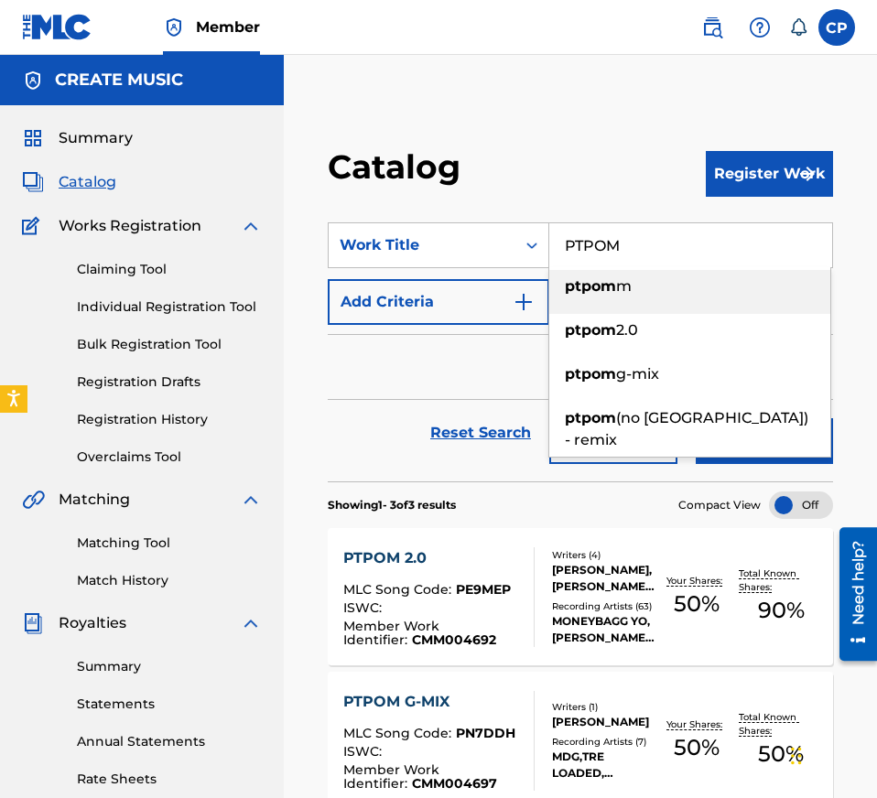
click at [622, 241] on input "PTPOM" at bounding box center [690, 245] width 283 height 44
paste input "THUG CRY"
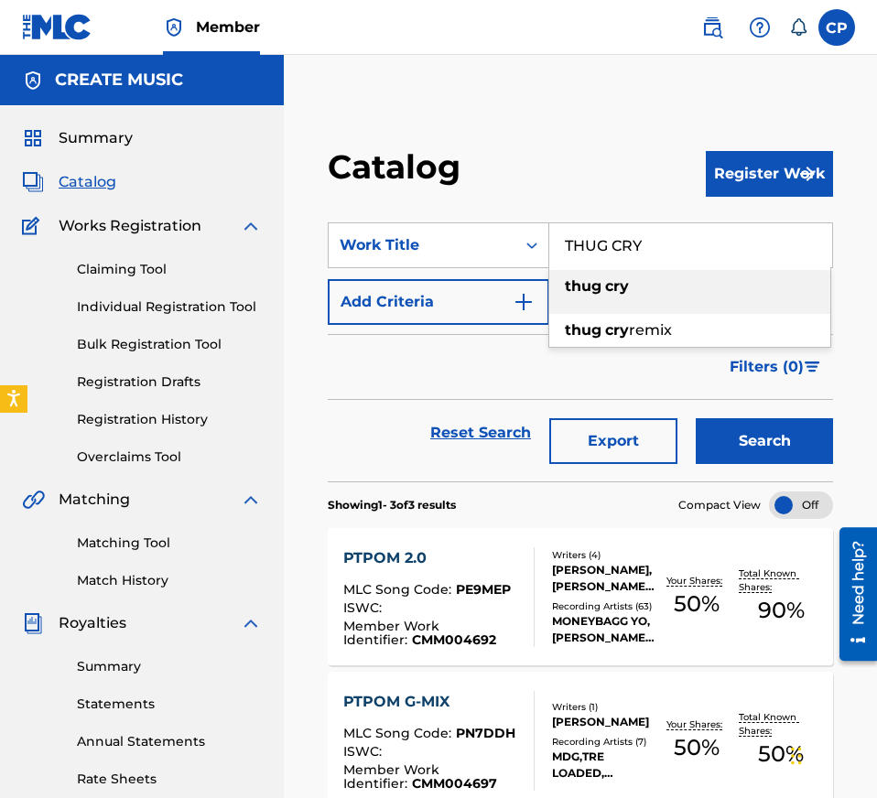
type input "THUG CRY"
click at [630, 194] on div "Catalog" at bounding box center [517, 173] width 378 height 54
click at [743, 452] on button "Search" at bounding box center [763, 441] width 137 height 46
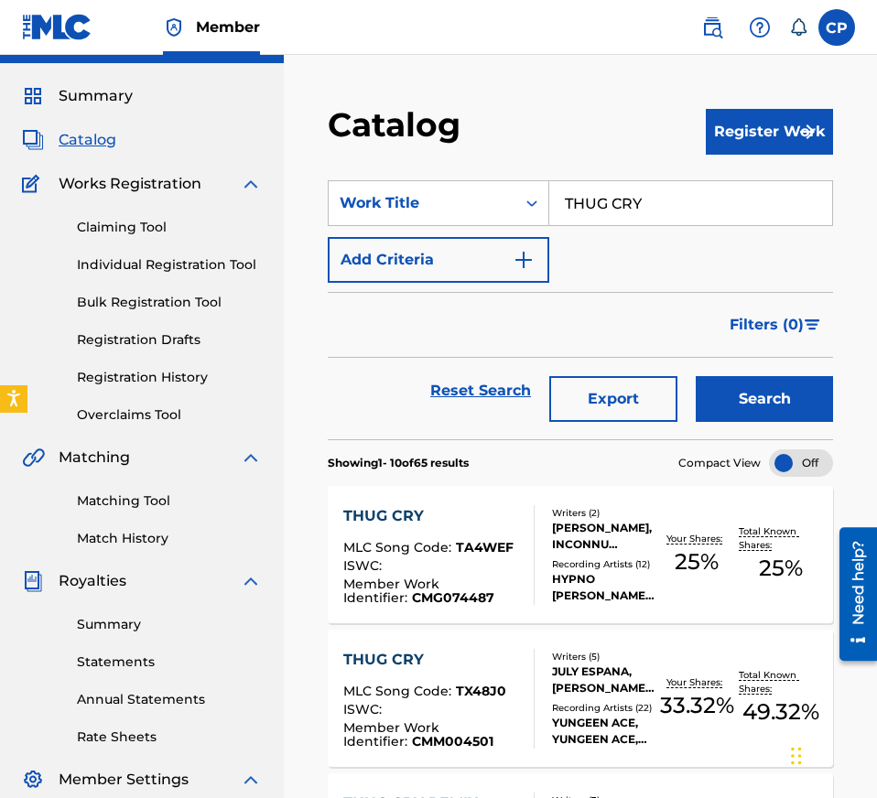
scroll to position [45, 0]
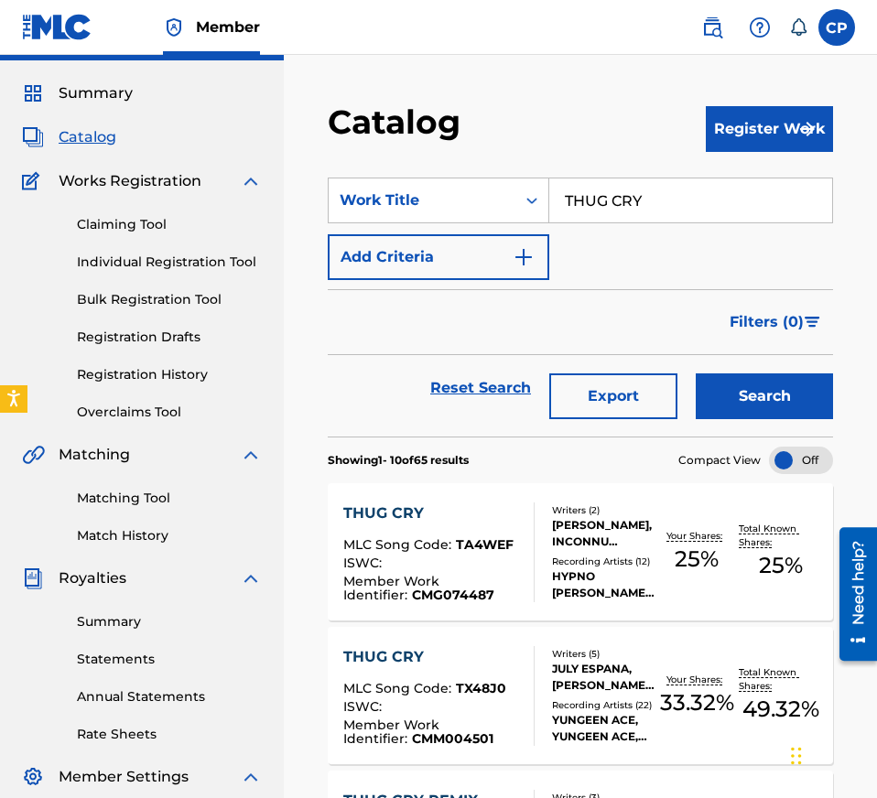
click at [650, 659] on div "Writers ( 5 )" at bounding box center [603, 654] width 102 height 14
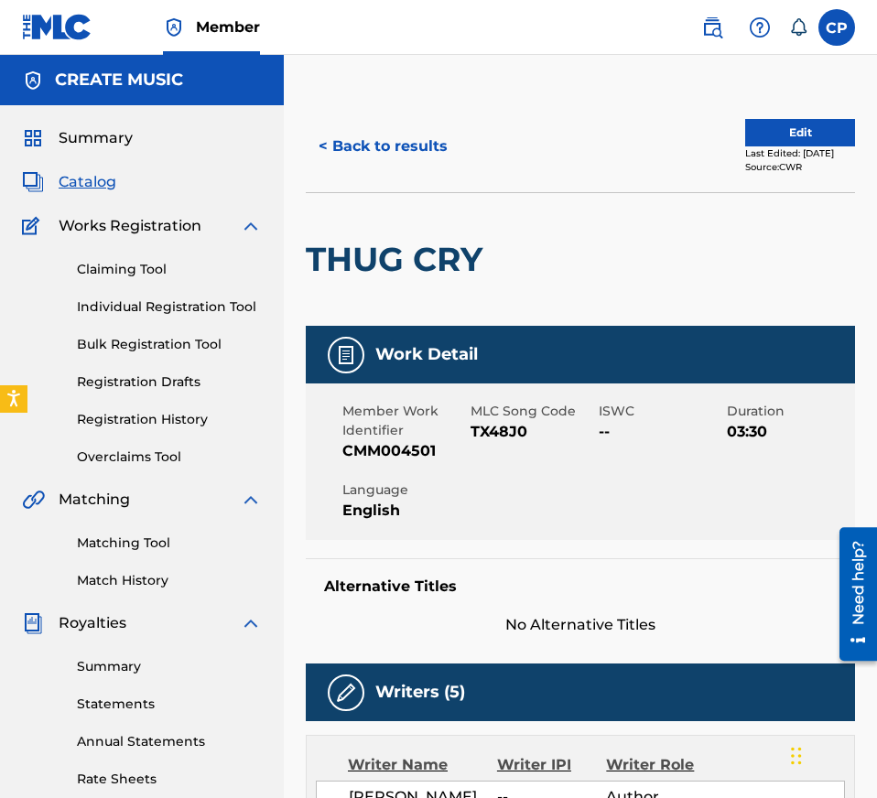
click at [486, 425] on span "TX48J0" at bounding box center [532, 432] width 124 height 22
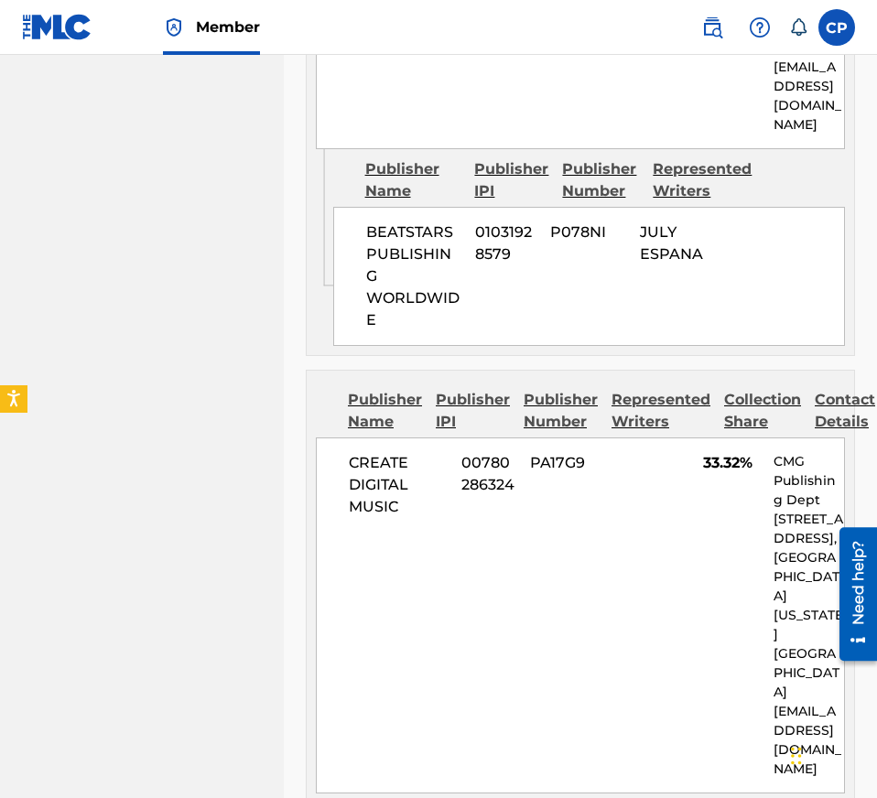
scroll to position [1589, 0]
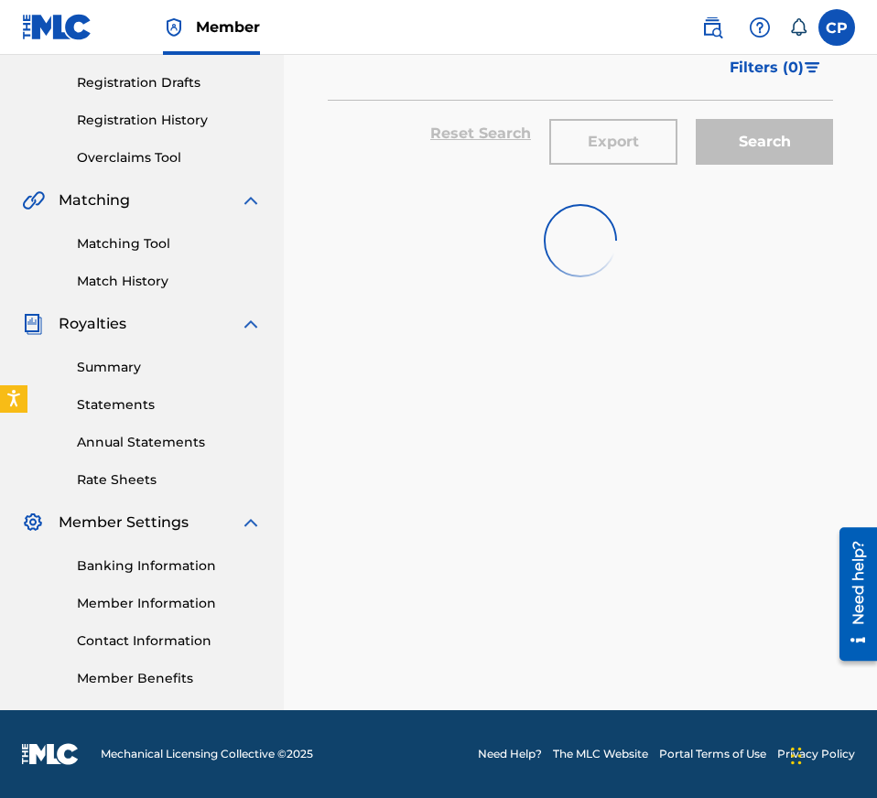
scroll to position [45, 0]
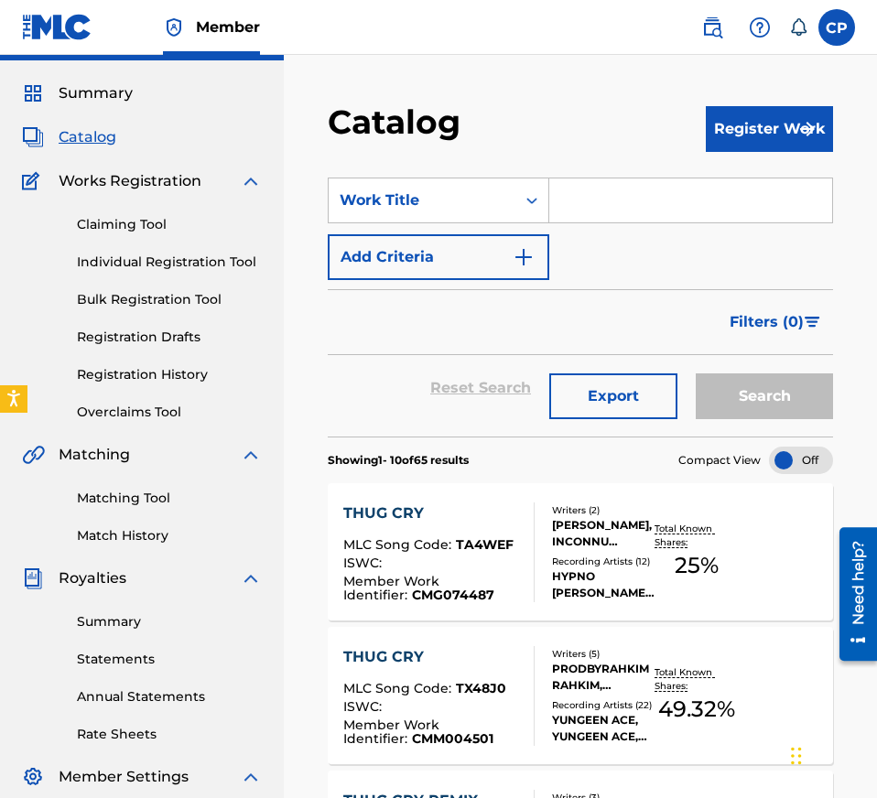
click at [636, 211] on input "Search Form" at bounding box center [690, 200] width 283 height 44
paste input "MONEY CALL"
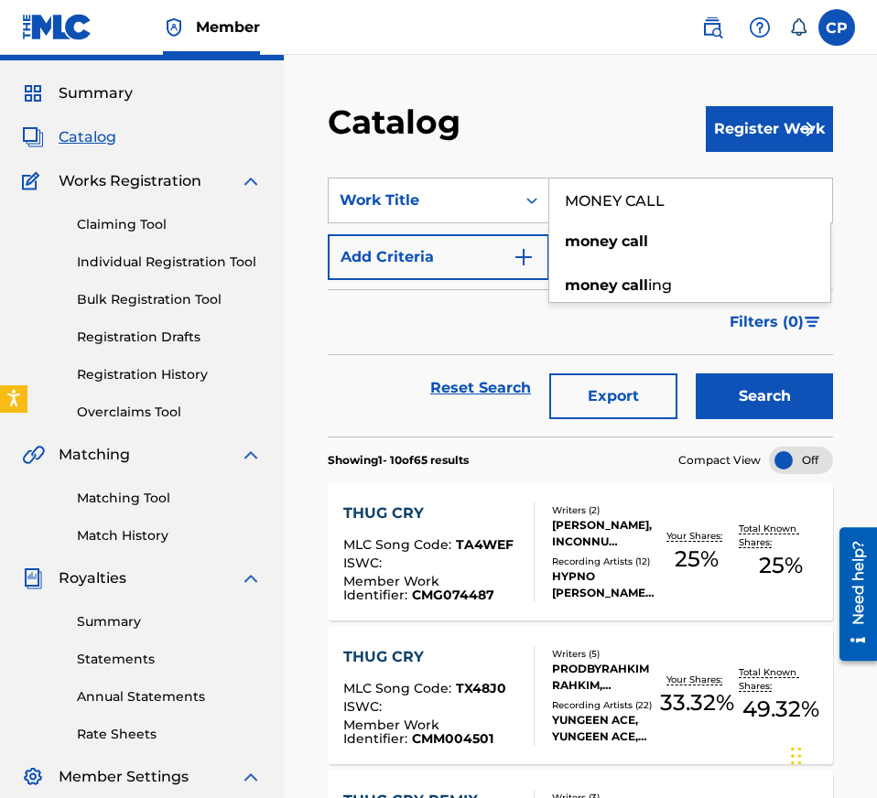
type input "MONEY CALL"
click at [761, 422] on div "Reset Search Export Search" at bounding box center [580, 395] width 505 height 81
click at [757, 403] on button "Search" at bounding box center [763, 396] width 137 height 46
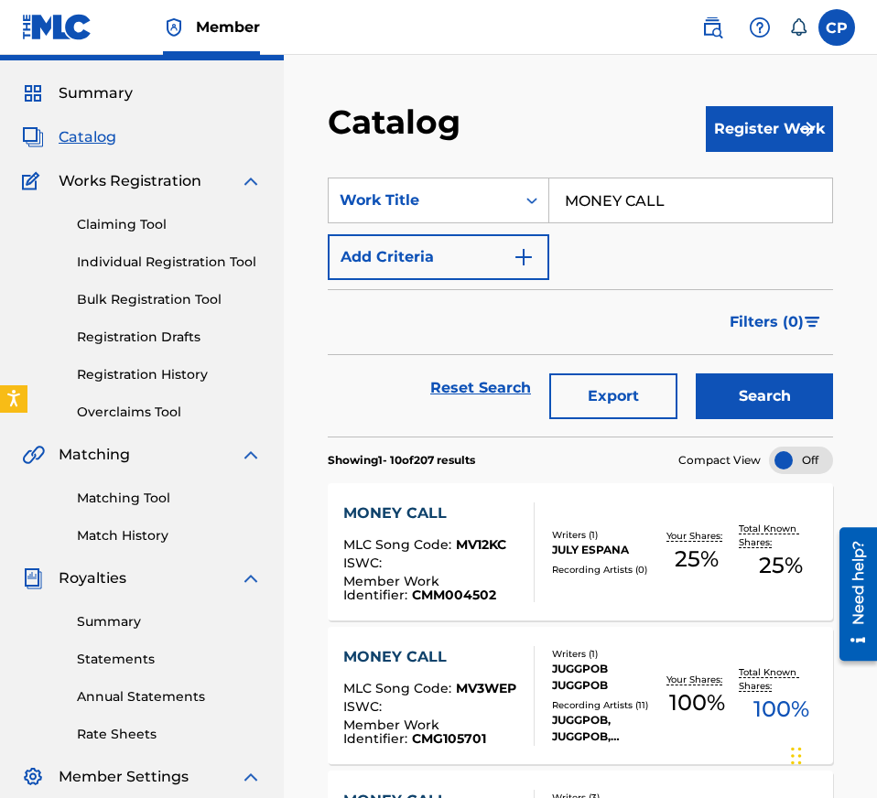
click at [635, 538] on div "Writers ( 1 )" at bounding box center [603, 535] width 102 height 14
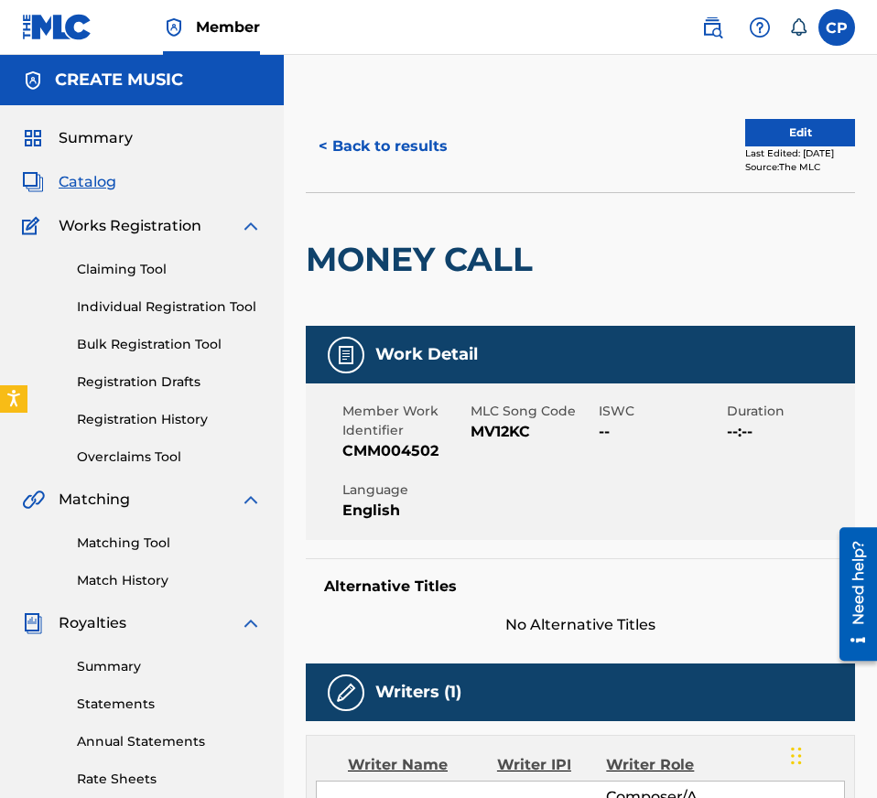
click at [491, 424] on span "MV12KC" at bounding box center [532, 432] width 124 height 22
click at [434, 151] on button "< Back to results" at bounding box center [383, 147] width 155 height 46
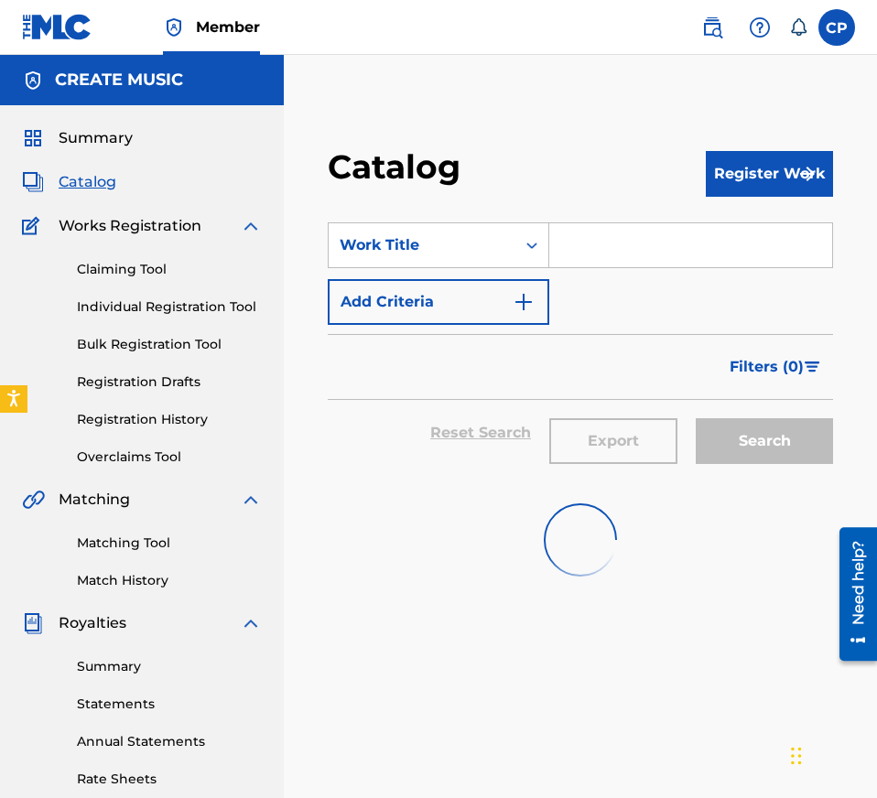
scroll to position [45, 0]
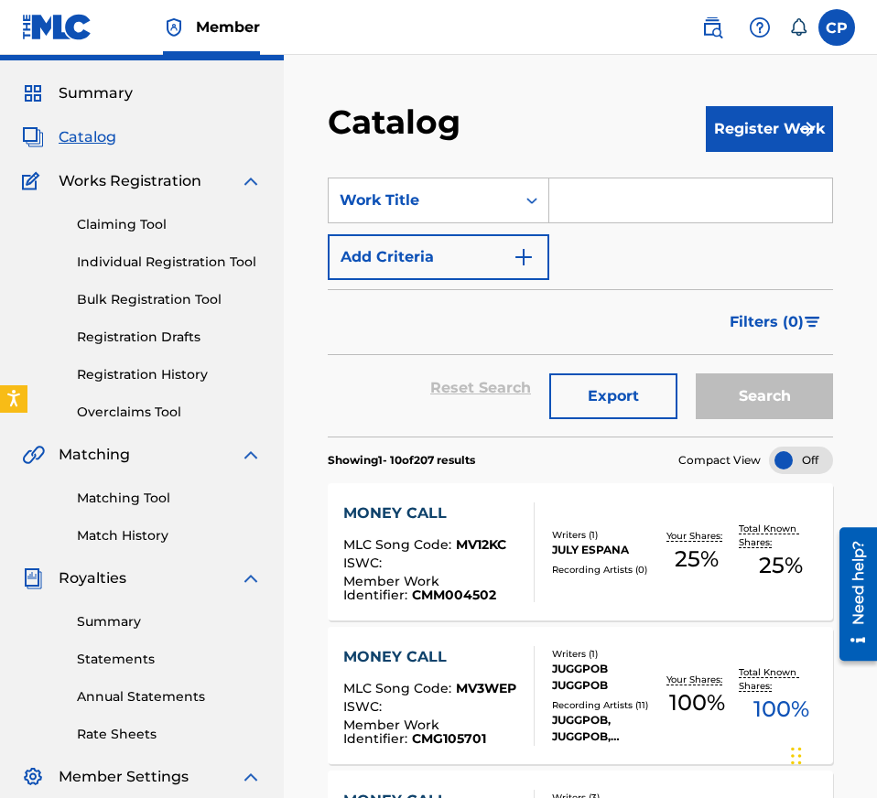
click at [706, 217] on input "Search Form" at bounding box center [690, 200] width 283 height 44
paste input "MOTIVATION"
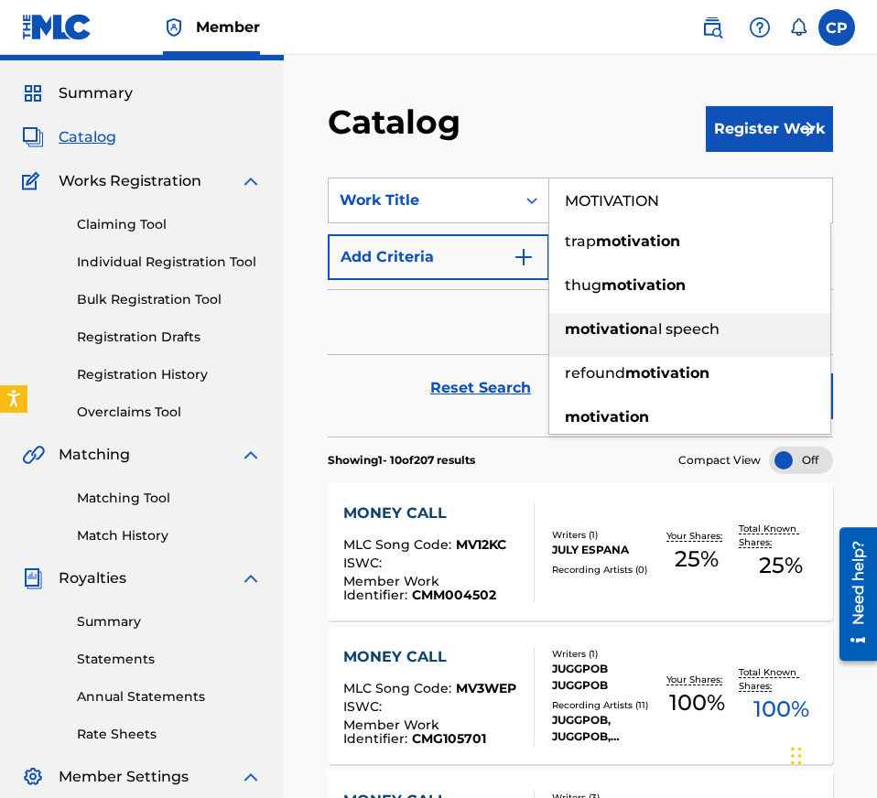
type input "MOTIVATION"
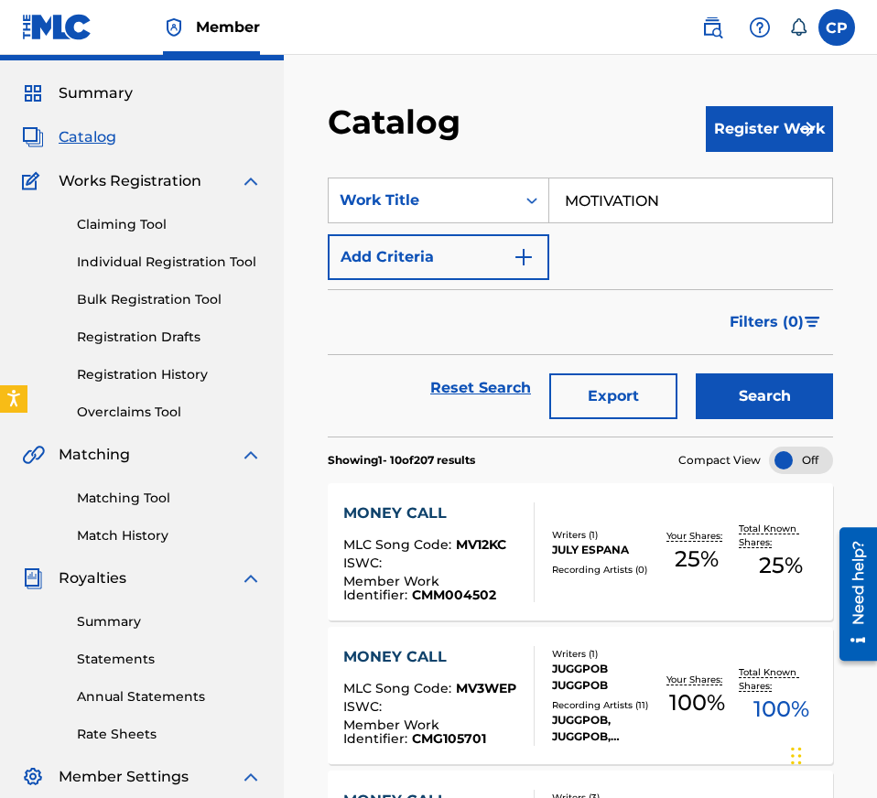
click at [482, 331] on div "Filters ( 0 )" at bounding box center [580, 322] width 505 height 66
click at [759, 388] on button "Search" at bounding box center [763, 396] width 137 height 46
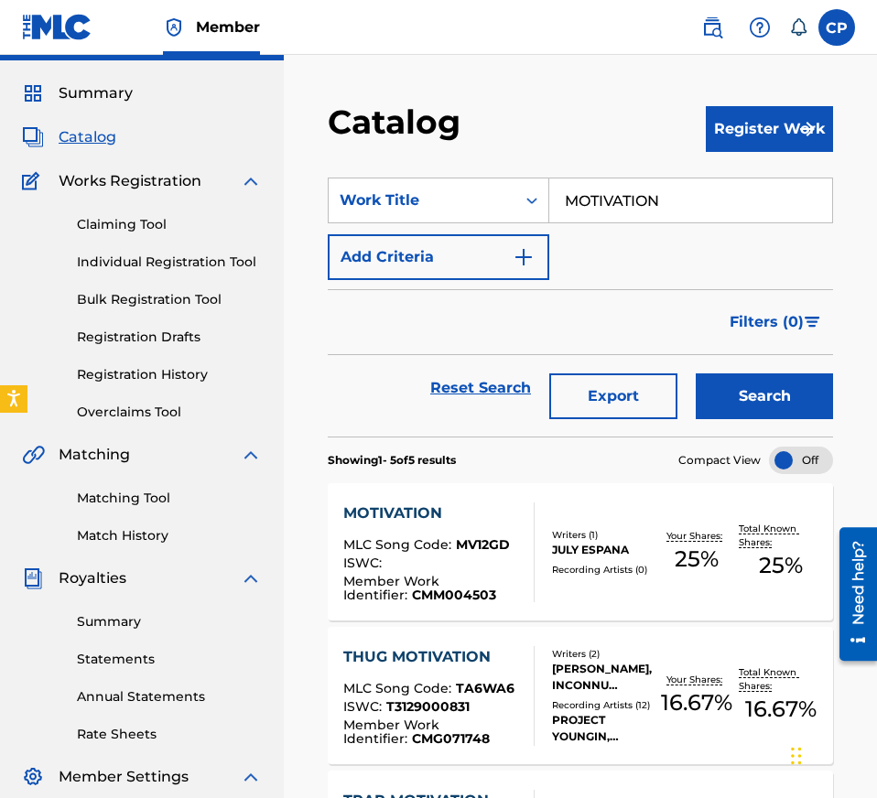
click at [555, 514] on div "MOTIVATION MLC Song Code : MV12GD ISWC : Member Work Identifier : CMM004503 Wri…" at bounding box center [580, 551] width 505 height 137
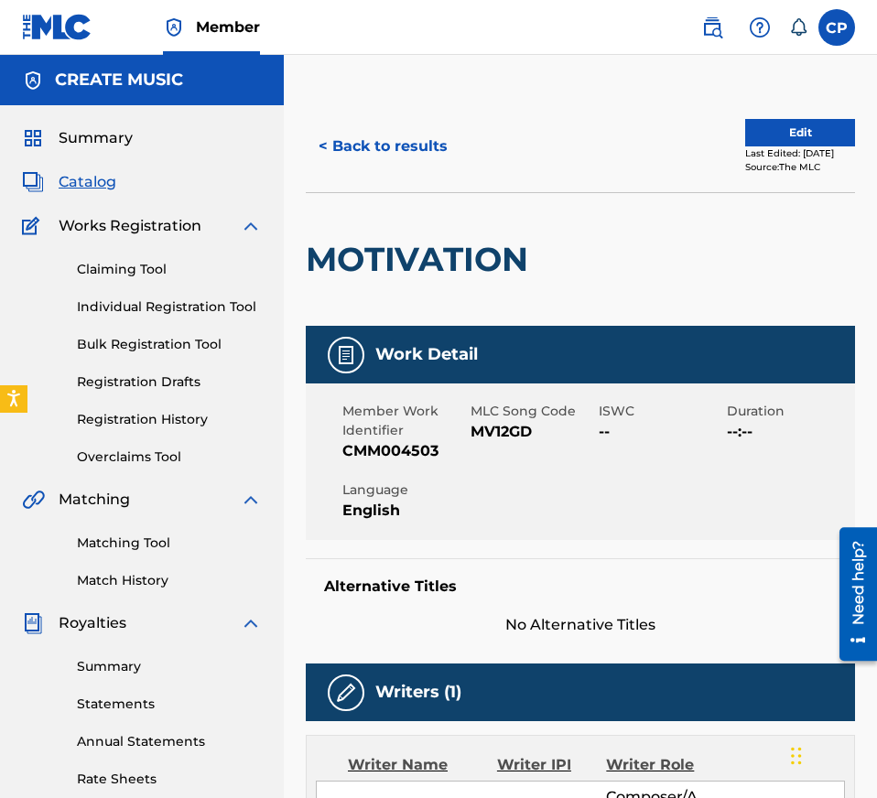
click at [518, 428] on span "MV12GD" at bounding box center [532, 432] width 124 height 22
click at [406, 142] on button "< Back to results" at bounding box center [383, 147] width 155 height 46
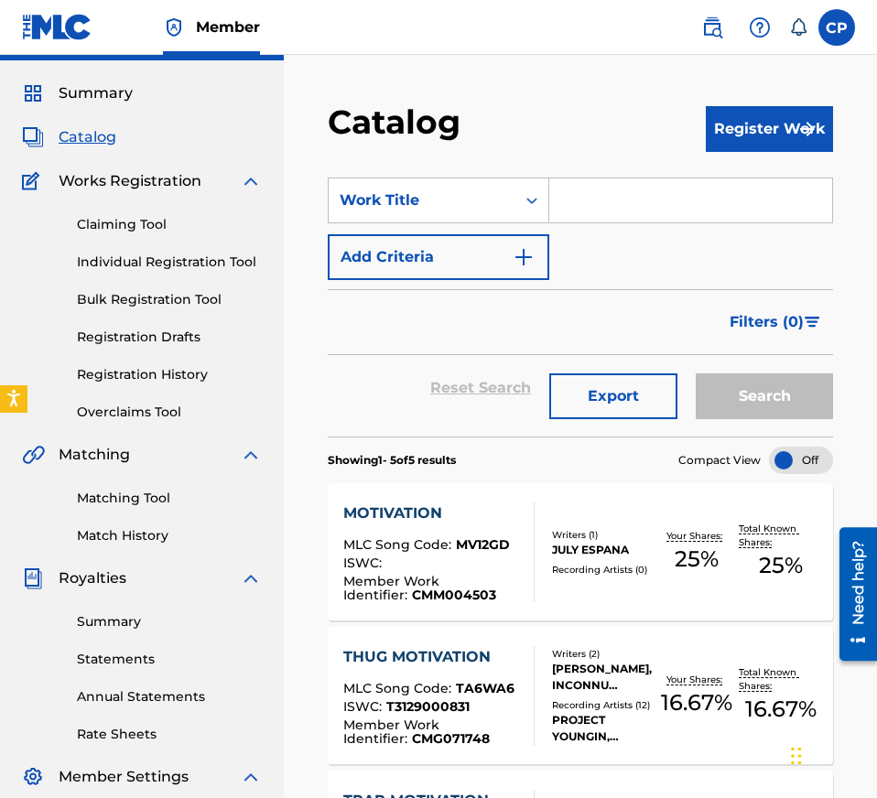
click at [693, 189] on input "Search Form" at bounding box center [690, 200] width 283 height 44
paste input "DONE CRYING"
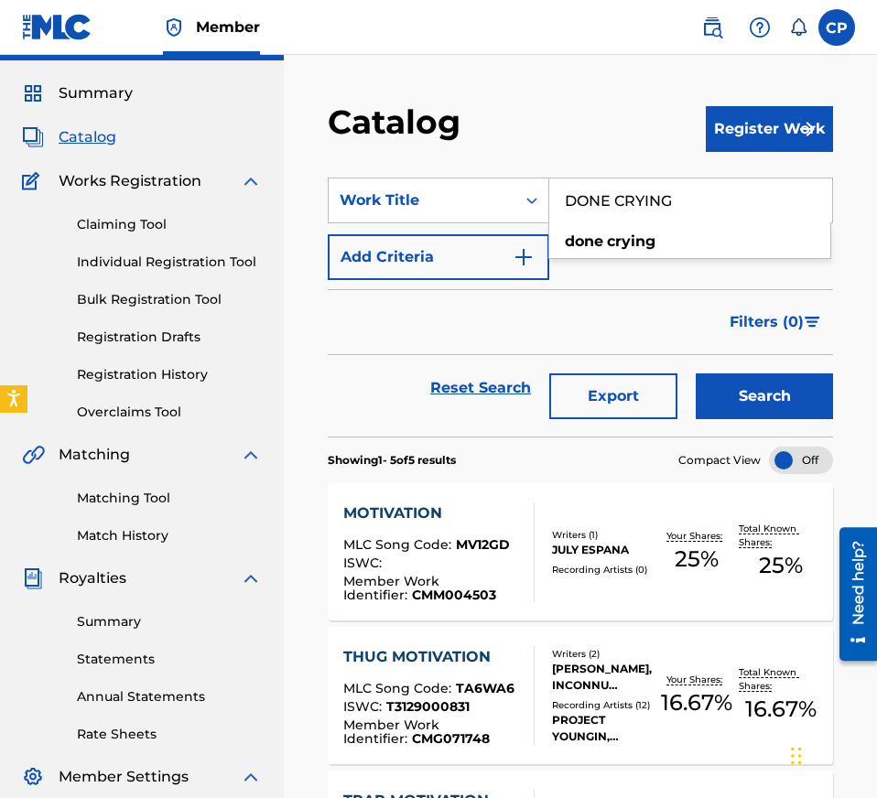
type input "DONE CRYING"
click at [761, 393] on button "Search" at bounding box center [763, 396] width 137 height 46
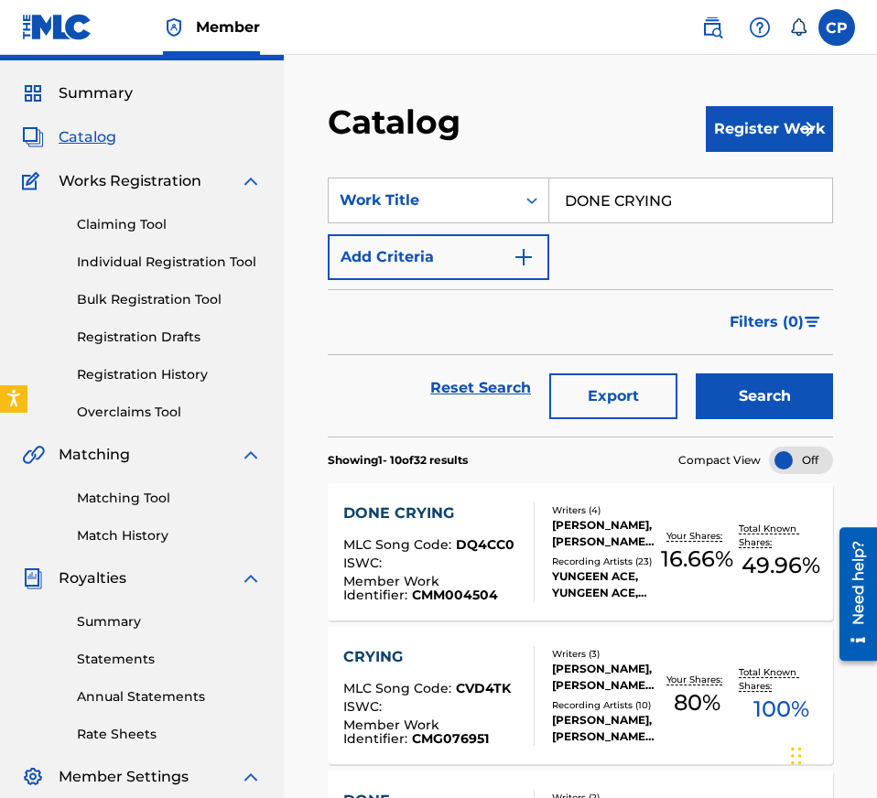
click at [517, 552] on div "MLC Song Code : DQ4CC0" at bounding box center [431, 547] width 177 height 18
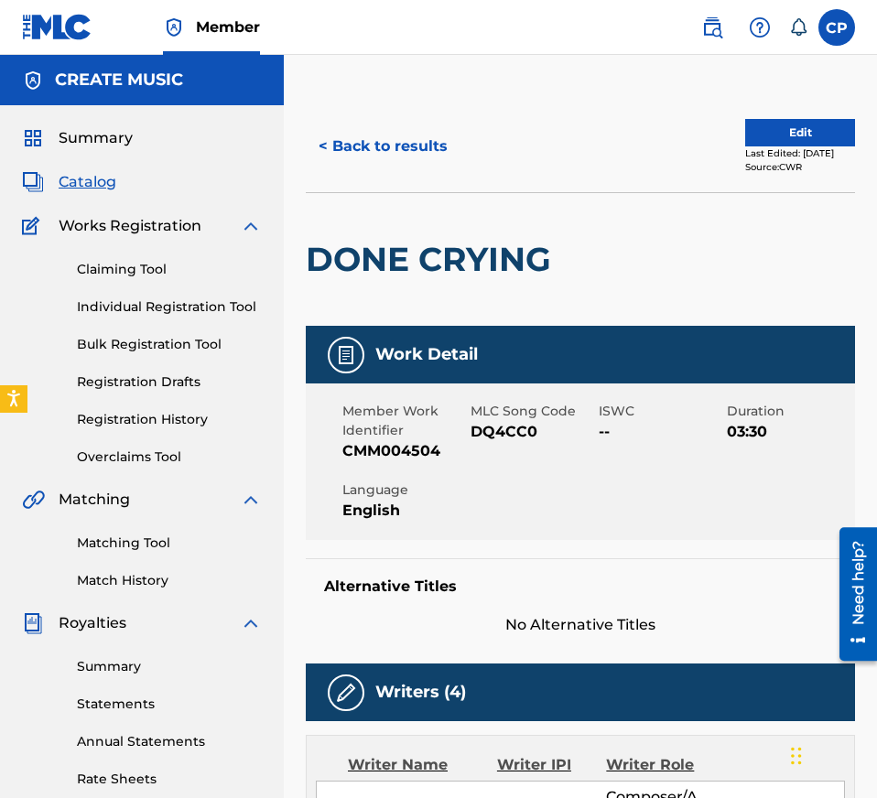
click at [507, 432] on span "DQ4CC0" at bounding box center [532, 432] width 124 height 22
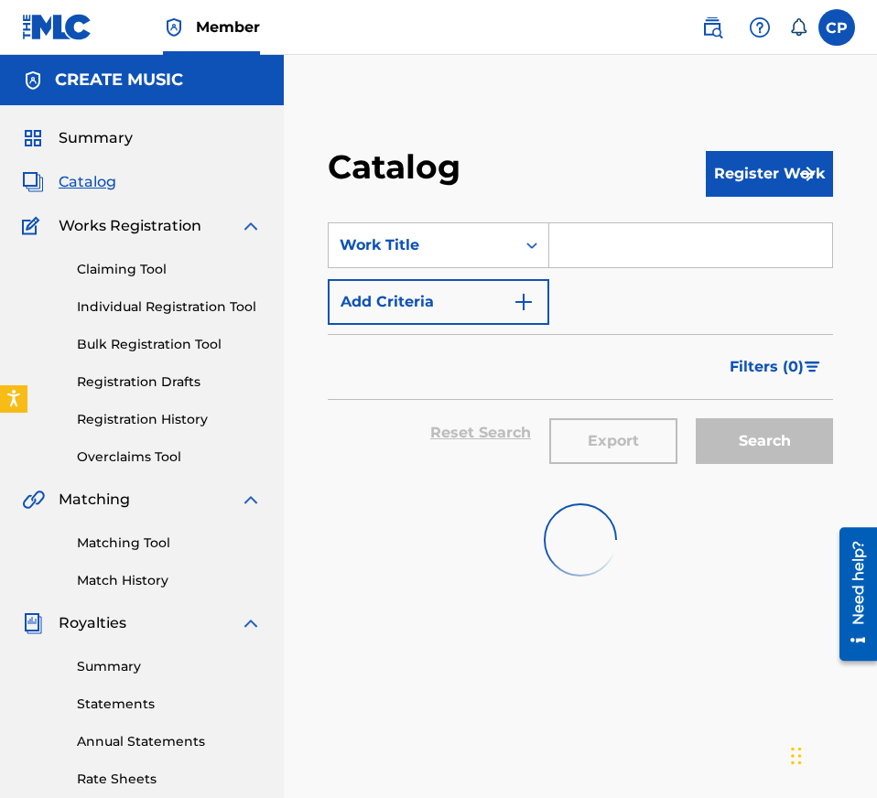
scroll to position [45, 0]
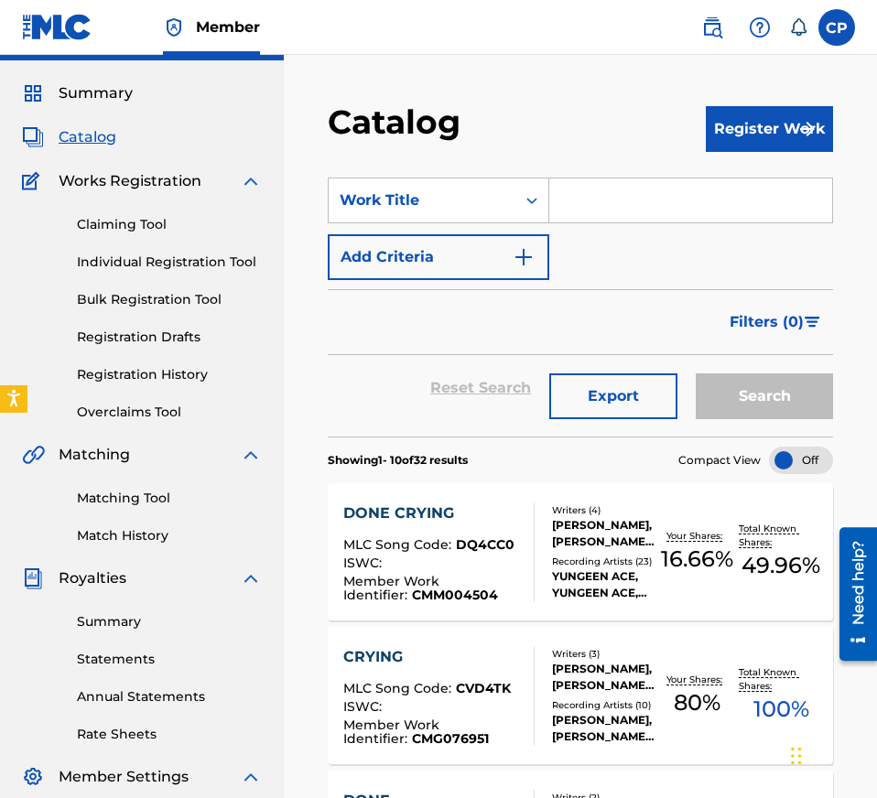
click at [599, 206] on input "Search Form" at bounding box center [690, 200] width 283 height 44
paste input "CAUGHT IN 4K"
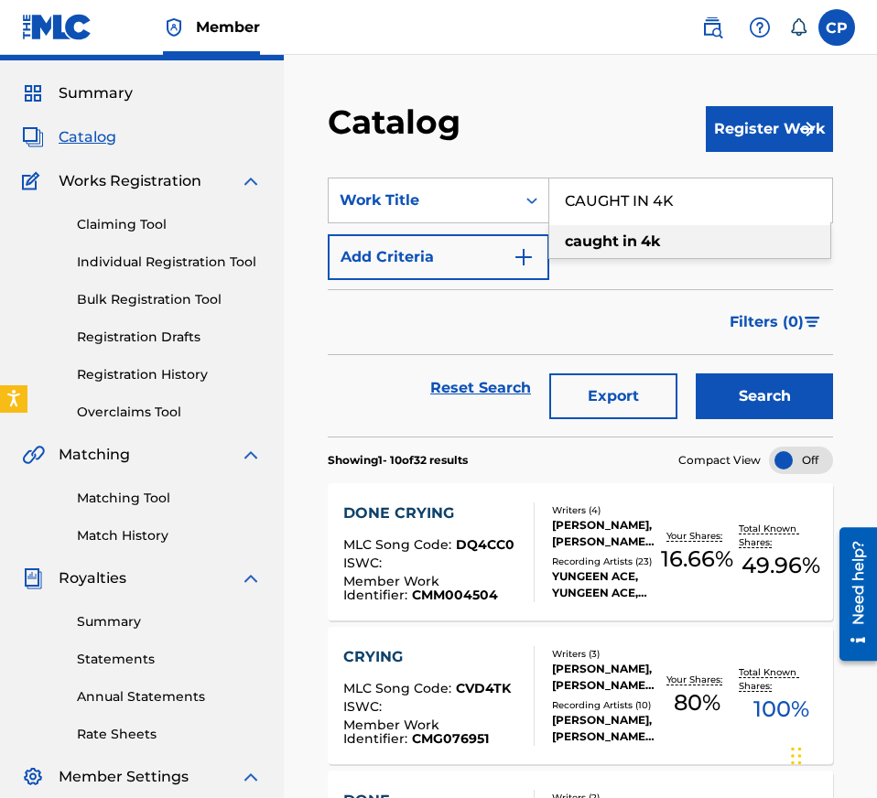
type input "CAUGHT IN 4K"
click at [763, 402] on button "Search" at bounding box center [763, 396] width 137 height 46
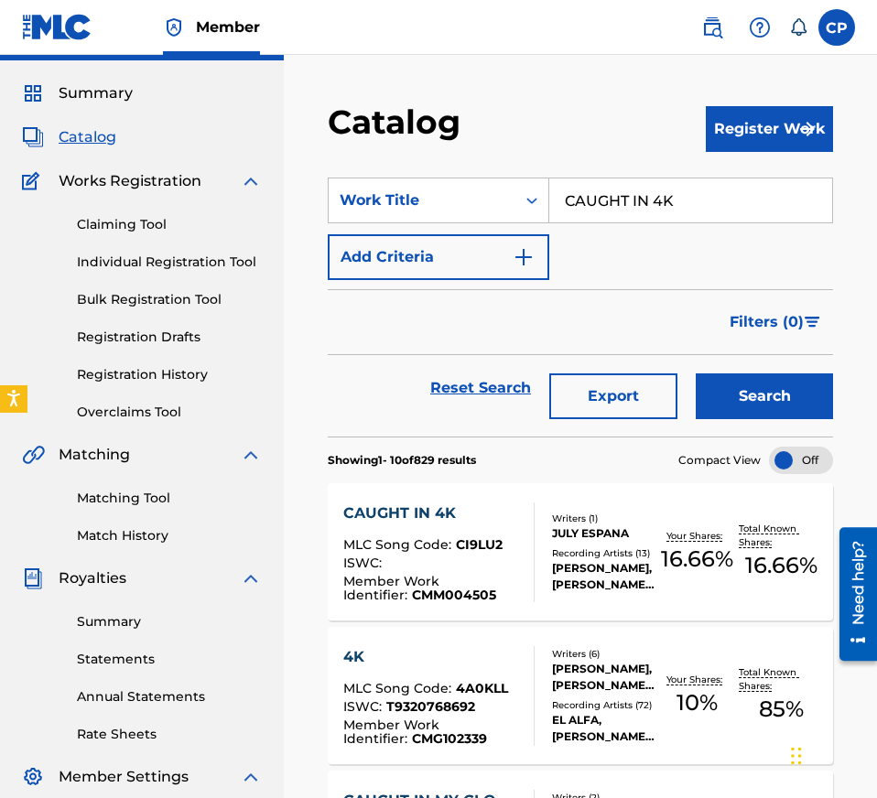
click at [526, 534] on div at bounding box center [526, 552] width 15 height 100
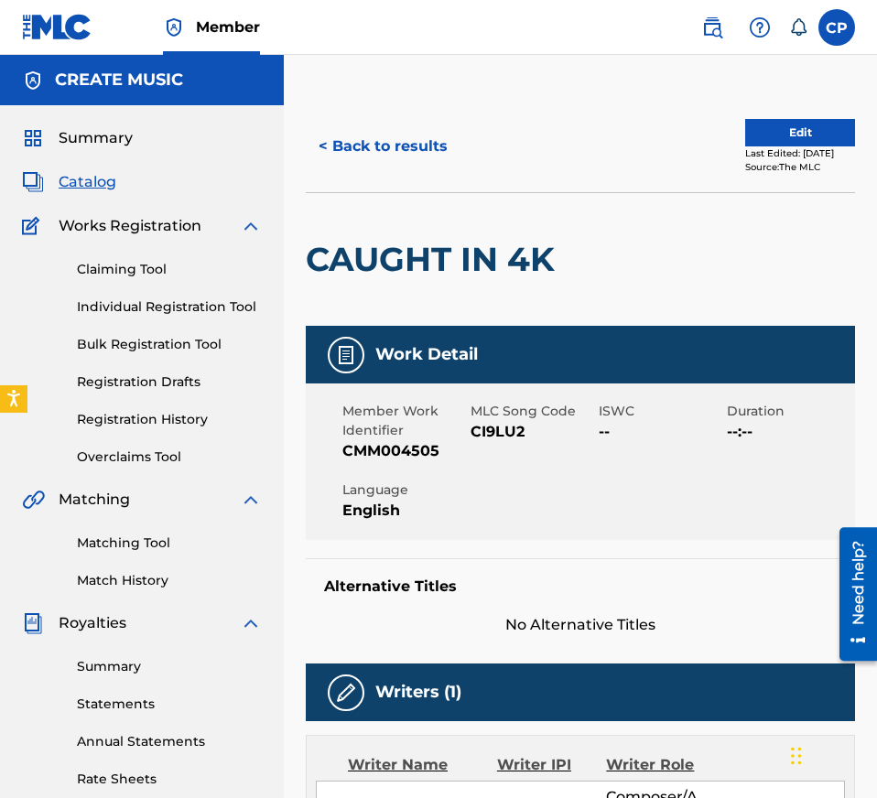
click at [509, 432] on span "CI9LU2" at bounding box center [532, 432] width 124 height 22
click at [505, 428] on span "CI9LU2" at bounding box center [532, 432] width 124 height 22
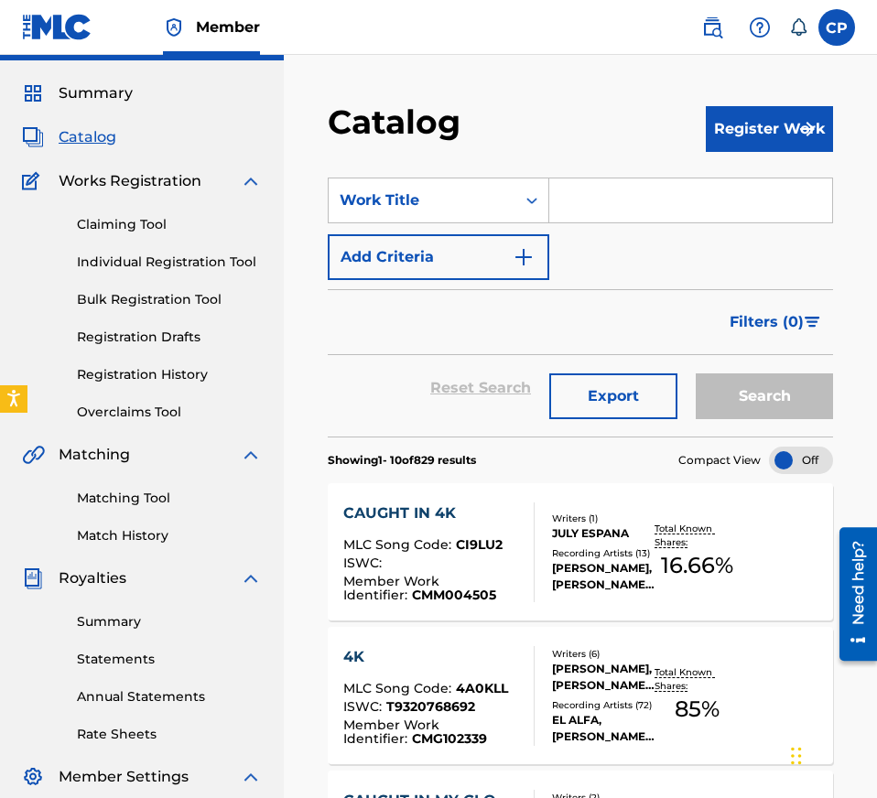
click at [627, 204] on input "Search Form" at bounding box center [690, 200] width 283 height 44
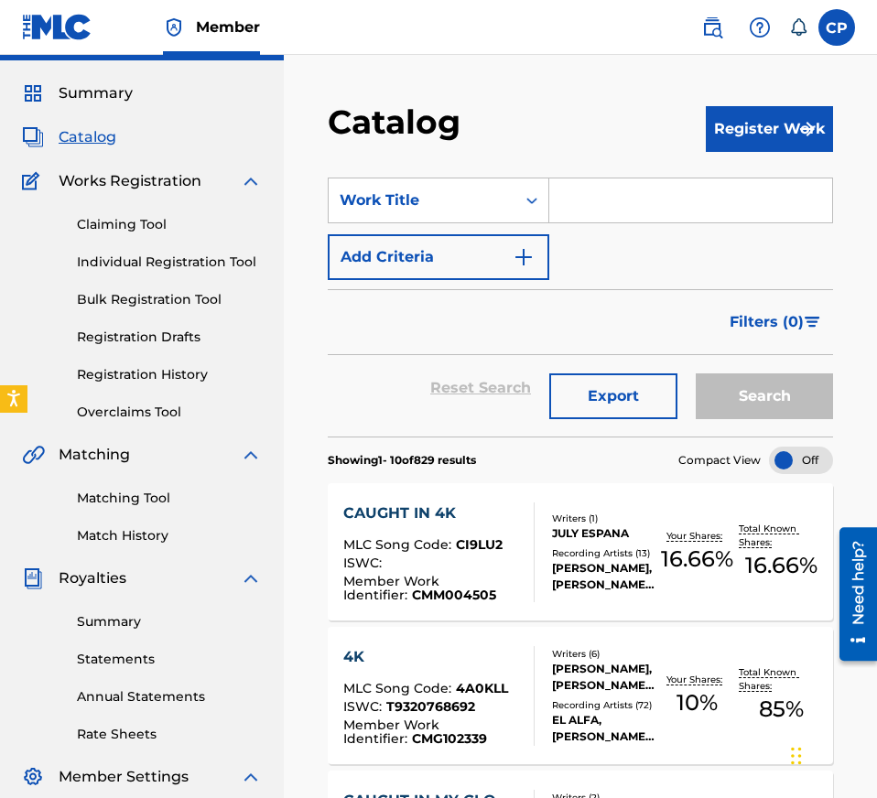
paste input "SAD TRUTH"
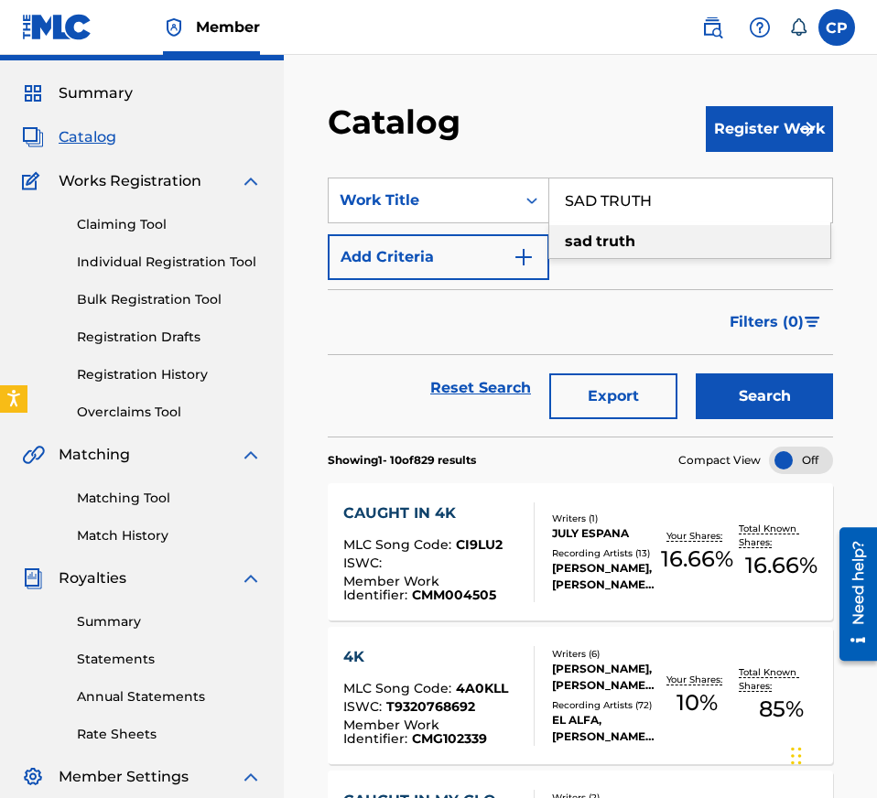
type input "SAD TRUTH"
click at [754, 405] on button "Search" at bounding box center [763, 396] width 137 height 46
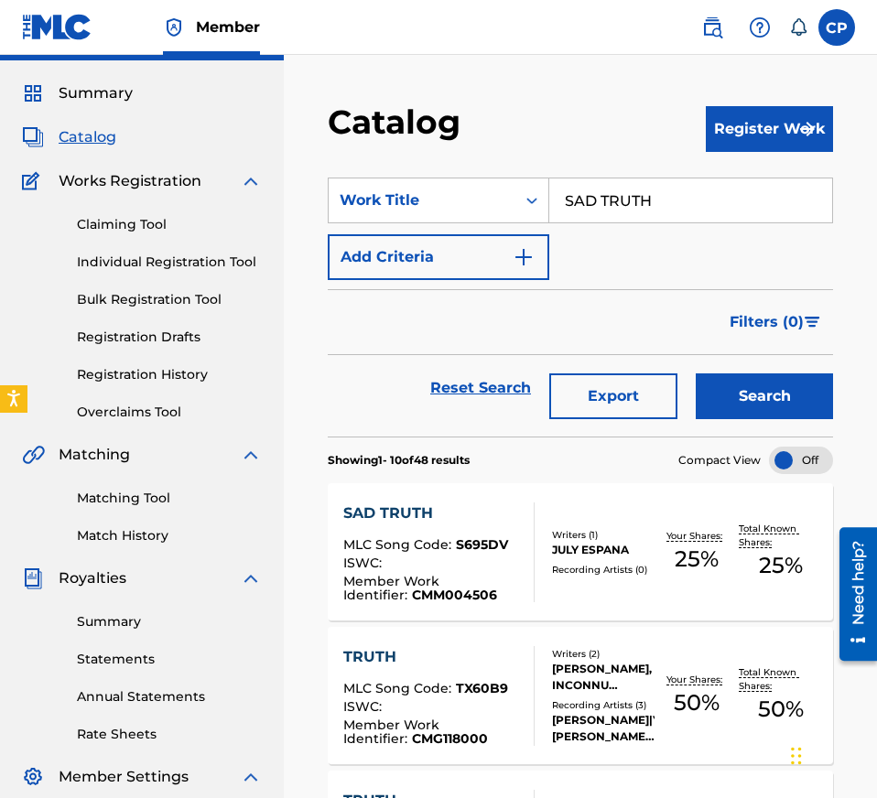
click at [501, 554] on div "MLC Song Code : S695DV" at bounding box center [431, 547] width 177 height 18
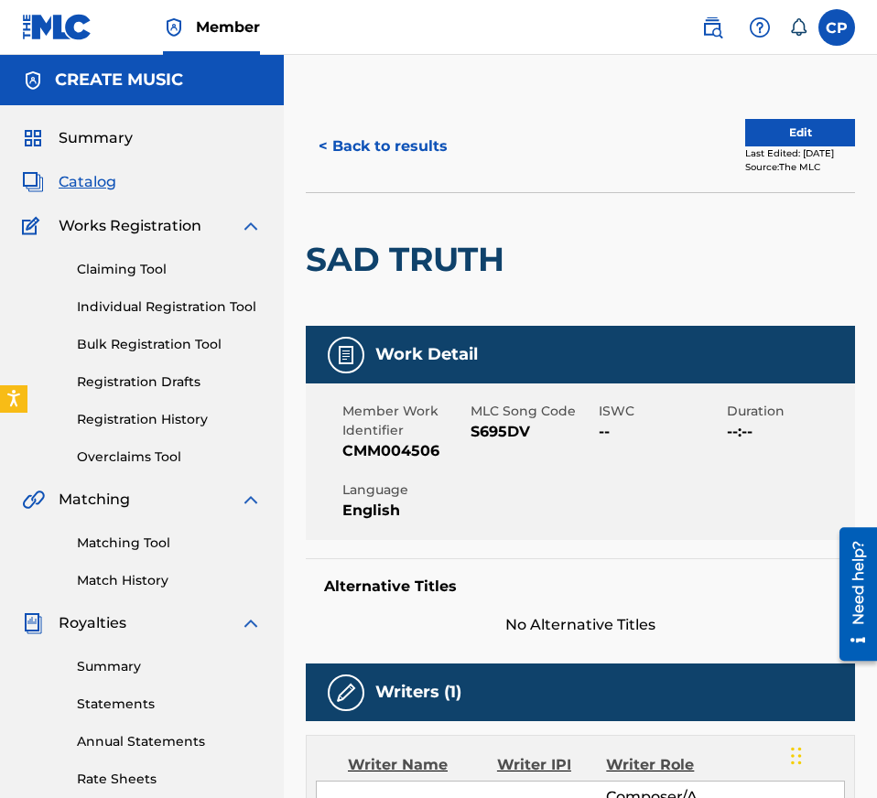
click at [493, 437] on span "S695DV" at bounding box center [532, 432] width 124 height 22
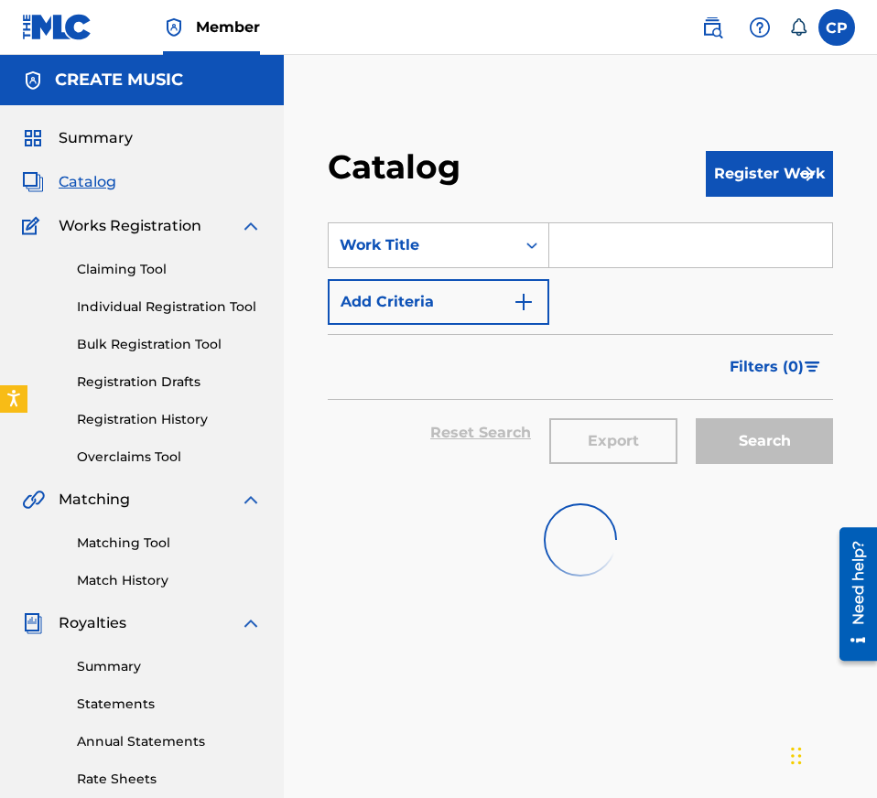
scroll to position [45, 0]
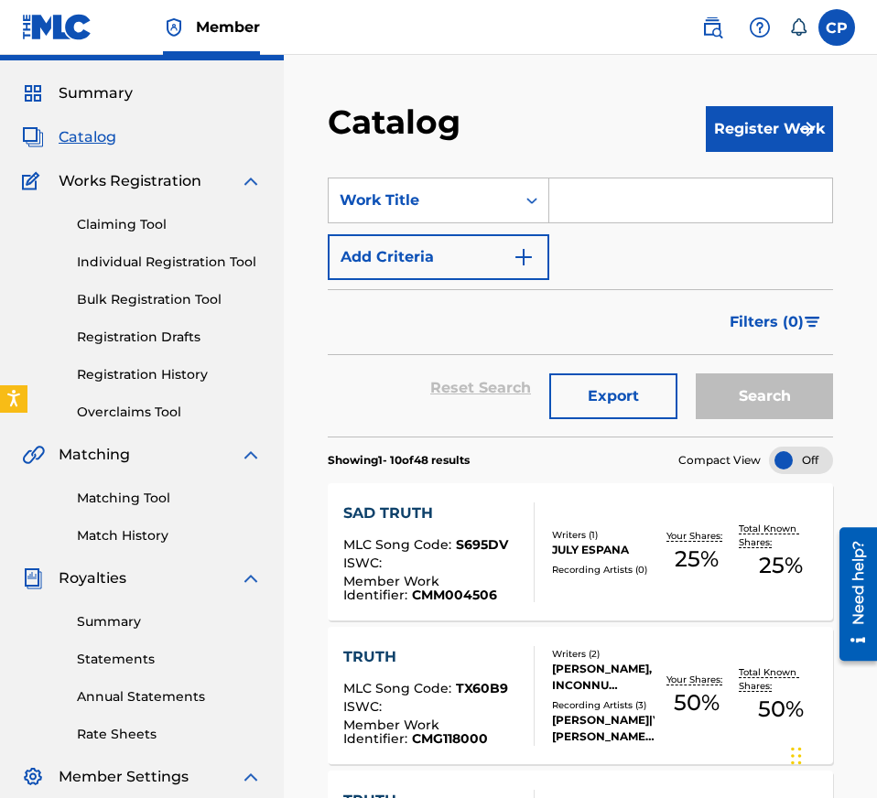
click at [597, 202] on input "Search Form" at bounding box center [690, 200] width 283 height 44
paste input "VIRAL"
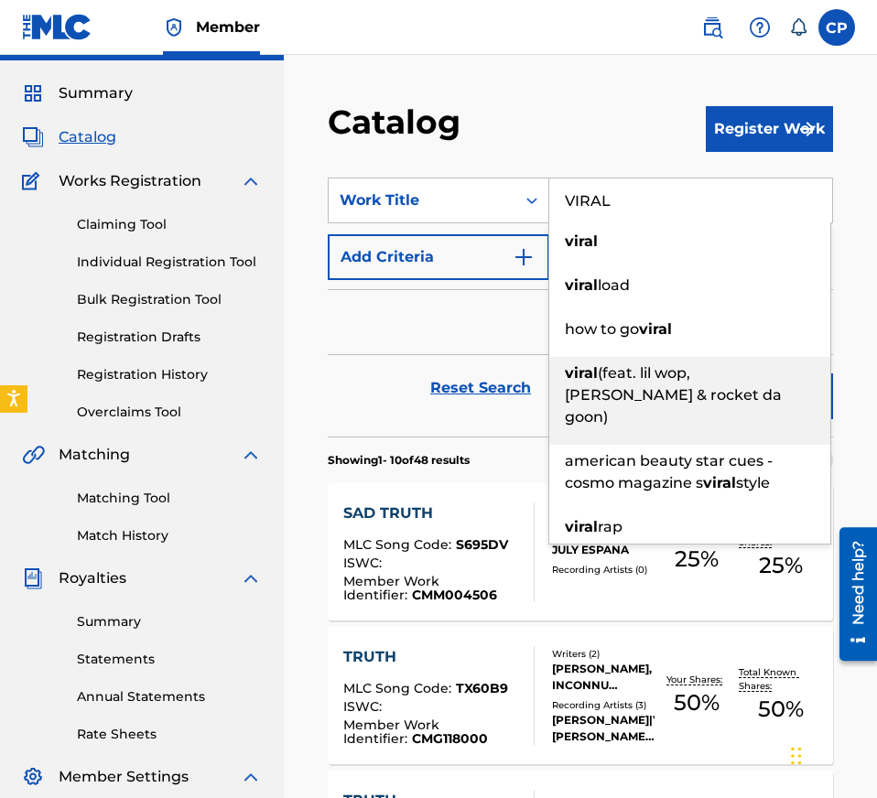
type input "VIRAL"
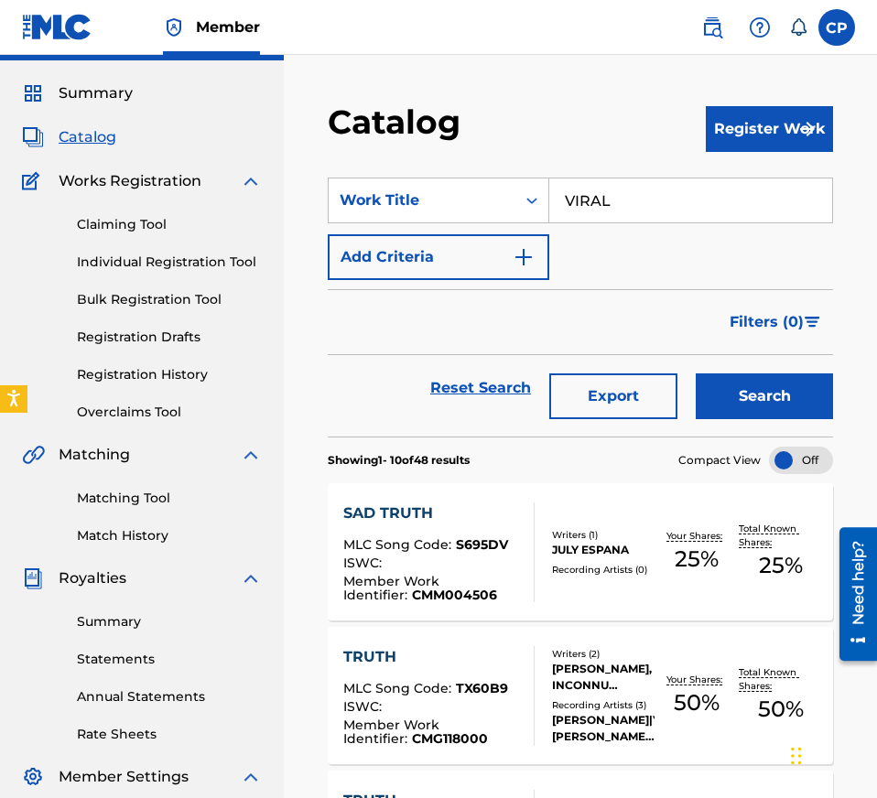
click at [387, 410] on div "Reset Search Export Search" at bounding box center [580, 388] width 505 height 66
click at [760, 404] on button "Search" at bounding box center [763, 396] width 137 height 46
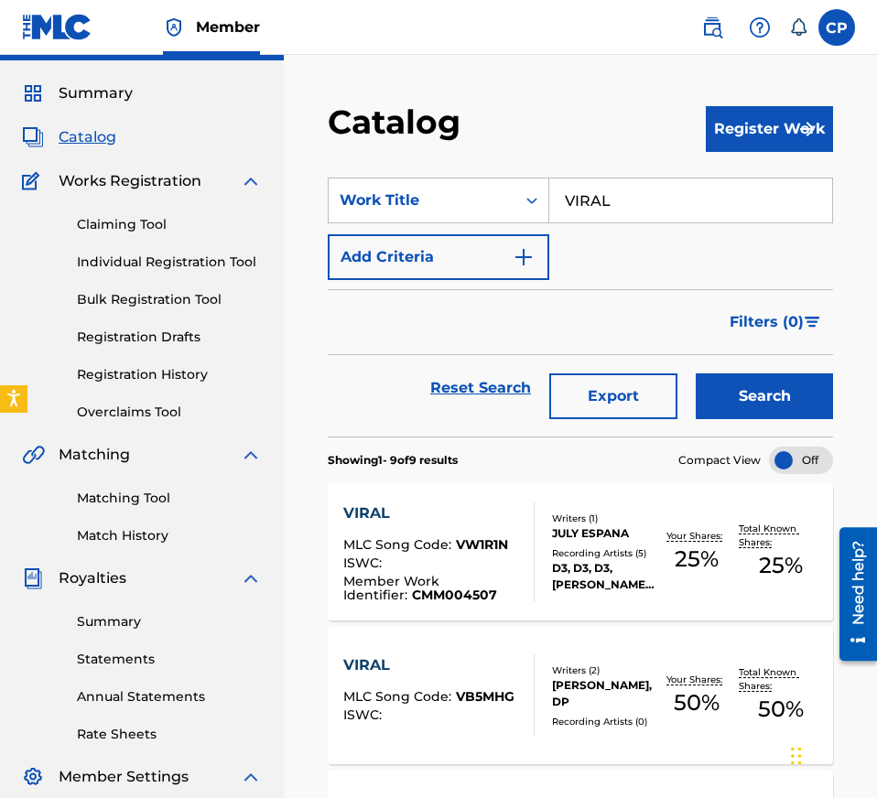
click at [479, 533] on div "VIRAL MLC Song Code : VW1R1N ISWC : Member Work Identifier : CMM004507" at bounding box center [431, 552] width 177 height 100
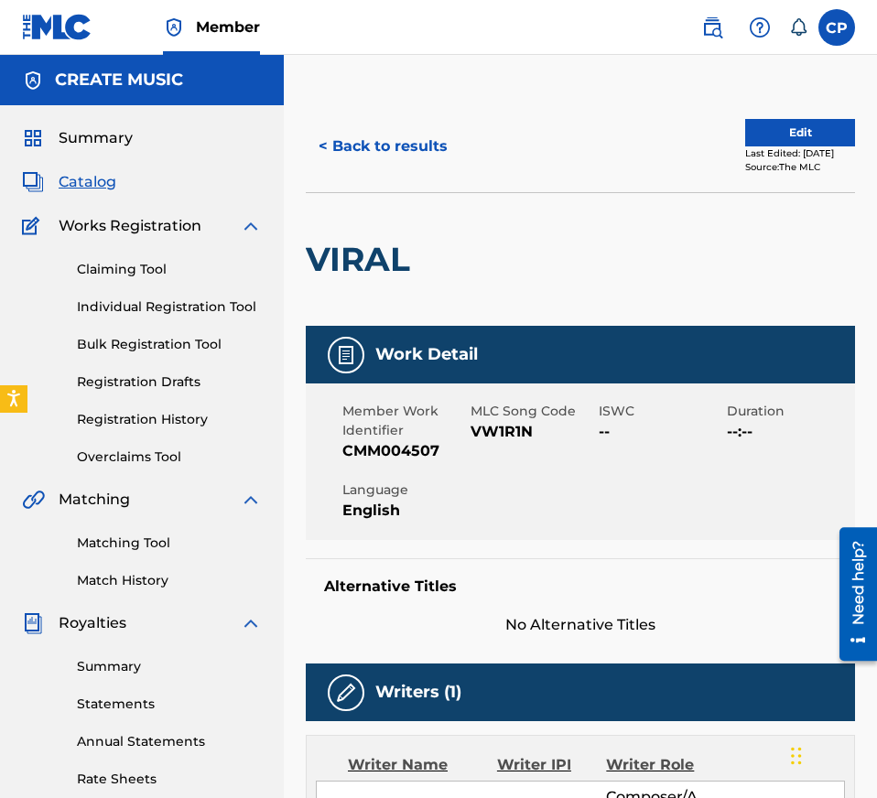
click at [514, 427] on span "VW1R1N" at bounding box center [532, 432] width 124 height 22
click at [384, 143] on button "< Back to results" at bounding box center [383, 147] width 155 height 46
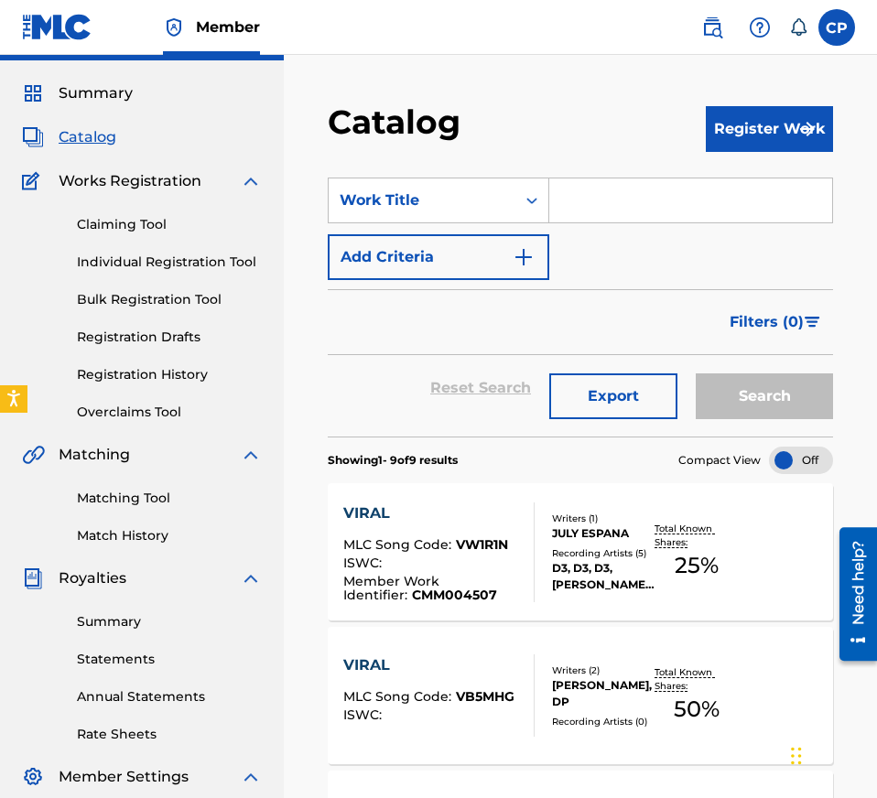
click at [614, 212] on input "Search Form" at bounding box center [690, 200] width 283 height 44
paste input "BULLY DOWN"
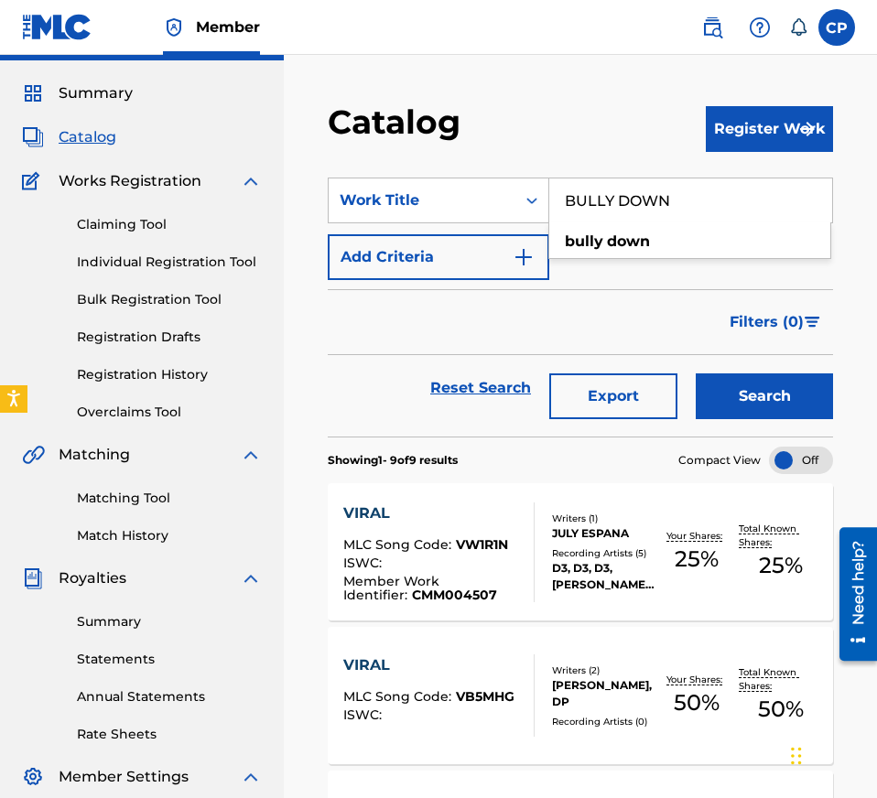
type input "BULLY DOWN"
click at [740, 387] on button "Search" at bounding box center [763, 396] width 137 height 46
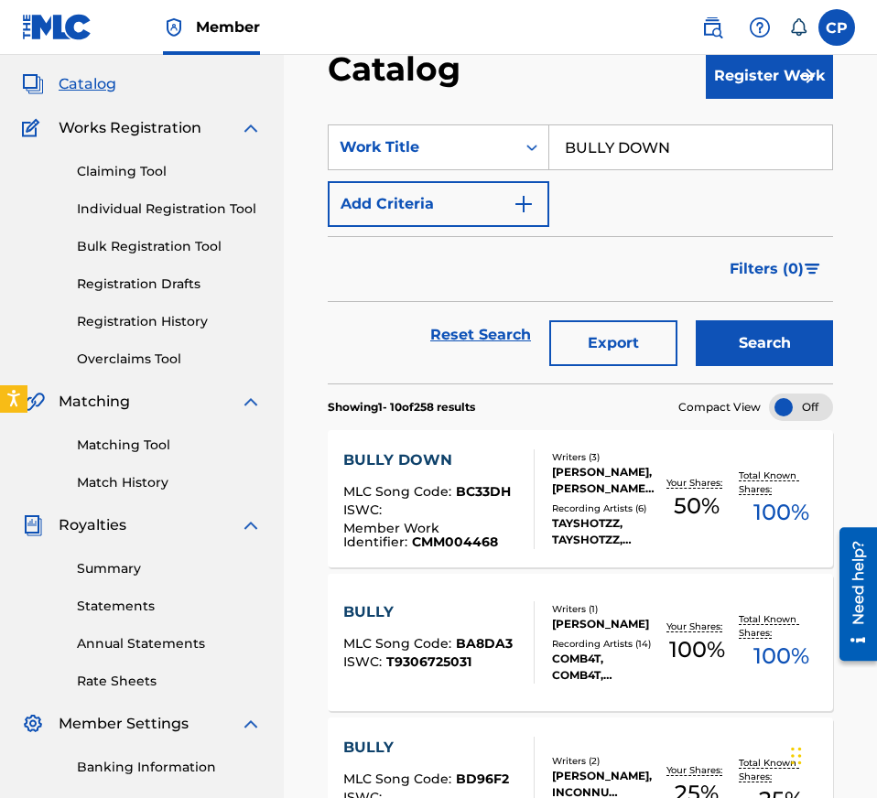
scroll to position [102, 0]
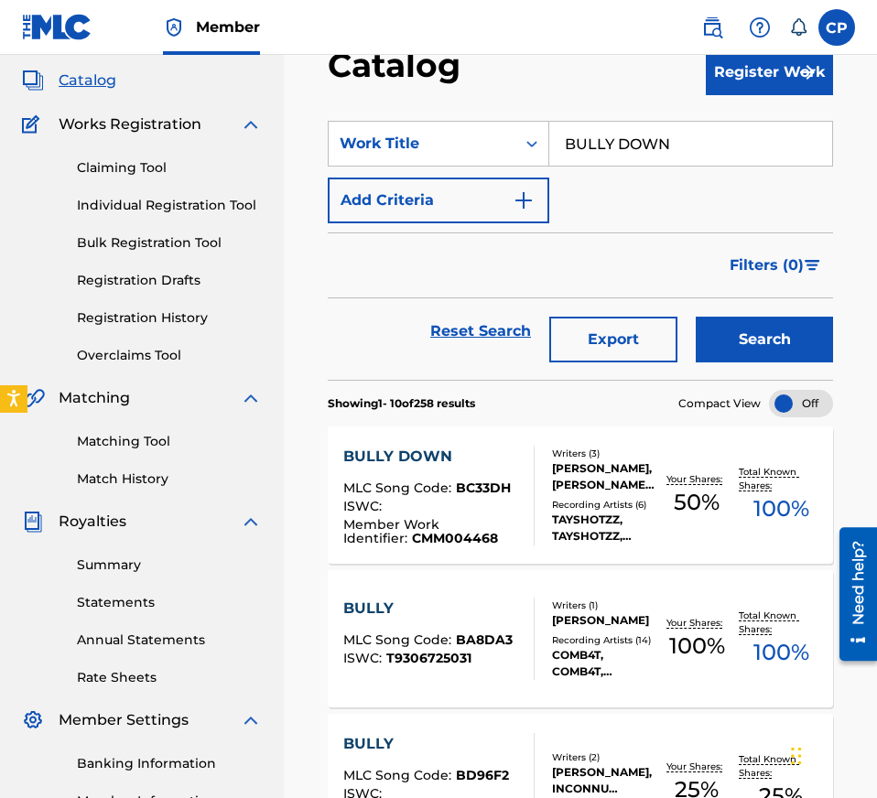
click at [554, 488] on div "[PERSON_NAME], [PERSON_NAME], TAYSHOTZZ TAYSHOTZZ" at bounding box center [603, 476] width 102 height 33
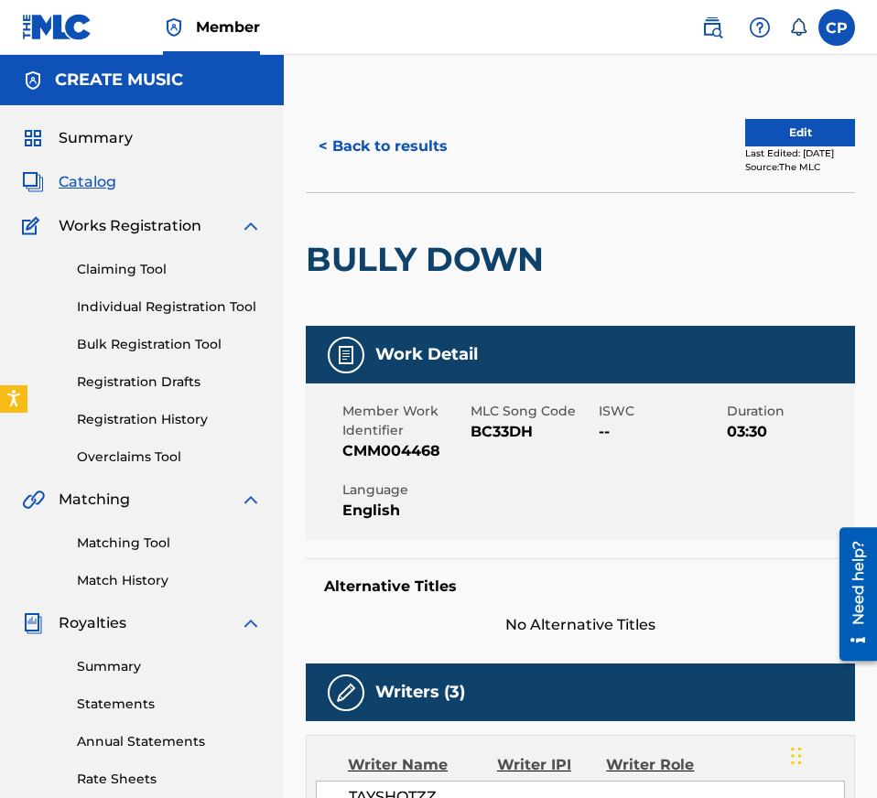
click at [525, 427] on span "BC33DH" at bounding box center [532, 432] width 124 height 22
click at [406, 114] on div "< Back to results Edit Last Edited: [DATE] Source: The MLC" at bounding box center [580, 147] width 549 height 92
click at [406, 141] on button "< Back to results" at bounding box center [383, 147] width 155 height 46
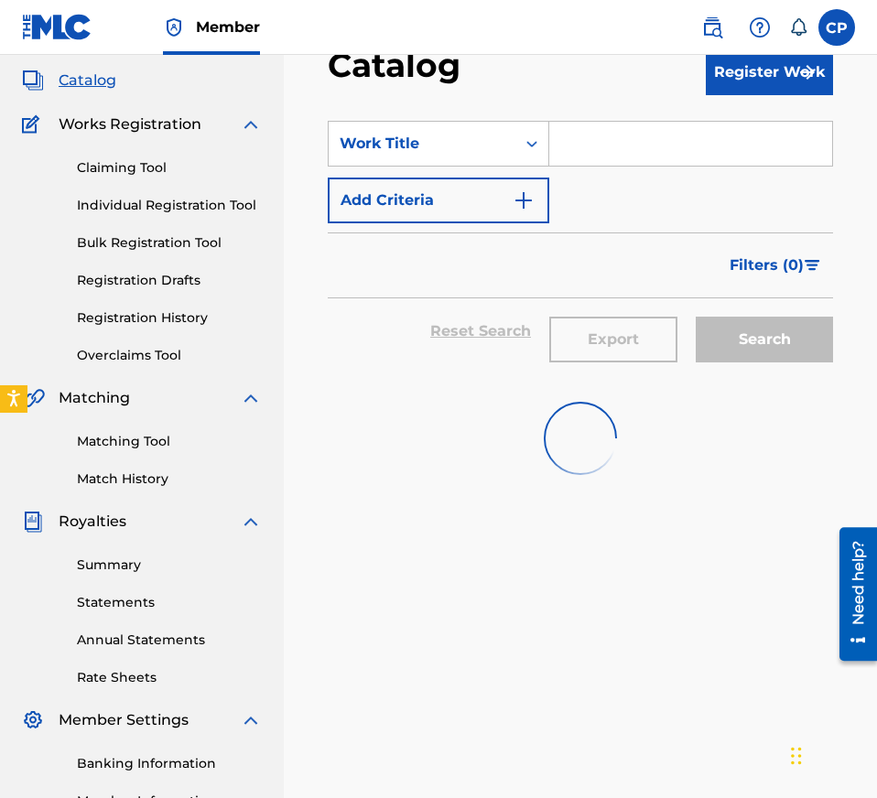
click at [640, 139] on input "Search Form" at bounding box center [690, 144] width 283 height 44
paste input "MY BABY (FEAT. STAR BANDZ)"
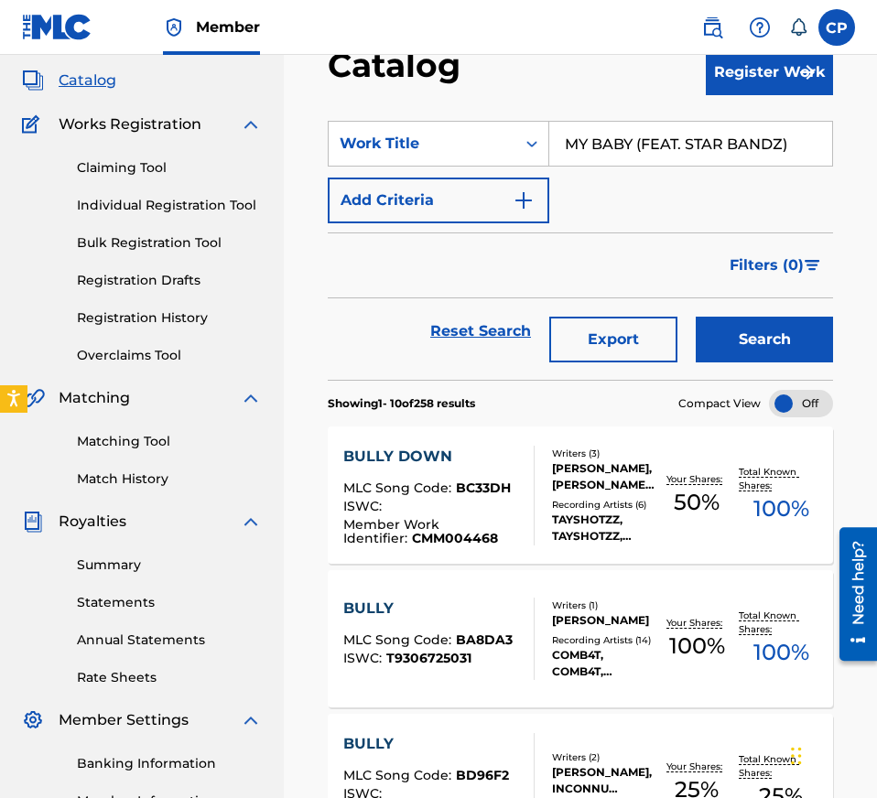
type input "MY BABY (FEAT. STAR BANDZ)"
click at [753, 328] on button "Search" at bounding box center [763, 340] width 137 height 46
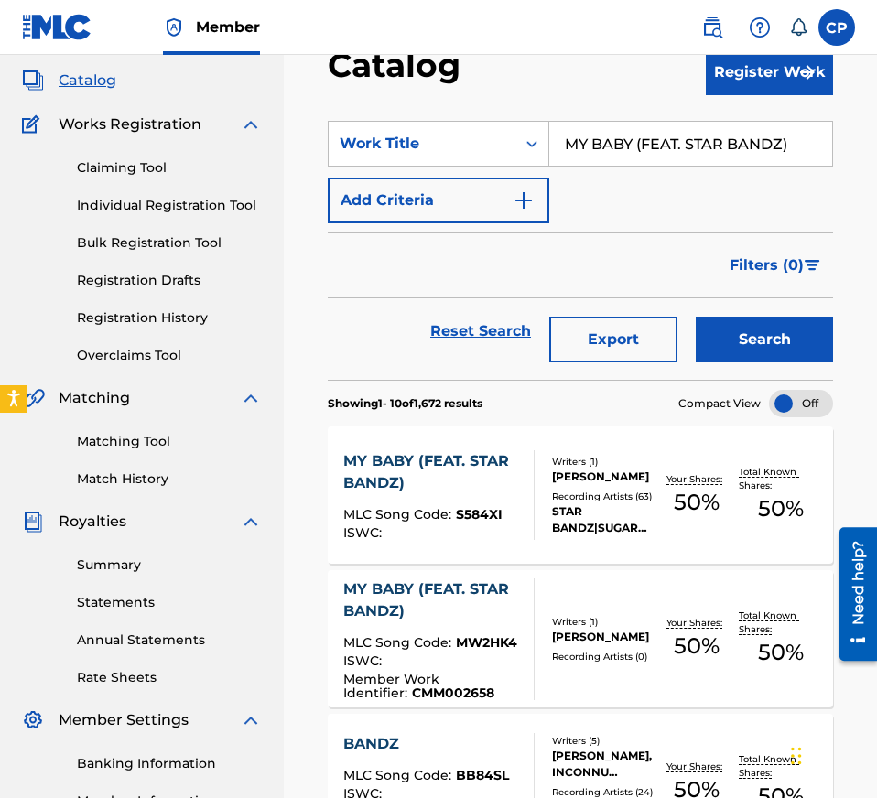
click at [581, 509] on div "STAR BANDZ|SUGARHILL DDOT, SUGARHILL DDOT,STAR BANDZ, SUGARHILL DDOT, STAR BAND…" at bounding box center [603, 519] width 102 height 33
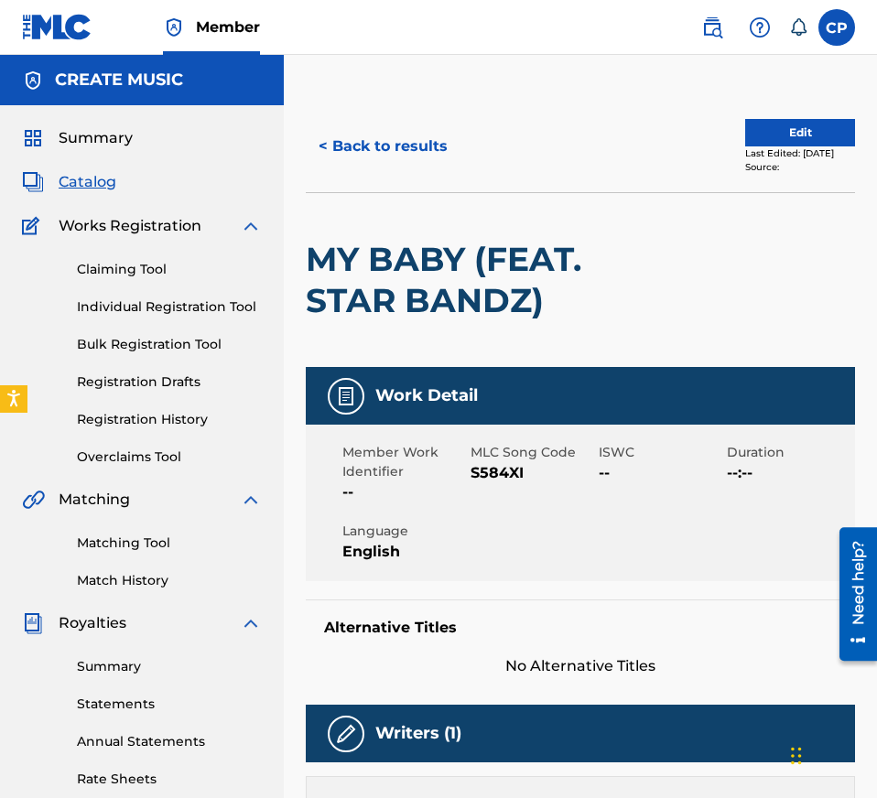
click at [383, 144] on button "< Back to results" at bounding box center [383, 147] width 155 height 46
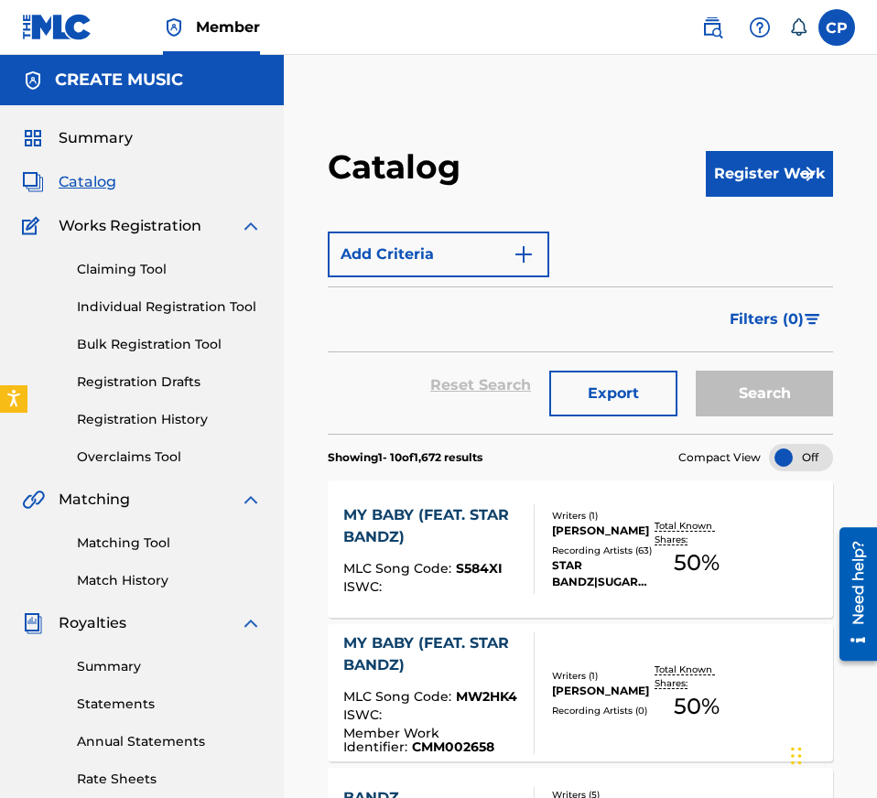
scroll to position [101, 0]
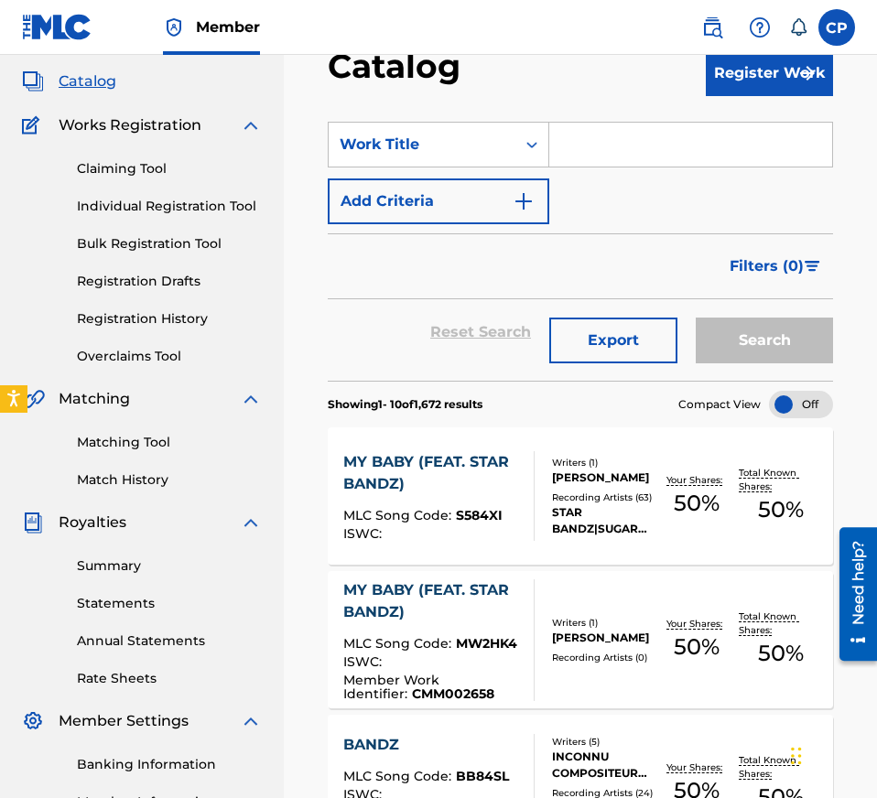
click at [541, 501] on div "Writers ( 1 ) [PERSON_NAME] Recording Artists ( 63 ) STAR BANDZ|SUGARHILL DDOT,…" at bounding box center [594, 496] width 120 height 81
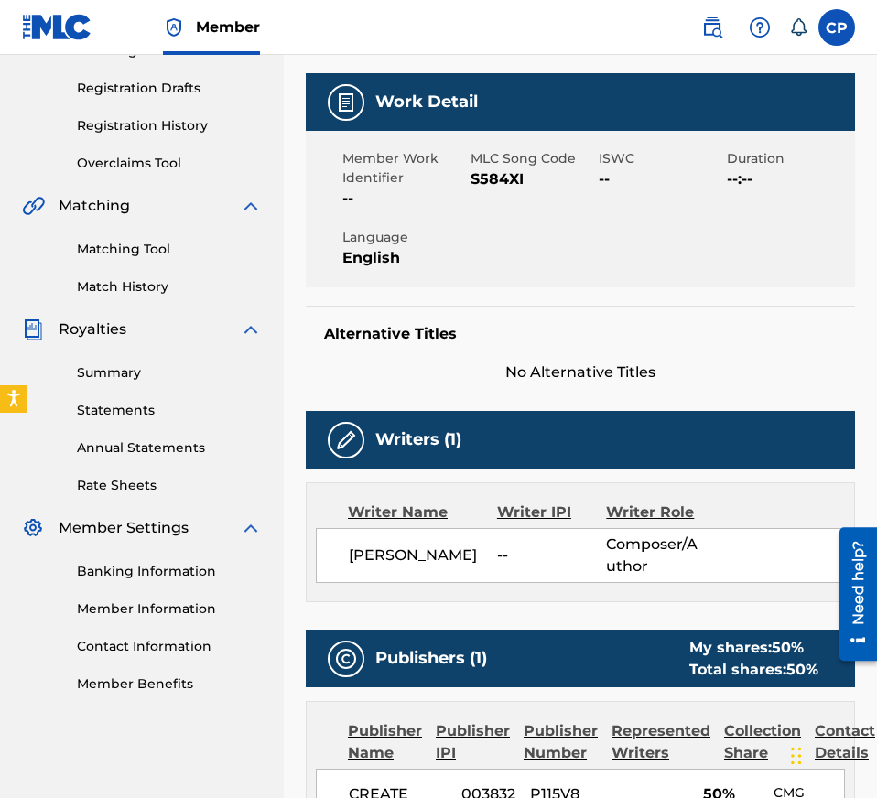
scroll to position [101, 0]
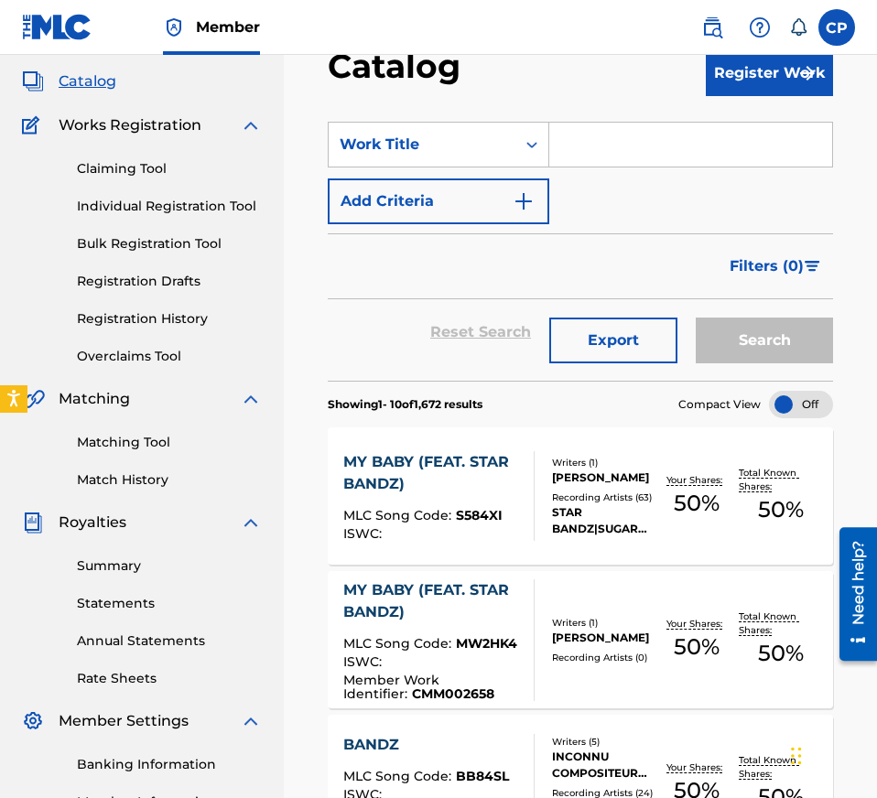
click at [492, 591] on div "MY BABY (FEAT. STAR BANDZ)" at bounding box center [431, 601] width 177 height 44
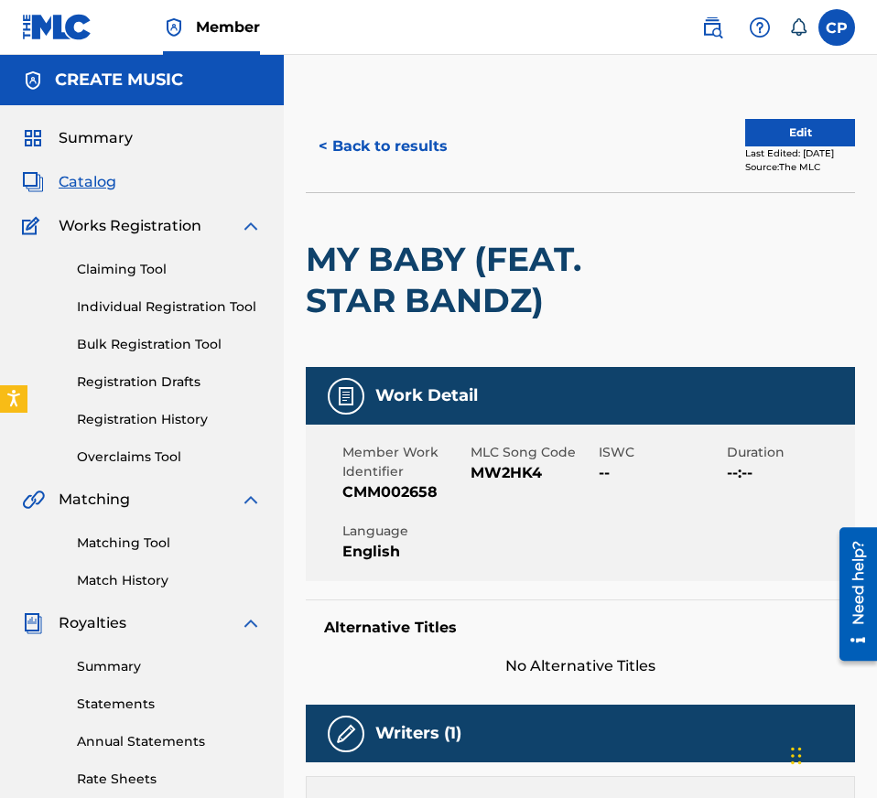
click at [506, 470] on span "MW2HK4" at bounding box center [532, 473] width 124 height 22
click at [401, 135] on button "< Back to results" at bounding box center [383, 147] width 155 height 46
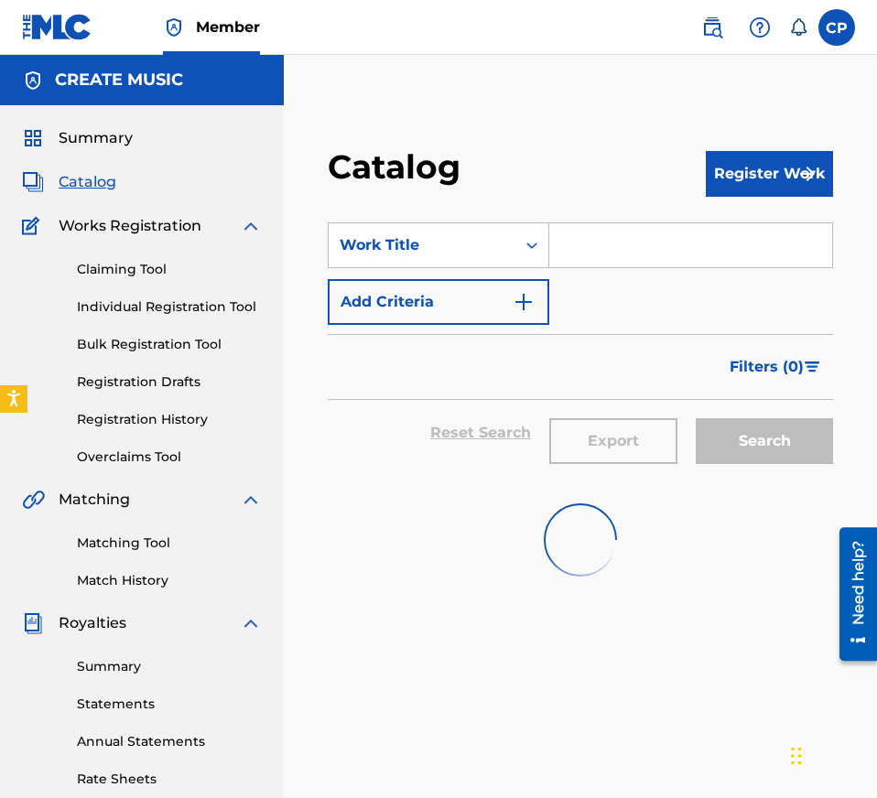
scroll to position [101, 0]
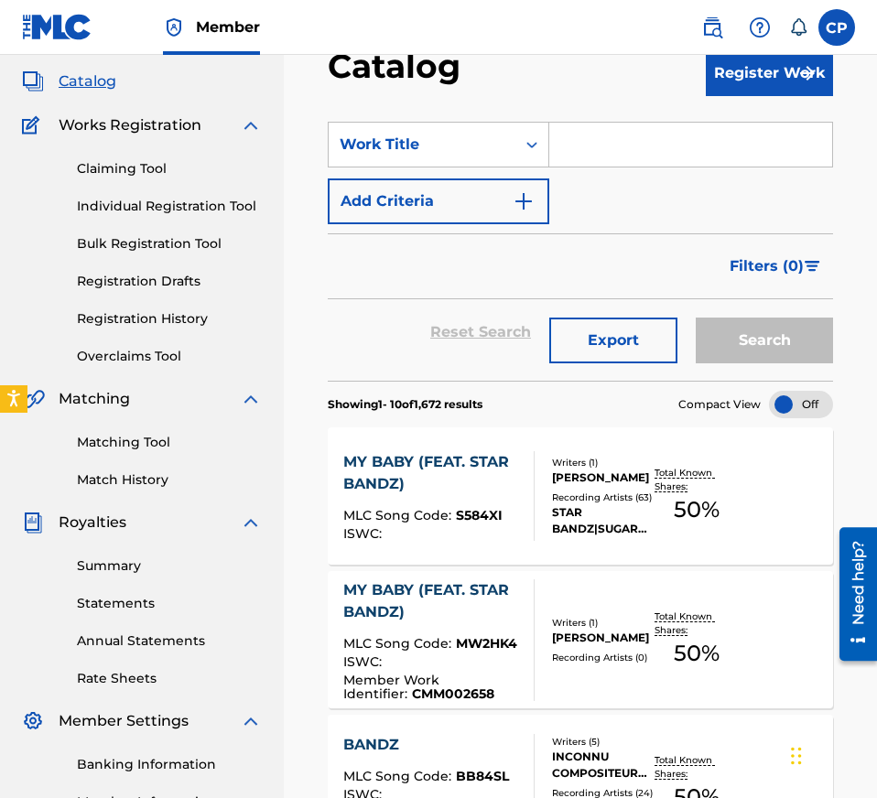
click at [629, 152] on input "Search Form" at bounding box center [690, 145] width 283 height 44
paste input "REGGAE & CALYPSO ([PERSON_NAME] MILLIONS X BUNI X YV)"
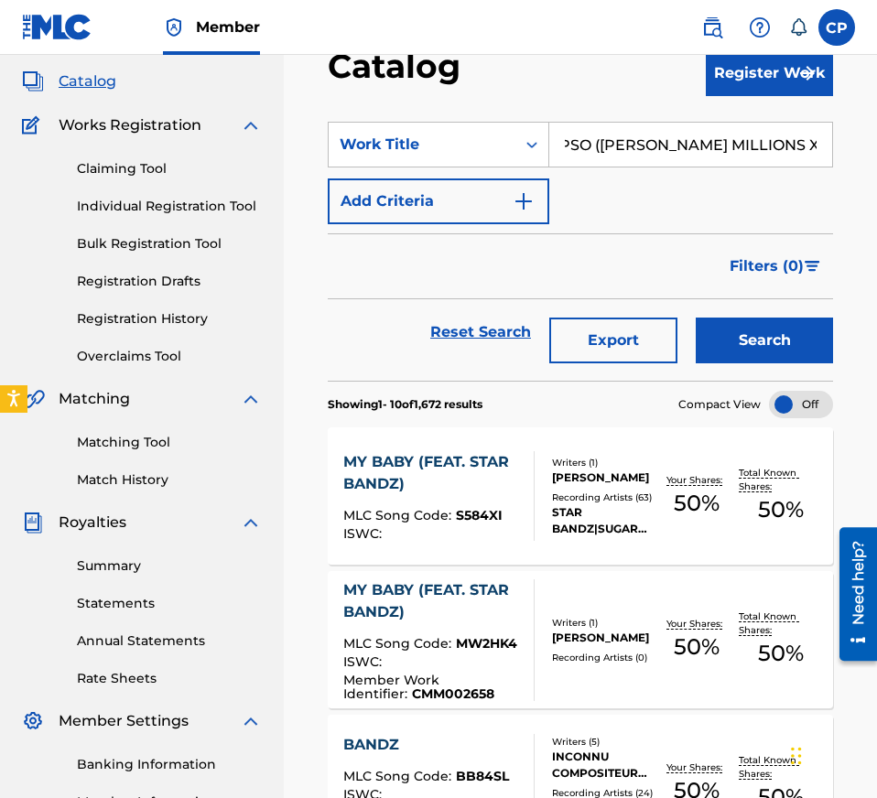
scroll to position [0, 0]
click at [749, 333] on button "Search" at bounding box center [763, 341] width 137 height 46
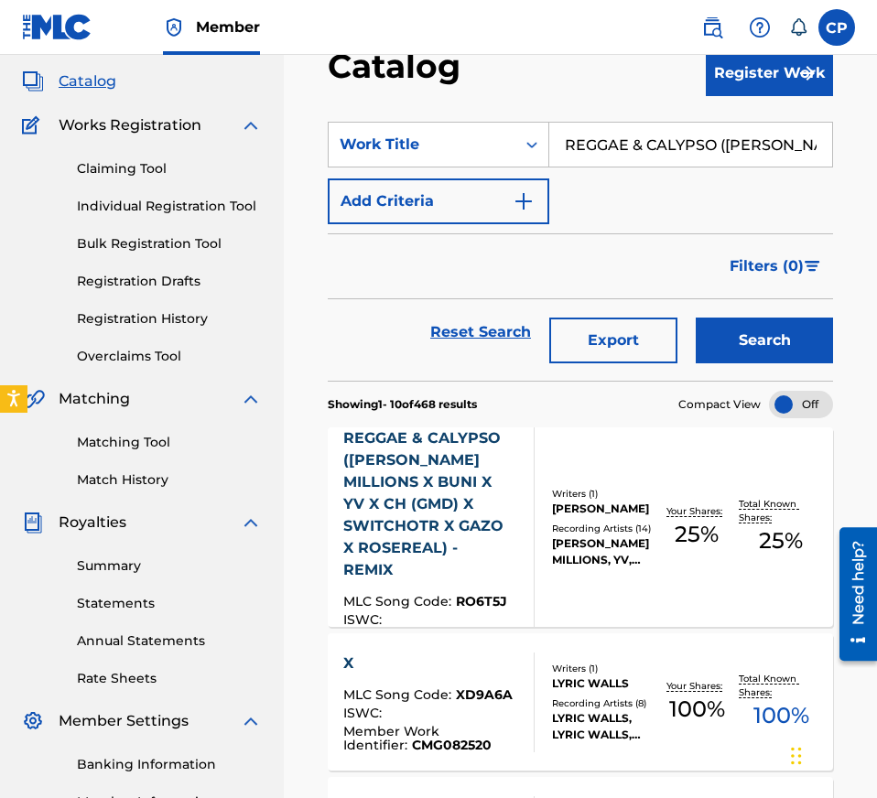
click at [652, 133] on input "REGGAE & CALYPSO ([PERSON_NAME] MILLIONS X BUNI X YV)" at bounding box center [690, 145] width 283 height 44
click at [768, 143] on input "REGGAE & CALYPSO ([PERSON_NAME] MILLIONS X BUNI X YV)" at bounding box center [690, 145] width 283 height 44
paste input "UN UP"
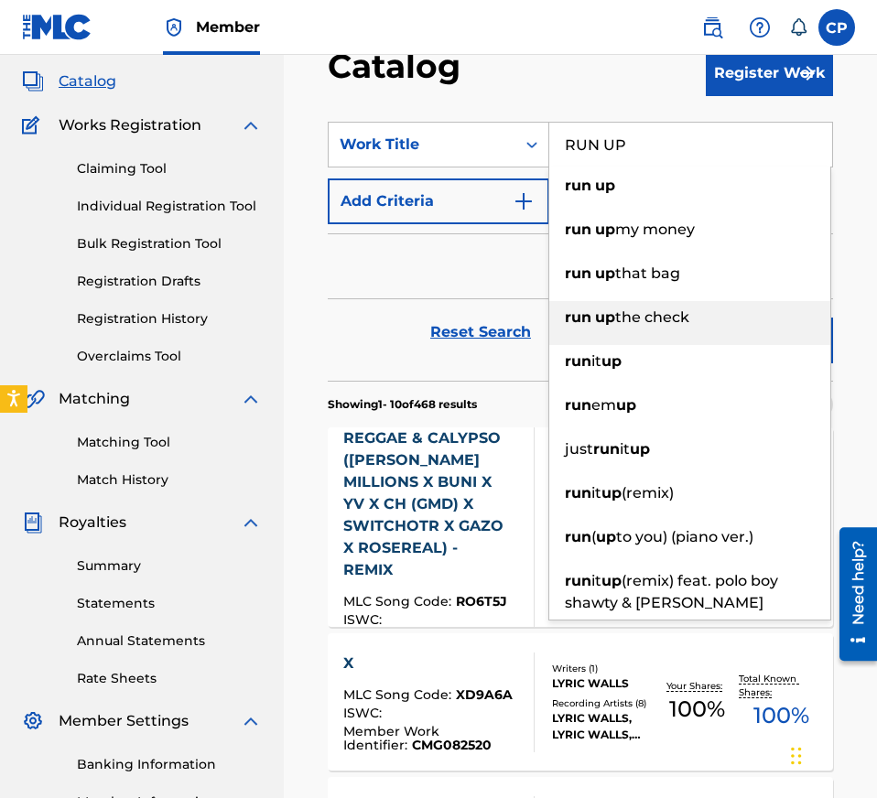
type input "RUN UP"
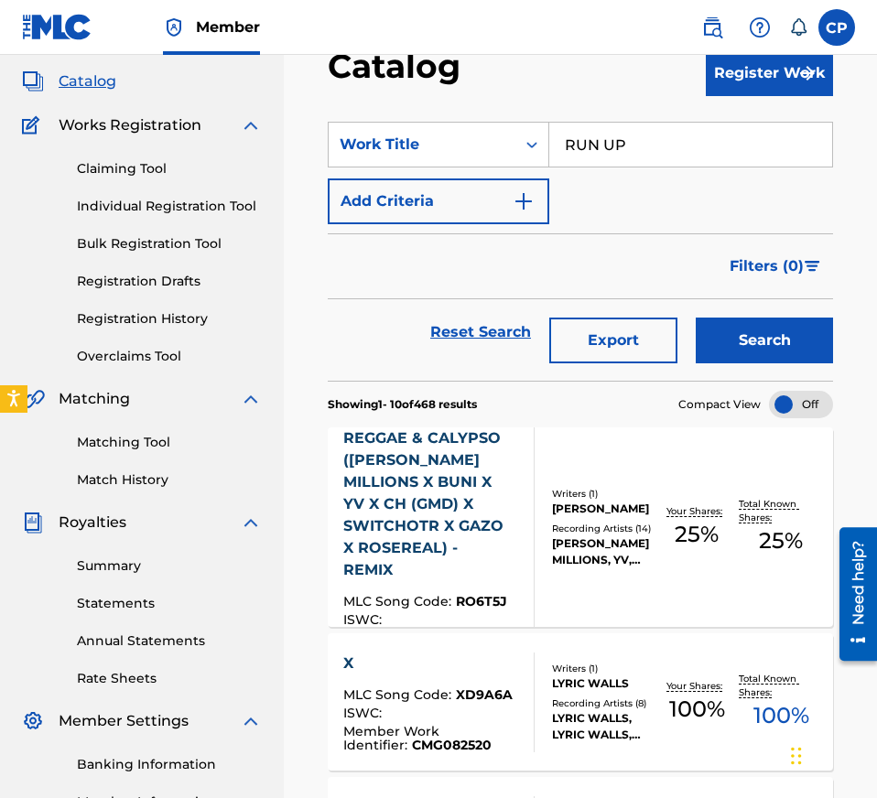
click at [529, 284] on div "Filters ( 0 )" at bounding box center [580, 266] width 505 height 66
click at [784, 348] on button "Search" at bounding box center [763, 341] width 137 height 46
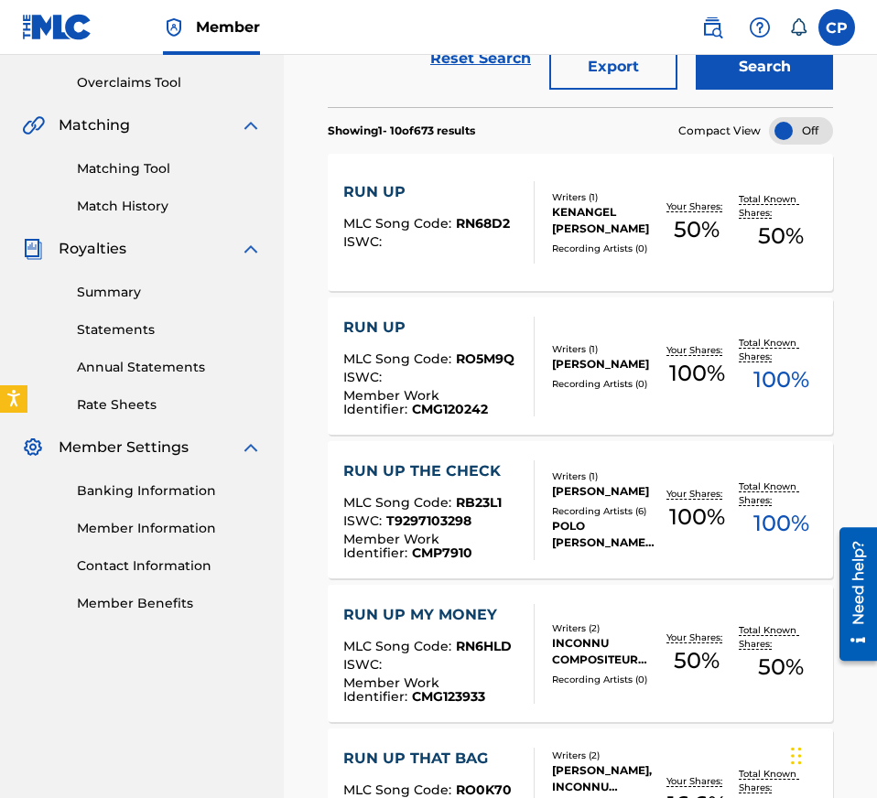
scroll to position [185, 0]
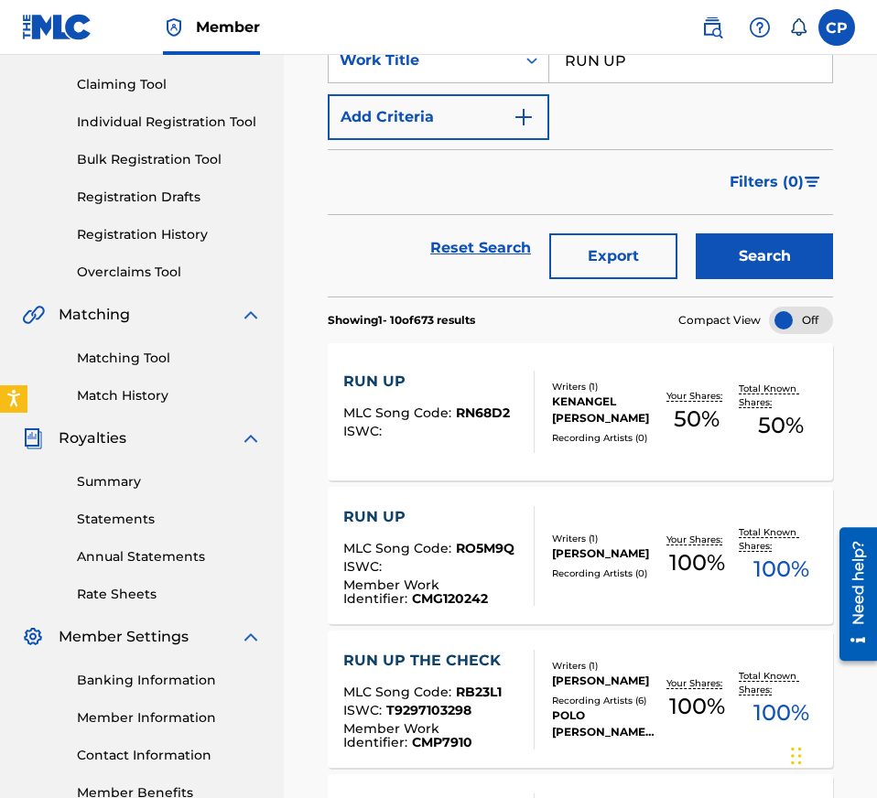
click at [595, 427] on div "Writers ( 1 ) KENANGEL [PERSON_NAME] Recording Artists ( 0 )" at bounding box center [594, 412] width 120 height 65
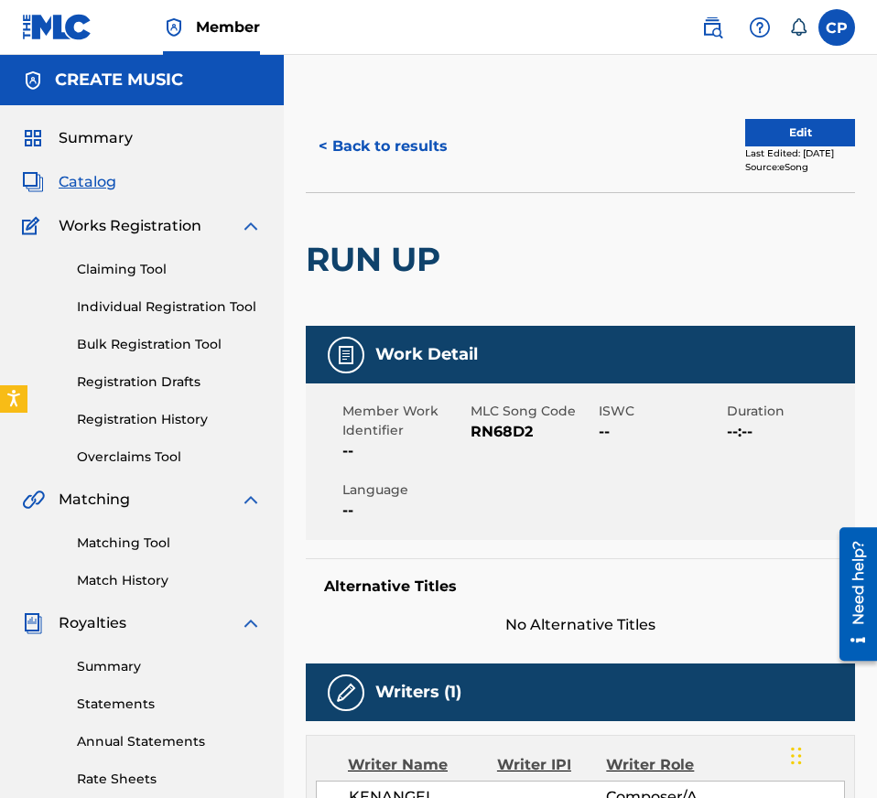
click at [323, 145] on button "< Back to results" at bounding box center [383, 147] width 155 height 46
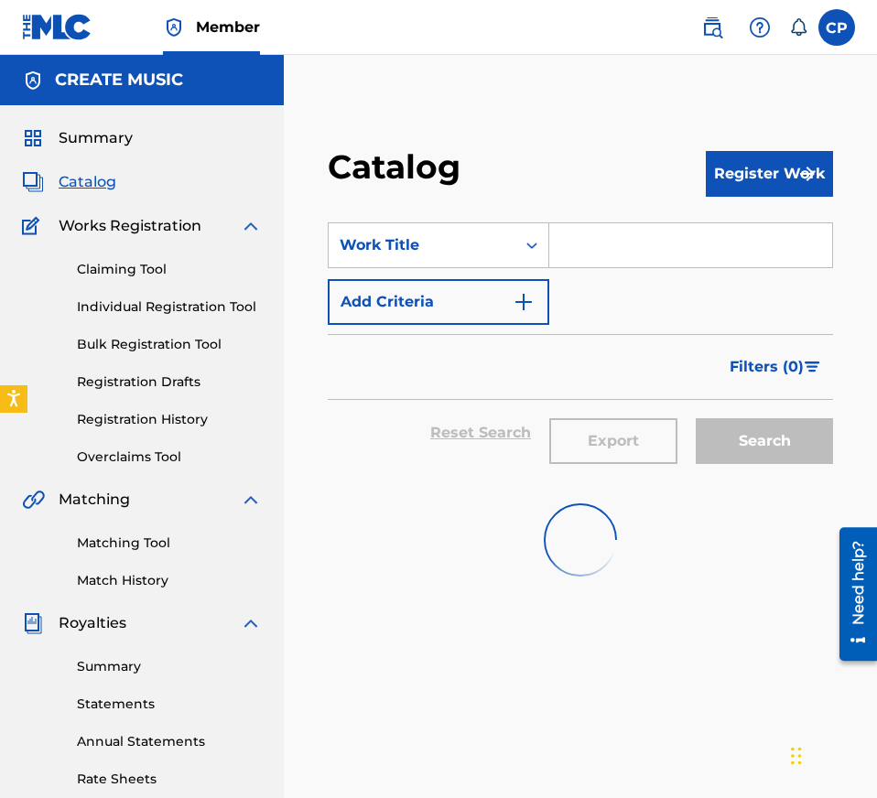
scroll to position [185, 0]
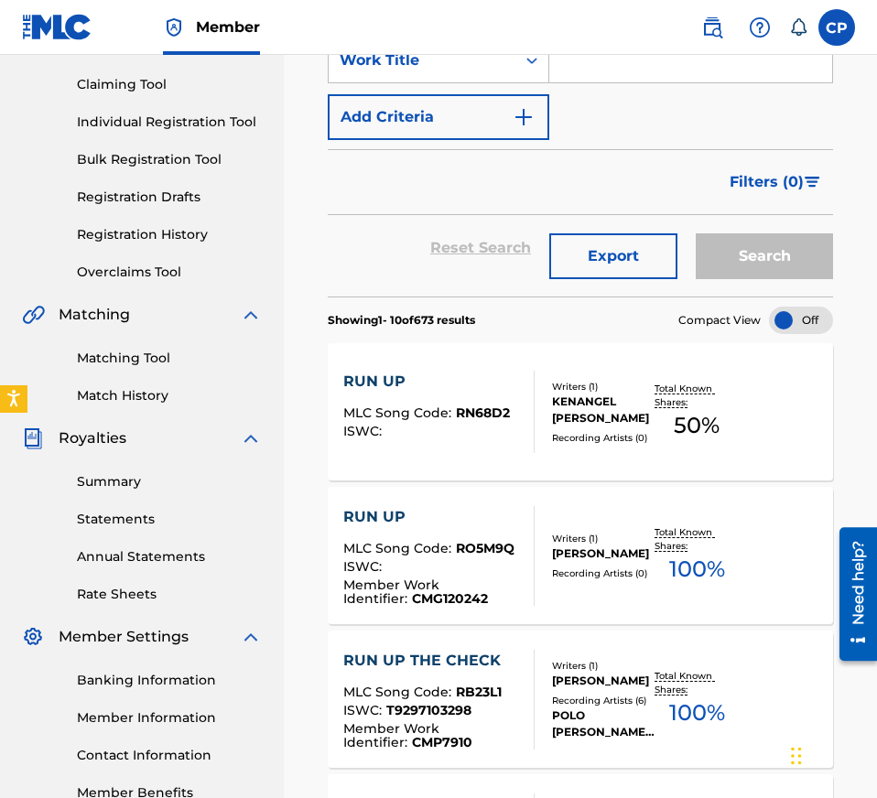
click at [603, 65] on input "Search Form" at bounding box center [690, 60] width 283 height 44
paste input "[PERSON_NAME]"
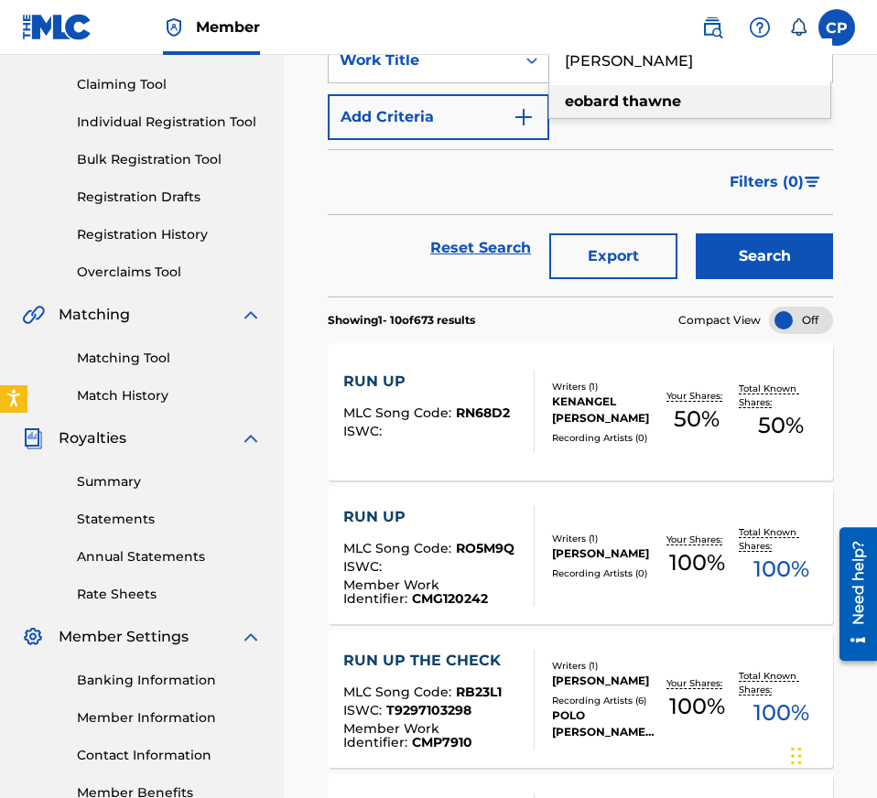
type input "[PERSON_NAME]"
click at [745, 257] on button "Search" at bounding box center [763, 256] width 137 height 46
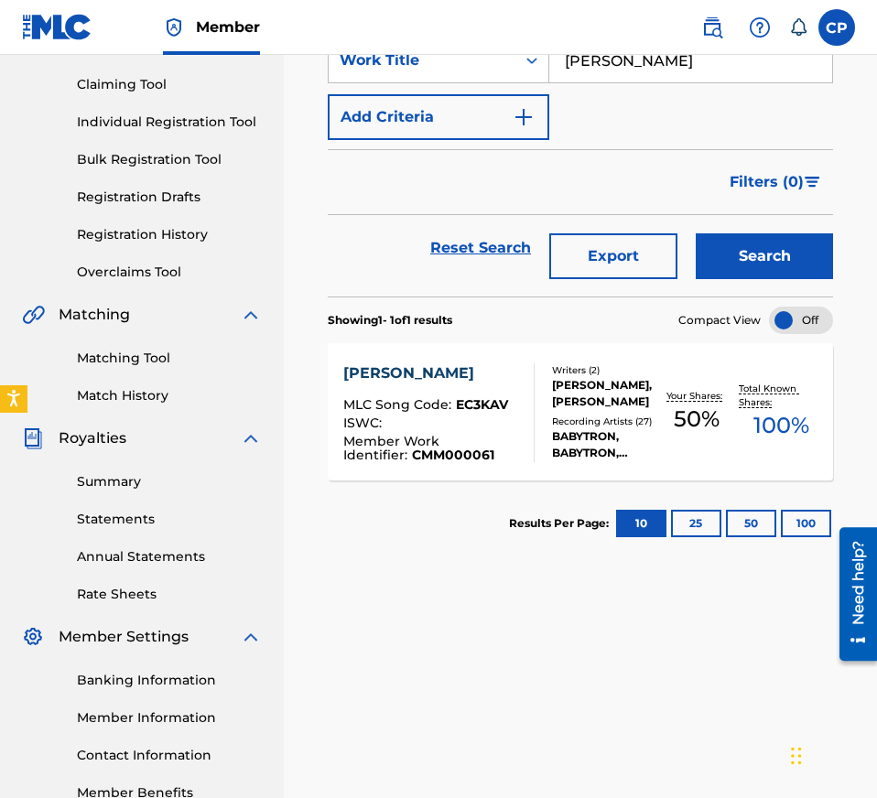
click at [467, 430] on div "ISWC :" at bounding box center [431, 425] width 177 height 18
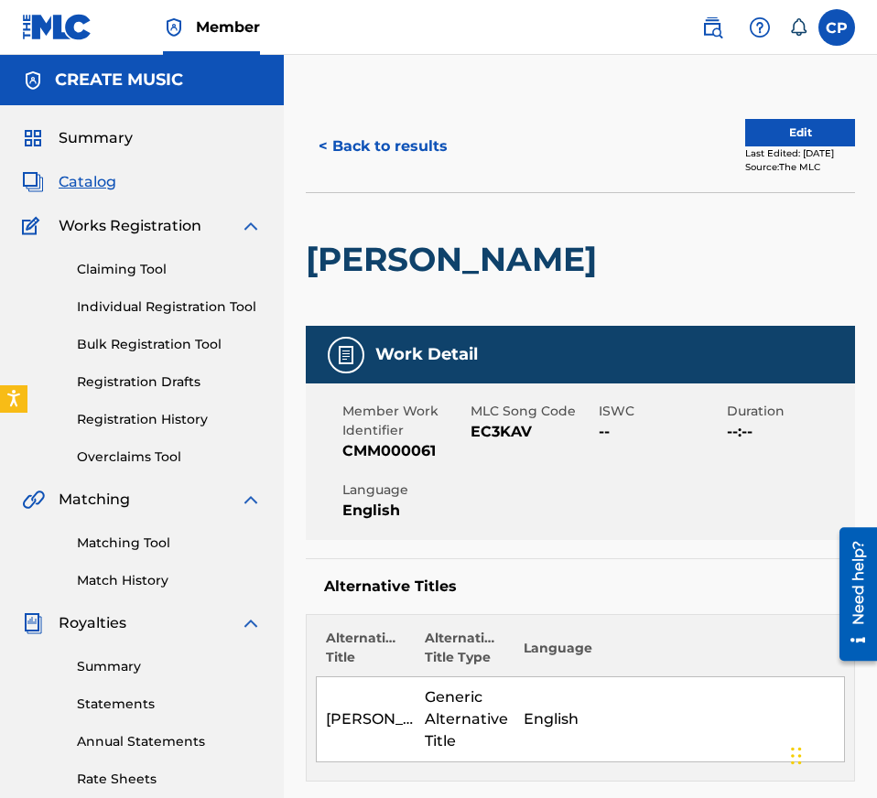
click at [520, 427] on span "EC3KAV" at bounding box center [532, 432] width 124 height 22
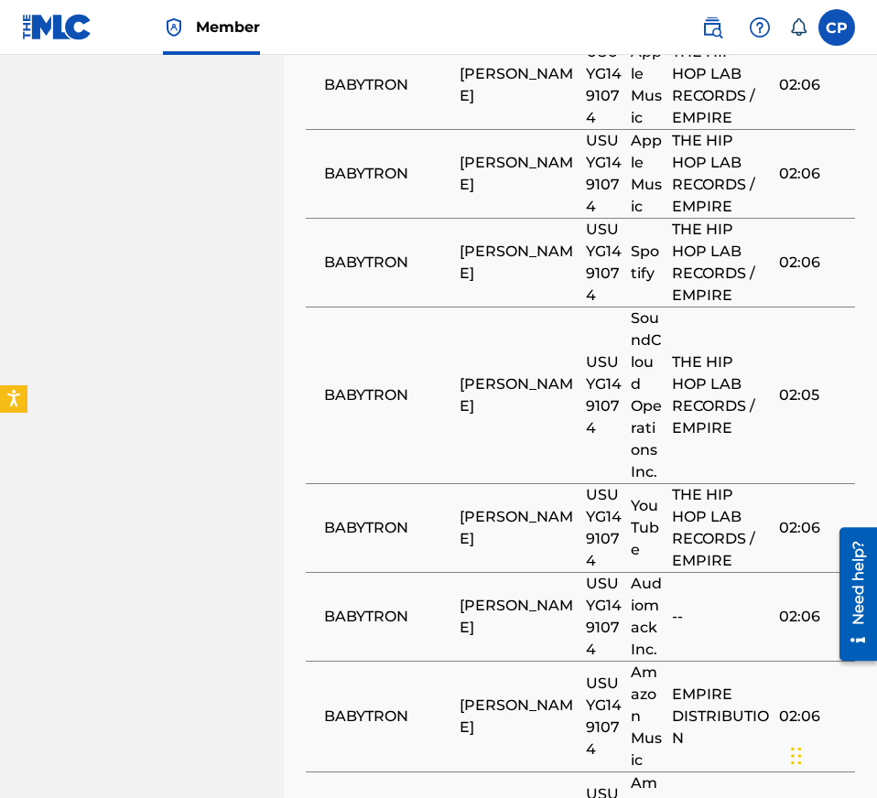
scroll to position [2555, 0]
